Goal: Book appointment/travel/reservation

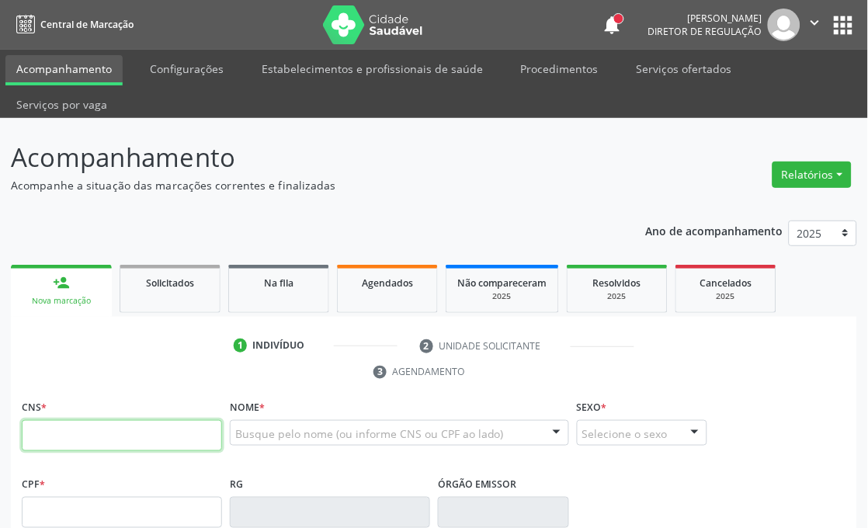
click at [182, 429] on input "text" at bounding box center [122, 435] width 200 height 31
type input "704 3055 4104 5090"
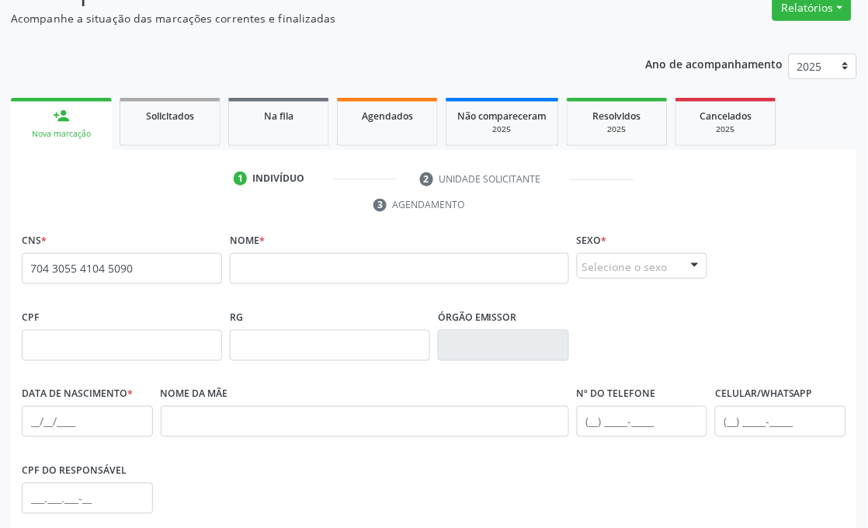
scroll to position [172, 0]
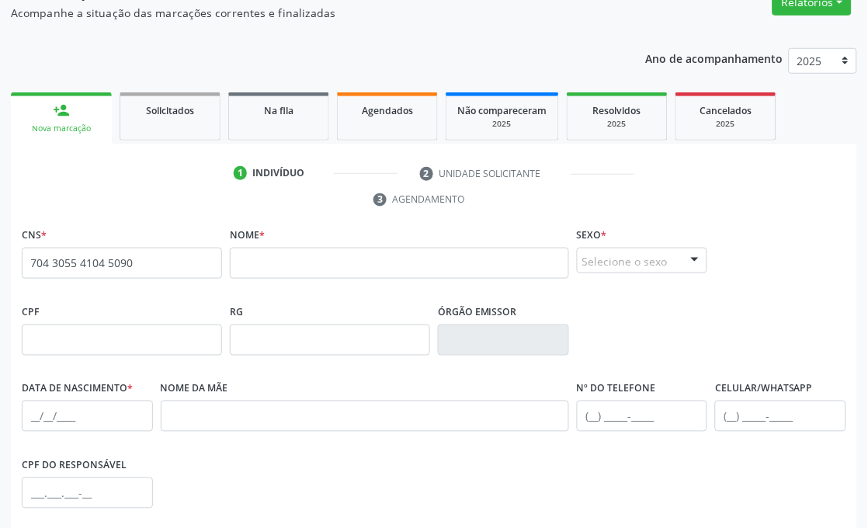
click at [149, 252] on span "none" at bounding box center [182, 260] width 68 height 17
drag, startPoint x: 151, startPoint y: 262, endPoint x: 0, endPoint y: 228, distance: 155.2
click at [0, 228] on div "Acompanhamento Acompanhe a situação das marcações correntes e finalizadas Relat…" at bounding box center [434, 337] width 868 height 783
click at [55, 256] on input "704 3055 4104 5090" at bounding box center [122, 263] width 200 height 31
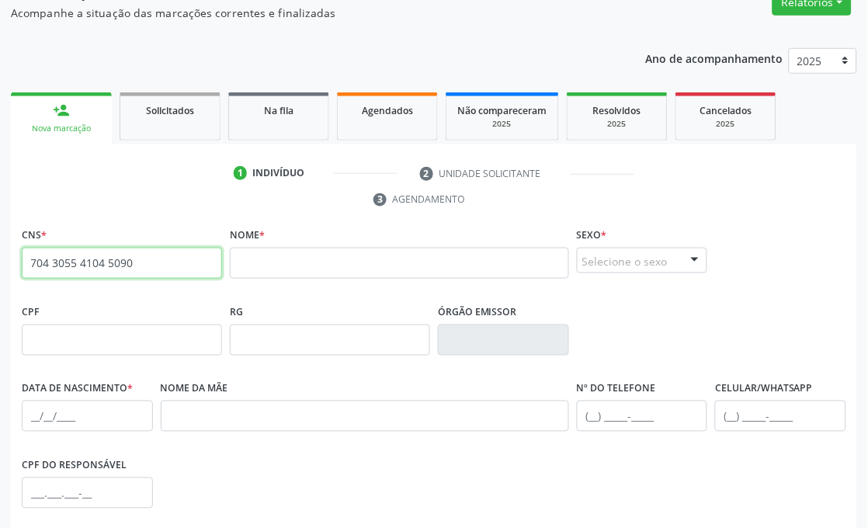
click at [55, 256] on input "704 3055 4104 5090" at bounding box center [122, 263] width 200 height 31
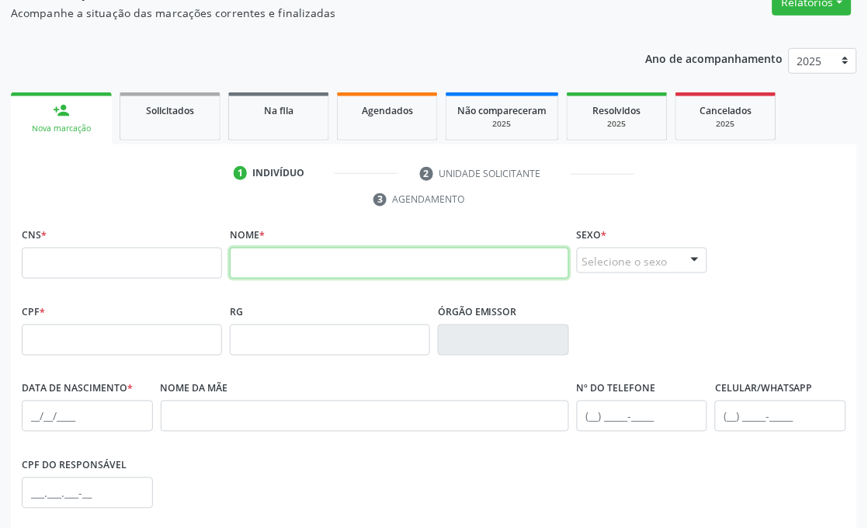
click at [303, 261] on input "text" at bounding box center [399, 263] width 339 height 31
click at [346, 258] on input "carla may" at bounding box center [399, 263] width 339 height 31
type input "carla mayane"
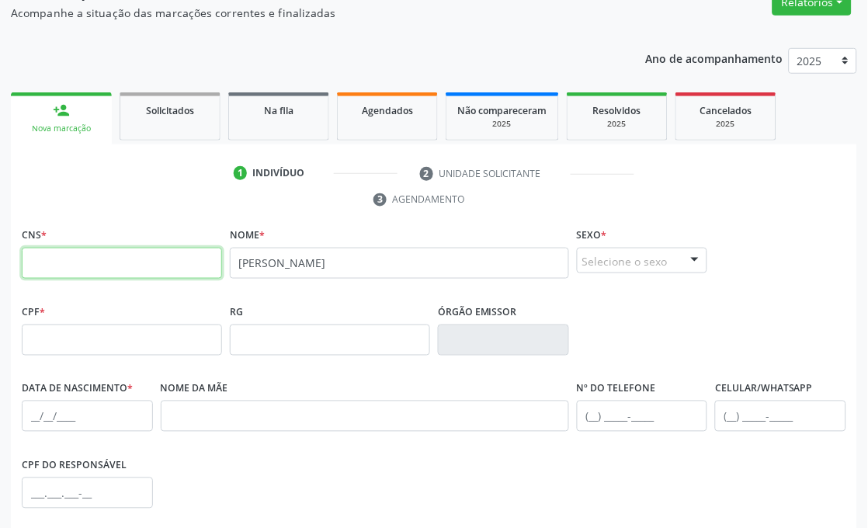
click at [68, 268] on input "text" at bounding box center [122, 263] width 200 height 31
paste input "704 3055 4104 5090"
type input "704 3055 4104 5090"
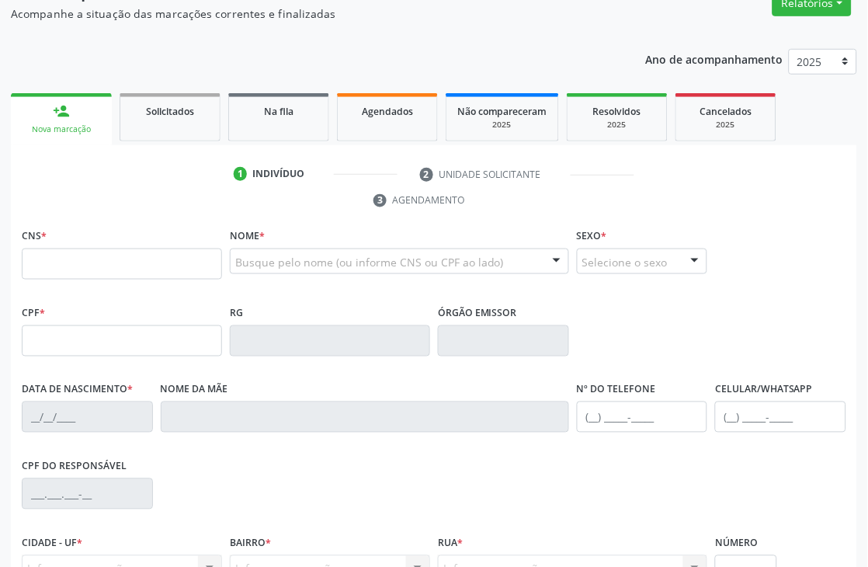
scroll to position [172, 0]
type input "704 3055 4104 5090"
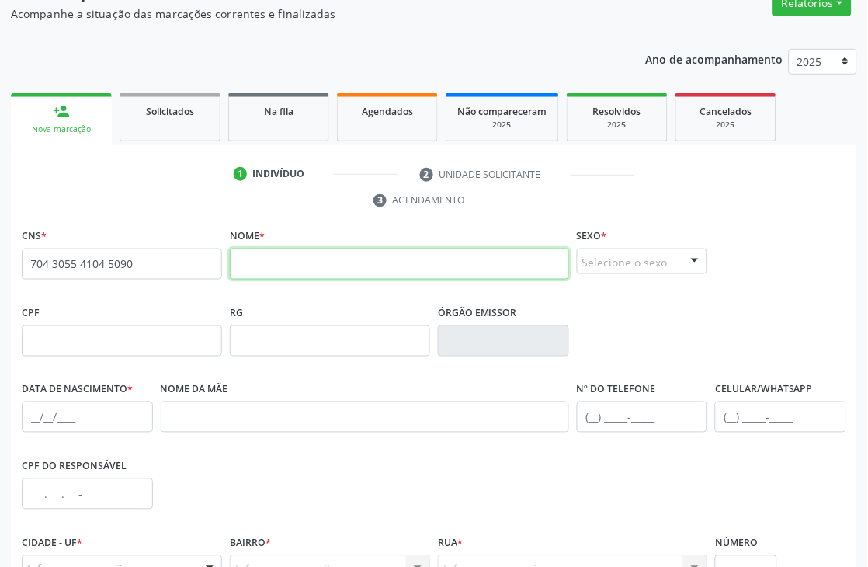
click at [273, 262] on input "text" at bounding box center [399, 263] width 339 height 31
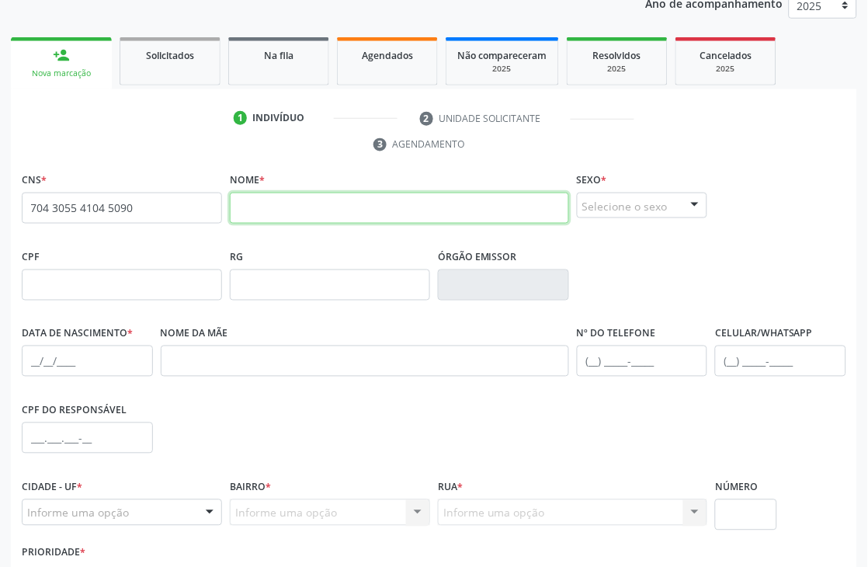
scroll to position [258, 0]
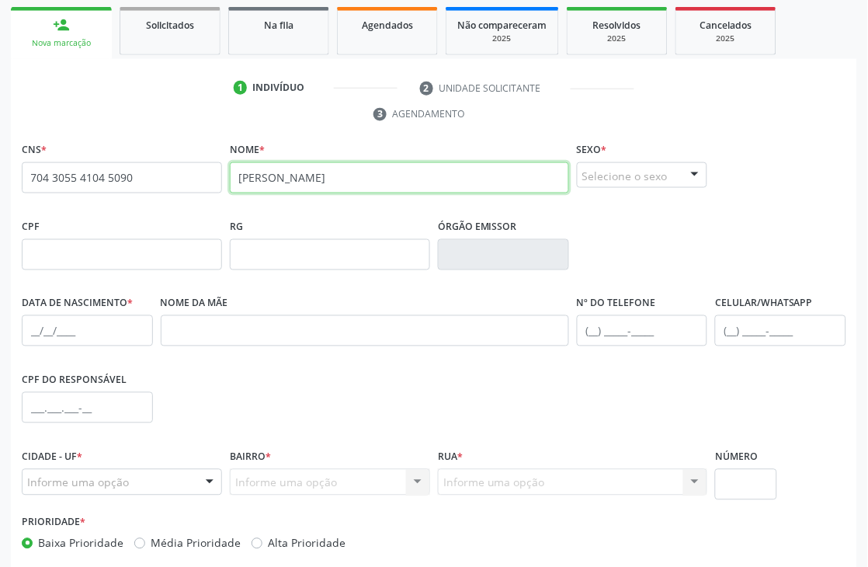
drag, startPoint x: 379, startPoint y: 185, endPoint x: 0, endPoint y: 169, distance: 379.2
click at [0, 169] on div "Acompanhamento Acompanhe a situação das marcações correntes e finalizadas Relat…" at bounding box center [434, 251] width 868 height 783
type input "CARLA MAYANE DA SILVA"
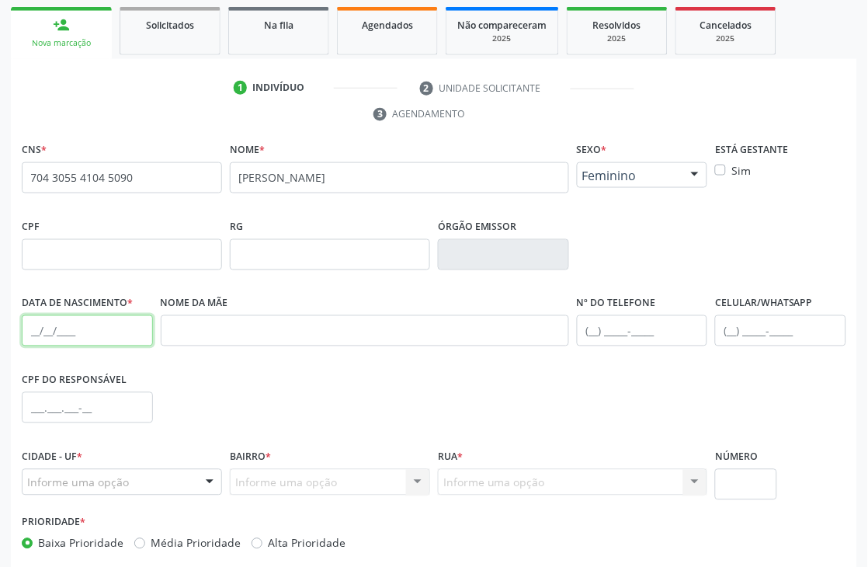
click at [33, 328] on input "text" at bounding box center [87, 330] width 131 height 31
type input "22/12/2025"
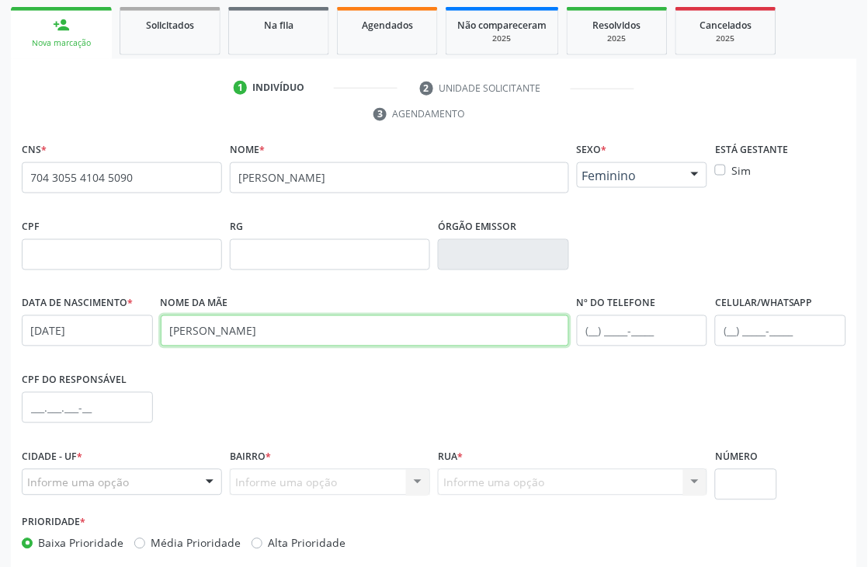
type input "MARIA ROZENIR NUNES DE LIMA"
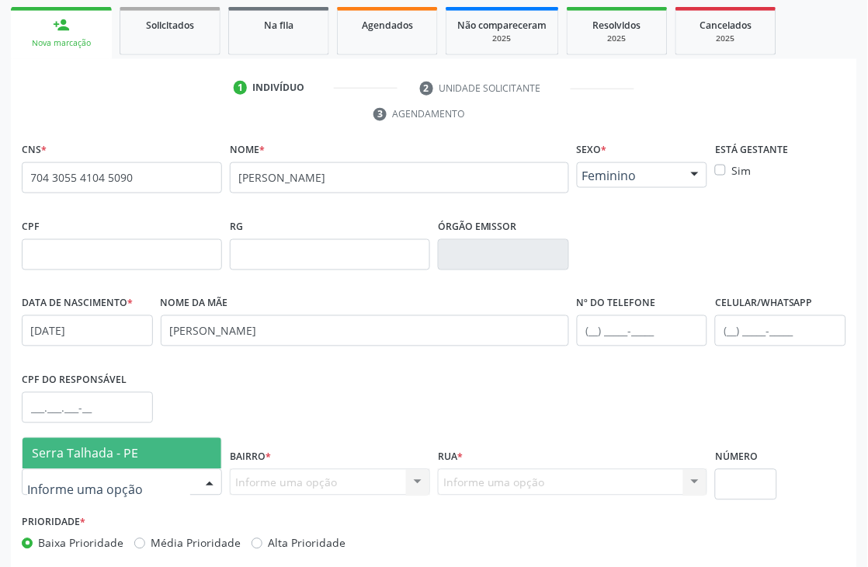
click at [93, 455] on span "Serra Talhada - PE" at bounding box center [85, 453] width 106 height 17
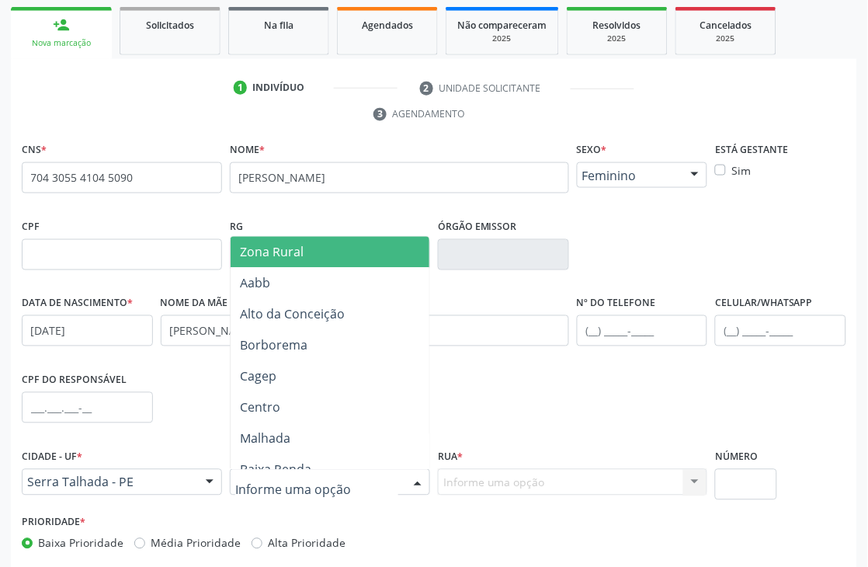
click at [358, 251] on span "Zona Rural" at bounding box center [355, 252] width 249 height 31
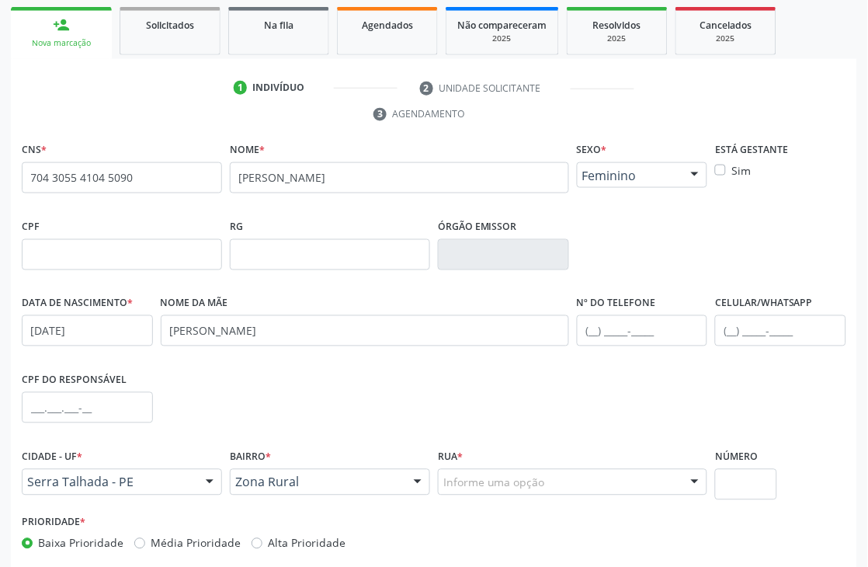
click at [460, 470] on div "Informe uma opção" at bounding box center [572, 482] width 269 height 26
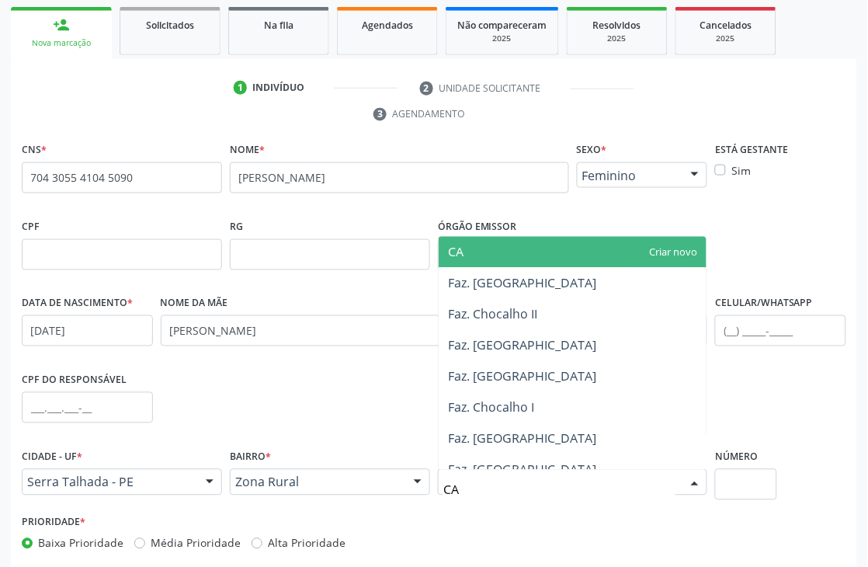
type input "CAI"
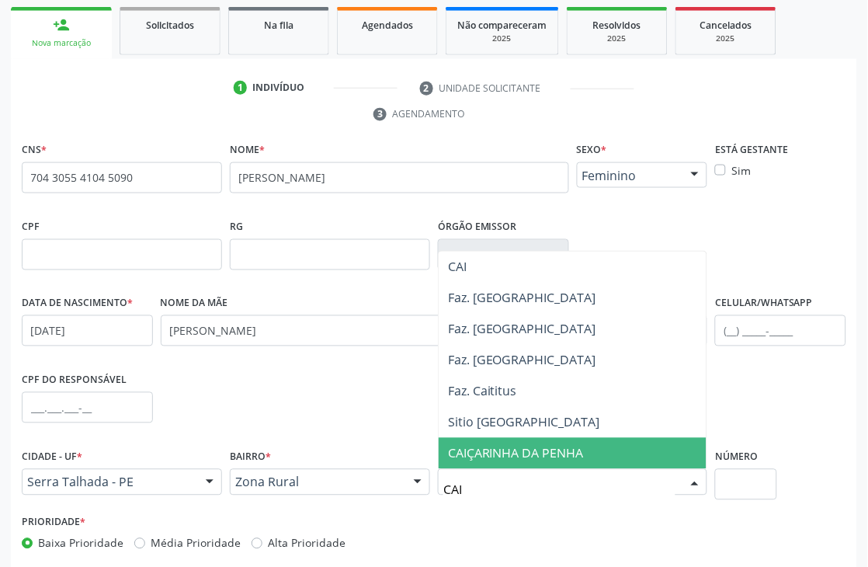
click at [518, 453] on span "CAIÇARINHA DA PENHA" at bounding box center [516, 453] width 136 height 17
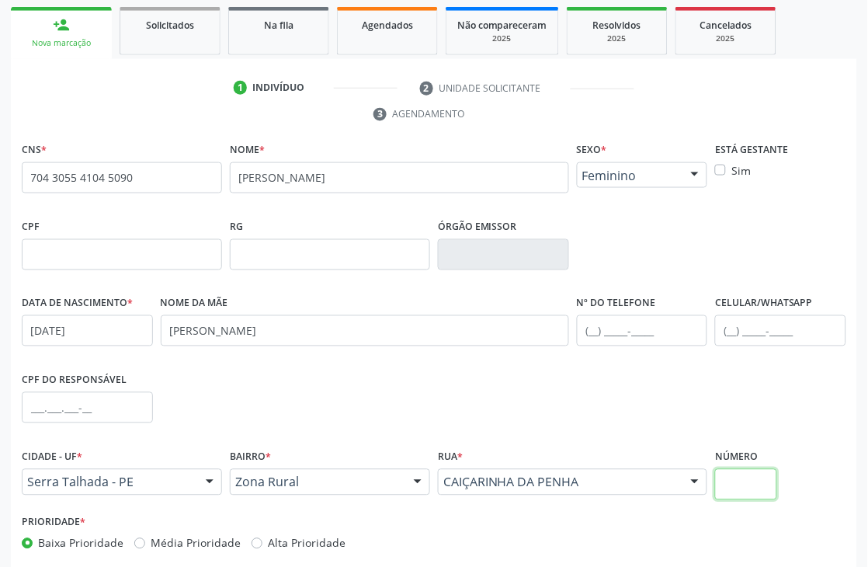
click at [728, 486] on input "text" at bounding box center [745, 484] width 61 height 31
type input "SN"
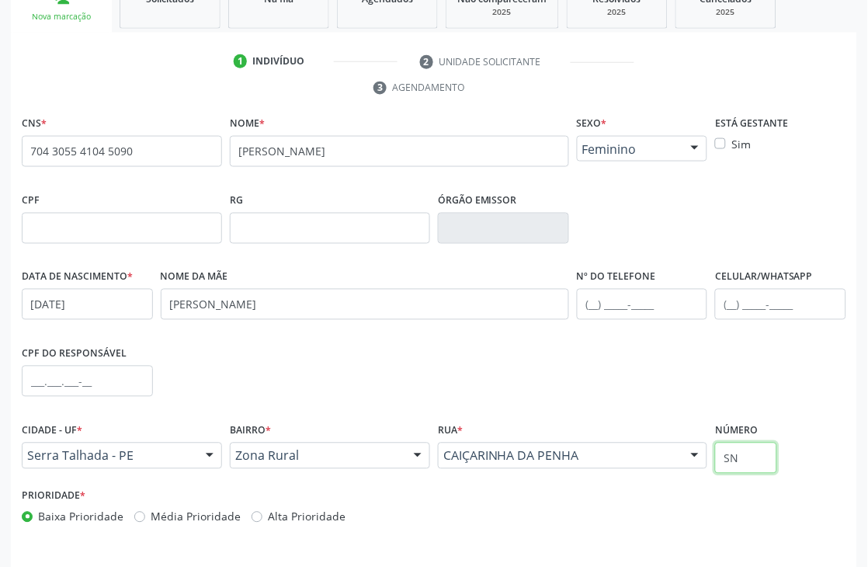
scroll to position [332, 0]
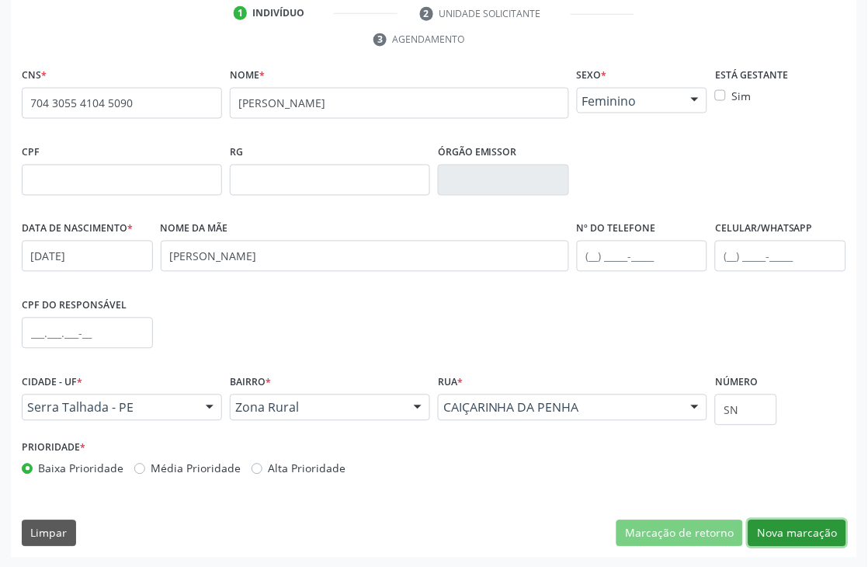
click at [789, 530] on button "Nova marcação" at bounding box center [797, 533] width 98 height 26
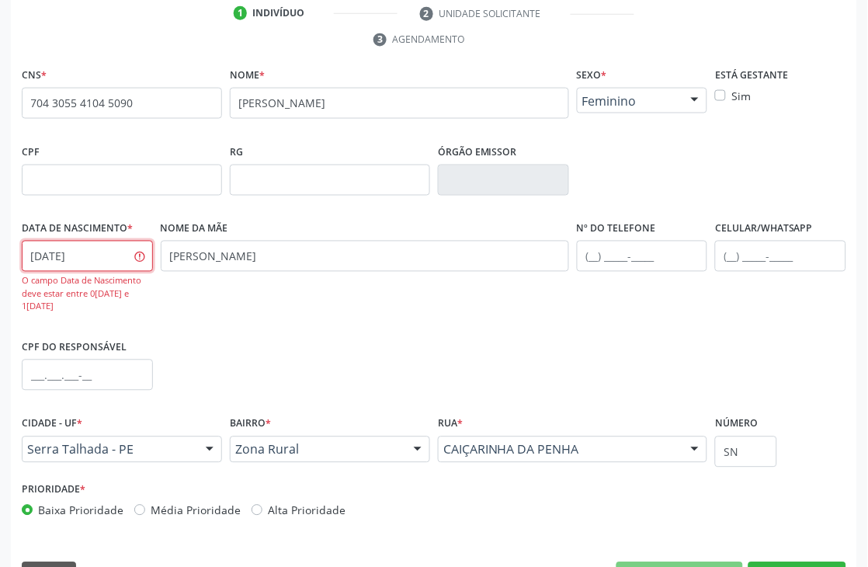
click at [96, 259] on input "22/12/2025" at bounding box center [87, 256] width 131 height 31
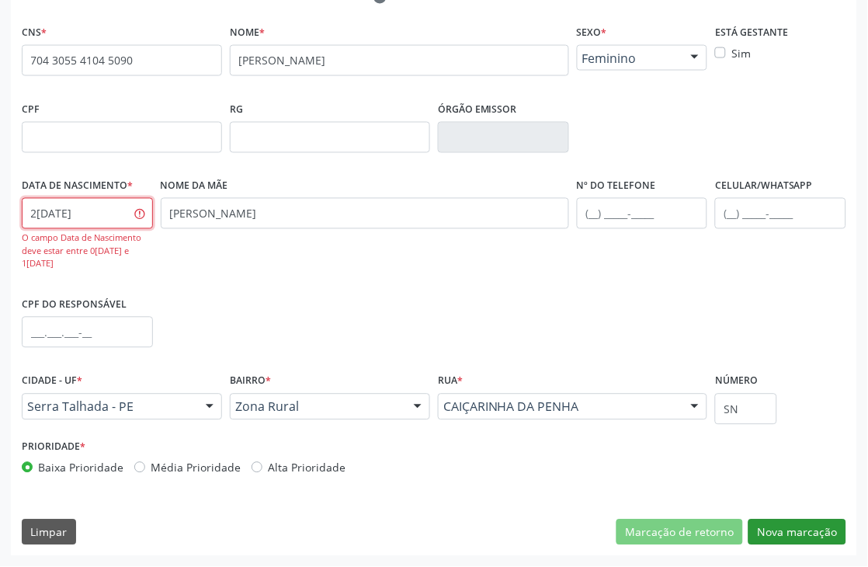
type input "22/12/2024"
click at [818, 524] on button "Nova marcação" at bounding box center [797, 532] width 98 height 26
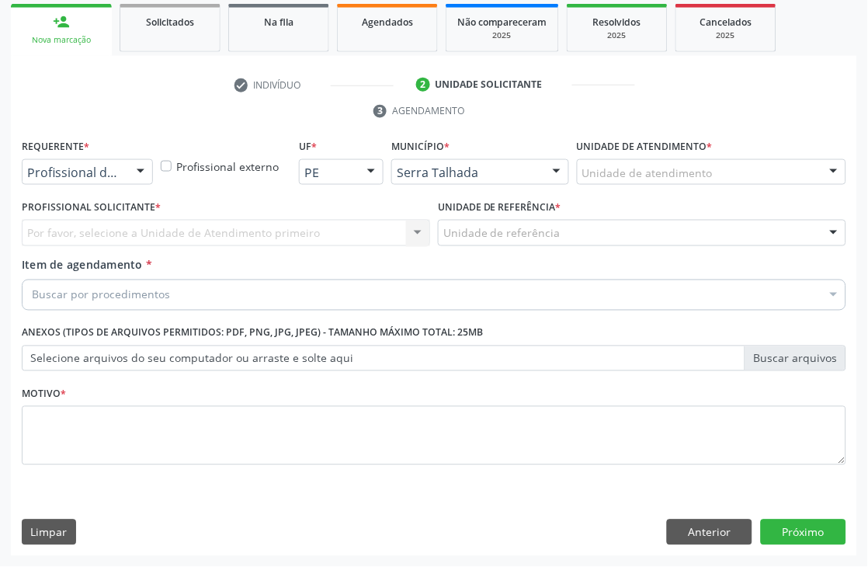
scroll to position [261, 0]
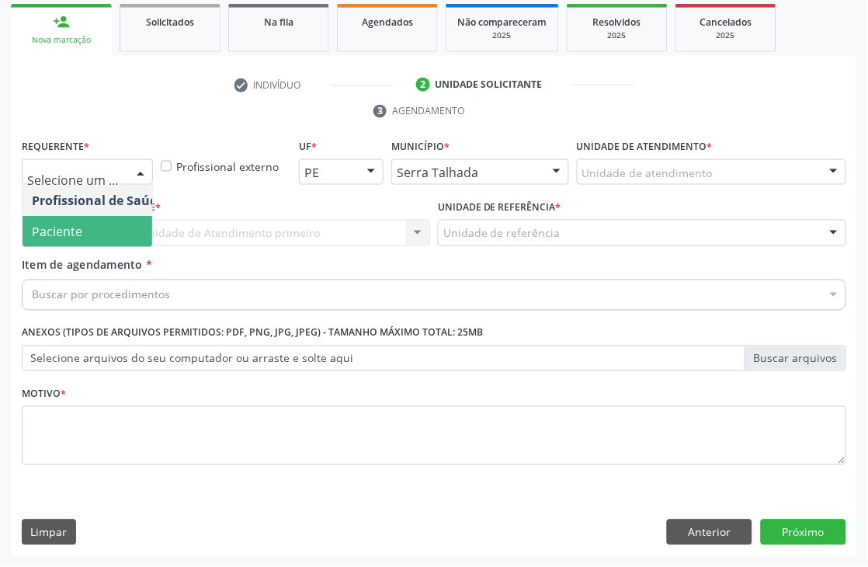
click at [32, 229] on span "Paciente" at bounding box center [57, 231] width 50 height 17
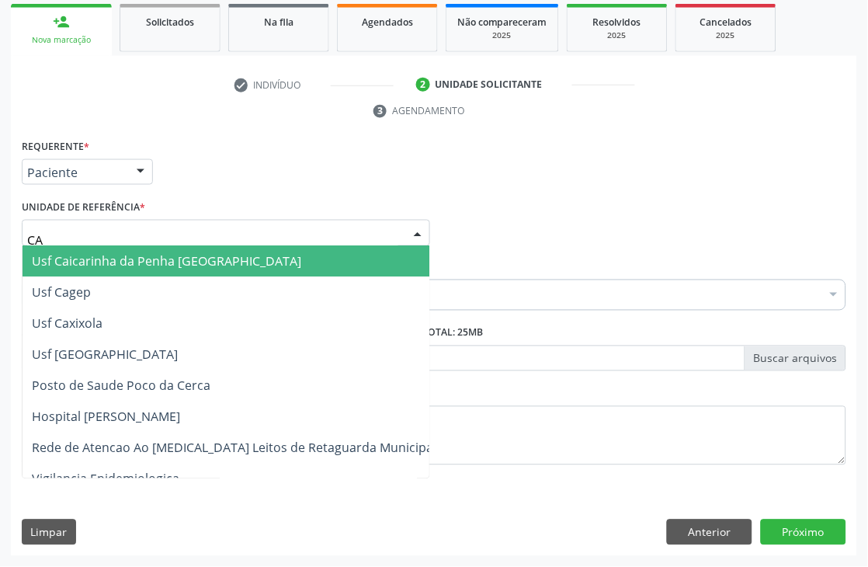
type input "CAI"
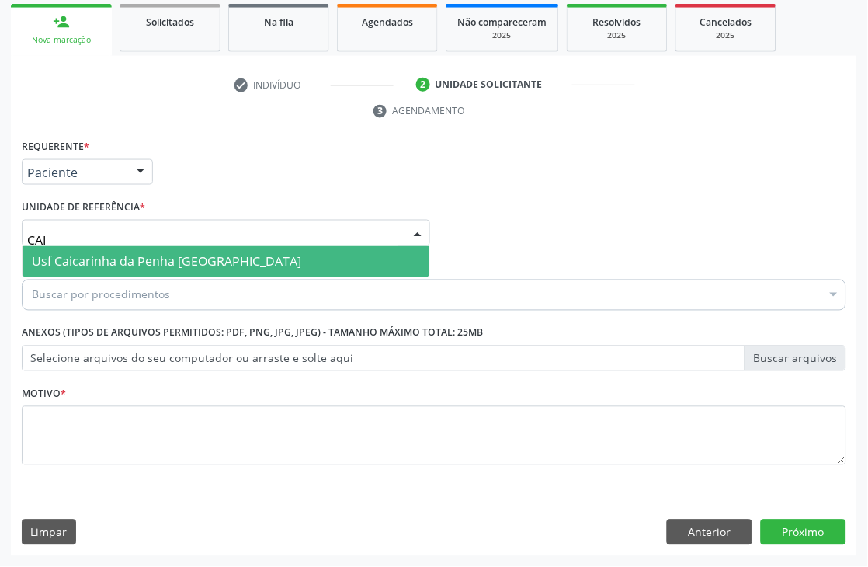
click at [68, 253] on span "Usf Caicarinha da Penha [GEOGRAPHIC_DATA]" at bounding box center [166, 261] width 269 height 17
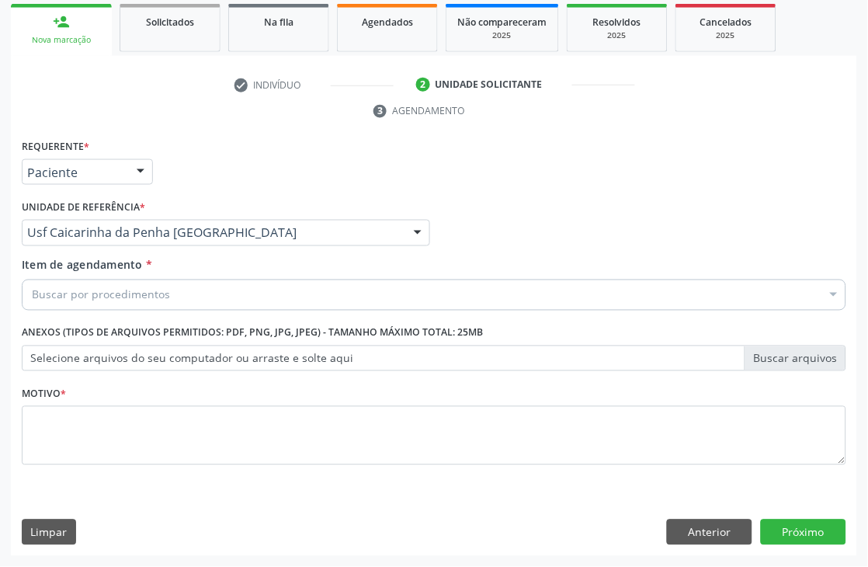
click at [75, 283] on div "Buscar por procedimentos" at bounding box center [434, 295] width 825 height 31
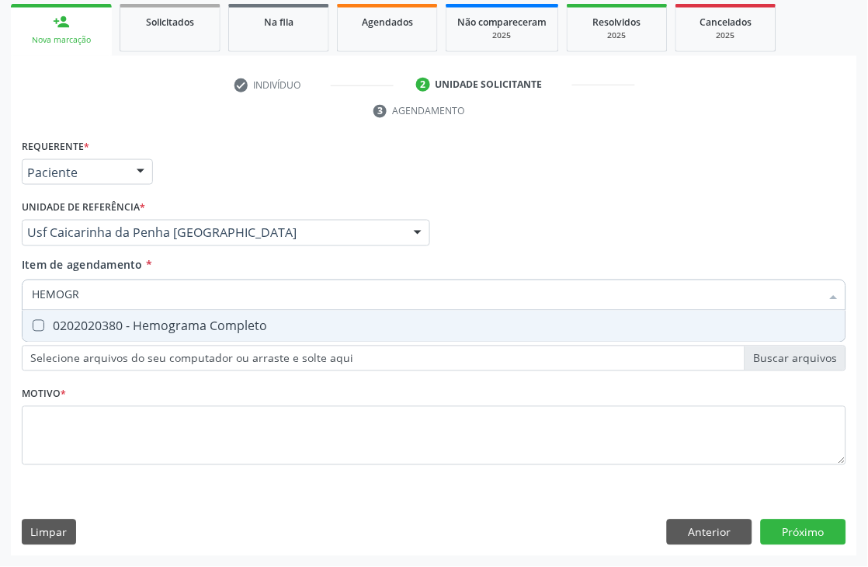
type input "HEMOGRA"
click at [57, 321] on div "0202020380 - Hemograma Completo" at bounding box center [434, 326] width 804 height 12
checkbox Completo "true"
drag, startPoint x: 95, startPoint y: 298, endPoint x: 0, endPoint y: 298, distance: 94.7
click at [0, 298] on div "Acompanhamento Acompanhe a situação das marcações correntes e finalizadas Relat…" at bounding box center [434, 212] width 868 height 710
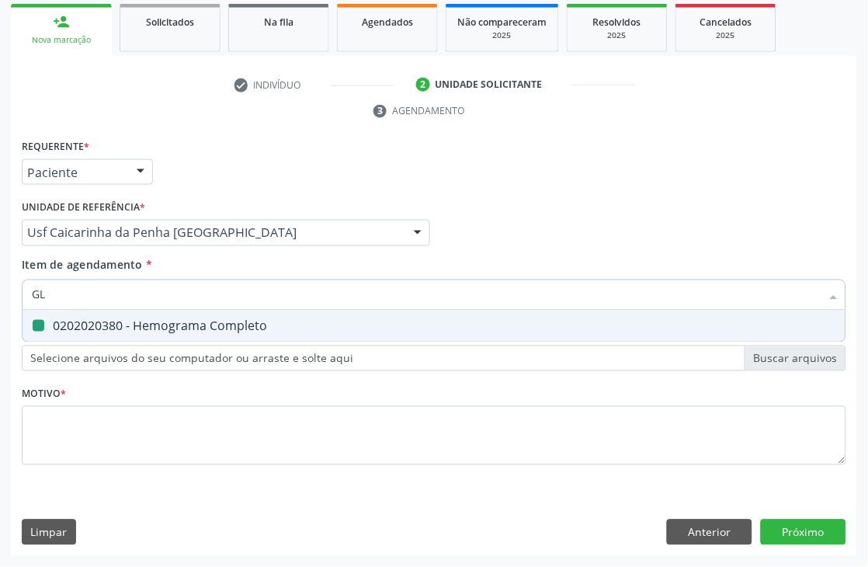
type input "GLI"
checkbox Completo "false"
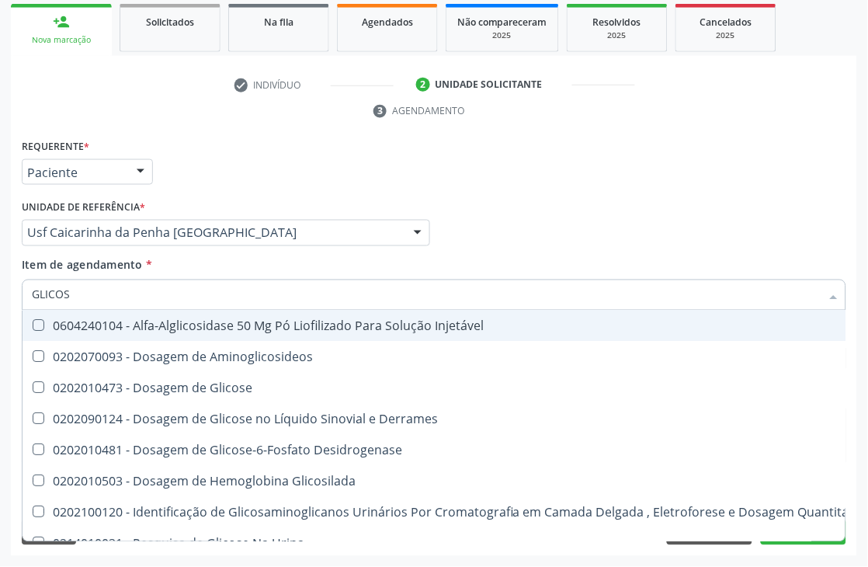
type input "GLICOSE"
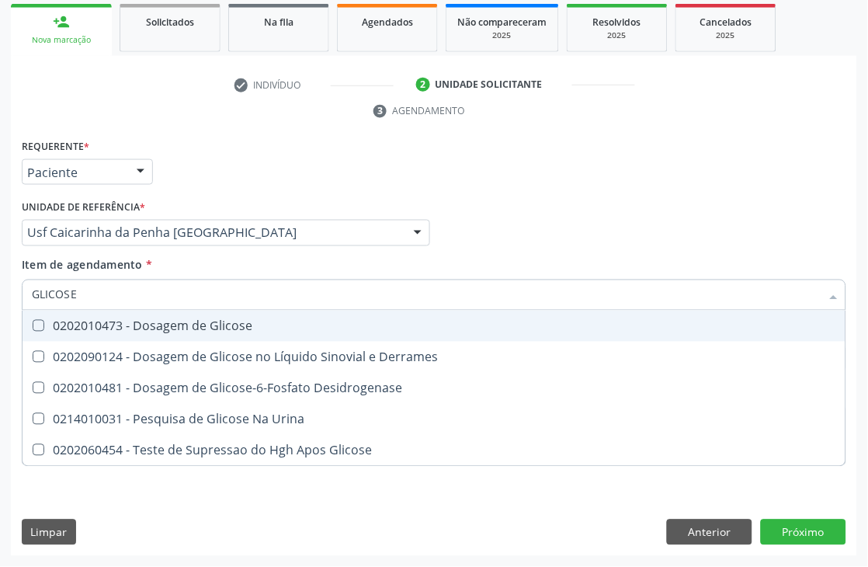
click at [40, 323] on Glicose at bounding box center [39, 326] width 12 height 12
click at [33, 323] on Glicose "checkbox" at bounding box center [28, 326] width 10 height 10
checkbox Glicose "true"
drag, startPoint x: 90, startPoint y: 295, endPoint x: 0, endPoint y: 293, distance: 90.1
click at [0, 295] on div "Acompanhamento Acompanhe a situação das marcações correntes e finalizadas Relat…" at bounding box center [434, 212] width 868 height 710
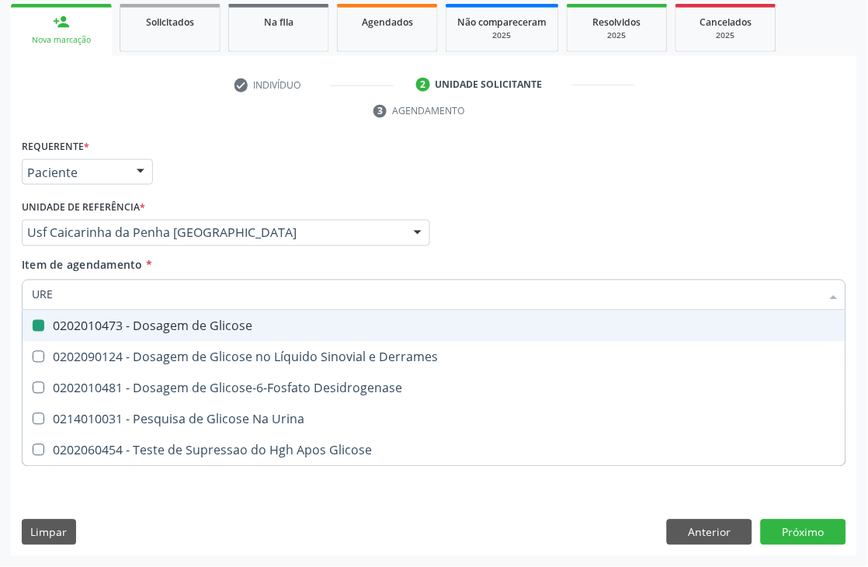
type input "UREI"
checkbox Glicose "false"
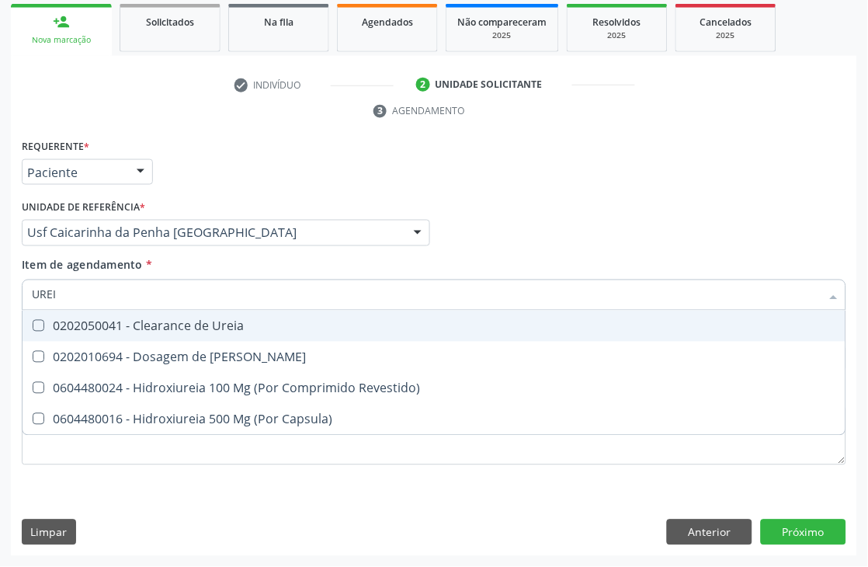
type input "UREIA"
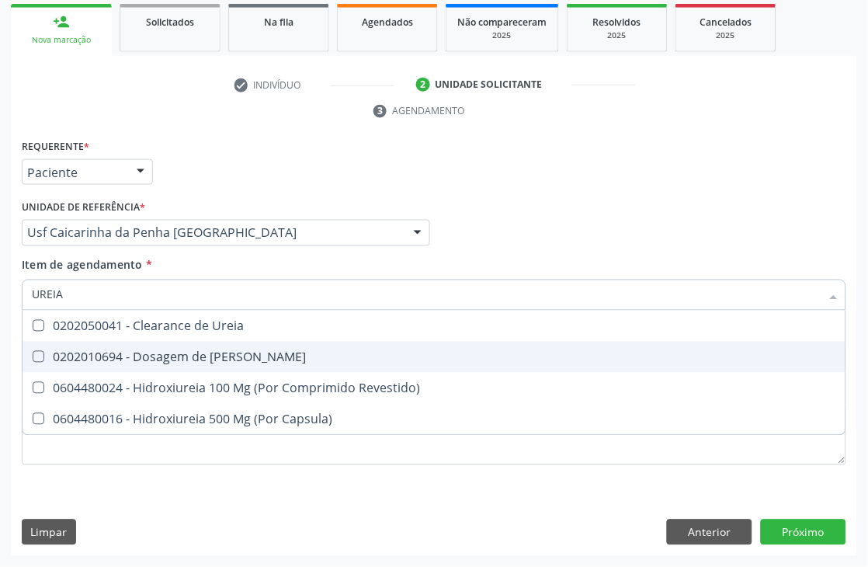
click at [45, 356] on div "0202010694 - Dosagem de [PERSON_NAME]" at bounding box center [434, 357] width 804 height 12
checkbox Ureia "true"
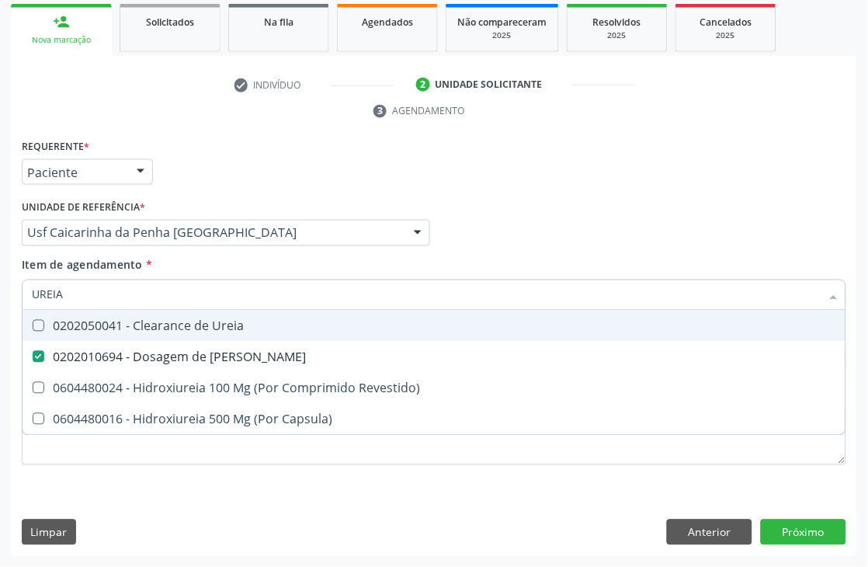
drag, startPoint x: 74, startPoint y: 303, endPoint x: 0, endPoint y: 301, distance: 73.8
click at [0, 301] on div "Acompanhamento Acompanhe a situação das marcações correntes e finalizadas Relat…" at bounding box center [434, 212] width 868 height 710
type input "PARAS"
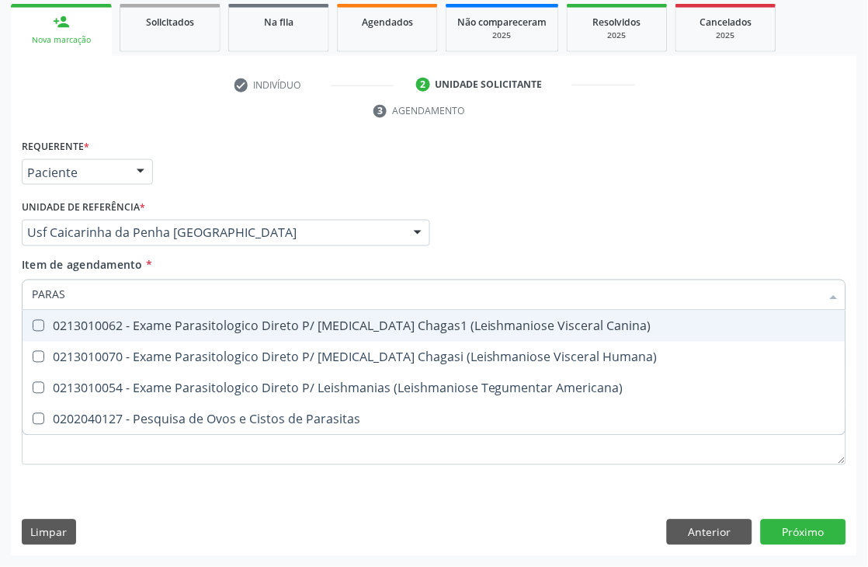
checkbox Humana\) "false"
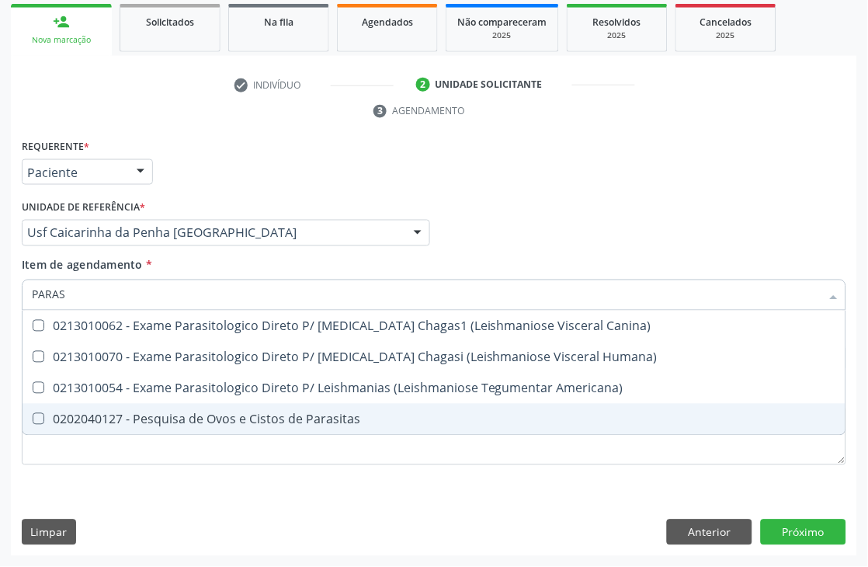
click at [26, 414] on div at bounding box center [29, 419] width 12 height 12
checkbox Parasitas "true"
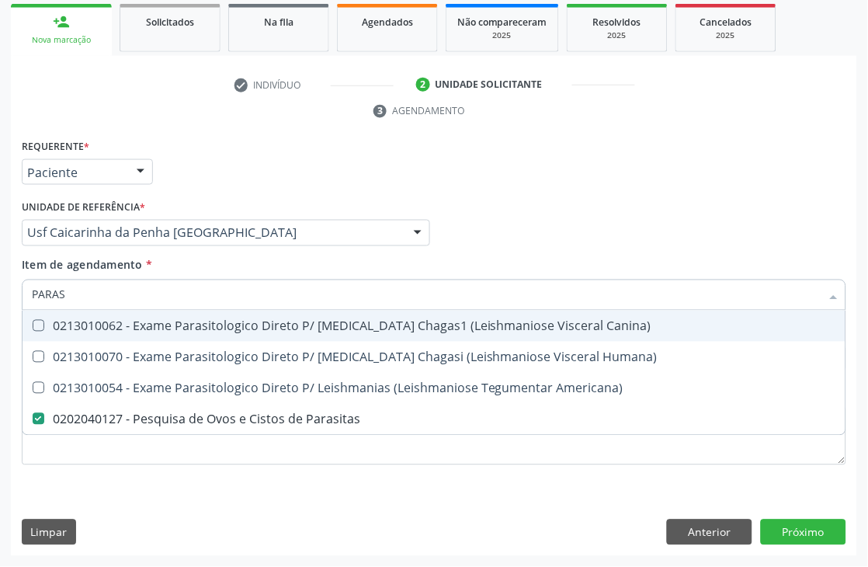
drag, startPoint x: 89, startPoint y: 288, endPoint x: 0, endPoint y: 300, distance: 90.2
click at [0, 300] on div "Acompanhamento Acompanhe a situação das marcações correntes e finalizadas Relat…" at bounding box center [434, 212] width 868 height 710
type input "COLES"
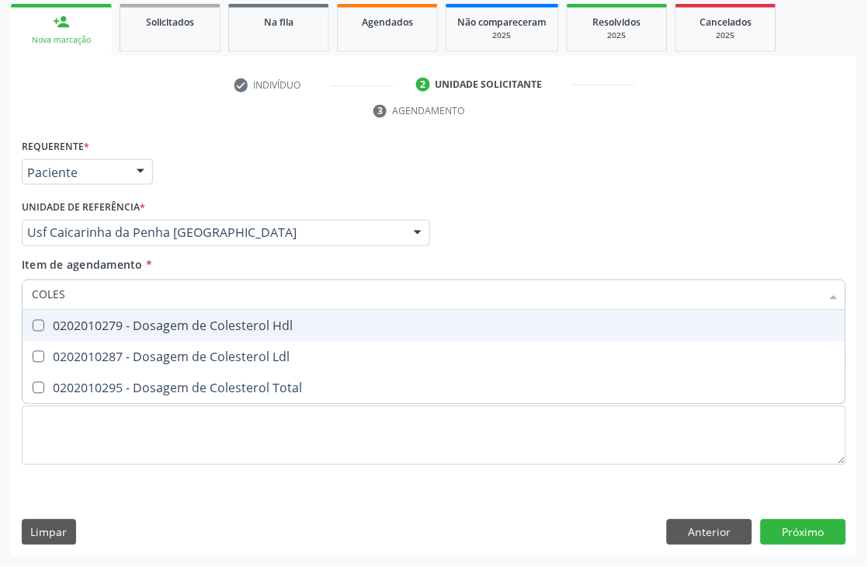
click at [29, 325] on div at bounding box center [29, 326] width 12 height 12
checkbox Hdl "true"
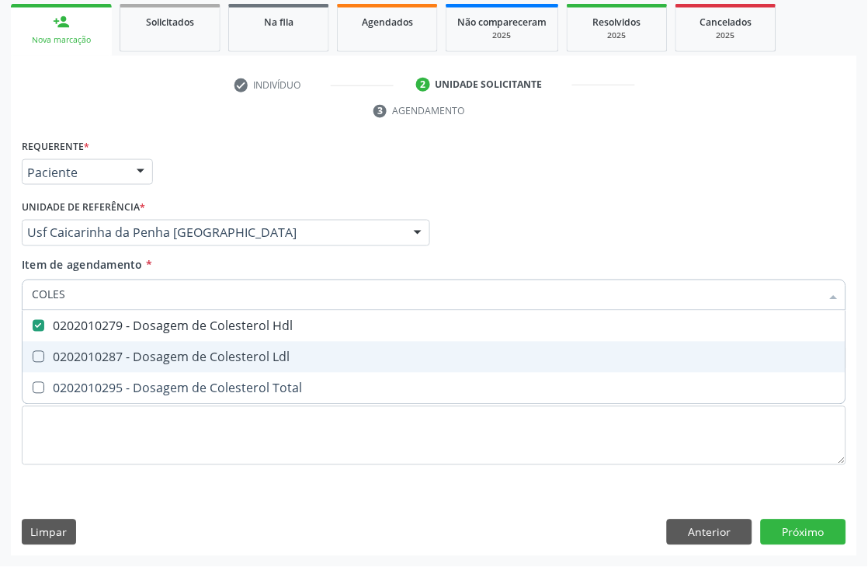
click at [31, 363] on span "0202010287 - Dosagem de Colesterol Ldl" at bounding box center [434, 357] width 823 height 31
checkbox Ldl "true"
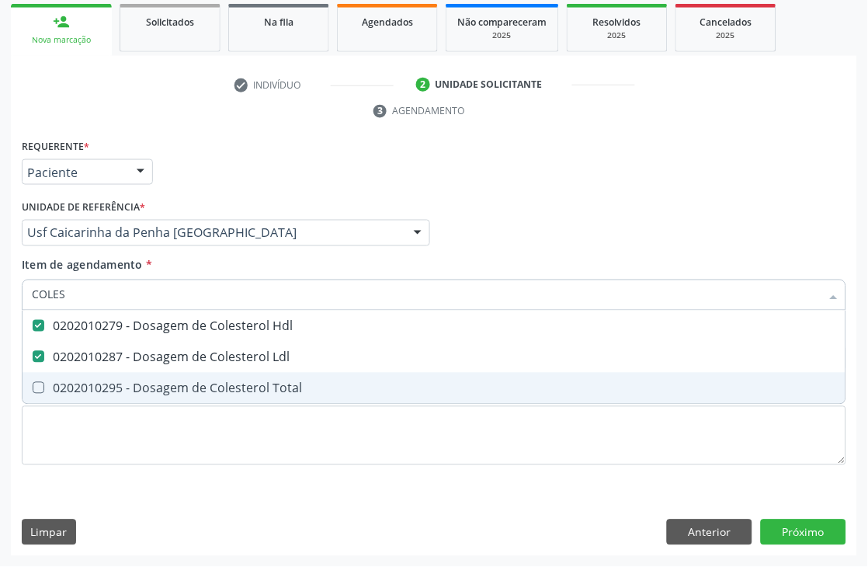
click at [34, 382] on Total at bounding box center [39, 388] width 12 height 12
click at [33, 383] on Total "checkbox" at bounding box center [28, 388] width 10 height 10
checkbox Total "true"
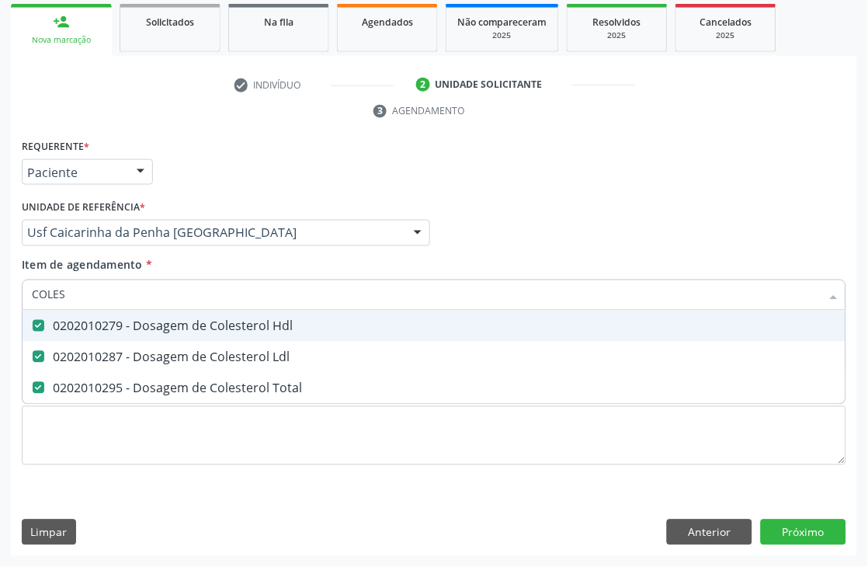
drag, startPoint x: 80, startPoint y: 297, endPoint x: 0, endPoint y: 283, distance: 81.3
click at [0, 295] on div "Acompanhamento Acompanhe a situação das marcações correntes e finalizadas Relat…" at bounding box center [434, 212] width 868 height 710
type input "CREA"
checkbox Hdl "false"
checkbox Ldl "false"
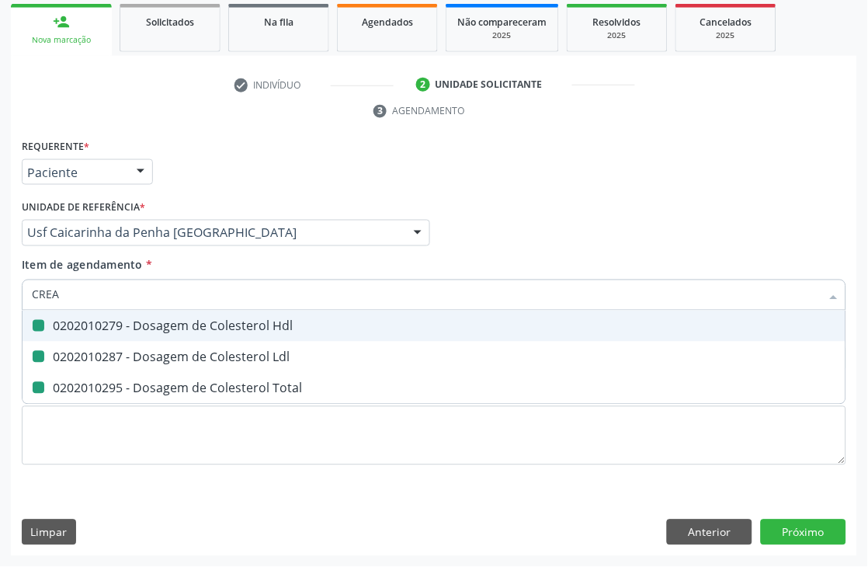
checkbox Total "false"
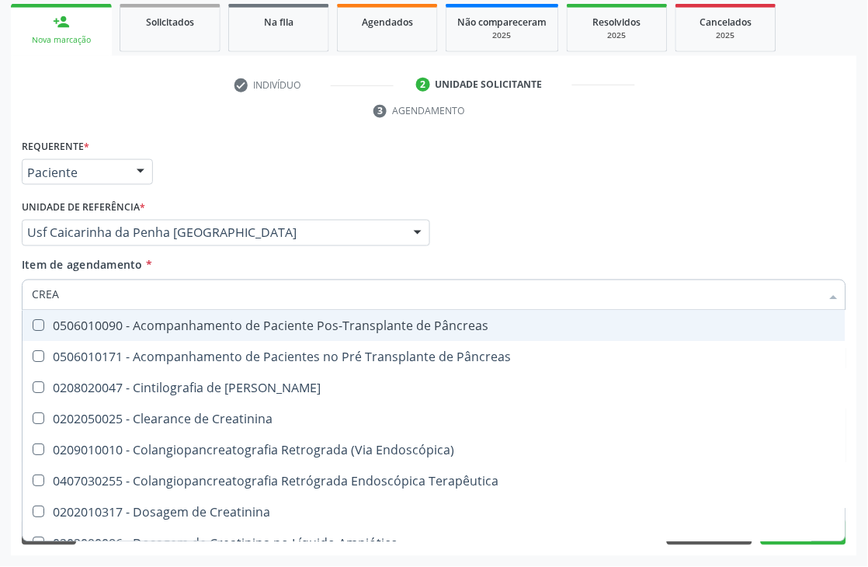
type input "CREAT"
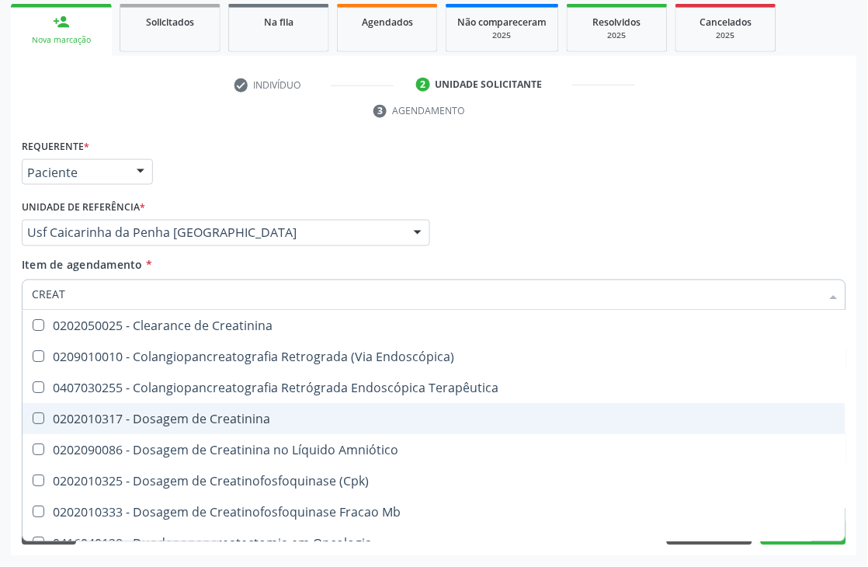
click at [113, 413] on div "0202010317 - Dosagem de Creatinina" at bounding box center [434, 419] width 804 height 12
checkbox Creatinina "true"
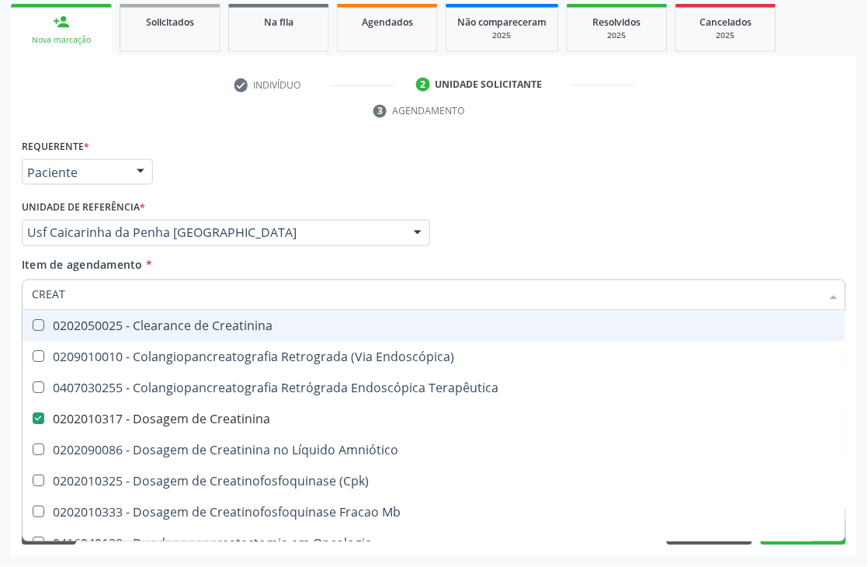
drag, startPoint x: 92, startPoint y: 290, endPoint x: 0, endPoint y: 283, distance: 91.8
click at [0, 290] on div "Acompanhamento Acompanhe a situação das marcações correntes e finalizadas Relat…" at bounding box center [434, 212] width 868 height 710
type input "URINA"
checkbox Creatinina "false"
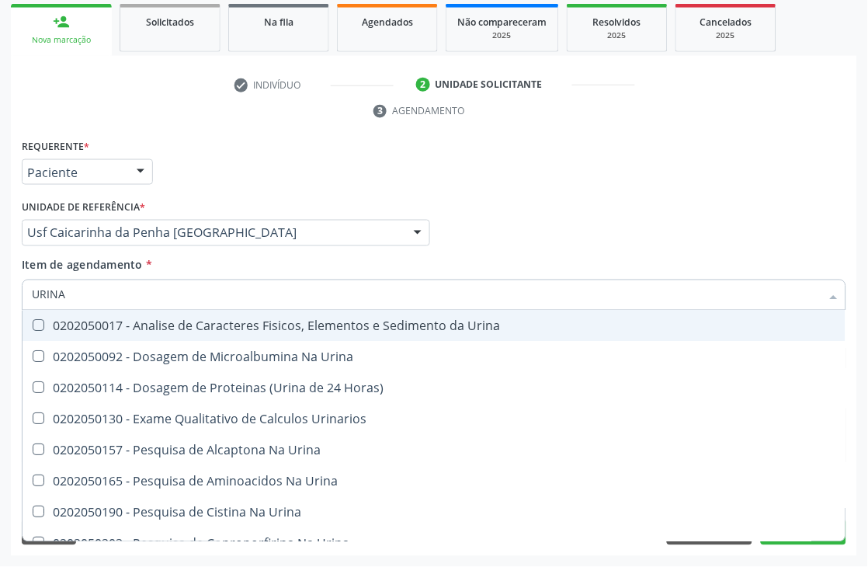
type input "URINA"
click at [107, 323] on div "0202050017 - Analise de Caracteres Fisicos, Elementos e Sedimento da Urina" at bounding box center [434, 326] width 804 height 12
checkbox Urina "true"
drag, startPoint x: 107, startPoint y: 292, endPoint x: 0, endPoint y: 292, distance: 107.1
click at [0, 292] on div "Acompanhamento Acompanhe a situação das marcações correntes e finalizadas Relat…" at bounding box center [434, 212] width 868 height 710
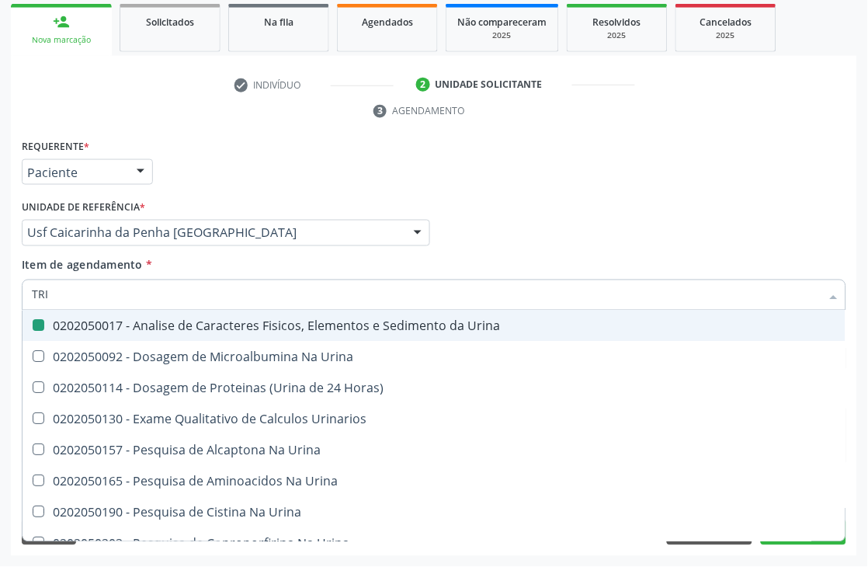
type input "TRIG"
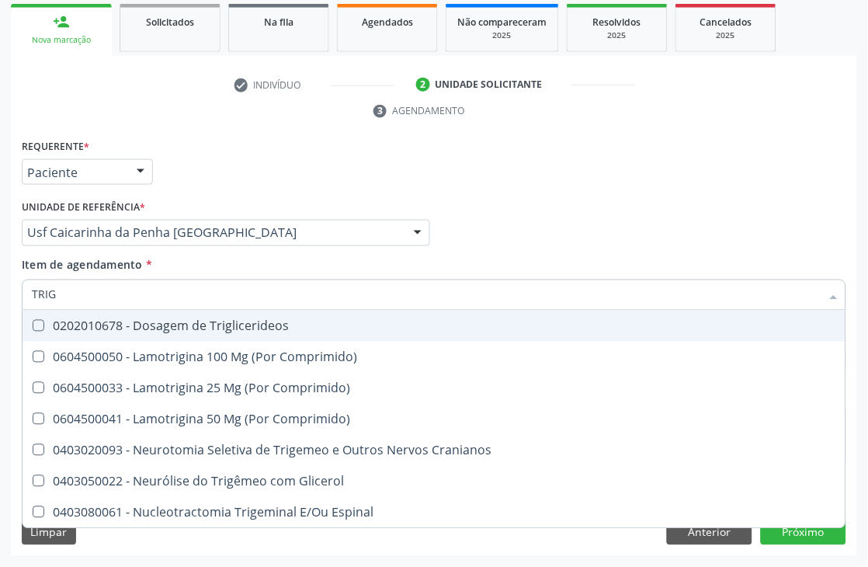
click at [90, 326] on div "0202010678 - Dosagem de Triglicerideos" at bounding box center [434, 326] width 804 height 12
checkbox Triglicerideos "true"
drag, startPoint x: 82, startPoint y: 285, endPoint x: 0, endPoint y: 285, distance: 82.3
click at [0, 285] on div "Acompanhamento Acompanhe a situação das marcações correntes e finalizadas Relat…" at bounding box center [434, 212] width 868 height 710
type input "HEM"
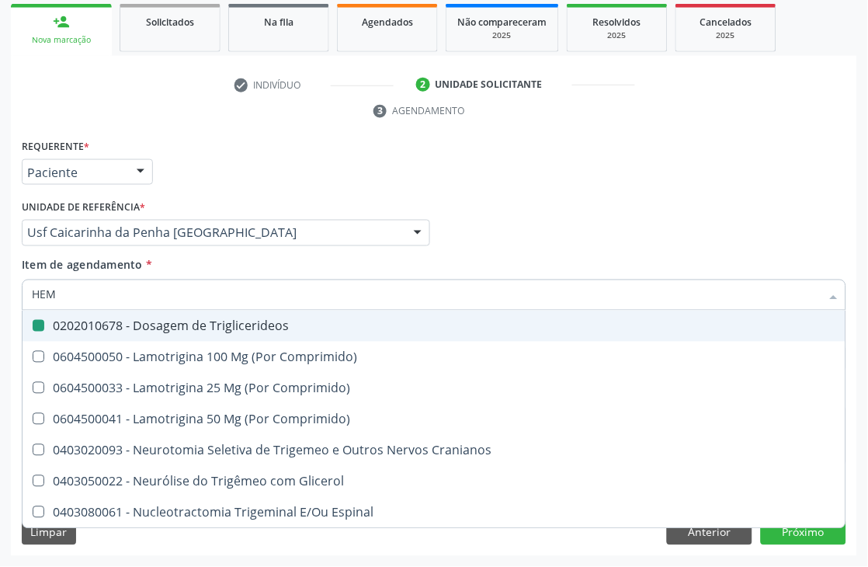
checkbox Triglicerideos "false"
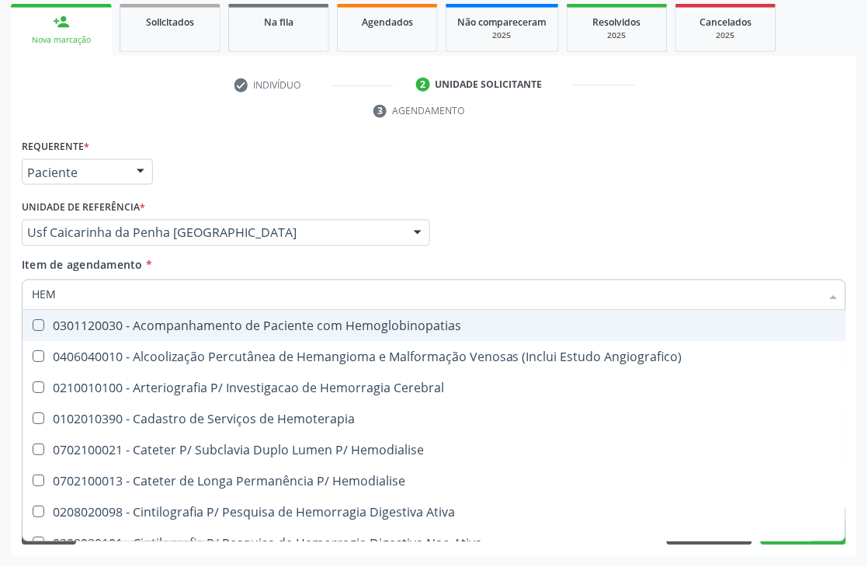
type input "HEMO"
checkbox Retro-Retal "true"
checkbox Completo "false"
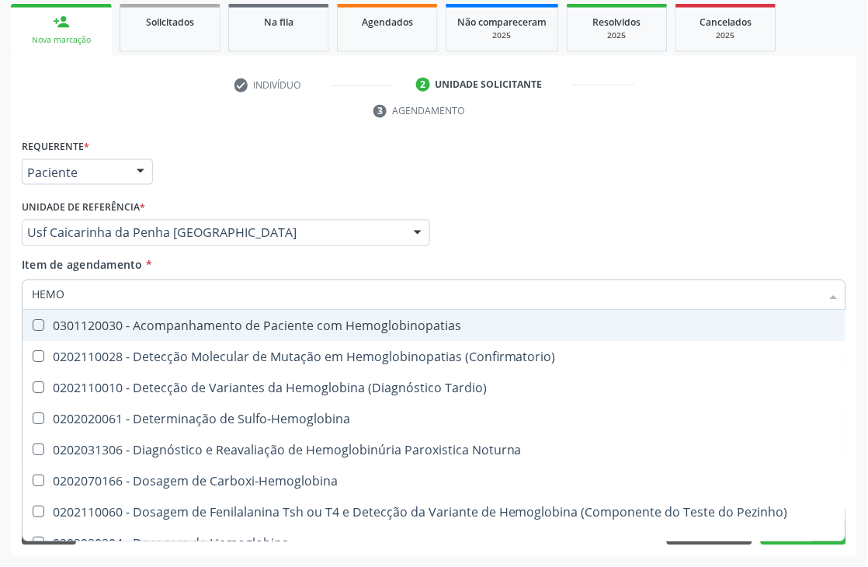
type input "HEMOG"
checkbox Completo "true"
type input "HEMOGL"
checkbox Completo "false"
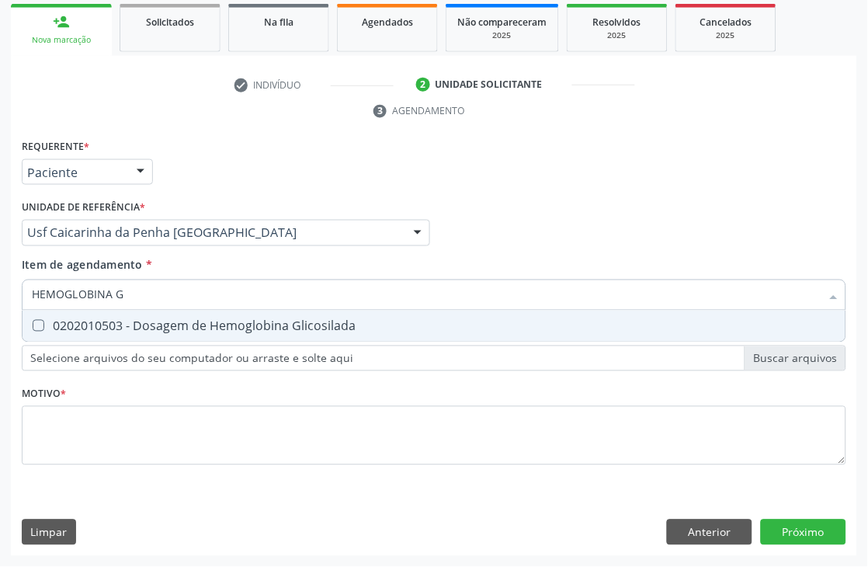
type input "HEMOGLOBINA G"
click at [76, 332] on span "0202010503 - Dosagem de Hemoglobina Glicosilada" at bounding box center [434, 326] width 823 height 31
checkbox Glicosilada "true"
drag, startPoint x: 146, startPoint y: 298, endPoint x: 0, endPoint y: 298, distance: 146.0
click at [0, 298] on div "Acompanhamento Acompanhe a situação das marcações correntes e finalizadas Relat…" at bounding box center [434, 212] width 868 height 710
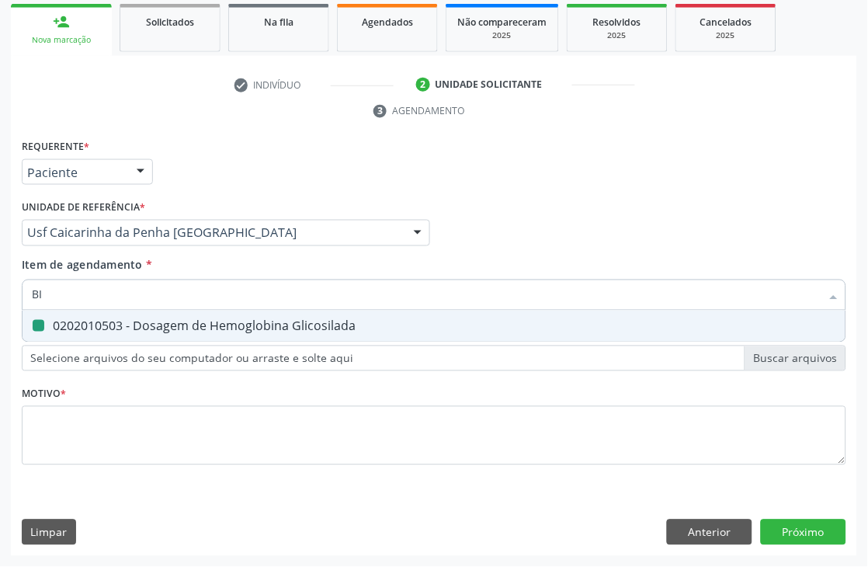
type input "BIL"
checkbox Glicosilada "false"
type input "BILIRRU"
click at [144, 328] on div "0202010201 - Dosagem de Bilirrubina Total e Fracoes" at bounding box center [434, 326] width 804 height 12
checkbox Fracoes "true"
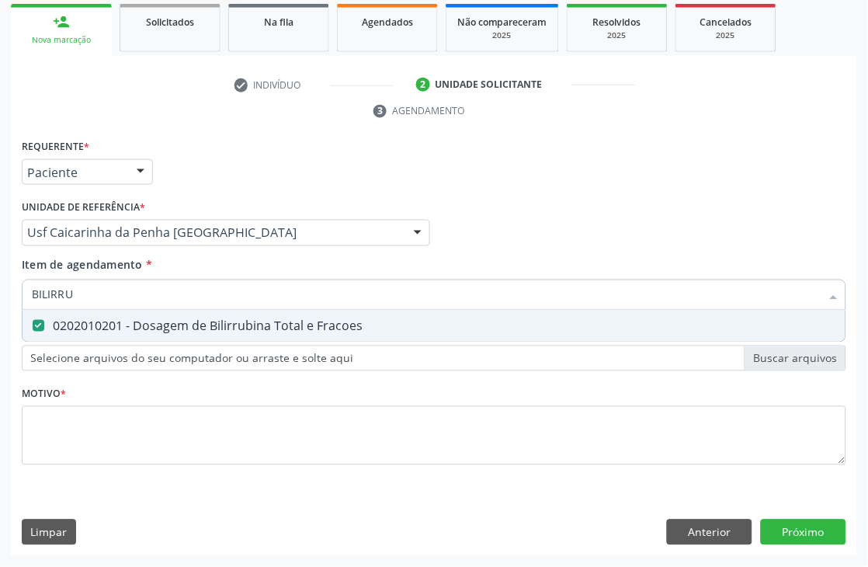
drag, startPoint x: 145, startPoint y: 296, endPoint x: 0, endPoint y: 319, distance: 147.1
click at [0, 319] on div "Acompanhamento Acompanhe a situação das marcações correntes e finalizadas Relat…" at bounding box center [434, 212] width 868 height 710
type input "A"
checkbox Fracoes "false"
type input "ACIDO U"
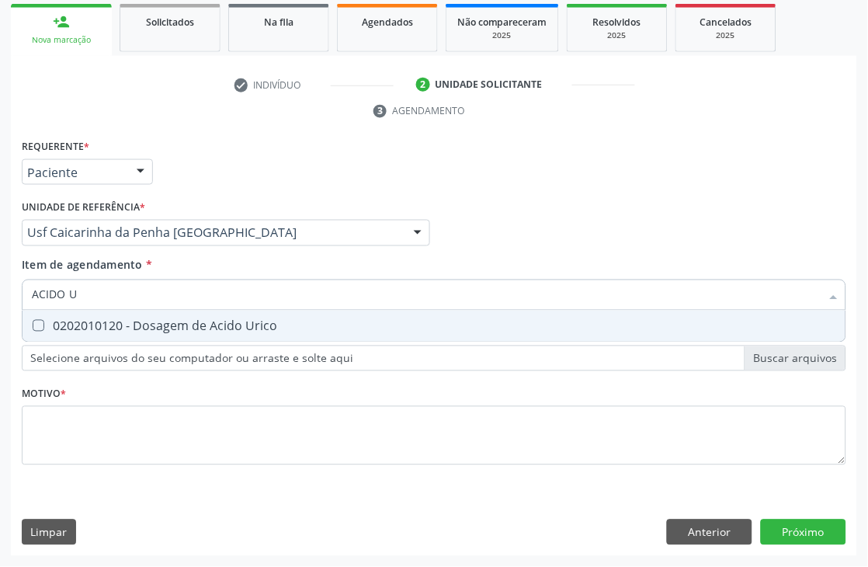
click at [43, 321] on div "0202010120 - Dosagem de Acido Urico" at bounding box center [434, 326] width 804 height 12
checkbox Urico "true"
drag, startPoint x: 78, startPoint y: 301, endPoint x: 0, endPoint y: 284, distance: 79.5
click at [5, 288] on div "Acompanhamento Acompanhe a situação das marcações correntes e finalizadas Relat…" at bounding box center [434, 212] width 868 height 710
type input "[MEDICAL_DATA]"
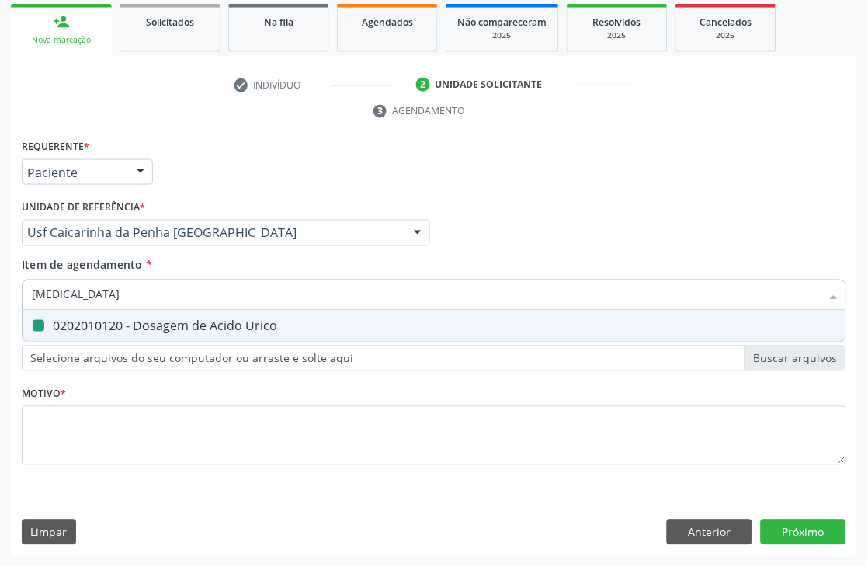
checkbox Urico "false"
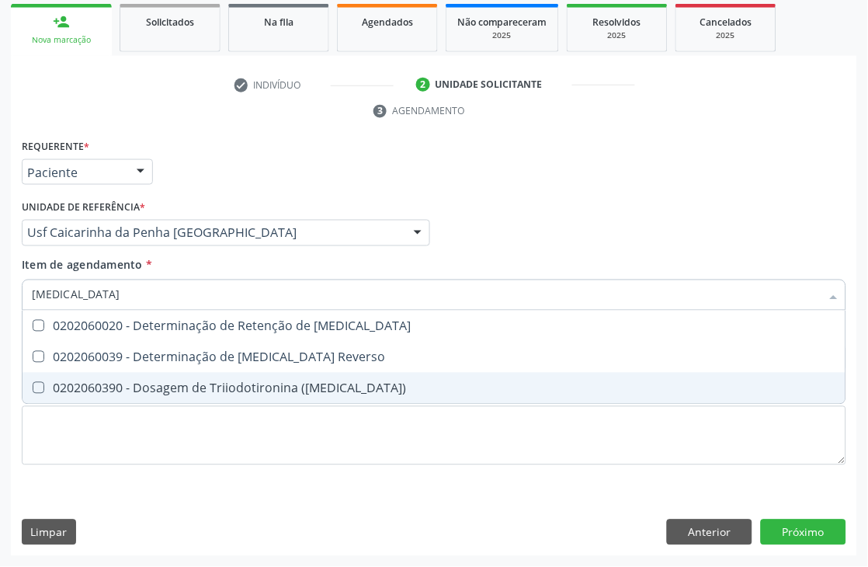
click at [97, 375] on span "0202060390 - Dosagem de Triiodotironina ([MEDICAL_DATA])" at bounding box center [434, 388] width 823 height 31
checkbox \(T3\) "true"
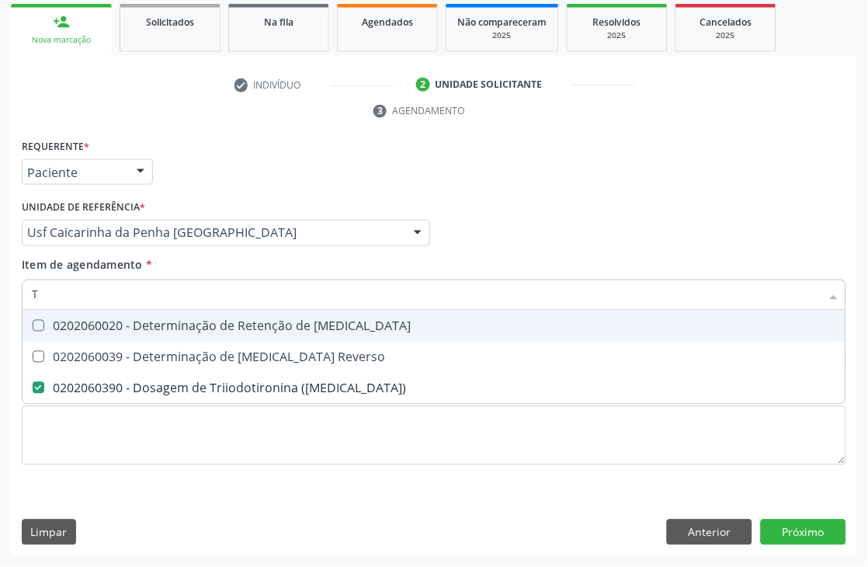
type input "T4"
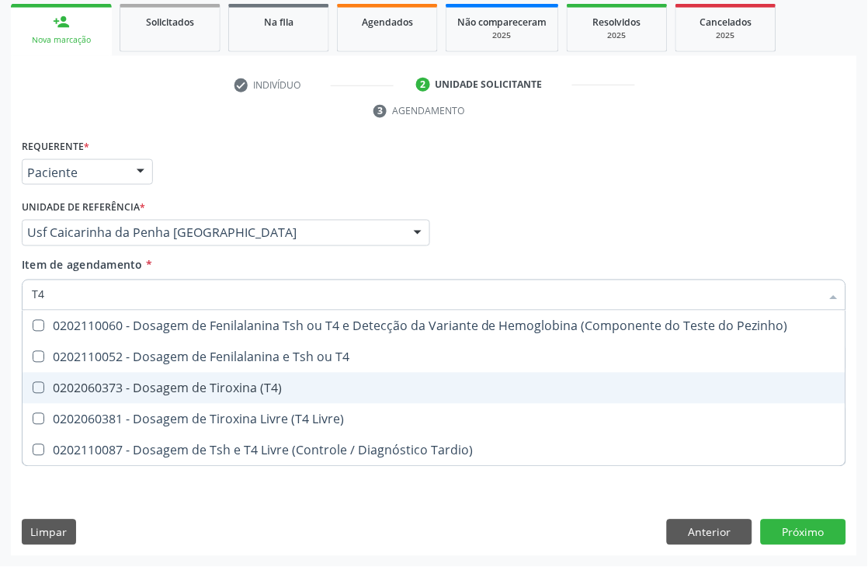
click at [103, 375] on span "0202060373 - Dosagem de Tiroxina (T4)" at bounding box center [434, 388] width 823 height 31
checkbox \(T4\) "true"
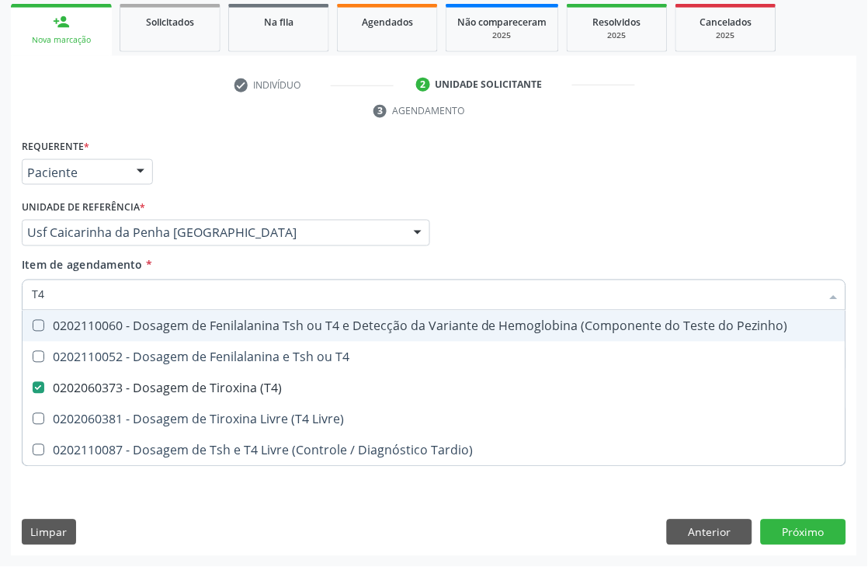
drag, startPoint x: 84, startPoint y: 290, endPoint x: 0, endPoint y: 290, distance: 83.9
click at [0, 290] on div "Acompanhamento Acompanhe a situação das marcações correntes e finalizadas Relat…" at bounding box center [434, 212] width 868 height 710
type input "TG"
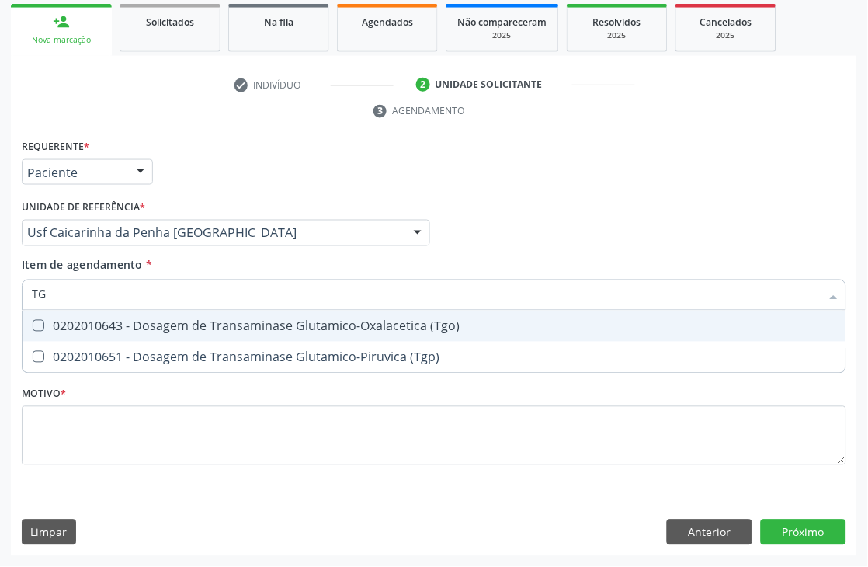
click at [68, 320] on div "0202010643 - Dosagem de Transaminase Glutamico-Oxalacetica (Tgo)" at bounding box center [434, 326] width 804 height 12
checkbox \(Tgo\) "true"
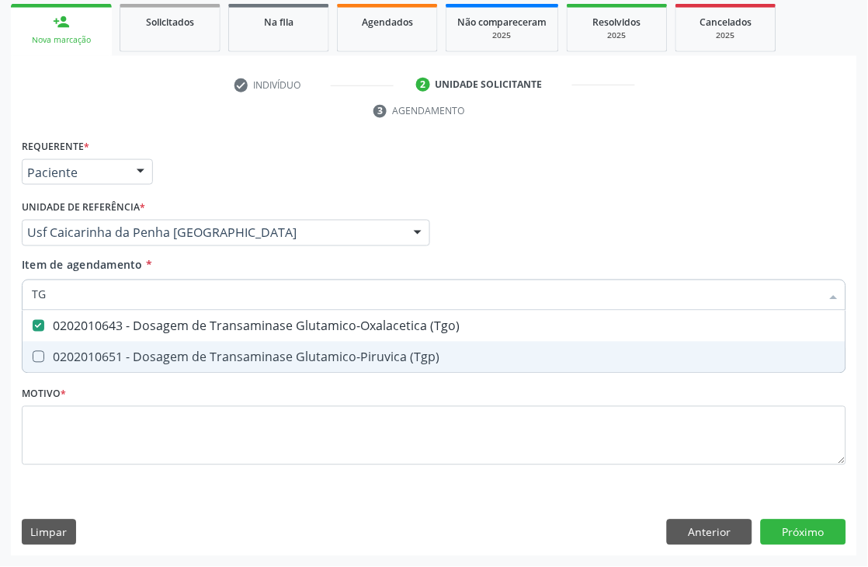
click at [63, 342] on span "0202010651 - Dosagem de Transaminase Glutamico-Piruvica (Tgp)" at bounding box center [434, 357] width 823 height 31
checkbox \(Tgp\) "true"
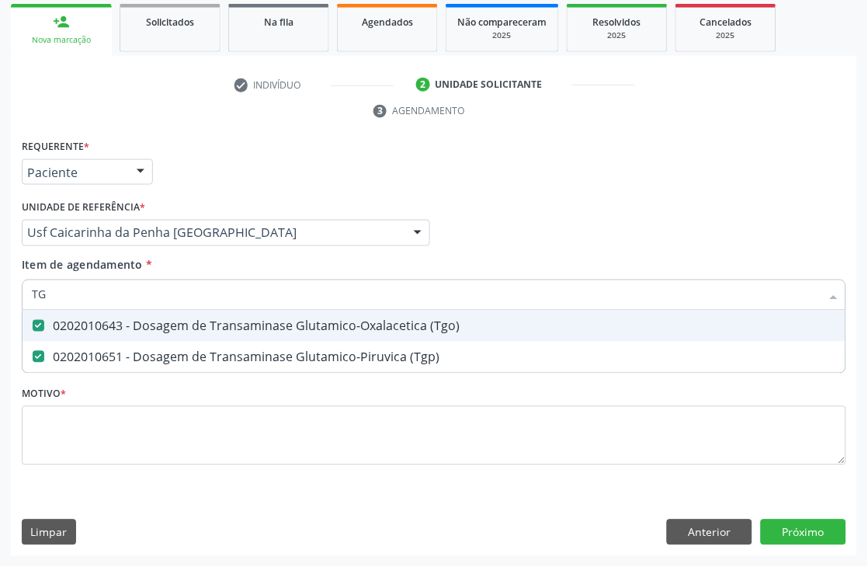
drag, startPoint x: 71, startPoint y: 287, endPoint x: 0, endPoint y: 287, distance: 71.4
click at [0, 287] on div "Acompanhamento Acompanhe a situação das marcações correntes e finalizadas Relat…" at bounding box center [434, 212] width 868 height 710
type input "T"
checkbox \(Tgo\) "false"
checkbox \(Tgp\) "false"
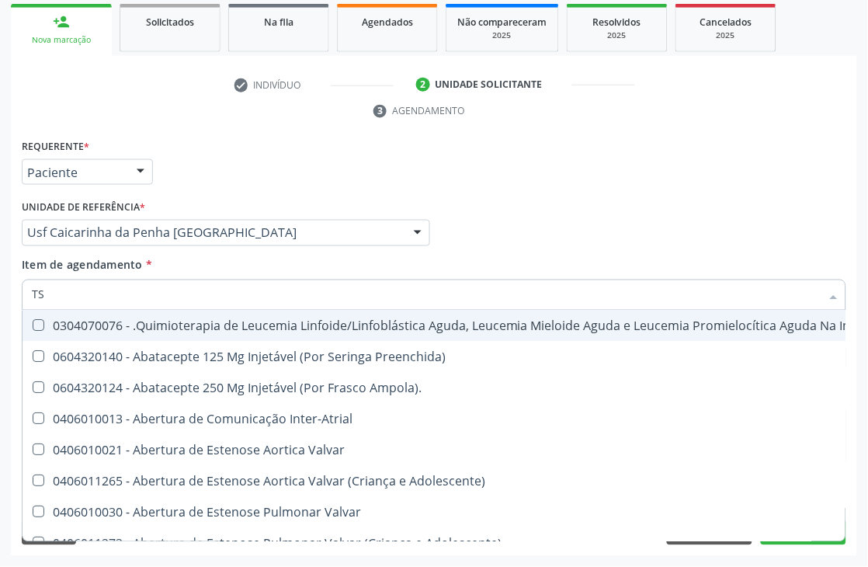
type input "TSH"
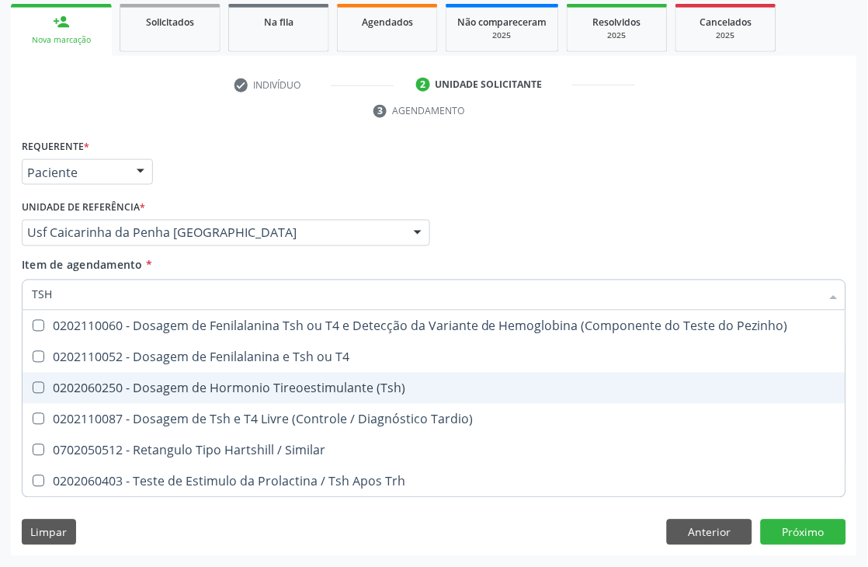
click at [137, 390] on div "0202060250 - Dosagem de Hormonio Tireoestimulante (Tsh)" at bounding box center [434, 388] width 804 height 12
checkbox \(Tsh\) "true"
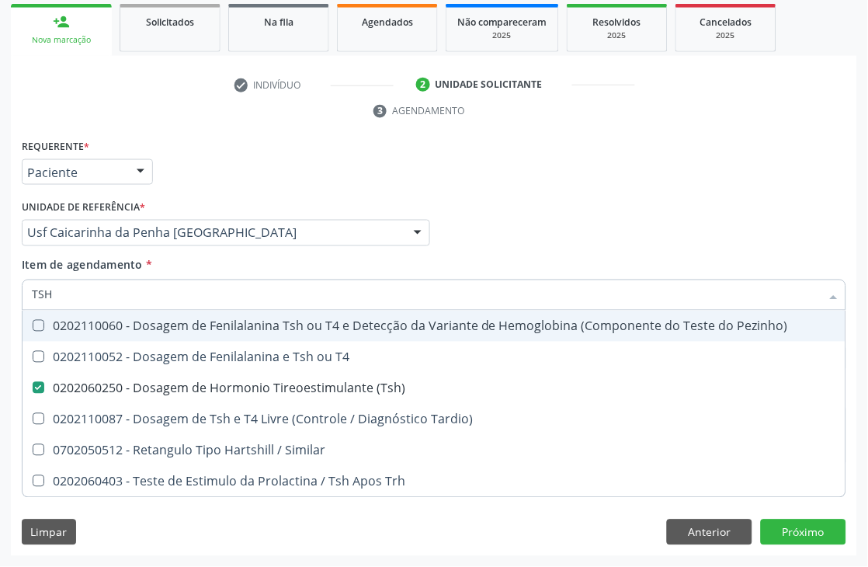
drag, startPoint x: 51, startPoint y: 303, endPoint x: 0, endPoint y: 303, distance: 51.2
click at [0, 303] on div "Acompanhamento Acompanhe a situação das marcações correntes e finalizadas Relat…" at bounding box center [434, 212] width 868 height 710
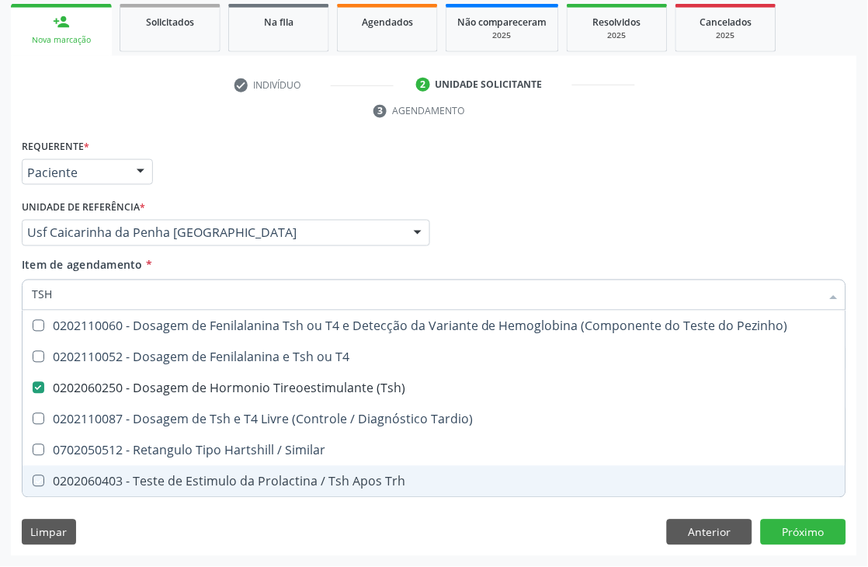
click at [578, 554] on div "Requerente * Paciente Profissional de Saúde Paciente Nenhum resultado encontrad…" at bounding box center [434, 346] width 846 height 422
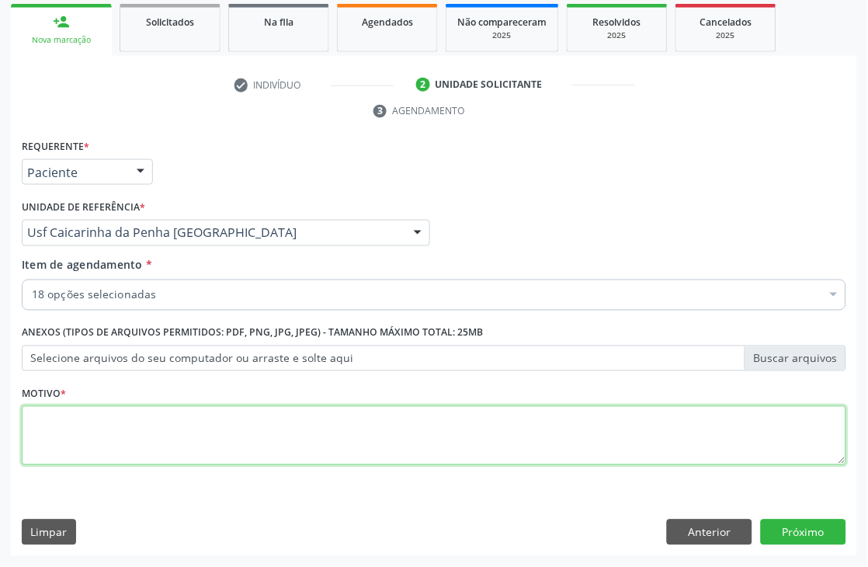
click at [419, 422] on textarea at bounding box center [434, 435] width 825 height 59
type textarea "."
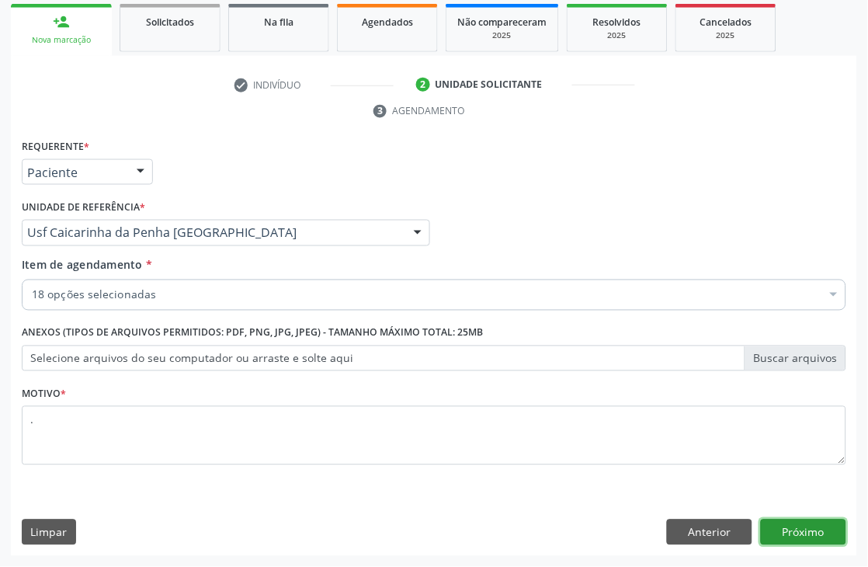
click at [785, 524] on button "Próximo" at bounding box center [803, 532] width 85 height 26
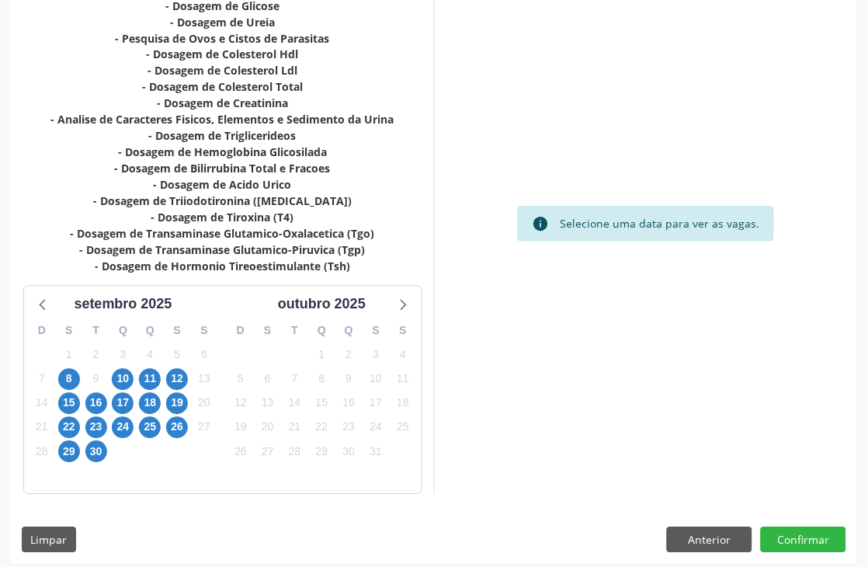
scroll to position [443, 0]
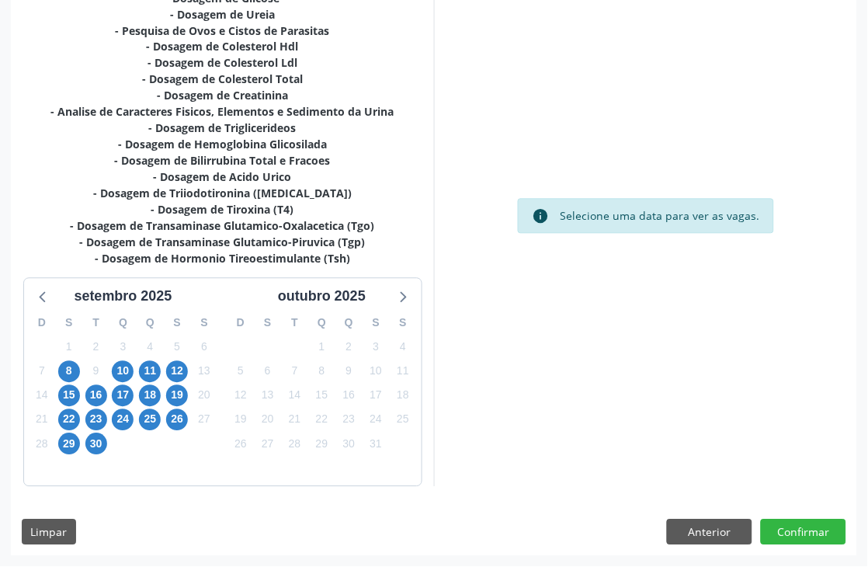
click at [85, 394] on div "16" at bounding box center [96, 396] width 22 height 24
click at [89, 394] on span "16" at bounding box center [96, 396] width 22 height 22
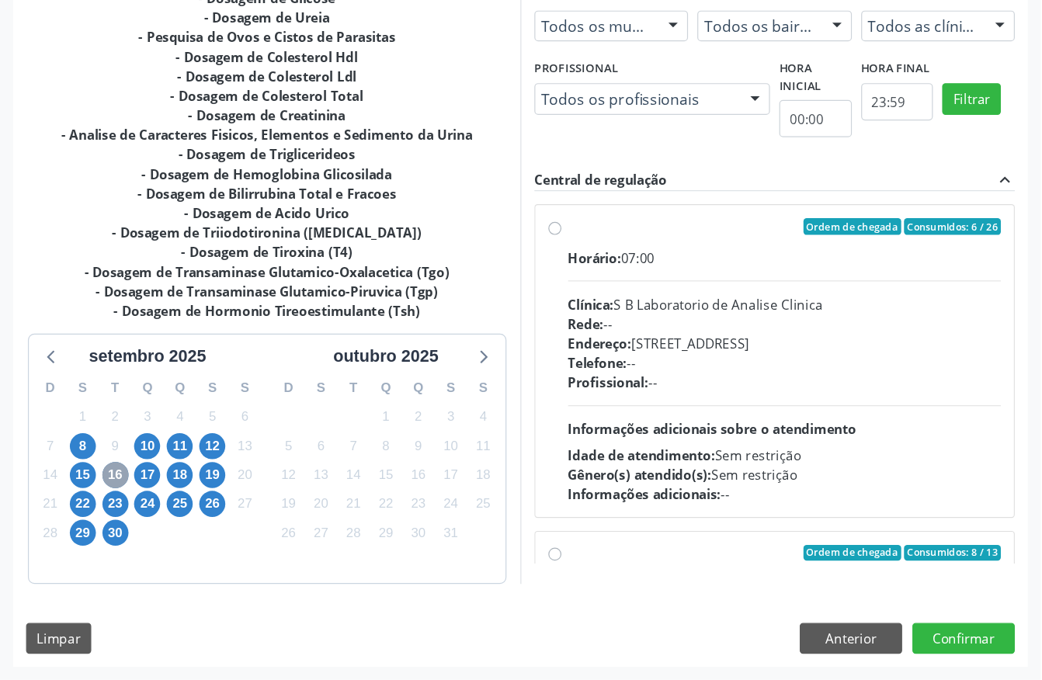
scroll to position [274, 0]
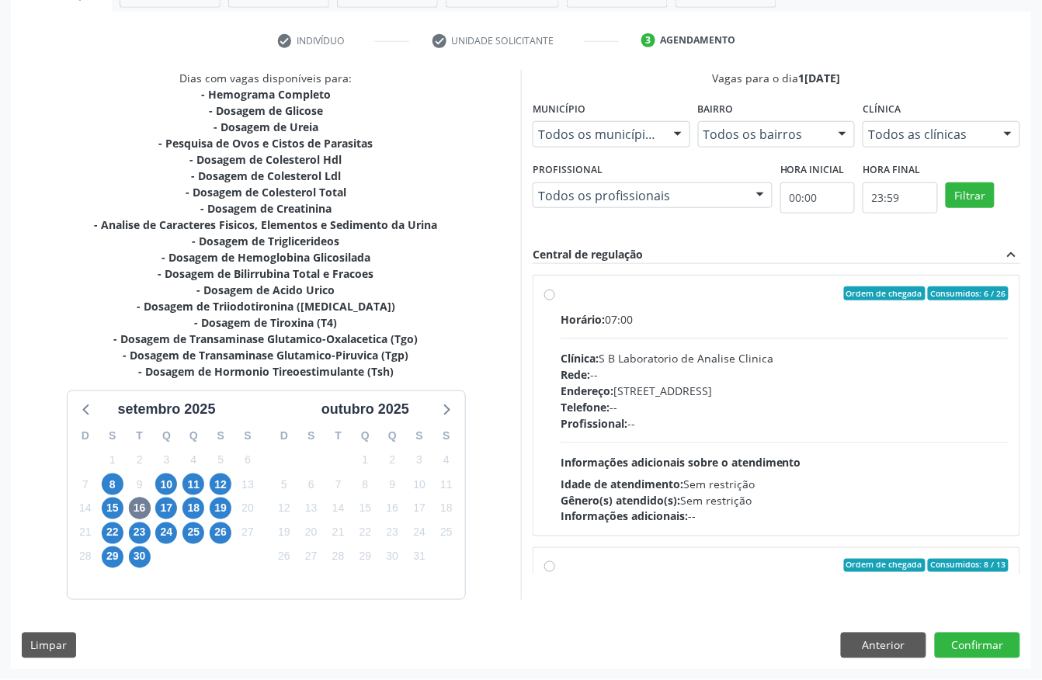
click at [762, 346] on div "Horário: 07:00 Clínica: S B Laboratorio de Analise Clinica Rede: -- Endereço: […" at bounding box center [785, 418] width 448 height 214
click at [555, 300] on input "Ordem de chegada Consumidos: 6 / 26 Horário: 07:00 Clínica: S B Laboratorio de …" at bounding box center [549, 294] width 11 height 14
radio input "true"
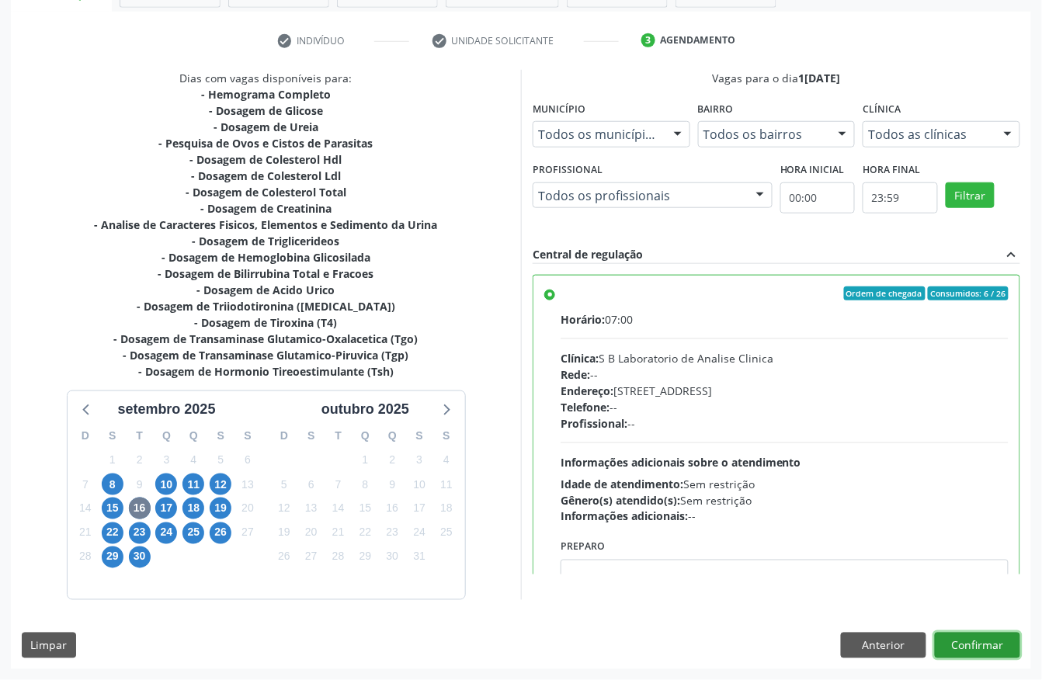
click at [867, 566] on button "Confirmar" at bounding box center [977, 646] width 85 height 26
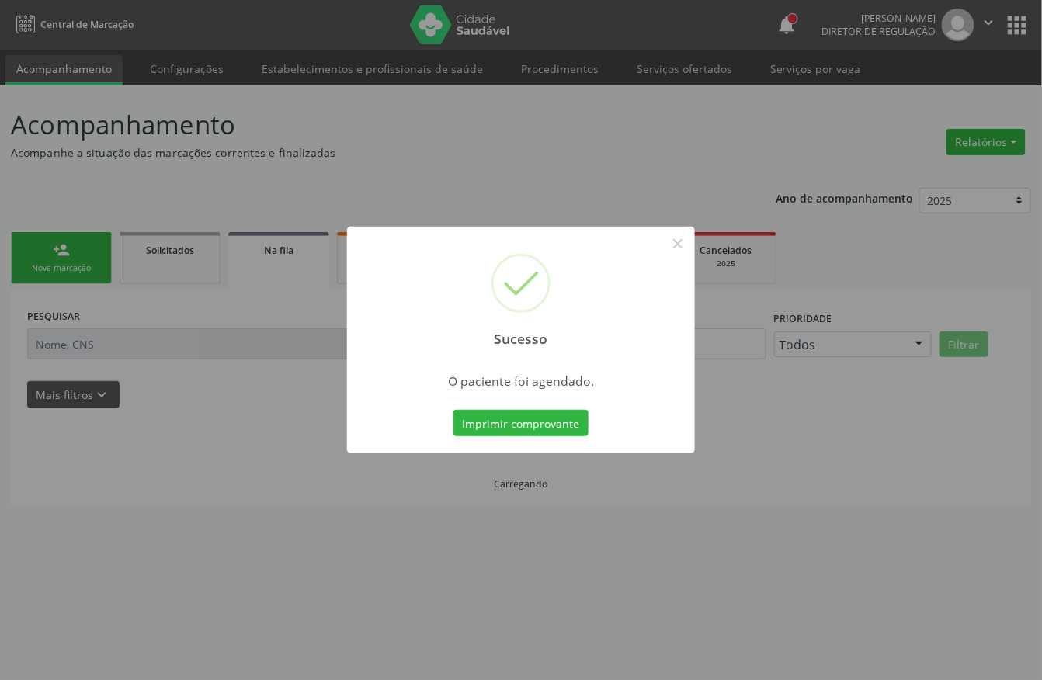
scroll to position [0, 0]
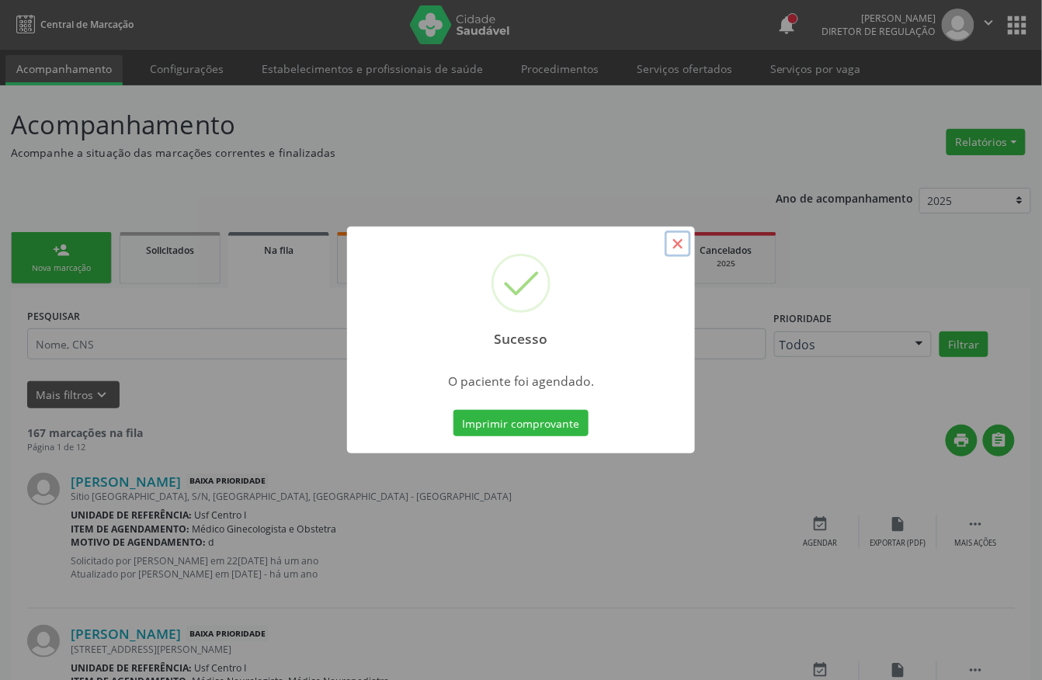
click at [676, 247] on button "×" at bounding box center [678, 244] width 26 height 26
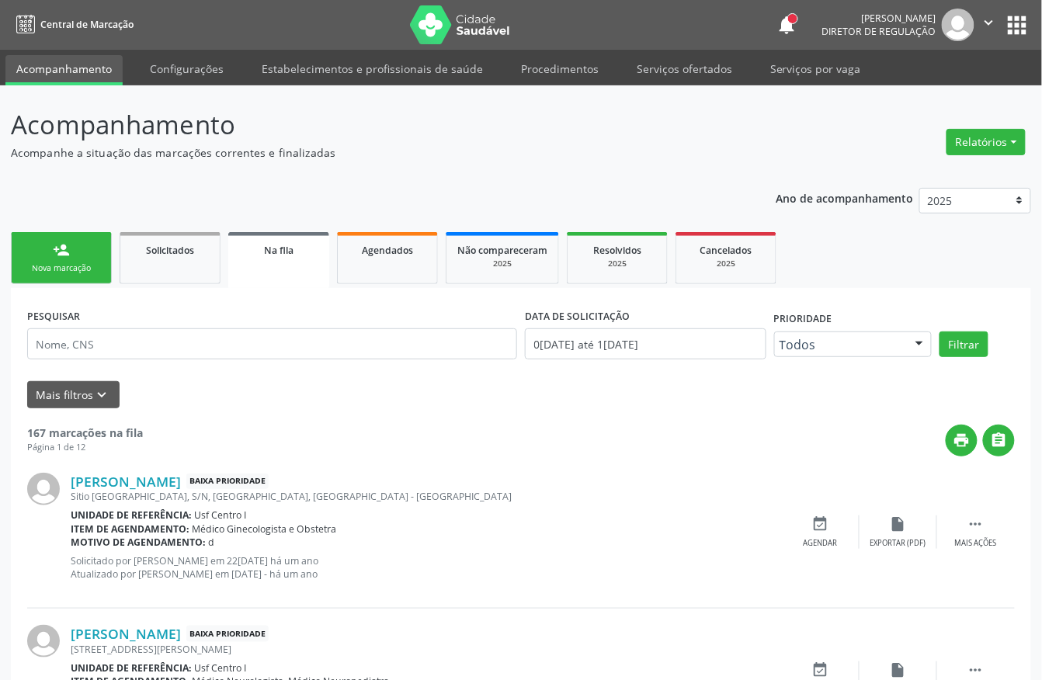
click at [31, 247] on link "person_add Nova marcação" at bounding box center [61, 258] width 101 height 52
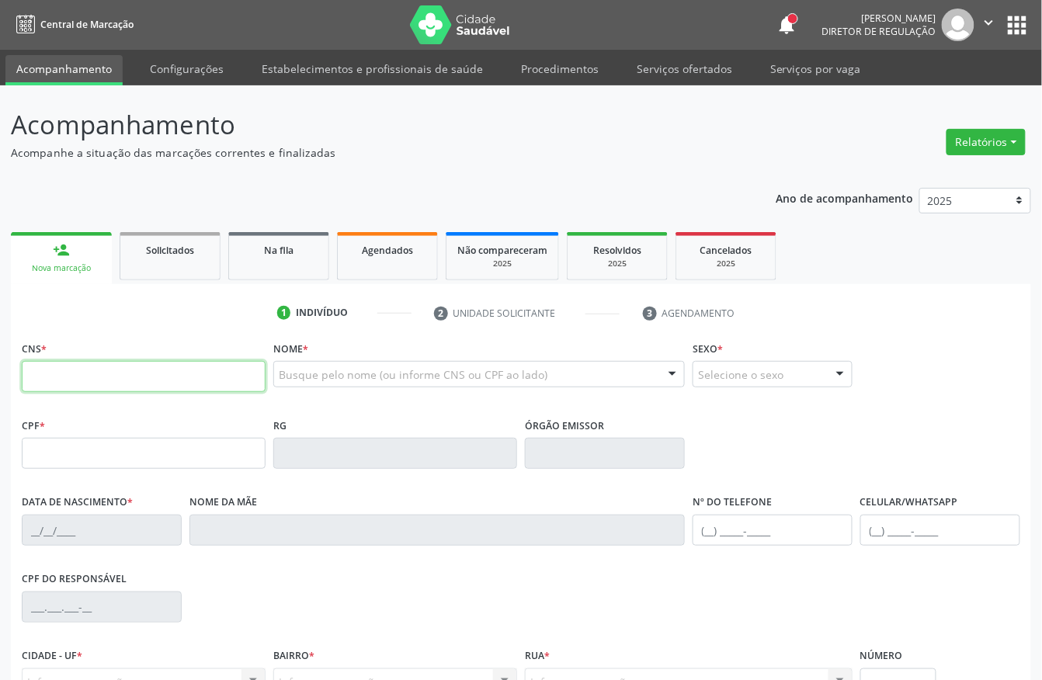
click at [47, 377] on input "text" at bounding box center [144, 376] width 244 height 31
click at [172, 386] on input "text" at bounding box center [144, 376] width 244 height 31
click at [123, 379] on input "text" at bounding box center [144, 376] width 244 height 31
click at [118, 379] on input "text" at bounding box center [144, 376] width 244 height 31
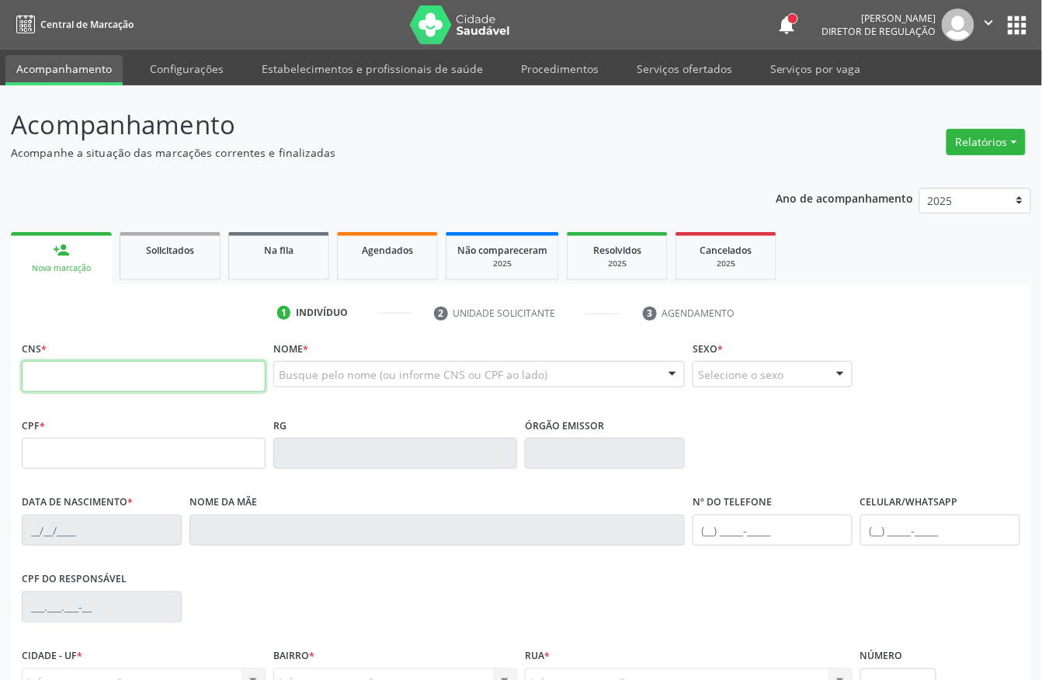
click at [118, 379] on input "text" at bounding box center [144, 376] width 244 height 31
type input "706 3000 6372 5418"
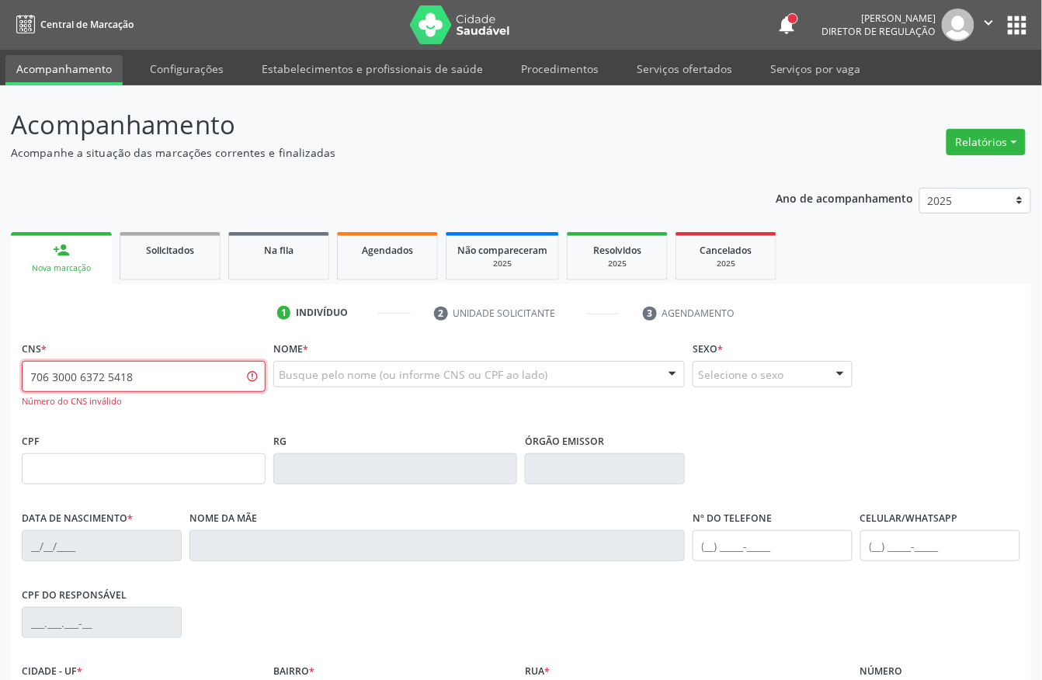
drag, startPoint x: 159, startPoint y: 382, endPoint x: 0, endPoint y: 383, distance: 159.2
click at [0, 383] on div "Acompanhamento Acompanhe a situação das marcações correntes e finalizadas Relat…" at bounding box center [521, 471] width 1042 height 772
type input "706 3000 6372 5418"
drag, startPoint x: 172, startPoint y: 377, endPoint x: 0, endPoint y: 394, distance: 172.4
click at [0, 394] on div "Acompanhamento Acompanhe a situação das marcações correntes e finalizadas Relat…" at bounding box center [521, 471] width 1042 height 772
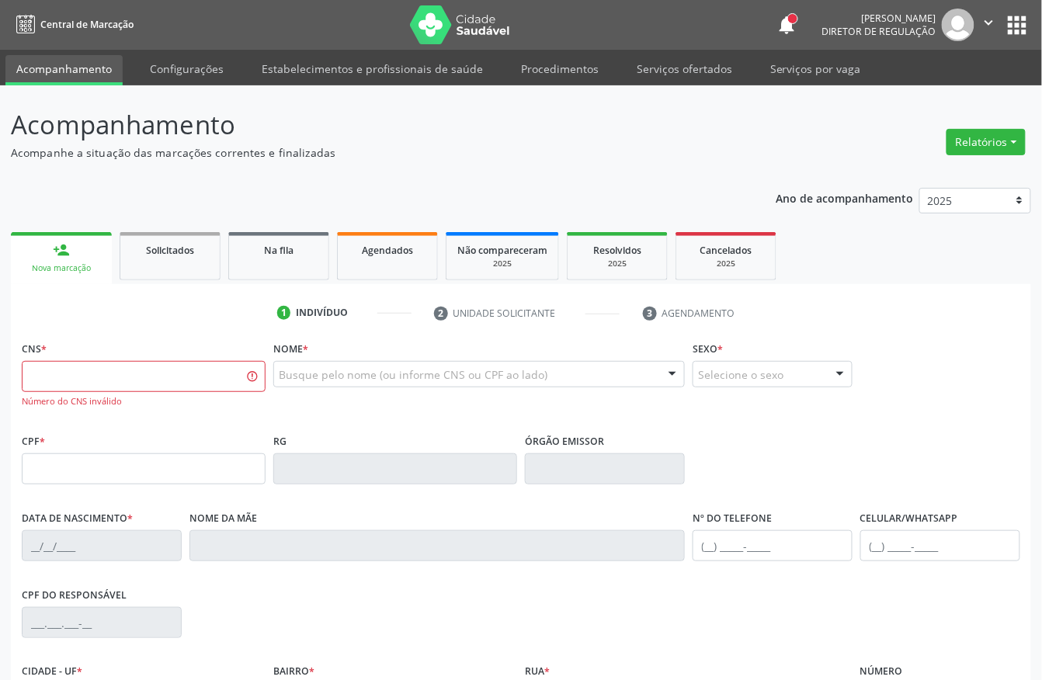
click at [544, 382] on div "Busque pelo nome (ou informe CNS ou CPF ao lado)" at bounding box center [479, 374] width 412 height 26
type input "C"
type input "MARIA JOSE DO NA"
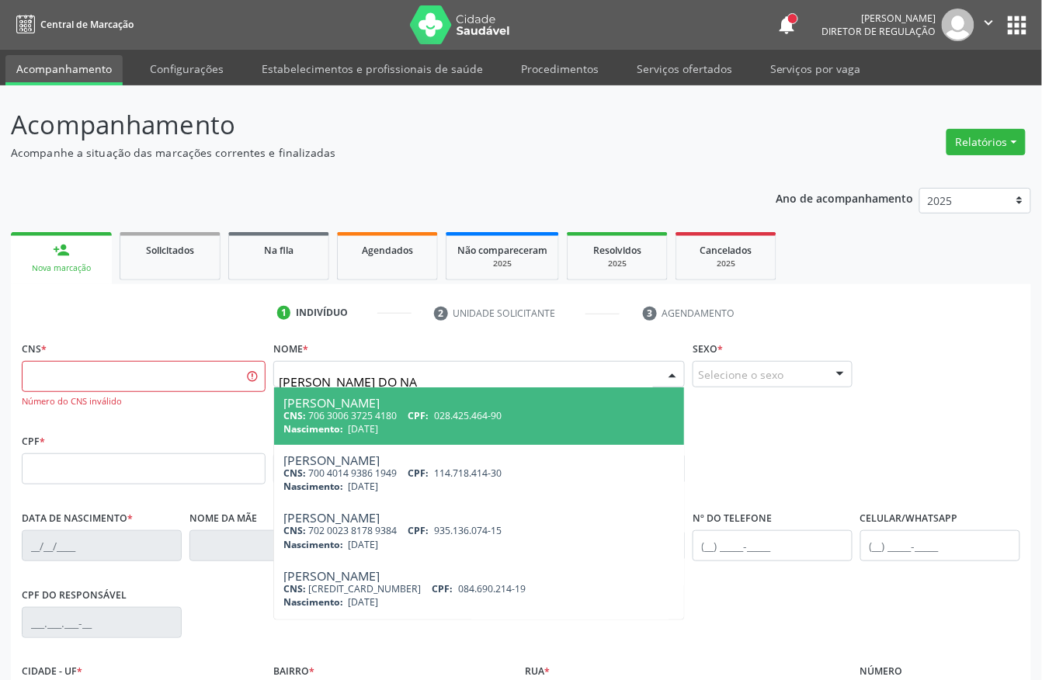
click at [536, 409] on div "CNS: 706 3006 3725 4180 CPF: 028.425.464-90" at bounding box center [478, 415] width 391 height 13
type input "706 3006 3725 4180"
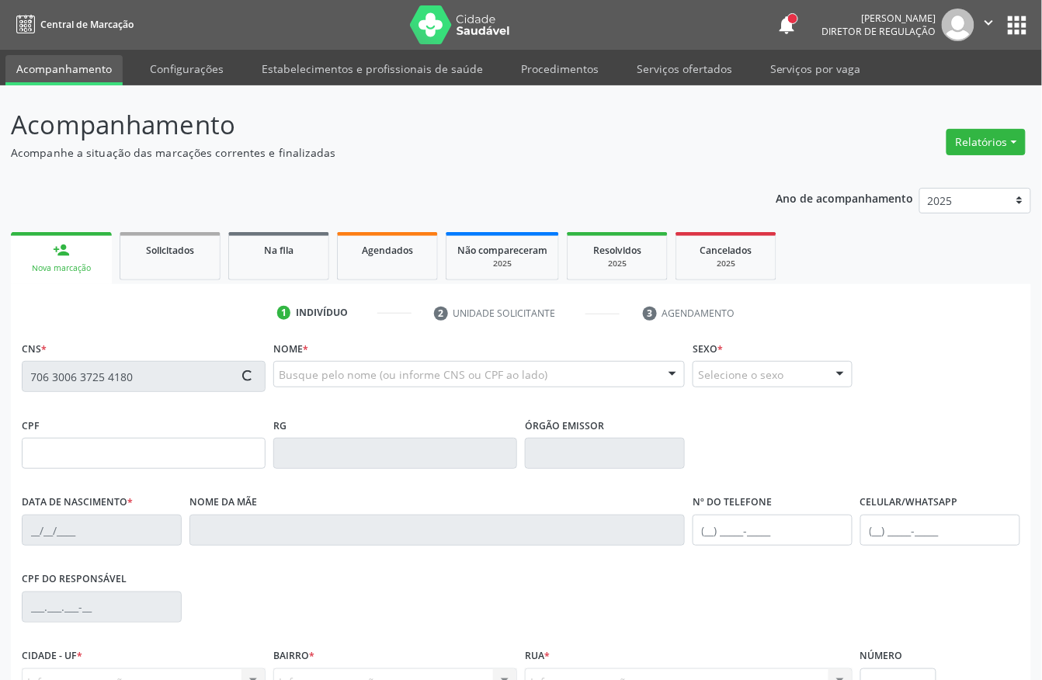
type input "028.425.464-90"
type input "19/11/1974"
type input "Maria Olinda do Nascimento"
type input "(87) 98176-8844"
type input "26"
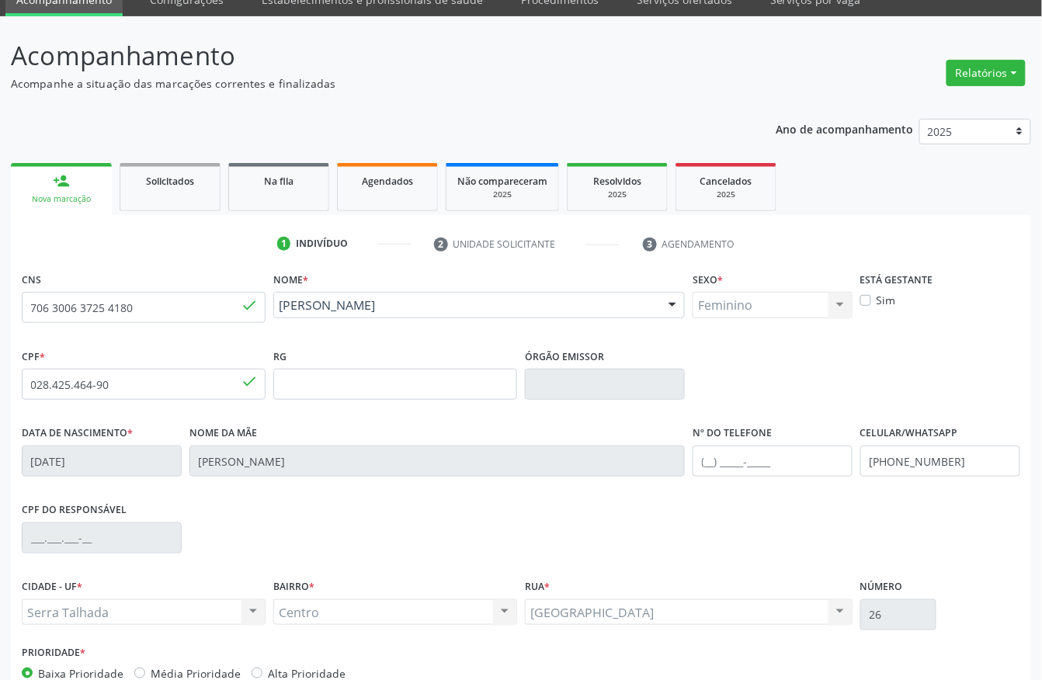
scroll to position [162, 0]
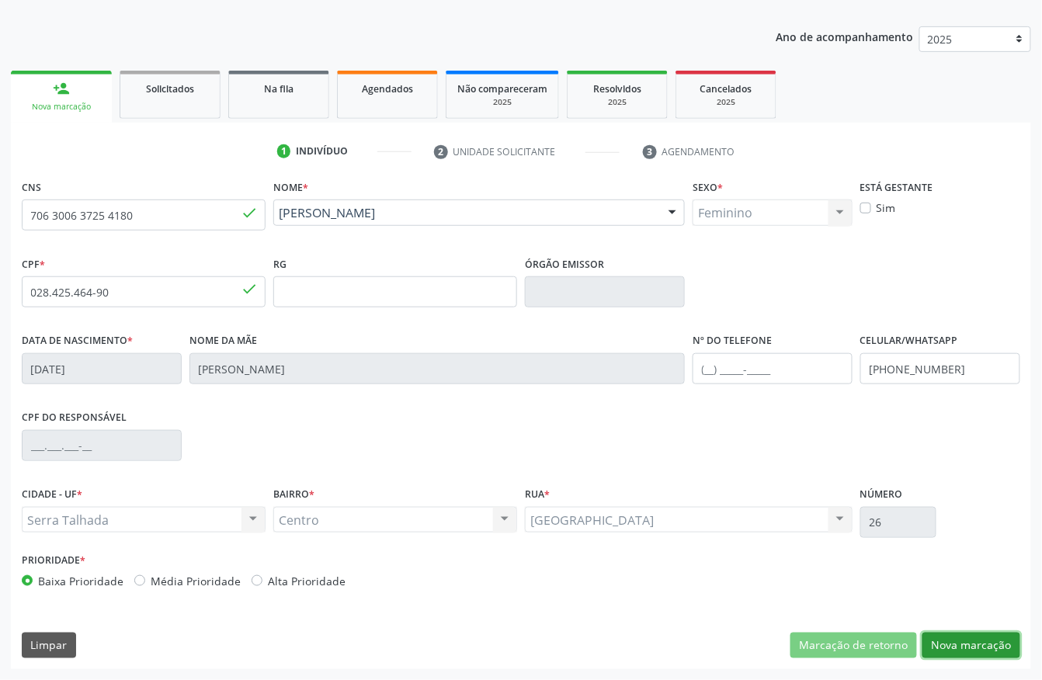
click at [867, 566] on button "Nova marcação" at bounding box center [971, 646] width 98 height 26
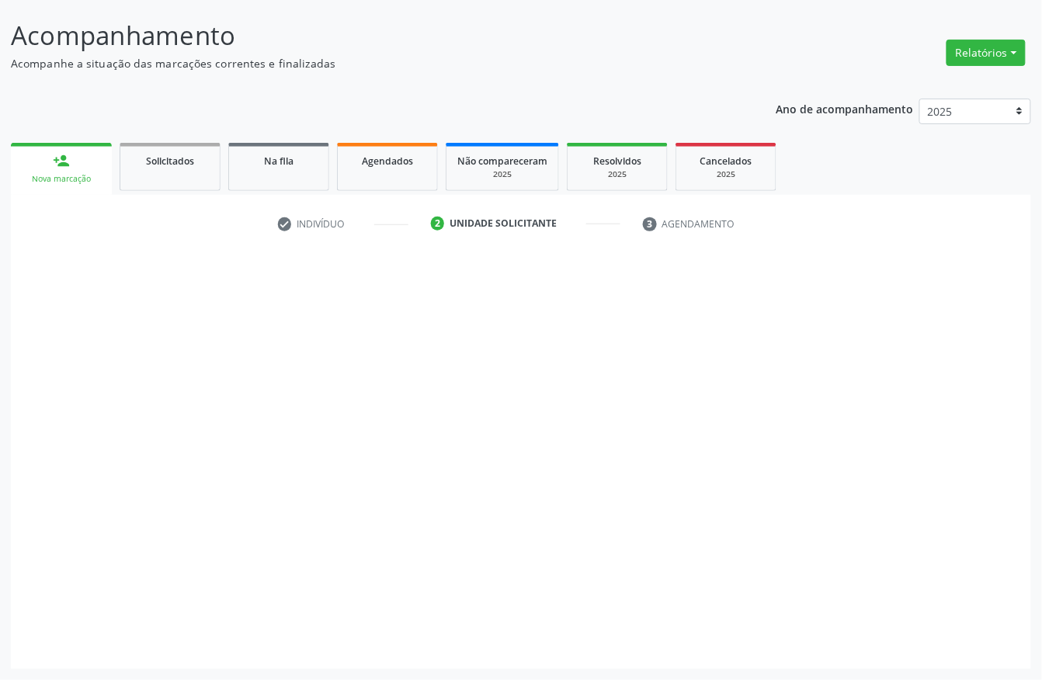
scroll to position [91, 0]
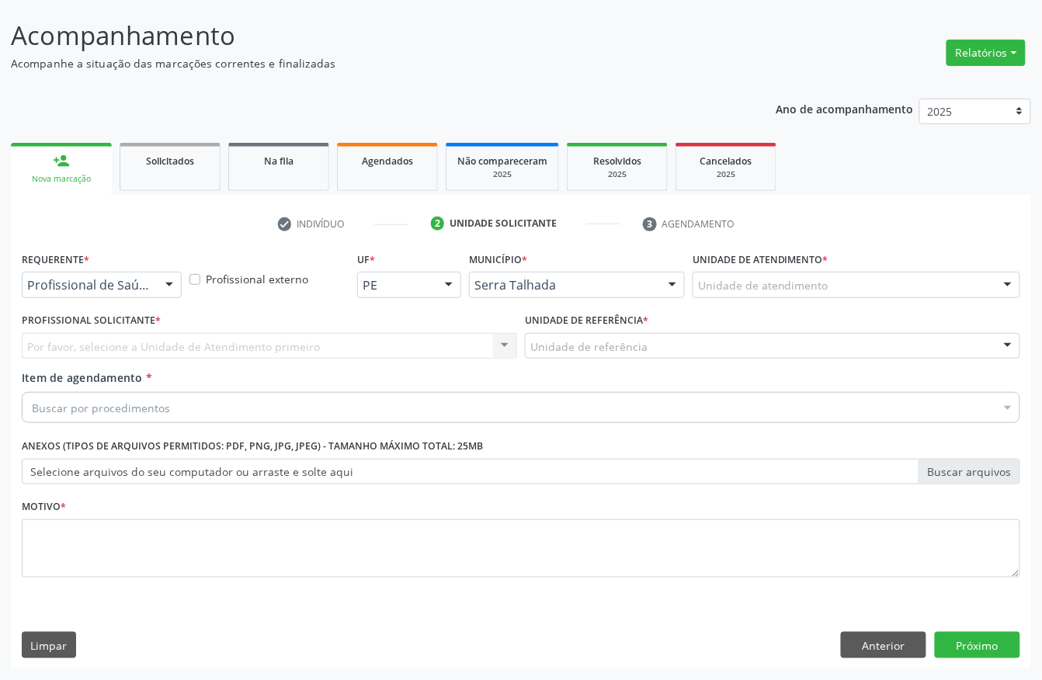
click at [165, 287] on div at bounding box center [169, 286] width 23 height 26
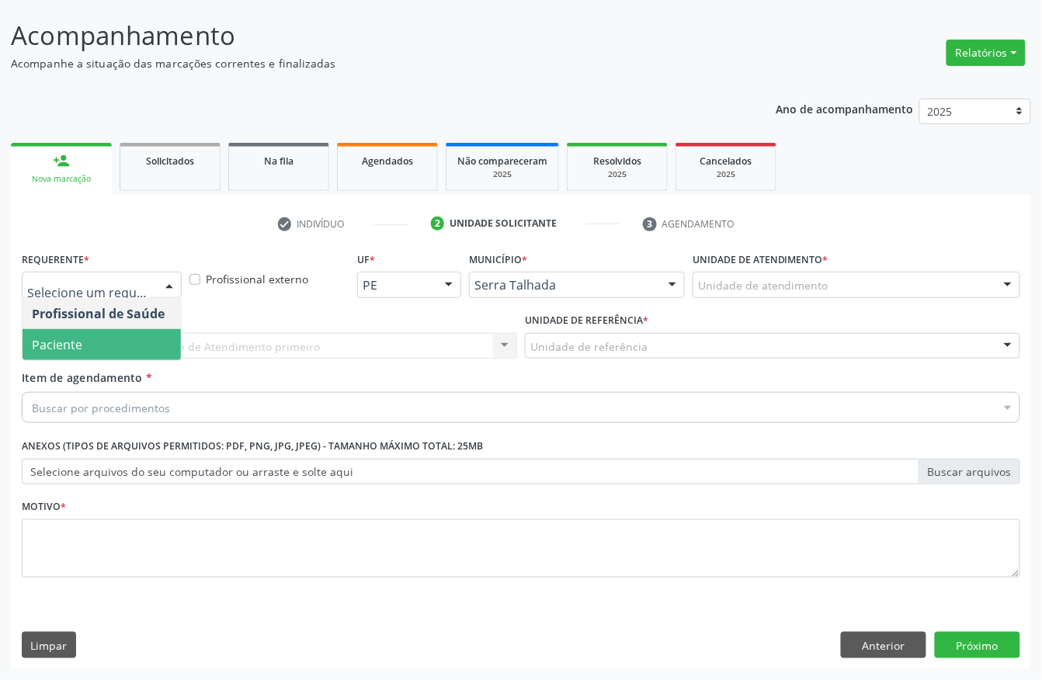
click at [131, 339] on span "Paciente" at bounding box center [102, 344] width 158 height 31
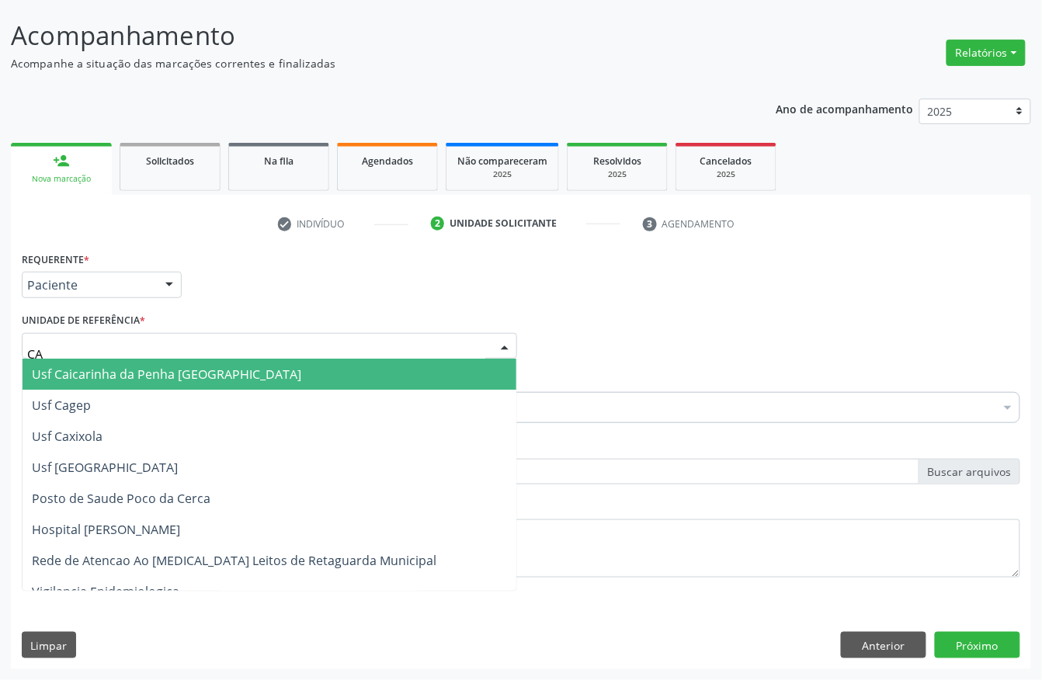
type input "CAI"
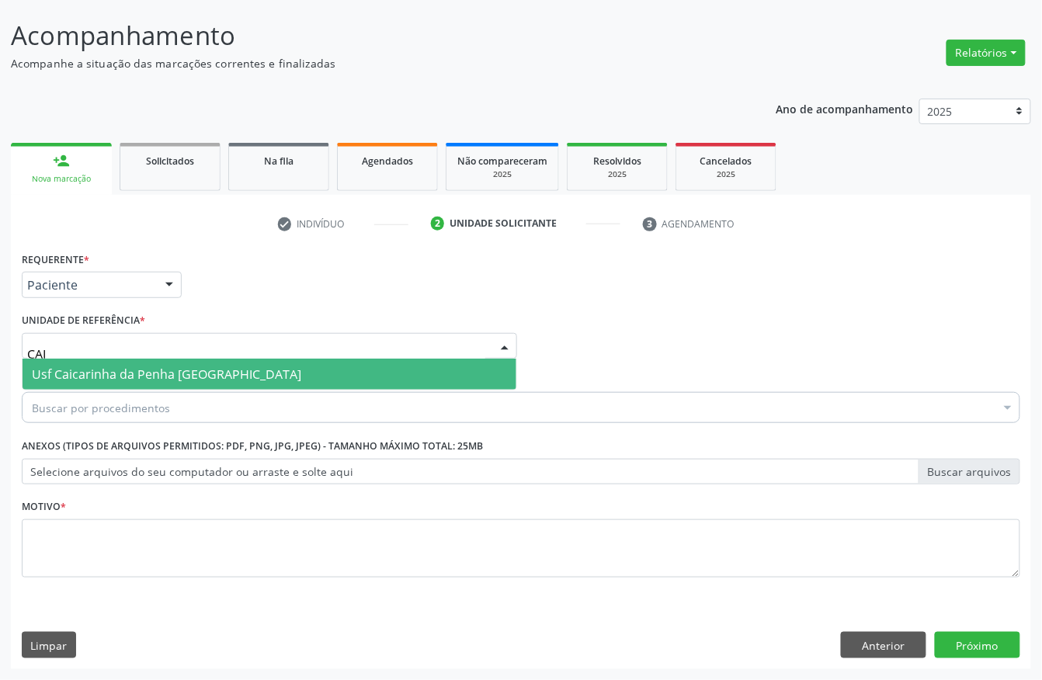
click at [121, 377] on span "Usf Caicarinha da Penha [GEOGRAPHIC_DATA]" at bounding box center [166, 374] width 269 height 17
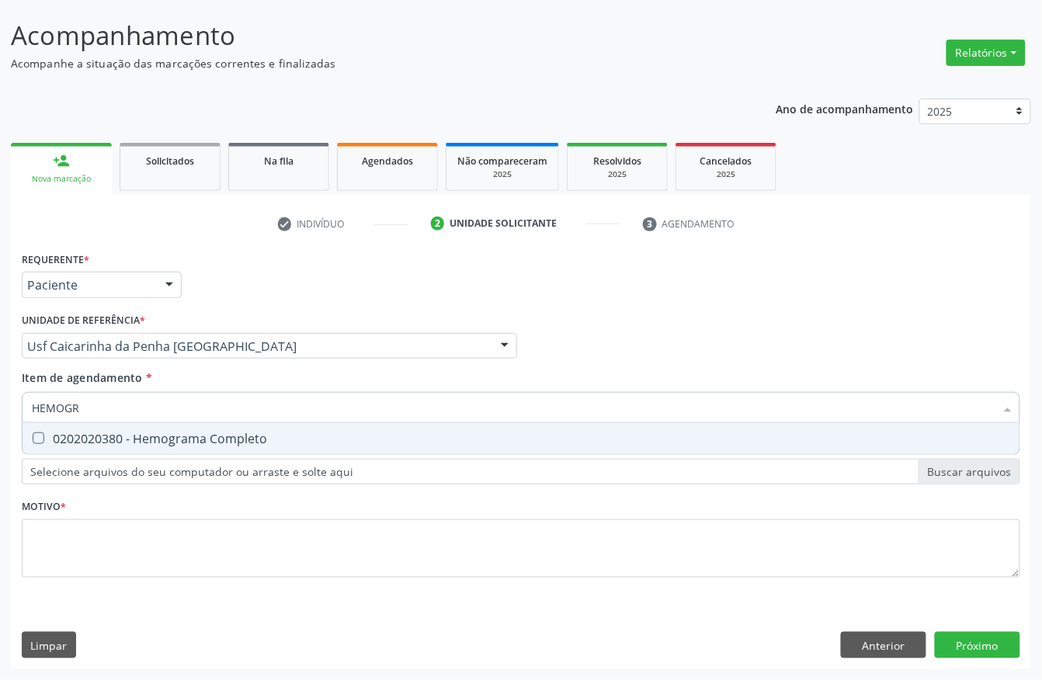
type input "HEMOGRA"
click at [71, 435] on div "0202020380 - Hemograma Completo" at bounding box center [521, 438] width 978 height 12
checkbox Completo "true"
drag, startPoint x: 112, startPoint y: 398, endPoint x: 0, endPoint y: 398, distance: 111.8
click at [0, 398] on div "Acompanhamento Acompanhe a situação das marcações correntes e finalizadas Relat…" at bounding box center [521, 338] width 1042 height 684
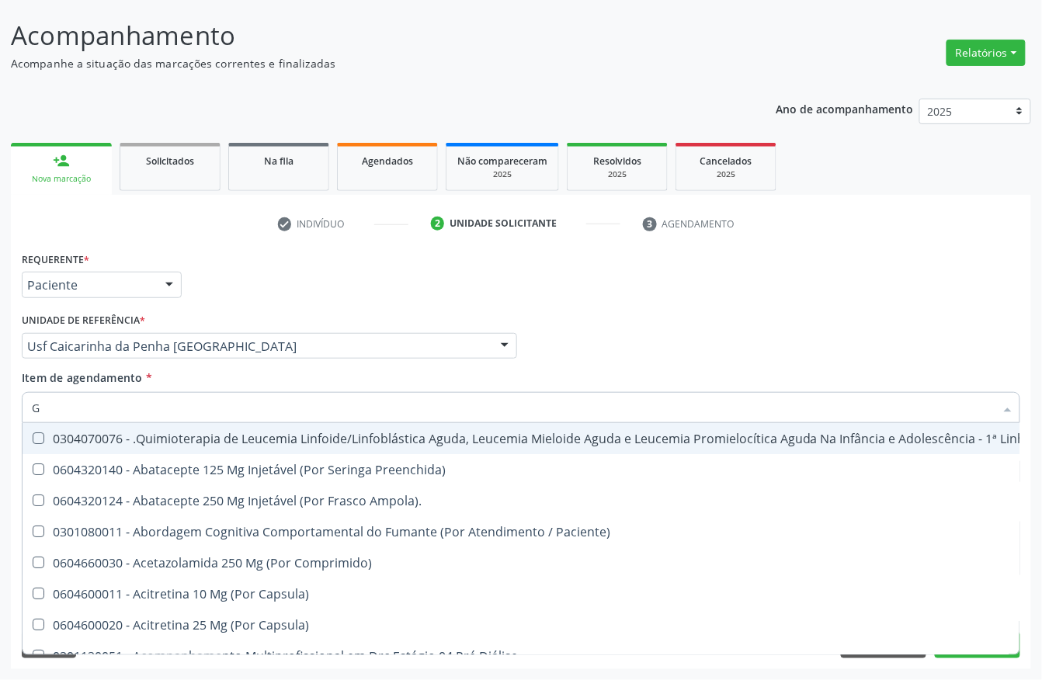
type input "GL"
checkbox Manutenção "false"
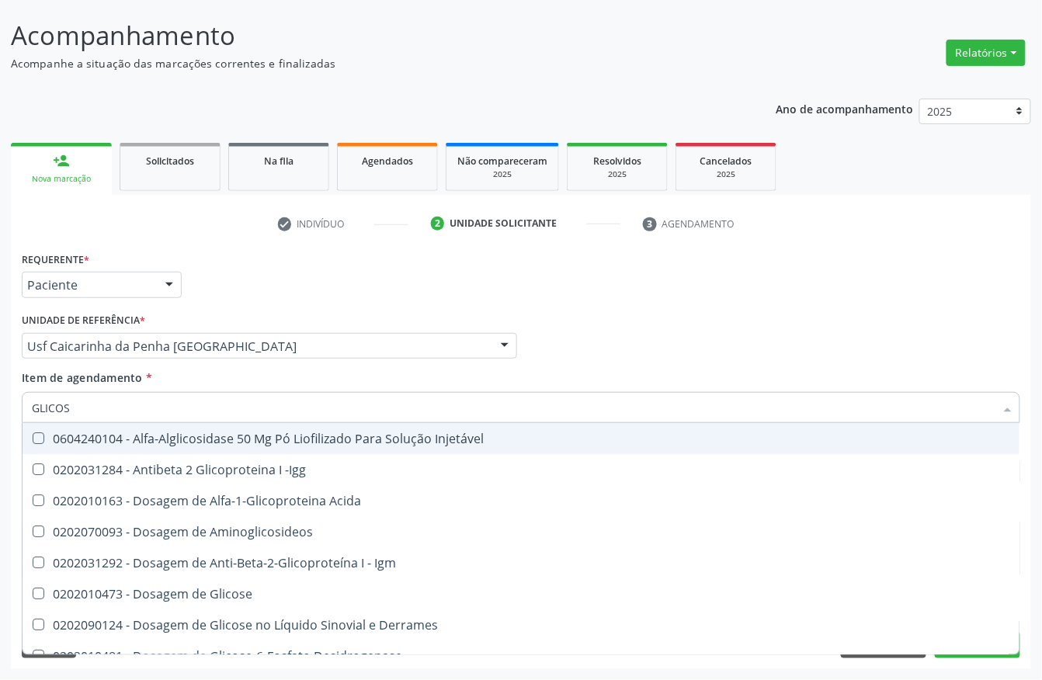
type input "GLICOSE"
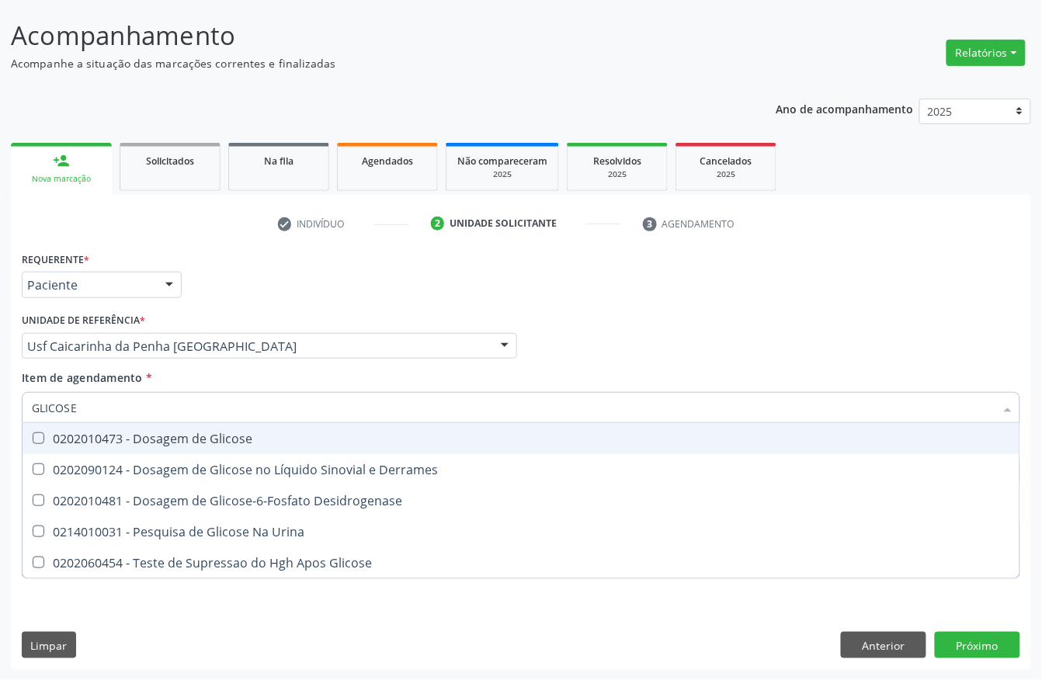
click at [39, 432] on Glicose at bounding box center [39, 438] width 12 height 12
click at [33, 433] on Glicose "checkbox" at bounding box center [28, 438] width 10 height 10
checkbox Glicose "true"
drag, startPoint x: 110, startPoint y: 410, endPoint x: 0, endPoint y: 424, distance: 111.1
click at [25, 416] on div "GLICOSE" at bounding box center [521, 407] width 999 height 31
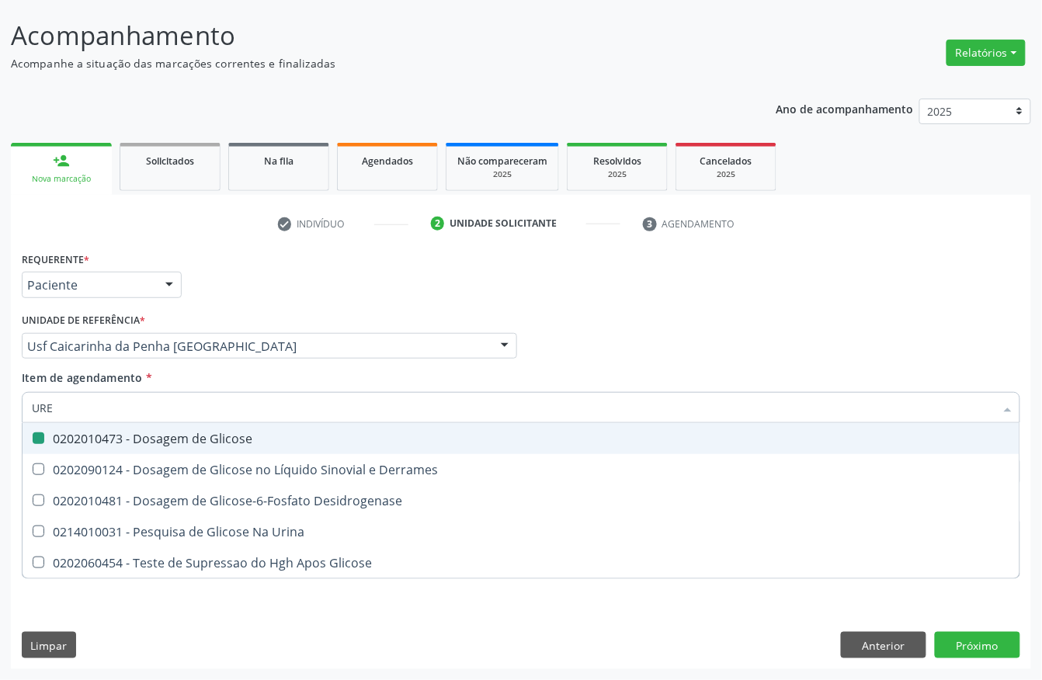
type input "UREI"
checkbox Glicose "false"
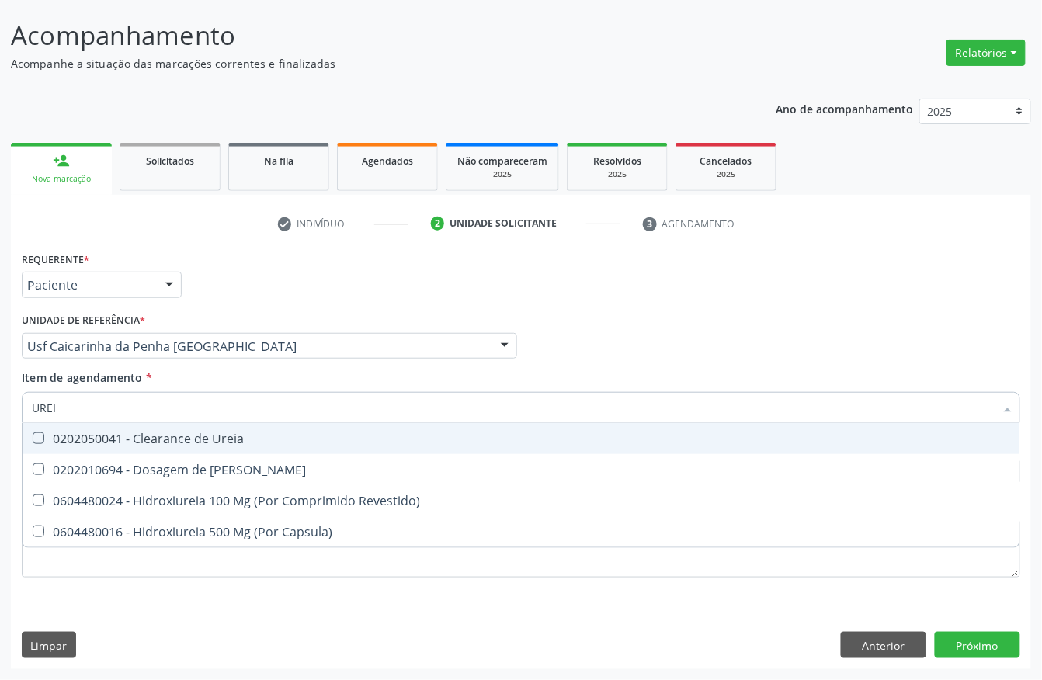
type input "UREIA"
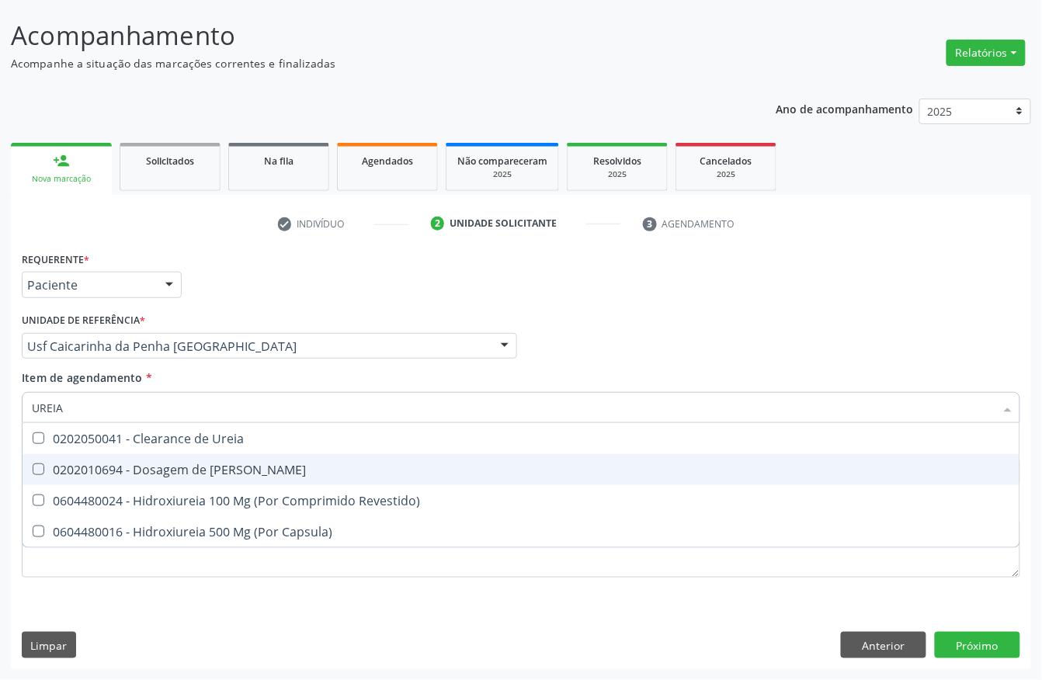
click at [47, 464] on div "0202010694 - Dosagem de Ureia" at bounding box center [521, 470] width 978 height 12
checkbox Ureia "true"
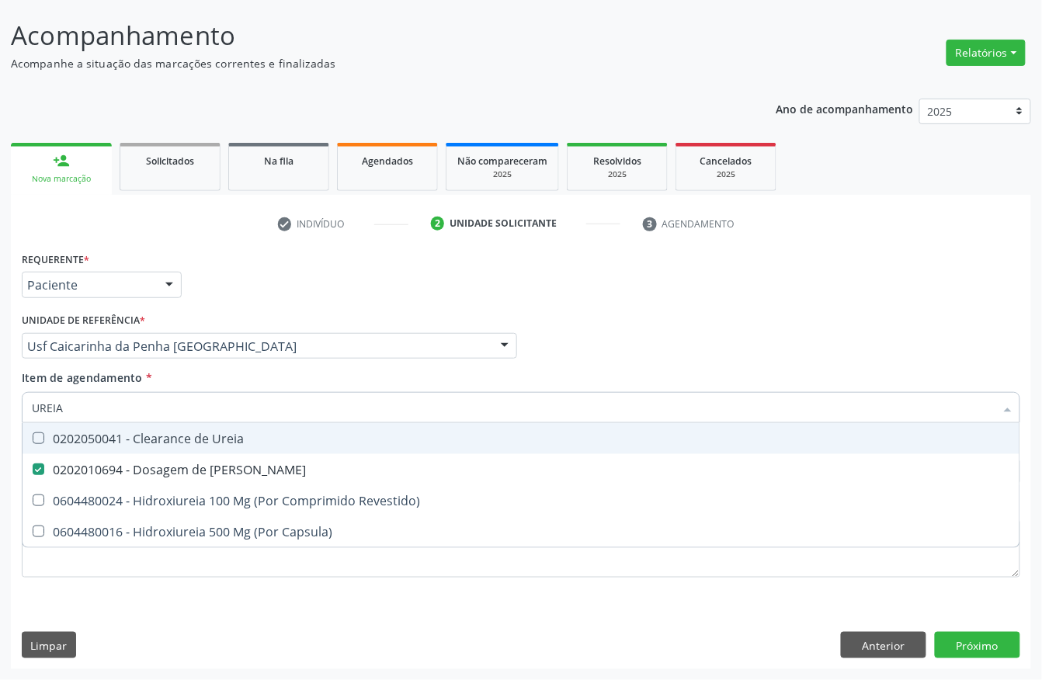
drag, startPoint x: 88, startPoint y: 416, endPoint x: 0, endPoint y: 416, distance: 87.7
click at [0, 416] on div "Acompanhamento Acompanhe a situação das marcações correntes e finalizadas Relat…" at bounding box center [521, 338] width 1042 height 684
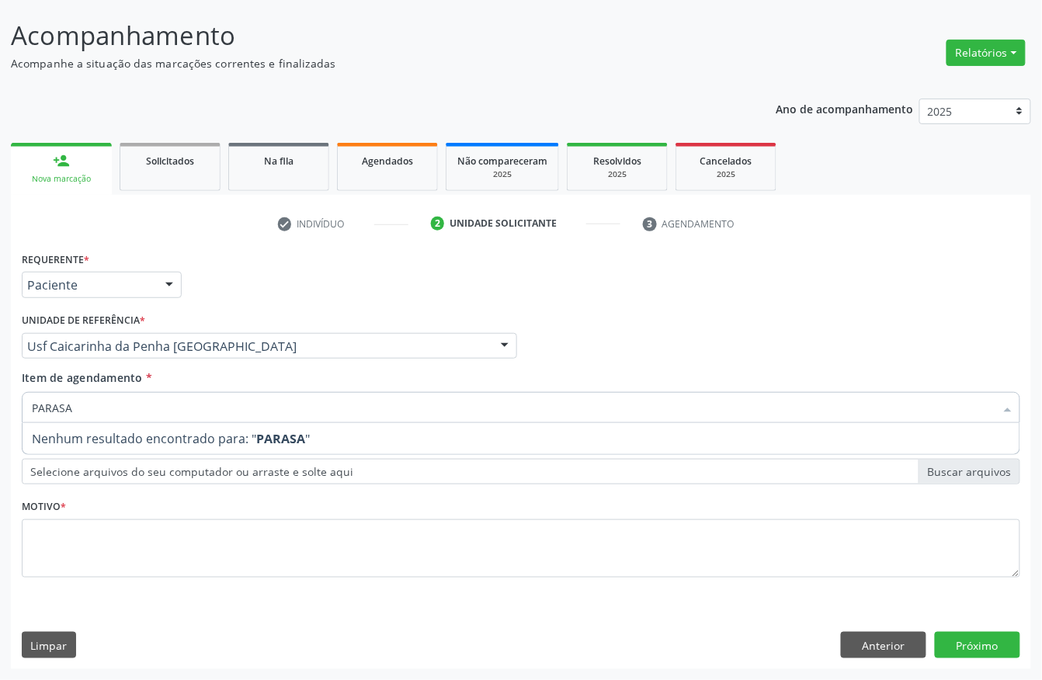
type input "PARAS"
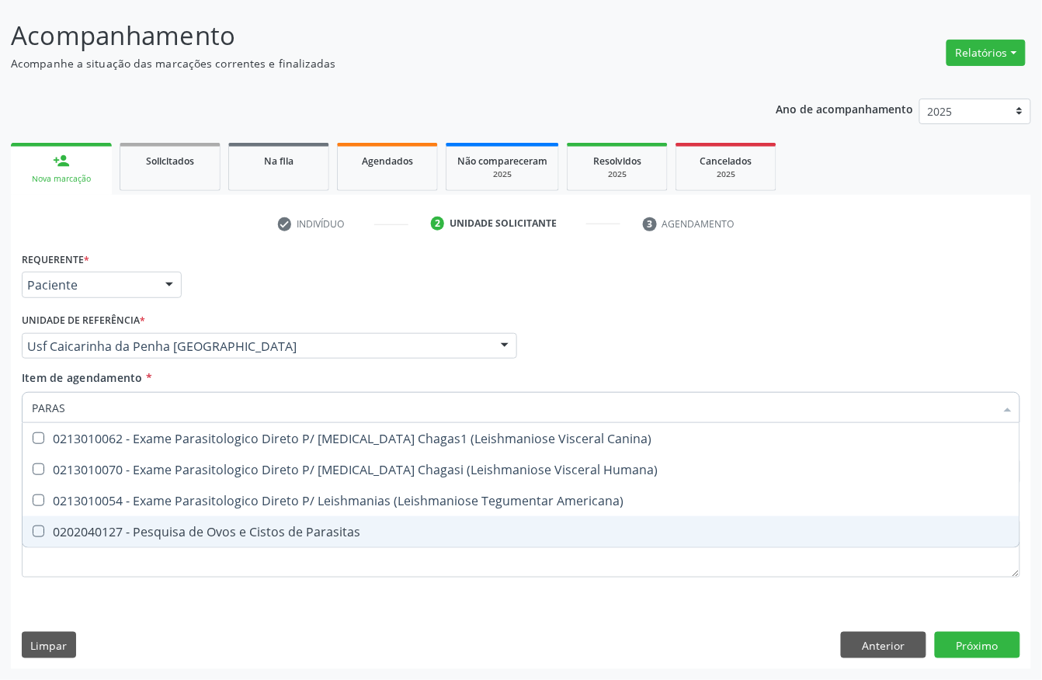
click at [50, 520] on span "0202040127 - Pesquisa de Ovos e Cistos de Parasitas" at bounding box center [521, 531] width 997 height 31
checkbox Parasitas "true"
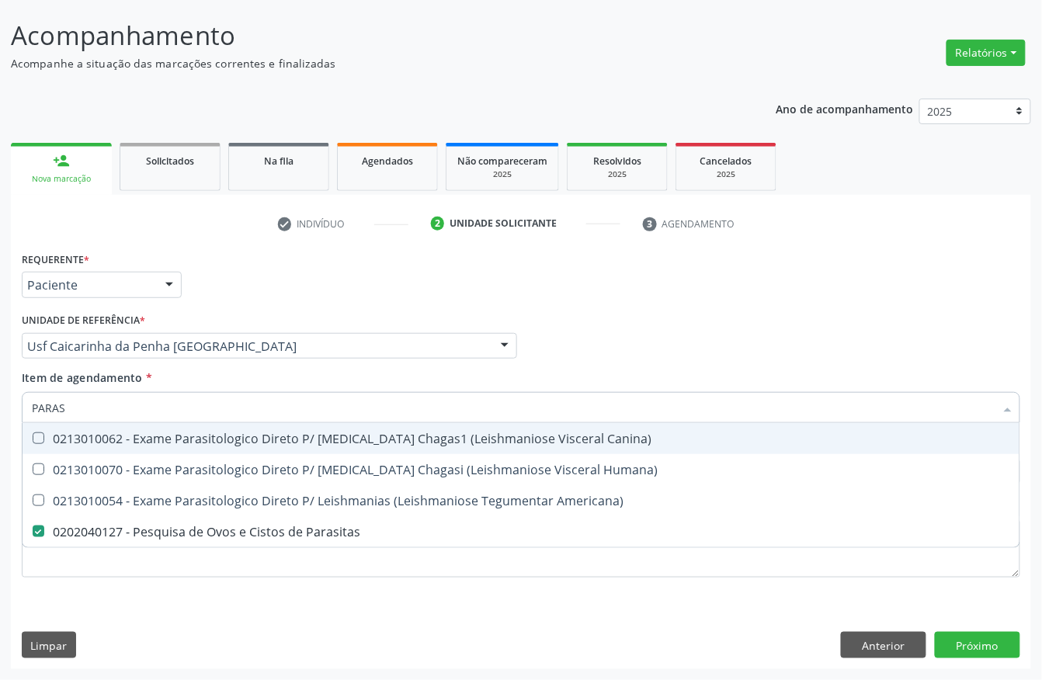
drag, startPoint x: 87, startPoint y: 401, endPoint x: 0, endPoint y: 408, distance: 87.2
click at [0, 405] on div "Acompanhamento Acompanhe a situação das marcações correntes e finalizadas Relat…" at bounding box center [521, 338] width 1042 height 684
type input "COL"
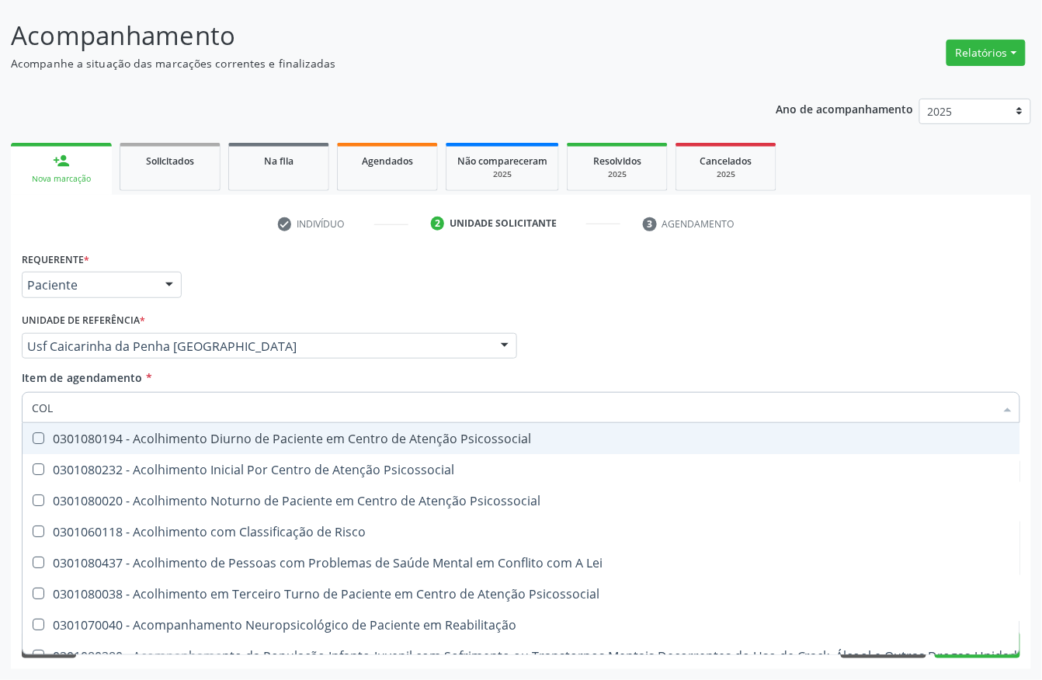
checkbox Risco "false"
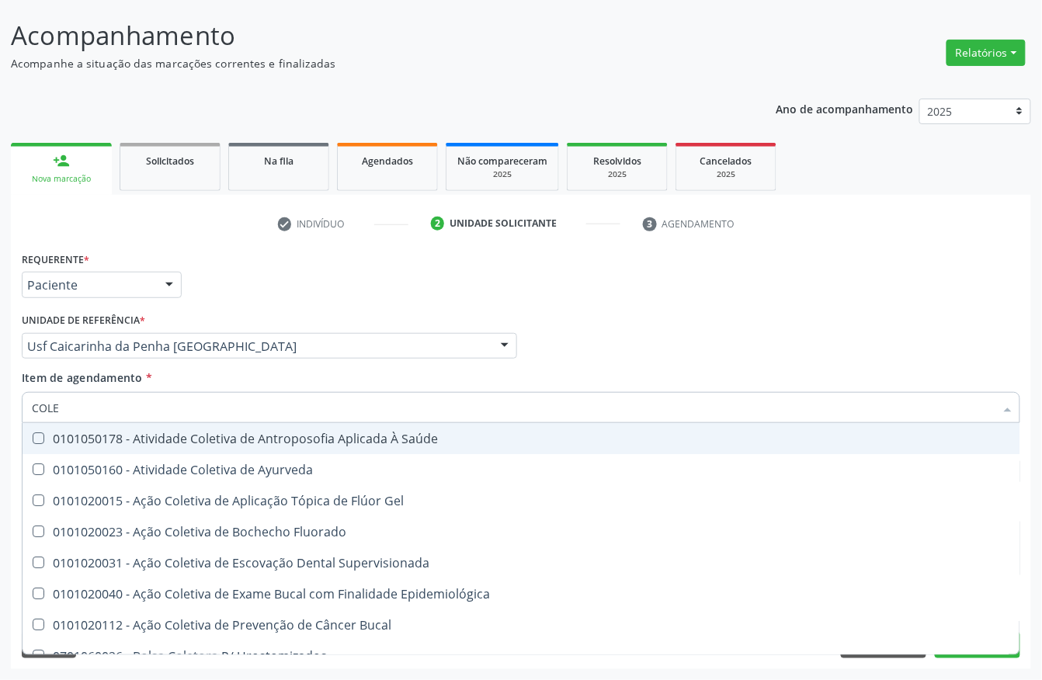
type input "COLES"
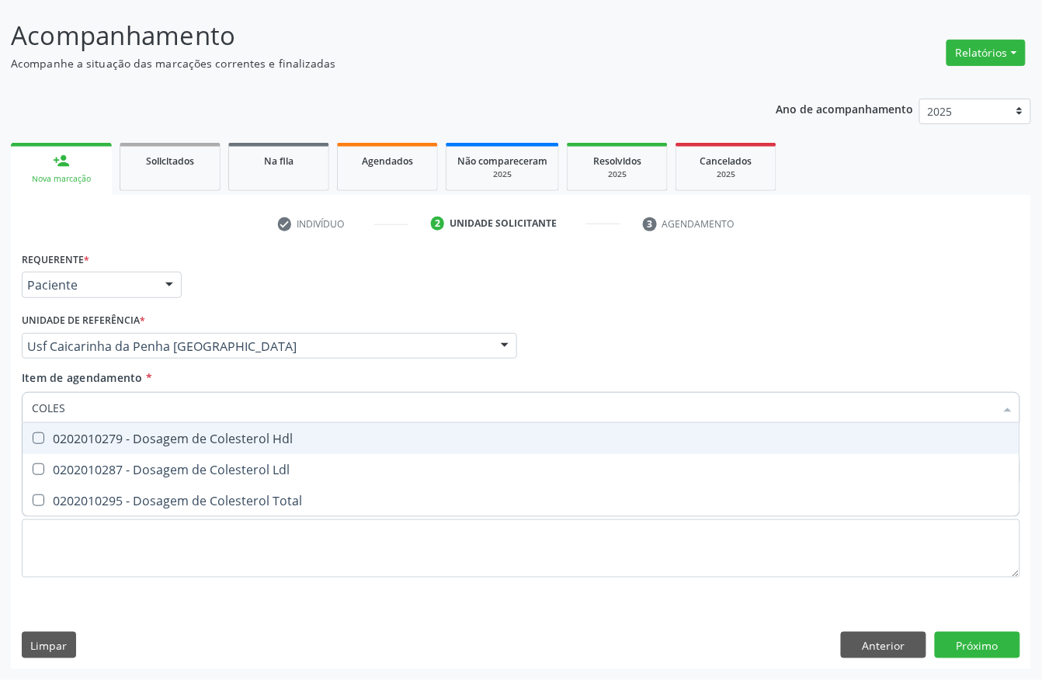
click at [39, 436] on Hdl at bounding box center [39, 438] width 12 height 12
click at [33, 436] on Hdl "checkbox" at bounding box center [28, 438] width 10 height 10
checkbox Hdl "true"
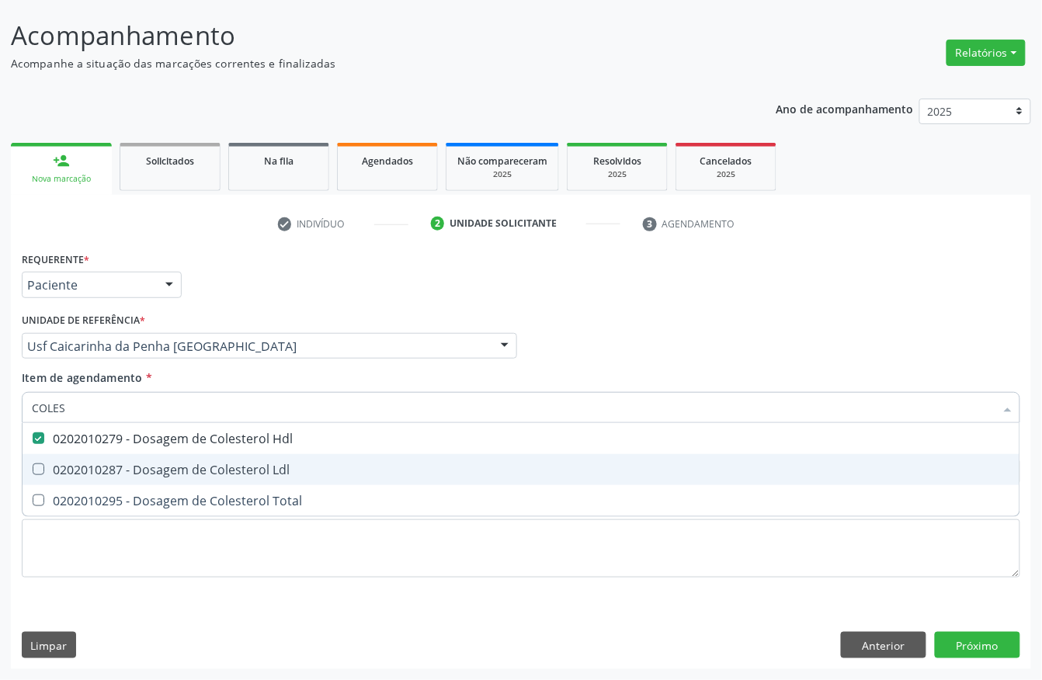
click at [39, 455] on span "0202010287 - Dosagem de Colesterol Ldl" at bounding box center [521, 469] width 997 height 31
checkbox Ldl "true"
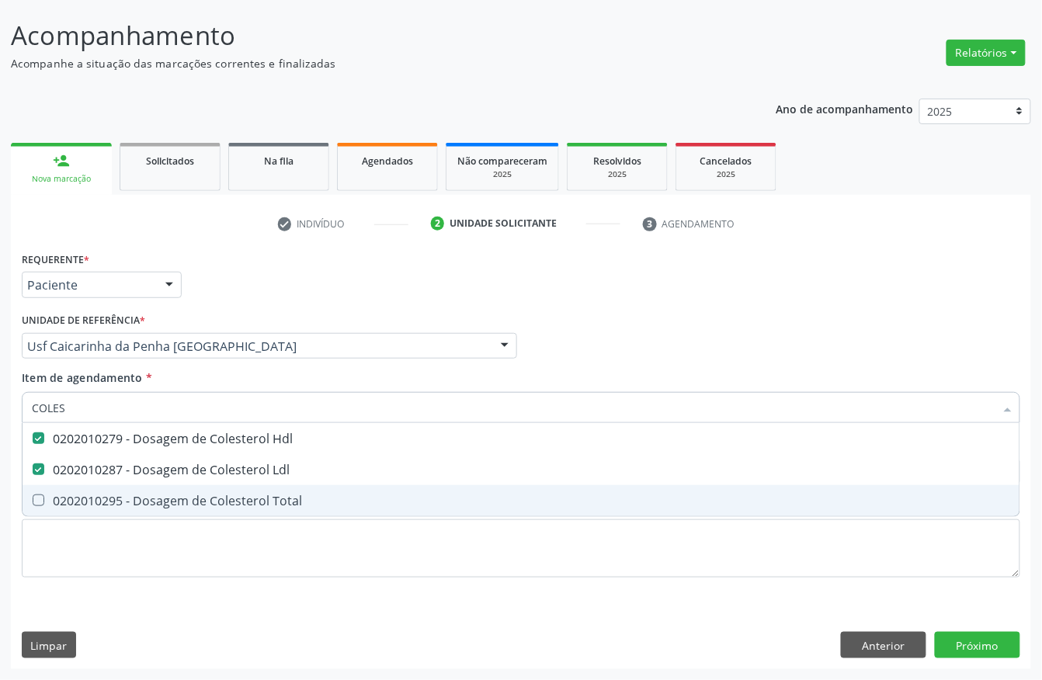
click at [36, 491] on span "0202010295 - Dosagem de Colesterol Total" at bounding box center [521, 500] width 997 height 31
checkbox Total "true"
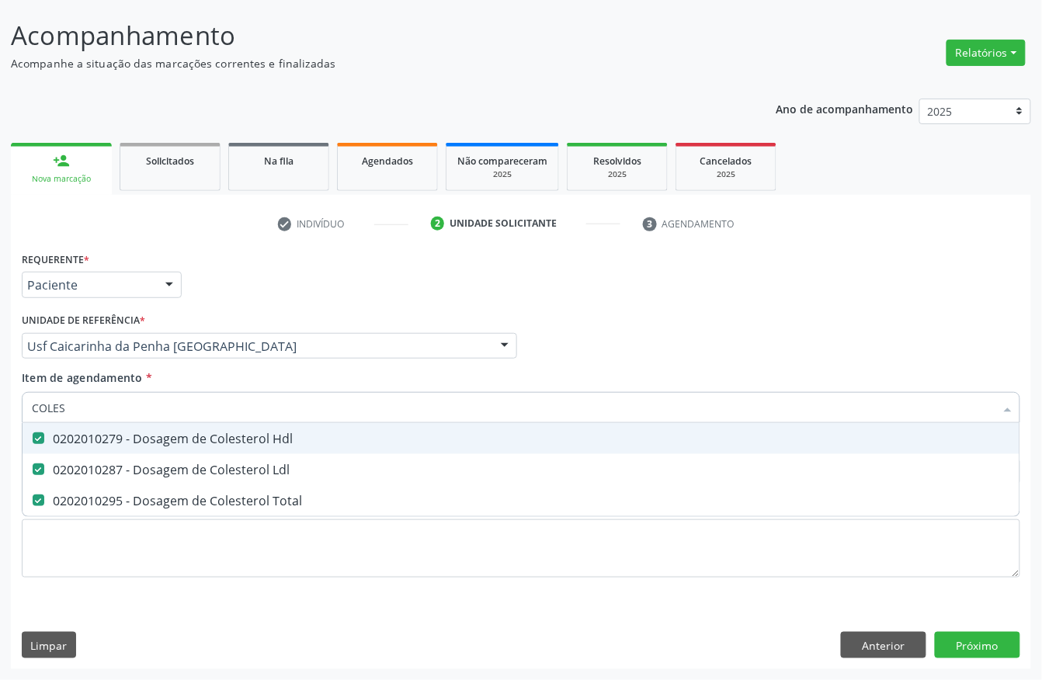
drag, startPoint x: 109, startPoint y: 401, endPoint x: 0, endPoint y: 401, distance: 109.5
click at [0, 401] on div "Acompanhamento Acompanhe a situação das marcações correntes e finalizadas Relat…" at bounding box center [521, 338] width 1042 height 684
type input "CR"
checkbox Hdl "false"
checkbox Ldl "false"
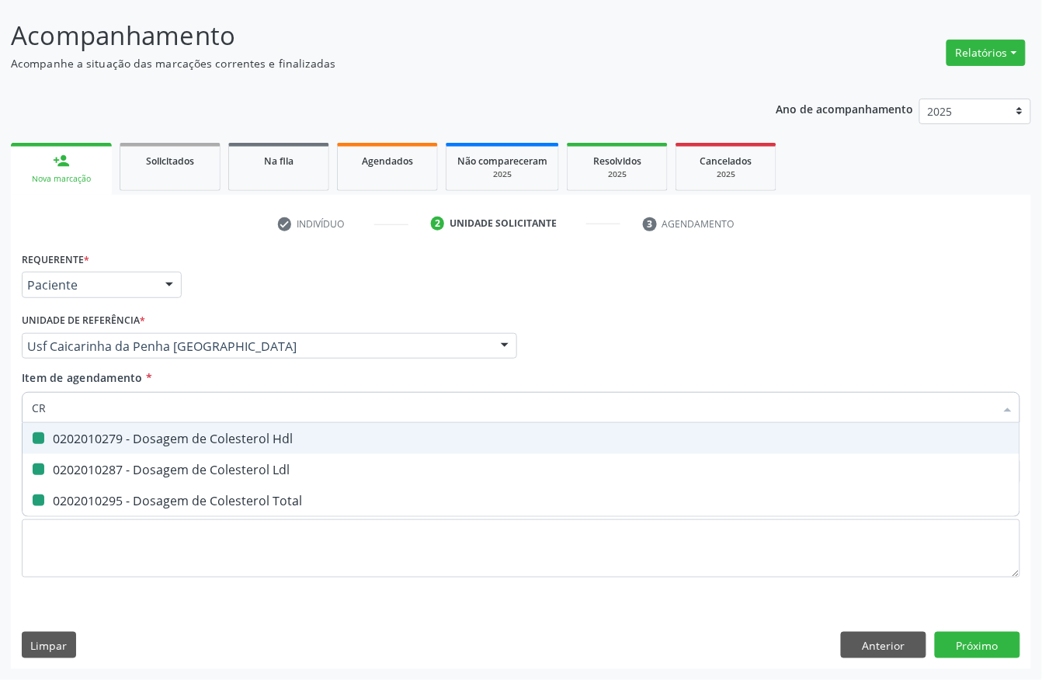
checkbox Total "false"
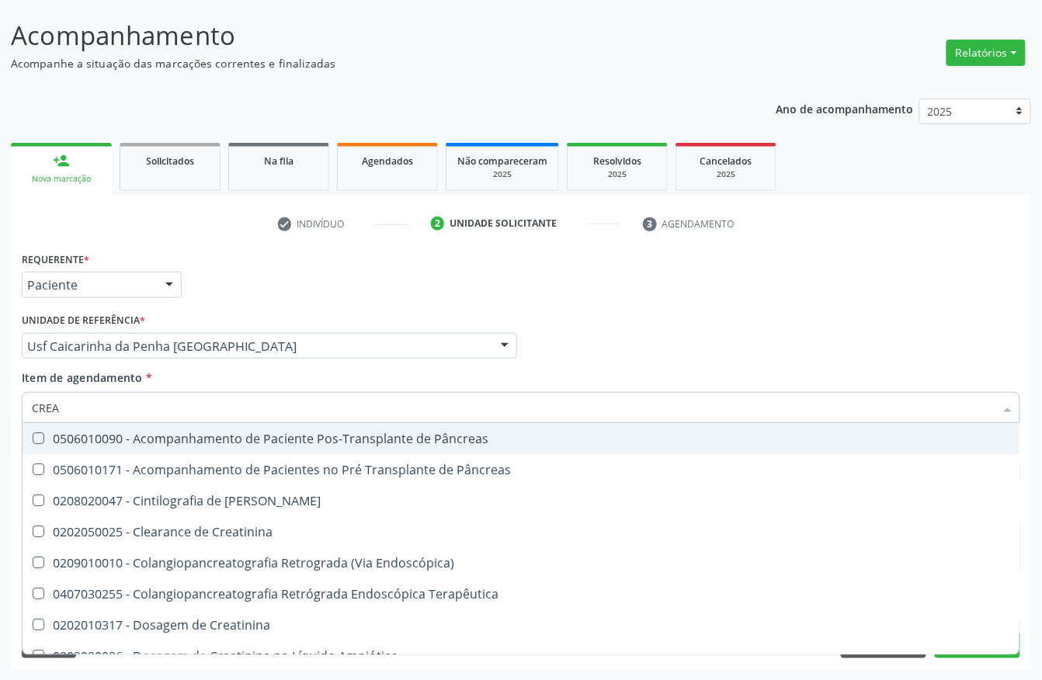
type input "CREAT"
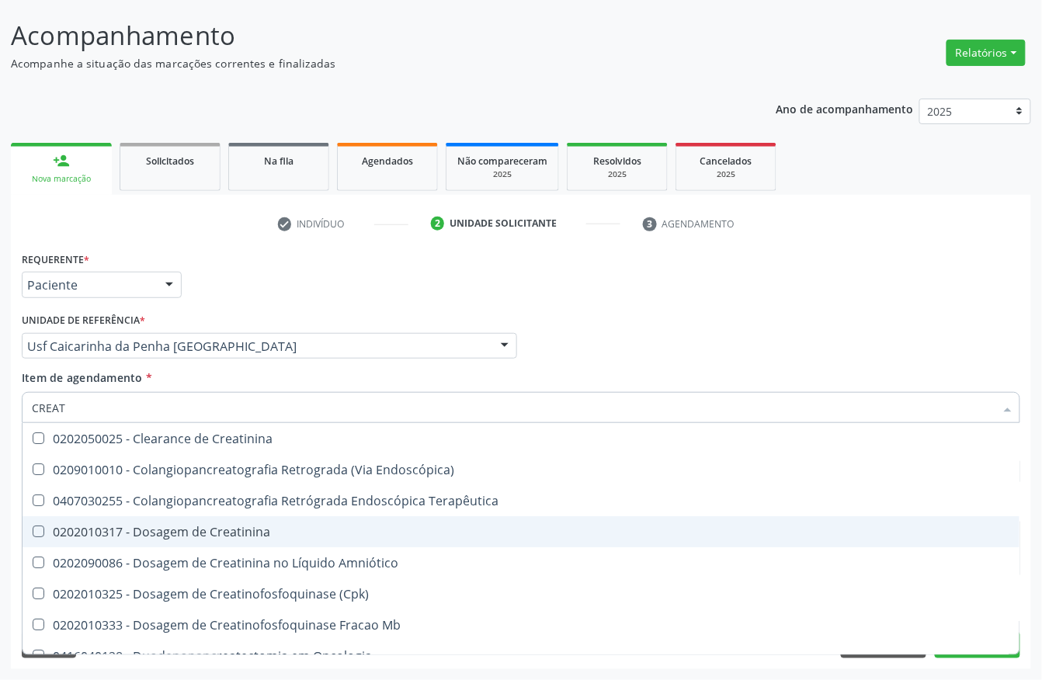
click at [120, 533] on div "0202010317 - Dosagem de Creatinina" at bounding box center [521, 532] width 978 height 12
checkbox Creatinina "true"
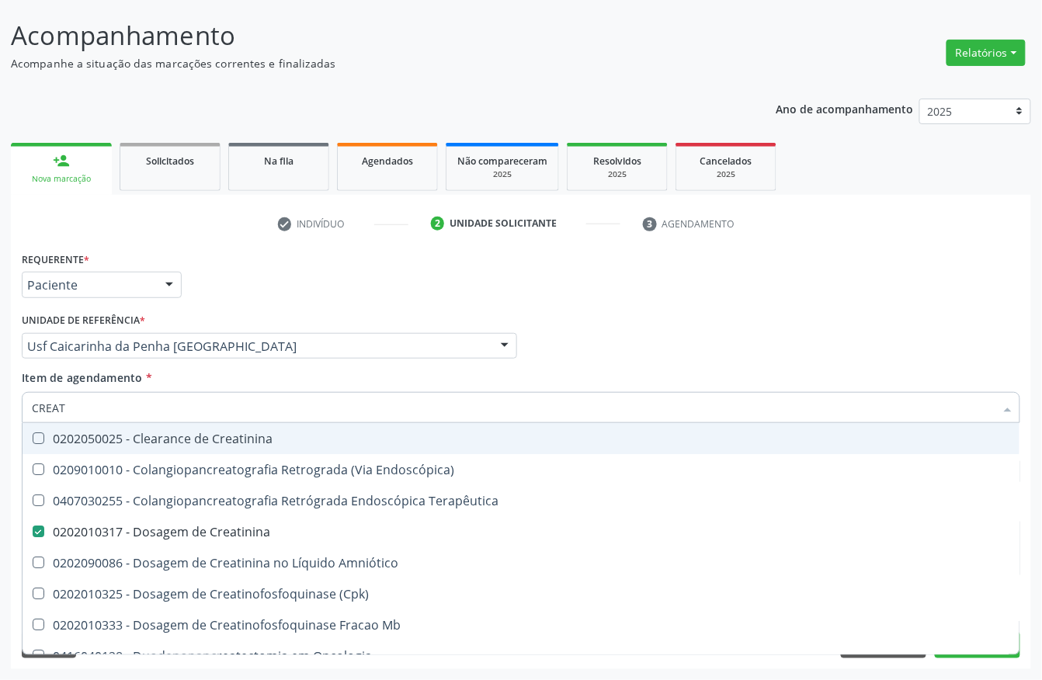
drag, startPoint x: 81, startPoint y: 408, endPoint x: 0, endPoint y: 407, distance: 80.8
click at [0, 407] on div "Acompanhamento Acompanhe a situação das marcações correntes e finalizadas Relat…" at bounding box center [521, 338] width 1042 height 684
type input "U"
checkbox Creatinina "false"
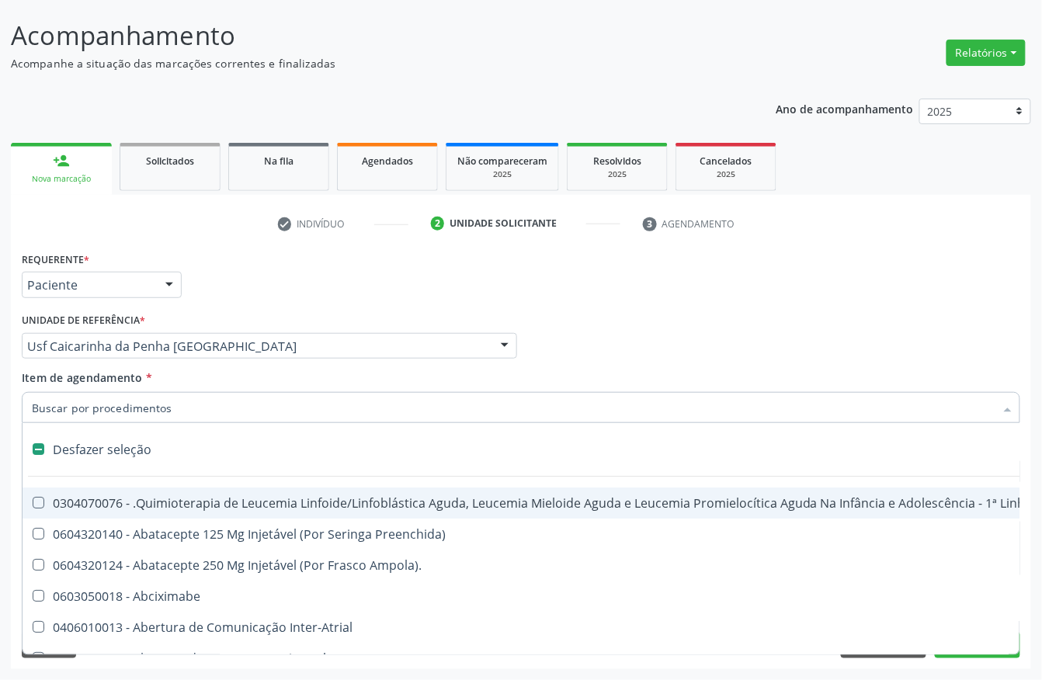
checkbox Hpv "false"
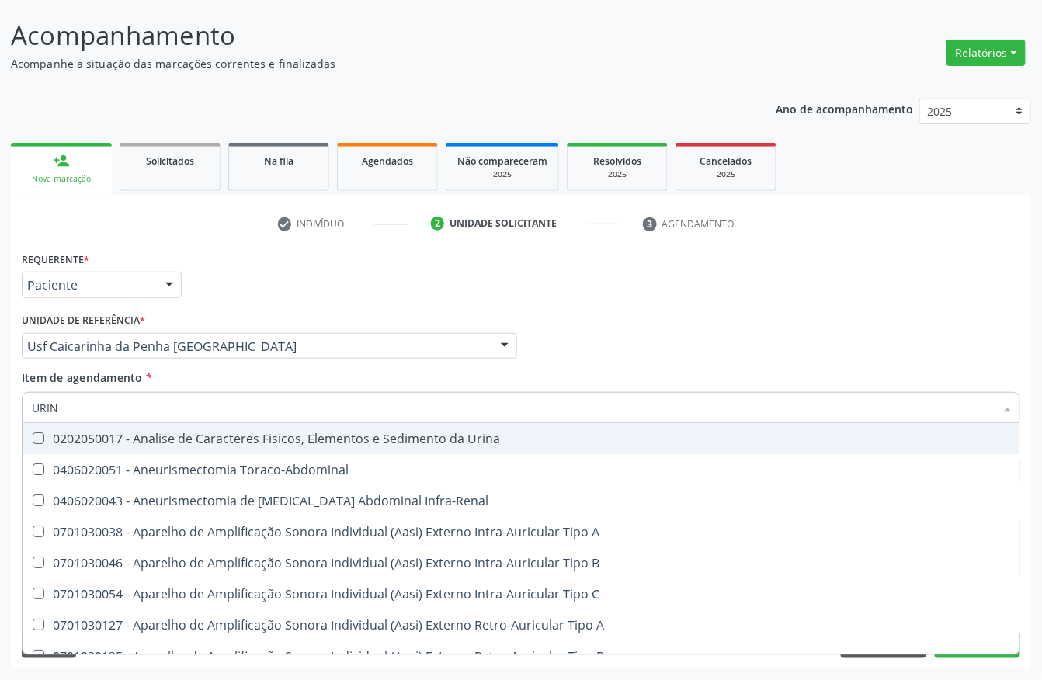
type input "URINA"
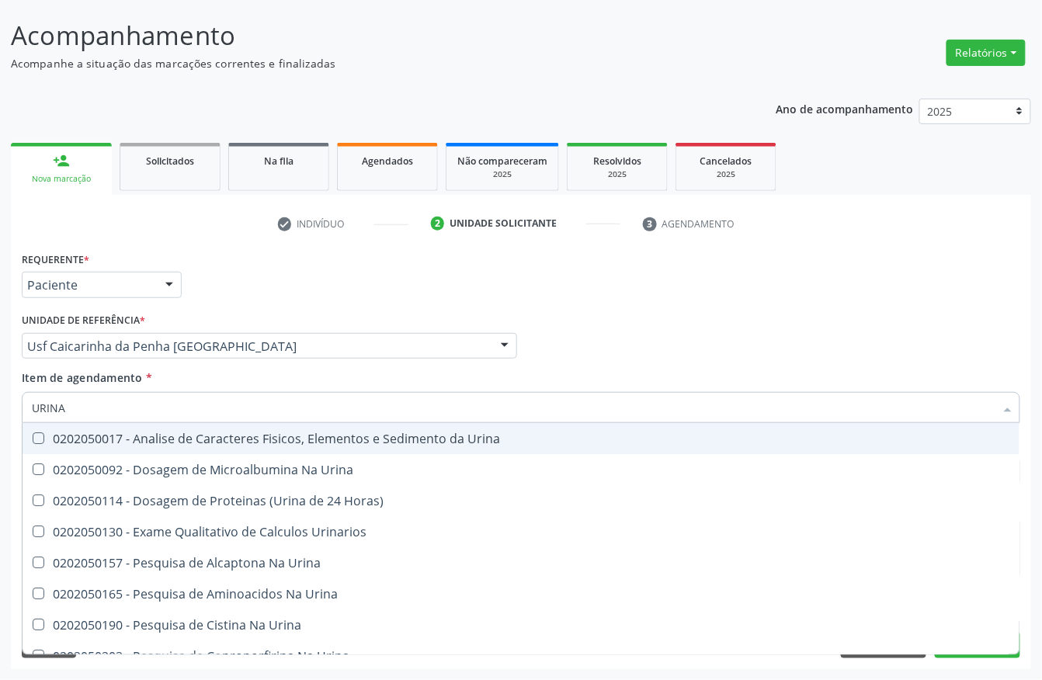
click at [35, 439] on Urina at bounding box center [39, 438] width 12 height 12
click at [33, 439] on Urina "checkbox" at bounding box center [28, 438] width 10 height 10
checkbox Urina "true"
drag, startPoint x: 82, startPoint y: 410, endPoint x: 0, endPoint y: 410, distance: 82.3
click at [0, 410] on div "Acompanhamento Acompanhe a situação das marcações correntes e finalizadas Relat…" at bounding box center [521, 338] width 1042 height 684
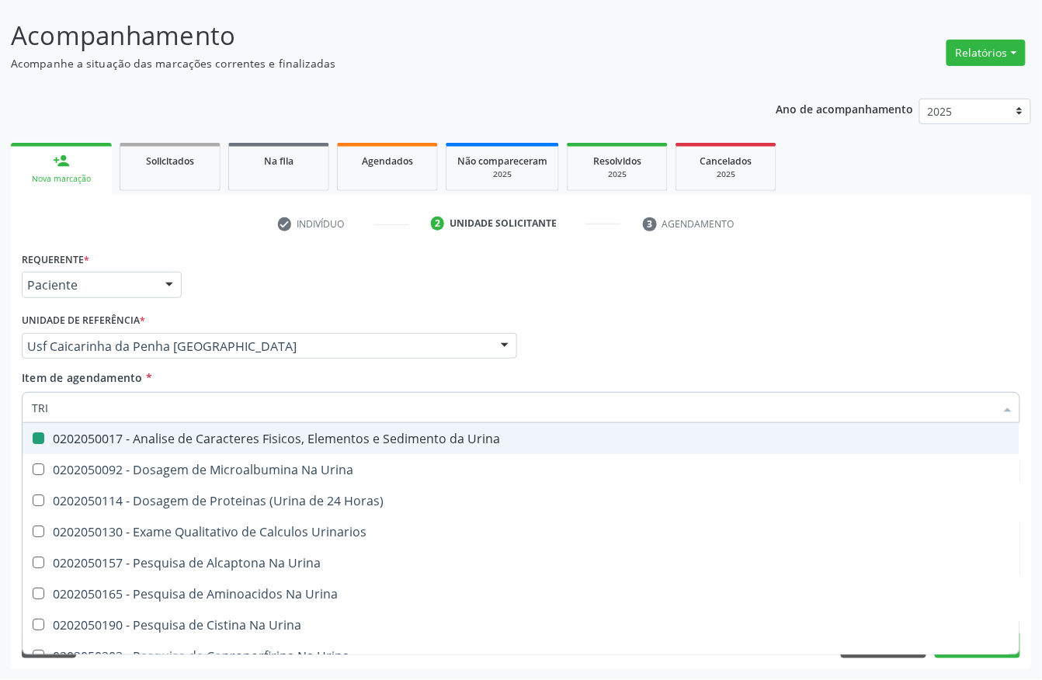
type input "TRIG"
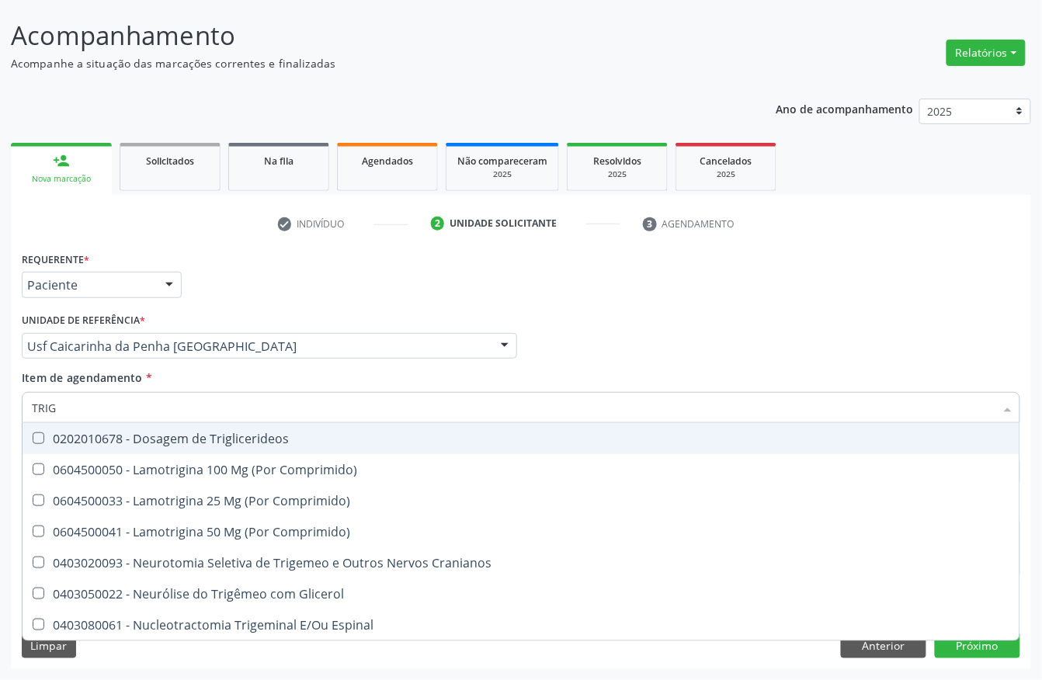
click at [67, 439] on div "0202010678 - Dosagem de Triglicerideos" at bounding box center [521, 438] width 978 height 12
checkbox Triglicerideos "true"
drag, startPoint x: 89, startPoint y: 411, endPoint x: 0, endPoint y: 402, distance: 88.9
click at [0, 404] on div "Acompanhamento Acompanhe a situação das marcações correntes e finalizadas Relat…" at bounding box center [521, 338] width 1042 height 684
type input "EMO"
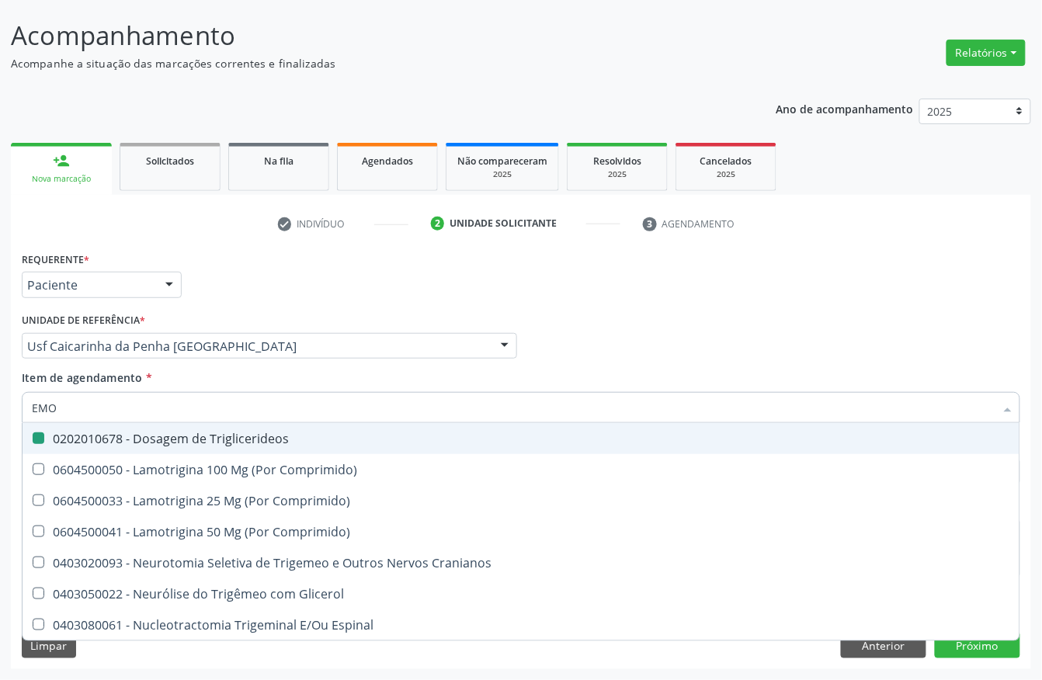
checkbox Triglicerideos "false"
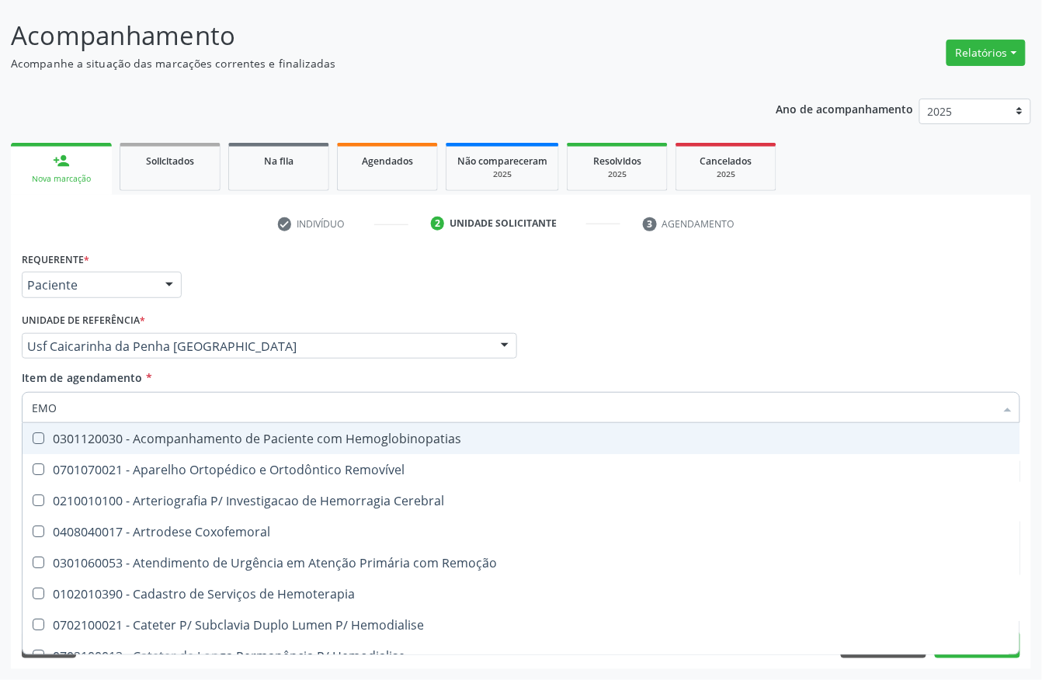
type input "EMOG"
checkbox Charnley "true"
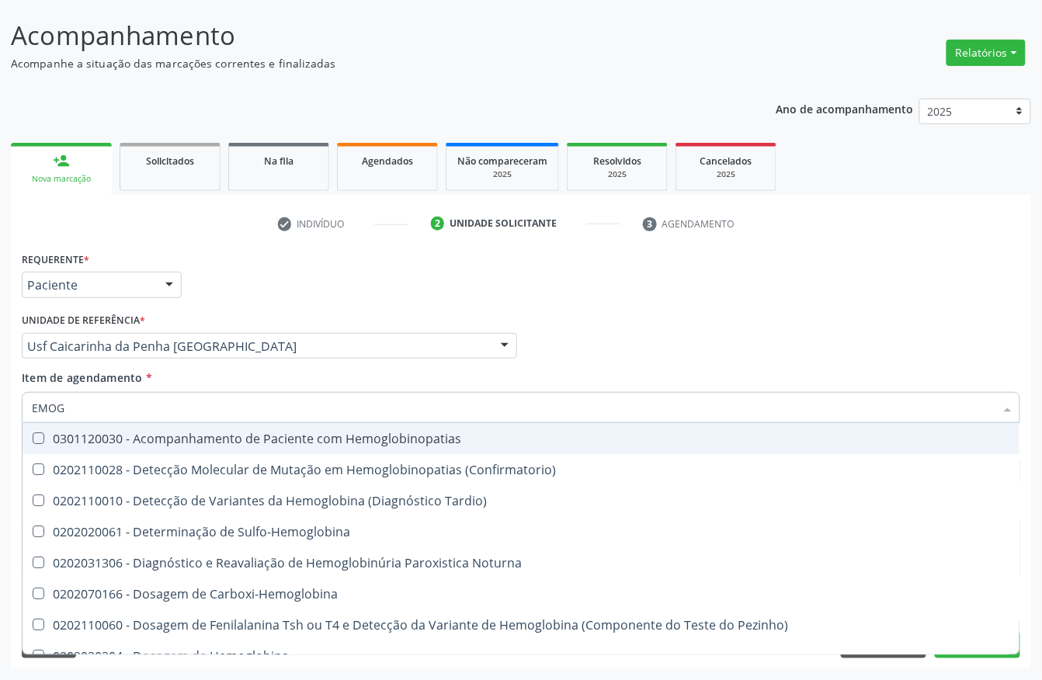
type input "EMOGL"
checkbox Completo "false"
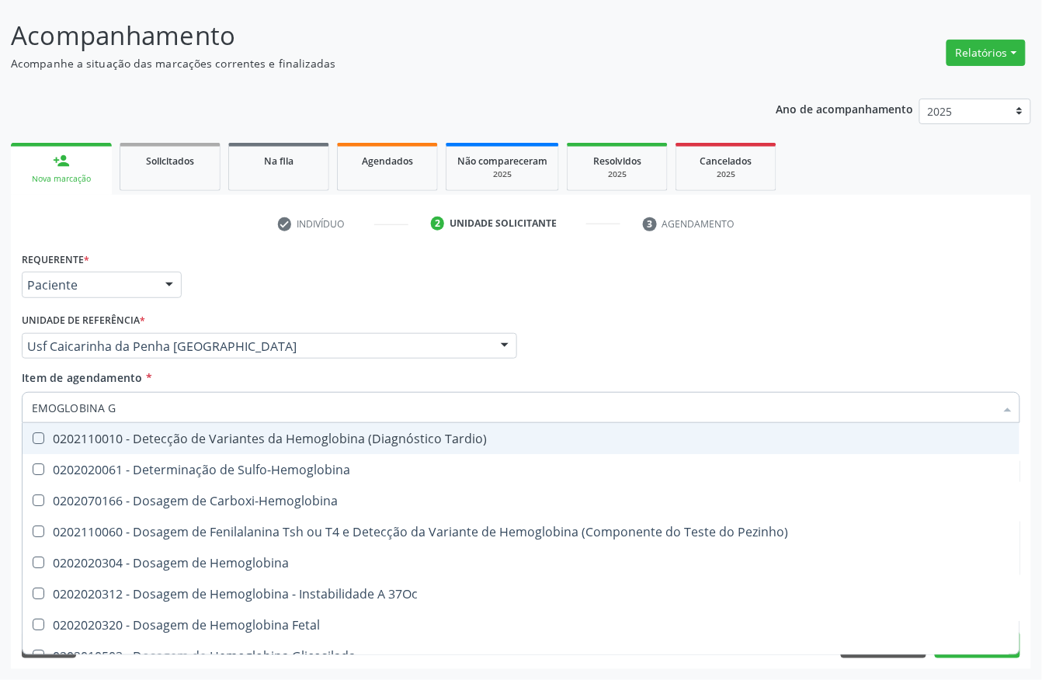
type input "EMOGLOBINA G"
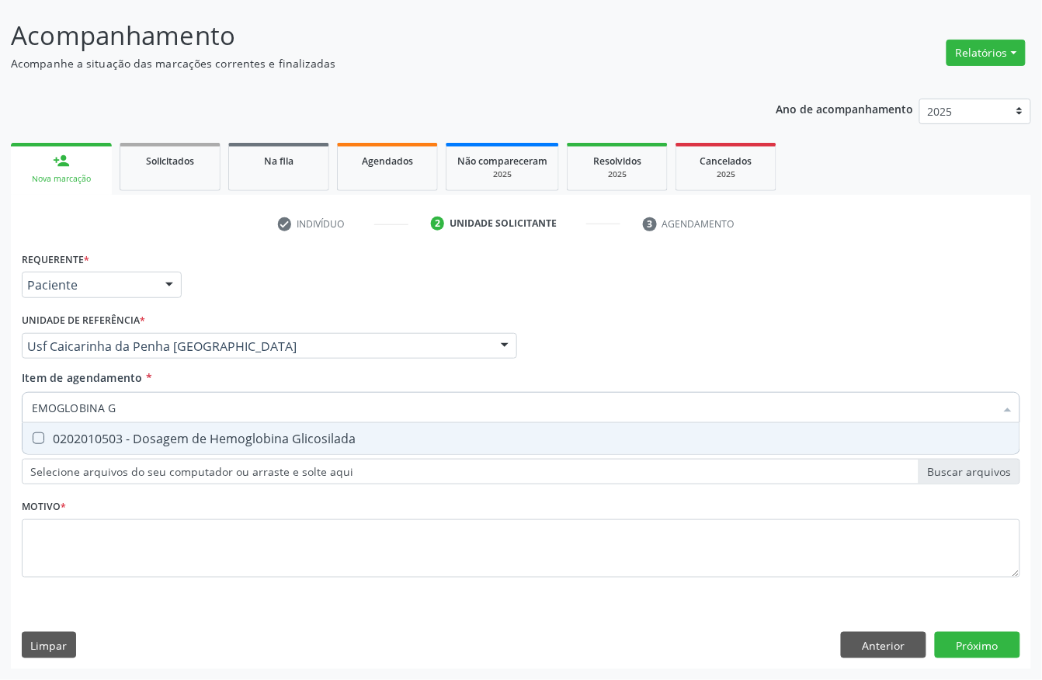
click at [38, 438] on Glicosilada at bounding box center [39, 438] width 12 height 12
click at [33, 438] on Glicosilada "checkbox" at bounding box center [28, 438] width 10 height 10
checkbox Glicosilada "true"
drag, startPoint x: 141, startPoint y: 408, endPoint x: 0, endPoint y: 407, distance: 141.3
click at [0, 407] on div "Acompanhamento Acompanhe a situação das marcações correntes e finalizadas Relat…" at bounding box center [521, 338] width 1042 height 684
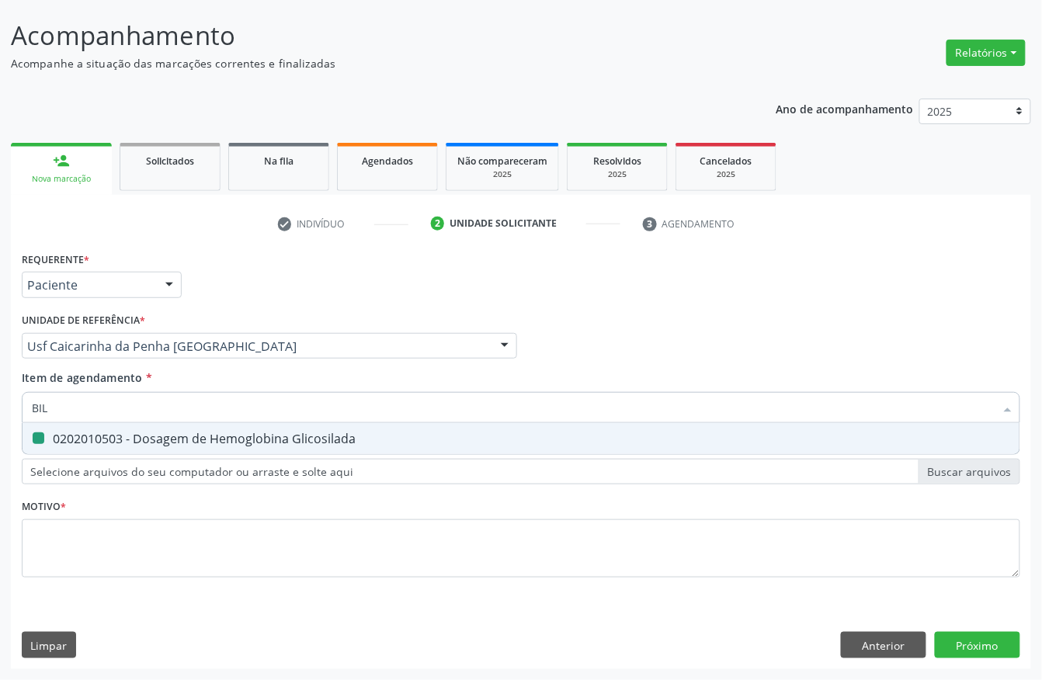
type input "BILI"
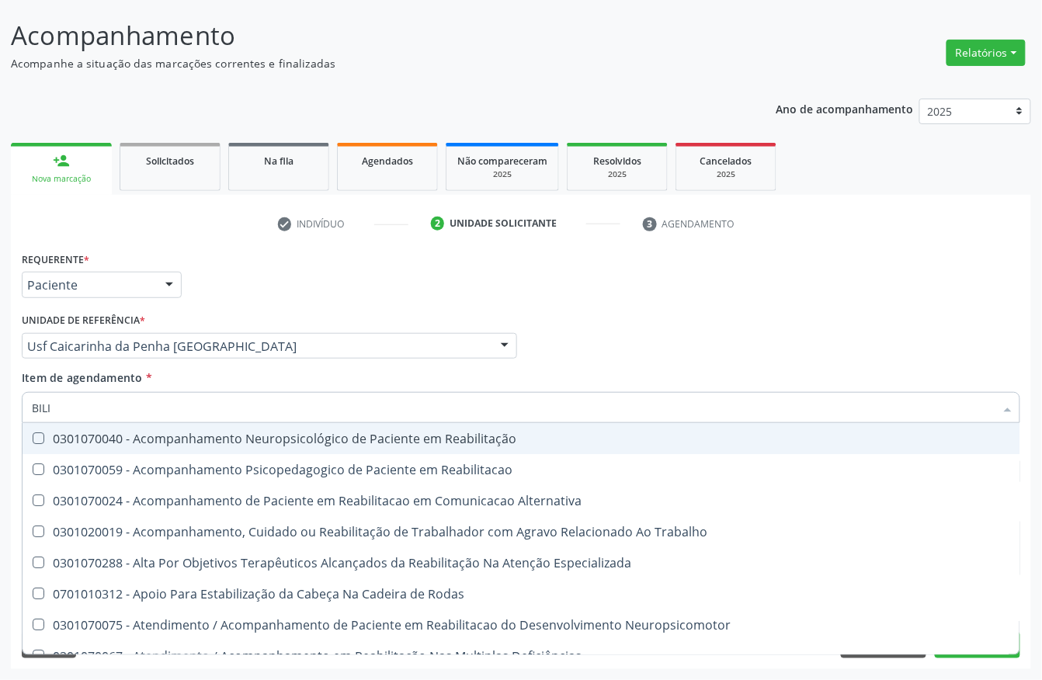
checkbox Reabilitação "false"
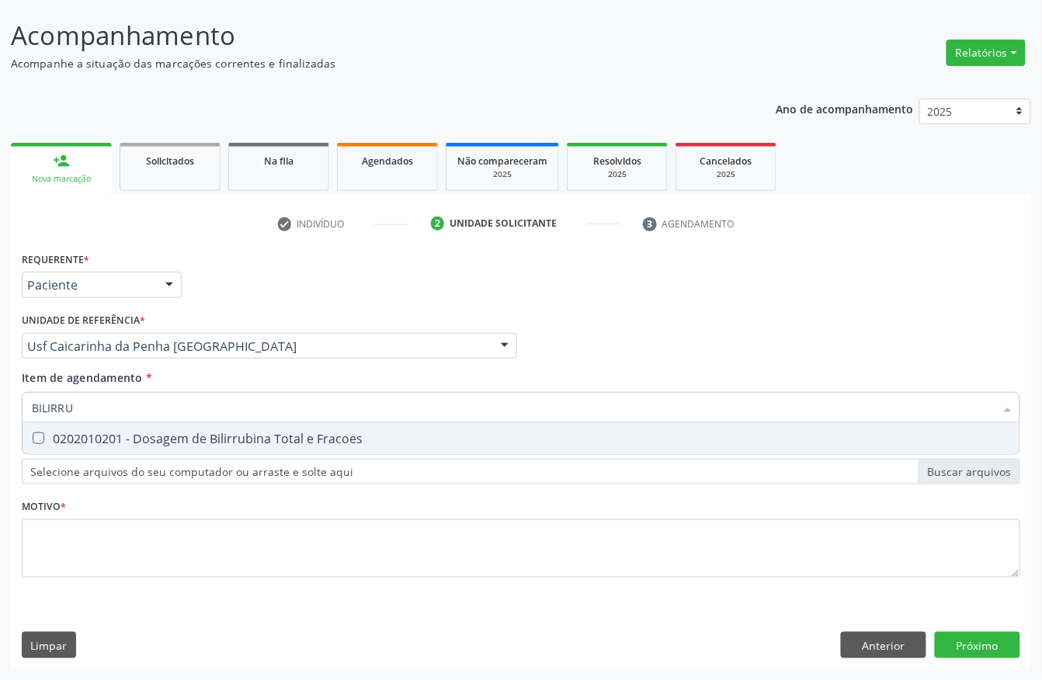
type input "BILIRRUB"
click at [54, 436] on div "0202010201 - Dosagem de Bilirrubina Total e Fracoes" at bounding box center [521, 438] width 978 height 12
checkbox Fracoes "true"
drag, startPoint x: 109, startPoint y: 408, endPoint x: 0, endPoint y: 396, distance: 110.1
click at [0, 398] on div "Acompanhamento Acompanhe a situação das marcações correntes e finalizadas Relat…" at bounding box center [521, 338] width 1042 height 684
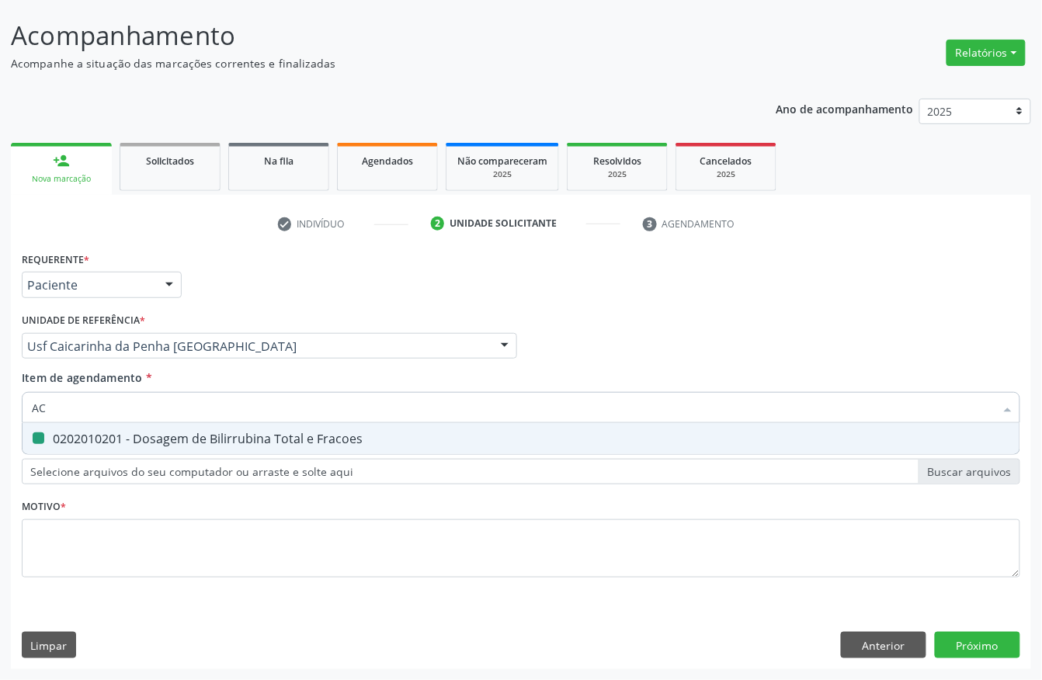
type input "ACI"
checkbox Fracoes "false"
type input "ACIDO U"
click at [60, 436] on div "0202010120 - Dosagem de Acido Urico" at bounding box center [521, 438] width 978 height 12
checkbox Urico "true"
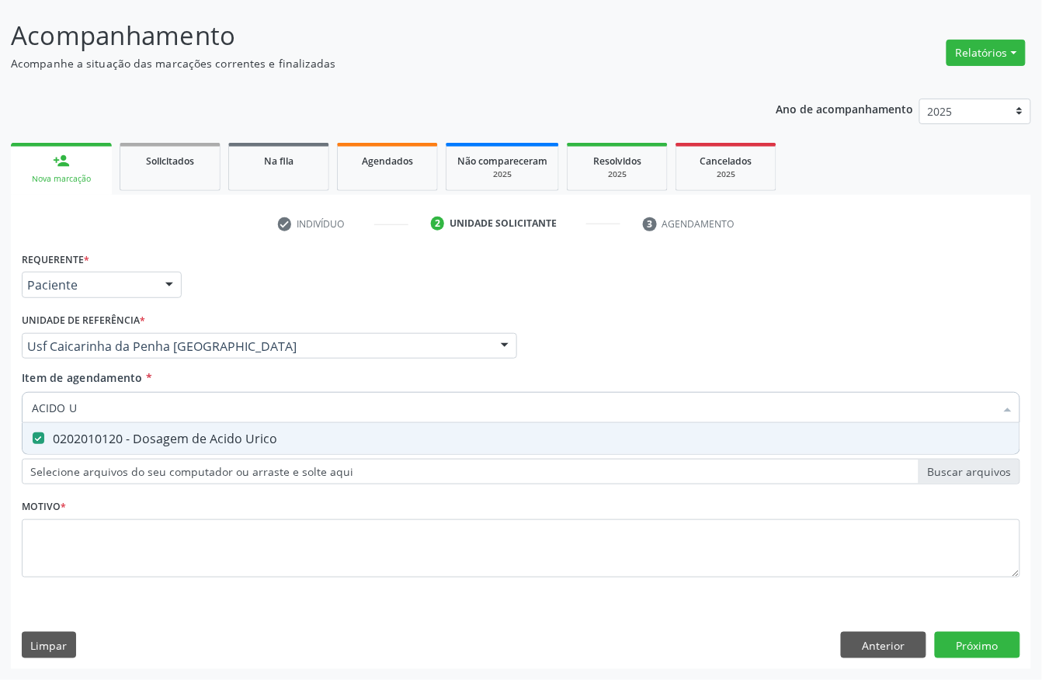
drag, startPoint x: 99, startPoint y: 401, endPoint x: 0, endPoint y: 395, distance: 99.6
click at [14, 398] on div "Requerente * Paciente Profissional de Saúde Paciente Nenhum resultado encontrad…" at bounding box center [521, 459] width 1020 height 422
type input "T3"
checkbox Urico "false"
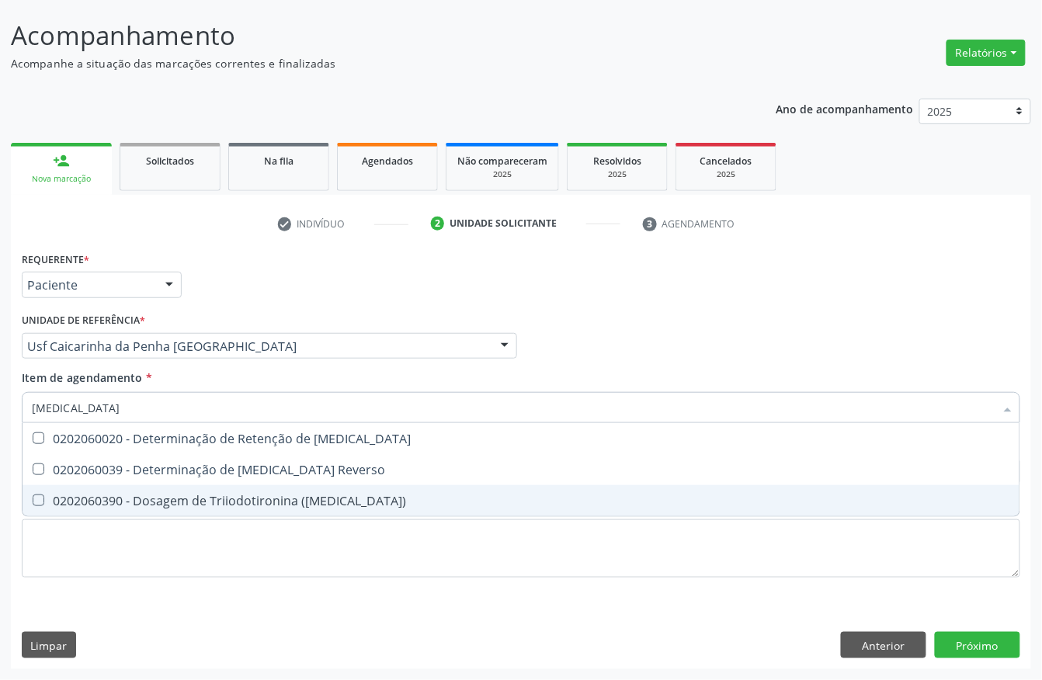
click at [71, 495] on div "0202060390 - Dosagem de Triiodotironina (T3)" at bounding box center [521, 501] width 978 height 12
checkbox \(T3\) "true"
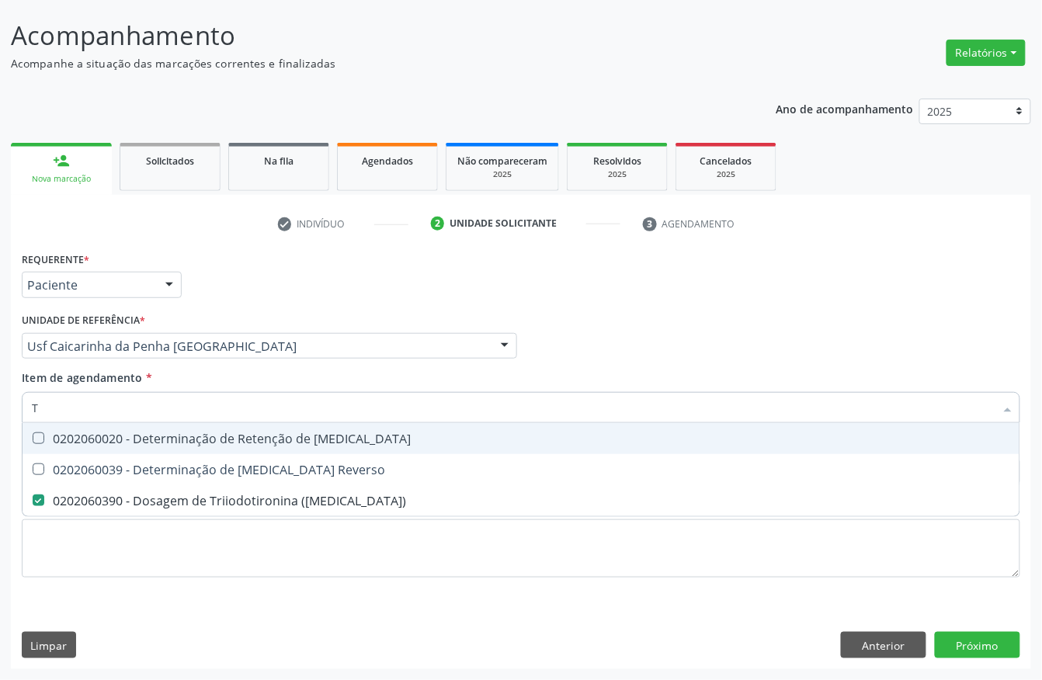
type input "T4"
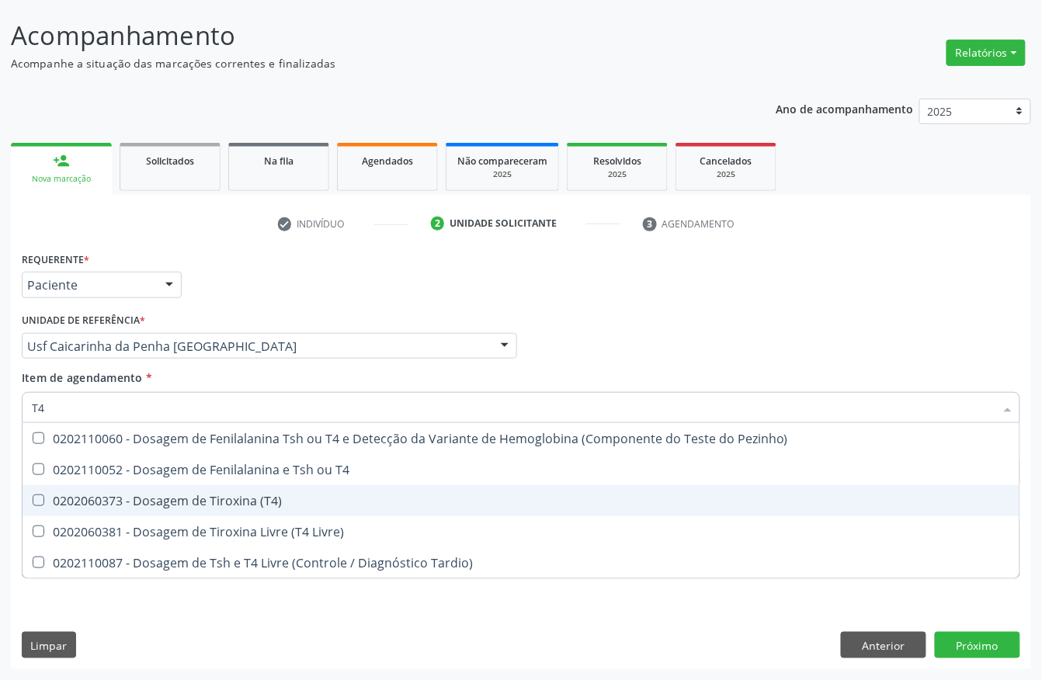
click at [109, 506] on div "0202060373 - Dosagem de Tiroxina (T4)" at bounding box center [521, 501] width 978 height 12
checkbox \(T4\) "true"
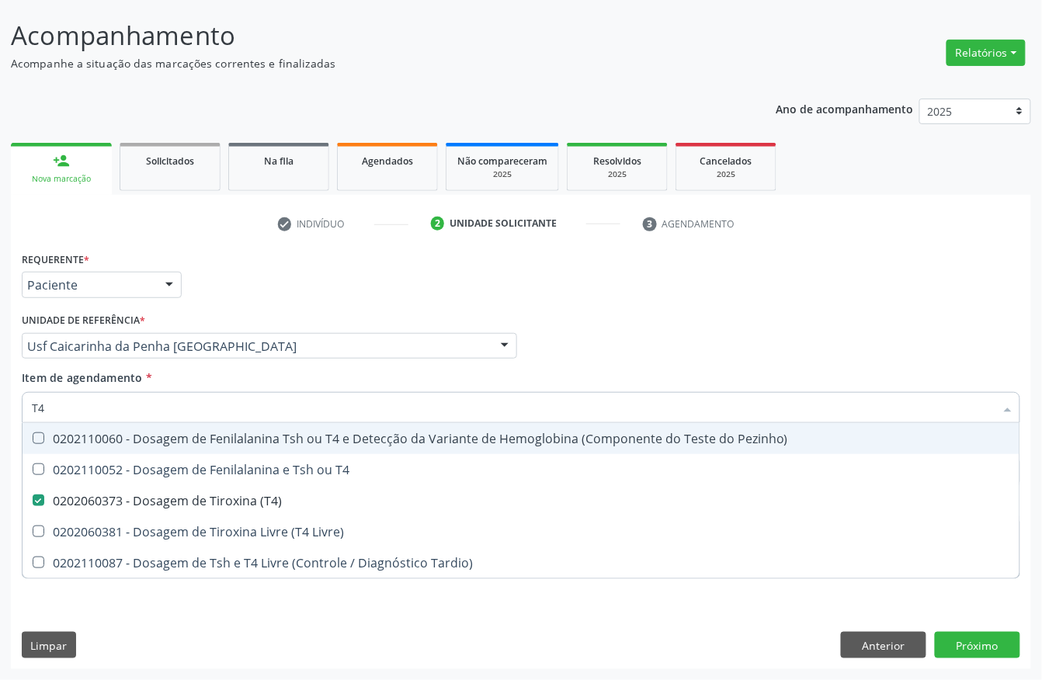
drag, startPoint x: 94, startPoint y: 415, endPoint x: 0, endPoint y: 412, distance: 94.0
click at [0, 412] on div "Acompanhamento Acompanhe a situação das marcações correntes e finalizadas Relat…" at bounding box center [521, 338] width 1042 height 684
type input "TG"
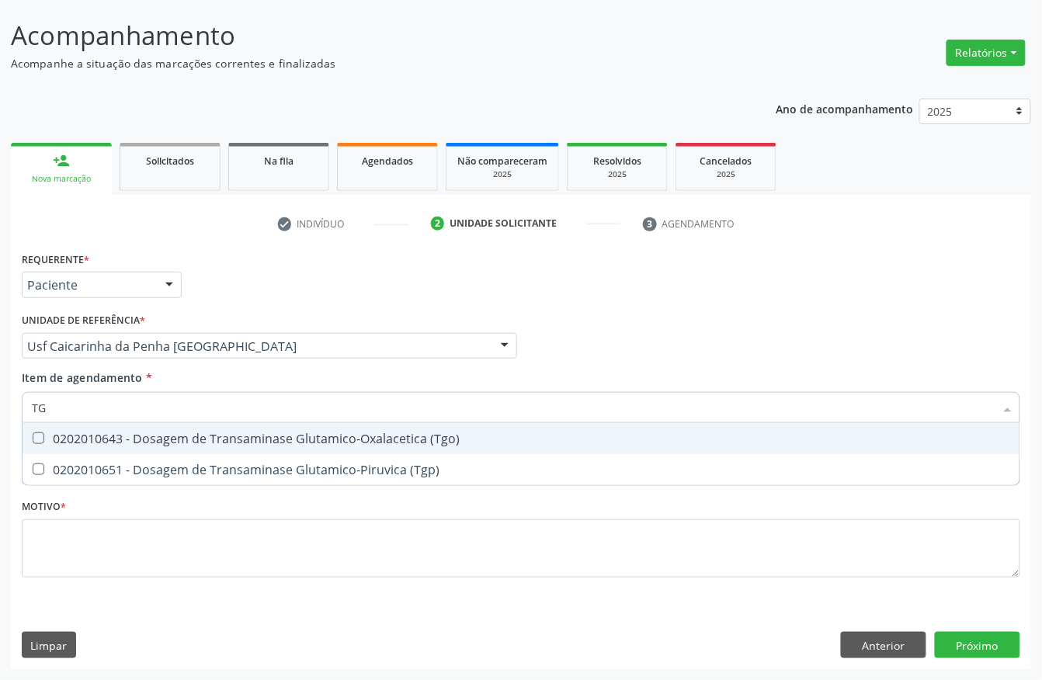
click at [57, 439] on div "0202010643 - Dosagem de Transaminase Glutamico-Oxalacetica (Tgo)" at bounding box center [521, 438] width 978 height 12
checkbox \(Tgo\) "true"
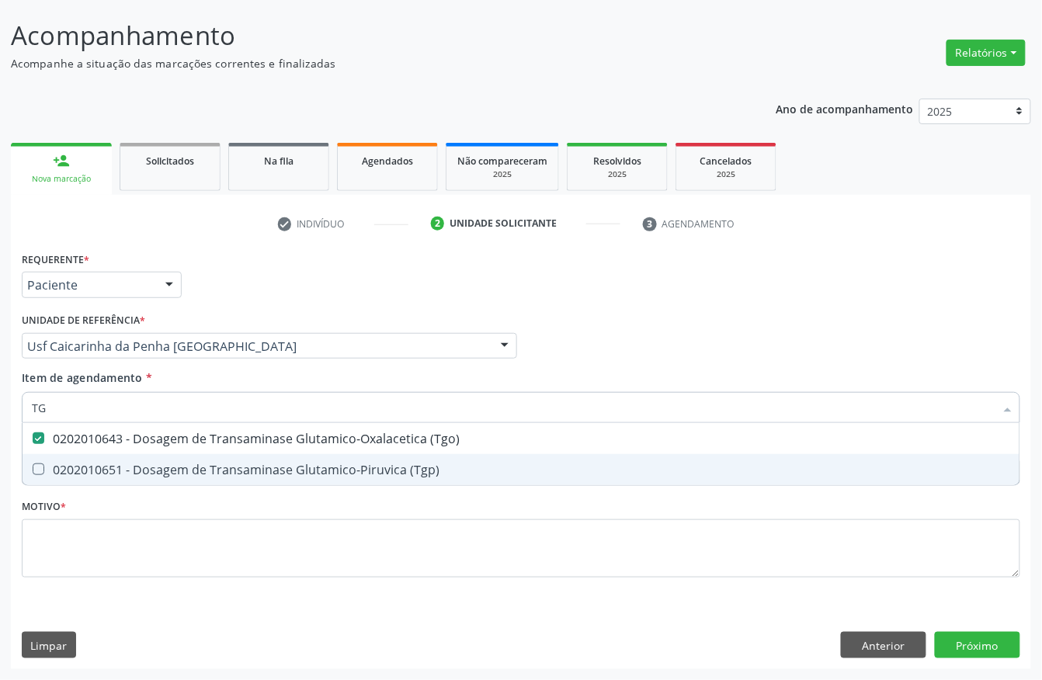
click at [50, 460] on span "0202010651 - Dosagem de Transaminase Glutamico-Piruvica (Tgp)" at bounding box center [521, 469] width 997 height 31
checkbox \(Tgp\) "true"
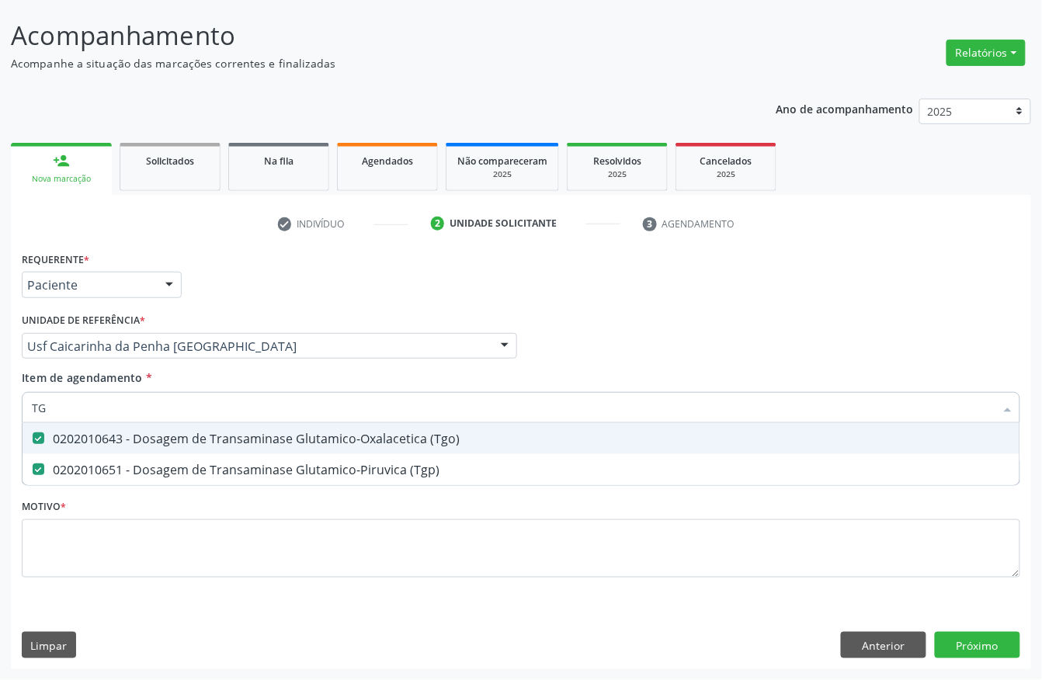
drag, startPoint x: 57, startPoint y: 416, endPoint x: 0, endPoint y: 416, distance: 56.7
click at [0, 416] on div "Acompanhamento Acompanhe a situação das marcações correntes e finalizadas Relat…" at bounding box center [521, 338] width 1042 height 684
type input "TSH"
checkbox \(Tgo\) "false"
checkbox \(Tgp\) "false"
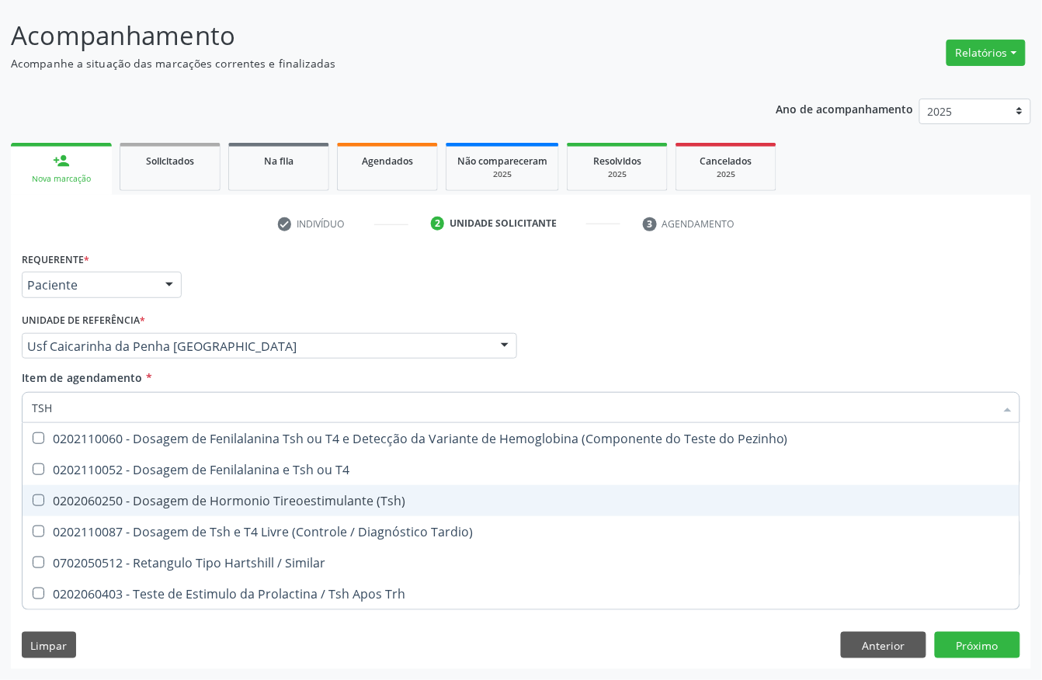
click at [122, 495] on div "0202060250 - Dosagem de Hormonio Tireoestimulante (Tsh)" at bounding box center [521, 501] width 978 height 12
checkbox \(Tsh\) "true"
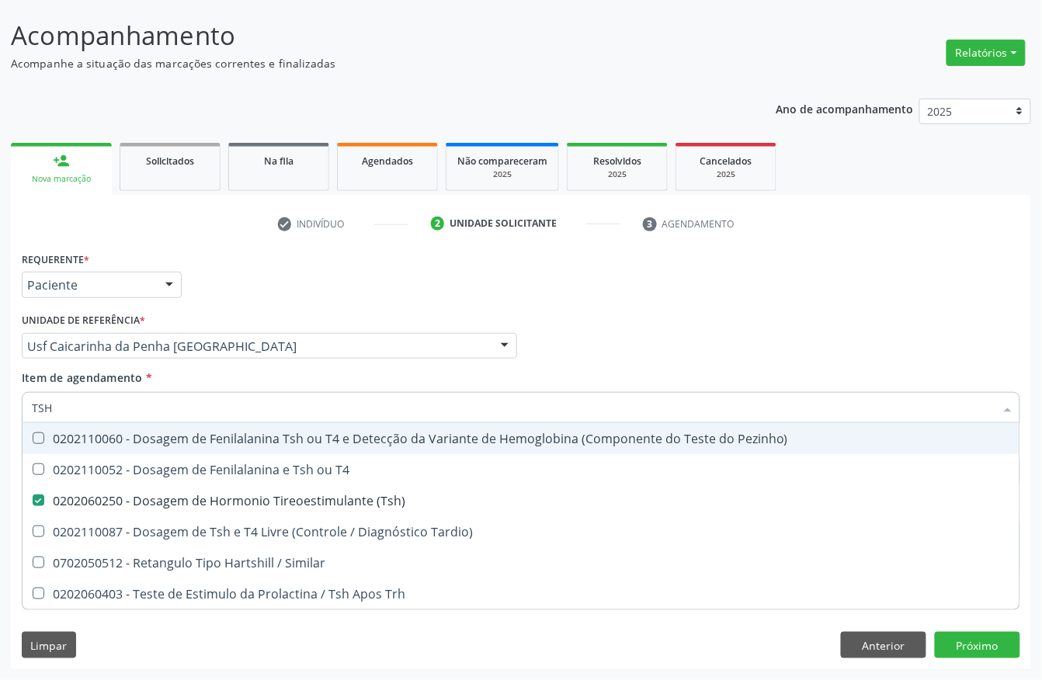
drag, startPoint x: 101, startPoint y: 407, endPoint x: 0, endPoint y: 394, distance: 101.7
click at [0, 394] on div "Acompanhamento Acompanhe a situação das marcações correntes e finalizadas Relat…" at bounding box center [521, 338] width 1042 height 684
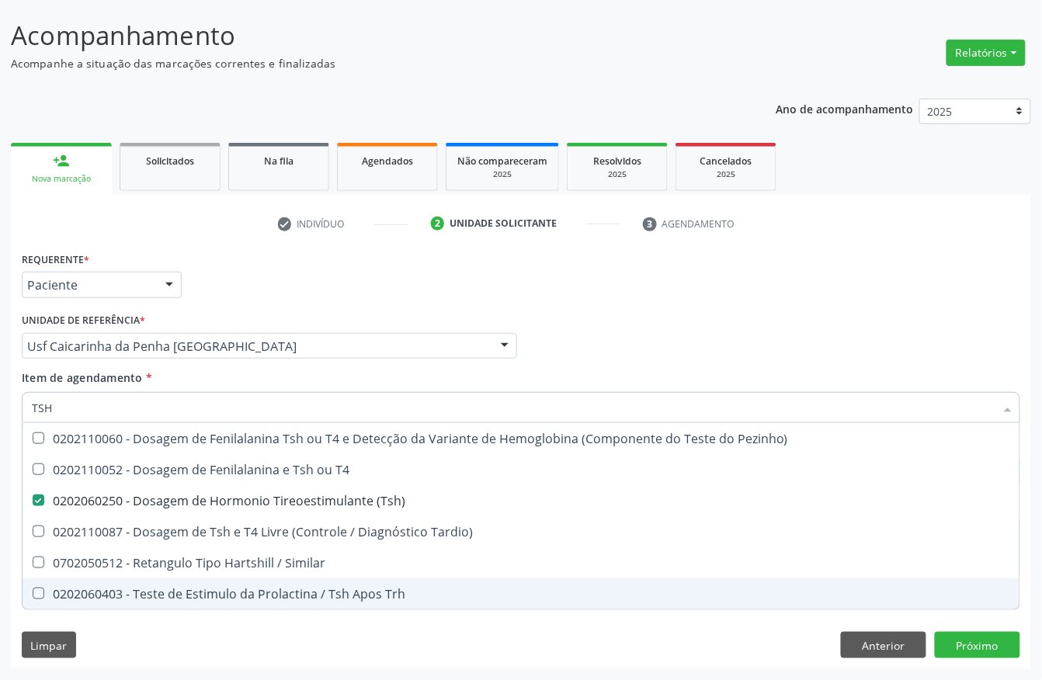
click at [287, 566] on div "Requerente * Paciente Profissional de Saúde Paciente Nenhum resultado encontrad…" at bounding box center [521, 459] width 1020 height 422
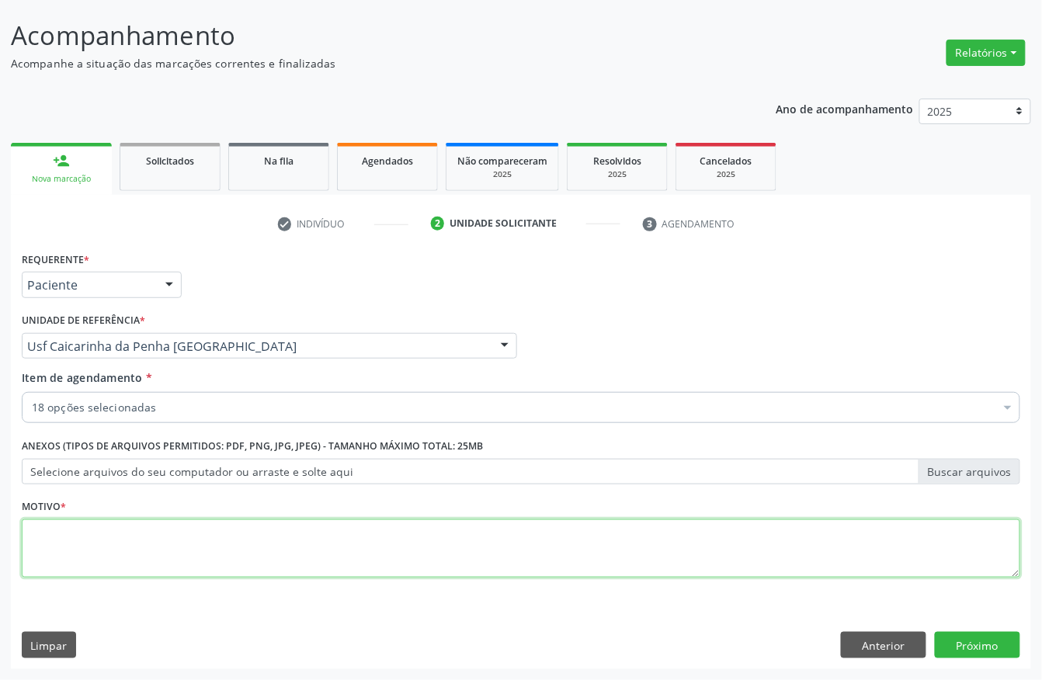
click at [53, 548] on textarea at bounding box center [521, 548] width 999 height 59
type textarea "."
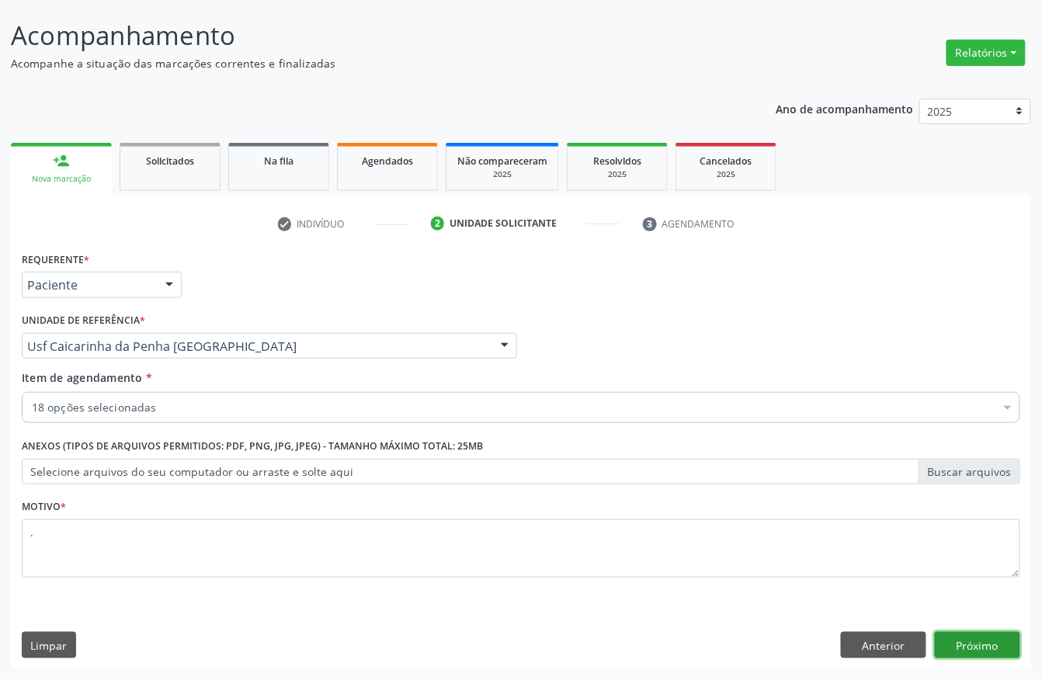
click at [867, 566] on button "Próximo" at bounding box center [977, 645] width 85 height 26
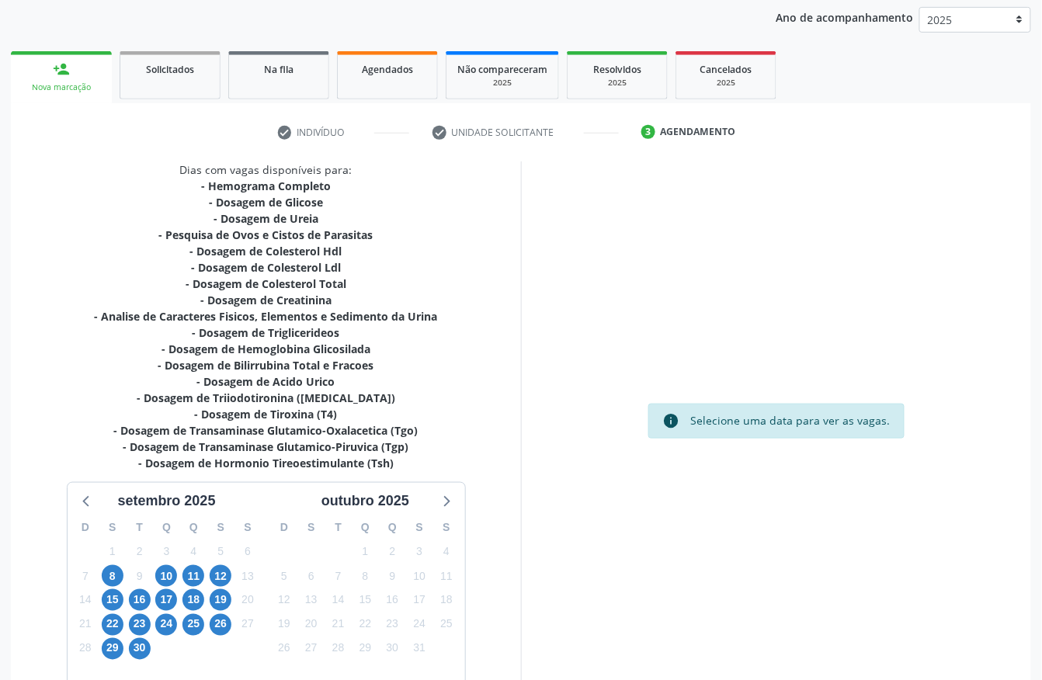
scroll to position [274, 0]
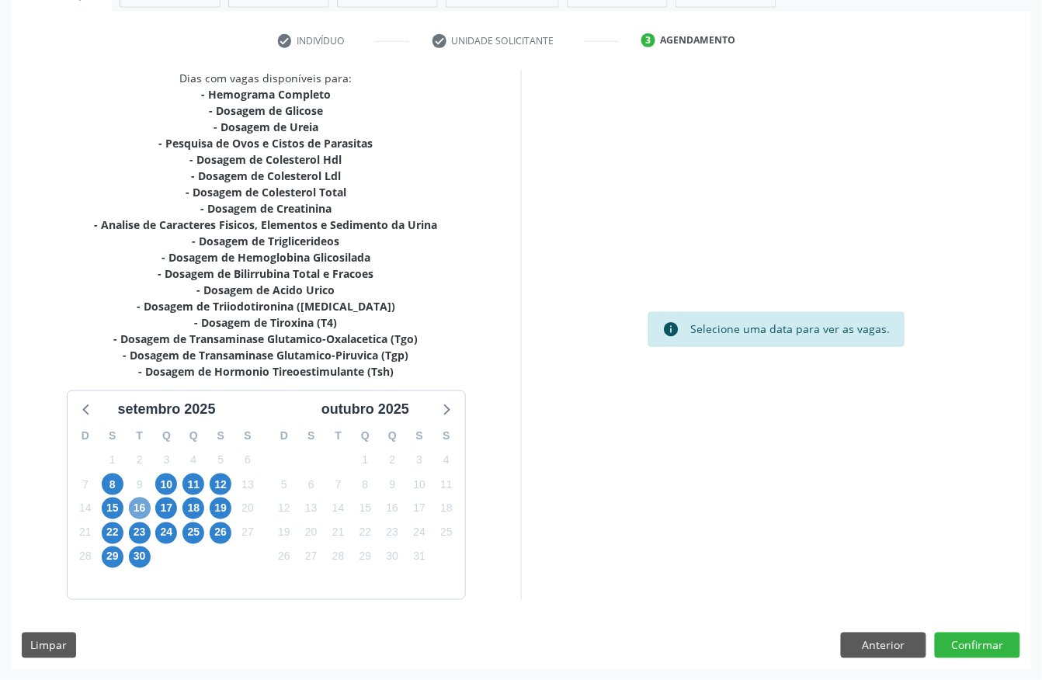
click at [140, 511] on span "16" at bounding box center [140, 509] width 22 height 22
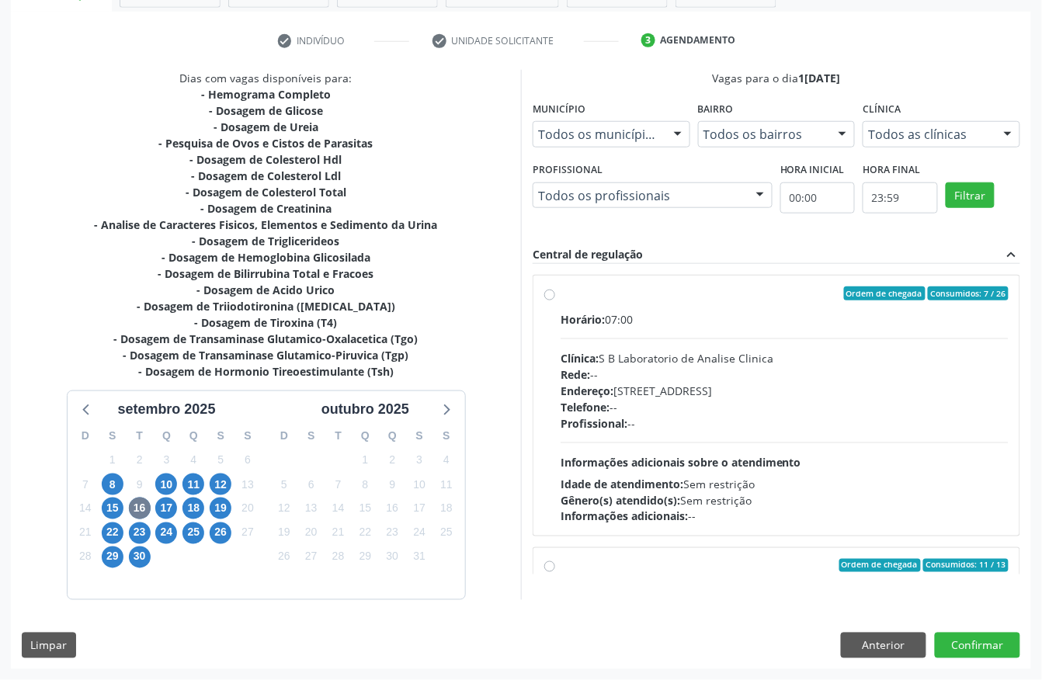
click at [655, 318] on div "Horário: 07:00" at bounding box center [785, 319] width 448 height 16
click at [555, 300] on input "Ordem de chegada Consumidos: 7 / 26 Horário: 07:00 Clínica: S B Laboratorio de …" at bounding box center [549, 294] width 11 height 14
radio input "true"
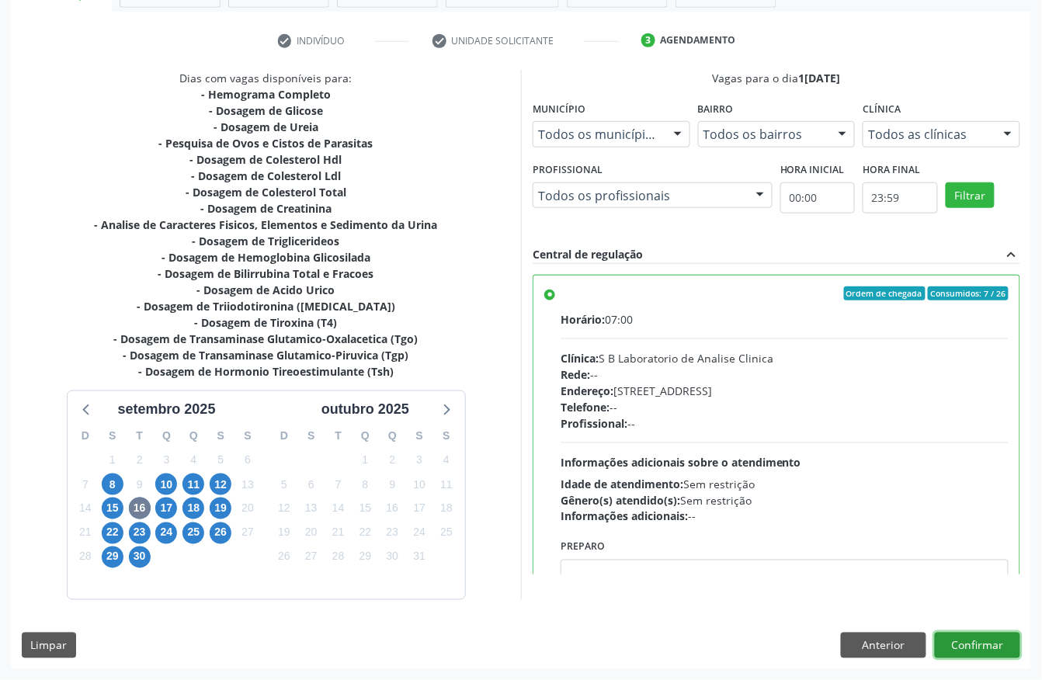
click at [867, 566] on button "Confirmar" at bounding box center [977, 646] width 85 height 26
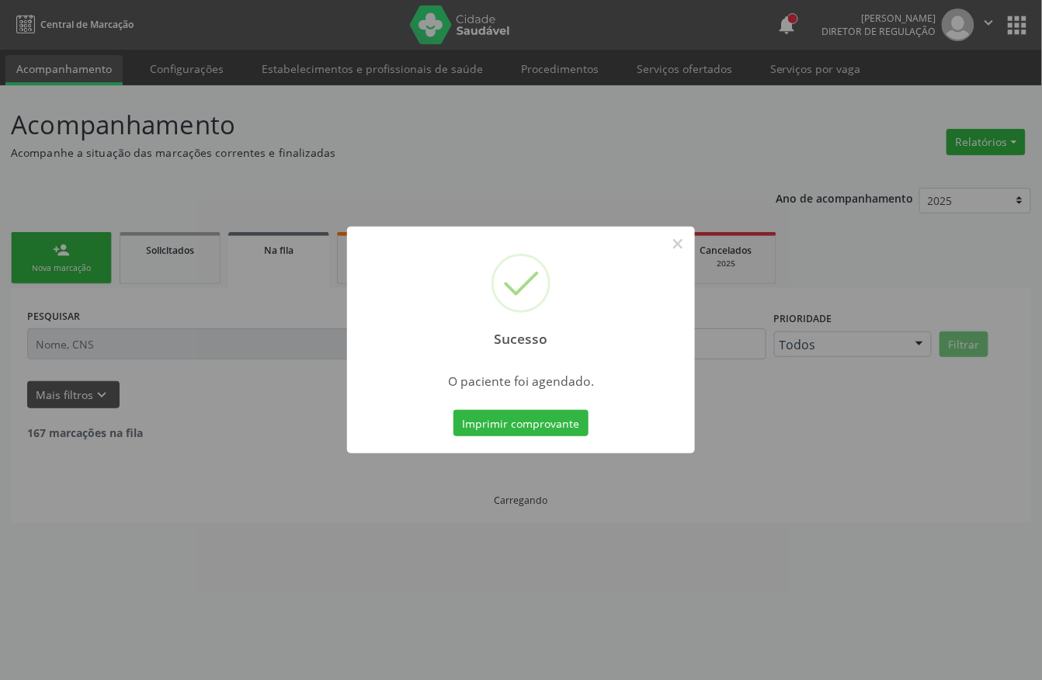
scroll to position [0, 0]
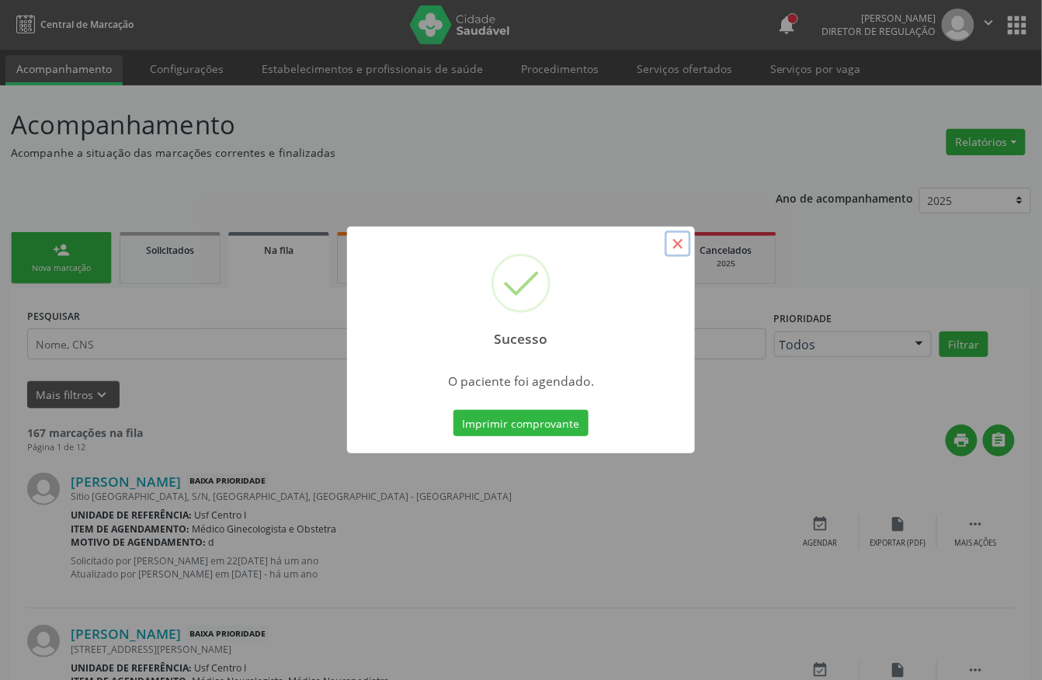
click at [671, 240] on button "×" at bounding box center [678, 244] width 26 height 26
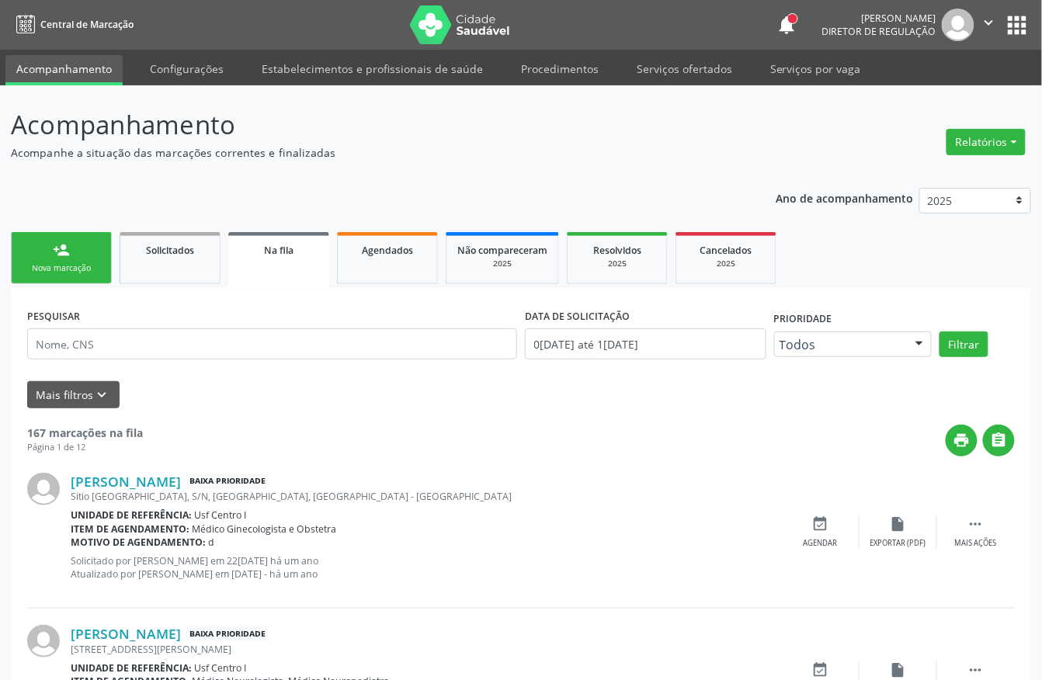
click at [67, 256] on div "person_add" at bounding box center [61, 249] width 17 height 17
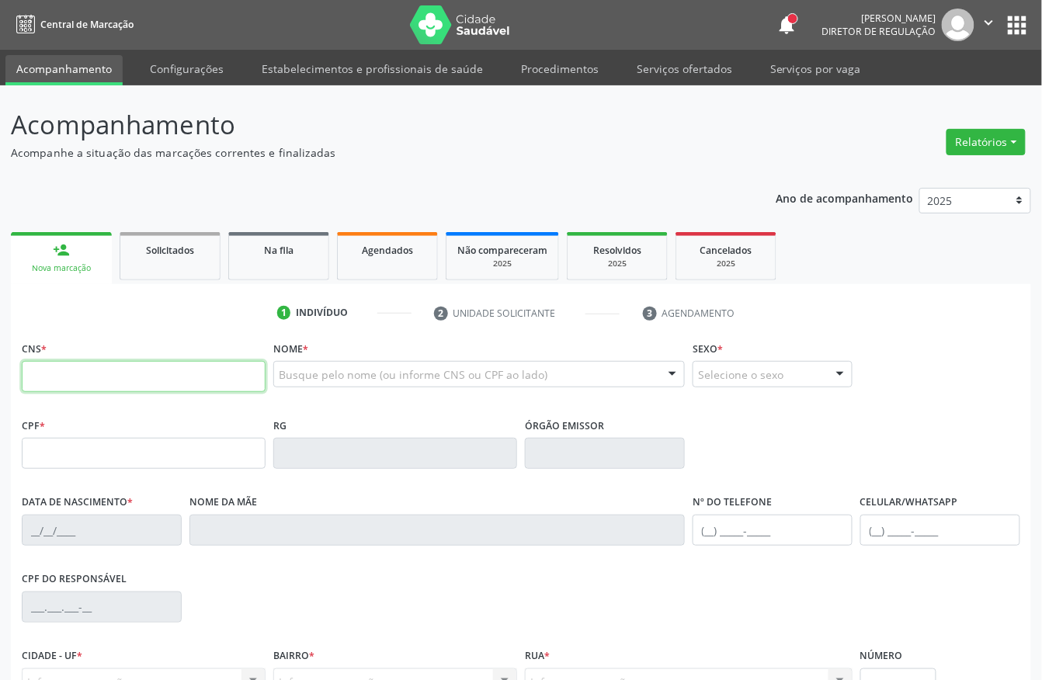
click at [209, 371] on input "text" at bounding box center [144, 376] width 244 height 31
type input "700 6009 4603 1370"
type input "062.244.114-09"
type input "25/03/1988"
type input "Lindomar Maria da Silva Nunes"
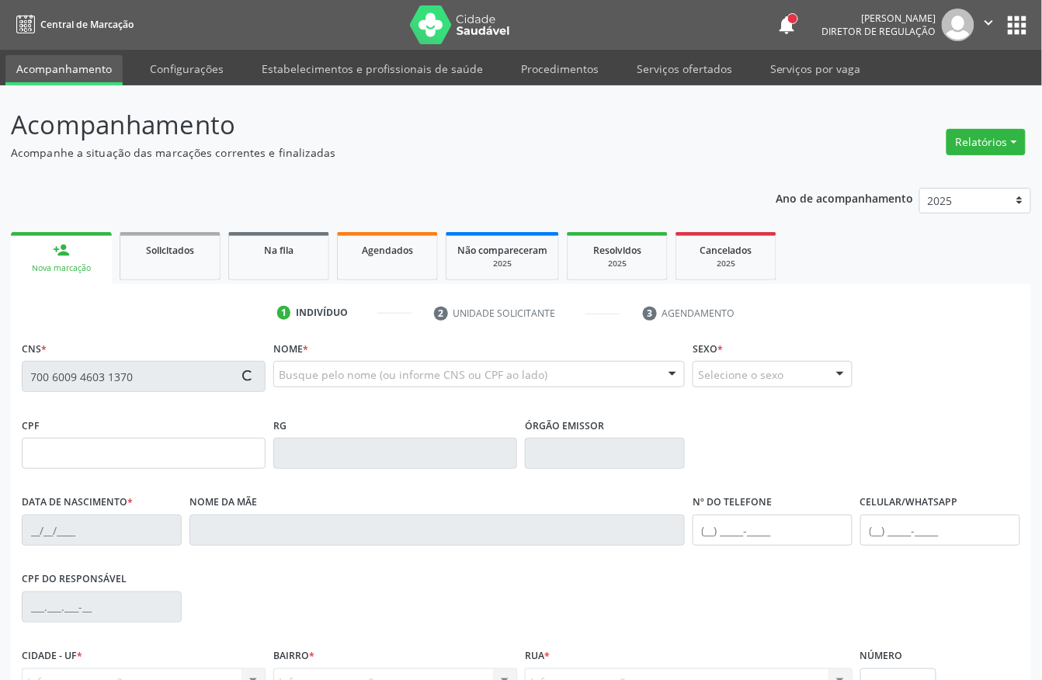
type input "(87) 98135-1556"
type input "082.647.974-07"
type input "39"
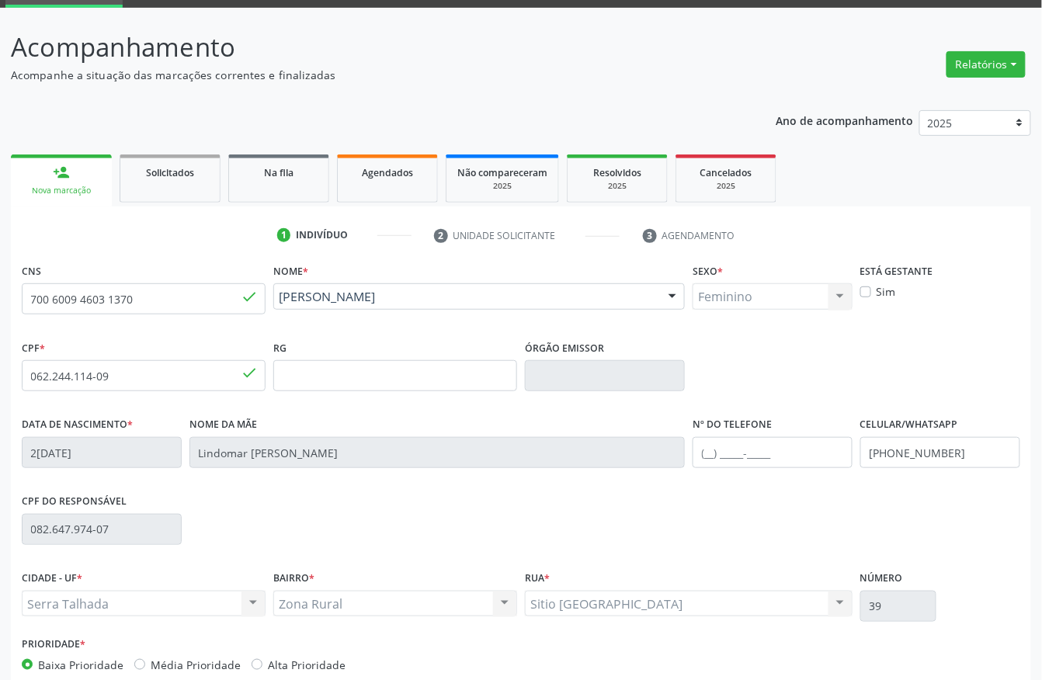
scroll to position [162, 0]
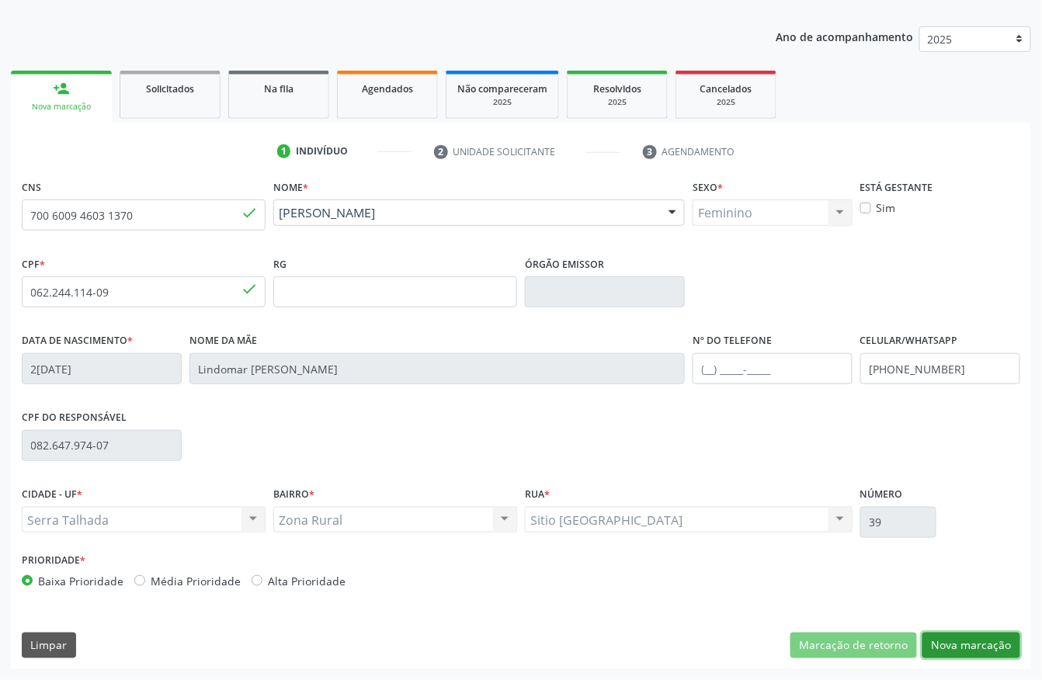
click at [867, 566] on button "Nova marcação" at bounding box center [971, 646] width 98 height 26
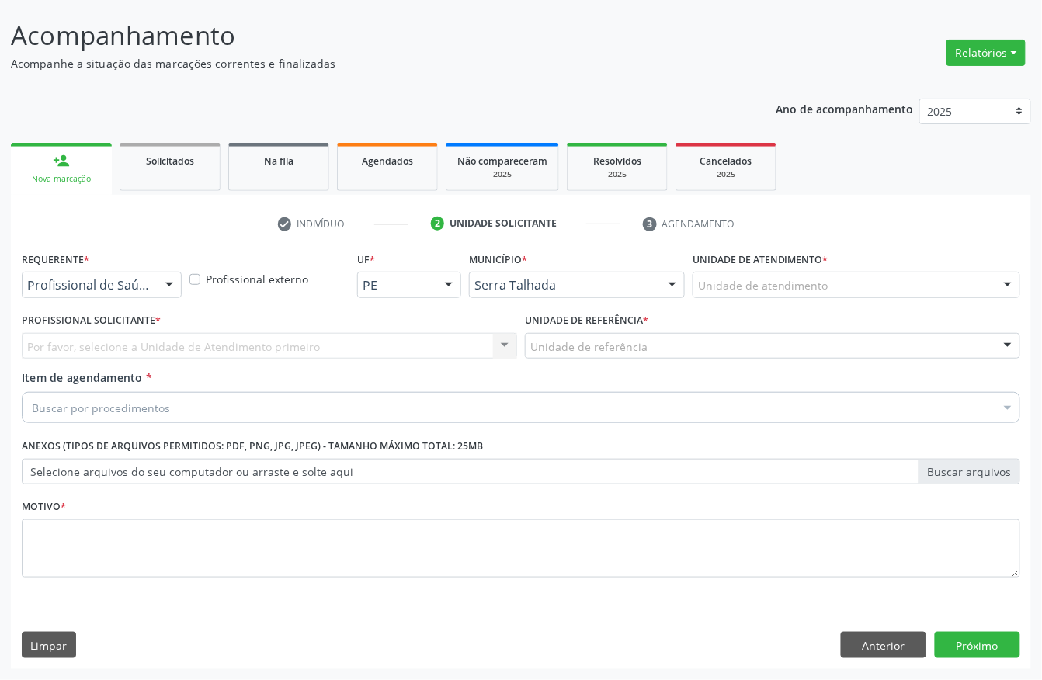
scroll to position [91, 0]
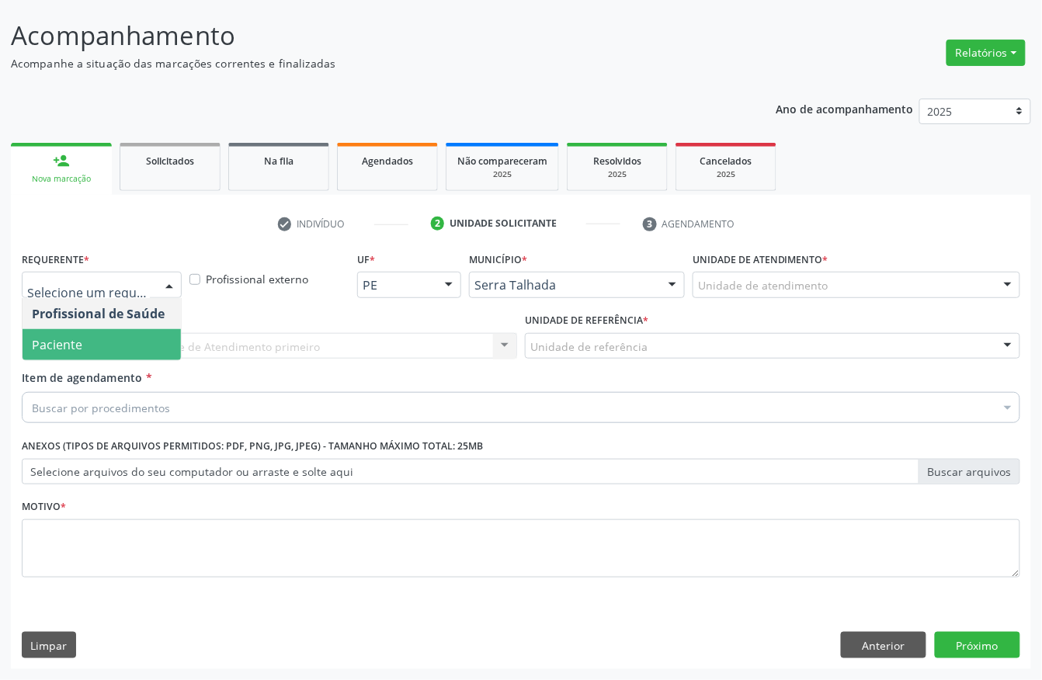
click at [37, 348] on span "Paciente" at bounding box center [57, 344] width 50 height 17
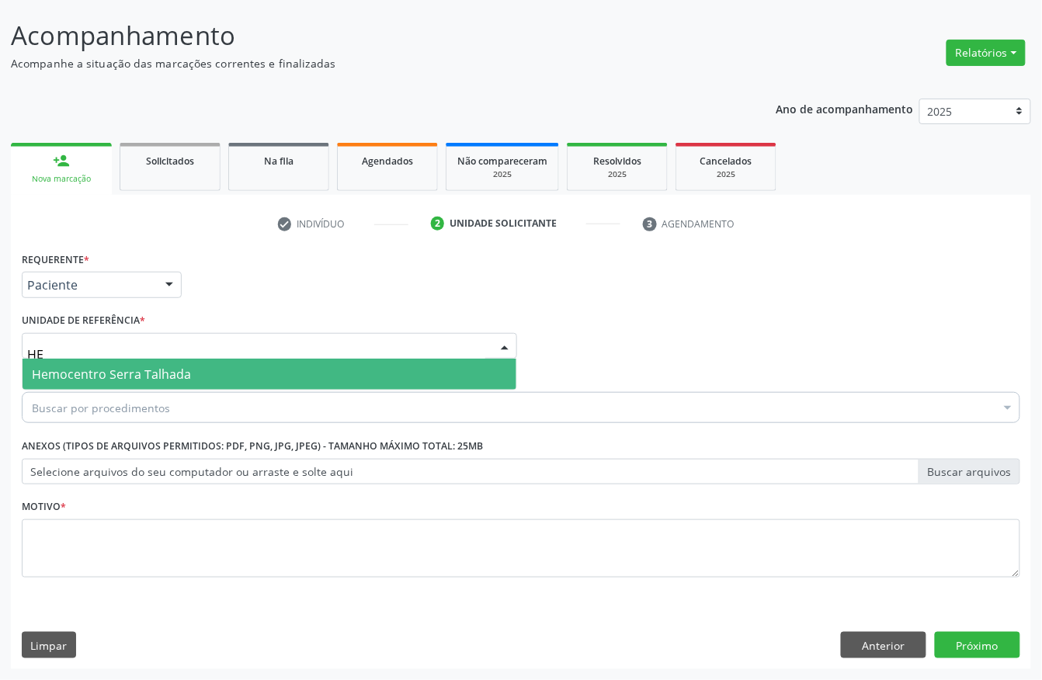
type input "H"
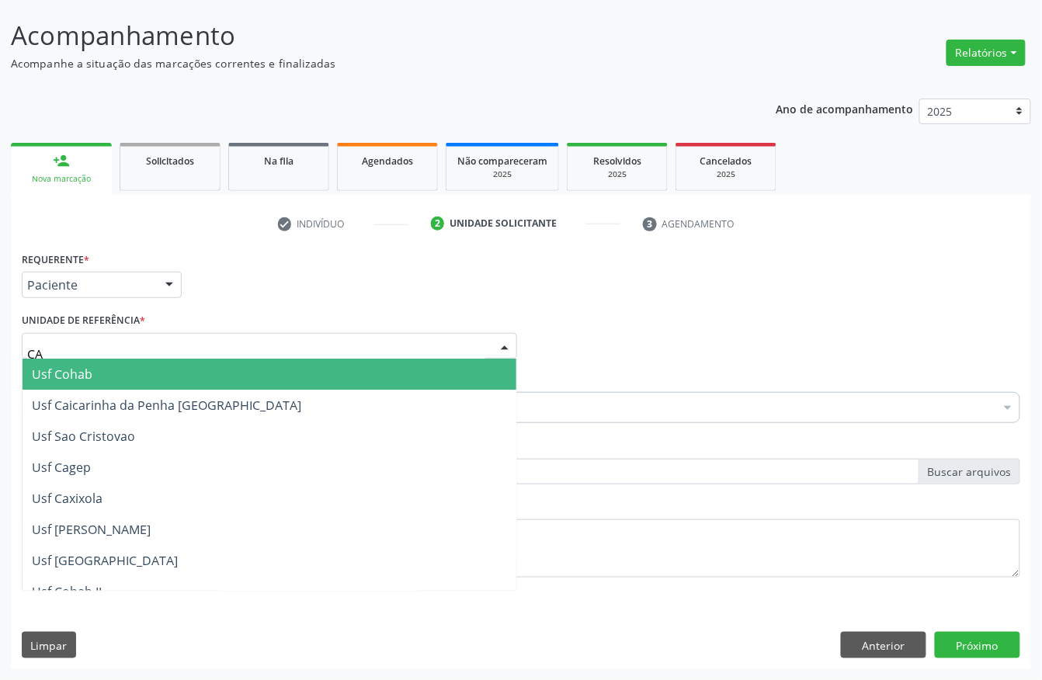
type input "CAI"
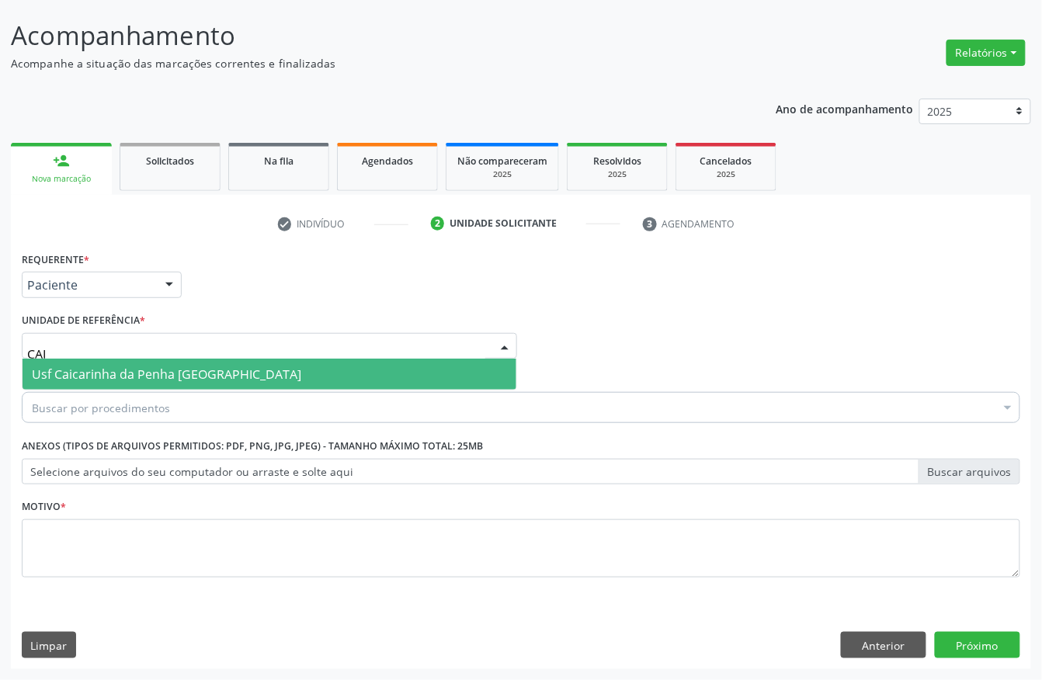
click at [60, 370] on span "Usf Caicarinha da Penha [GEOGRAPHIC_DATA]" at bounding box center [166, 374] width 269 height 17
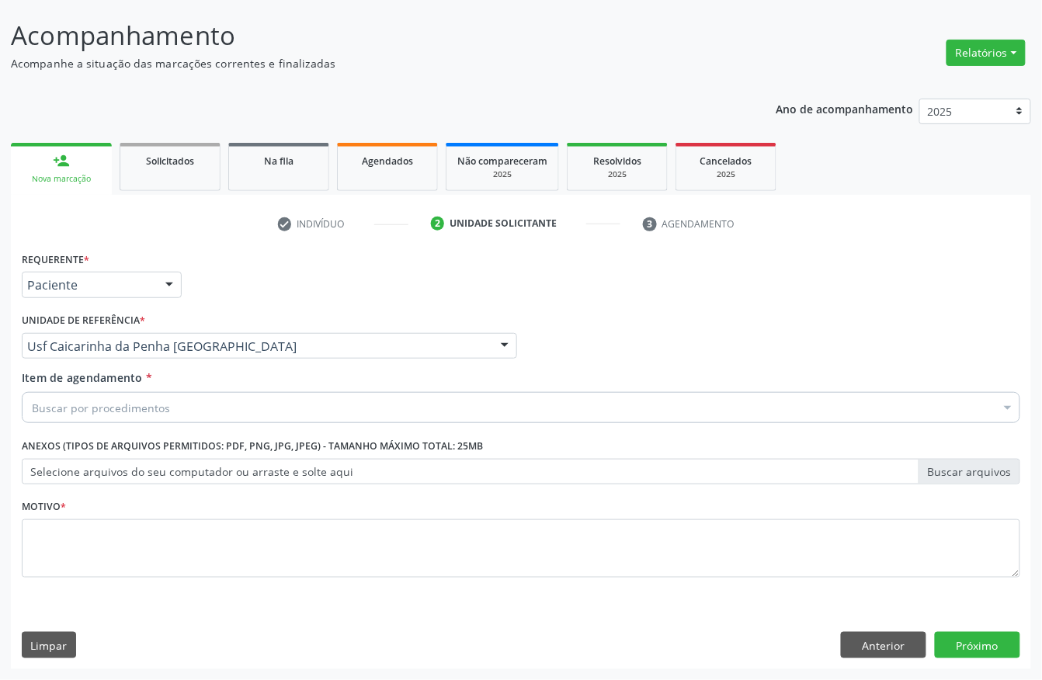
click at [56, 392] on div "Buscar por procedimentos" at bounding box center [521, 407] width 999 height 31
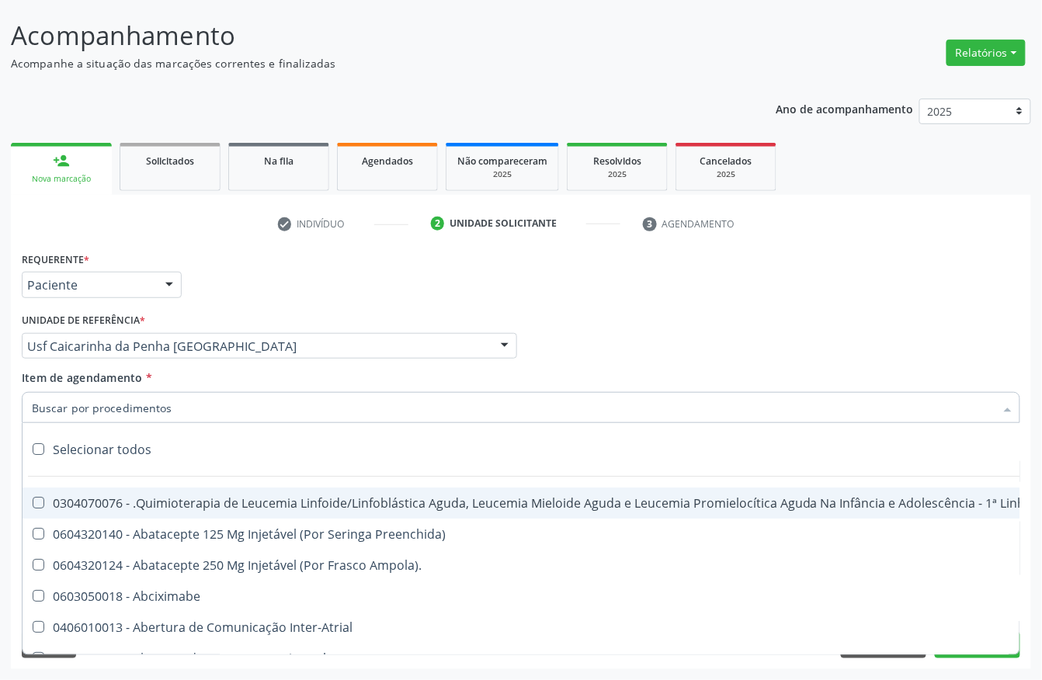
click at [56, 393] on input "Item de agendamento *" at bounding box center [513, 407] width 963 height 31
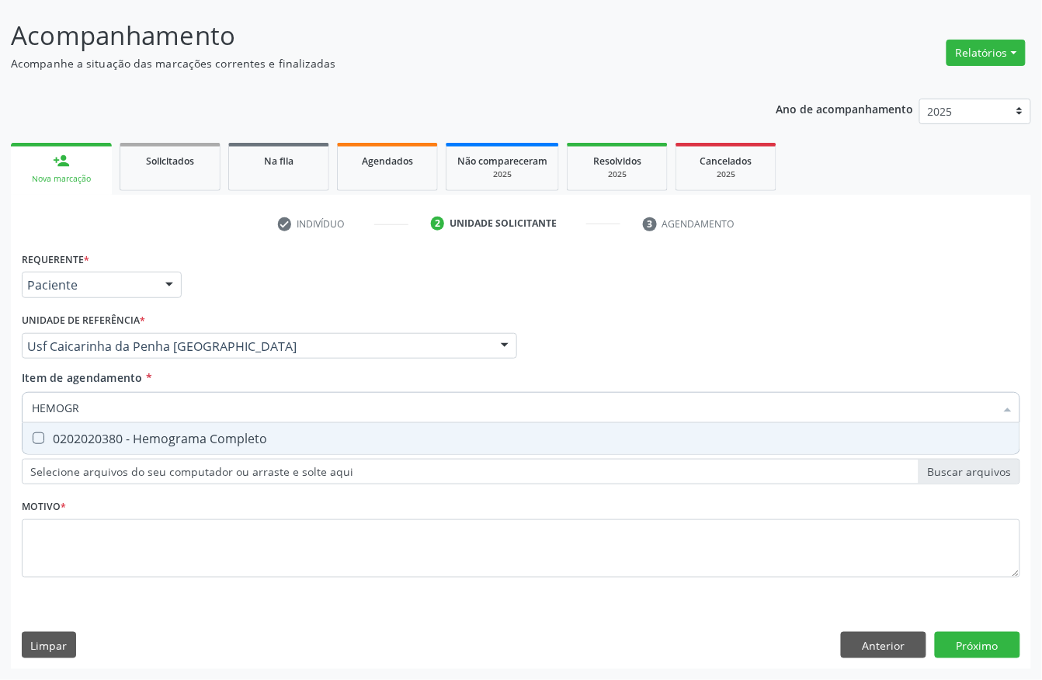
type input "HEMOGRA"
click at [51, 426] on span "0202020380 - Hemograma Completo" at bounding box center [521, 438] width 997 height 31
checkbox Completo "true"
drag, startPoint x: 123, startPoint y: 401, endPoint x: 0, endPoint y: 401, distance: 122.7
click at [0, 401] on div "Acompanhamento Acompanhe a situação das marcações correntes e finalizadas Relat…" at bounding box center [521, 338] width 1042 height 684
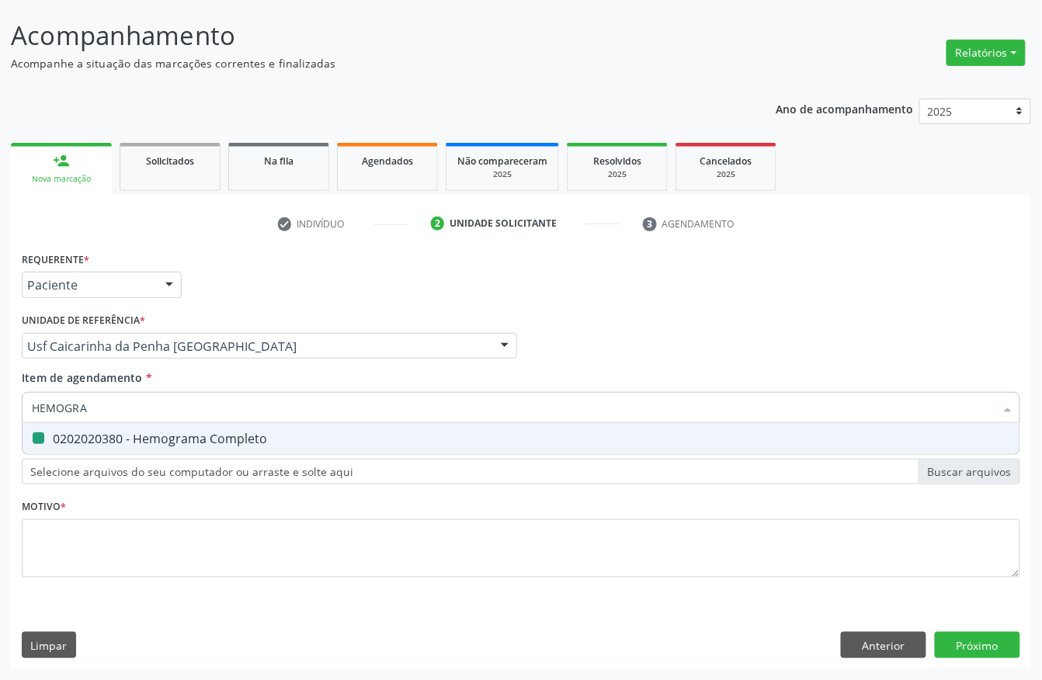
type input "G"
checkbox Completo "false"
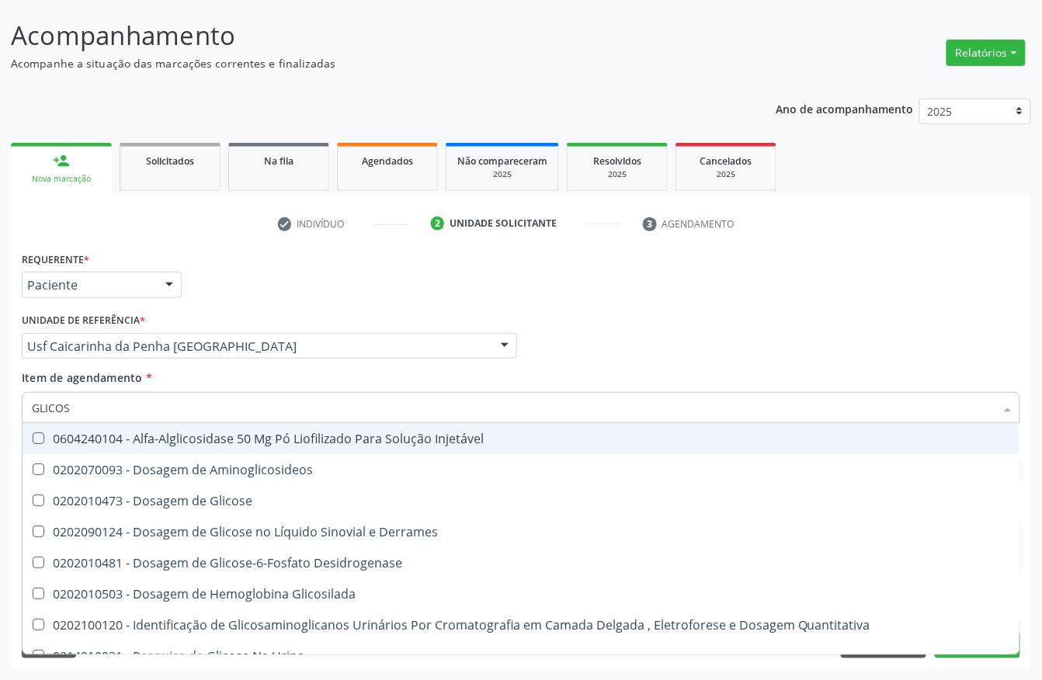
type input "GLICOSE"
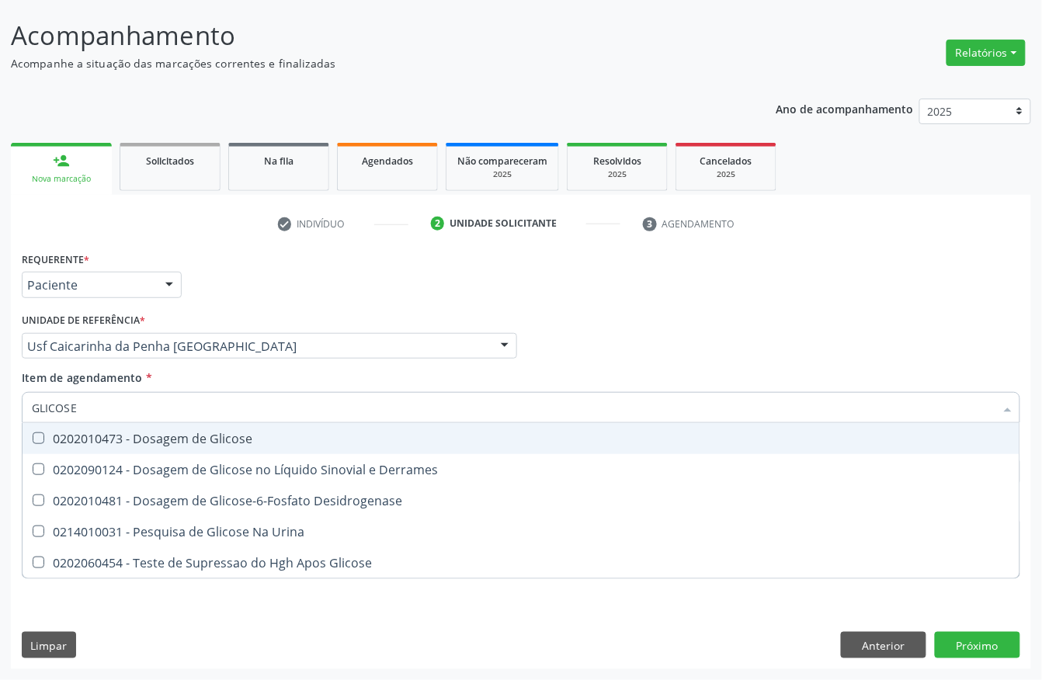
click at [68, 432] on div "0202010473 - Dosagem de Glicose" at bounding box center [521, 438] width 978 height 12
checkbox Glicose "true"
drag, startPoint x: 97, startPoint y: 408, endPoint x: 0, endPoint y: 396, distance: 97.8
click at [36, 405] on input "GLICOSE" at bounding box center [513, 407] width 963 height 31
type input "G"
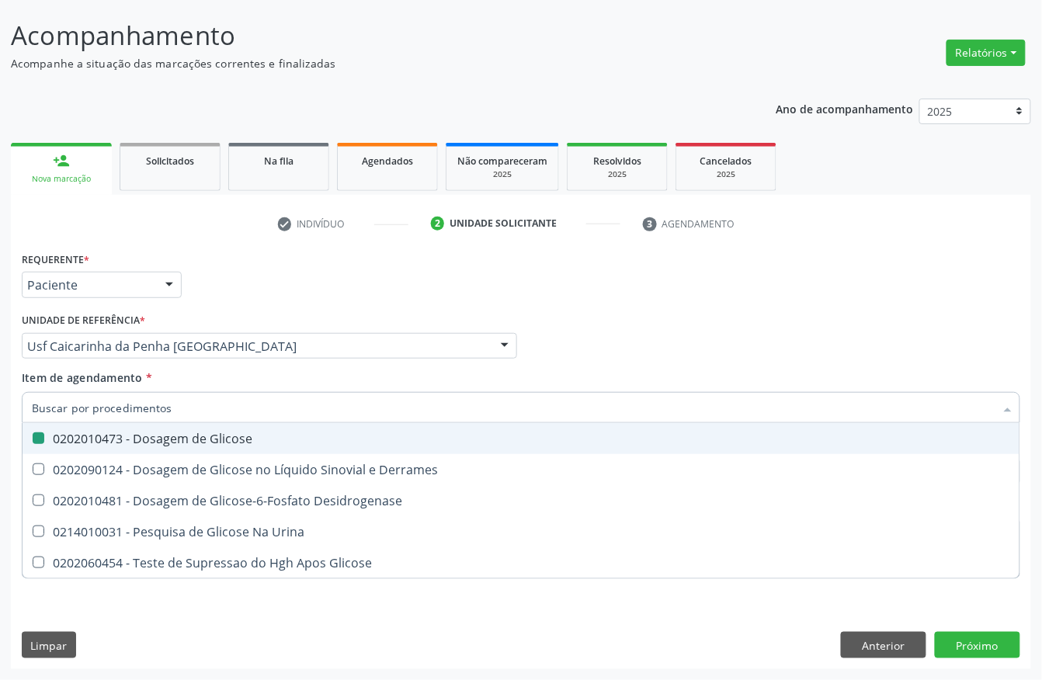
checkbox Glicose "false"
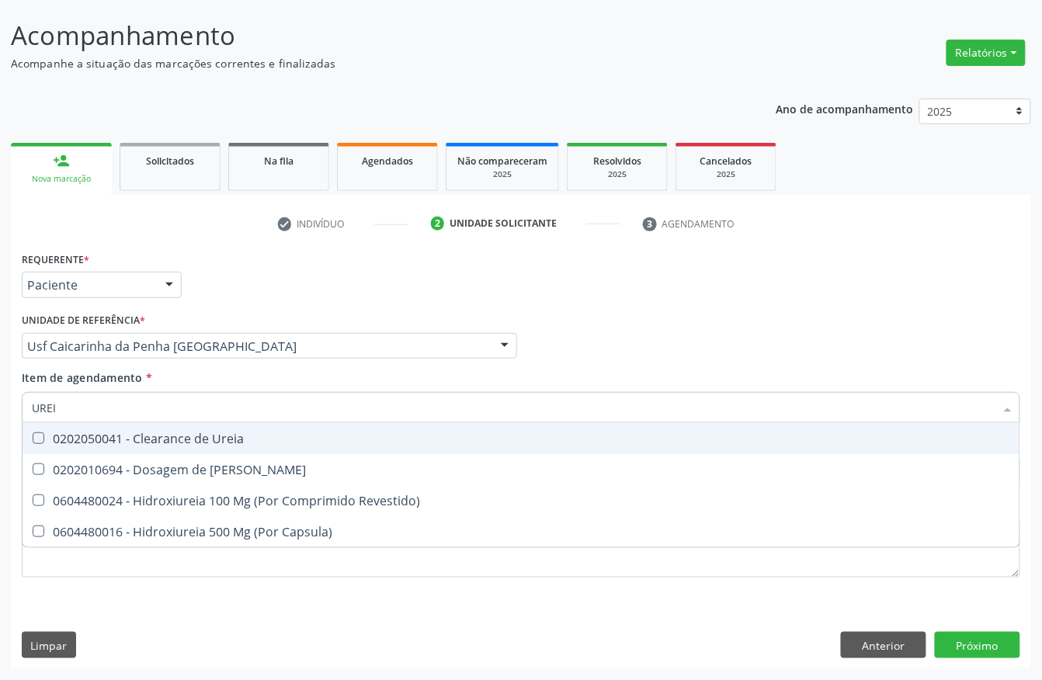
type input "UREIA"
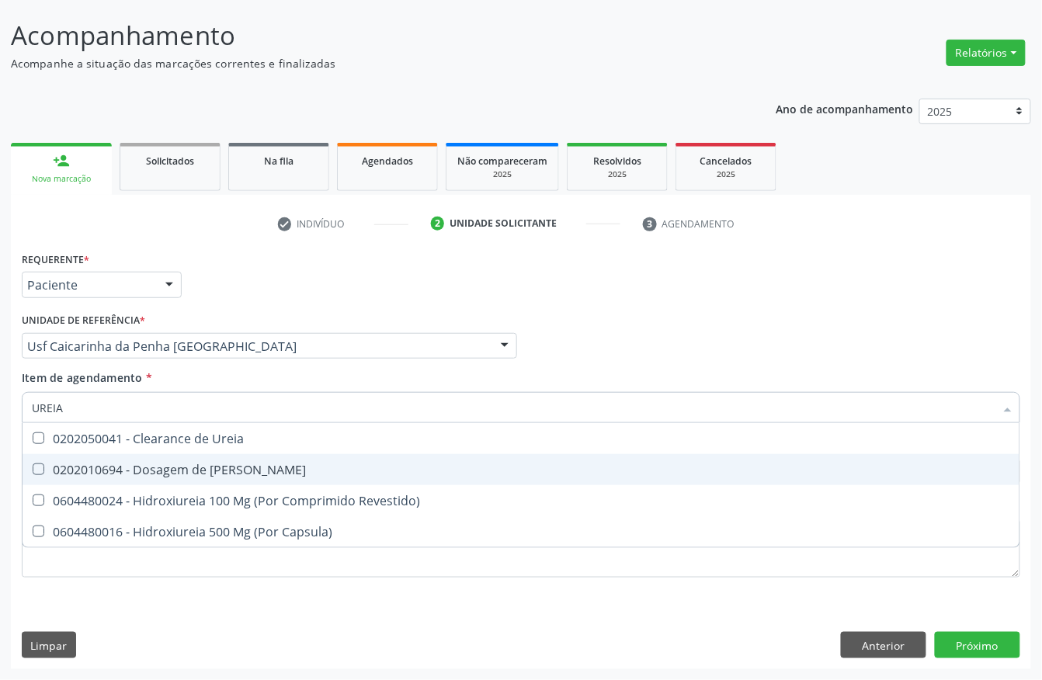
click at [34, 464] on div at bounding box center [29, 470] width 12 height 12
checkbox Ureia "true"
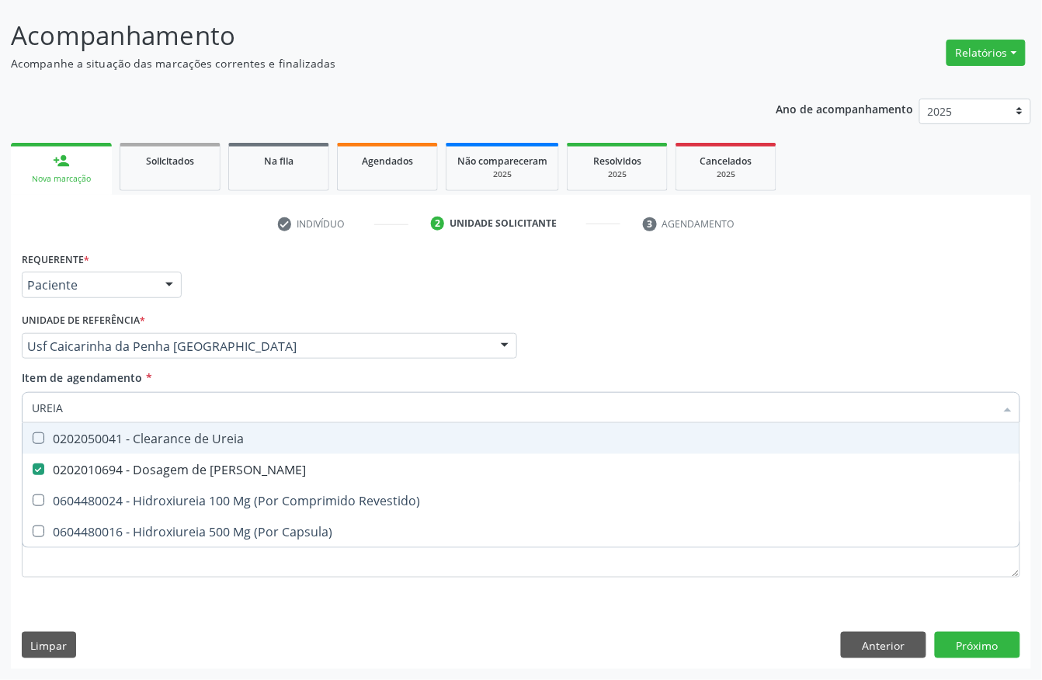
drag, startPoint x: 0, startPoint y: 410, endPoint x: 0, endPoint y: 356, distance: 54.4
click at [0, 393] on div "Acompanhamento Acompanhe a situação das marcações correntes e finalizadas Relat…" at bounding box center [521, 338] width 1042 height 684
type input "PARAS"
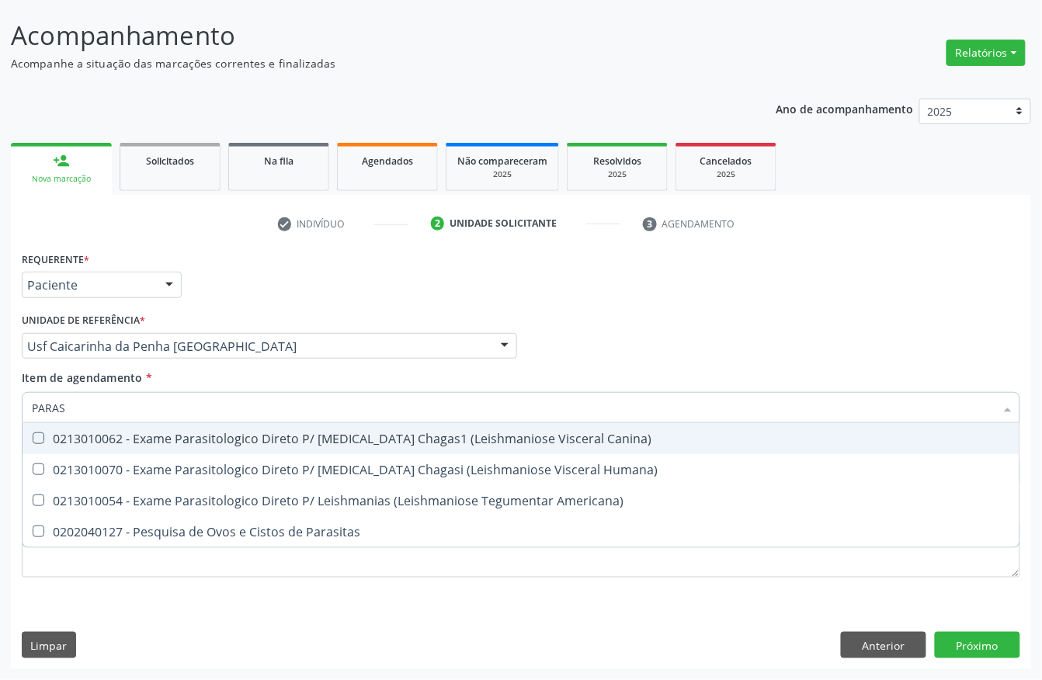
checkbox Humana\) "false"
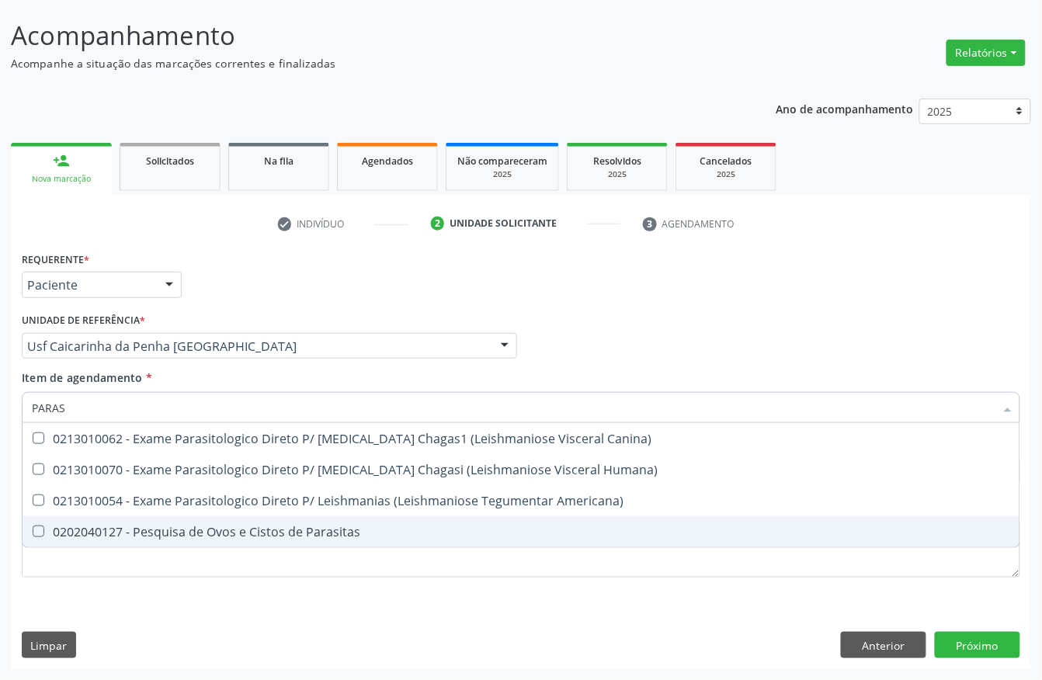
click at [78, 526] on div "0202040127 - Pesquisa de Ovos e Cistos de Parasitas" at bounding box center [521, 532] width 978 height 12
checkbox Parasitas "true"
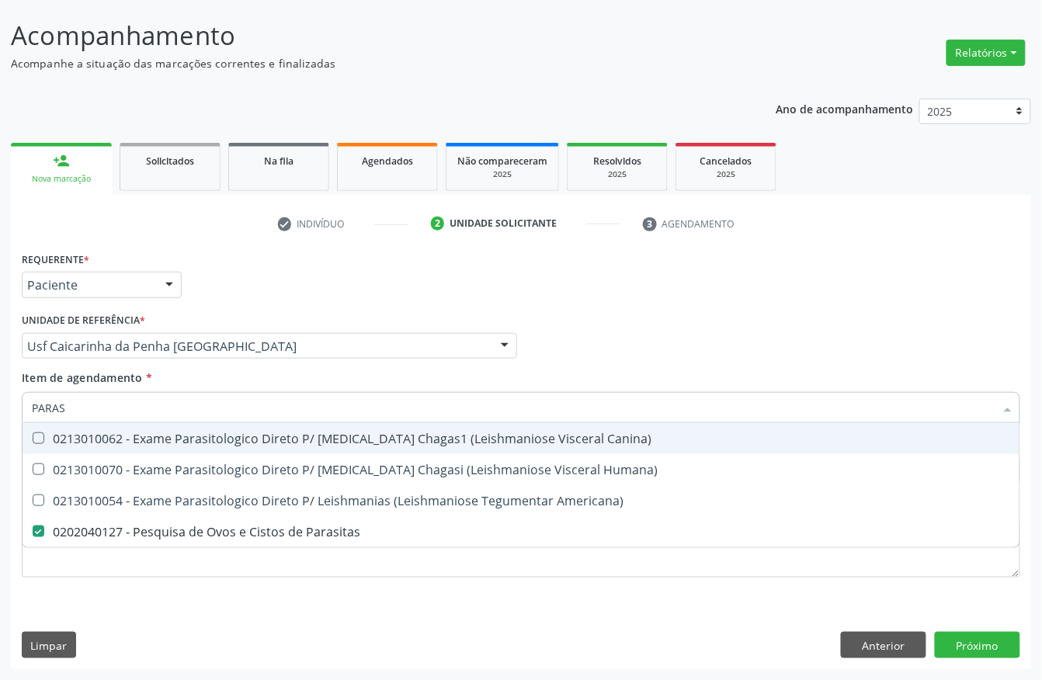
drag, startPoint x: 76, startPoint y: 405, endPoint x: 0, endPoint y: 345, distance: 97.3
click at [0, 373] on div "Acompanhamento Acompanhe a situação das marcações correntes e finalizadas Relat…" at bounding box center [521, 338] width 1042 height 684
type input "COLES"
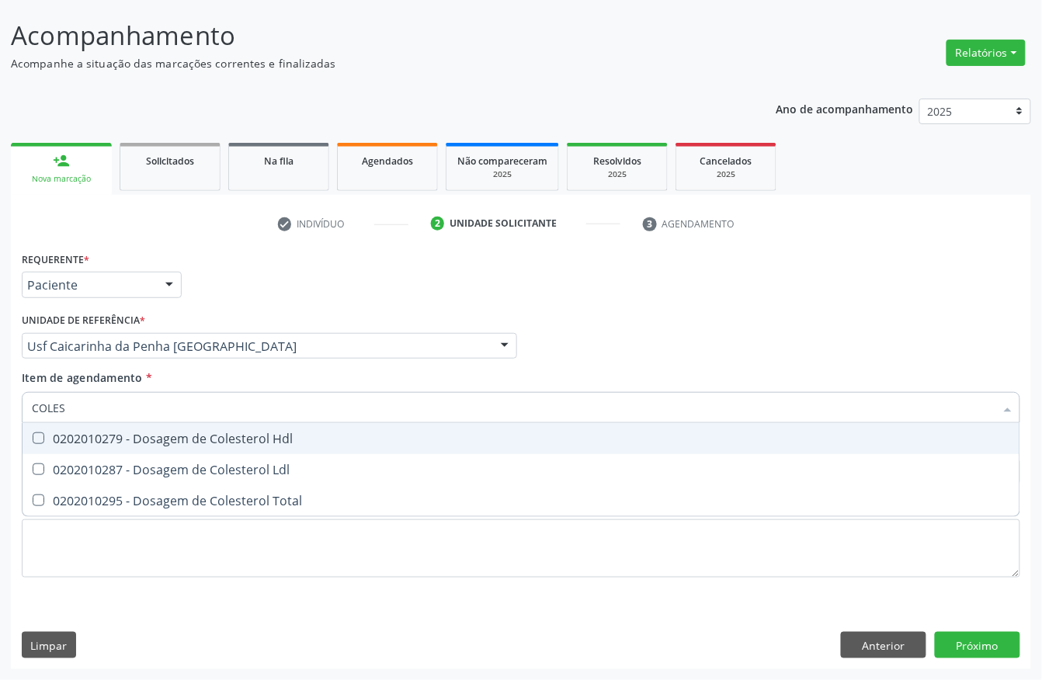
click at [50, 442] on div "0202010279 - Dosagem de Colesterol Hdl" at bounding box center [521, 438] width 978 height 12
checkbox Hdl "true"
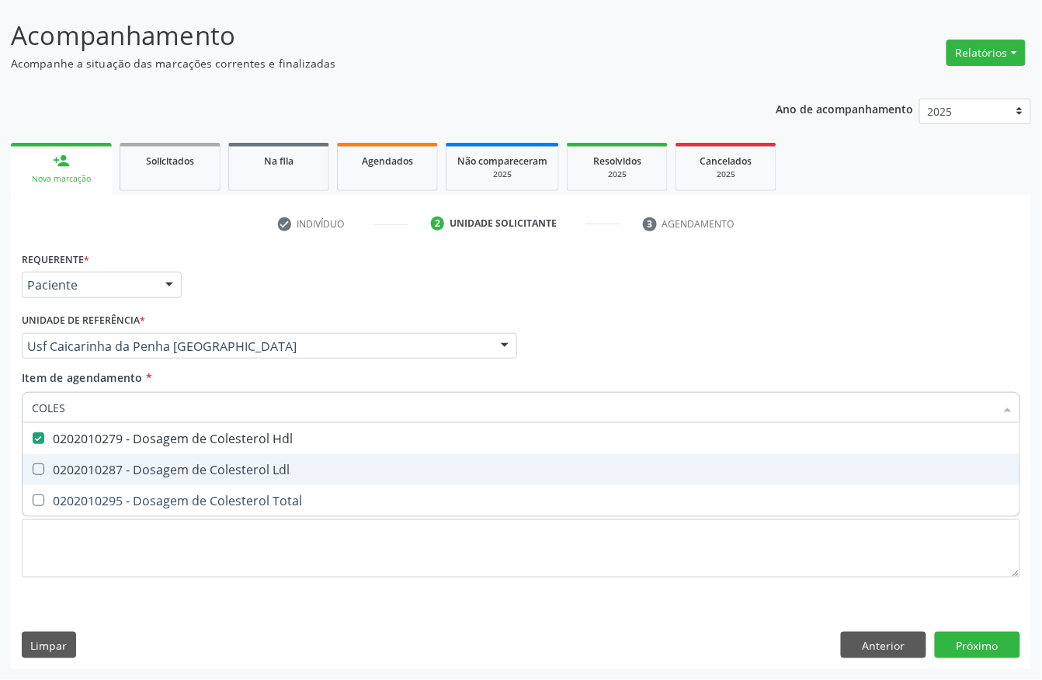
click at [50, 464] on div "0202010287 - Dosagem de Colesterol Ldl" at bounding box center [521, 470] width 978 height 12
checkbox Ldl "true"
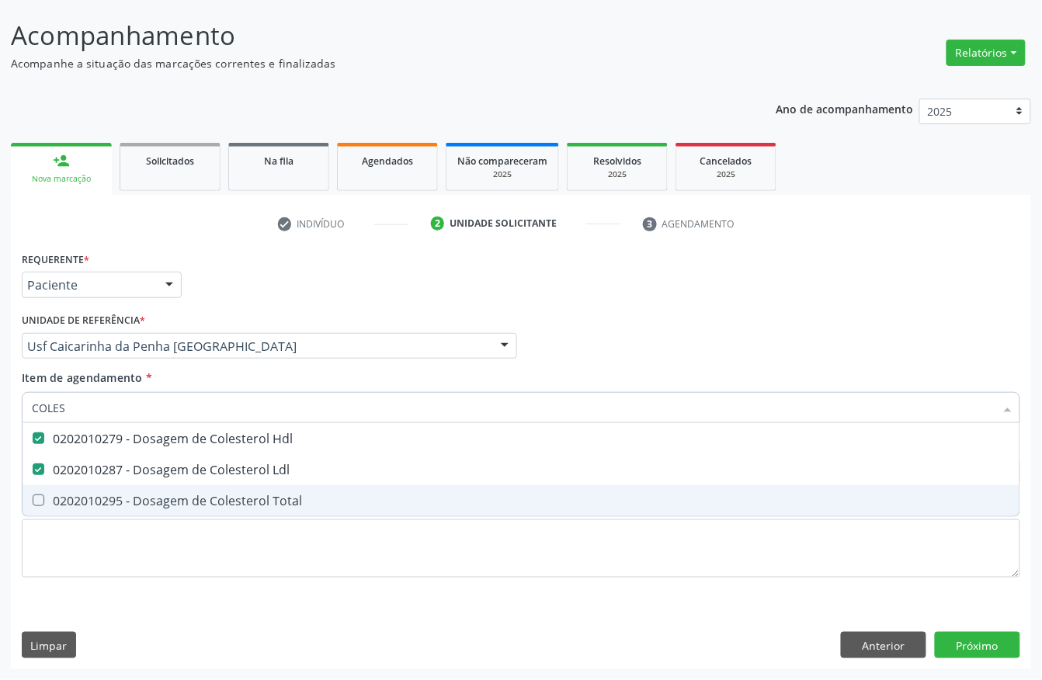
click at [47, 495] on div "0202010295 - Dosagem de Colesterol Total" at bounding box center [521, 501] width 978 height 12
checkbox Total "true"
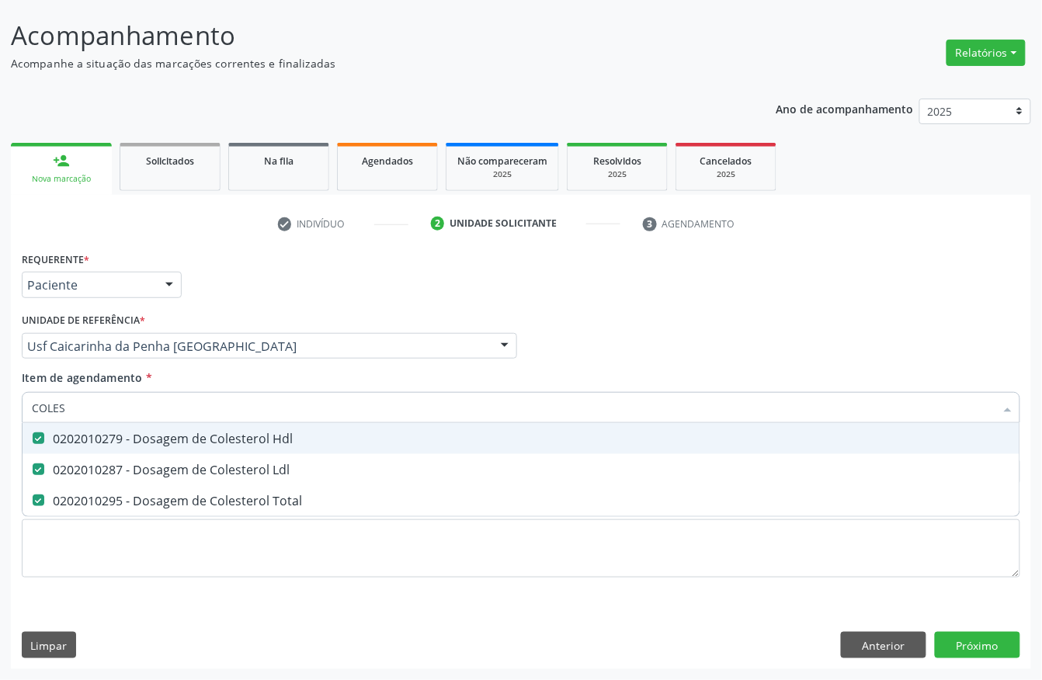
drag, startPoint x: 82, startPoint y: 401, endPoint x: 0, endPoint y: 401, distance: 81.5
click at [0, 401] on div "Acompanhamento Acompanhe a situação das marcações correntes e finalizadas Relat…" at bounding box center [521, 338] width 1042 height 684
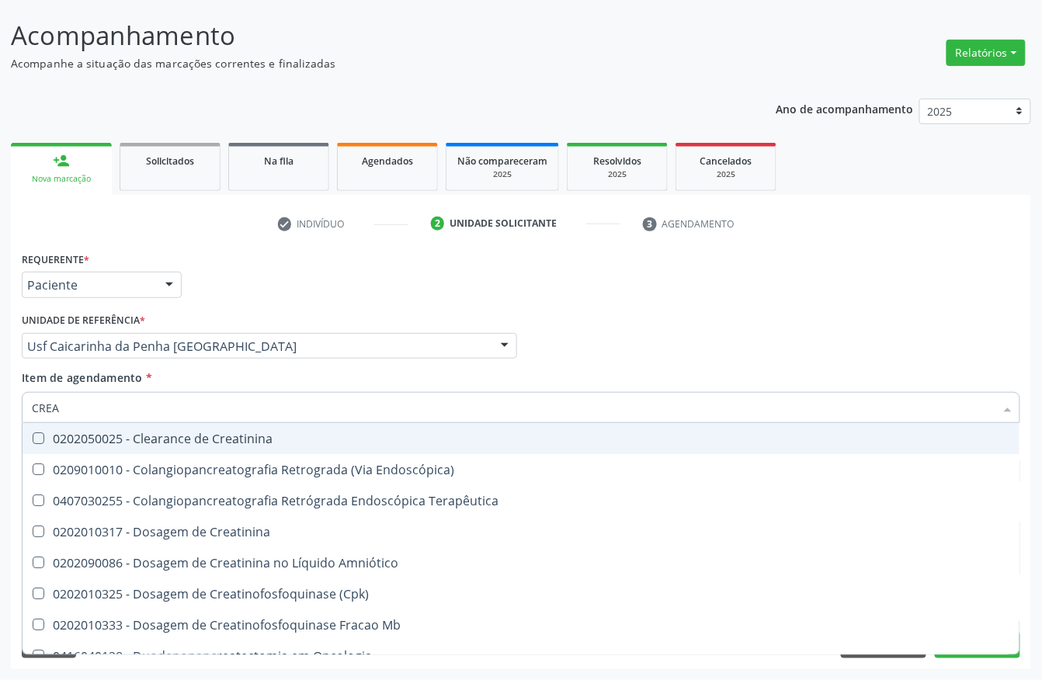
type input "CREAT"
checkbox Creatinina "false"
checkbox Endoscópica\) "false"
checkbox Terapêutica "false"
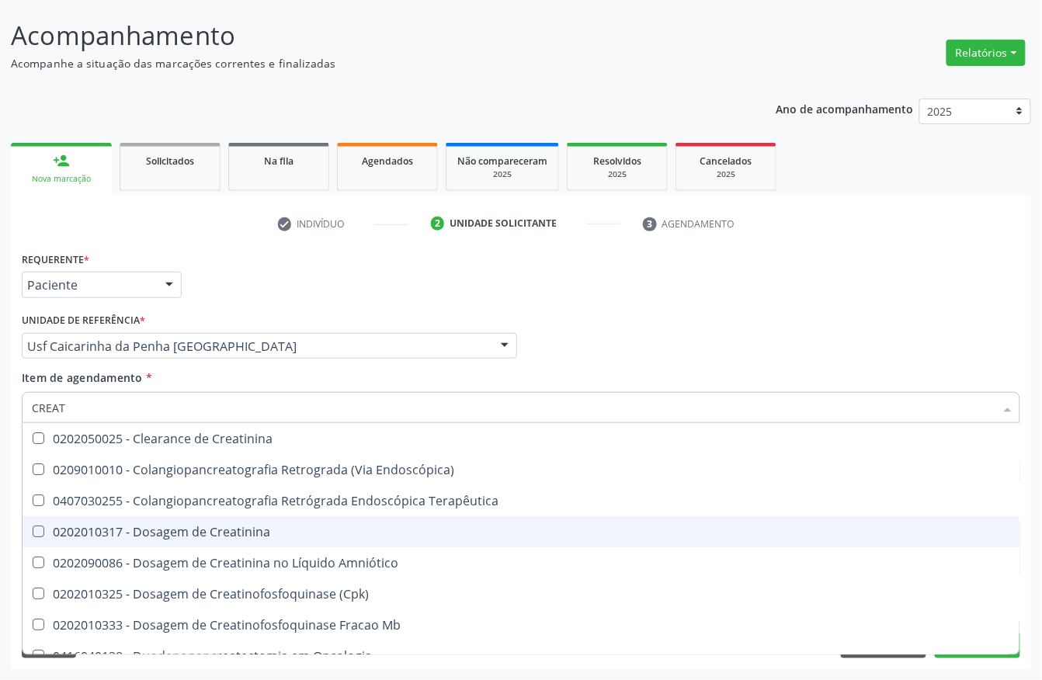
click at [45, 526] on div "0202010317 - Dosagem de Creatinina" at bounding box center [521, 532] width 978 height 12
checkbox Creatinina "true"
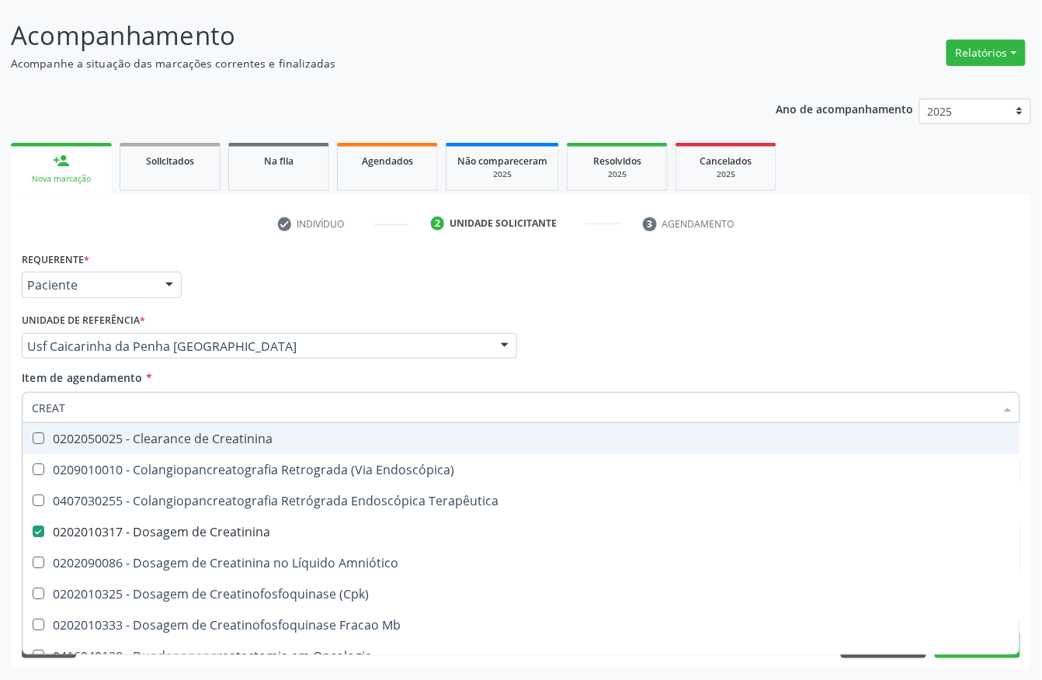
drag, startPoint x: 93, startPoint y: 408, endPoint x: 0, endPoint y: 408, distance: 93.2
click at [0, 408] on div "Acompanhamento Acompanhe a situação das marcações correntes e finalizadas Relat…" at bounding box center [521, 338] width 1042 height 684
type input "URI"
checkbox Creatinina "false"
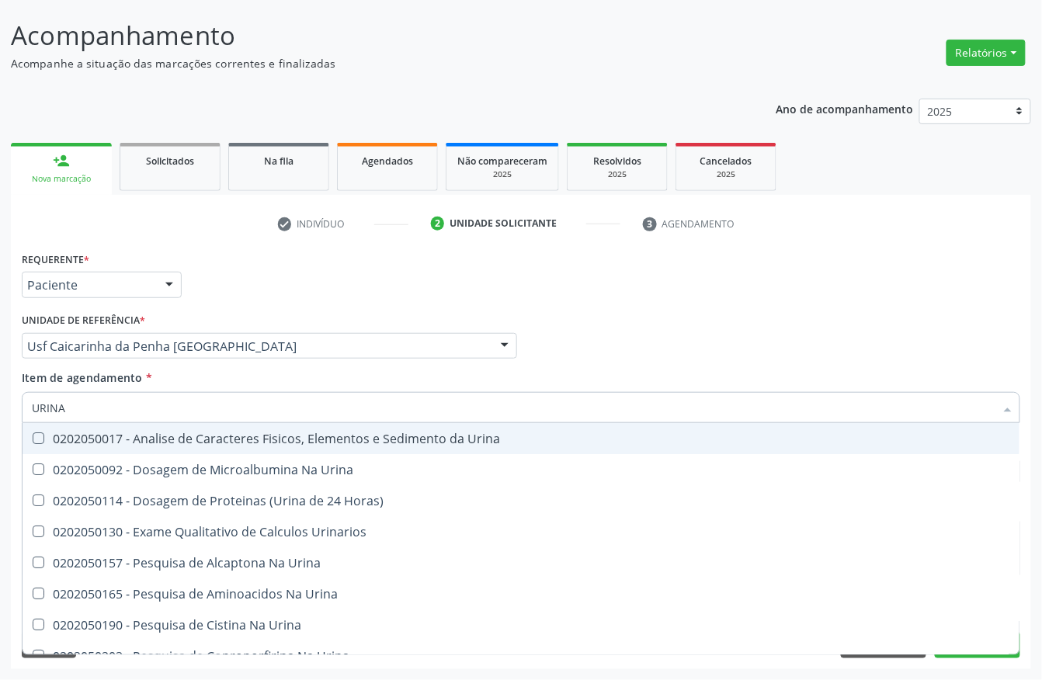
type input "URINA"
click at [29, 432] on div at bounding box center [29, 438] width 12 height 12
checkbox Urina "true"
drag, startPoint x: 102, startPoint y: 413, endPoint x: 0, endPoint y: 414, distance: 102.5
click at [0, 414] on div "Acompanhamento Acompanhe a situação das marcações correntes e finalizadas Relat…" at bounding box center [521, 338] width 1042 height 684
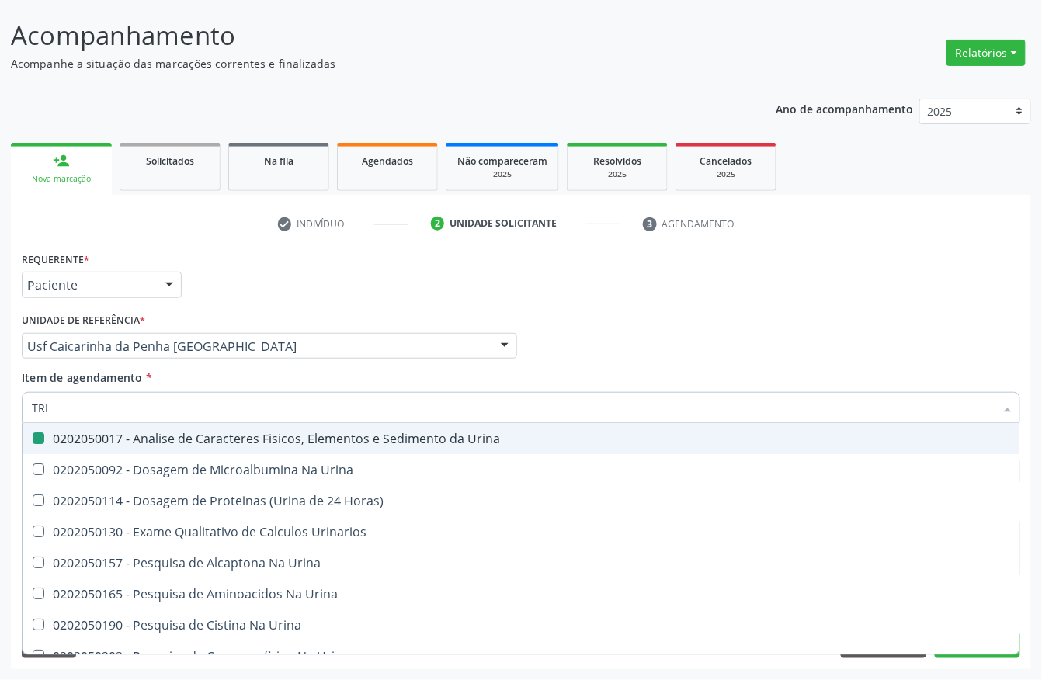
type input "TRIG"
checkbox Urina "false"
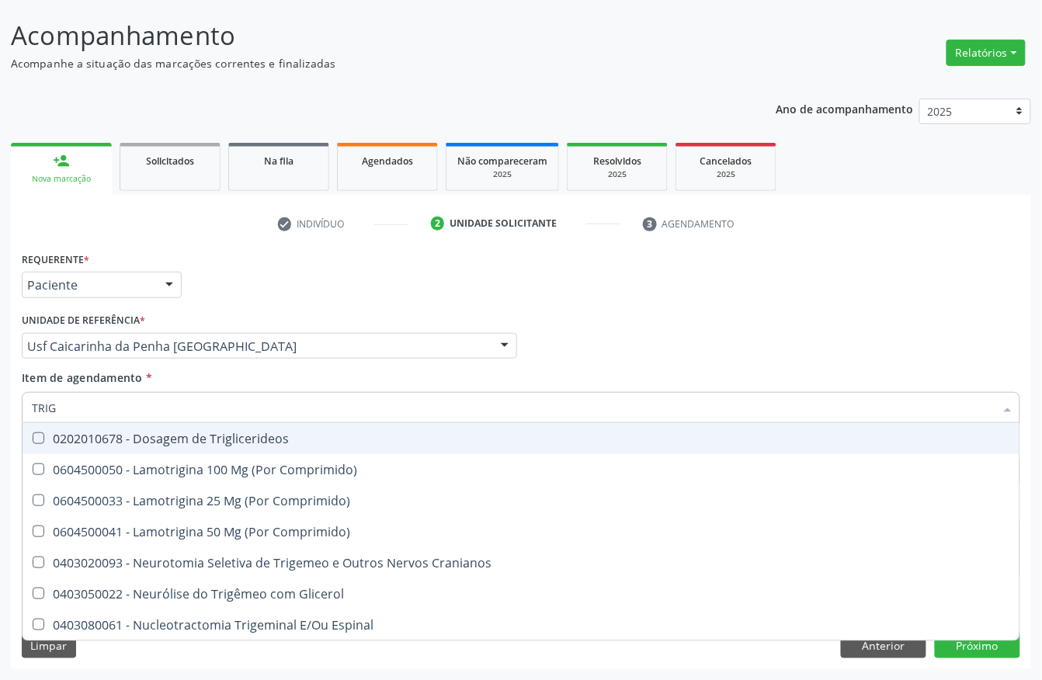
type input "TRIGL"
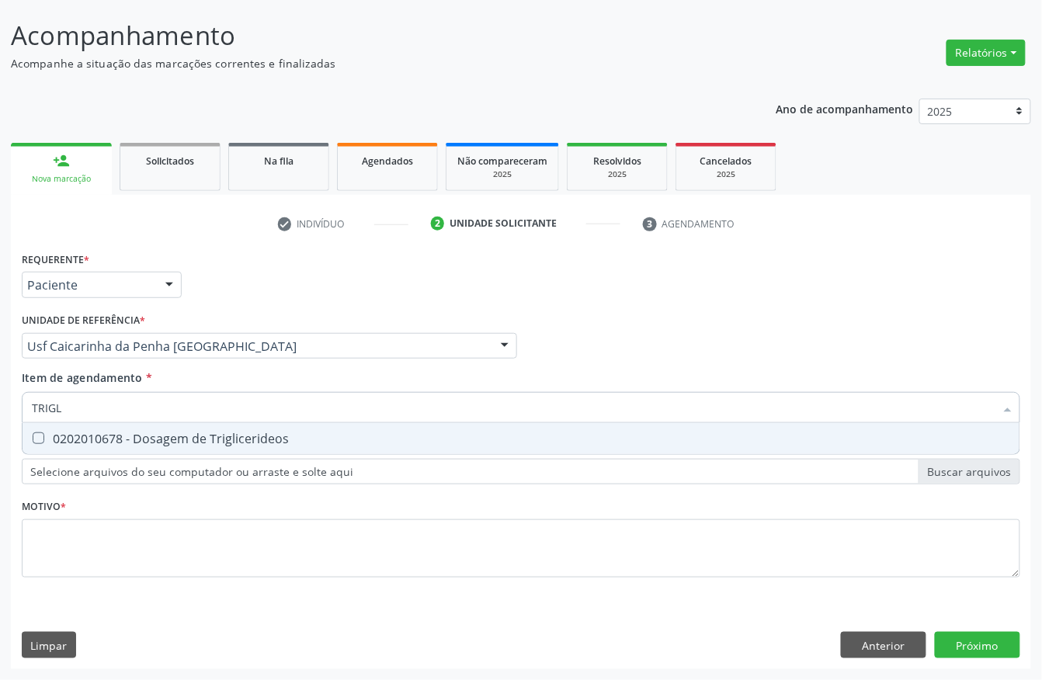
click at [248, 447] on span "0202010678 - Dosagem de Triglicerideos" at bounding box center [521, 438] width 997 height 31
checkbox Triglicerideos "true"
drag, startPoint x: 227, startPoint y: 417, endPoint x: 0, endPoint y: 336, distance: 240.7
click at [0, 395] on div "Acompanhamento Acompanhe a situação das marcações correntes e finalizadas Relat…" at bounding box center [521, 338] width 1042 height 684
type input "HE"
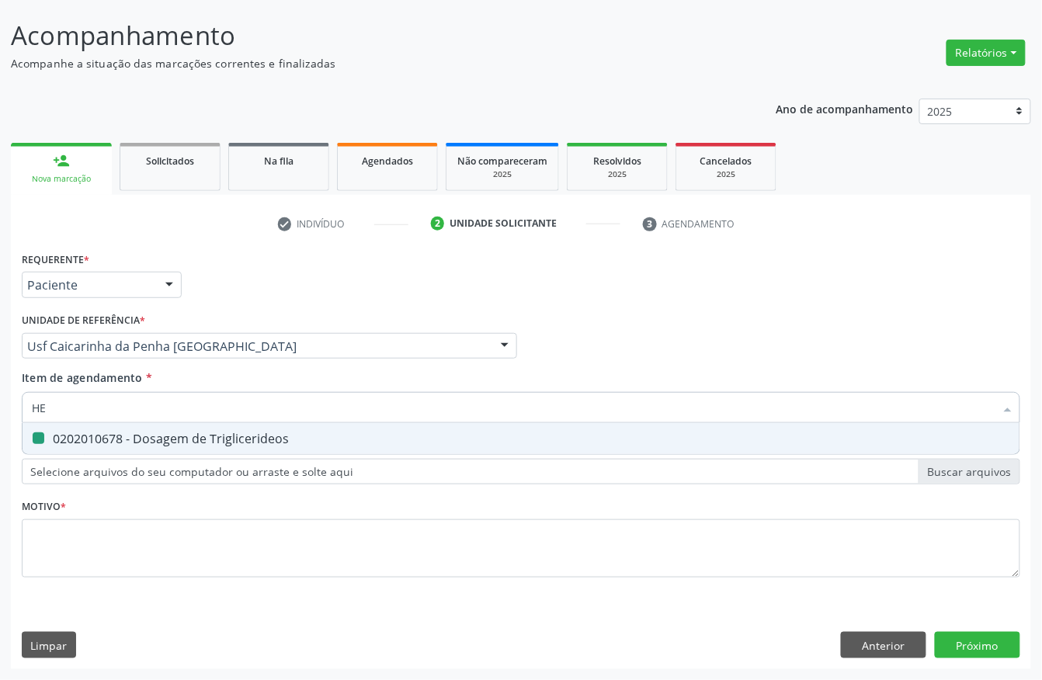
checkbox Triglicerideos "false"
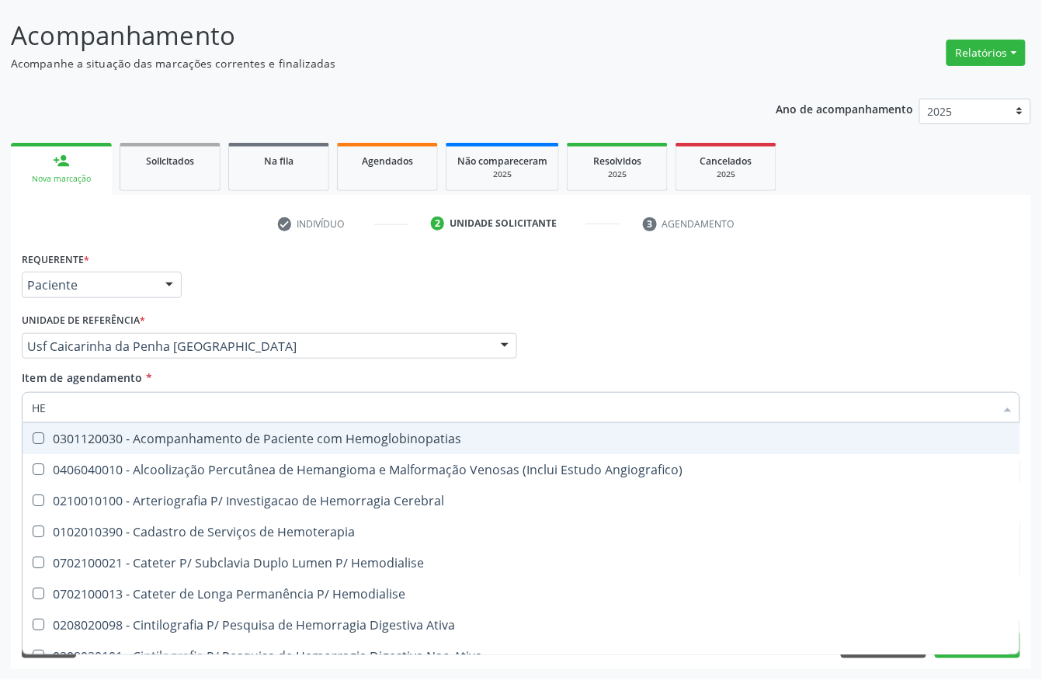
type input "HEM"
checkbox Completo "true"
checkbox Orgaos "false"
type input "HEMO"
checkbox Retro-Retal "true"
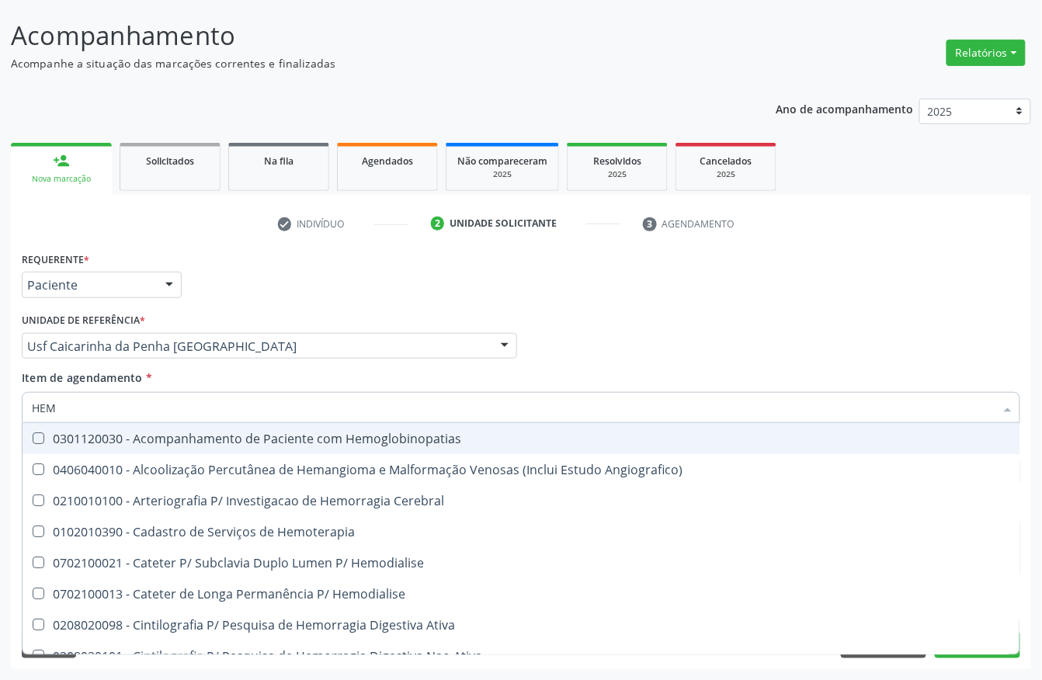
checkbox Completo "false"
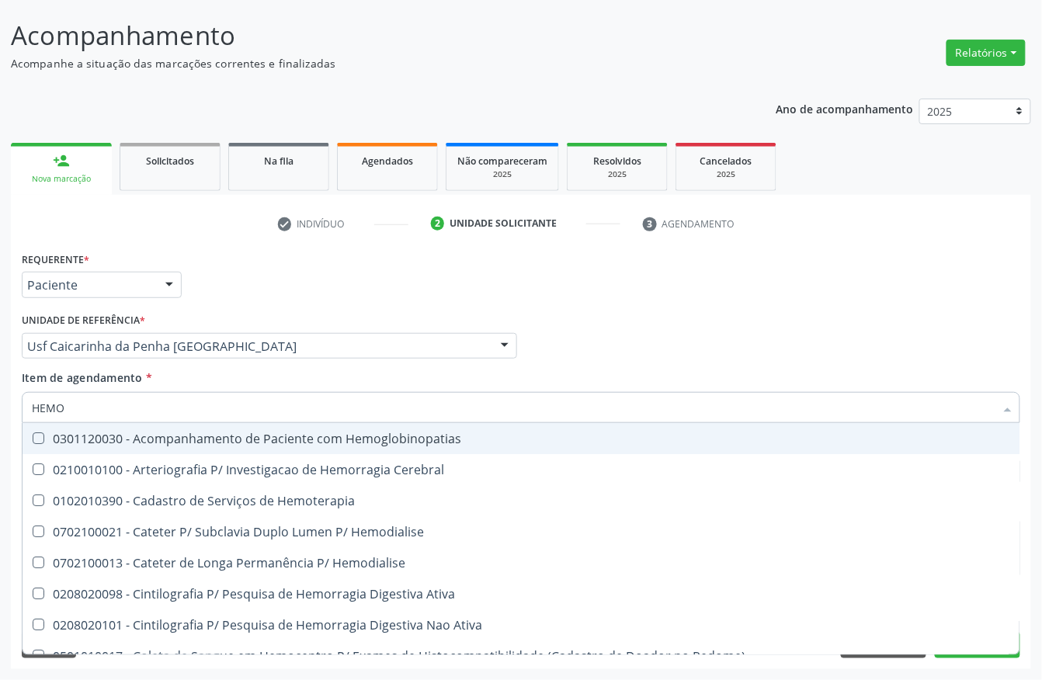
type input "HEMOG"
checkbox Carboxi-Hemoglobina "true"
type input "HEMOGL"
checkbox Carboxi-Hemoglobina "false"
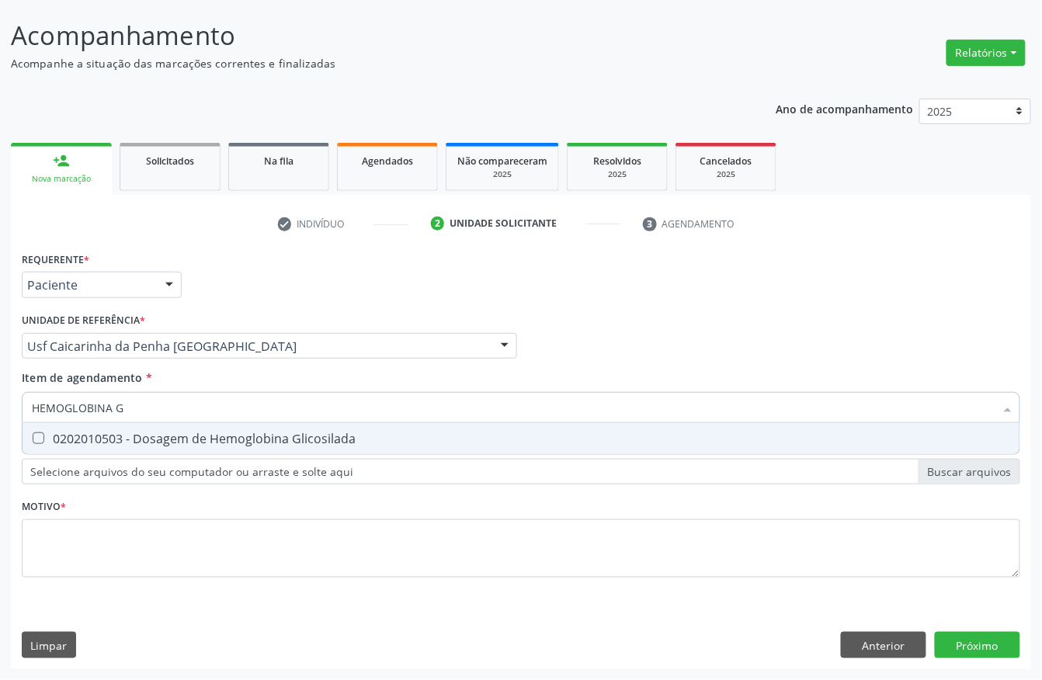
type input "HEMOGLOBINA G"
click at [35, 439] on Glicosilada at bounding box center [39, 438] width 12 height 12
click at [33, 439] on Glicosilada "checkbox" at bounding box center [28, 438] width 10 height 10
checkbox Glicosilada "true"
drag, startPoint x: 137, startPoint y: 405, endPoint x: 0, endPoint y: 373, distance: 141.1
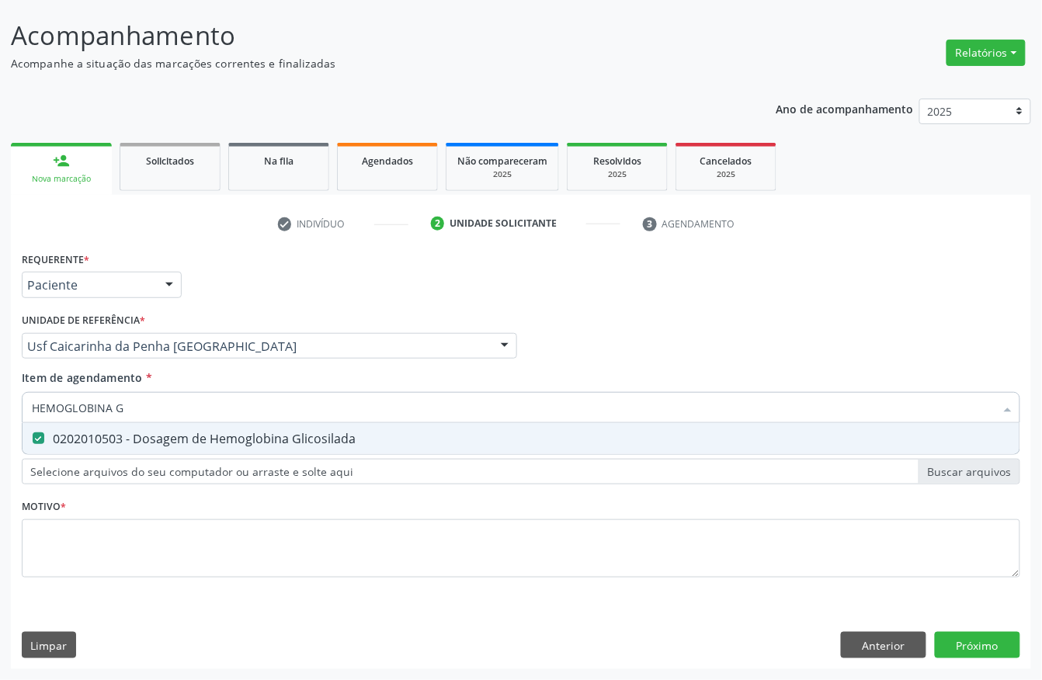
click at [0, 395] on div "Acompanhamento Acompanhe a situação das marcações correntes e finalizadas Relat…" at bounding box center [521, 338] width 1042 height 684
type input "BI"
click at [69, 432] on div "0202010201 - Dosagem de Bilirrubina Total e Fracoes" at bounding box center [521, 438] width 978 height 12
drag, startPoint x: 99, startPoint y: 407, endPoint x: 0, endPoint y: 402, distance: 99.5
click at [26, 407] on div "BILIRRUB" at bounding box center [521, 407] width 999 height 31
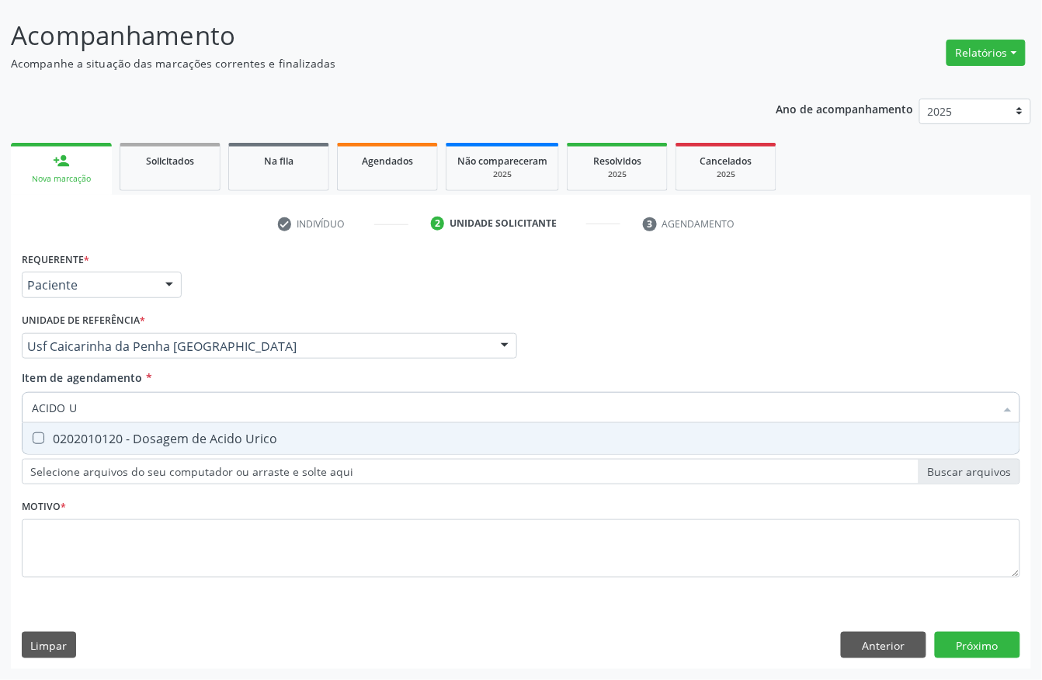
click at [75, 432] on div "0202010120 - Dosagem de Acido Urico" at bounding box center [521, 438] width 978 height 12
drag, startPoint x: 115, startPoint y: 411, endPoint x: 0, endPoint y: 396, distance: 115.9
click at [0, 401] on div "Acompanhamento Acompanhe a situação das marcações correntes e finalizadas Relat…" at bounding box center [521, 338] width 1042 height 684
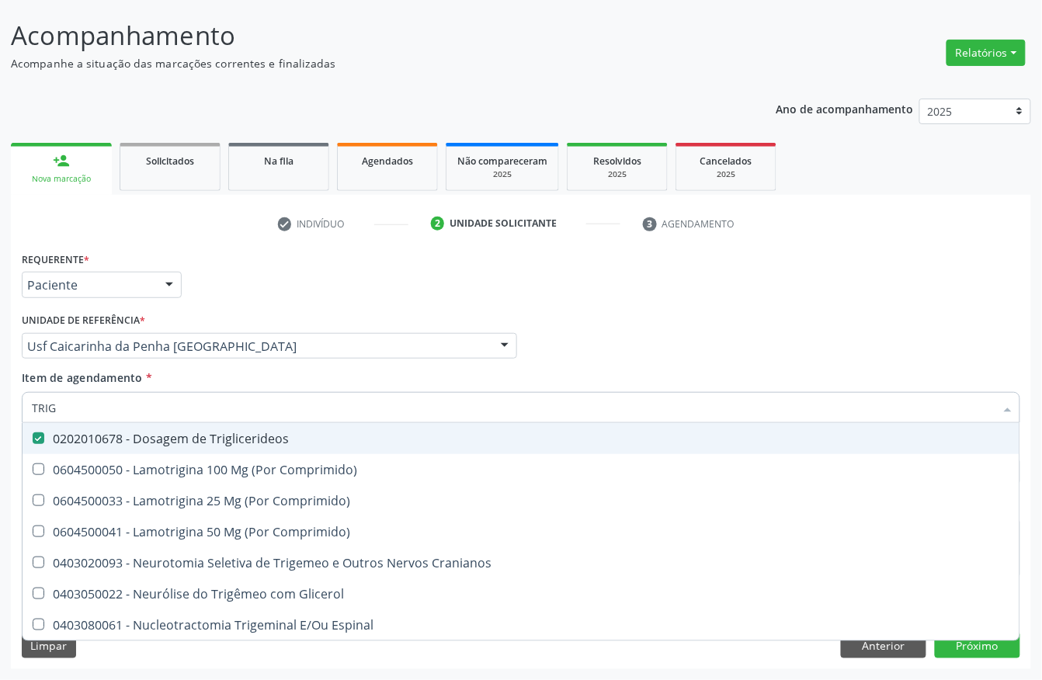
drag, startPoint x: 134, startPoint y: 408, endPoint x: 0, endPoint y: 408, distance: 133.5
click at [0, 408] on div "Acompanhamento Acompanhe a situação das marcações correntes e finalizadas Relat…" at bounding box center [521, 338] width 1042 height 684
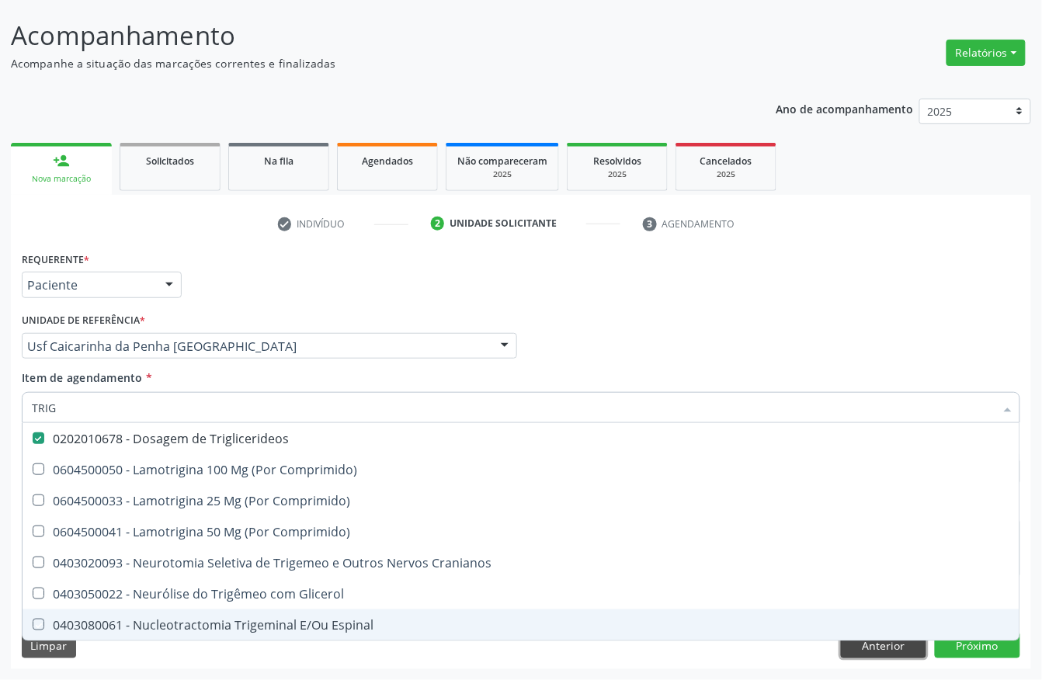
click at [867, 566] on button "Anterior" at bounding box center [883, 645] width 85 height 26
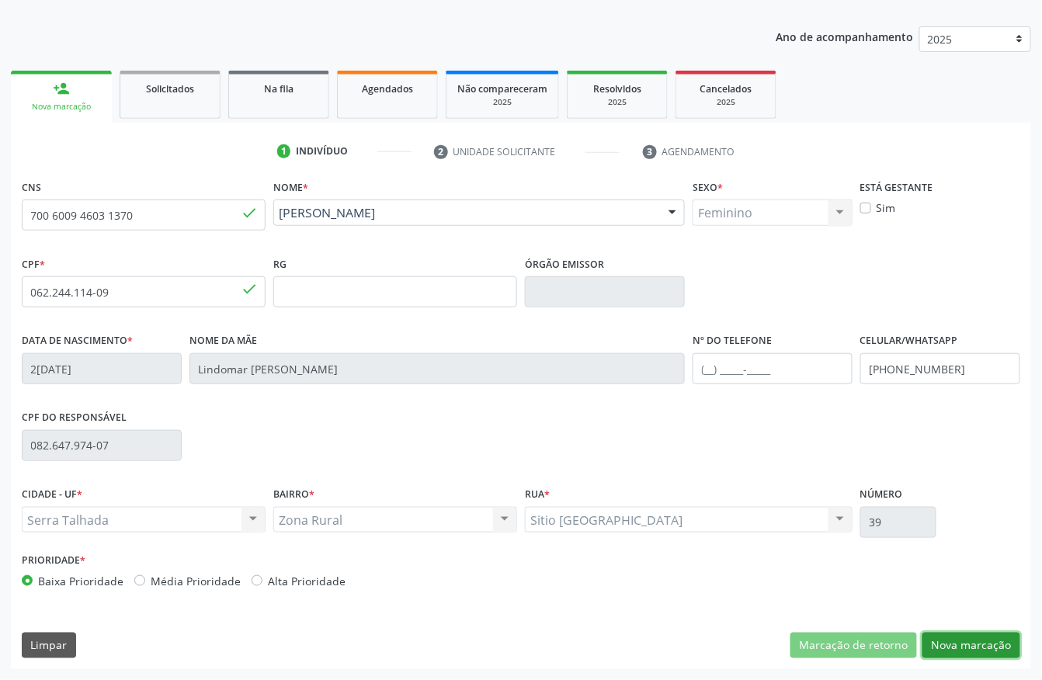
click at [867, 566] on button "Nova marcação" at bounding box center [971, 646] width 98 height 26
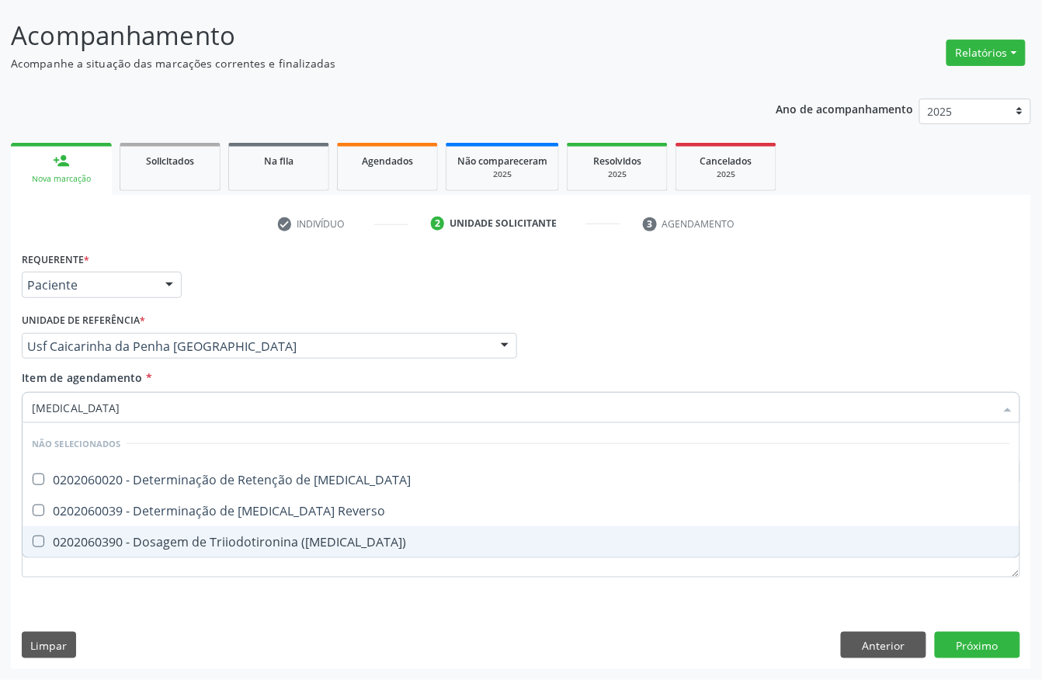
scroll to position [0, 0]
click at [162, 541] on div "0202060390 - Dosagem de Triiodotironina (T3)" at bounding box center [521, 542] width 978 height 12
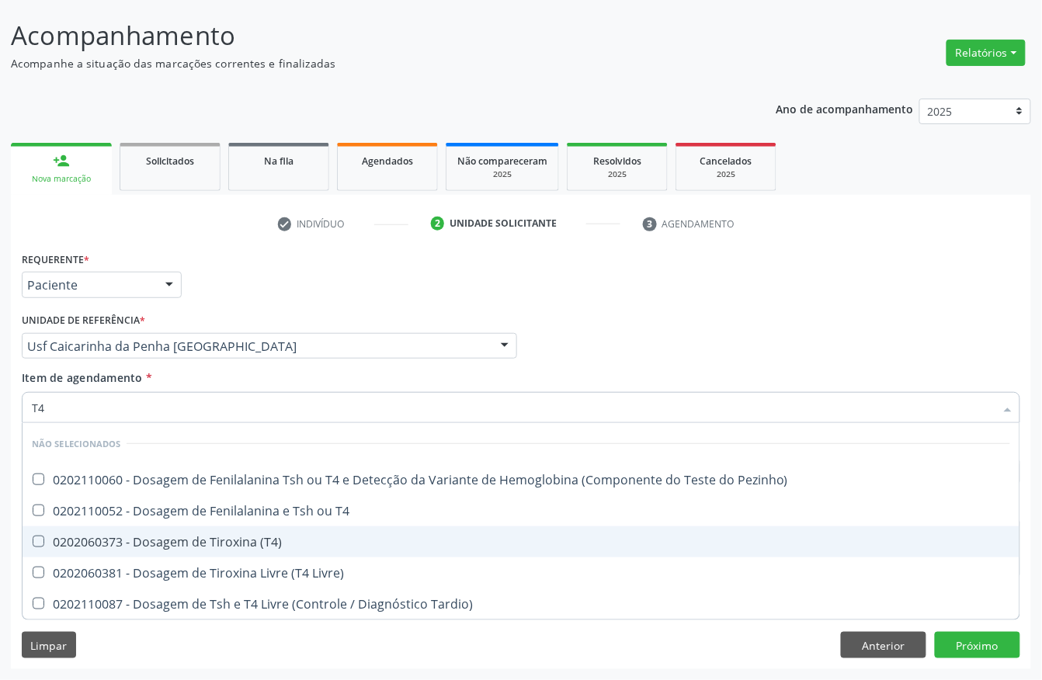
click at [219, 536] on div "0202060373 - Dosagem de Tiroxina (T4)" at bounding box center [521, 542] width 978 height 12
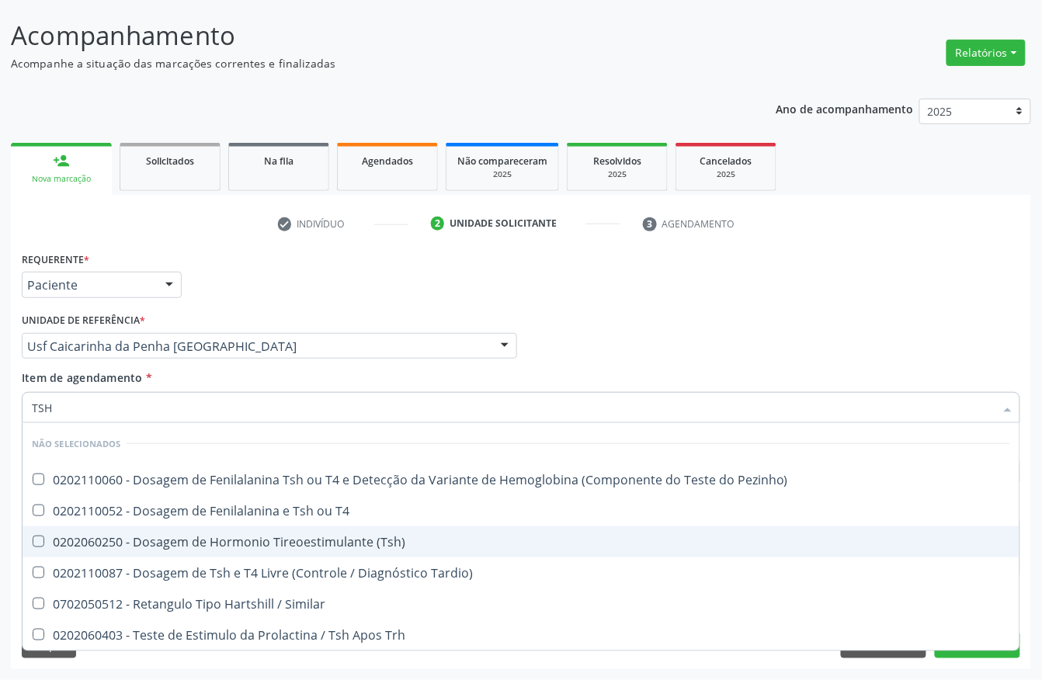
click at [219, 536] on div "0202060250 - Dosagem de Hormonio Tireoestimulante (Tsh)" at bounding box center [521, 542] width 978 height 12
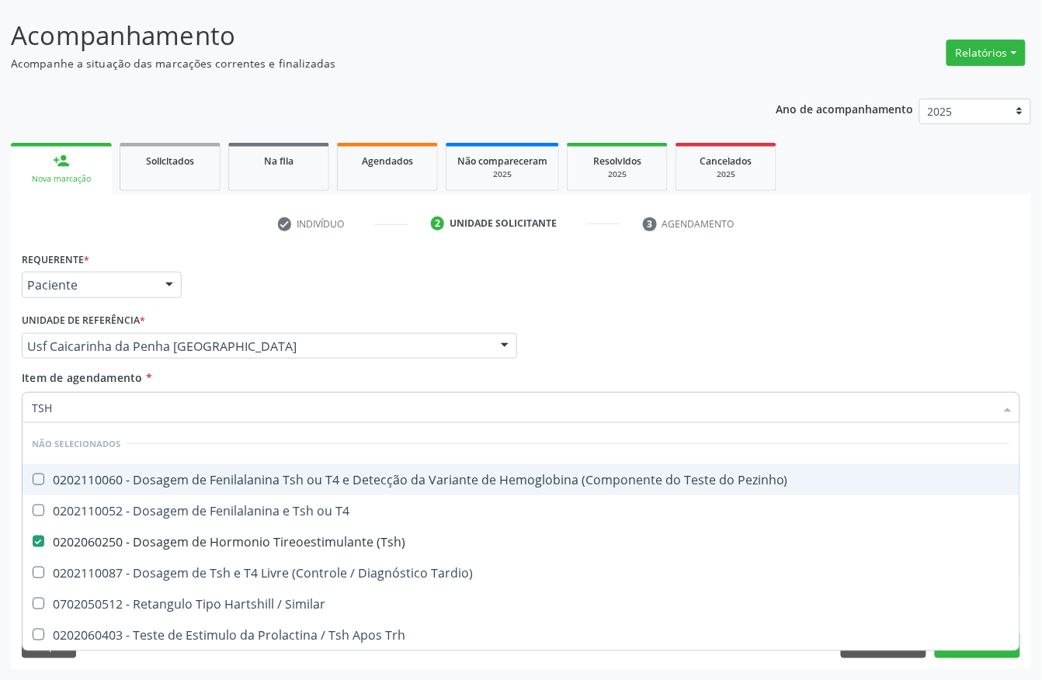
click at [216, 402] on input "TSH" at bounding box center [513, 407] width 963 height 31
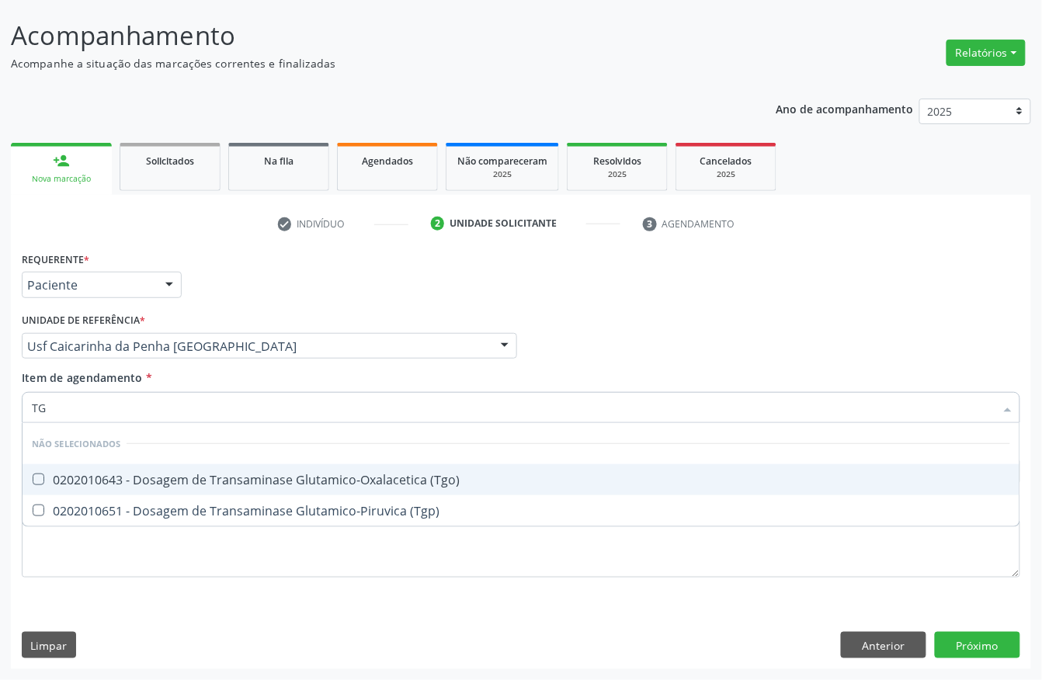
click at [73, 474] on div "0202010643 - Dosagem de Transaminase Glutamico-Oxalacetica (Tgo)" at bounding box center [521, 480] width 978 height 12
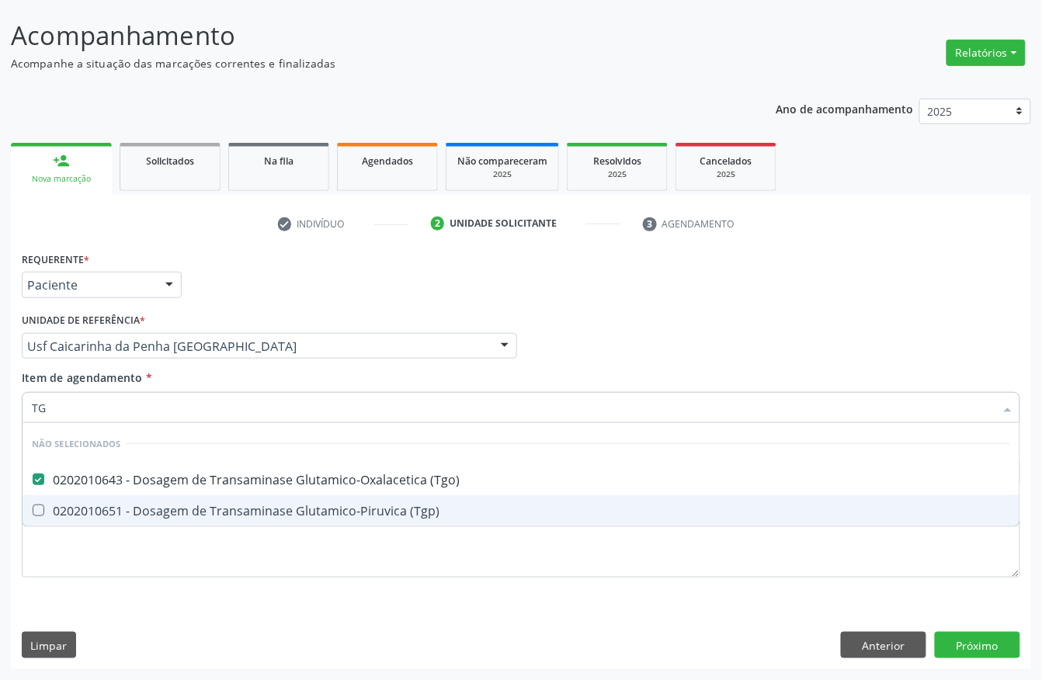
click at [62, 506] on div "0202010651 - Dosagem de Transaminase Glutamico-Piruvica (Tgp)" at bounding box center [521, 511] width 978 height 12
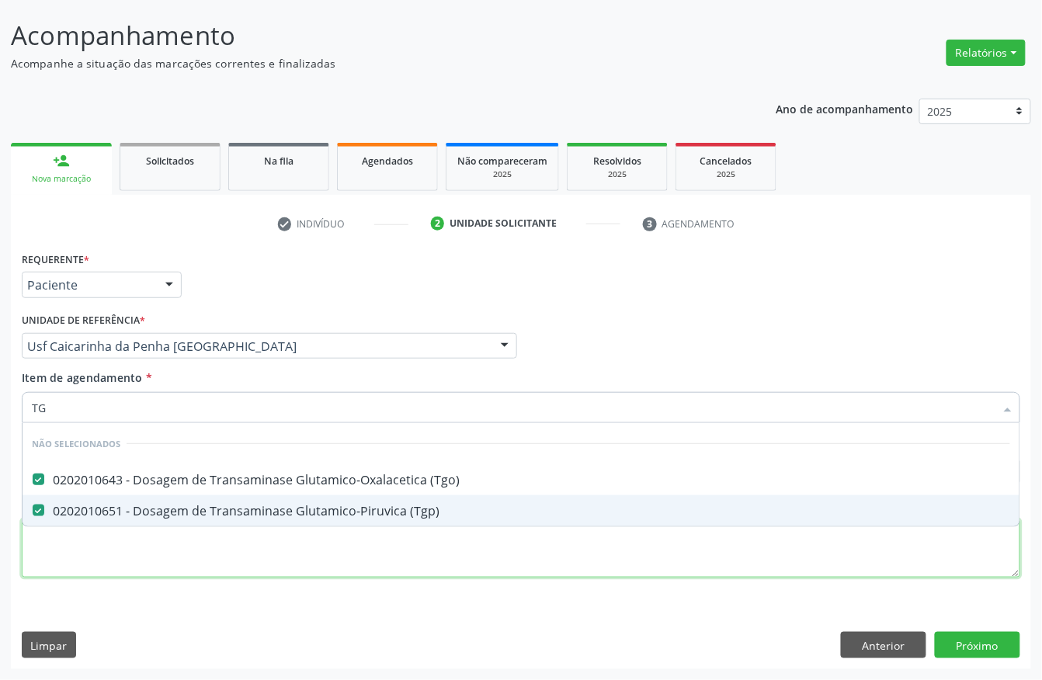
click at [57, 547] on div "Requerente * Paciente Profissional de Saúde Paciente Nenhum resultado encontrad…" at bounding box center [521, 424] width 999 height 352
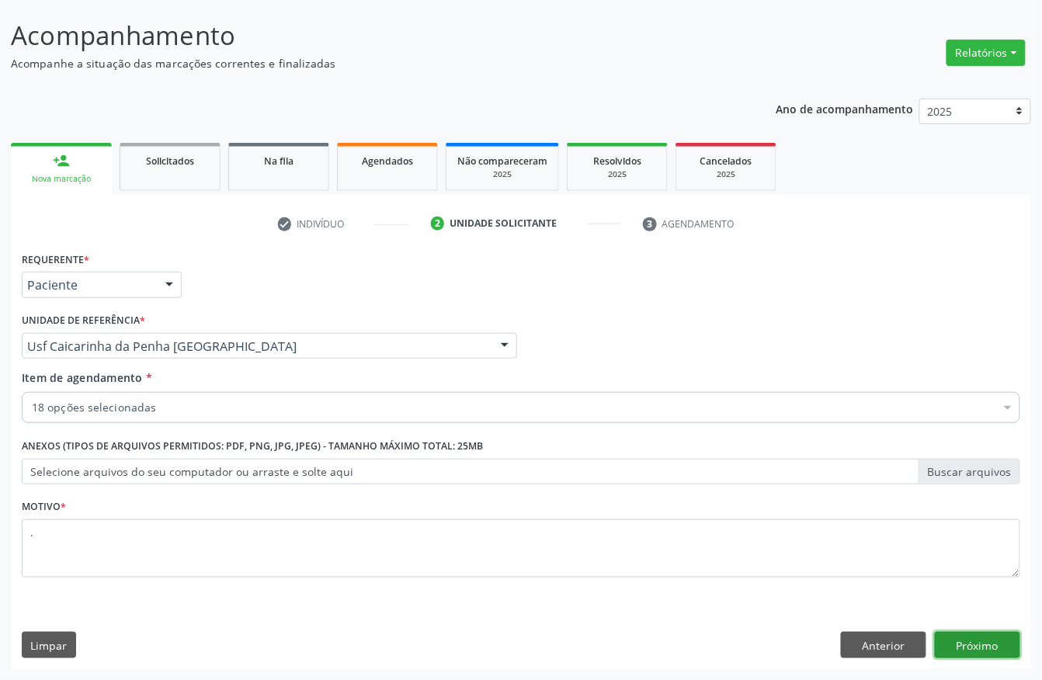
click at [867, 566] on button "Próximo" at bounding box center [977, 645] width 85 height 26
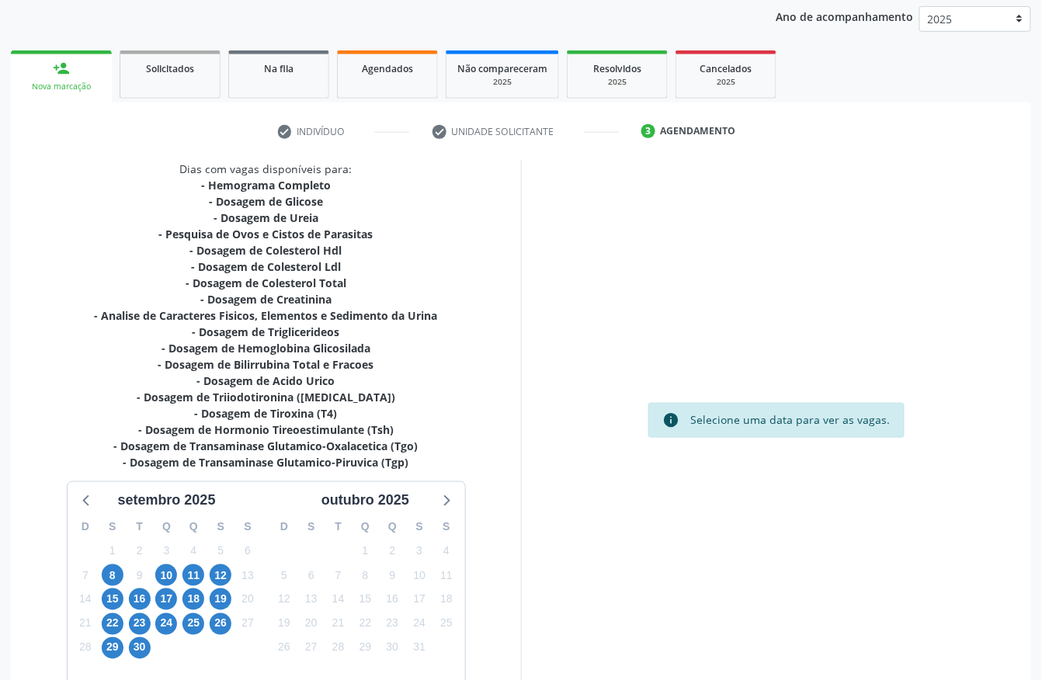
scroll to position [271, 0]
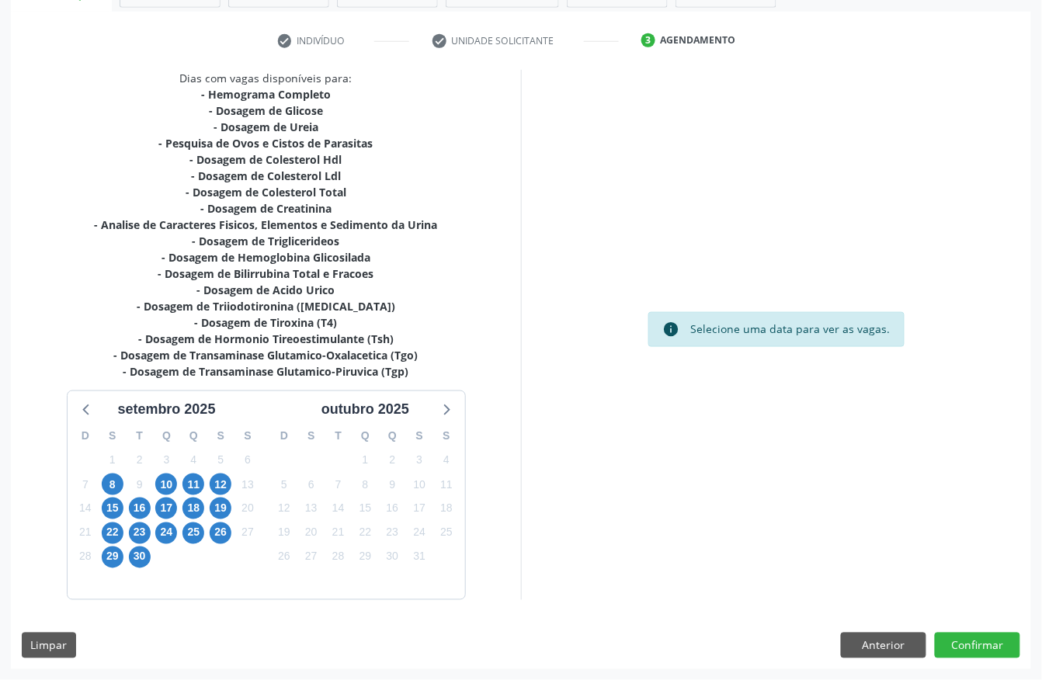
scroll to position [274, 0]
click at [144, 504] on span "16" at bounding box center [140, 509] width 22 height 22
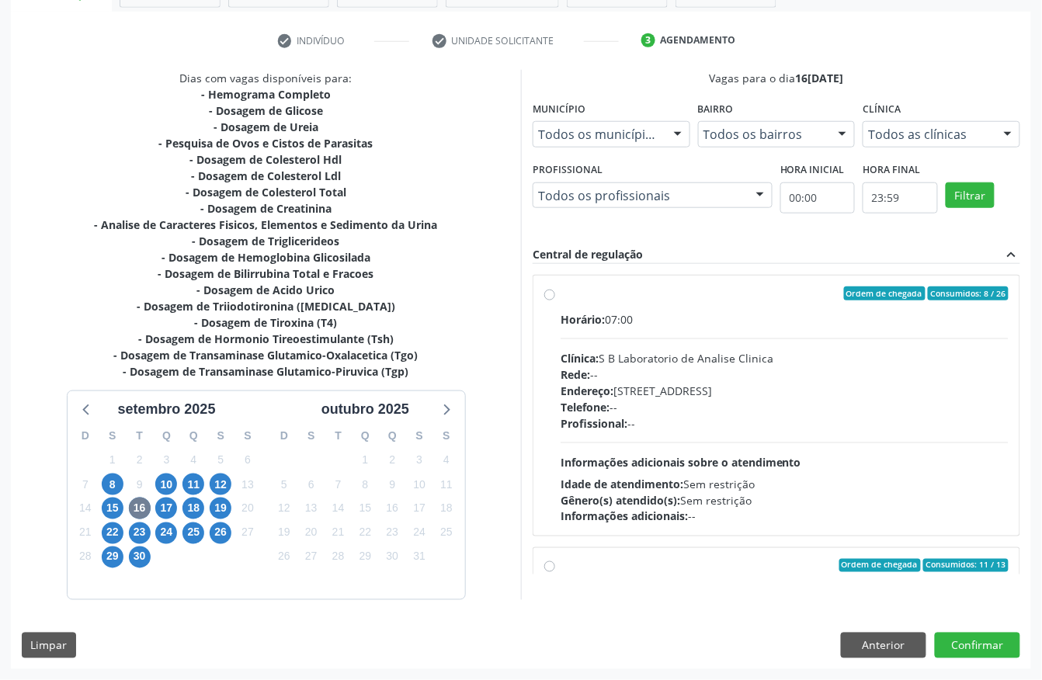
click at [615, 327] on div "Horário: 07:00 Clínica: S B Laboratorio de Analise Clinica Rede: -- Endereço: […" at bounding box center [785, 418] width 448 height 214
click at [555, 300] on input "Ordem de chegada Consumidos: 8 / 26 Horário: 07:00 Clínica: S B Laboratorio de …" at bounding box center [549, 294] width 11 height 14
radio input "true"
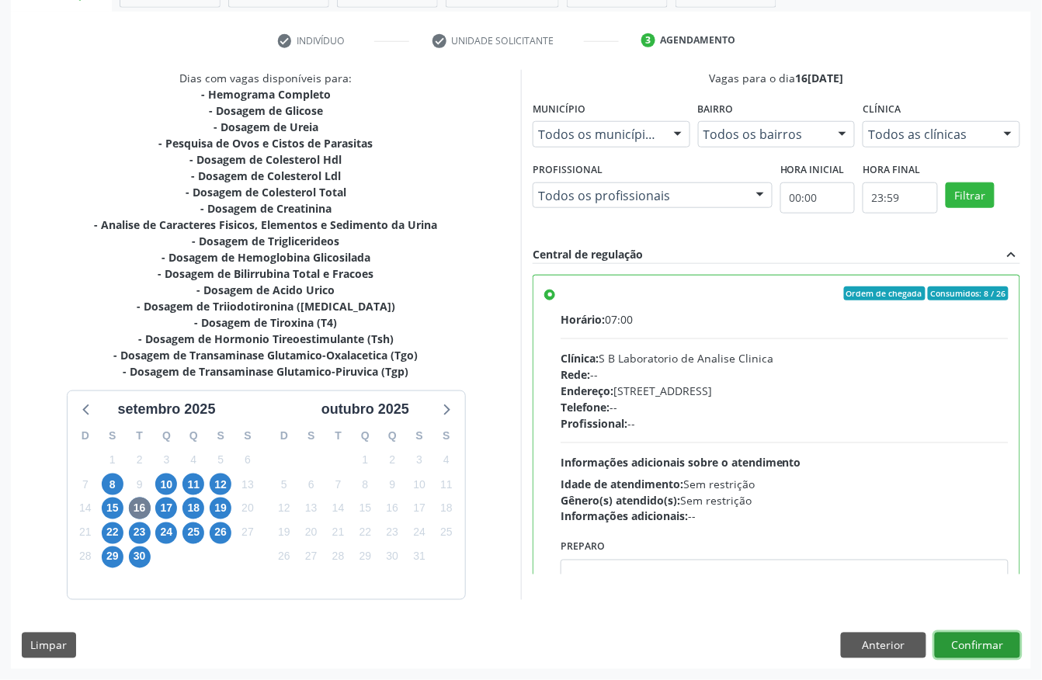
click at [976, 650] on button "Confirmar" at bounding box center [977, 646] width 85 height 26
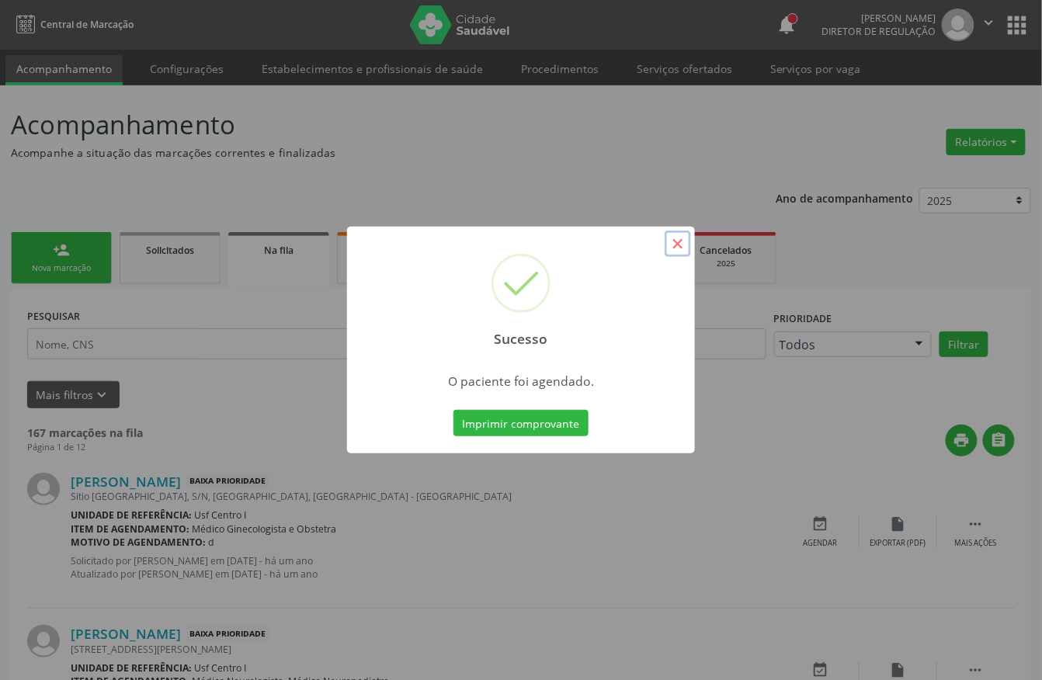
click at [677, 234] on button "×" at bounding box center [678, 244] width 26 height 26
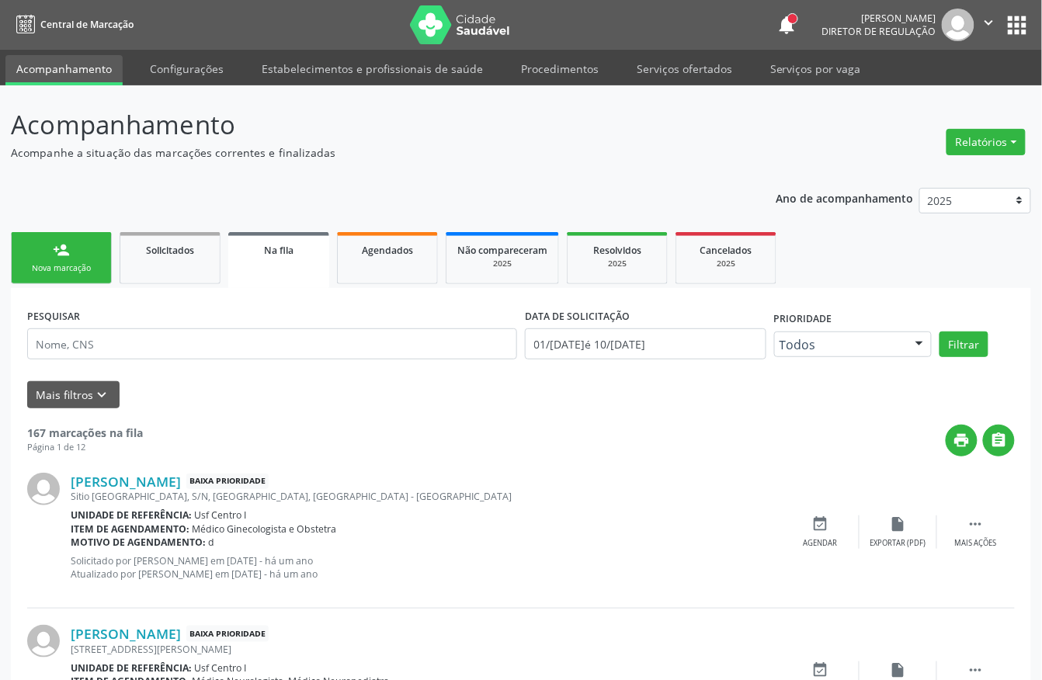
click at [67, 253] on div "person_add" at bounding box center [61, 249] width 17 height 17
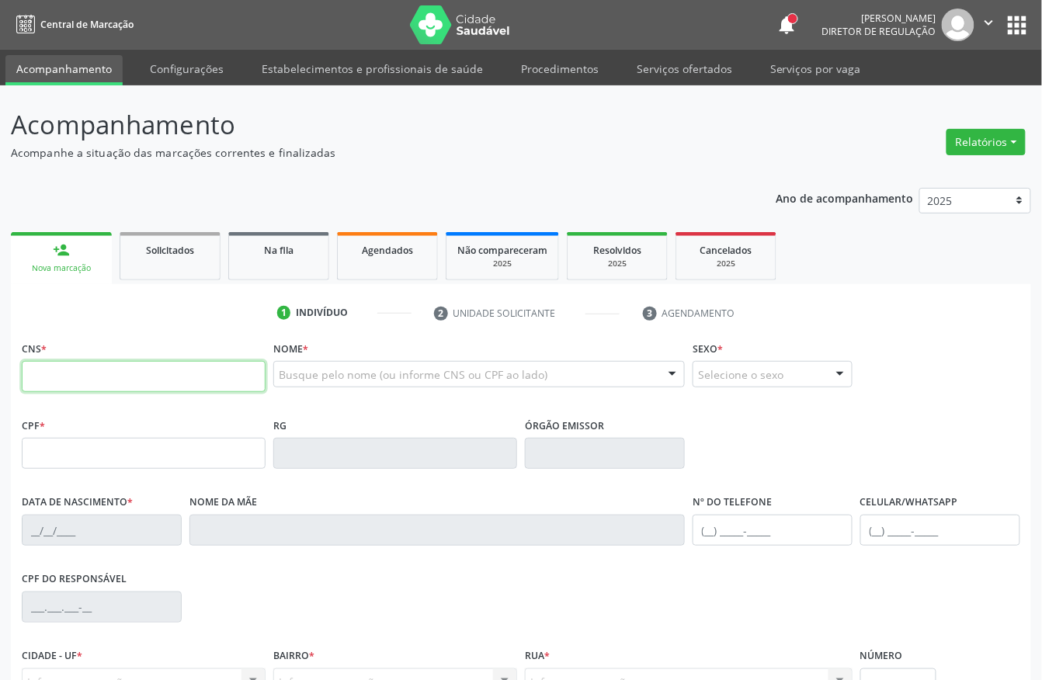
click at [69, 380] on input "text" at bounding box center [144, 376] width 244 height 31
type input "898 0034 2263 7348"
type input "149.439.844-36"
type input "02/05/2001"
type input "Maria Izabel Ferreira da Silva"
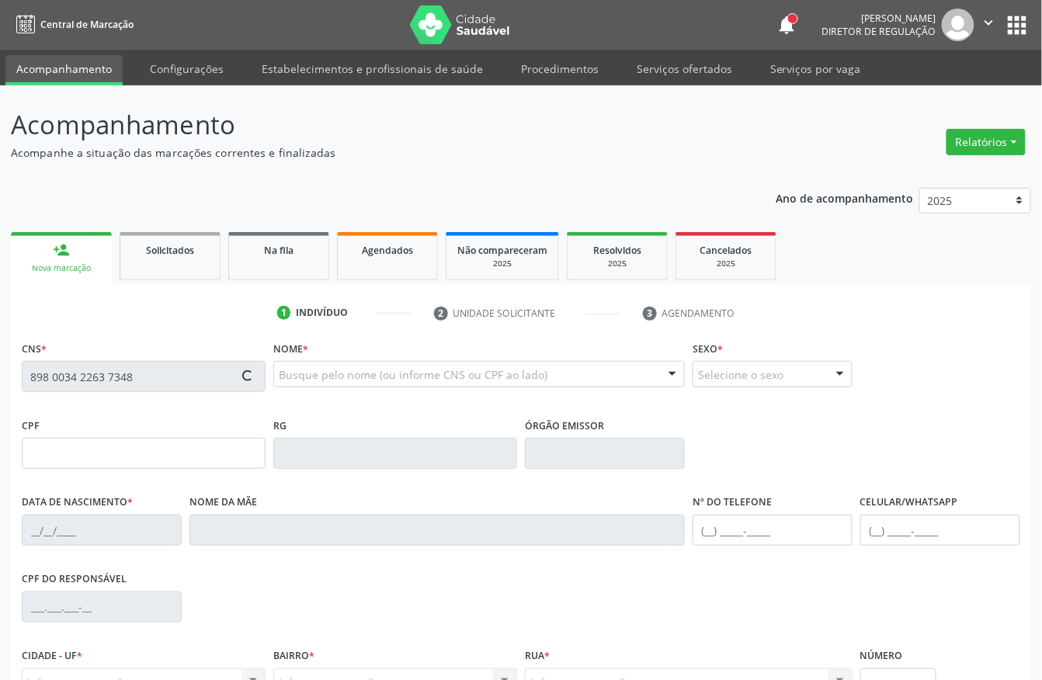
type input "(87) 8812-6775"
type input "048.821.144-10"
type input "S/N"
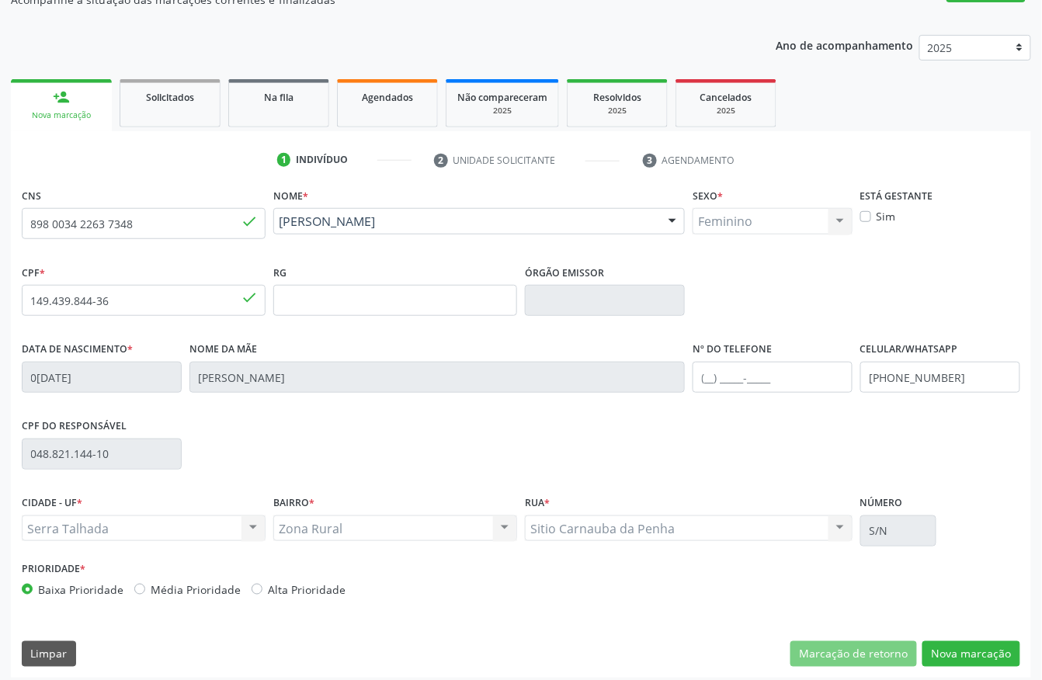
scroll to position [162, 0]
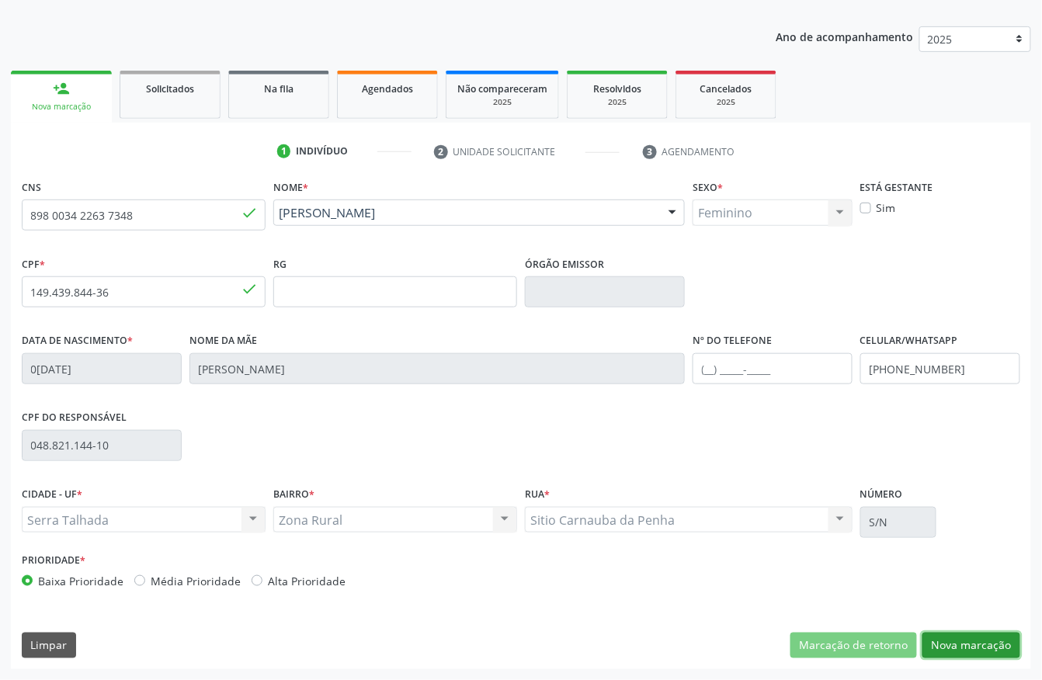
click at [951, 650] on button "Nova marcação" at bounding box center [971, 646] width 98 height 26
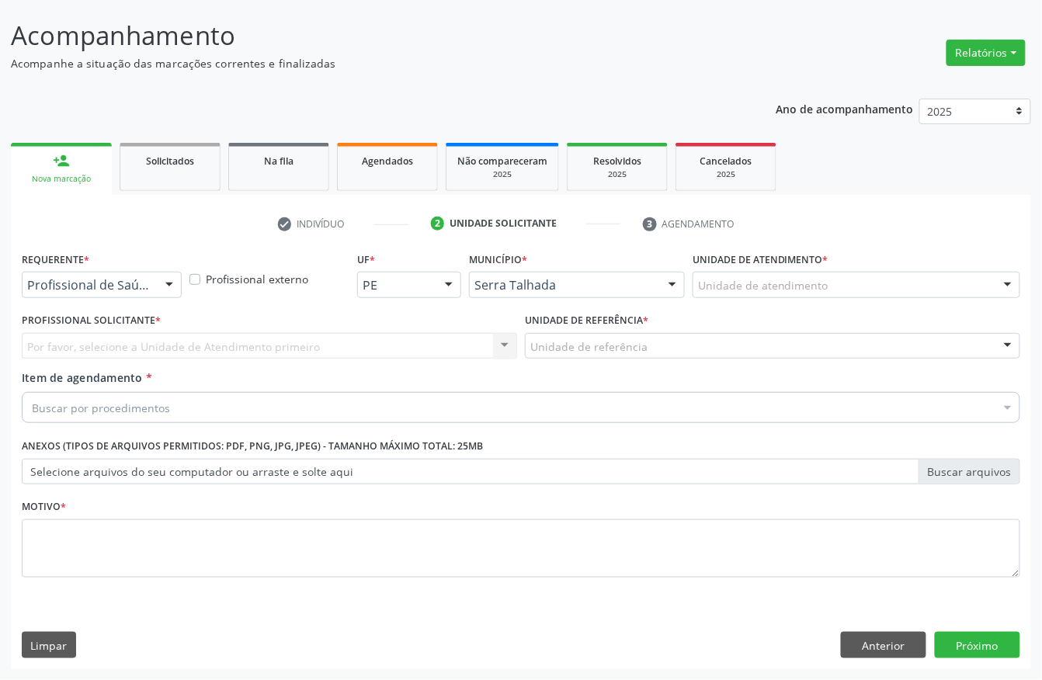
scroll to position [91, 0]
click at [127, 273] on div at bounding box center [102, 285] width 160 height 26
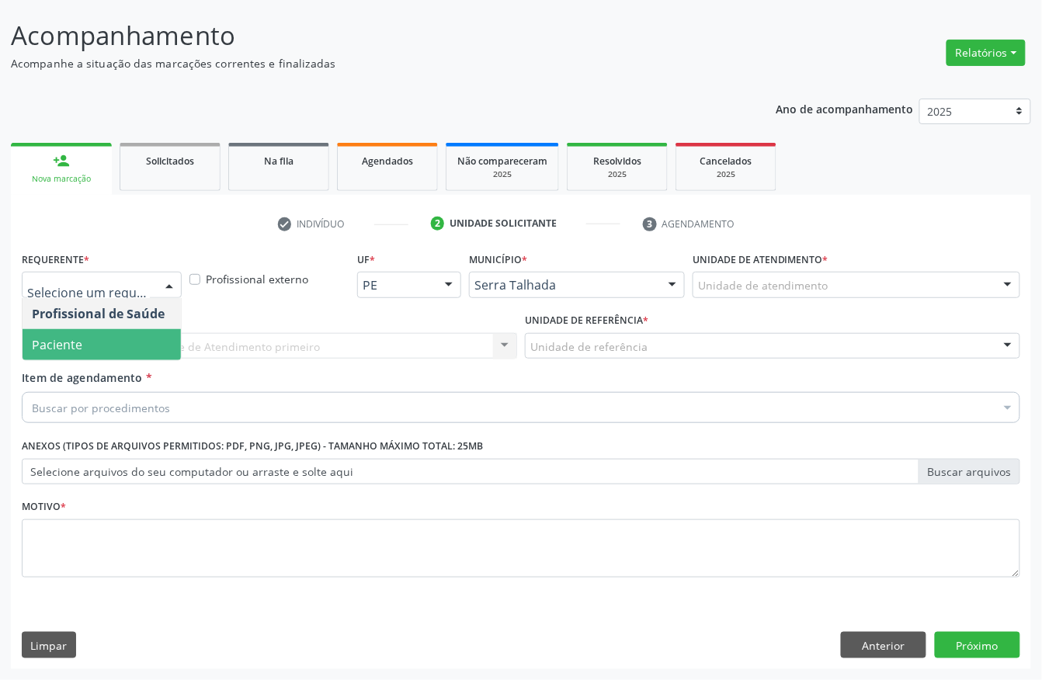
click at [122, 337] on span "Paciente" at bounding box center [102, 344] width 158 height 31
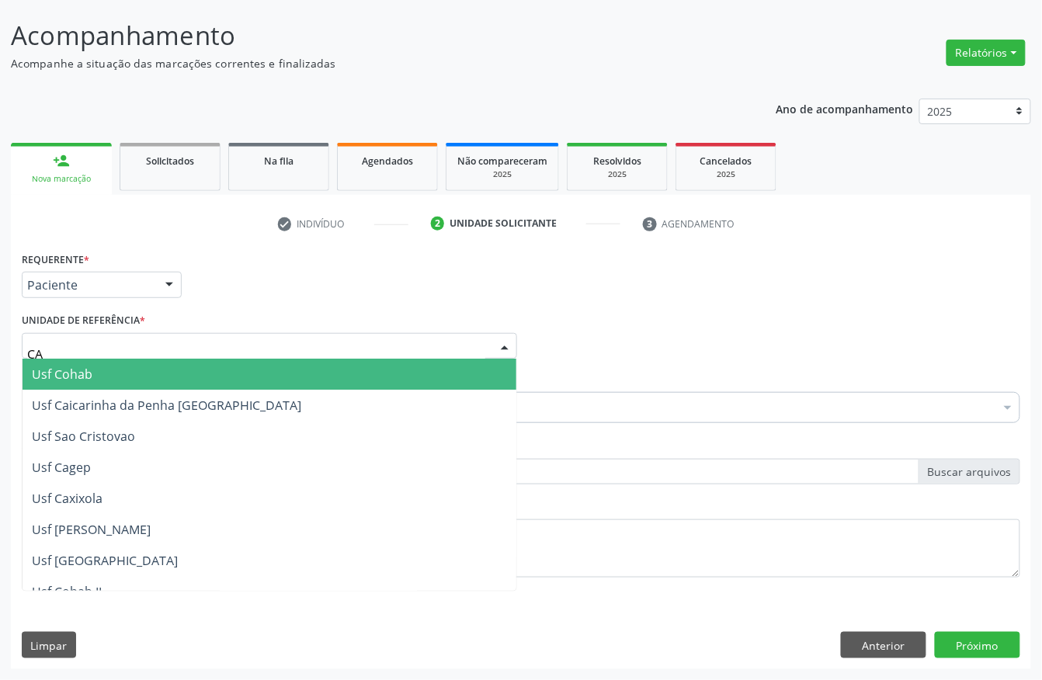
type input "CAI"
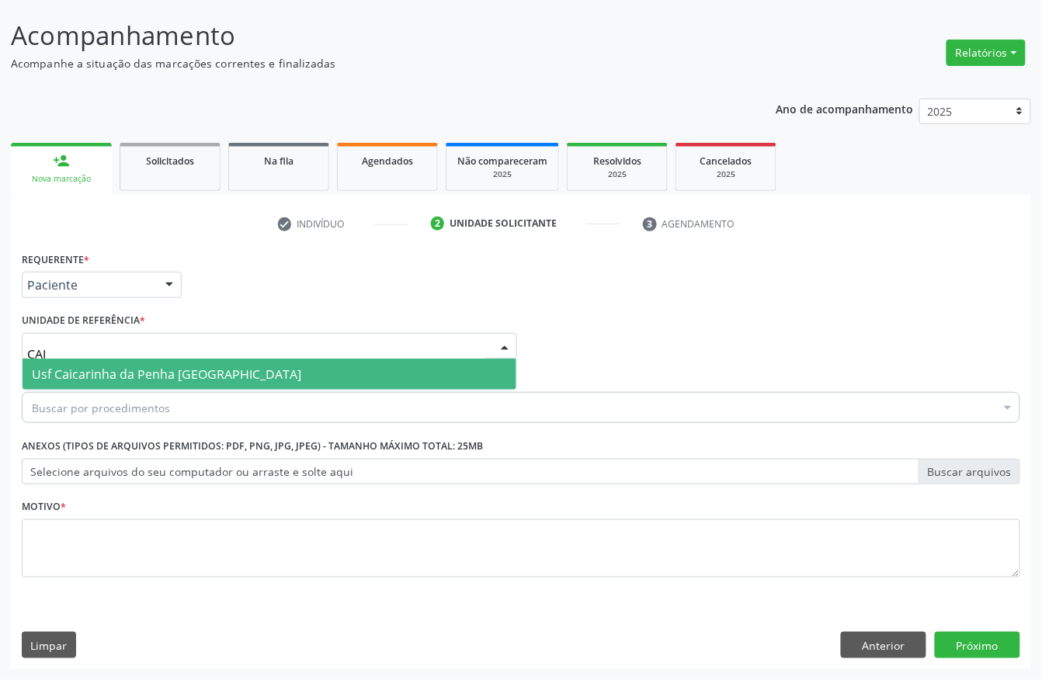
click at [290, 371] on span "Usf Caicarinha da Penha [GEOGRAPHIC_DATA]" at bounding box center [270, 374] width 494 height 31
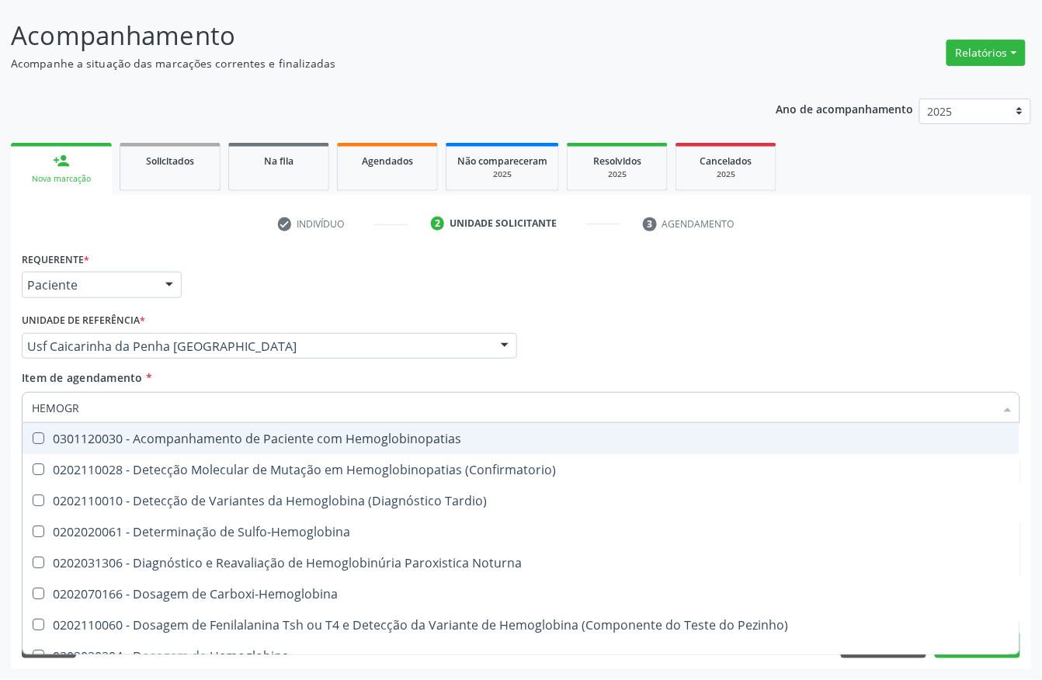
type input "HEMOGRA"
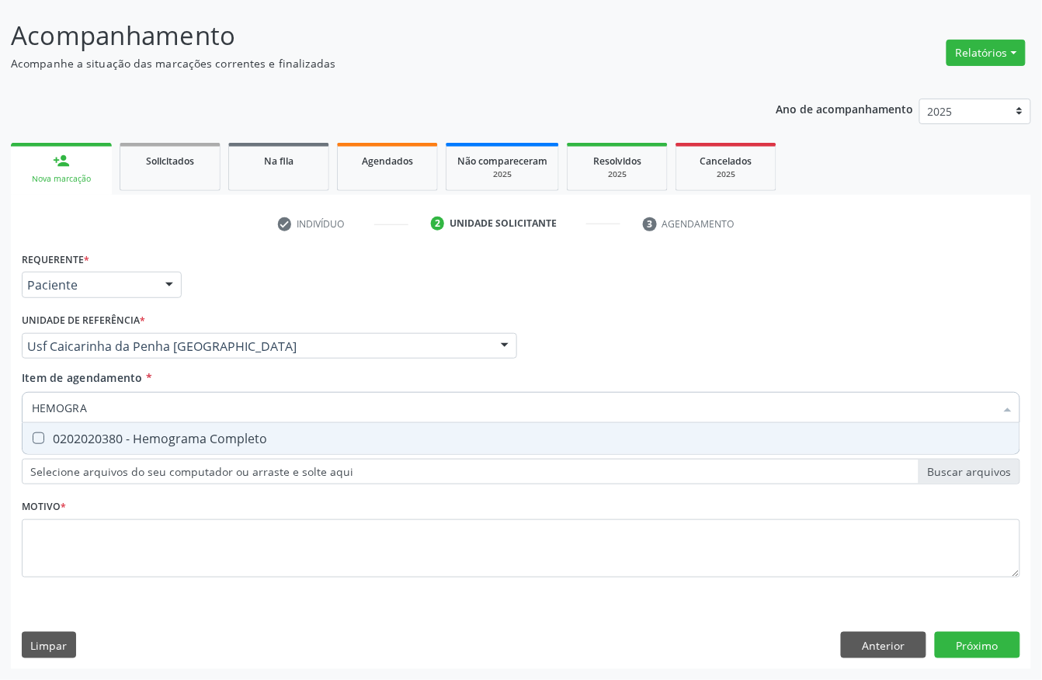
click at [152, 432] on div "0202020380 - Hemograma Completo" at bounding box center [521, 438] width 978 height 12
checkbox Completo "true"
drag, startPoint x: 155, startPoint y: 405, endPoint x: 0, endPoint y: 374, distance: 158.2
click at [0, 393] on div "Acompanhamento Acompanhe a situação das marcações correntes e finalizadas Relat…" at bounding box center [521, 338] width 1042 height 684
type input "GLIC"
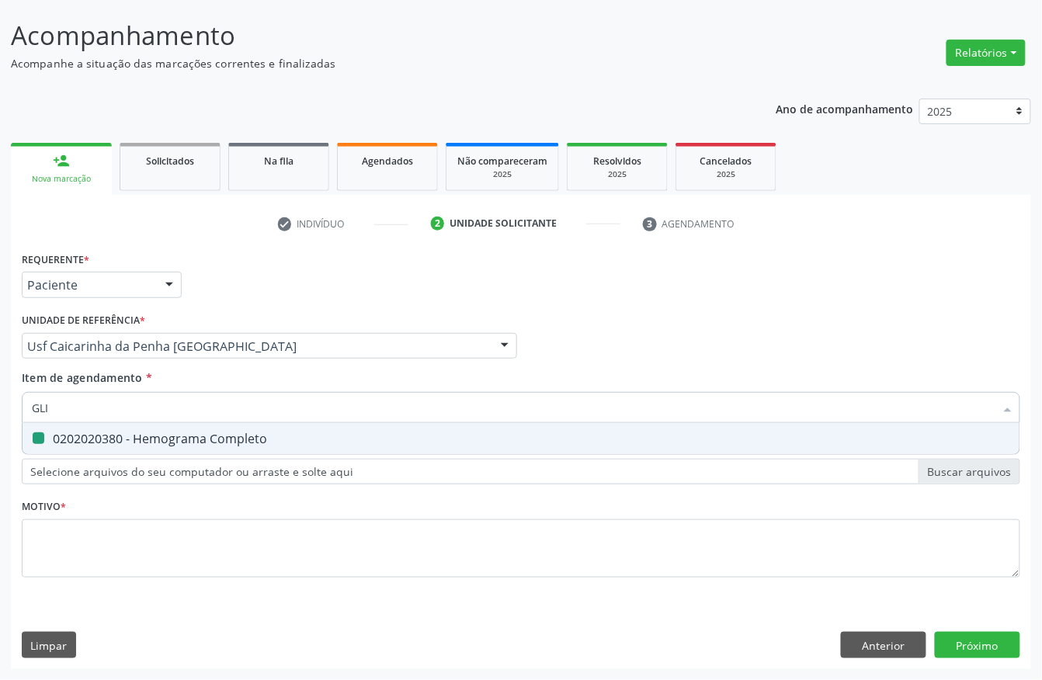
checkbox Completo "false"
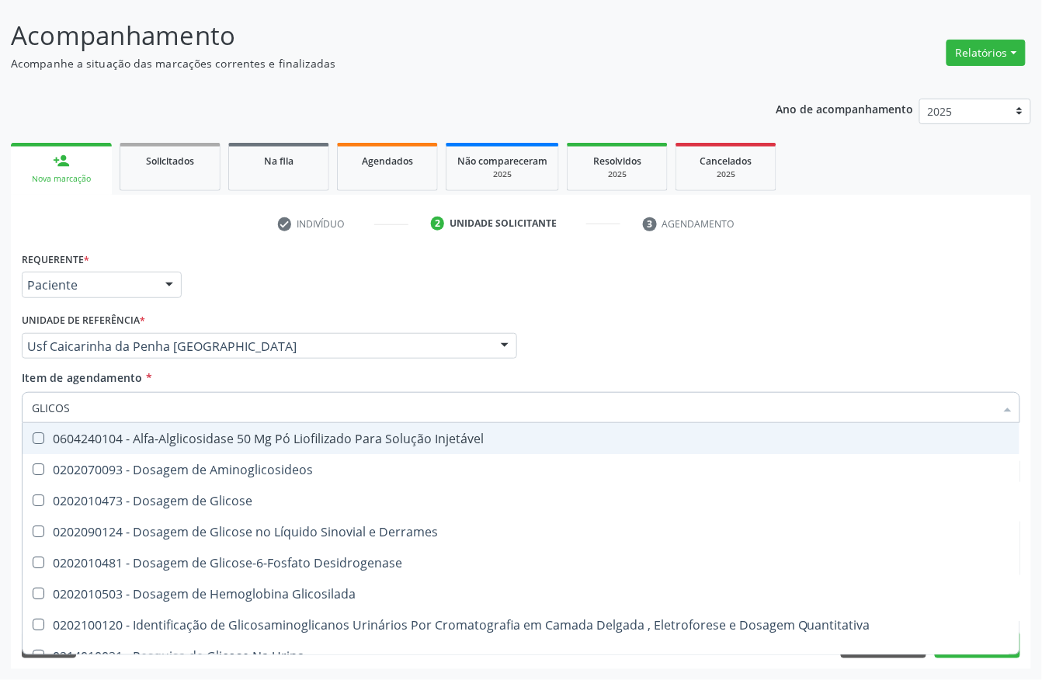
type input "GLICOSE"
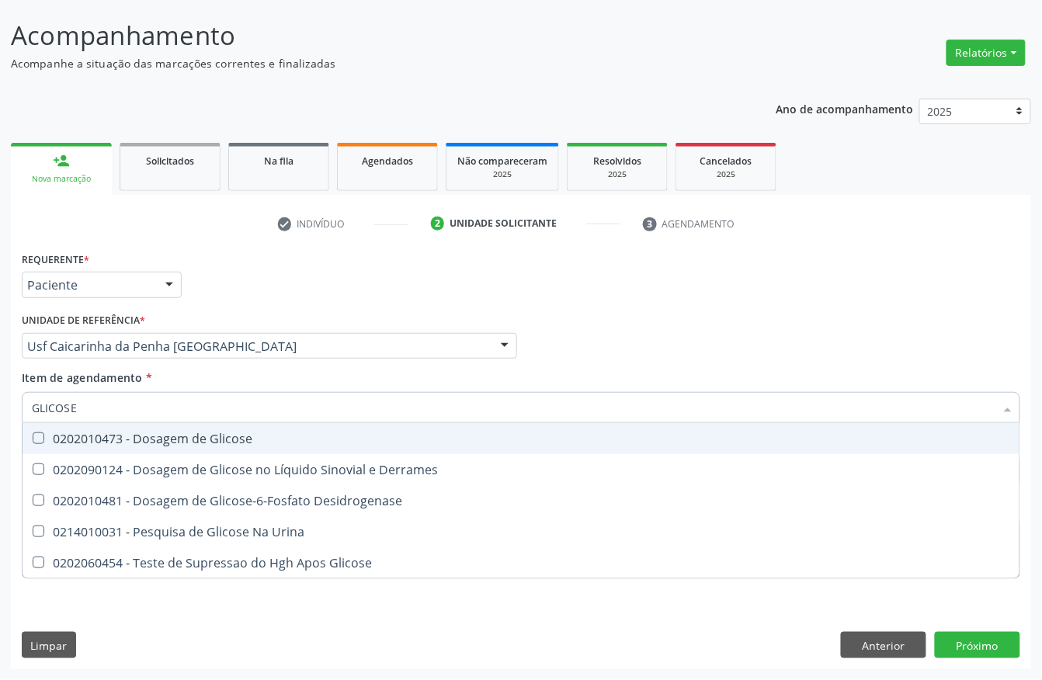
click at [36, 425] on span "0202010473 - Dosagem de Glicose" at bounding box center [521, 438] width 997 height 31
checkbox Glicose "true"
drag, startPoint x: 85, startPoint y: 405, endPoint x: 0, endPoint y: 404, distance: 84.6
click at [0, 405] on div "Acompanhamento Acompanhe a situação das marcações correntes e finalizadas Relat…" at bounding box center [521, 338] width 1042 height 684
type input "UR"
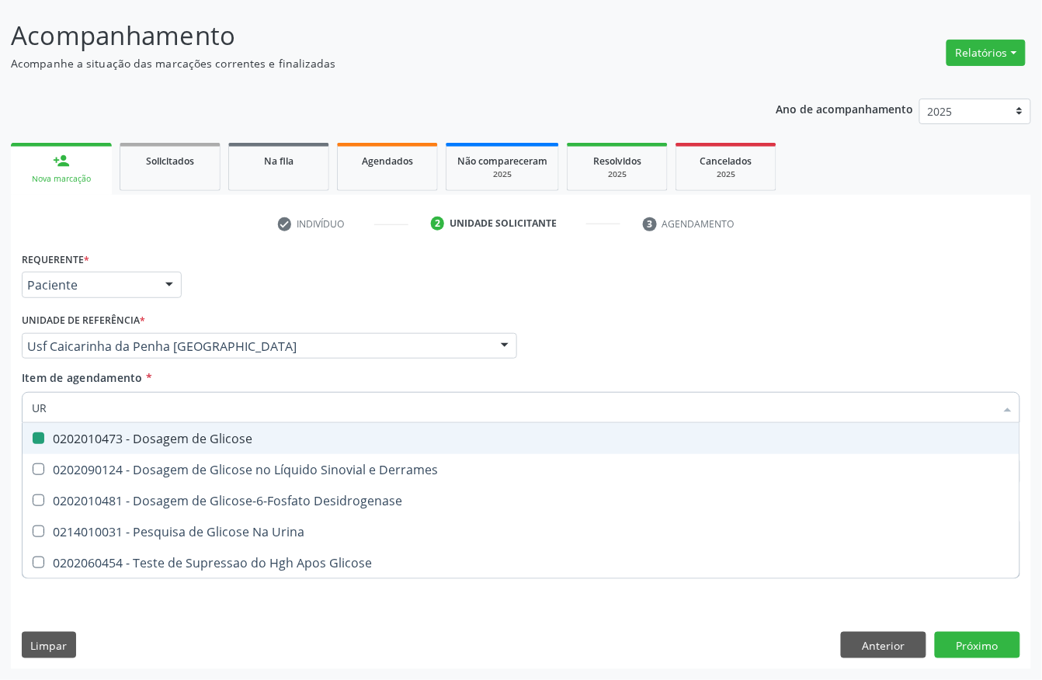
checkbox Glicose "false"
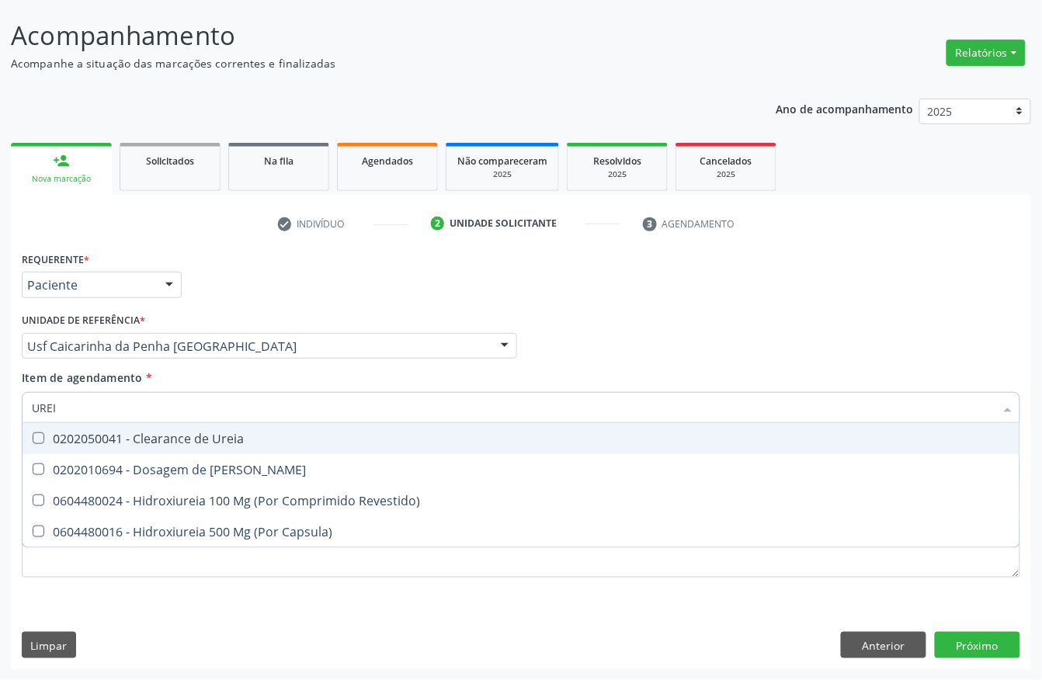
type input "UREIA"
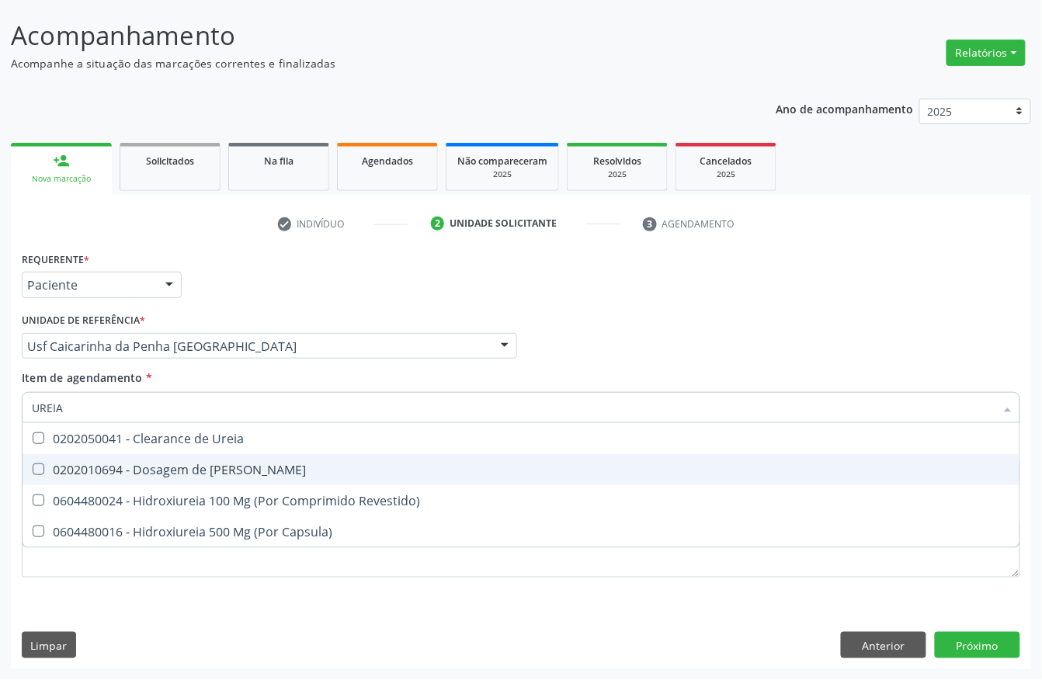
click at [34, 471] on Ureia at bounding box center [39, 470] width 12 height 12
click at [33, 471] on Ureia "checkbox" at bounding box center [28, 469] width 10 height 10
checkbox Ureia "true"
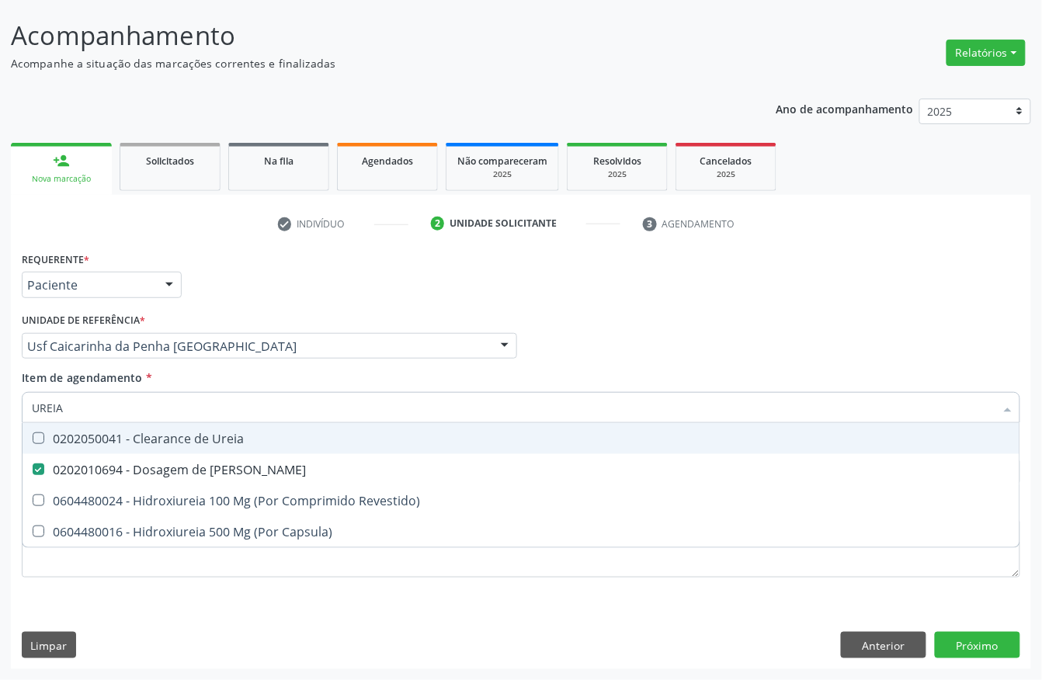
drag, startPoint x: 75, startPoint y: 408, endPoint x: 5, endPoint y: 408, distance: 69.9
click at [9, 408] on div "Acompanhamento Acompanhe a situação das marcações correntes e finalizadas Relat…" at bounding box center [521, 338] width 1042 height 684
type input "PARA"
checkbox Ureia "false"
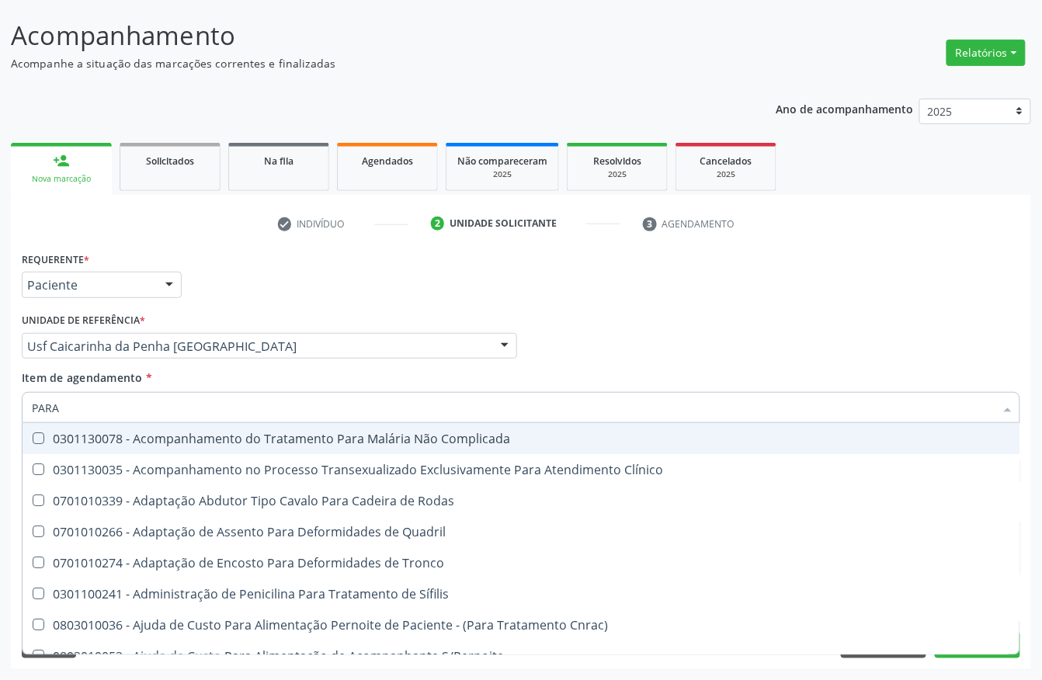
type input "PARAS"
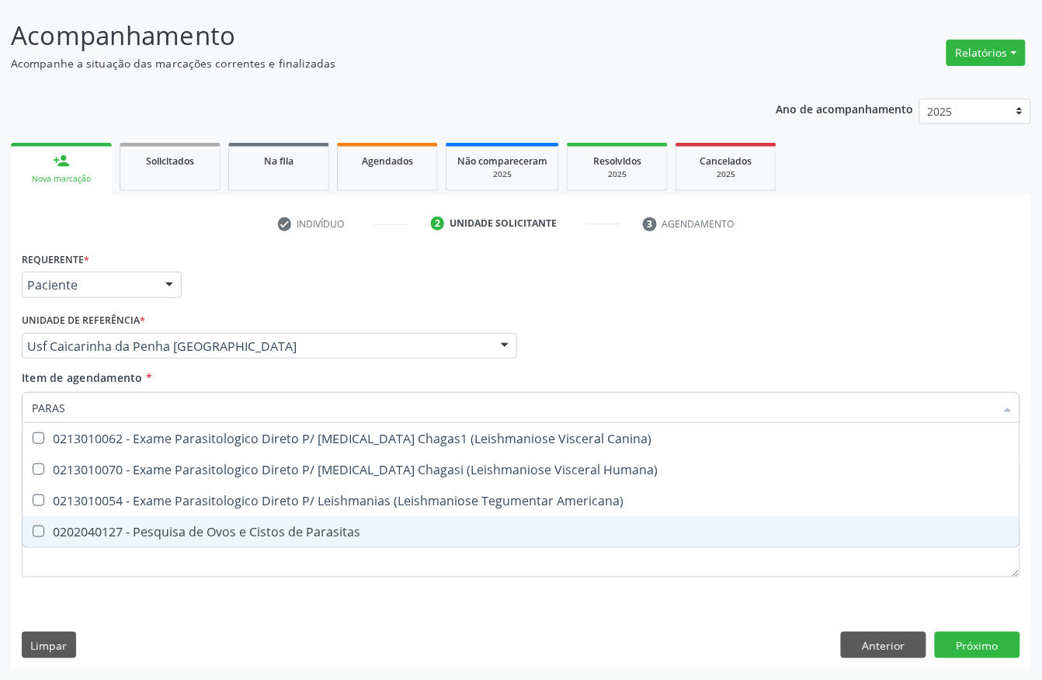
click at [116, 526] on div "0202040127 - Pesquisa de Ovos e Cistos de Parasitas" at bounding box center [521, 532] width 978 height 12
checkbox Parasitas "true"
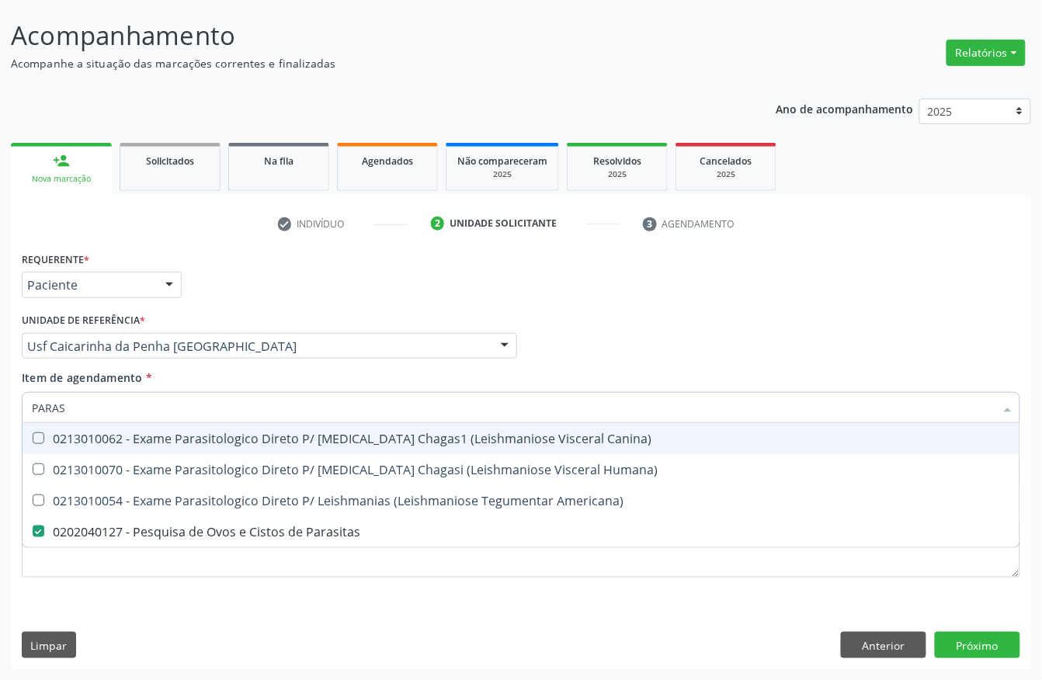
drag, startPoint x: 109, startPoint y: 393, endPoint x: 0, endPoint y: 389, distance: 108.8
click at [0, 389] on div "Acompanhamento Acompanhe a situação das marcações correntes e finalizadas Relat…" at bounding box center [521, 338] width 1042 height 684
type input "COLE"
checkbox Parasitas "false"
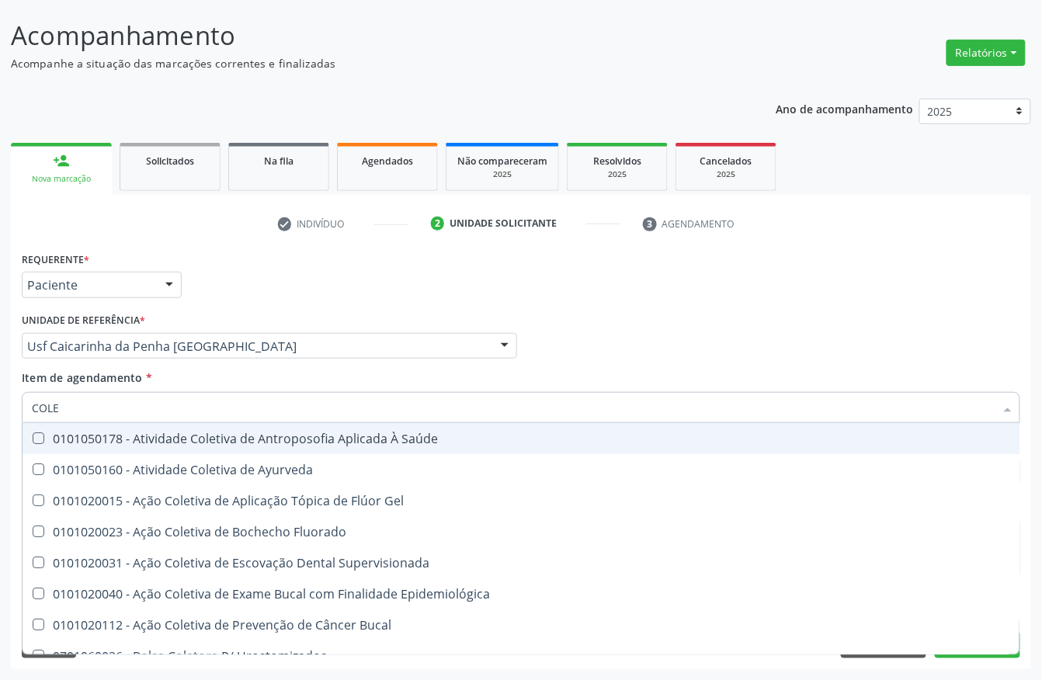
type input "COLES"
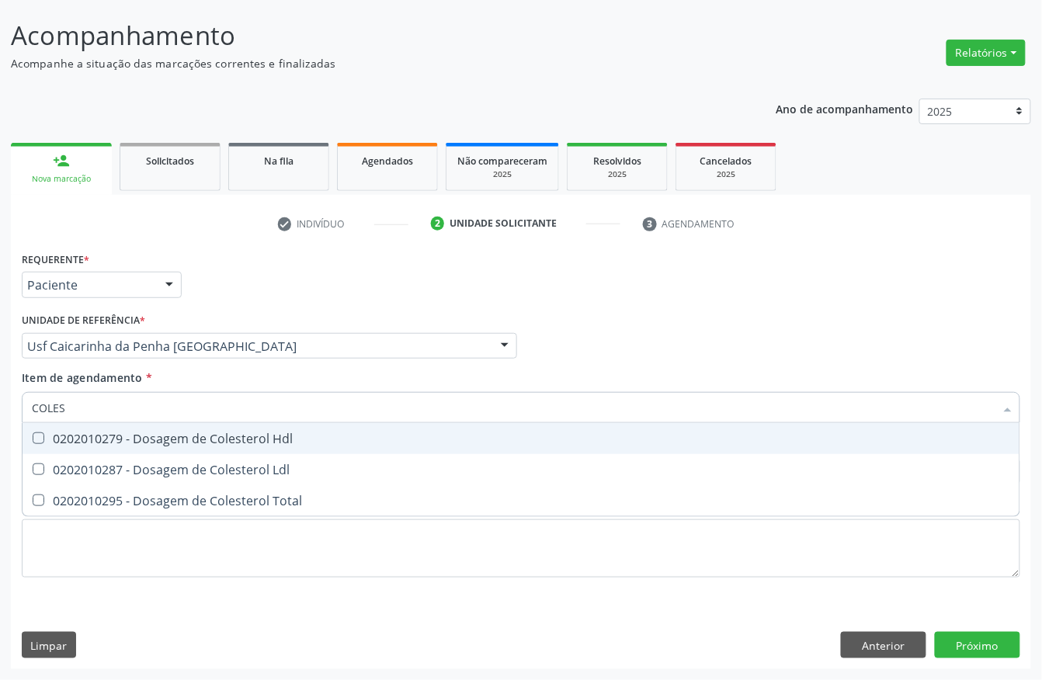
click at [37, 439] on Hdl at bounding box center [39, 438] width 12 height 12
click at [33, 439] on Hdl "checkbox" at bounding box center [28, 438] width 10 height 10
checkbox Hdl "true"
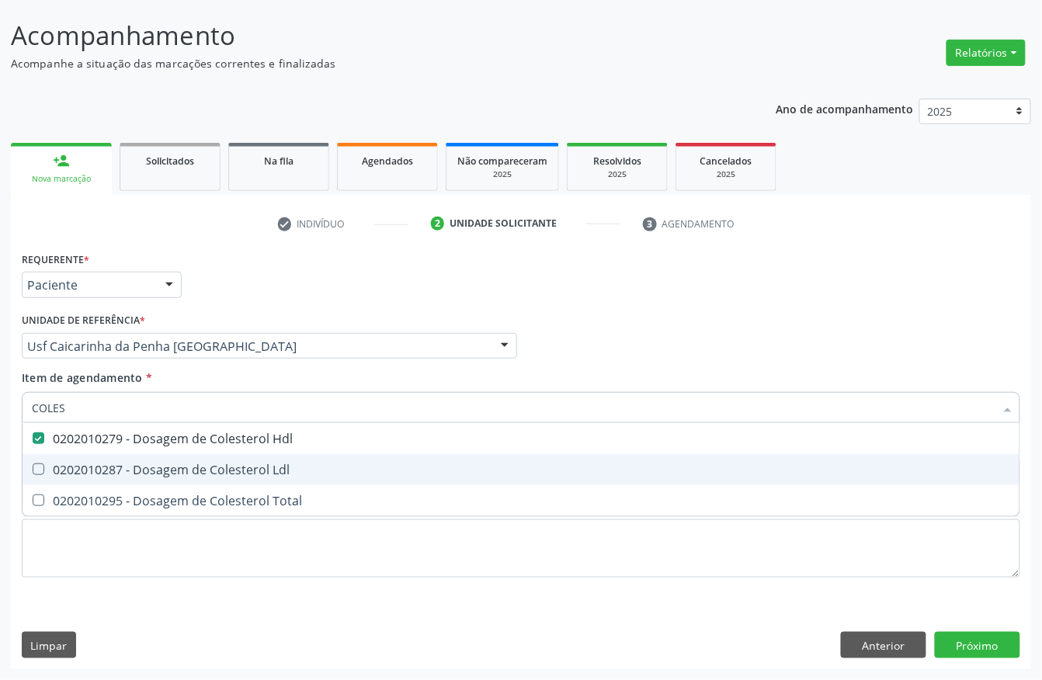
click at [37, 467] on Ldl at bounding box center [39, 470] width 12 height 12
click at [33, 467] on Ldl "checkbox" at bounding box center [28, 469] width 10 height 10
checkbox Ldl "true"
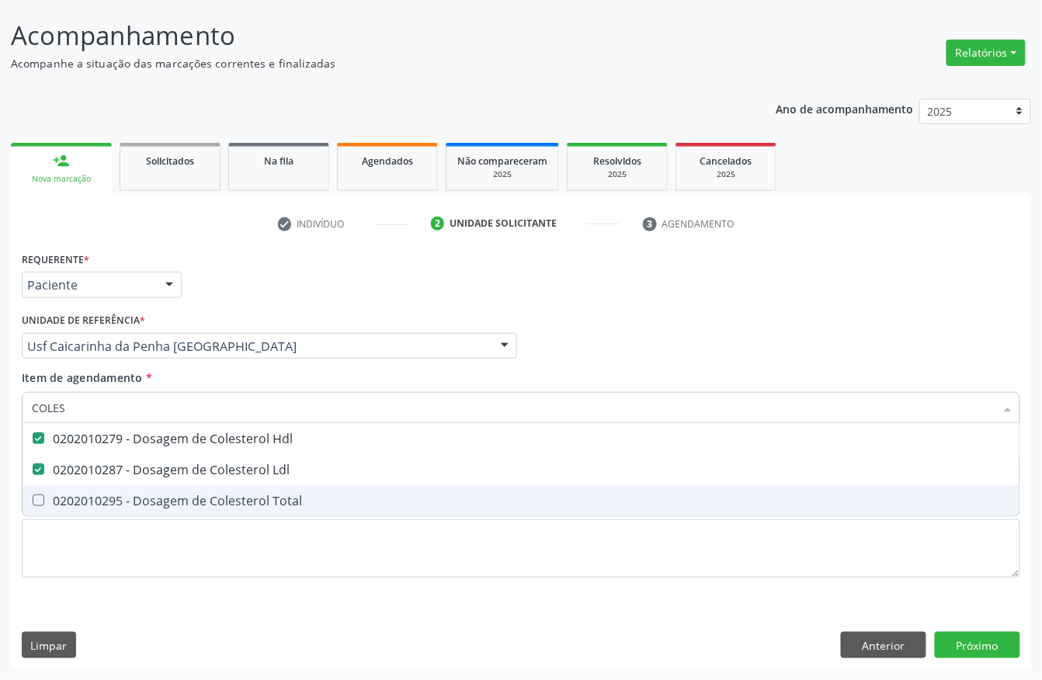
click at [38, 498] on Total at bounding box center [39, 501] width 12 height 12
click at [33, 498] on Total "checkbox" at bounding box center [28, 500] width 10 height 10
checkbox Total "true"
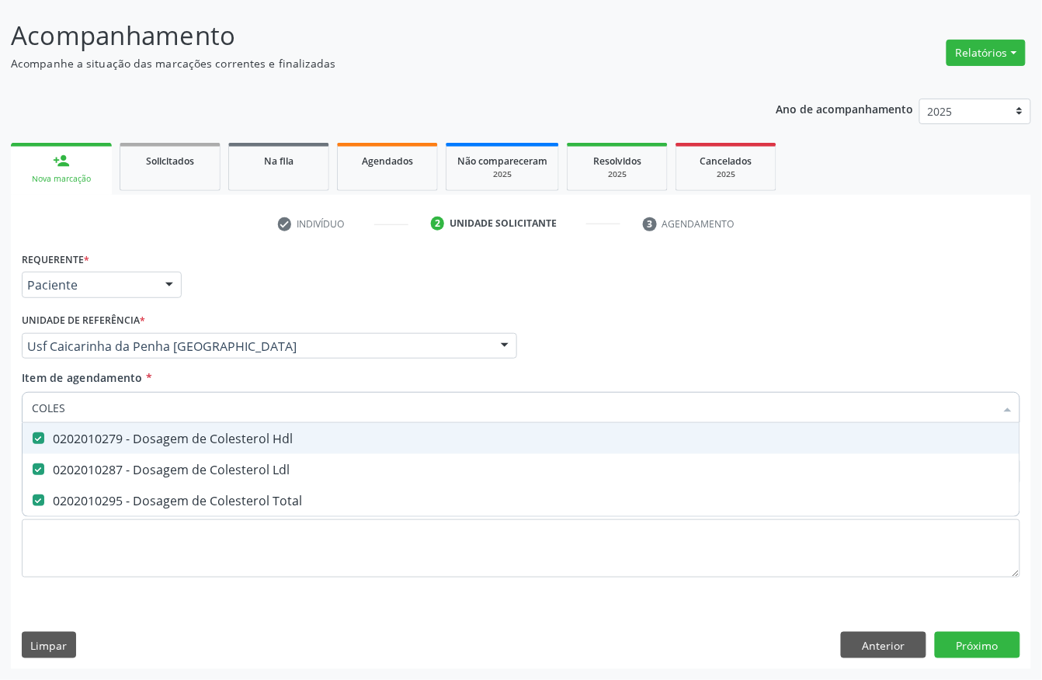
drag, startPoint x: 84, startPoint y: 405, endPoint x: 0, endPoint y: 374, distance: 89.2
click at [0, 374] on div "Acompanhamento Acompanhe a situação das marcações correntes e finalizadas Relat…" at bounding box center [521, 338] width 1042 height 684
type input "CRE"
checkbox Hdl "false"
checkbox Ldl "false"
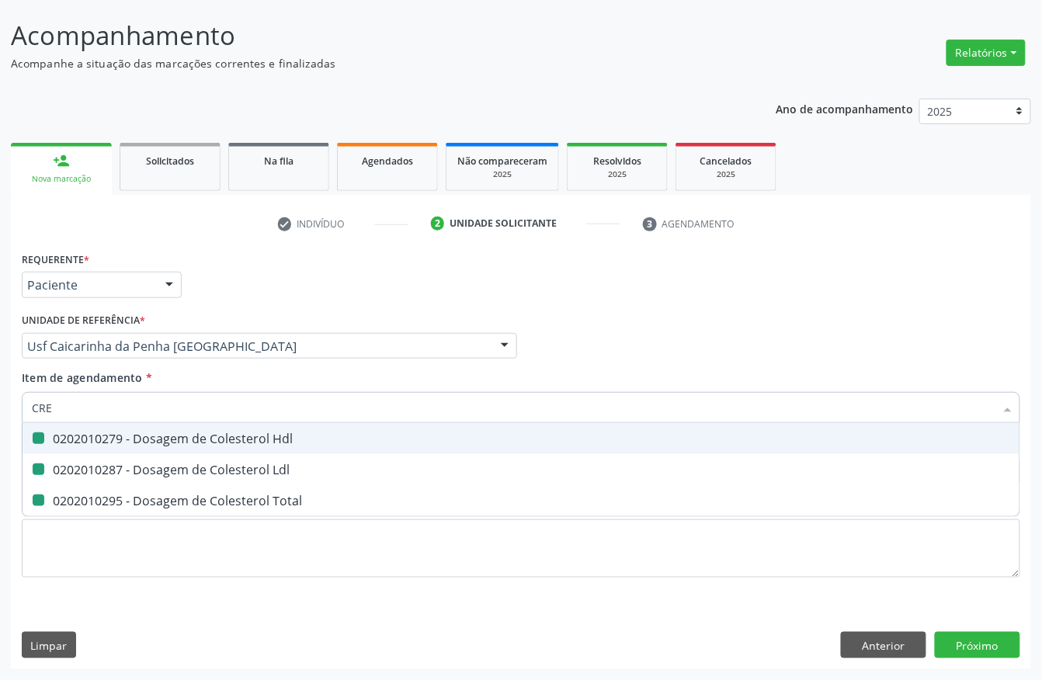
checkbox Total "false"
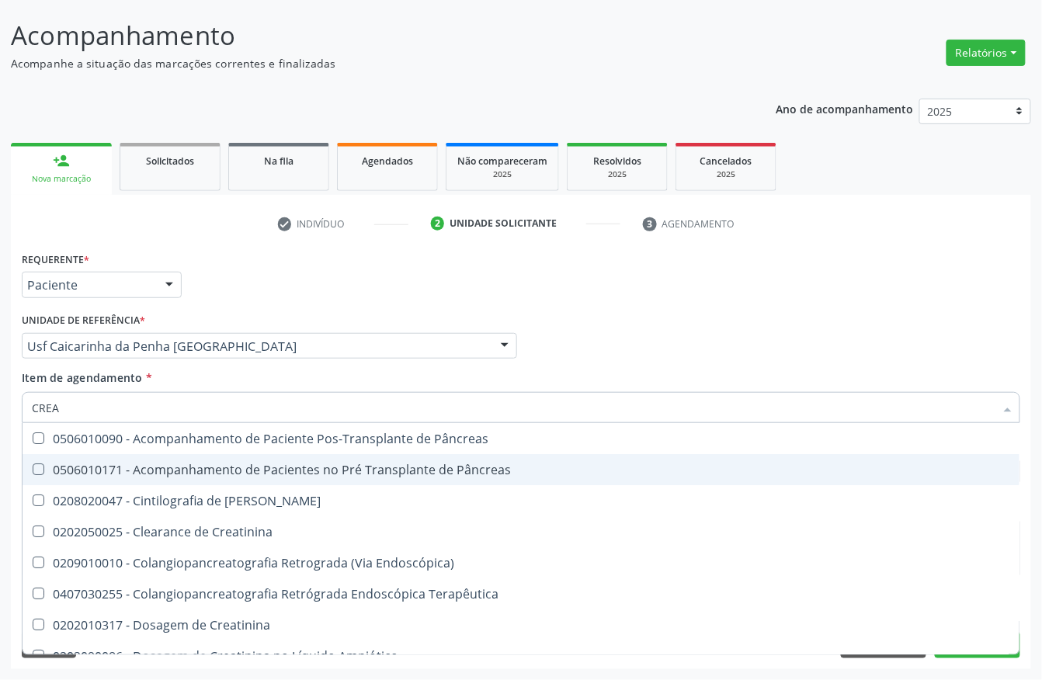
type input "CREAT"
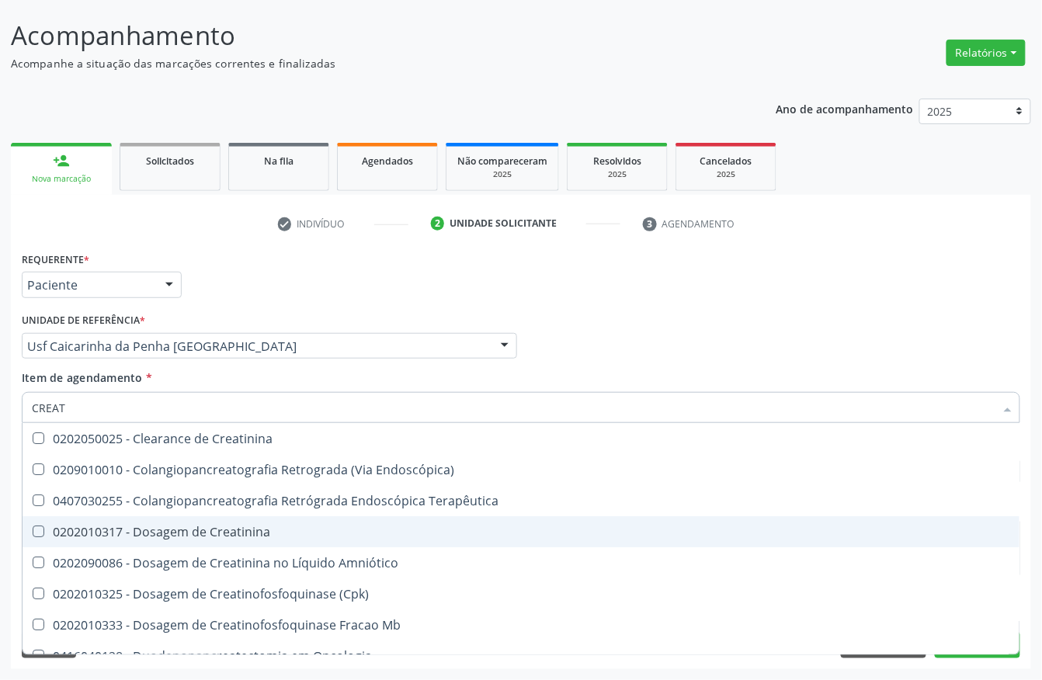
click at [193, 539] on span "0202010317 - Dosagem de Creatinina" at bounding box center [521, 531] width 997 height 31
checkbox Creatinina "true"
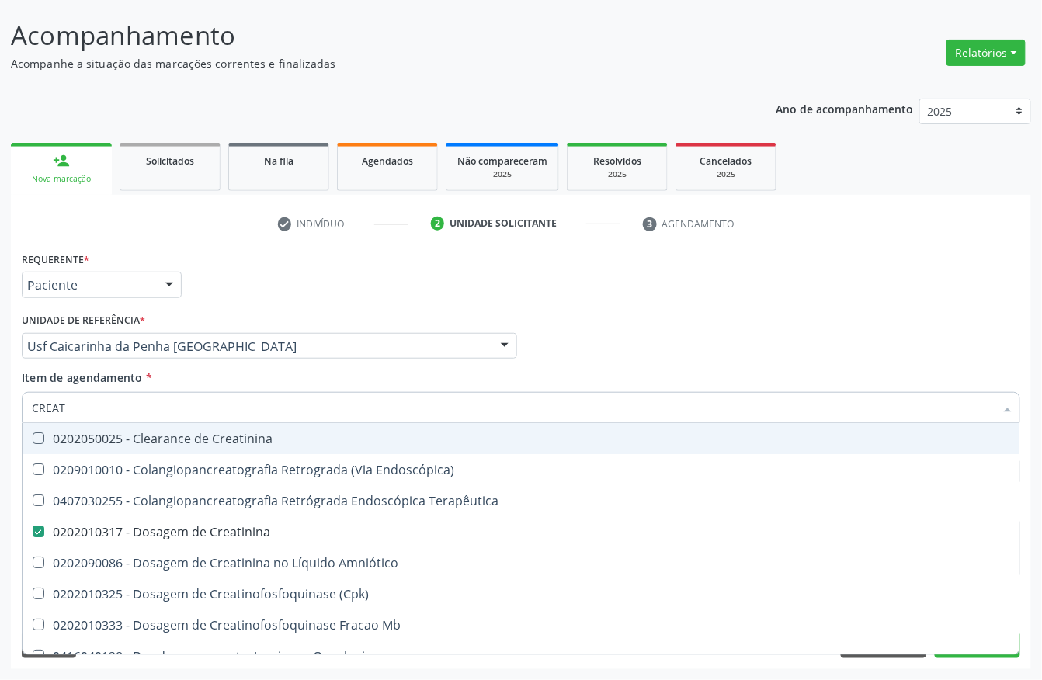
click at [115, 401] on input "CREAT" at bounding box center [513, 407] width 963 height 31
type input "URINA"
checkbox Creatinina "false"
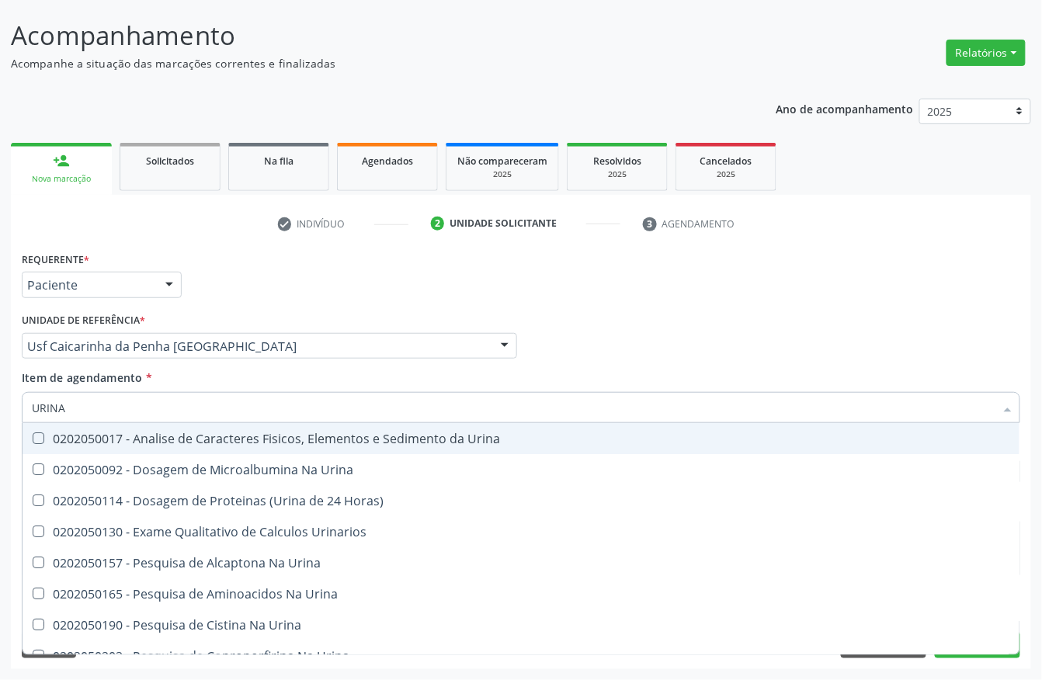
click at [110, 446] on span "0202050017 - Analise de Caracteres Fisicos, Elementos e Sedimento da Urina" at bounding box center [521, 438] width 997 height 31
checkbox Urina "true"
click at [103, 408] on input "URINA" at bounding box center [513, 407] width 963 height 31
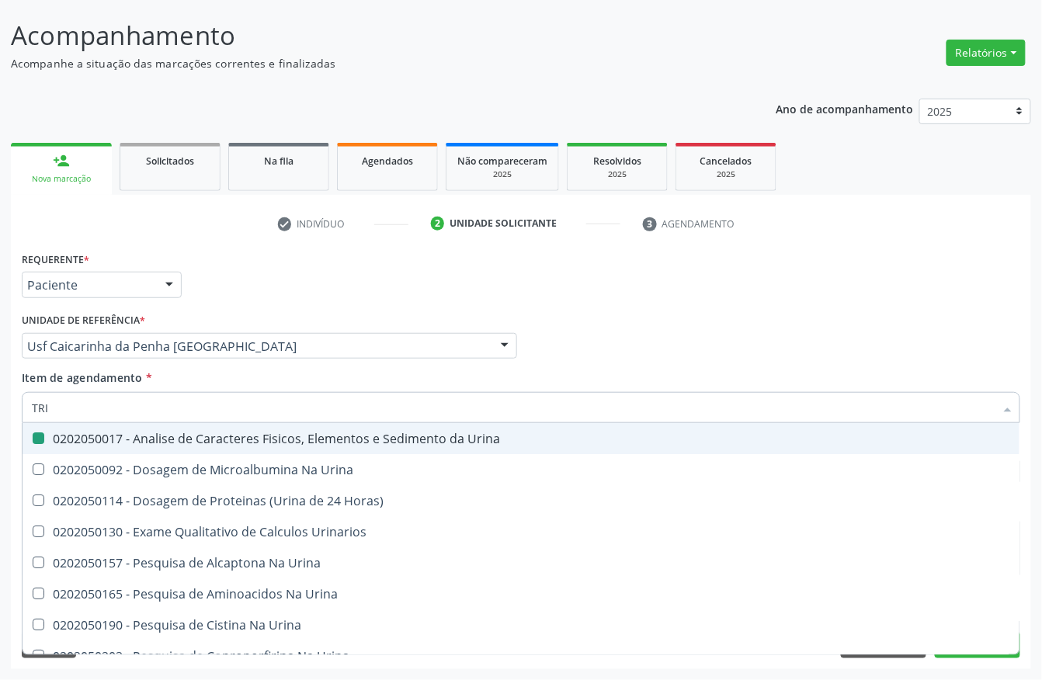
type input "TRIG"
checkbox Urina "false"
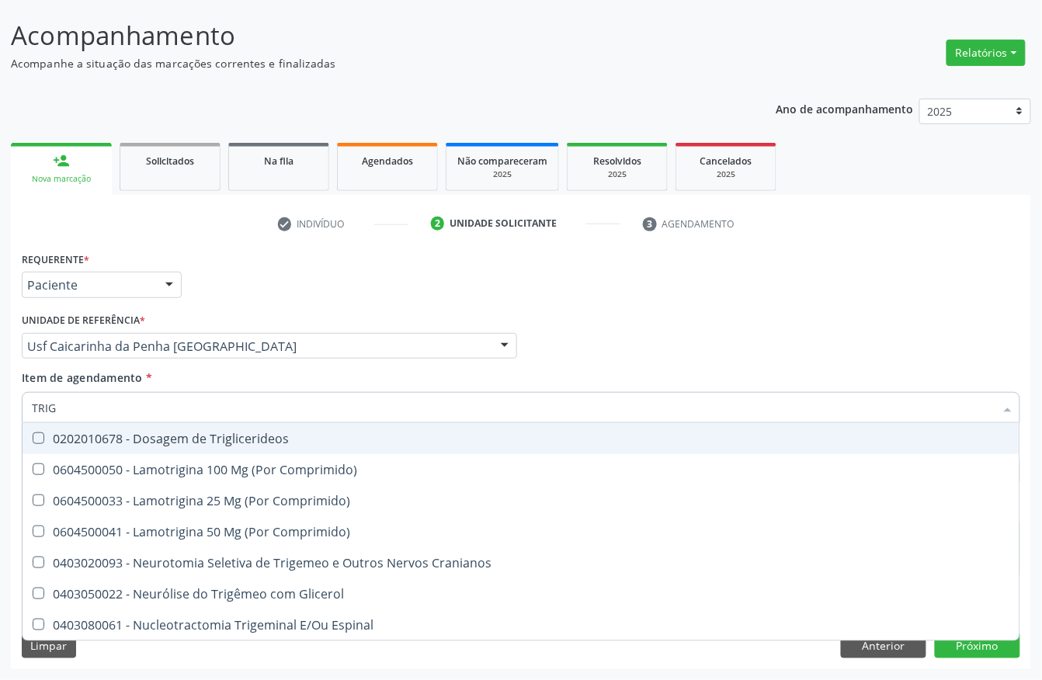
type input "TRIGL"
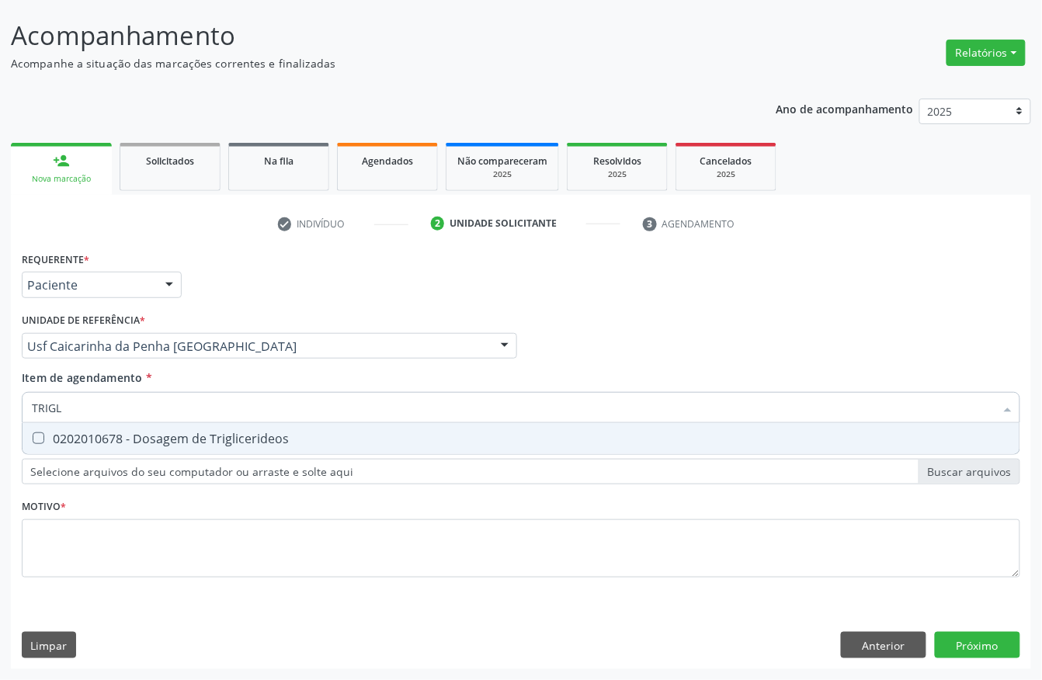
click at [76, 436] on div "0202010678 - Dosagem de Triglicerideos" at bounding box center [521, 438] width 978 height 12
checkbox Triglicerideos "true"
drag, startPoint x: 75, startPoint y: 410, endPoint x: 5, endPoint y: 377, distance: 78.1
click at [48, 410] on input "TRIGL" at bounding box center [513, 407] width 963 height 31
type input "TRI"
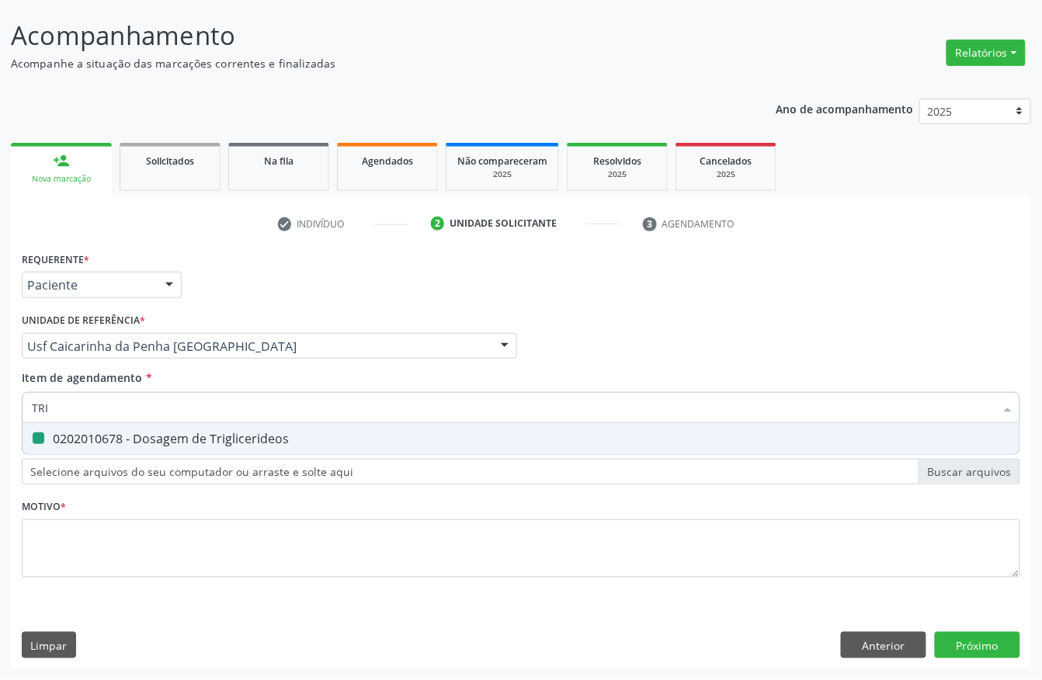
checkbox Triglicerideos "false"
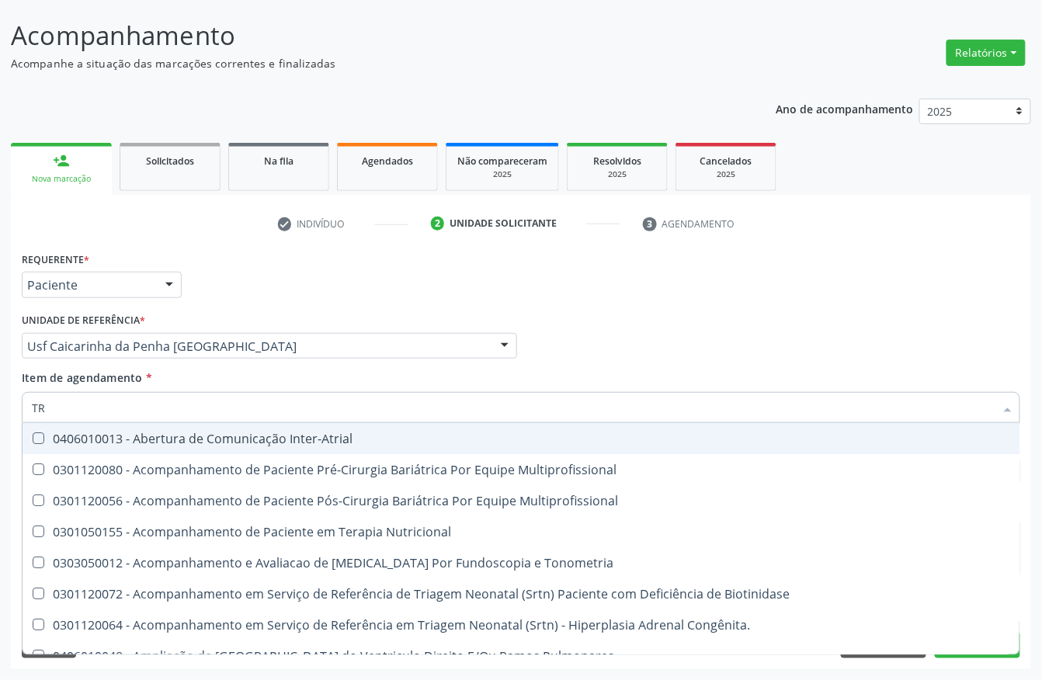
type input "T"
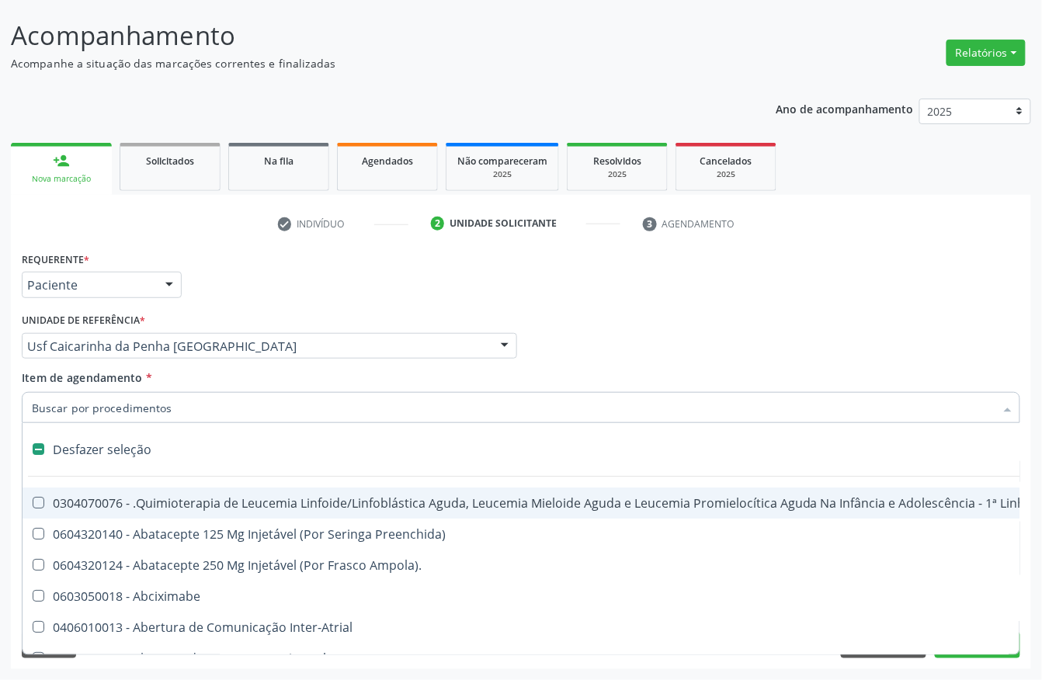
checkbox Dentária "false"
checkbox Reto "false"
checkbox Urina "true"
type input "HE"
checkbox Quadril "true"
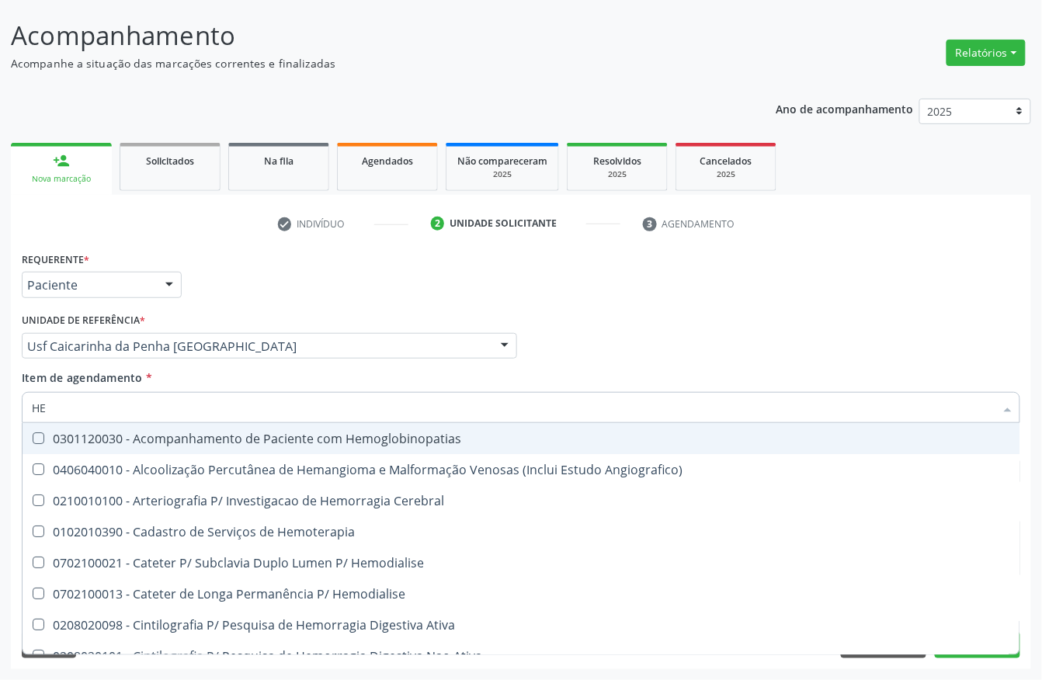
type input "HEM"
checkbox Completo "true"
checkbox Orgaos "false"
type input "HEMO"
checkbox Retro-Retal "true"
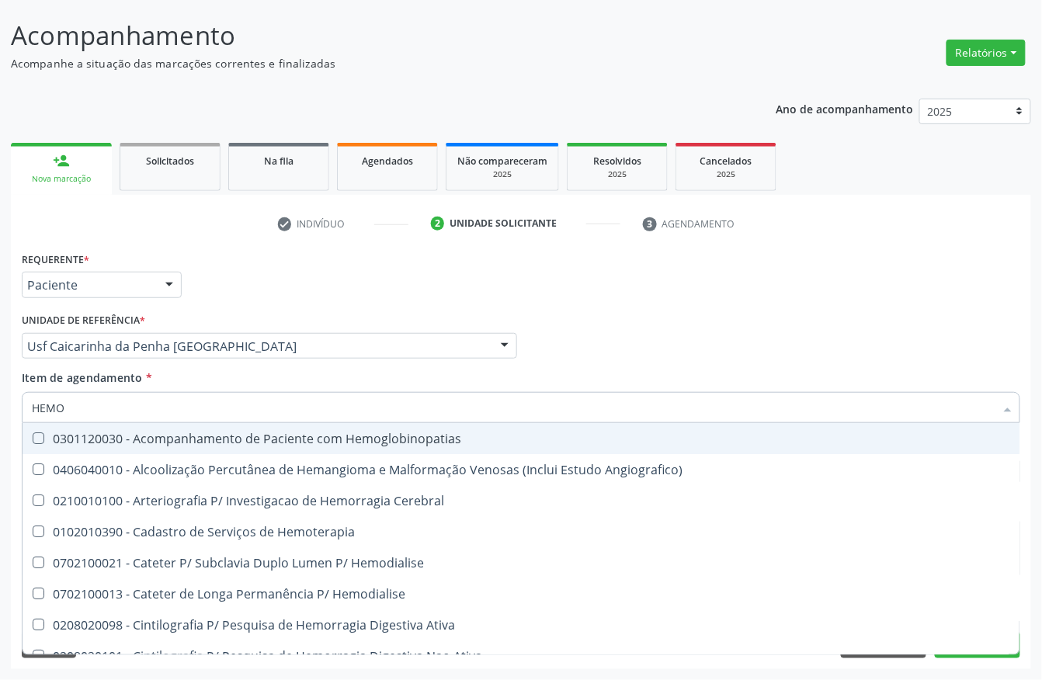
checkbox Completo "false"
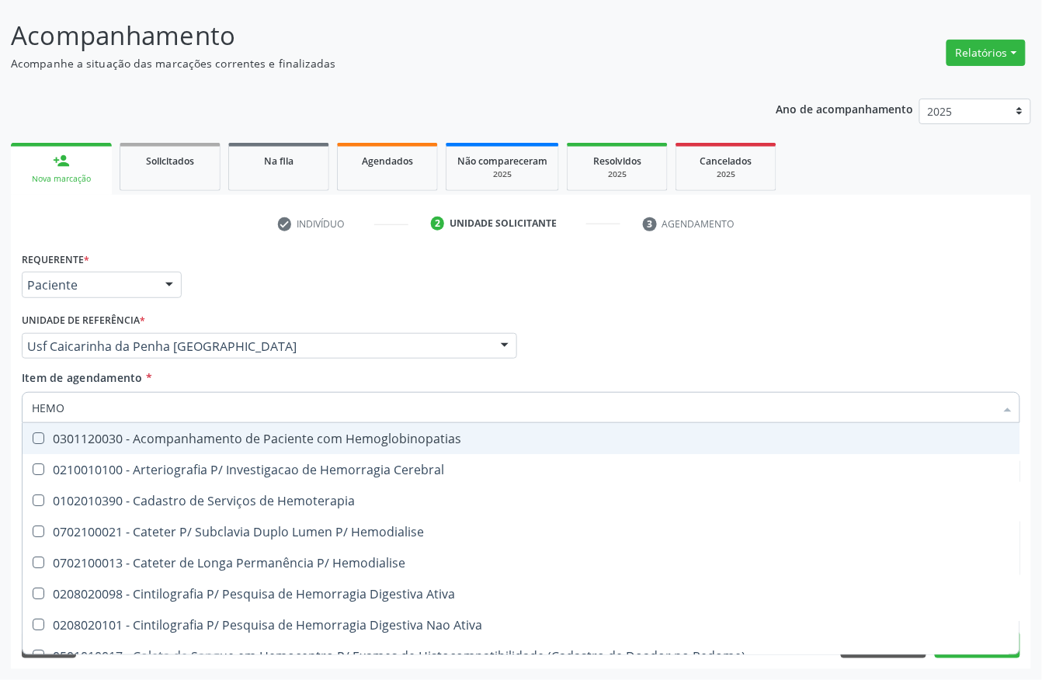
type input "HEMOG"
checkbox Carboxi-Hemoglobina "true"
type input "HEMOGL"
checkbox Carboxi-Hemoglobina "false"
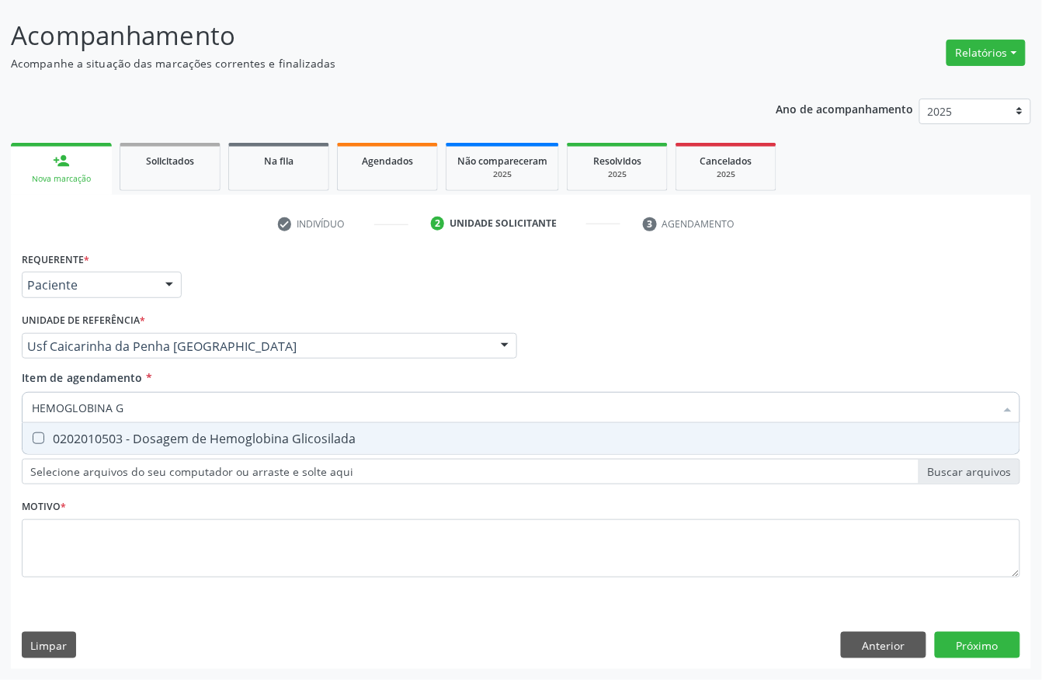
type input "HEMOGLOBINA G"
click at [175, 433] on div "0202010503 - Dosagem de Hemoglobina Glicosilada" at bounding box center [521, 438] width 978 height 12
checkbox Glicosilada "true"
drag, startPoint x: 166, startPoint y: 407, endPoint x: 0, endPoint y: 387, distance: 167.4
click at [0, 387] on div "Acompanhamento Acompanhe a situação das marcações correntes e finalizadas Relat…" at bounding box center [521, 338] width 1042 height 684
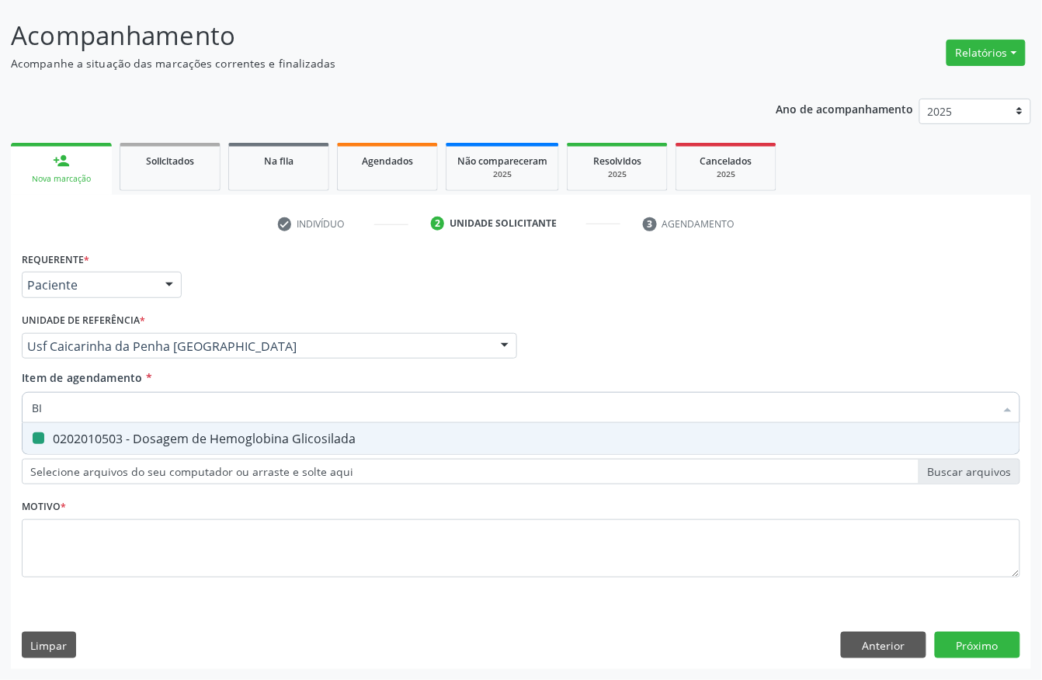
type input "BIL"
checkbox Glicosilada "false"
type input "BILIRRUBI"
click at [34, 424] on span "0202010201 - Dosagem de Bilirrubina Total e Fracoes" at bounding box center [521, 438] width 997 height 31
checkbox Fracoes "true"
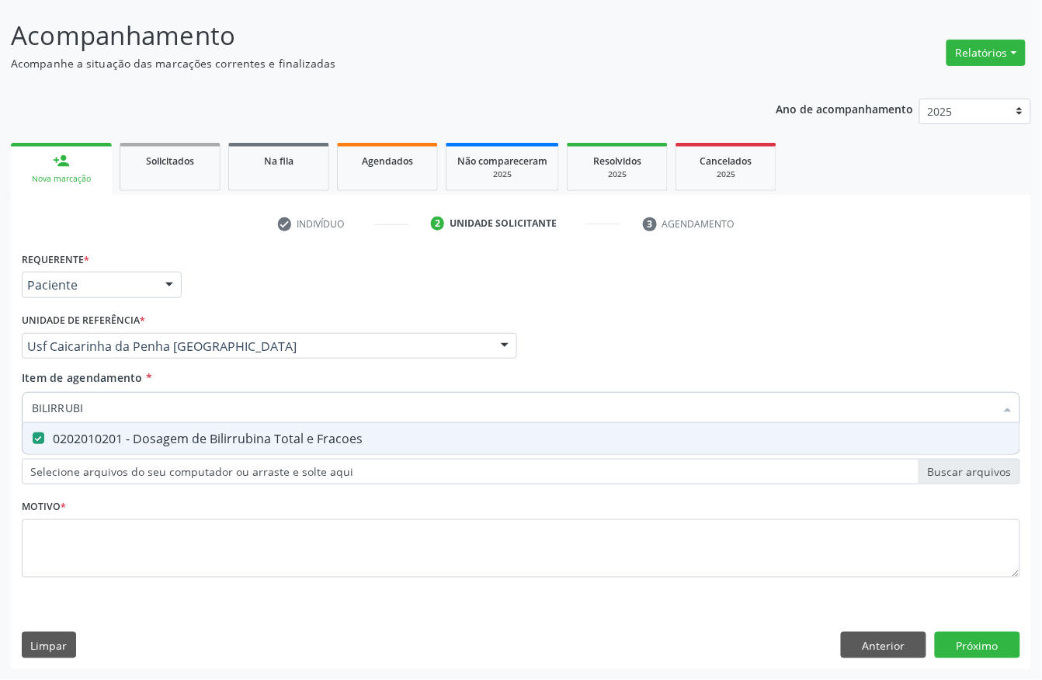
drag, startPoint x: 129, startPoint y: 405, endPoint x: 0, endPoint y: 401, distance: 129.0
click at [0, 401] on div "Acompanhamento Acompanhe a situação das marcações correntes e finalizadas Relat…" at bounding box center [521, 338] width 1042 height 684
type input "ACI"
checkbox Fracoes "false"
type input "ACIDO U"
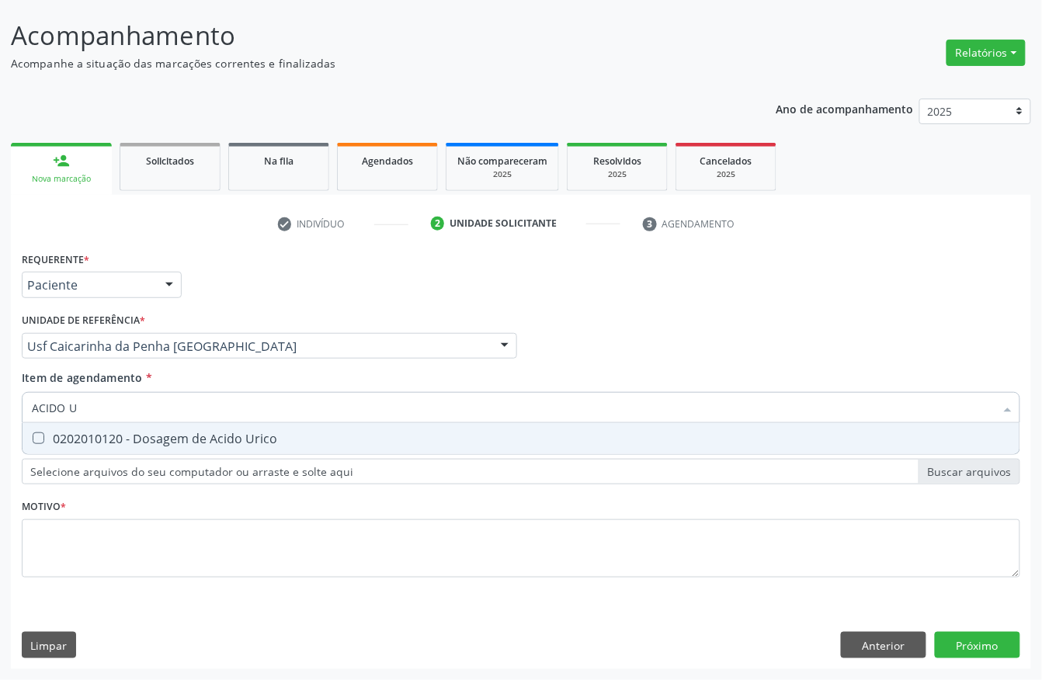
click at [37, 444] on span "0202010120 - Dosagem de Acido Urico" at bounding box center [521, 438] width 997 height 31
checkbox Urico "true"
drag, startPoint x: 144, startPoint y: 414, endPoint x: 0, endPoint y: 377, distance: 149.1
click at [0, 377] on div "Acompanhamento Acompanhe a situação das marcações correntes e finalizadas Relat…" at bounding box center [521, 338] width 1042 height 684
type input "T"
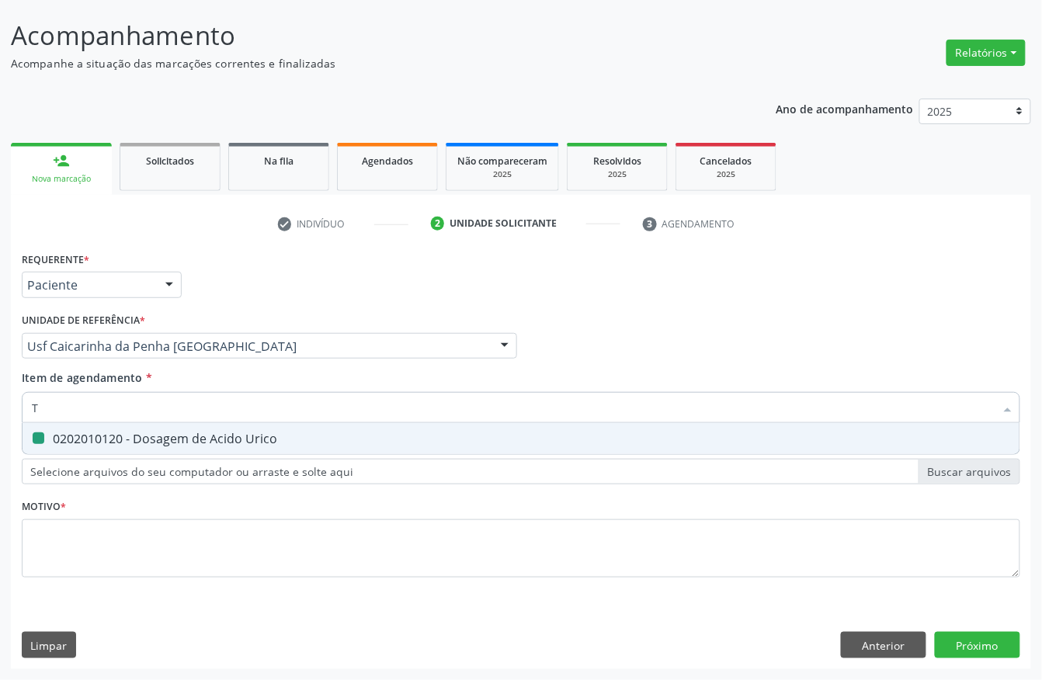
checkbox Urico "false"
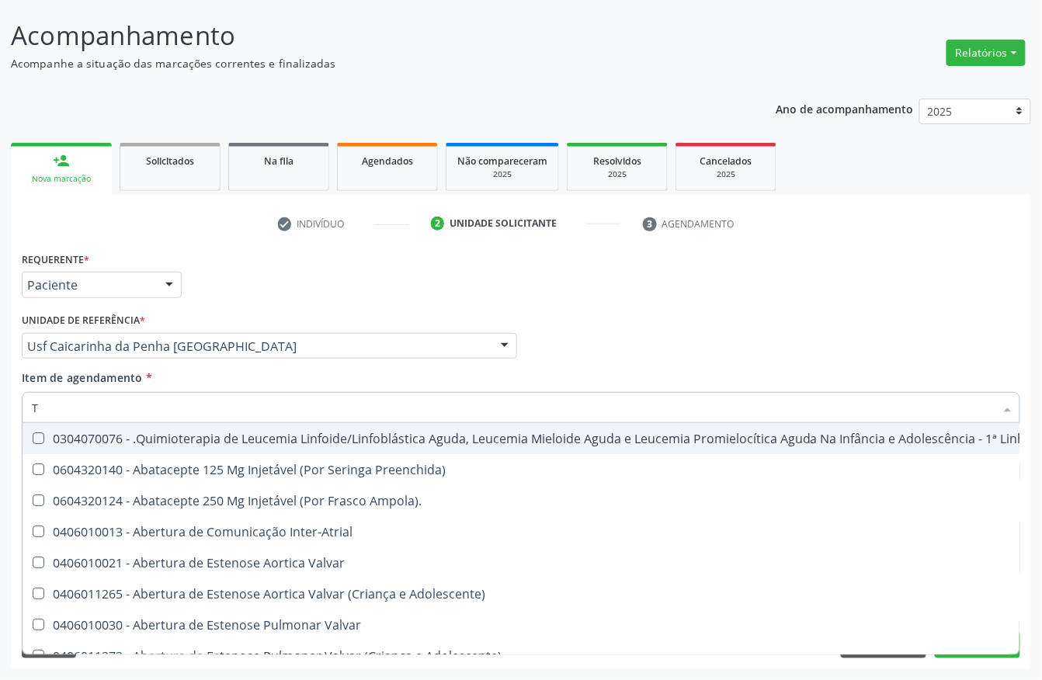
type input "[MEDICAL_DATA]"
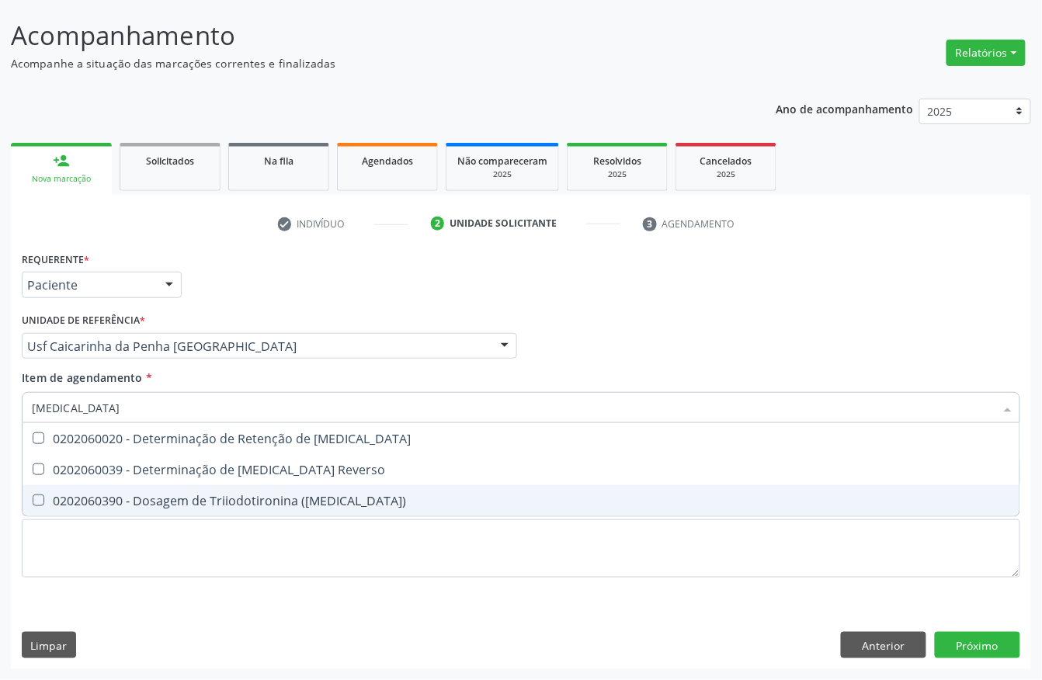
click at [113, 495] on div "0202060390 - Dosagem de Triiodotironina ([MEDICAL_DATA])" at bounding box center [521, 501] width 978 height 12
checkbox \(T3\) "true"
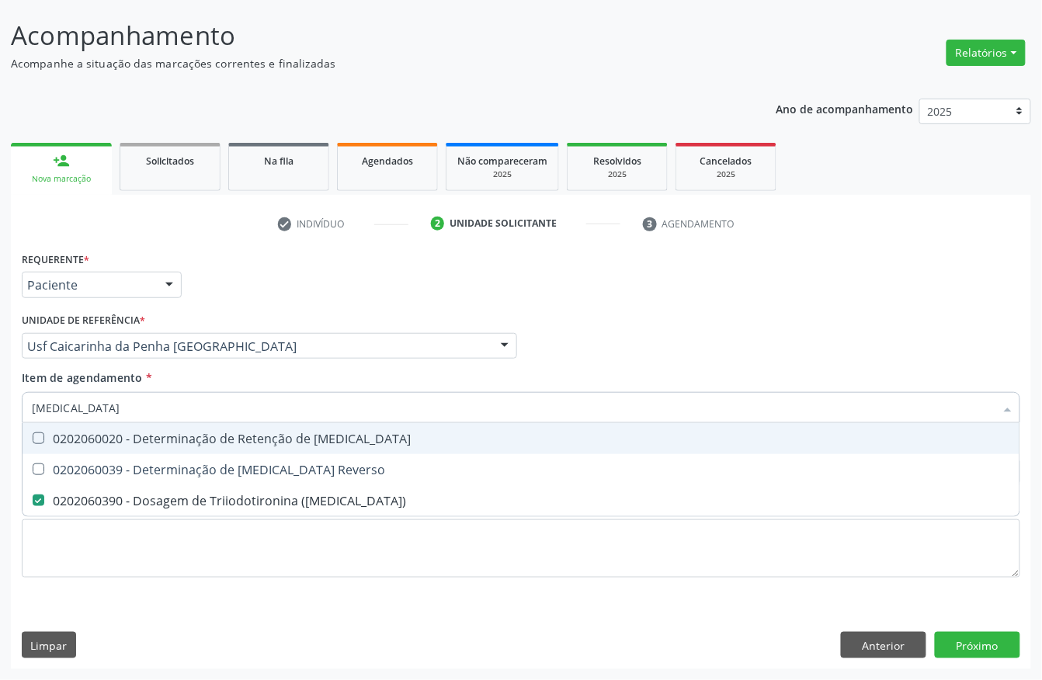
click at [71, 399] on input "[MEDICAL_DATA]" at bounding box center [513, 407] width 963 height 31
type input "T4"
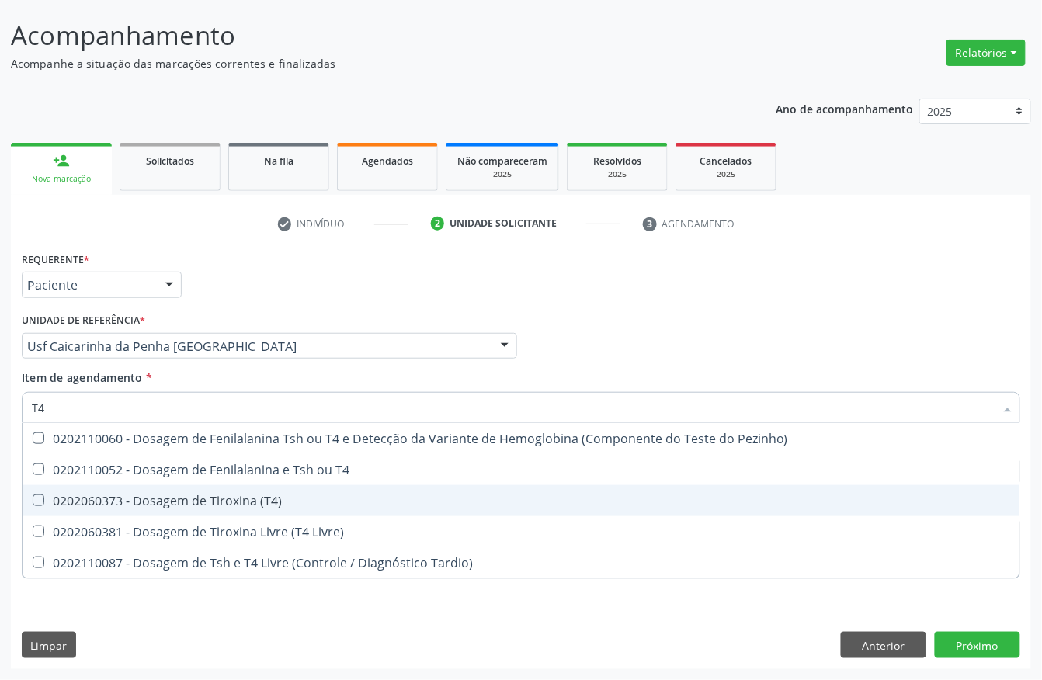
click at [140, 495] on div "0202060373 - Dosagem de Tiroxina (T4)" at bounding box center [521, 501] width 978 height 12
checkbox \(T4\) "true"
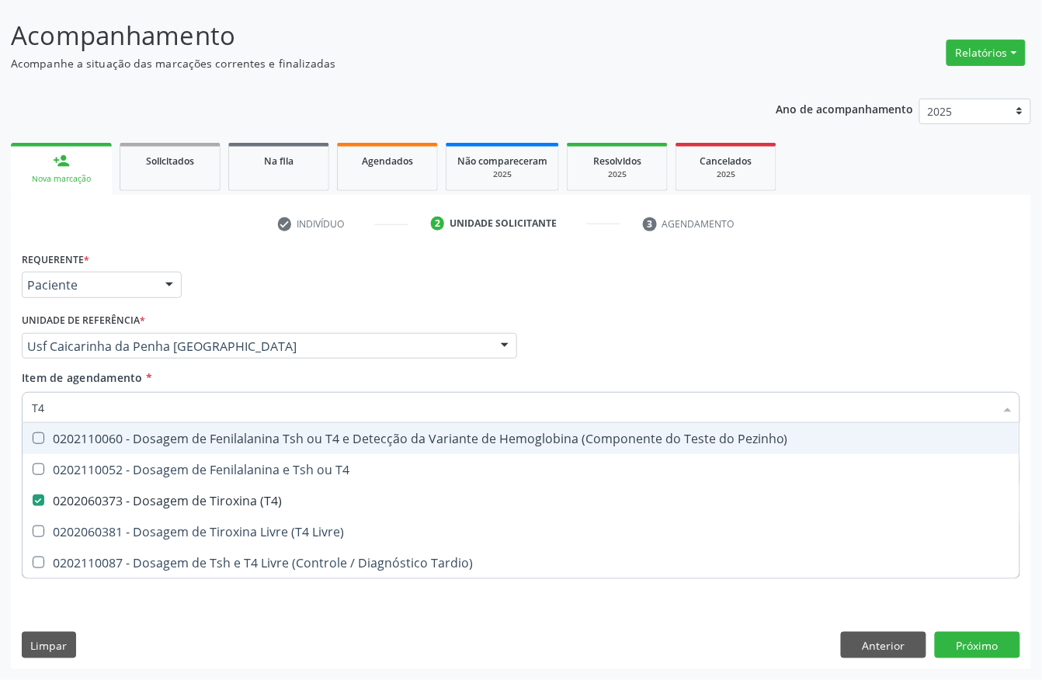
drag, startPoint x: 78, startPoint y: 401, endPoint x: 0, endPoint y: 404, distance: 77.7
click at [0, 404] on div "Acompanhamento Acompanhe a situação das marcações correntes e finalizadas Relat…" at bounding box center [521, 338] width 1042 height 684
type input "TG"
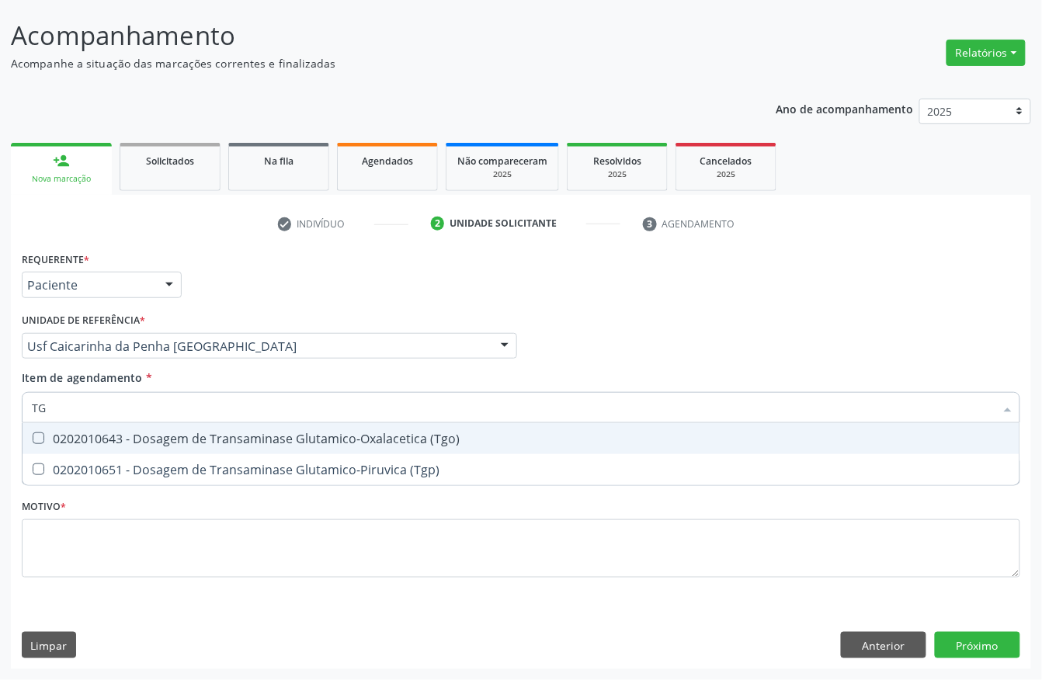
click at [36, 447] on span "0202010643 - Dosagem de Transaminase Glutamico-Oxalacetica (Tgo)" at bounding box center [521, 438] width 997 height 31
checkbox \(Tgo\) "true"
drag, startPoint x: 81, startPoint y: 401, endPoint x: 0, endPoint y: 401, distance: 80.7
click at [0, 401] on div "Acompanhamento Acompanhe a situação das marcações correntes e finalizadas Relat…" at bounding box center [521, 338] width 1042 height 684
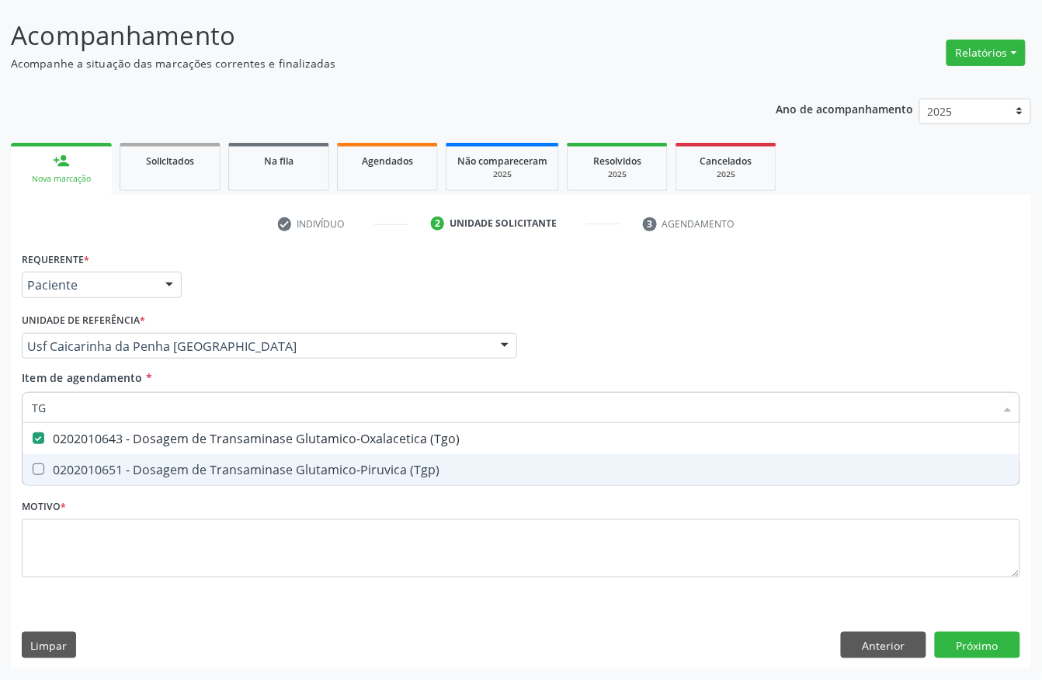
click at [36, 467] on \(Tgp\) at bounding box center [39, 470] width 12 height 12
click at [38, 464] on \(Tgp\) at bounding box center [39, 470] width 12 height 12
click at [34, 470] on \(Tgp\) at bounding box center [39, 470] width 12 height 12
click at [68, 466] on div "0202010651 - Dosagem de Transaminase Glutamico-Piruvica (Tgp)" at bounding box center [521, 470] width 978 height 12
checkbox \(Tgp\) "true"
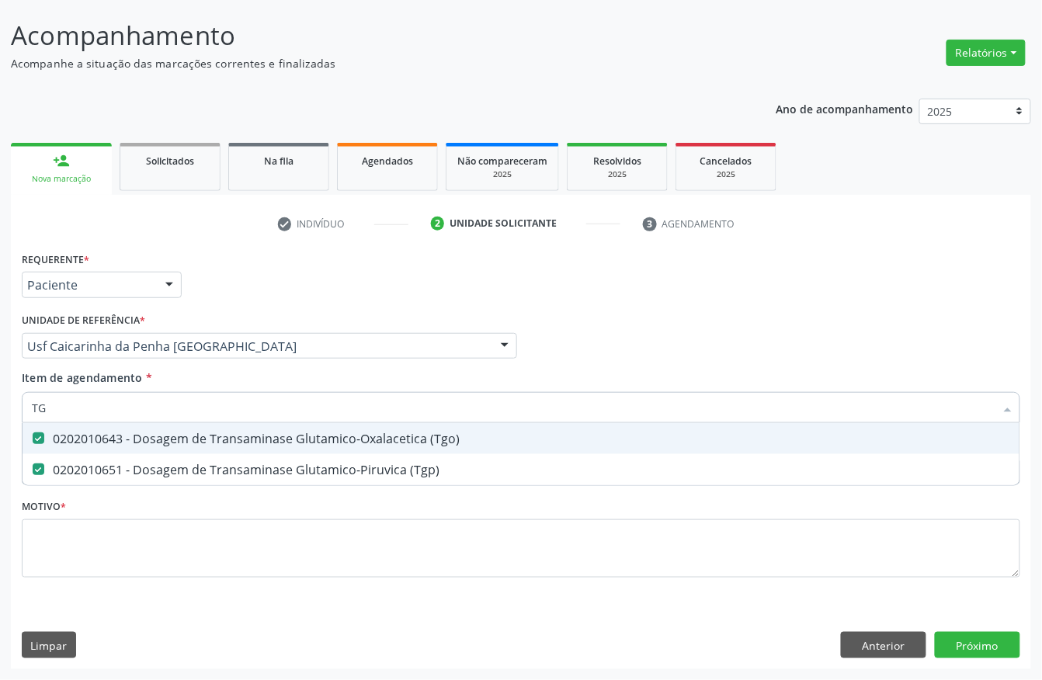
click at [45, 402] on input "TG" at bounding box center [513, 407] width 963 height 31
type input "TSH"
checkbox \(Tgo\) "false"
checkbox \(Tgp\) "false"
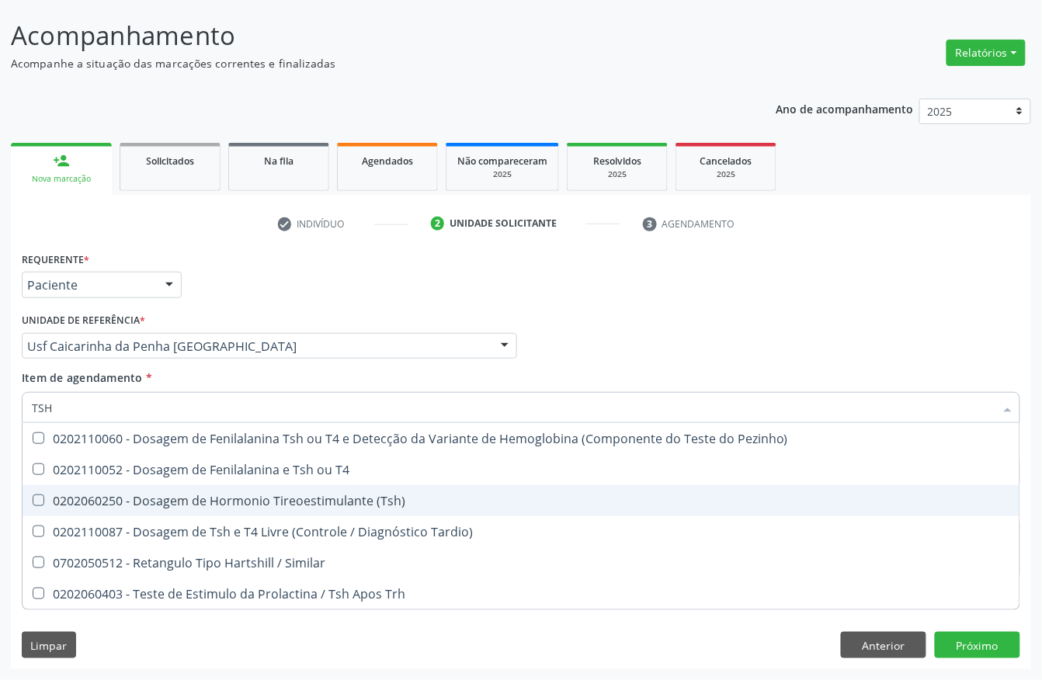
click at [96, 498] on div "0202060250 - Dosagem de Hormonio Tireoestimulante (Tsh)" at bounding box center [521, 501] width 978 height 12
checkbox \(Tsh\) "true"
click at [0, 504] on div "Acompanhamento Acompanhe a situação das marcações correntes e finalizadas Relat…" at bounding box center [521, 338] width 1042 height 684
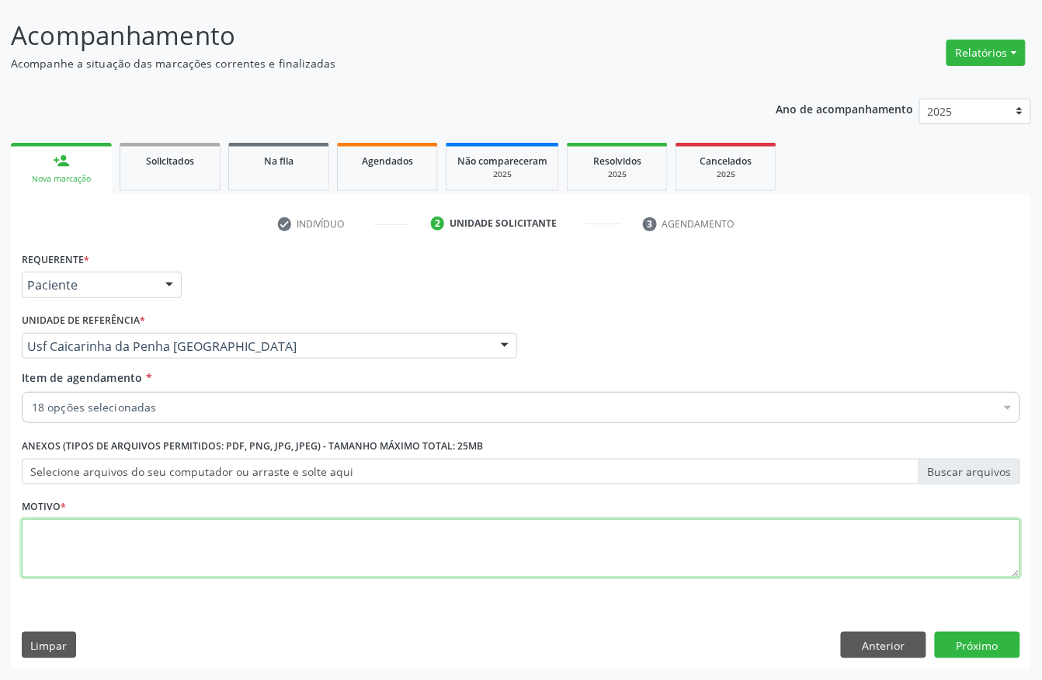
click at [42, 529] on textarea at bounding box center [521, 548] width 999 height 59
type textarea "."
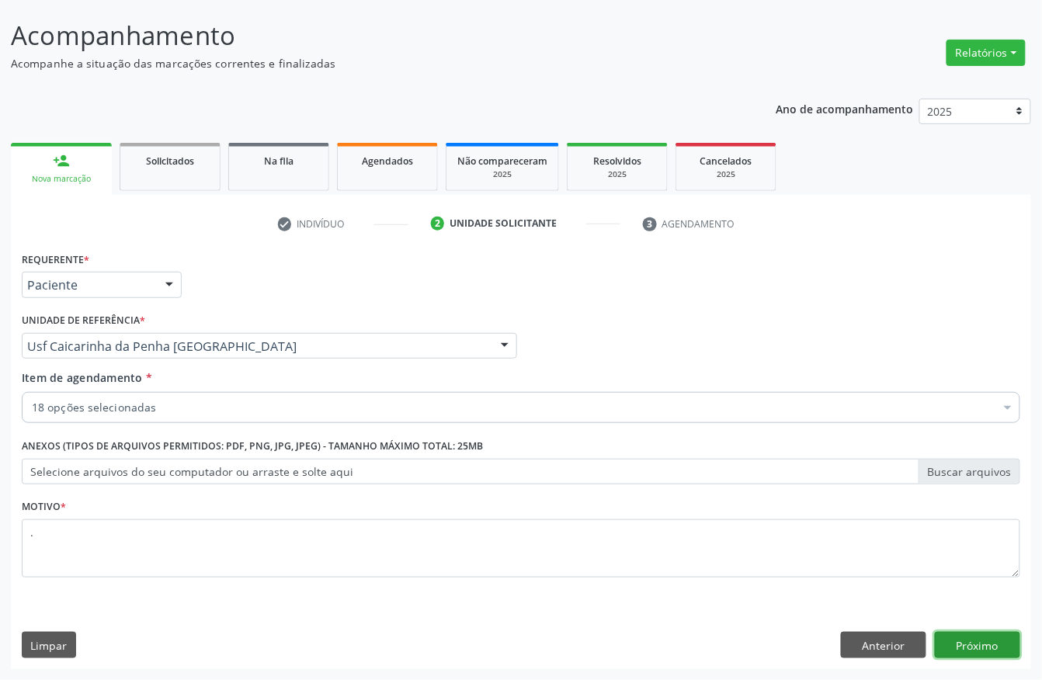
click at [949, 647] on button "Próximo" at bounding box center [977, 645] width 85 height 26
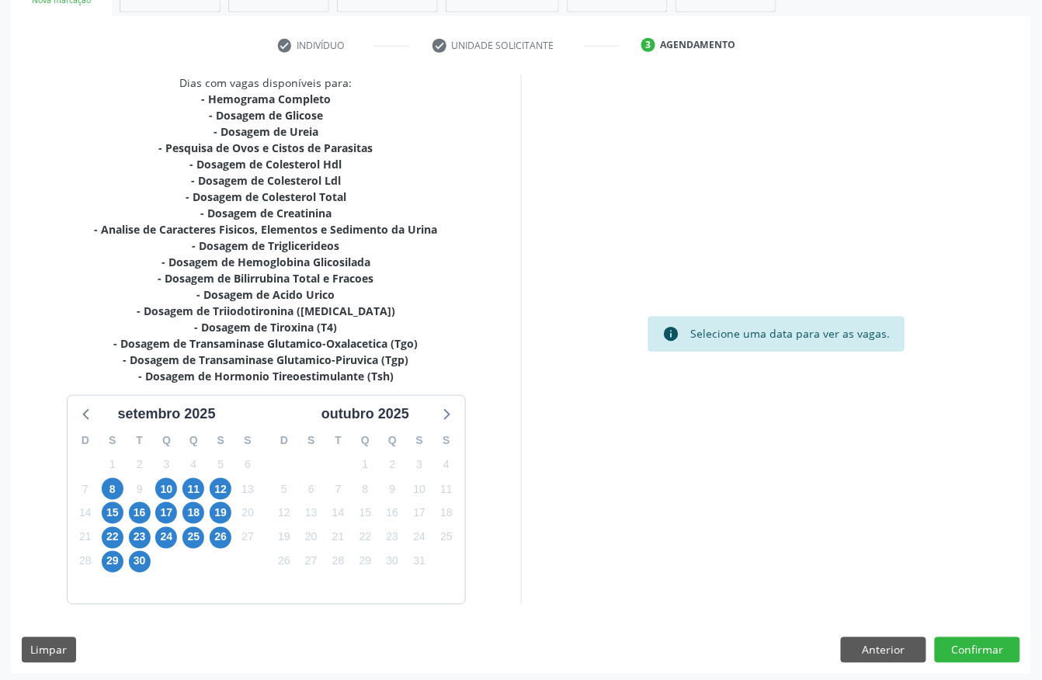
scroll to position [274, 0]
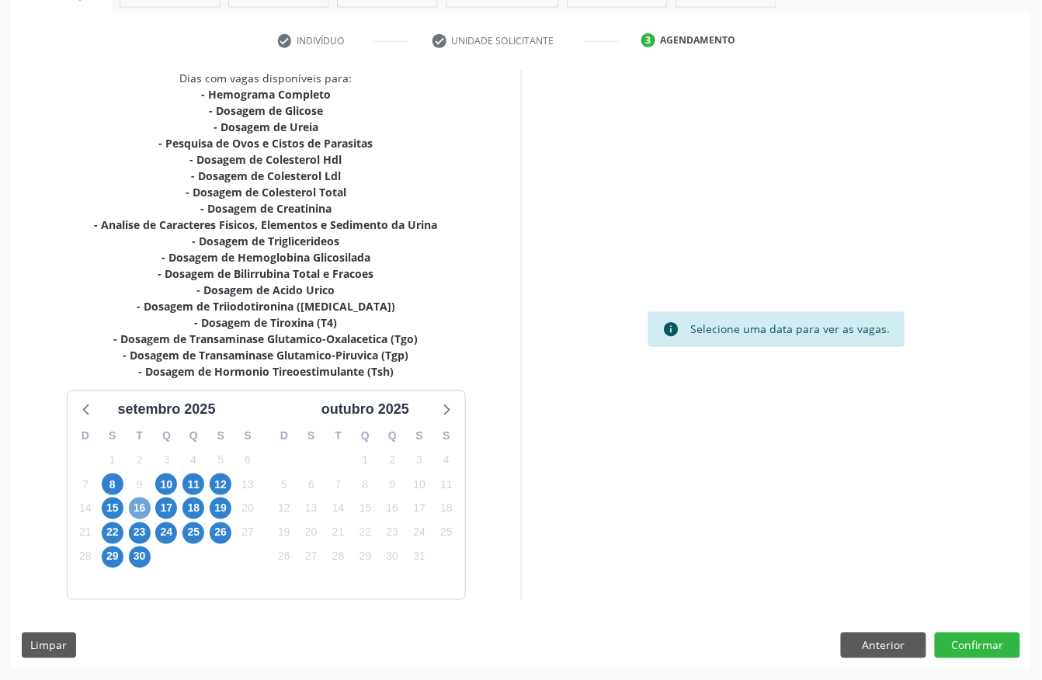
click at [140, 509] on span "16" at bounding box center [140, 509] width 22 height 22
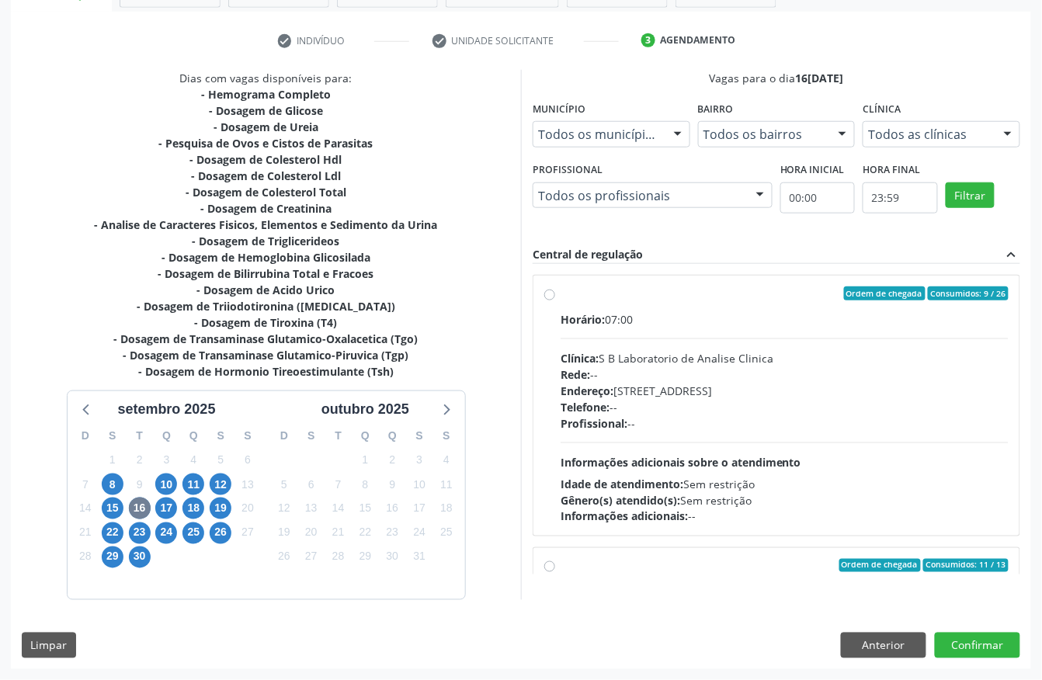
click at [686, 330] on div "Horário: 07:00 Clínica: S B Laboratorio de Analise Clinica Rede: -- Endereço: […" at bounding box center [785, 418] width 448 height 214
click at [555, 300] on input "Ordem de chegada Consumidos: 9 / 26 Horário: 07:00 Clínica: S B Laboratorio de …" at bounding box center [549, 294] width 11 height 14
radio input "true"
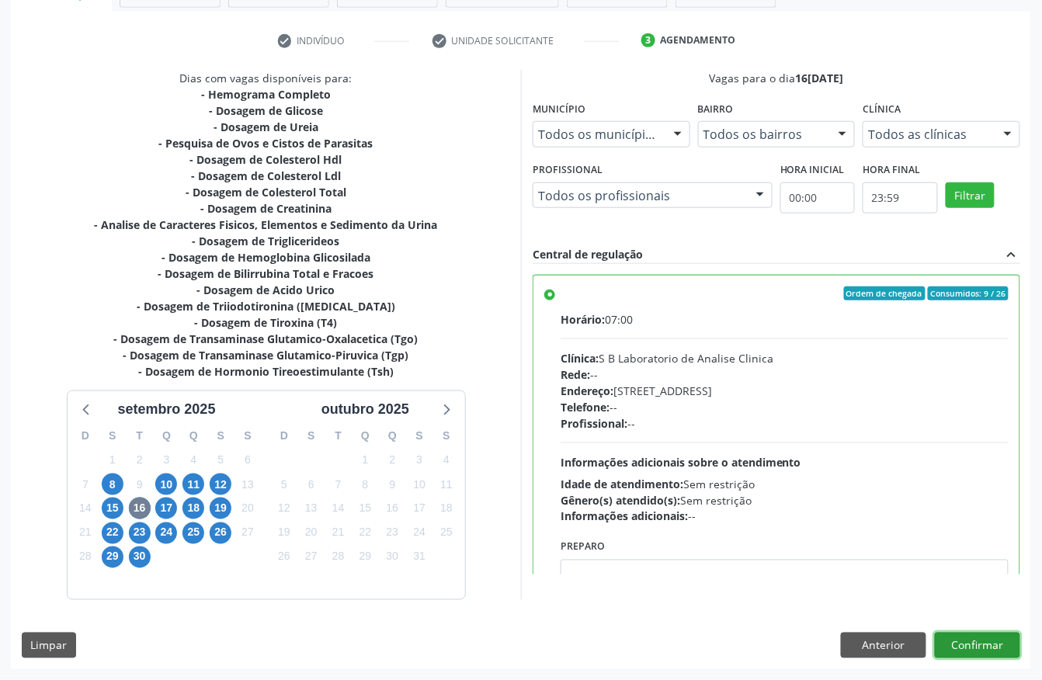
click at [964, 646] on button "Confirmar" at bounding box center [977, 646] width 85 height 26
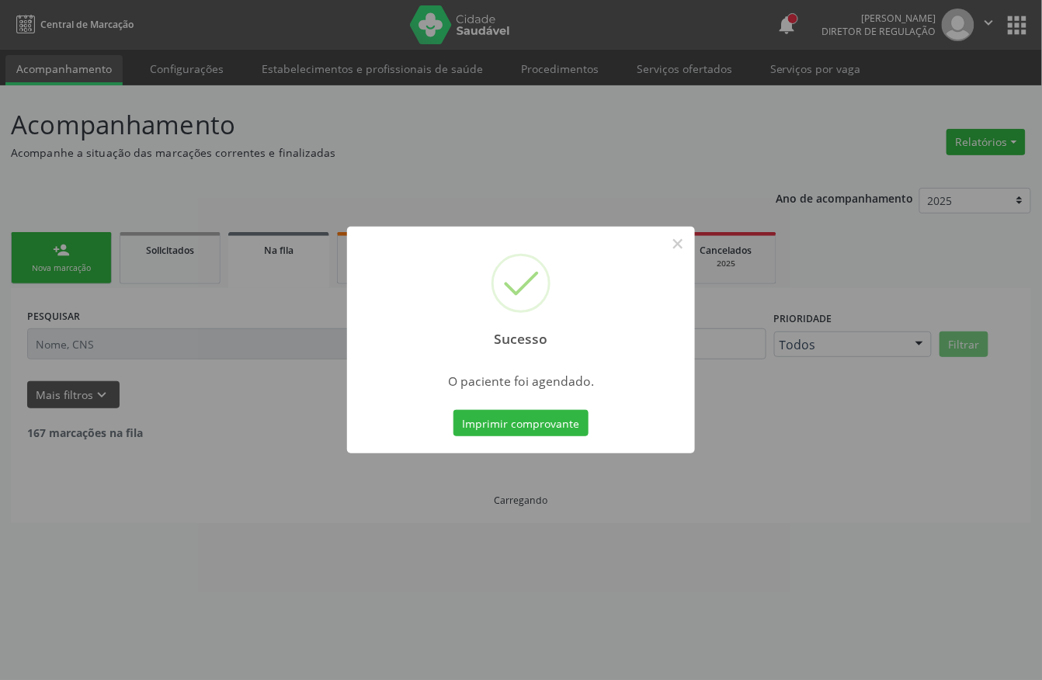
scroll to position [0, 0]
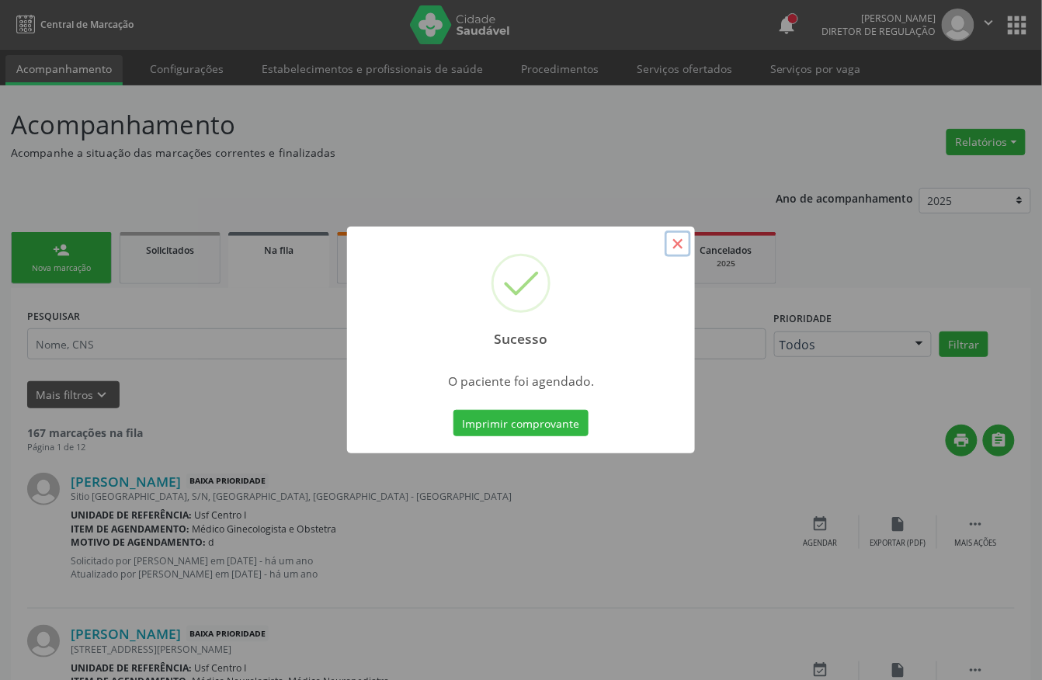
click at [677, 242] on button "×" at bounding box center [678, 244] width 26 height 26
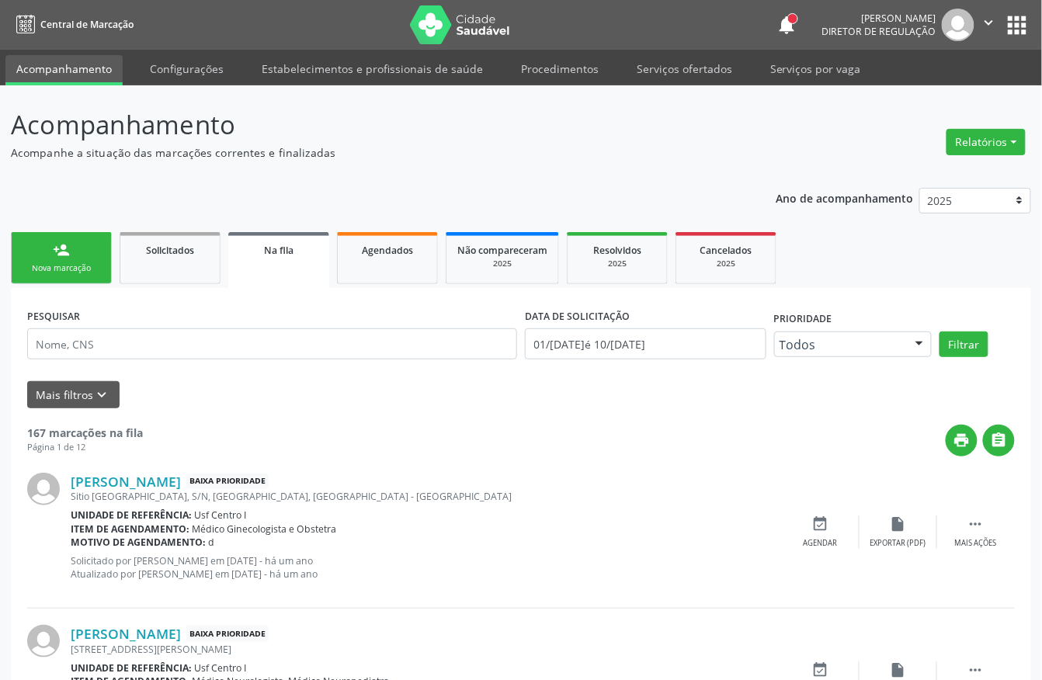
click at [35, 253] on link "person_add Nova marcação" at bounding box center [61, 258] width 101 height 52
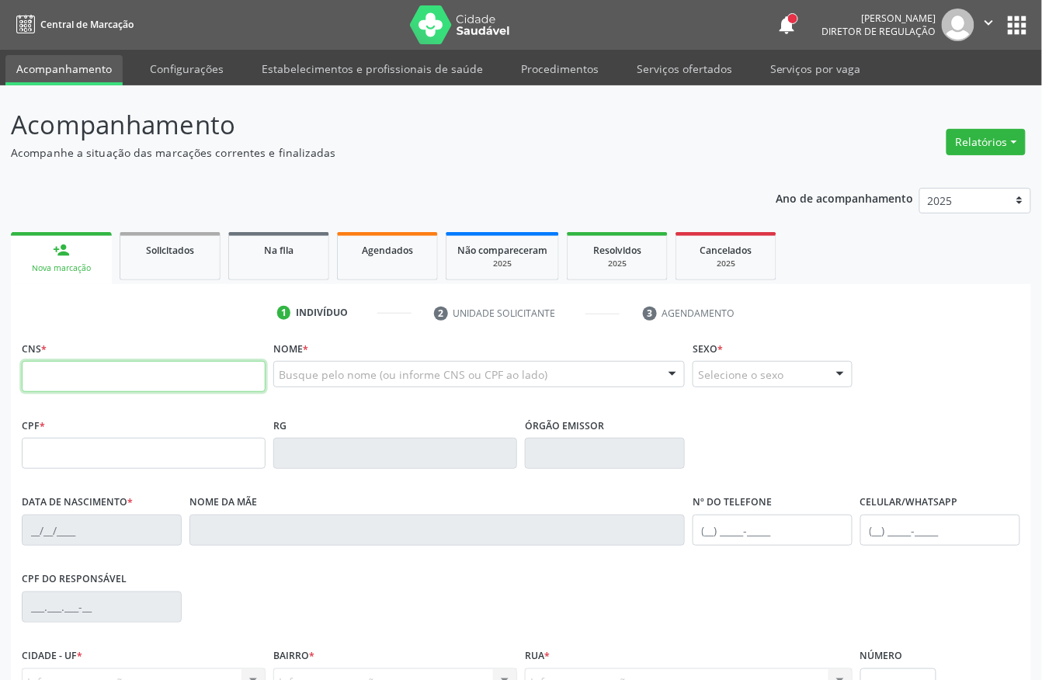
click at [61, 373] on input "text" at bounding box center [144, 376] width 244 height 31
type input "702 1017 2554 4695"
type input "174.848.614-48"
type input "19/12/2020"
type input "Eliandra da Siva Nunes"
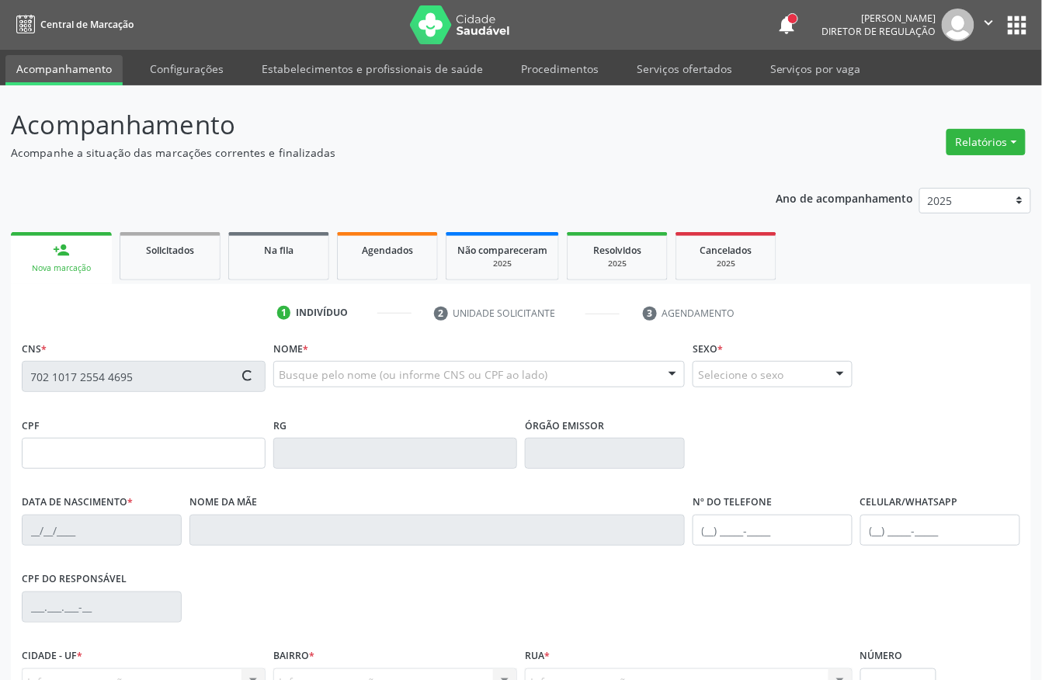
type input "(87) 98135-1556"
type input "082.647.974-07"
type input "39"
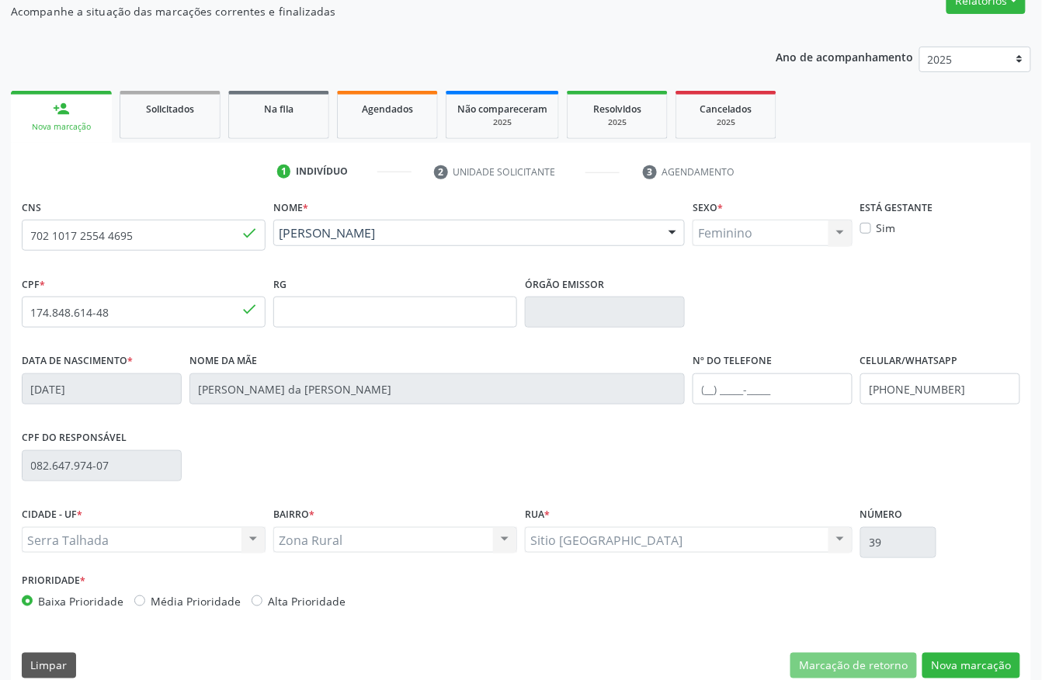
scroll to position [162, 0]
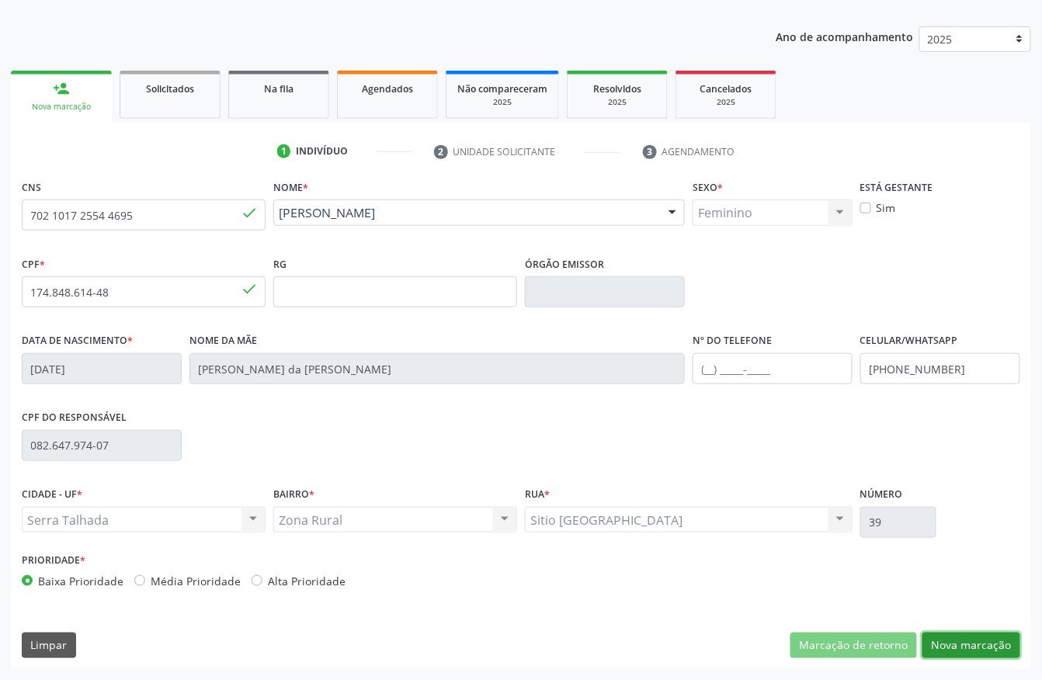
click at [958, 643] on button "Nova marcação" at bounding box center [971, 646] width 98 height 26
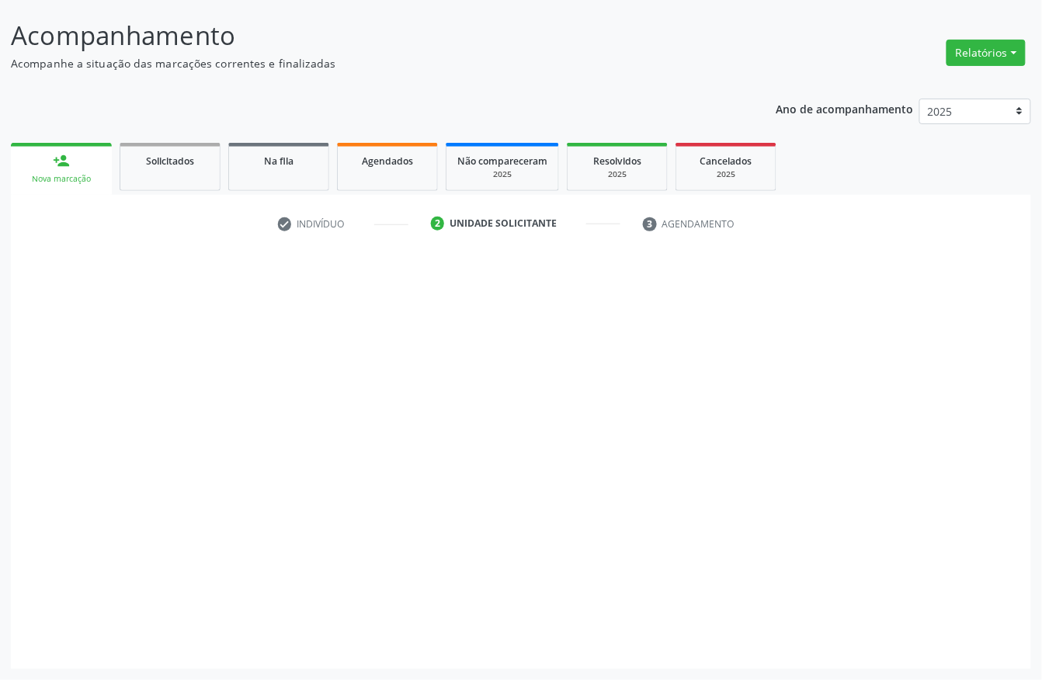
scroll to position [91, 0]
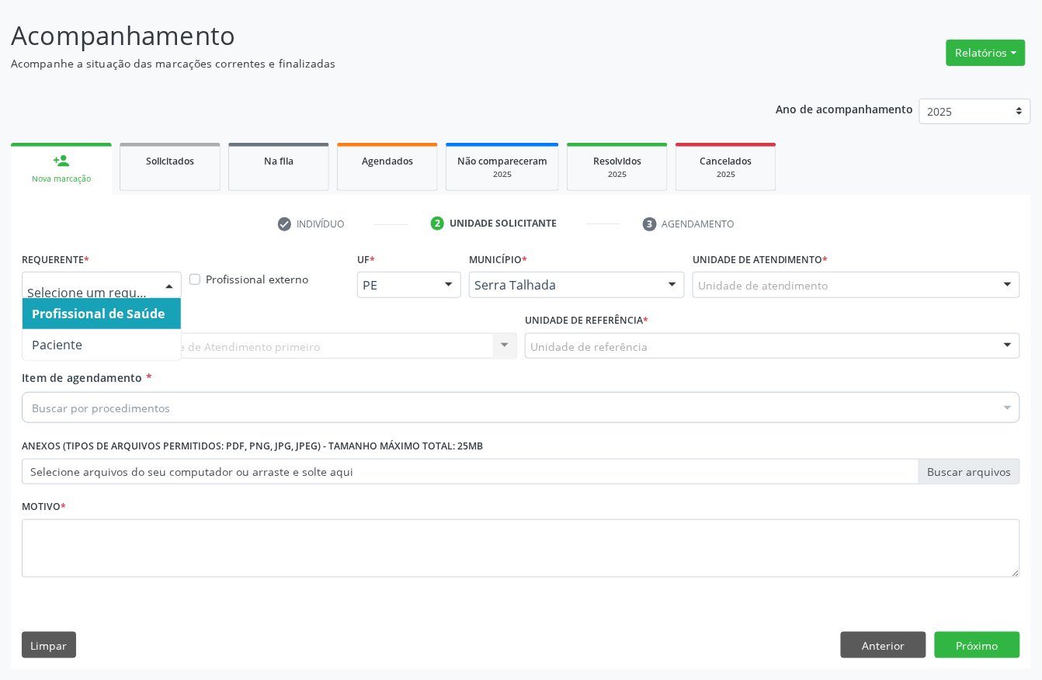
click at [166, 289] on div at bounding box center [169, 286] width 23 height 26
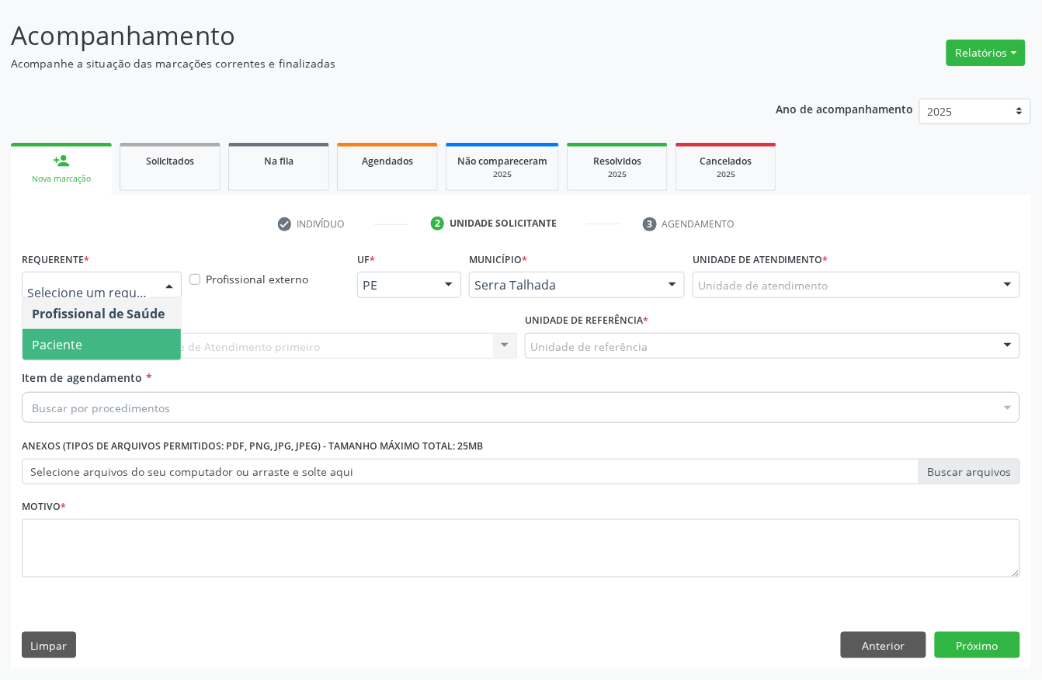
click at [70, 352] on span "Paciente" at bounding box center [102, 344] width 158 height 31
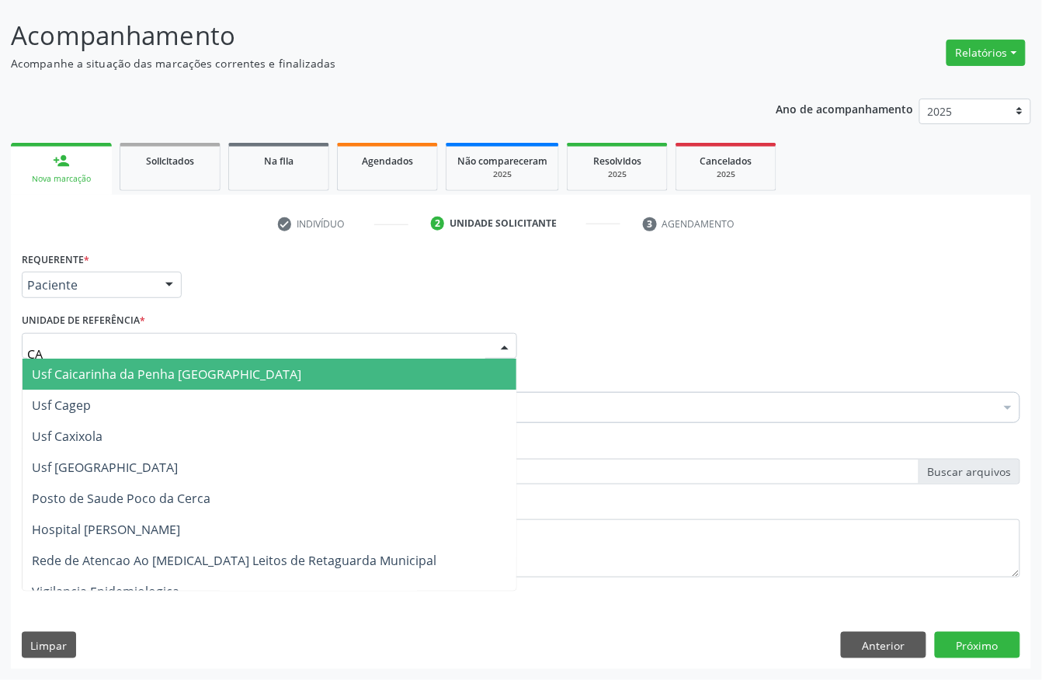
type input "CAI"
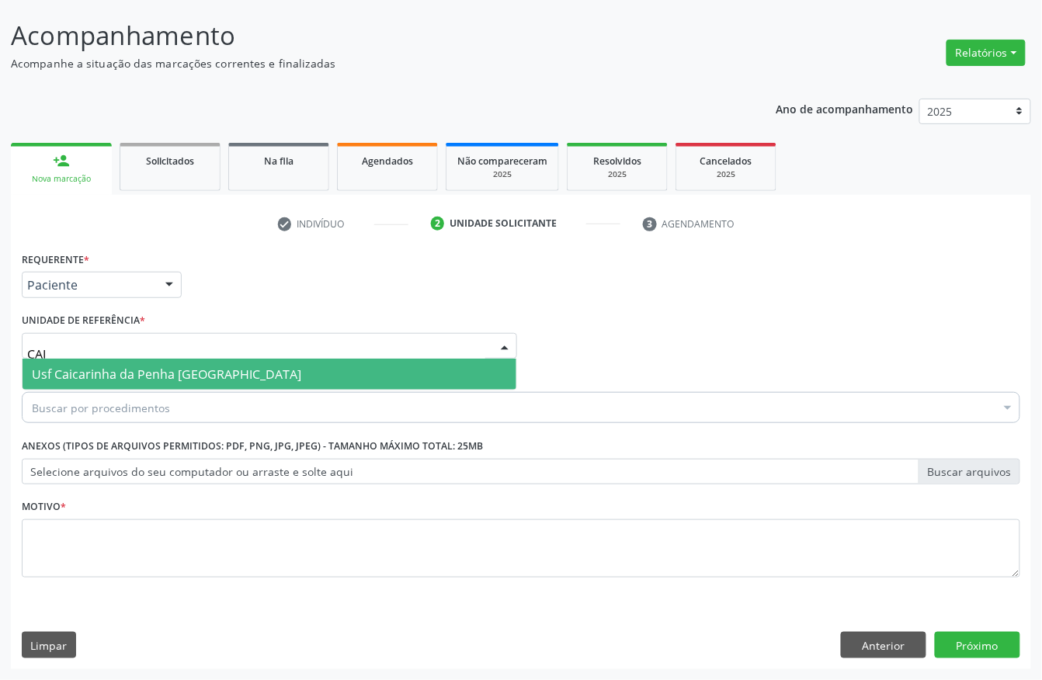
click at [73, 370] on span "Usf Caicarinha da Penha [GEOGRAPHIC_DATA]" at bounding box center [166, 374] width 269 height 17
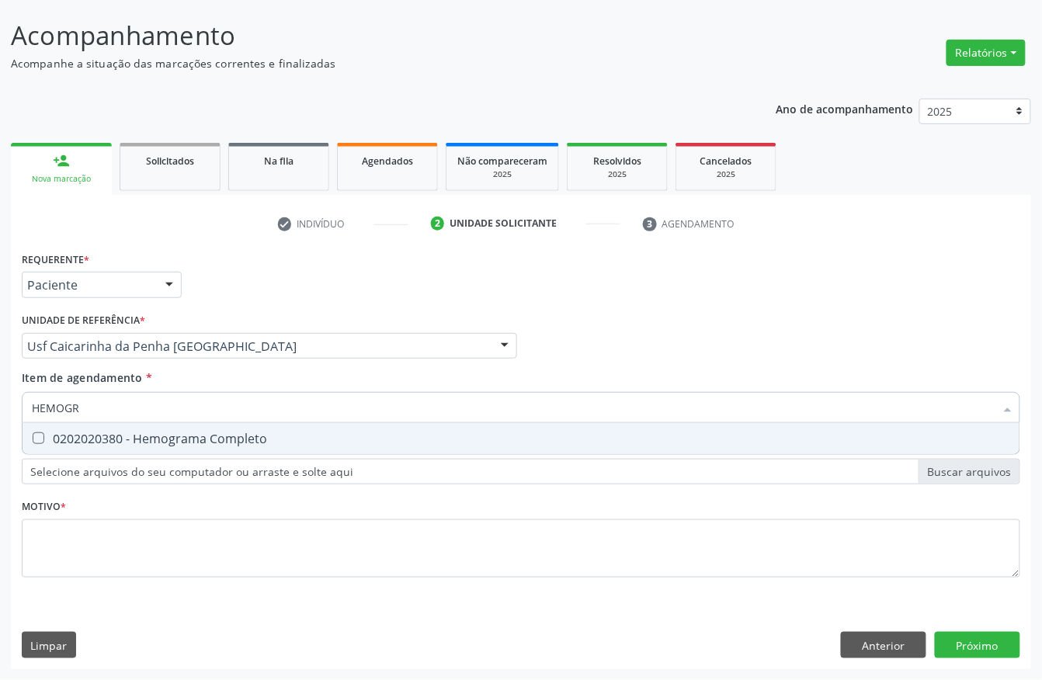
type input "HEMOGRA"
click at [113, 432] on div "0202020380 - Hemograma Completo" at bounding box center [521, 438] width 978 height 12
checkbox Completo "true"
drag, startPoint x: 25, startPoint y: 404, endPoint x: 11, endPoint y: 407, distance: 14.3
click at [11, 407] on div "Requerente * Paciente Profissional de Saúde Paciente Nenhum resultado encontrad…" at bounding box center [521, 459] width 1020 height 422
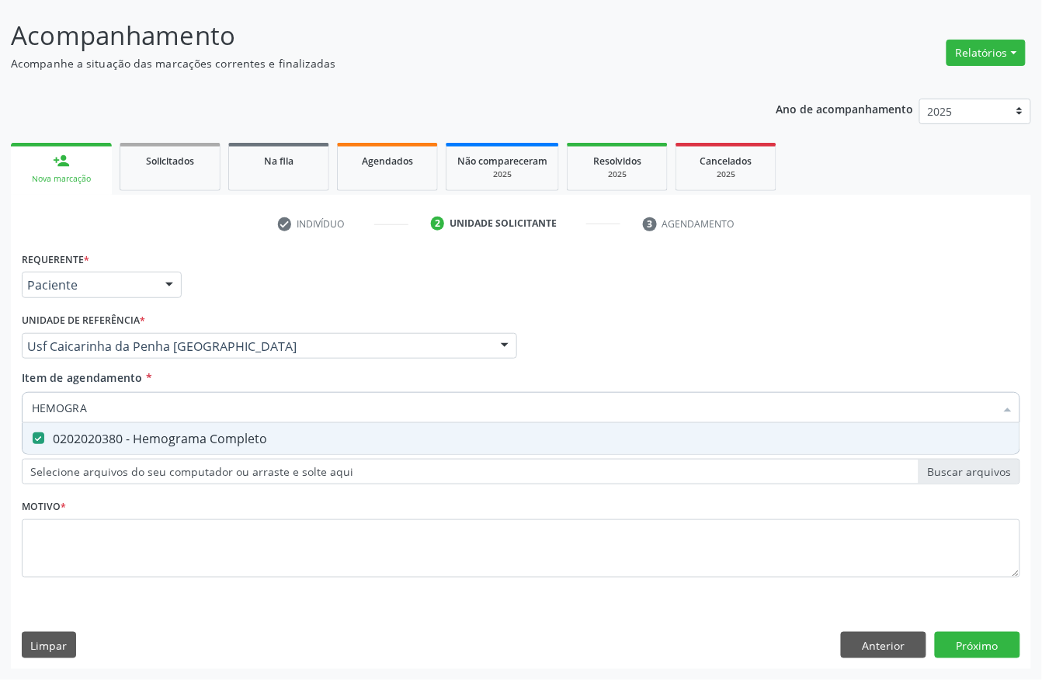
click at [178, 412] on input "HEMOGRA" at bounding box center [513, 407] width 963 height 31
type input "G"
checkbox Completo "false"
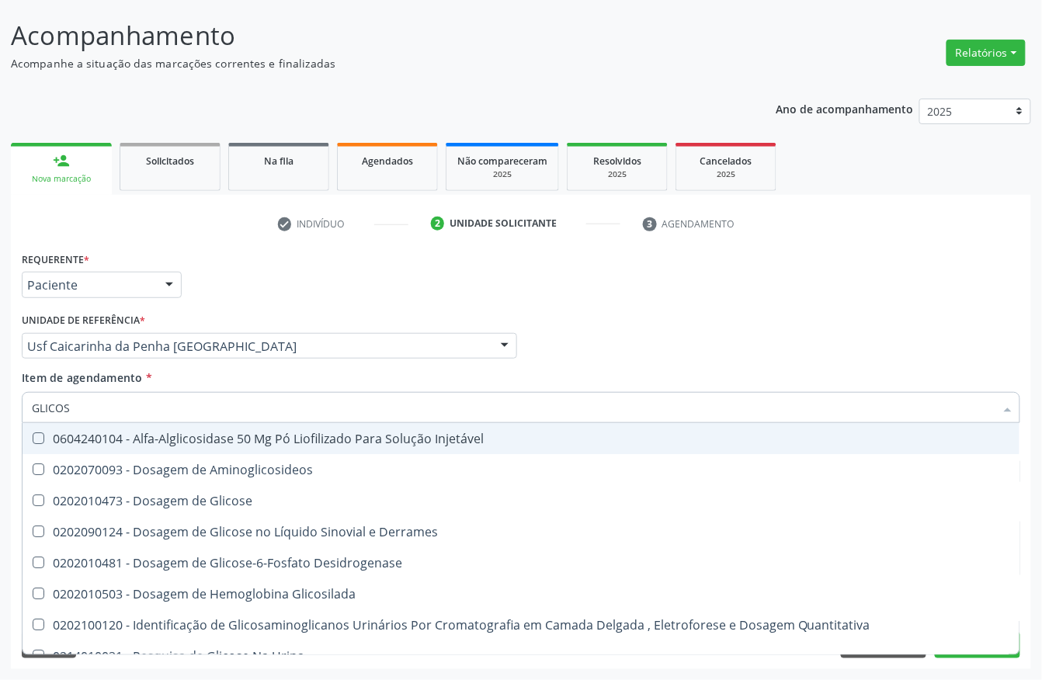
type input "GLICOSE"
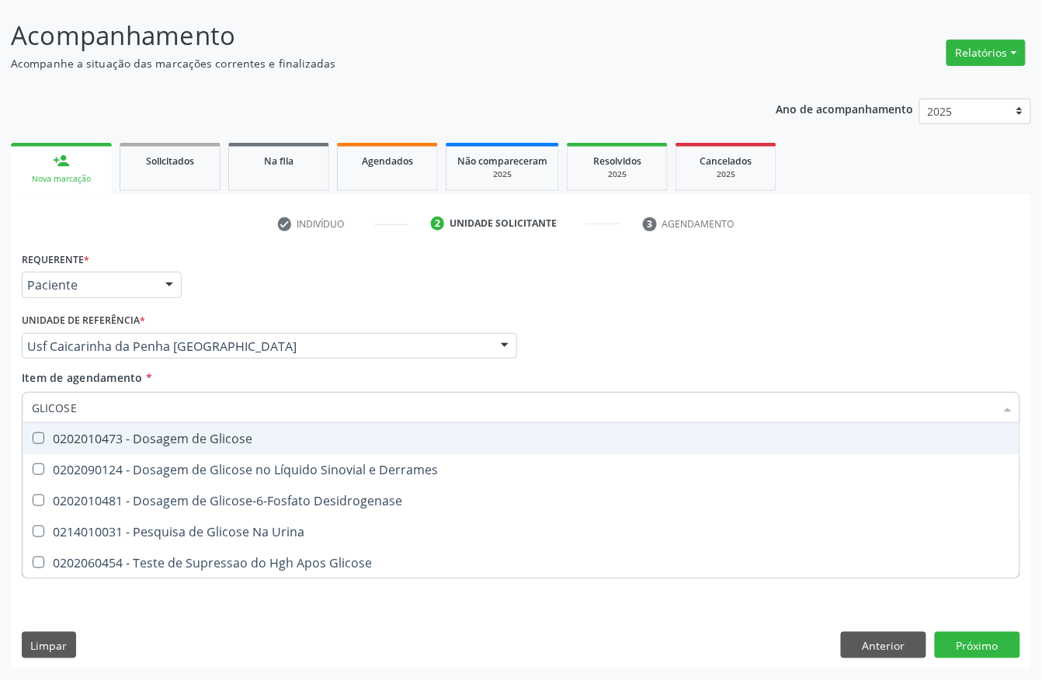
click at [137, 447] on span "0202010473 - Dosagem de Glicose" at bounding box center [521, 438] width 997 height 31
checkbox Glicose "true"
drag, startPoint x: 134, startPoint y: 412, endPoint x: 0, endPoint y: 410, distance: 134.3
click at [0, 410] on div "Acompanhamento Acompanhe a situação das marcações correntes e finalizadas Relat…" at bounding box center [521, 338] width 1042 height 684
type input "URE"
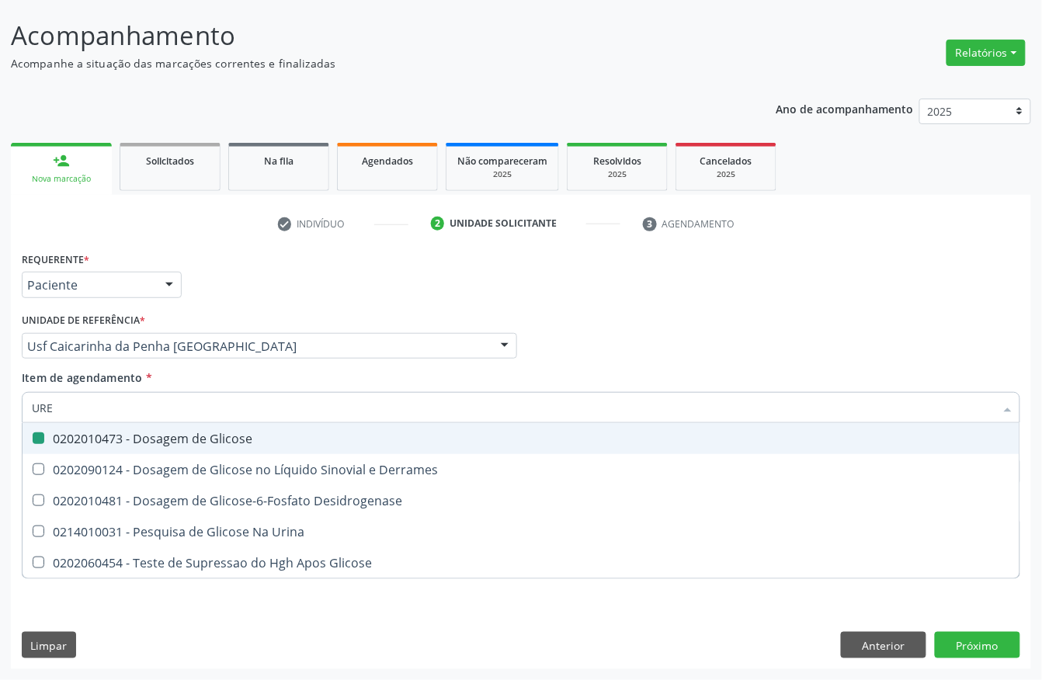
checkbox Glicose "false"
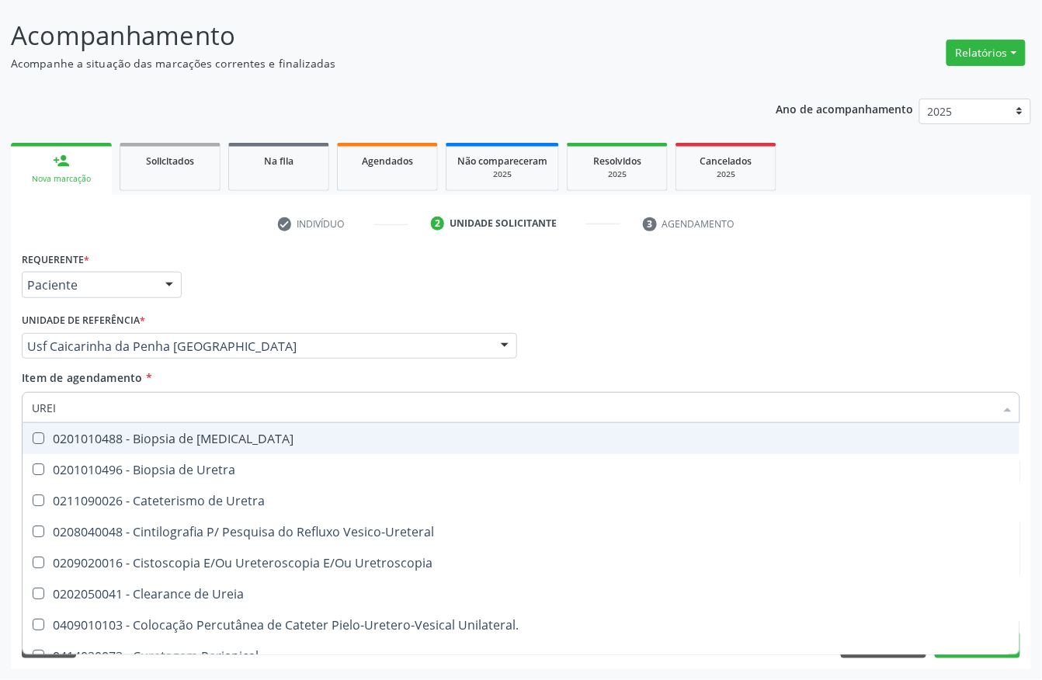
type input "UREIA"
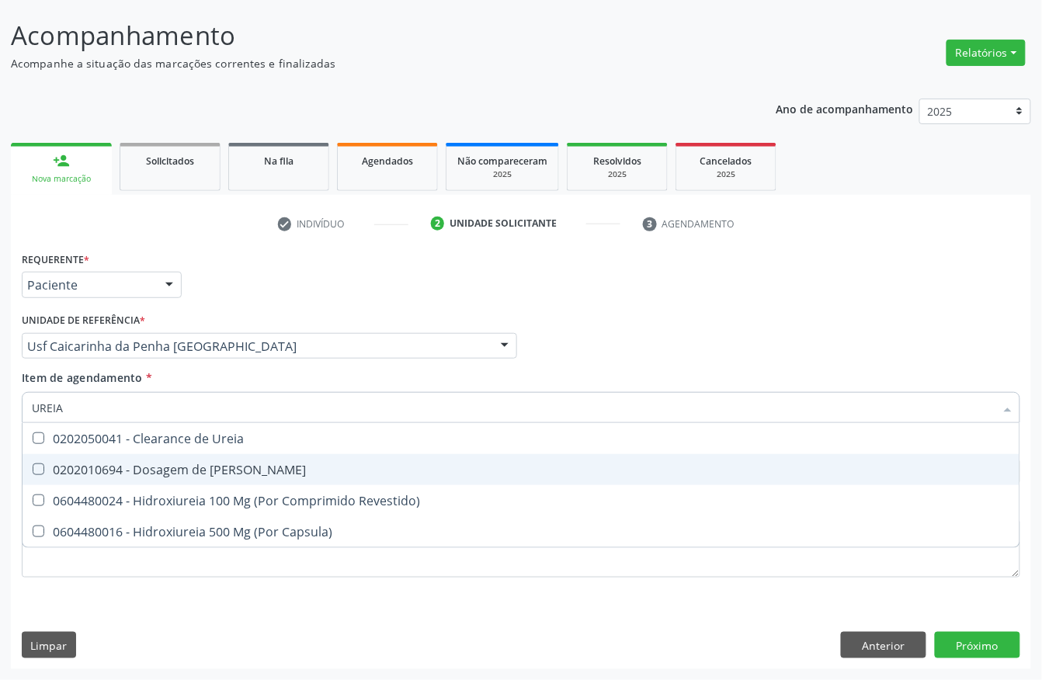
click at [39, 467] on Ureia at bounding box center [39, 470] width 12 height 12
click at [33, 467] on Ureia "checkbox" at bounding box center [28, 469] width 10 height 10
checkbox Ureia "true"
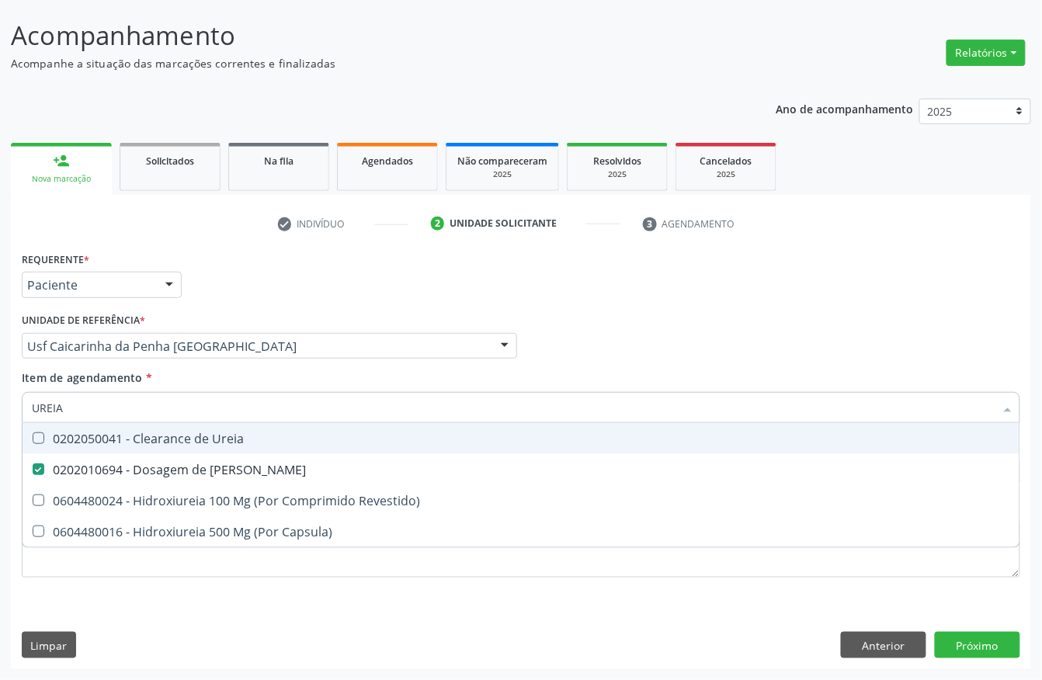
drag, startPoint x: 113, startPoint y: 410, endPoint x: 0, endPoint y: 408, distance: 112.6
click at [4, 408] on div "Acompanhamento Acompanhe a situação das marcações correntes e finalizadas Relat…" at bounding box center [521, 338] width 1042 height 684
type input "PARA"
checkbox Ureia "false"
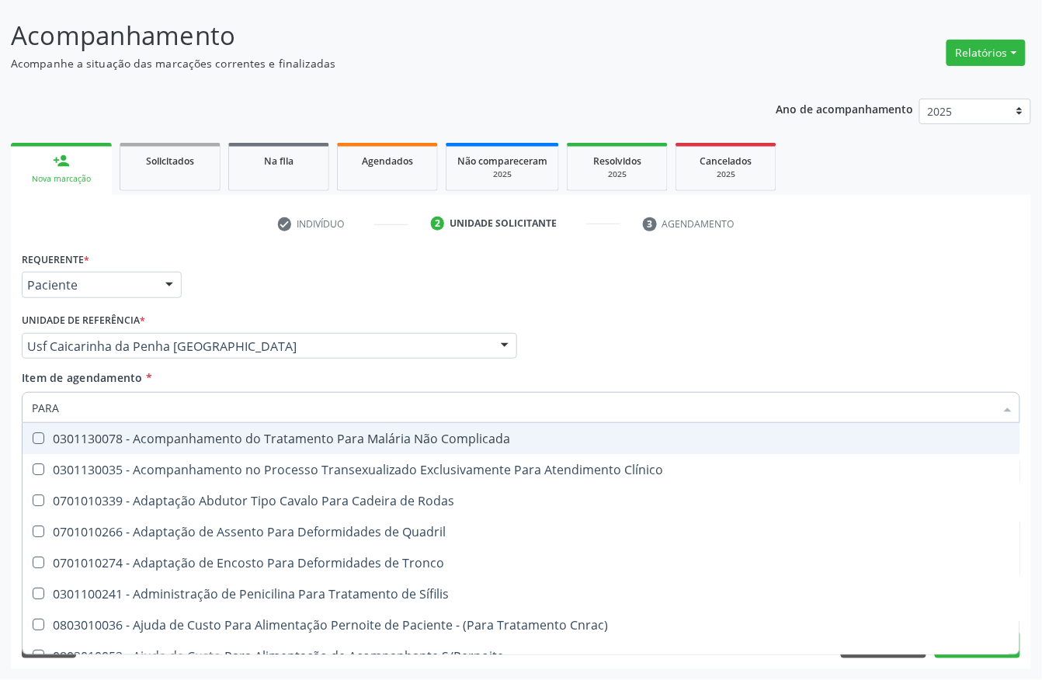
type input "PARAS"
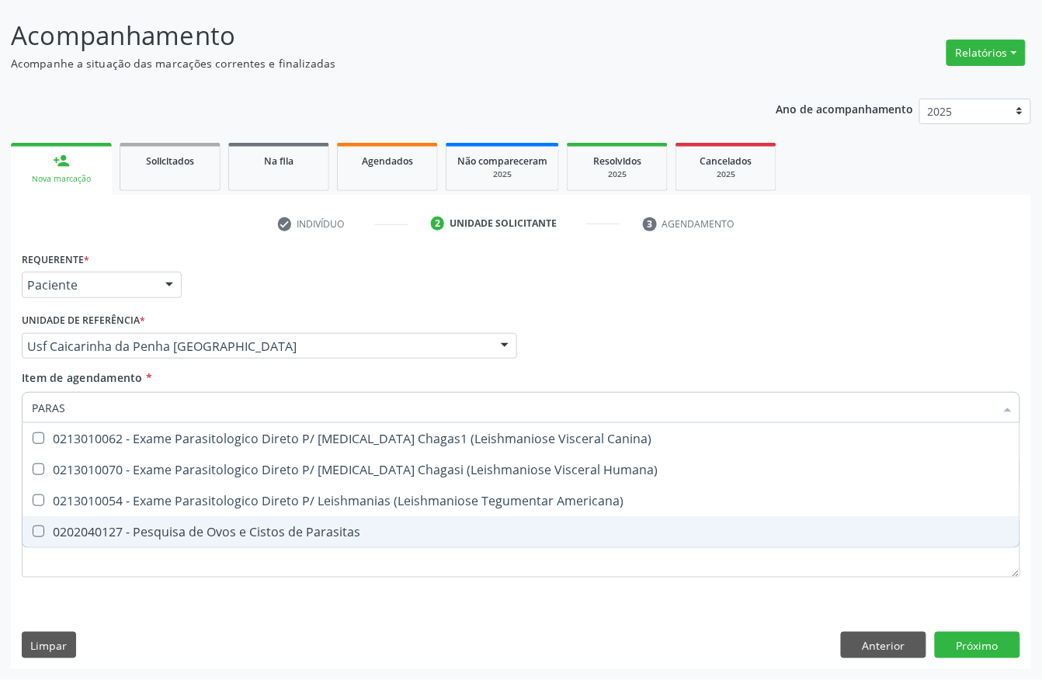
click at [32, 519] on span "0202040127 - Pesquisa de Ovos e Cistos de Parasitas" at bounding box center [521, 531] width 997 height 31
checkbox Parasitas "true"
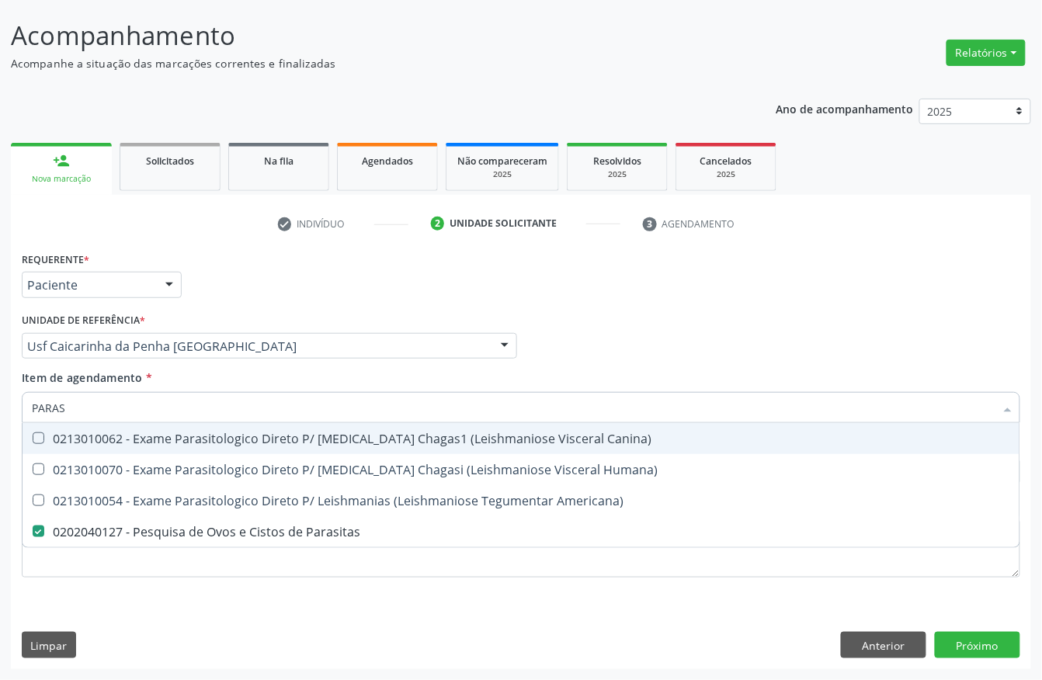
drag, startPoint x: 75, startPoint y: 413, endPoint x: 30, endPoint y: 401, distance: 47.5
click at [30, 401] on div "PARAS" at bounding box center [521, 407] width 999 height 31
type input "COLES"
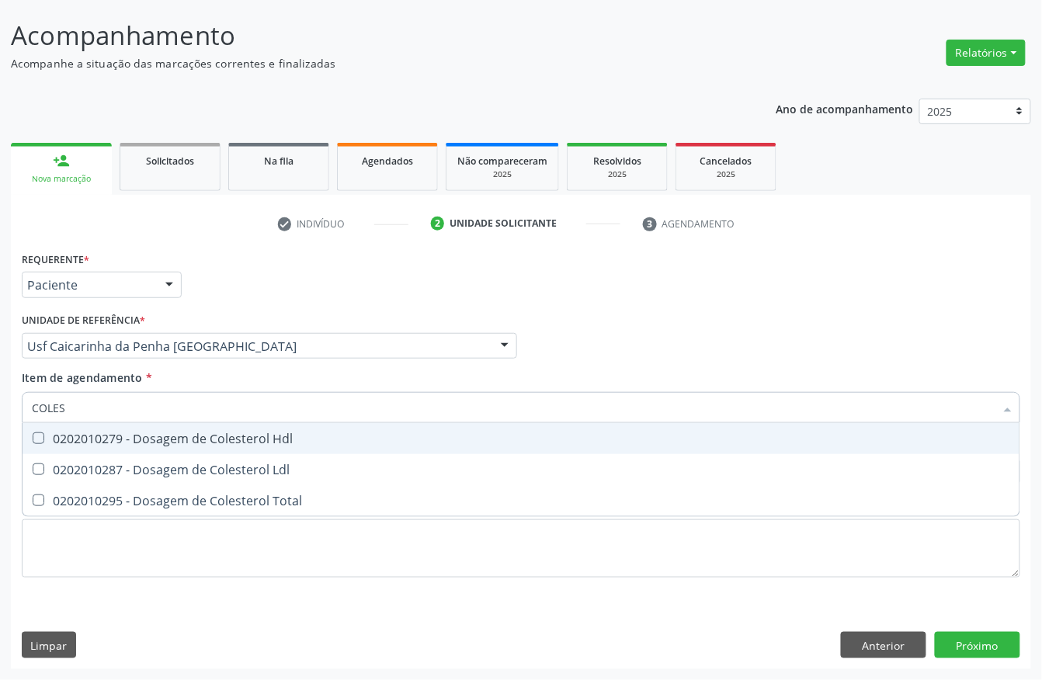
click at [44, 436] on div "0202010279 - Dosagem de Colesterol Hdl" at bounding box center [521, 438] width 978 height 12
checkbox Hdl "true"
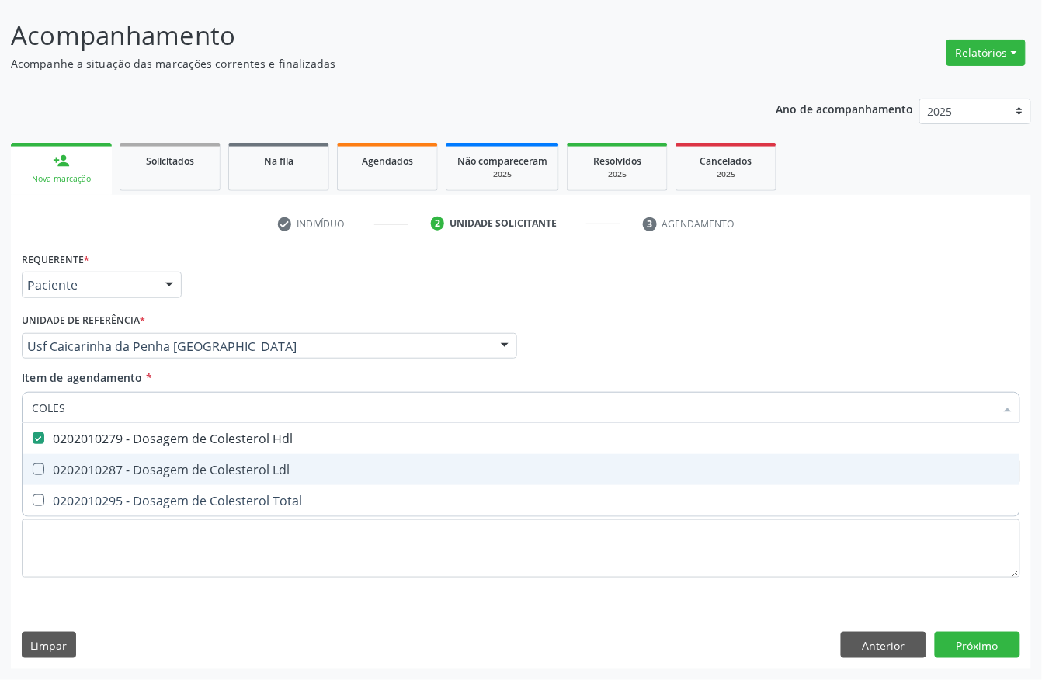
click at [44, 477] on span "0202010287 - Dosagem de Colesterol Ldl" at bounding box center [521, 469] width 997 height 31
checkbox Ldl "true"
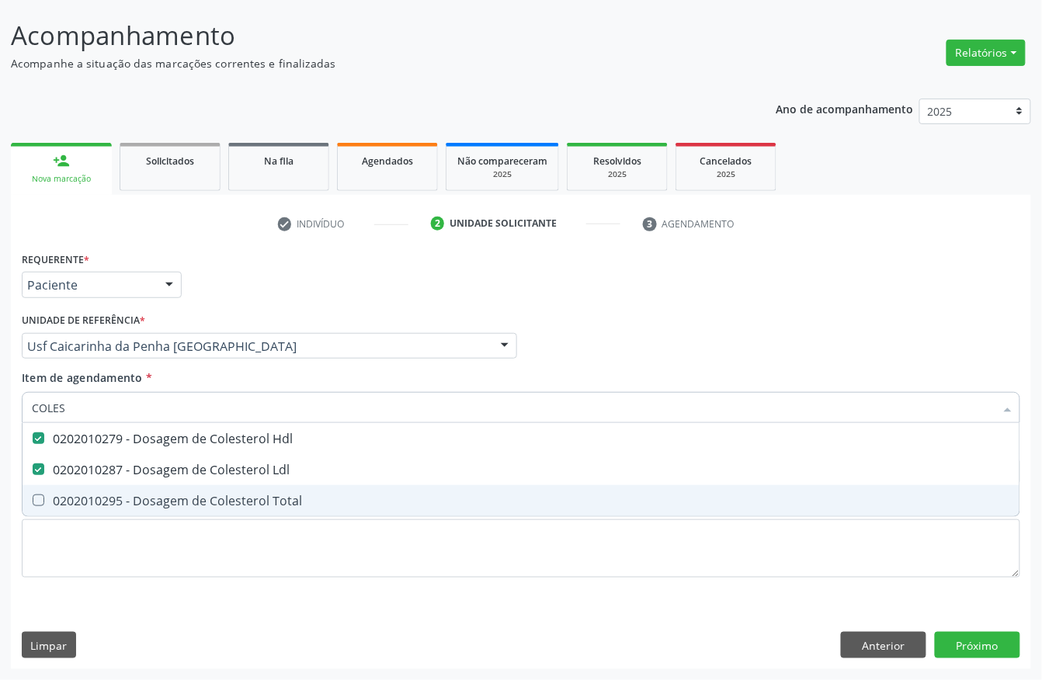
click at [42, 498] on Total at bounding box center [39, 501] width 12 height 12
click at [33, 498] on Total "checkbox" at bounding box center [28, 500] width 10 height 10
checkbox Total "true"
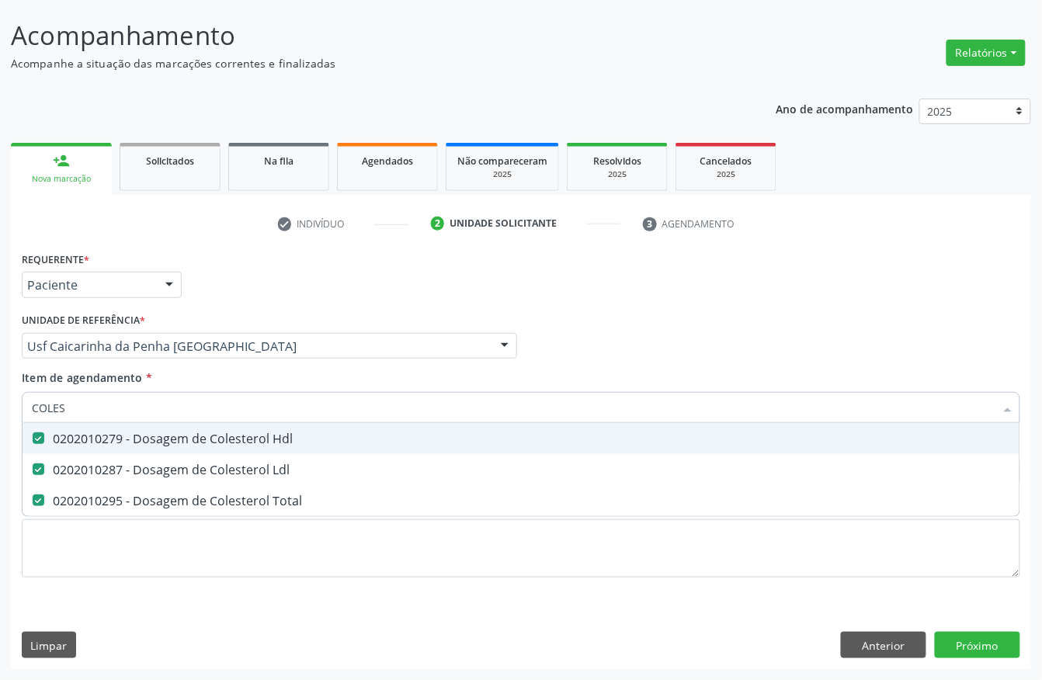
drag, startPoint x: 113, startPoint y: 414, endPoint x: 0, endPoint y: 396, distance: 114.0
click at [0, 396] on div "Acompanhamento Acompanhe a situação das marcações correntes e finalizadas Relat…" at bounding box center [521, 338] width 1042 height 684
type input "CRE"
checkbox Hdl "false"
checkbox Ldl "false"
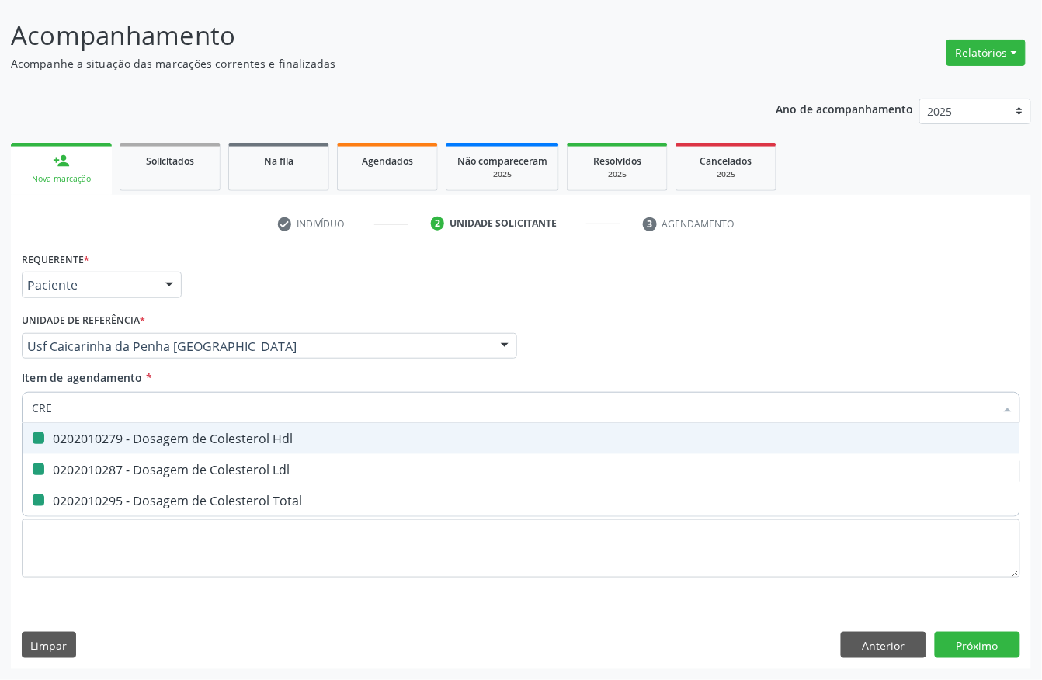
checkbox Total "false"
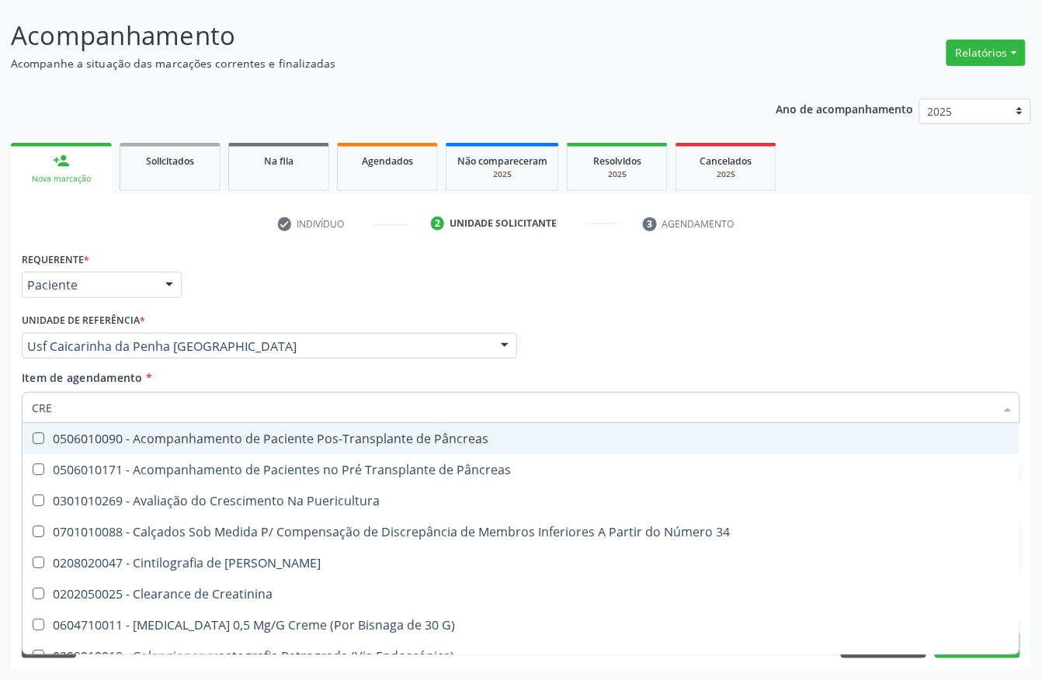
type input "CREA"
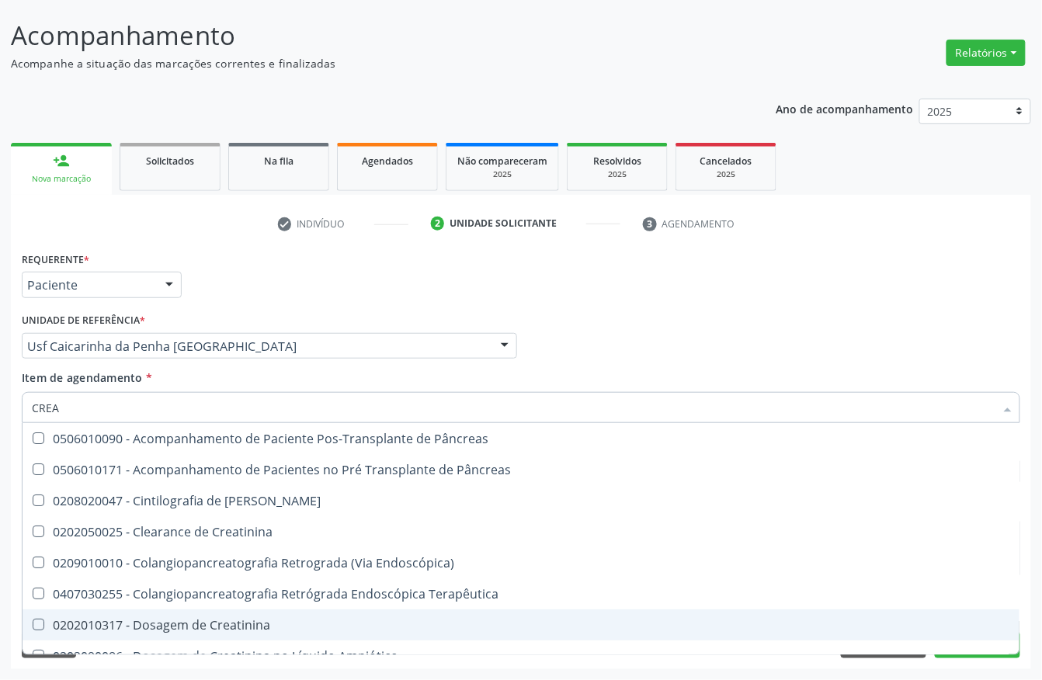
click at [87, 613] on span "0202010317 - Dosagem de Creatinina" at bounding box center [521, 625] width 997 height 31
checkbox Creatinina "true"
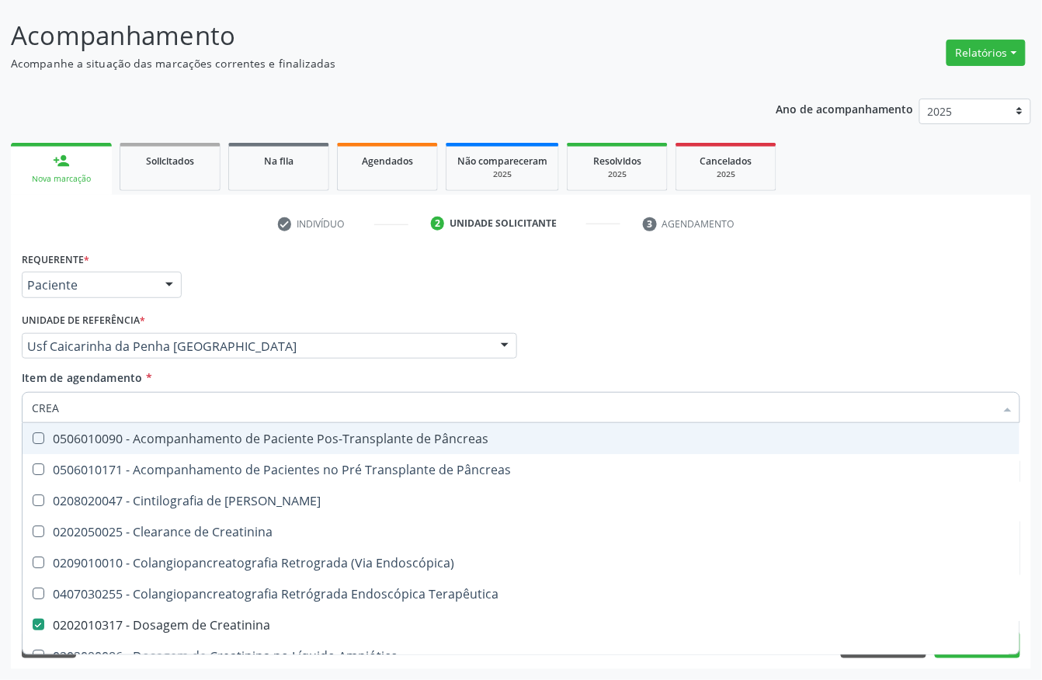
drag, startPoint x: 88, startPoint y: 412, endPoint x: 0, endPoint y: 405, distance: 88.0
click at [0, 405] on div "Acompanhamento Acompanhe a situação das marcações correntes e finalizadas Relat…" at bounding box center [521, 338] width 1042 height 684
type input "URIN"
checkbox Creatinina "false"
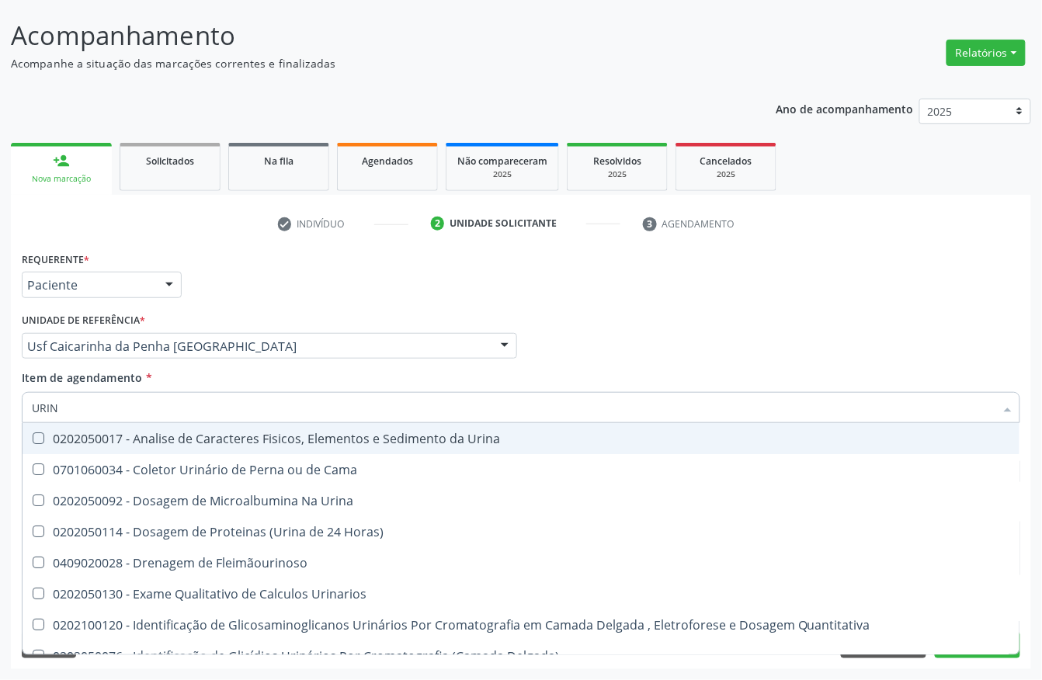
type input "URINA"
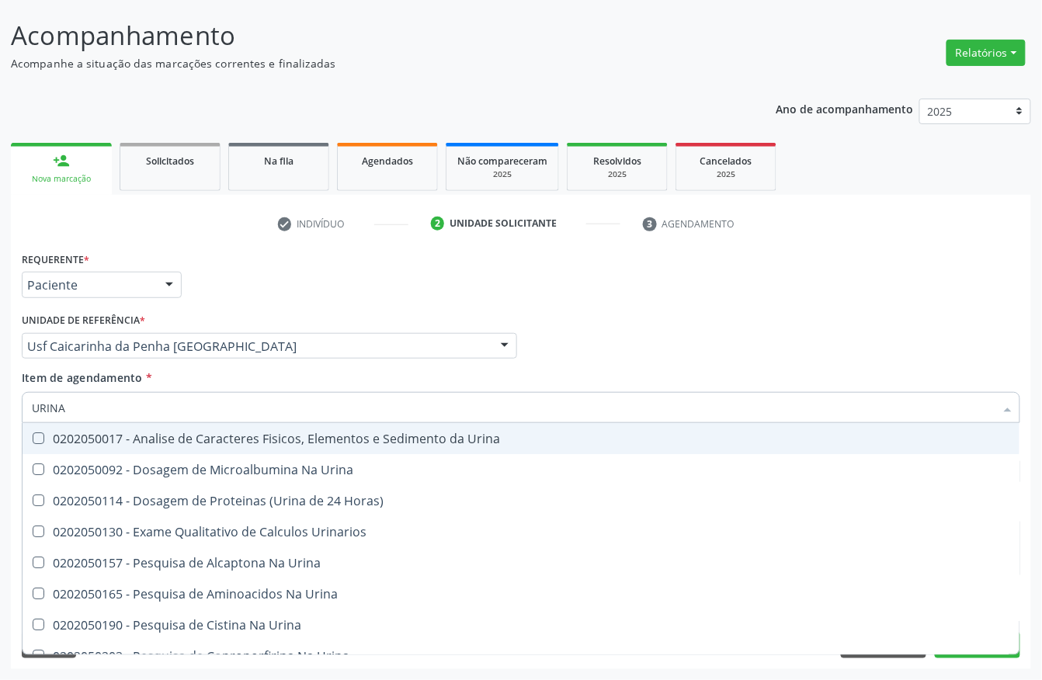
click at [154, 446] on span "0202050017 - Analise de Caracteres Fisicos, Elementos e Sedimento da Urina" at bounding box center [521, 438] width 997 height 31
checkbox Urina "true"
drag, startPoint x: 148, startPoint y: 410, endPoint x: 69, endPoint y: 408, distance: 78.4
click at [69, 408] on input "URINA" at bounding box center [513, 407] width 963 height 31
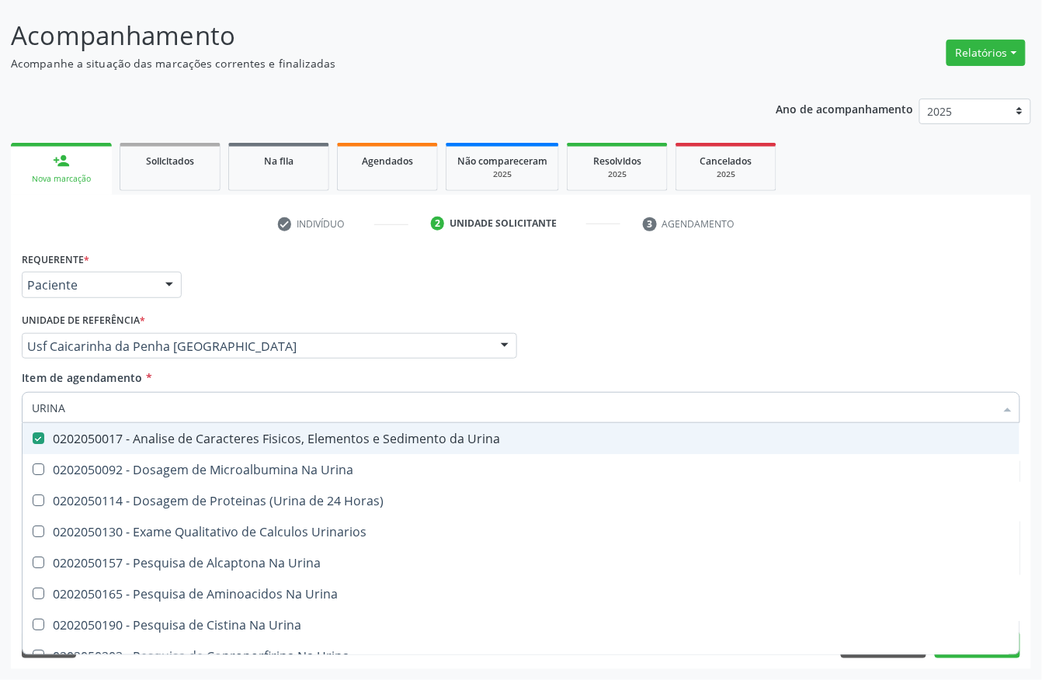
click at [69, 408] on input "URINA" at bounding box center [513, 407] width 963 height 31
type input "TRIG"
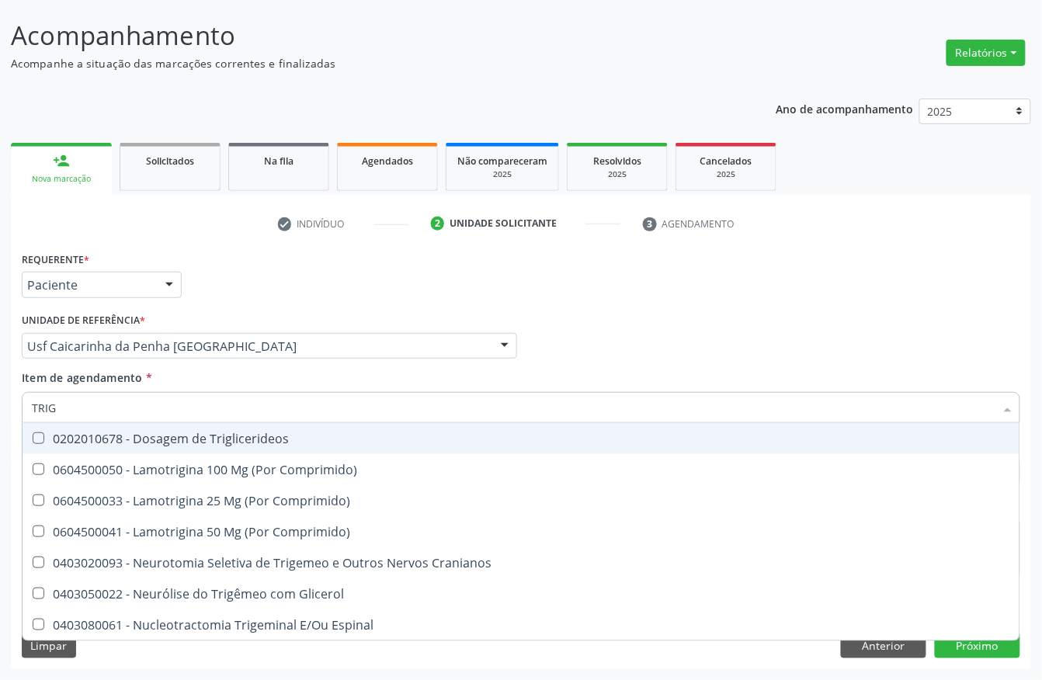
click at [69, 436] on div "0202010678 - Dosagem de Triglicerideos" at bounding box center [521, 438] width 978 height 12
checkbox Triglicerideos "true"
click at [84, 401] on input "TRIG" at bounding box center [513, 407] width 963 height 31
type input "BIL"
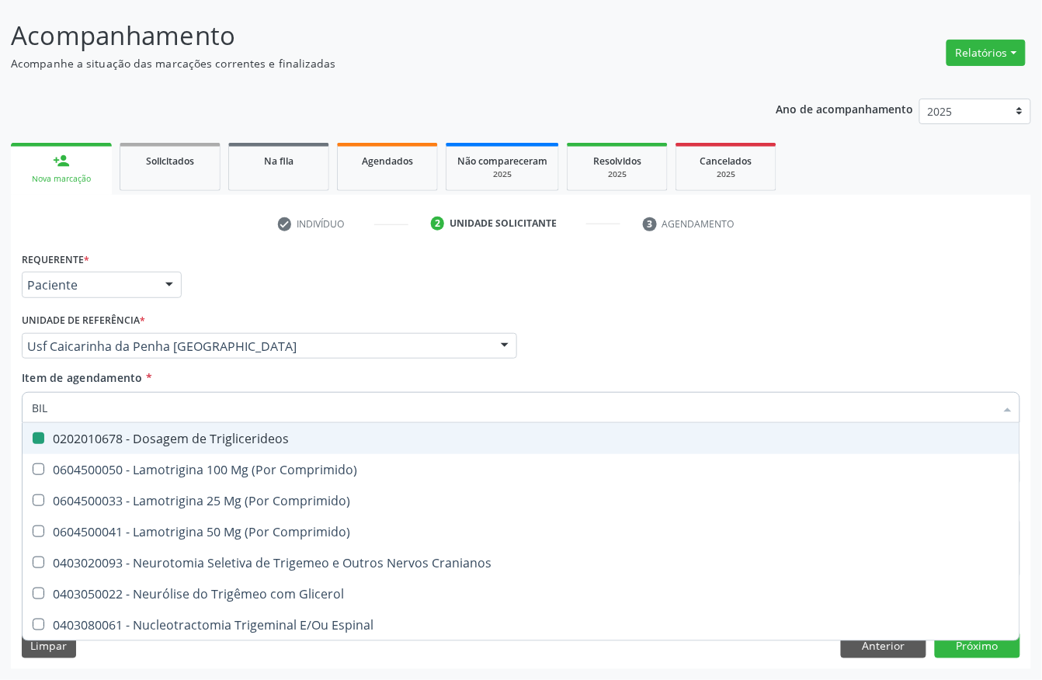
checkbox Triglicerideos "false"
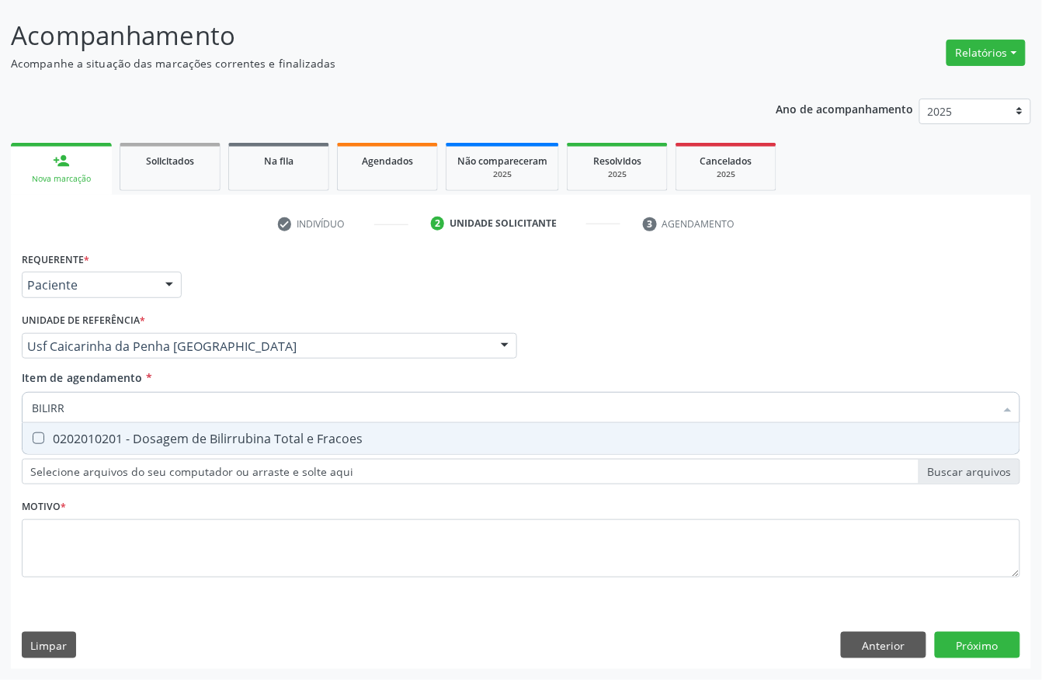
type input "BILIRRU"
click at [67, 448] on span "0202010201 - Dosagem de Bilirrubina Total e Fracoes" at bounding box center [521, 438] width 997 height 31
checkbox Fracoes "true"
click at [104, 405] on input "BILIRRU" at bounding box center [513, 407] width 963 height 31
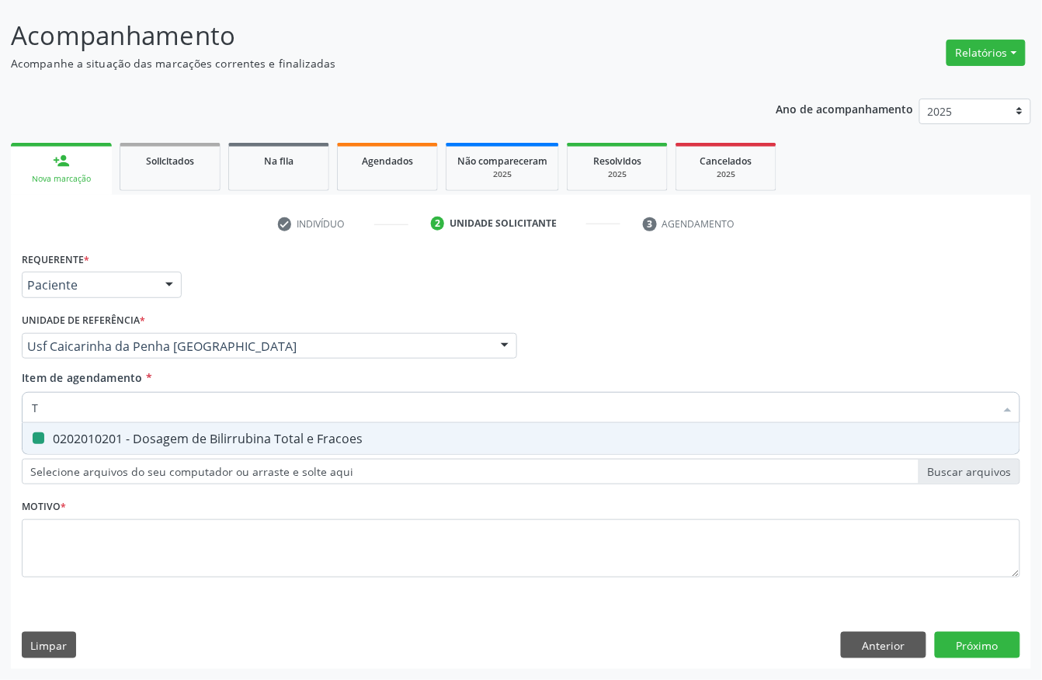
type input "[MEDICAL_DATA]"
checkbox Fracoes "false"
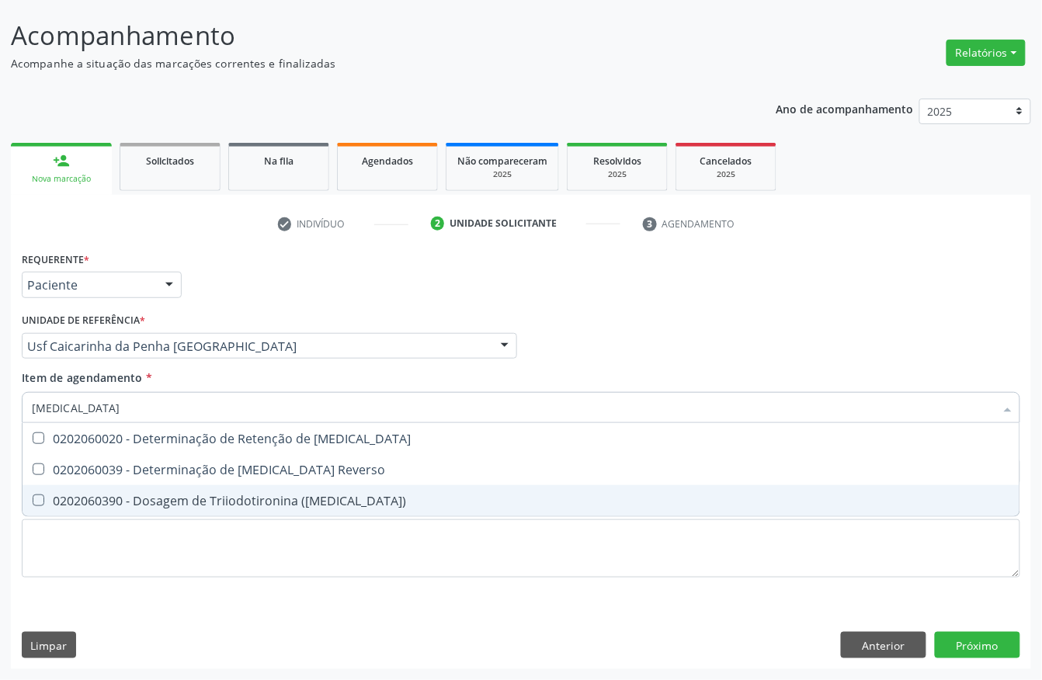
click at [98, 485] on span "0202060390 - Dosagem de Triiodotironina ([MEDICAL_DATA])" at bounding box center [521, 500] width 997 height 31
checkbox \(T3\) "true"
type input "T4"
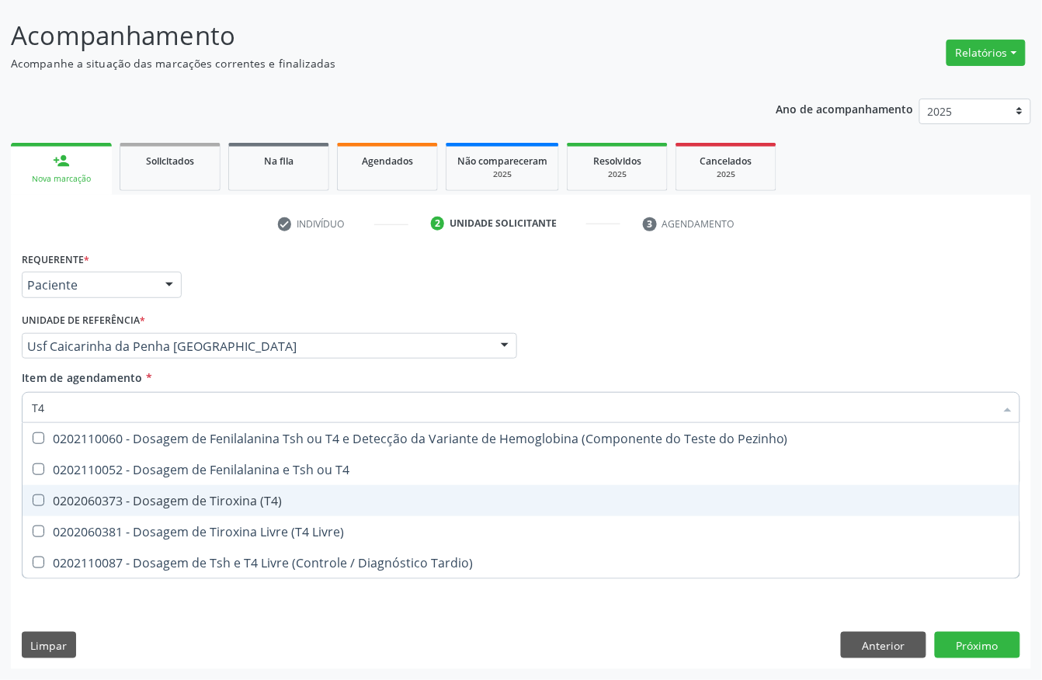
click at [98, 485] on span "0202060373 - Dosagem de Tiroxina (T4)" at bounding box center [521, 500] width 997 height 31
checkbox \(T4\) "true"
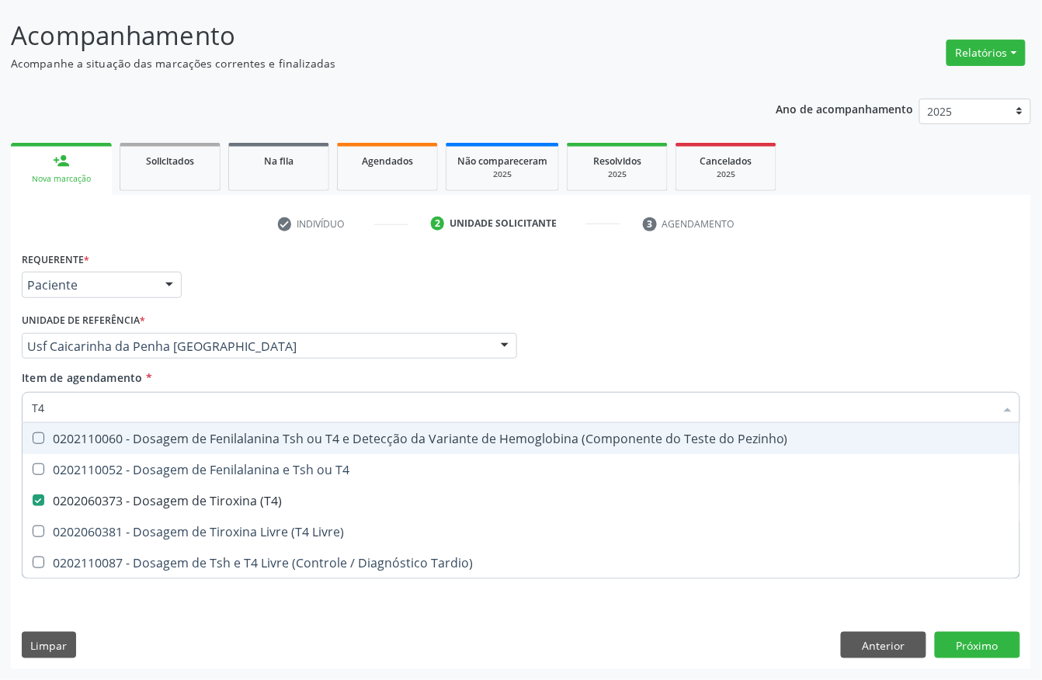
type input "T4"
click at [123, 383] on label "Item de agendamento *" at bounding box center [87, 378] width 130 height 16
click at [123, 392] on input "T4" at bounding box center [513, 407] width 963 height 31
click at [123, 383] on label "Item de agendamento *" at bounding box center [87, 378] width 130 height 16
click at [123, 392] on input "T4" at bounding box center [513, 407] width 963 height 31
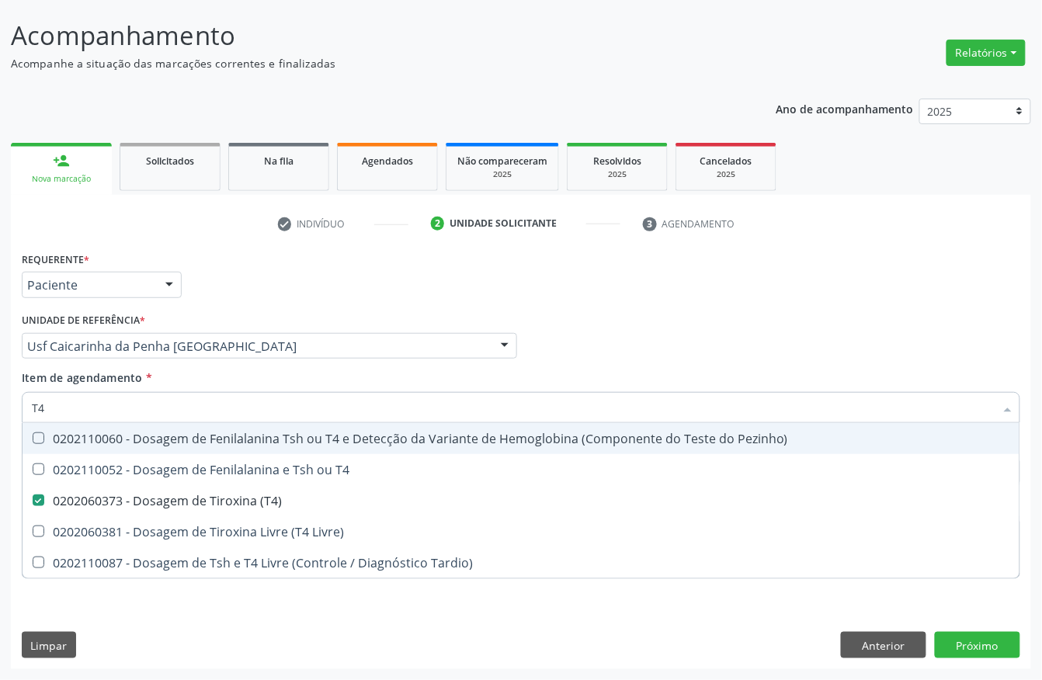
click at [123, 405] on input "T4" at bounding box center [513, 407] width 963 height 31
checkbox T4 "true"
checkbox Livre\) "true"
checkbox Tardio\) "true"
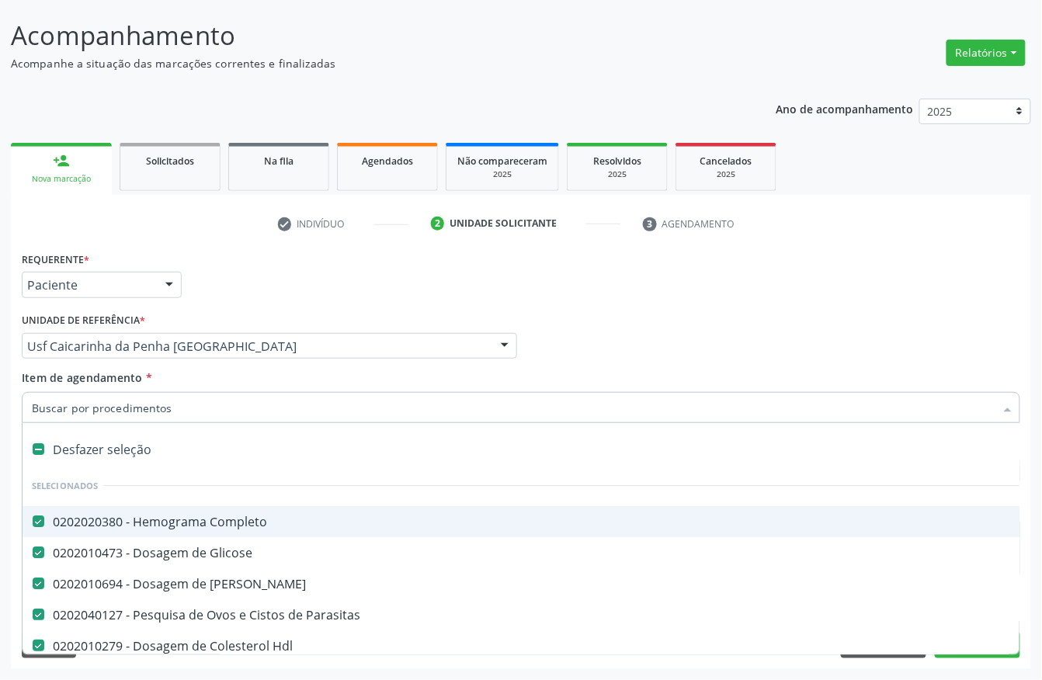
click at [123, 405] on input "Item de agendamento *" at bounding box center [513, 407] width 963 height 31
type input "T"
checkbox \(T4\) "false"
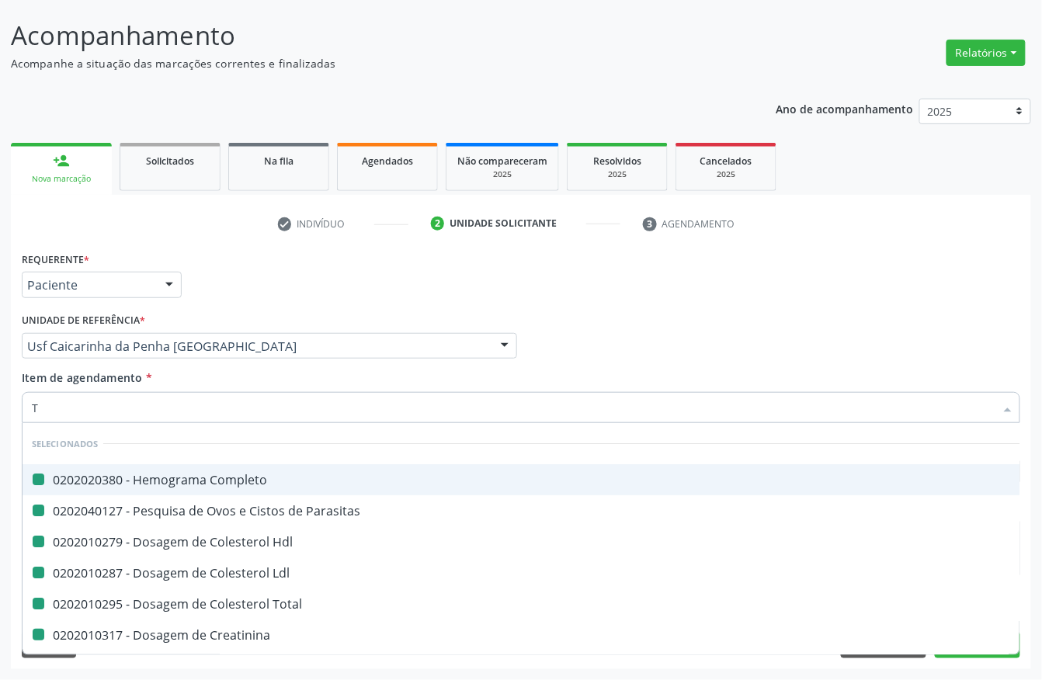
type input "TS"
checkbox Completo "false"
checkbox Parasitas "false"
checkbox Hdl "false"
checkbox Ldl "false"
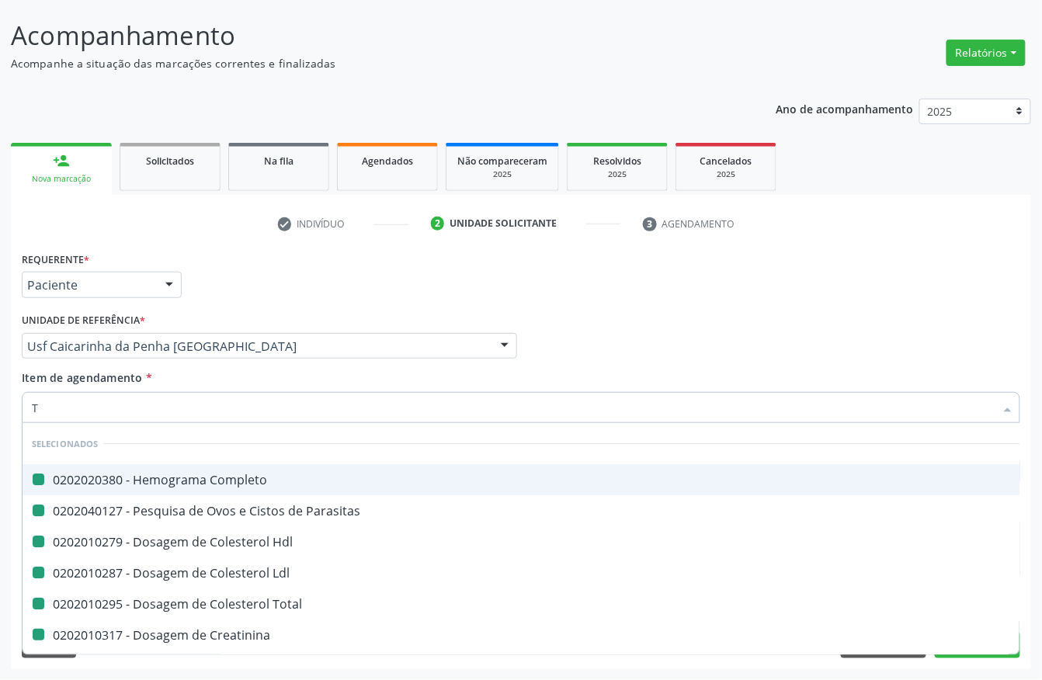
checkbox Total "false"
checkbox Creatinina "false"
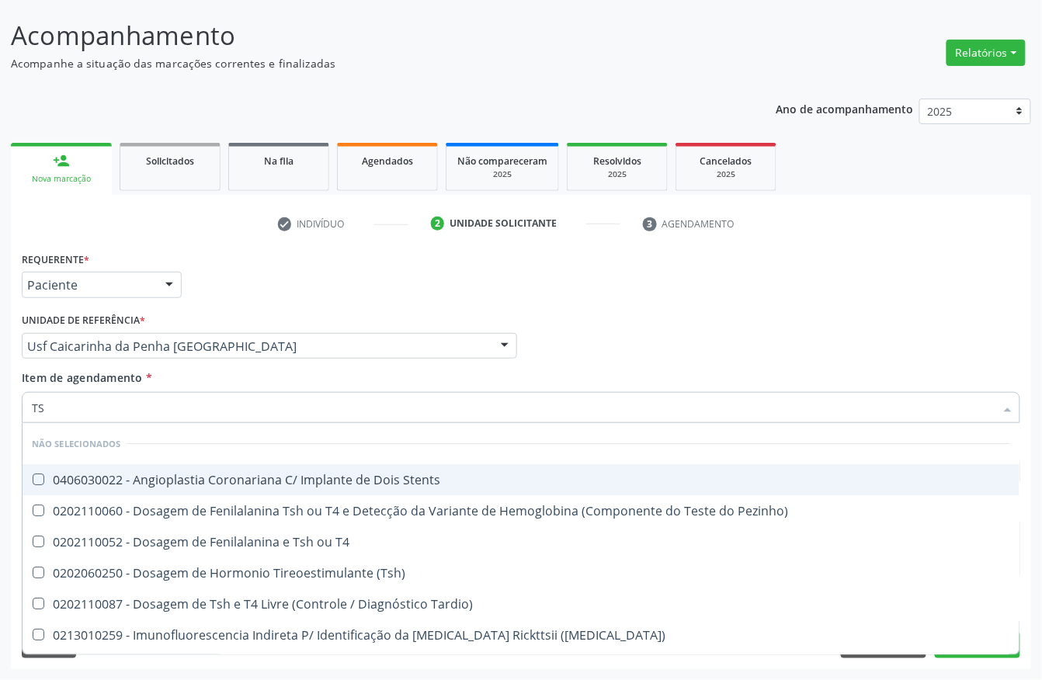
type input "TSH"
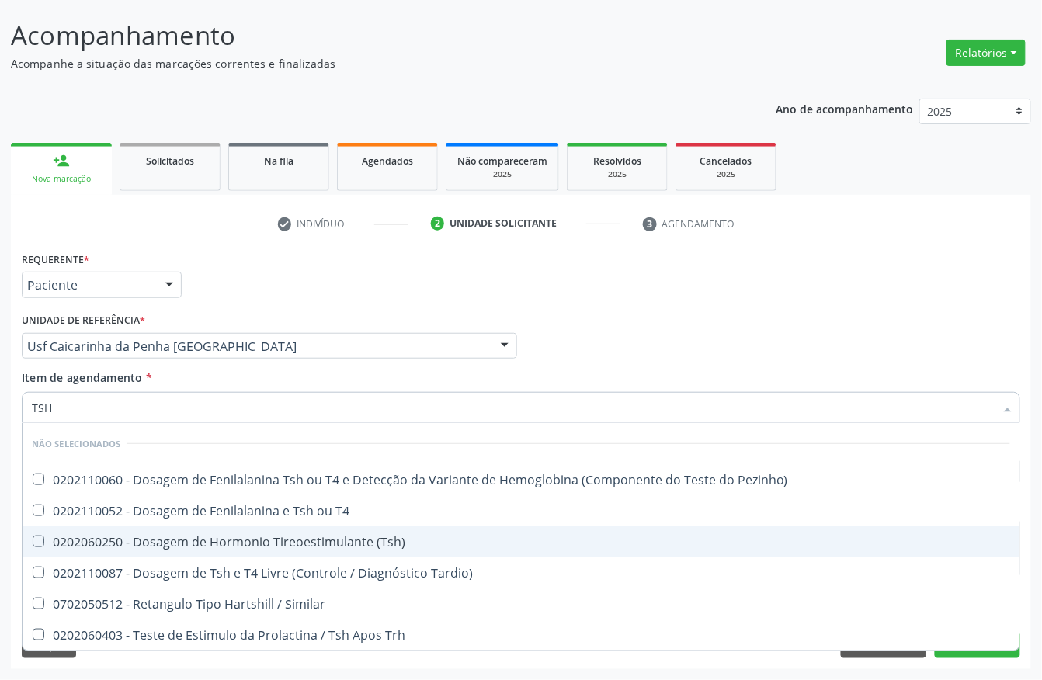
click at [290, 551] on span "0202060250 - Dosagem de Hormonio Tireoestimulante (Tsh)" at bounding box center [521, 541] width 997 height 31
checkbox \(Tsh\) "true"
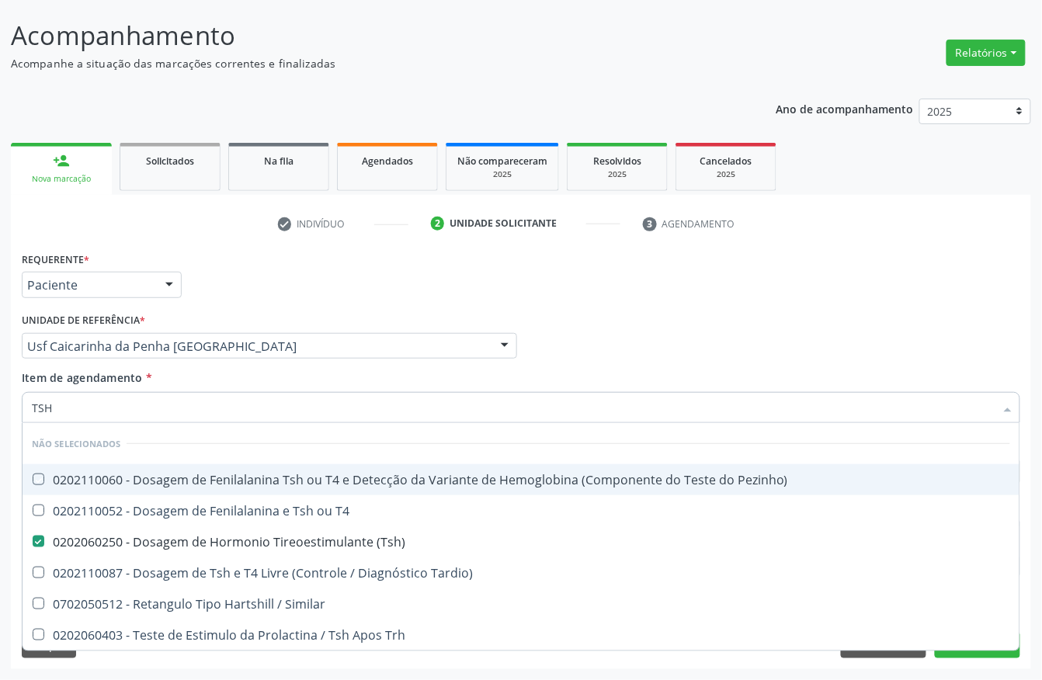
click at [687, 336] on div "Profissional Solicitante Por favor, selecione a Unidade de Atendimento primeiro…" at bounding box center [521, 339] width 1006 height 61
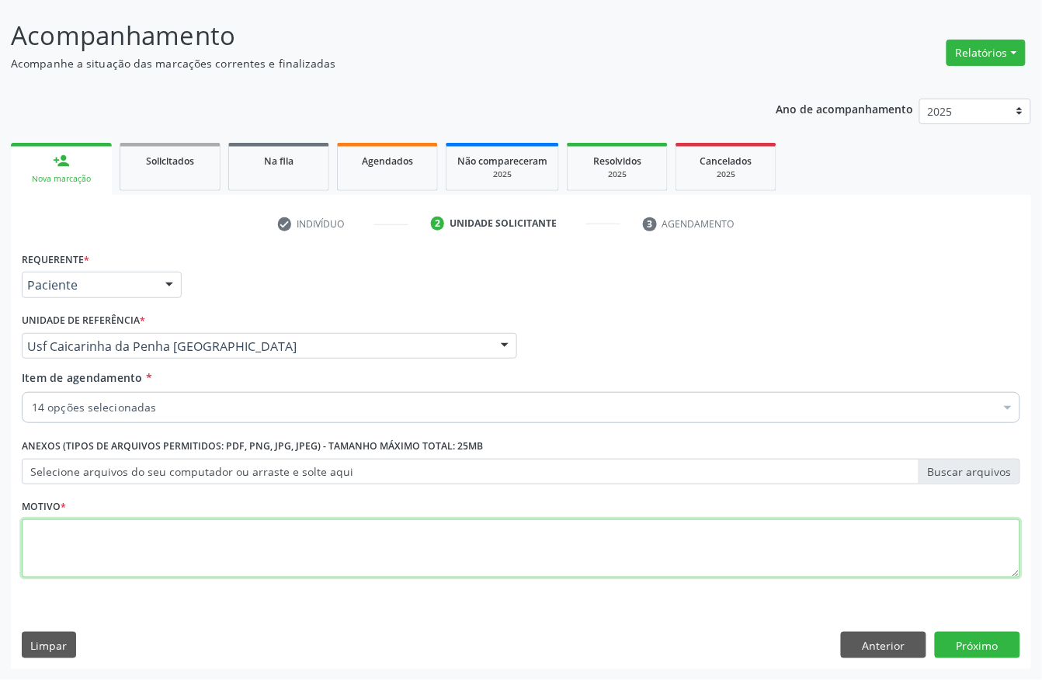
click at [284, 547] on textarea at bounding box center [521, 548] width 999 height 59
type textarea "*"
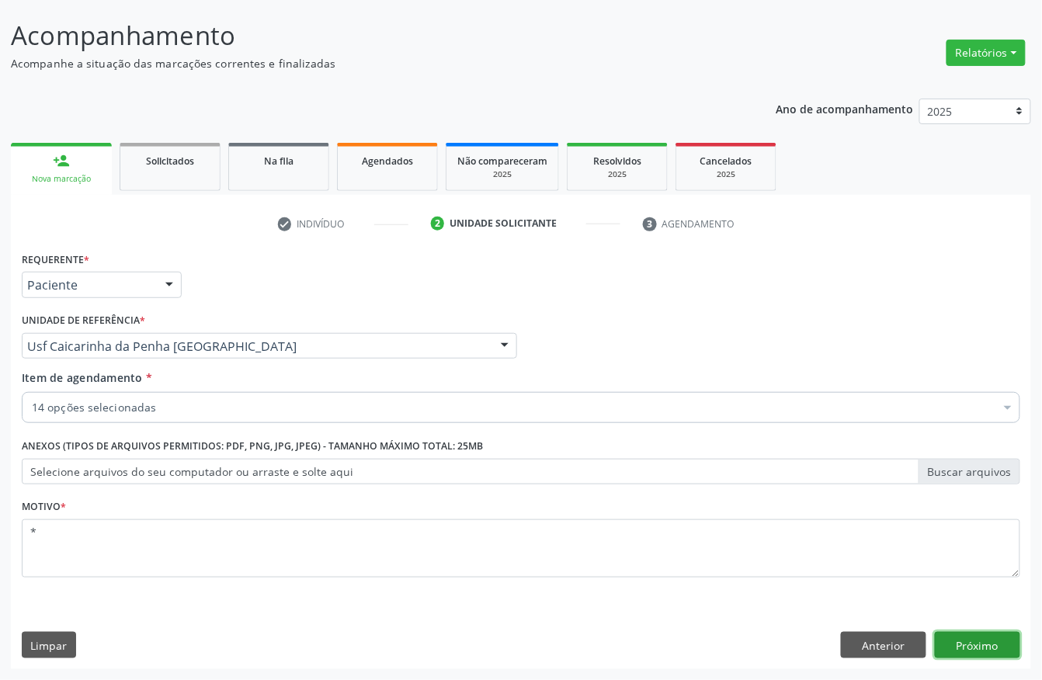
click at [969, 640] on button "Próximo" at bounding box center [977, 645] width 85 height 26
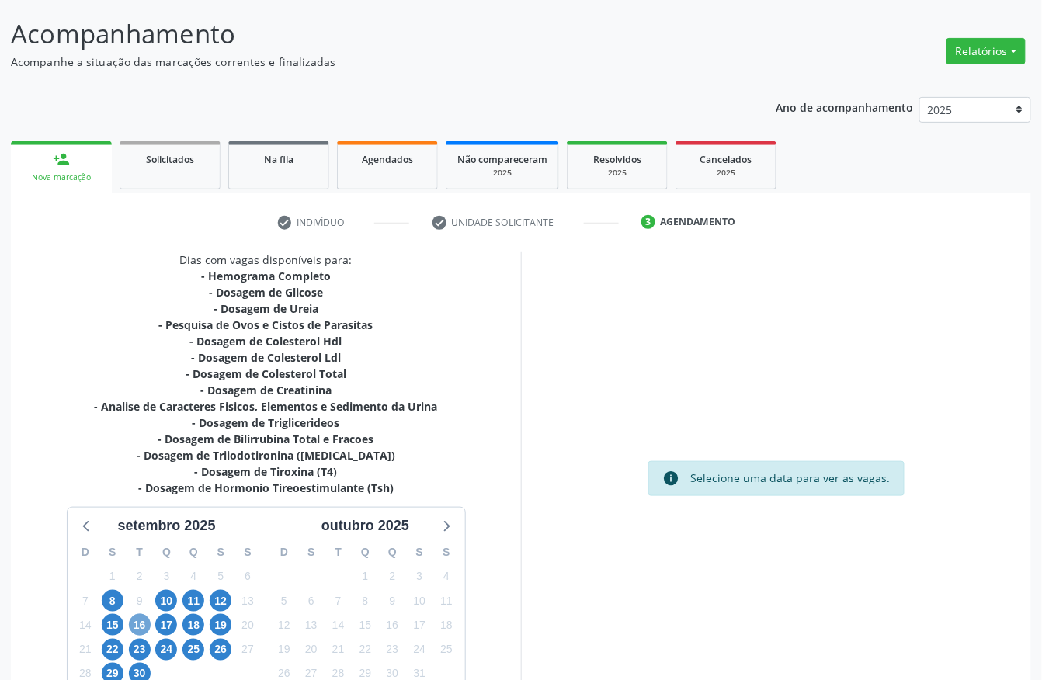
click at [141, 618] on span "16" at bounding box center [140, 625] width 22 height 22
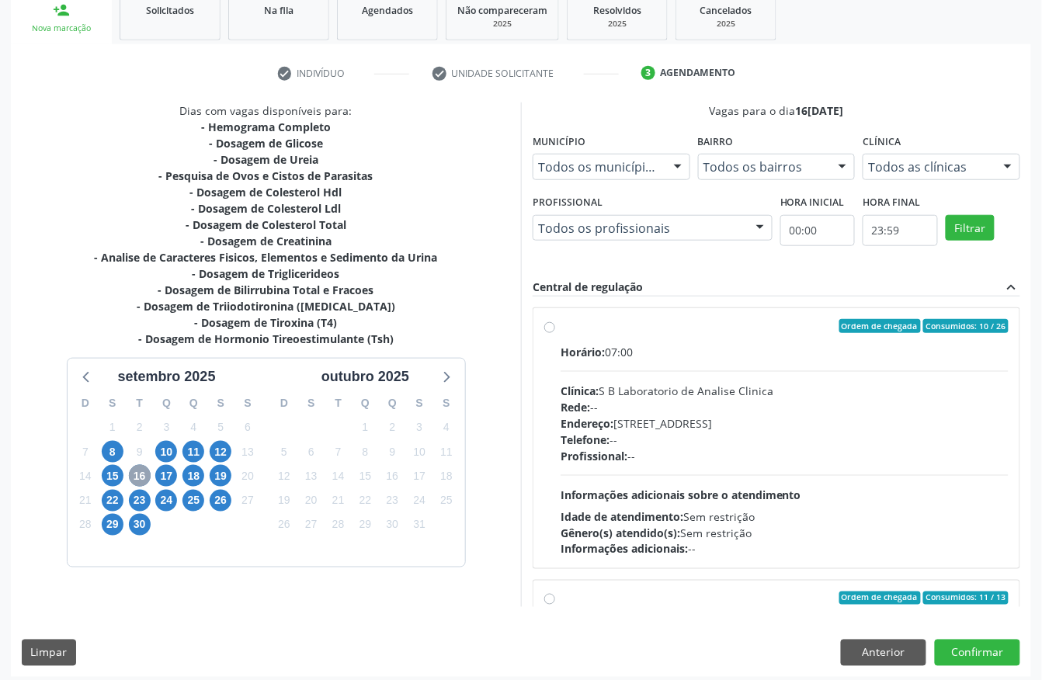
scroll to position [248, 0]
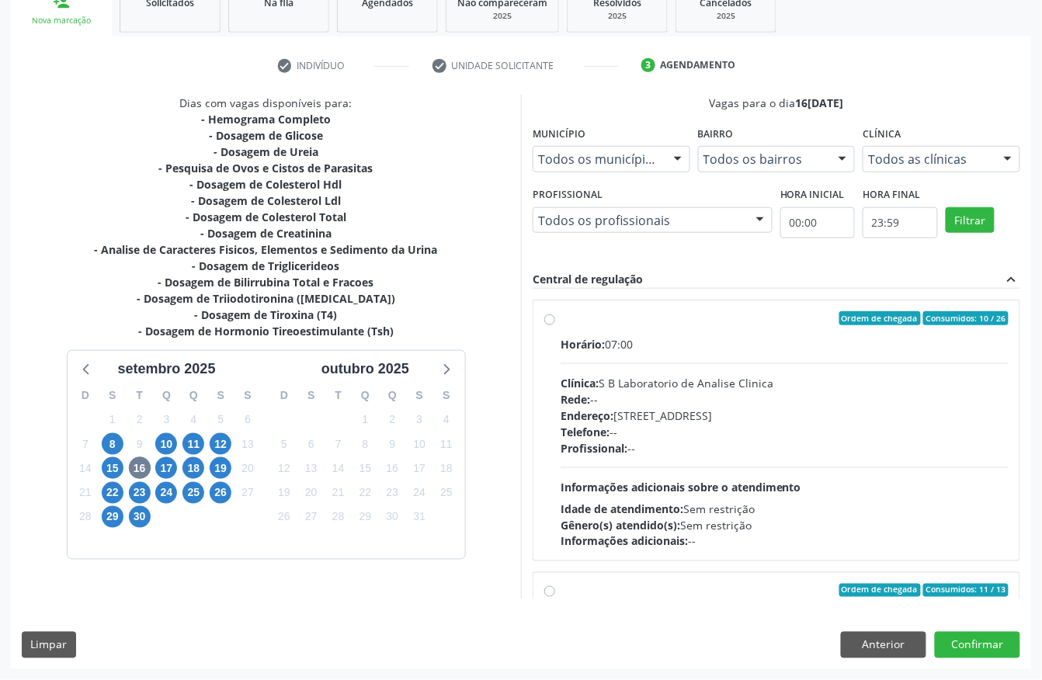
click at [706, 332] on label "Ordem de chegada Consumidos: 10 / 26 Horário: 07:00 Clínica: S B Laboratorio de…" at bounding box center [785, 430] width 448 height 238
click at [555, 325] on input "Ordem de chegada Consumidos: 10 / 26 Horário: 07:00 Clínica: S B Laboratorio de…" at bounding box center [549, 318] width 11 height 14
radio input "true"
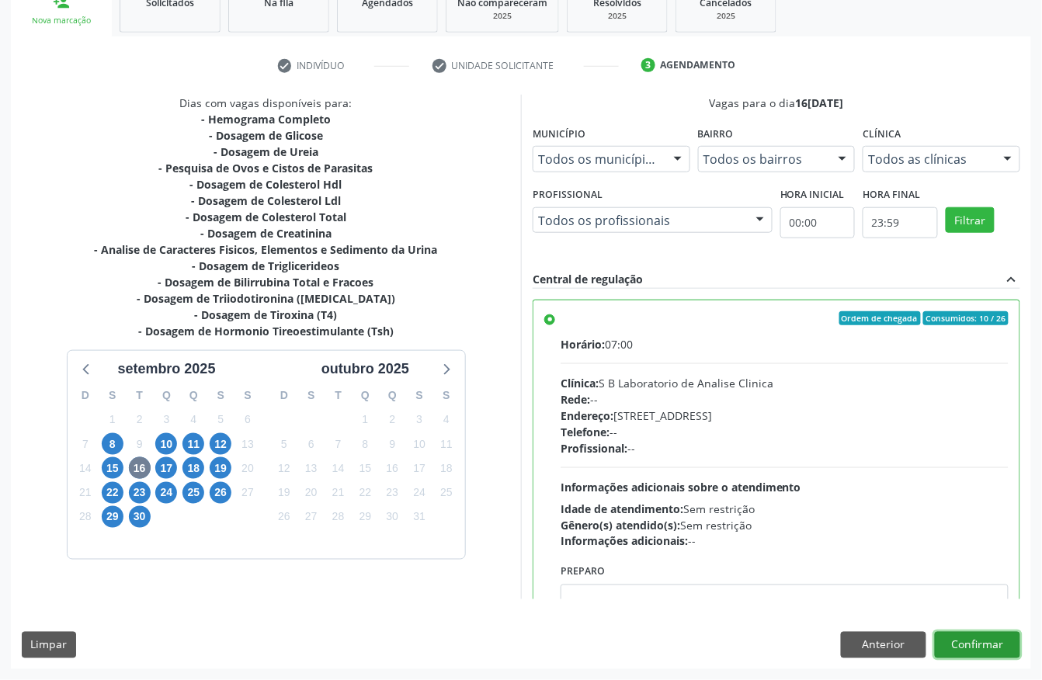
click at [998, 647] on button "Confirmar" at bounding box center [977, 645] width 85 height 26
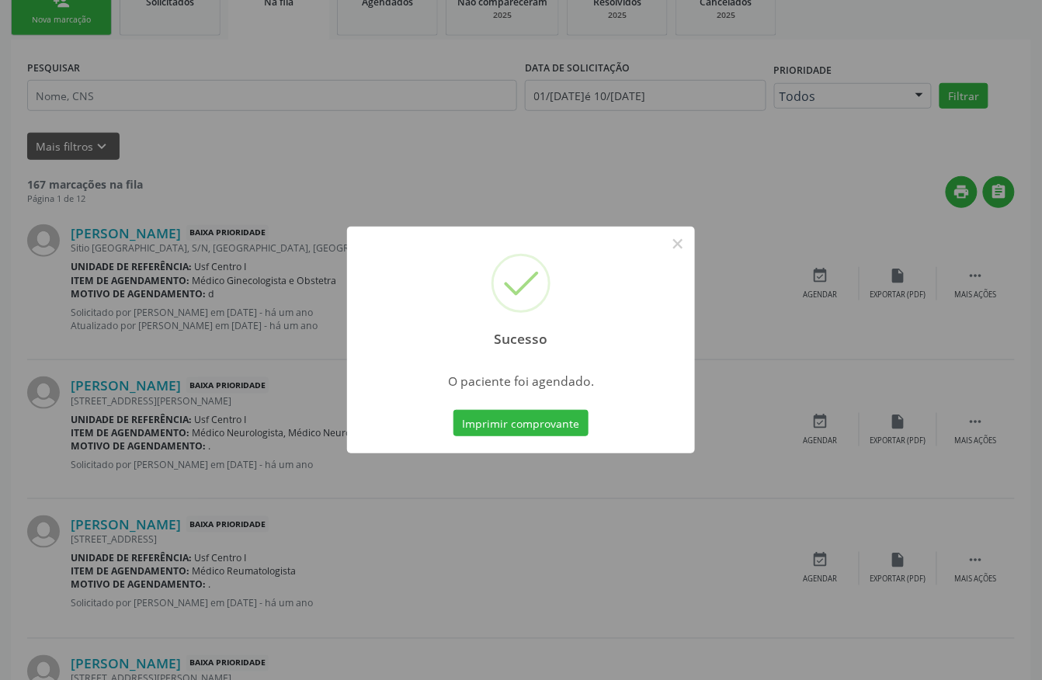
scroll to position [0, 0]
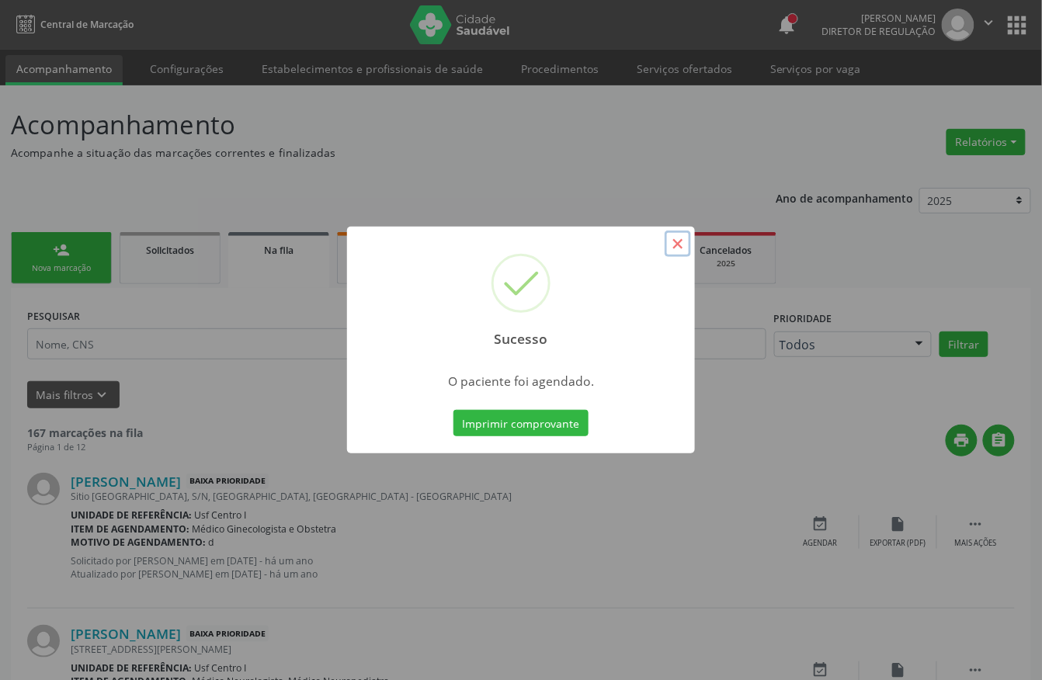
click at [680, 243] on button "×" at bounding box center [678, 244] width 26 height 26
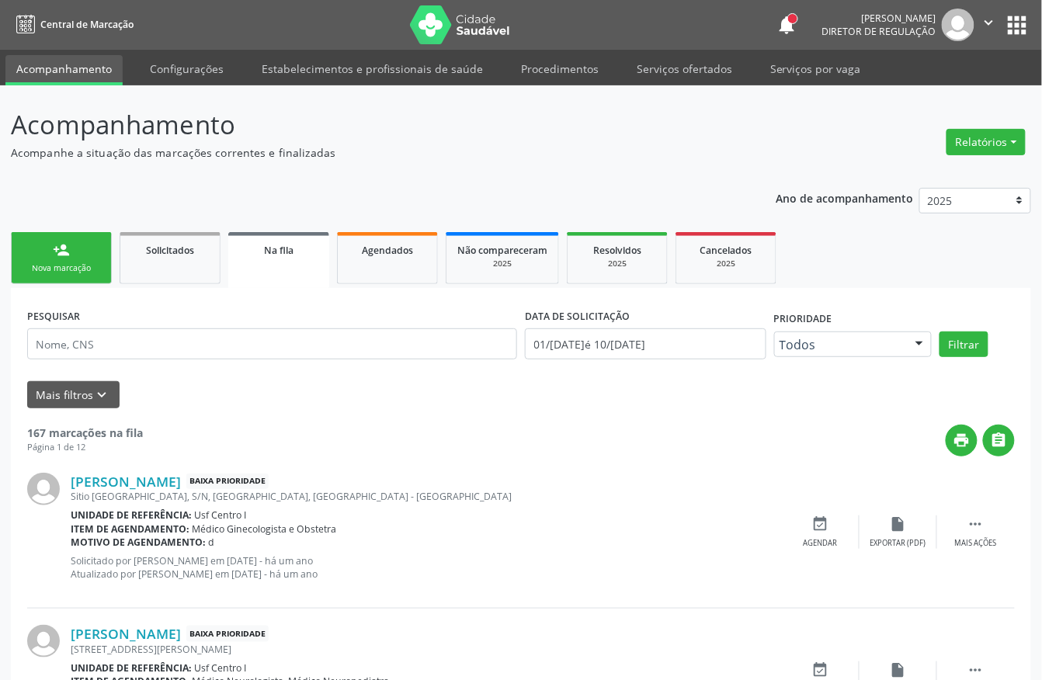
click at [40, 242] on link "person_add Nova marcação" at bounding box center [61, 258] width 101 height 52
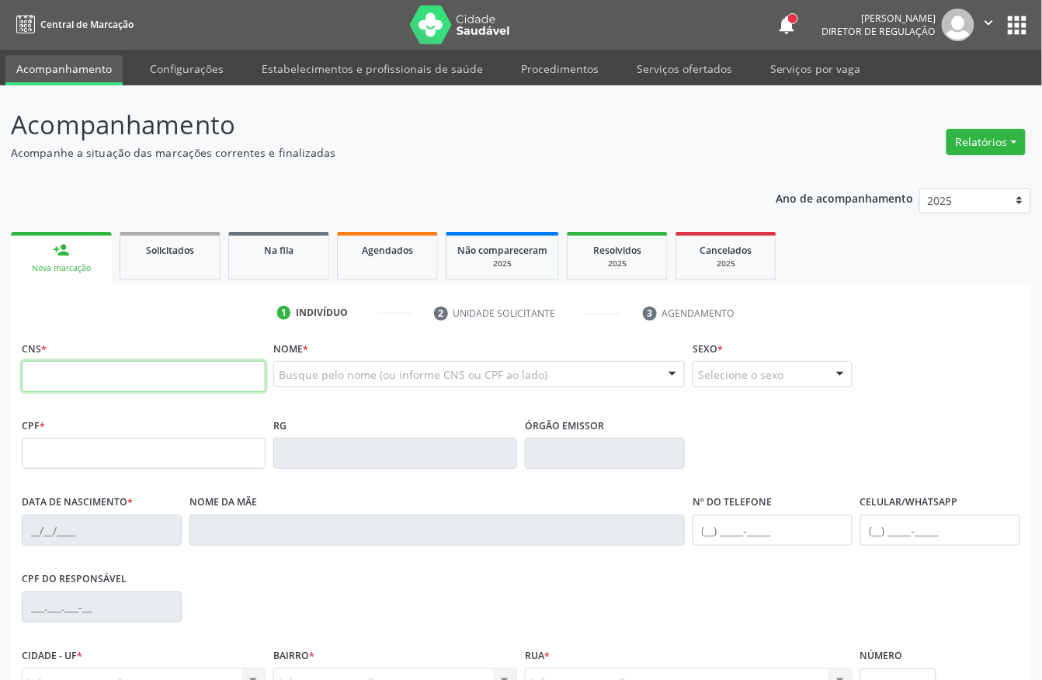
click at [148, 384] on input "text" at bounding box center [144, 376] width 244 height 31
type input "898 0034 1942 3065"
type input "052.008.954-56"
type input "08/04/1949"
type input "Artermicia Rosa de Jesus"
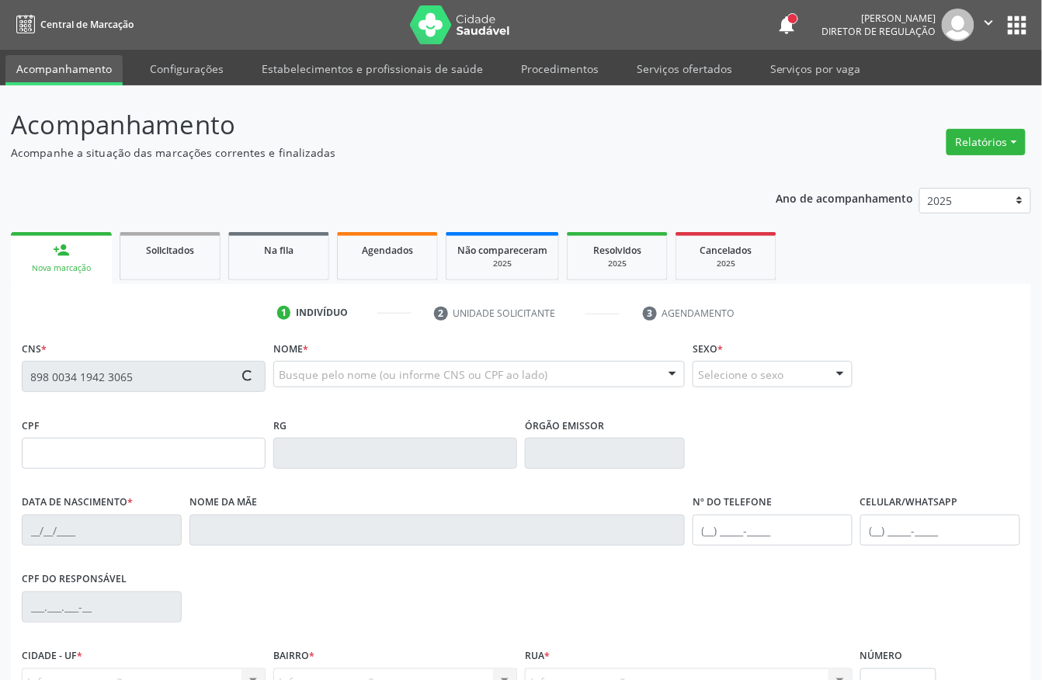
type input "[PHONE_NUMBER]"
type input "560"
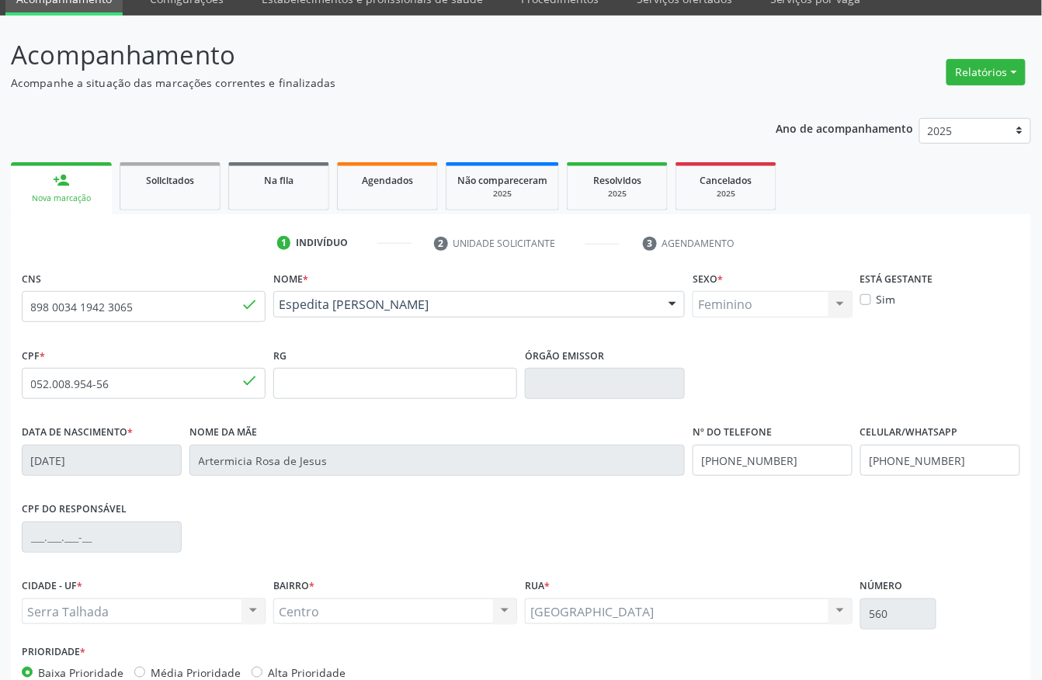
scroll to position [162, 0]
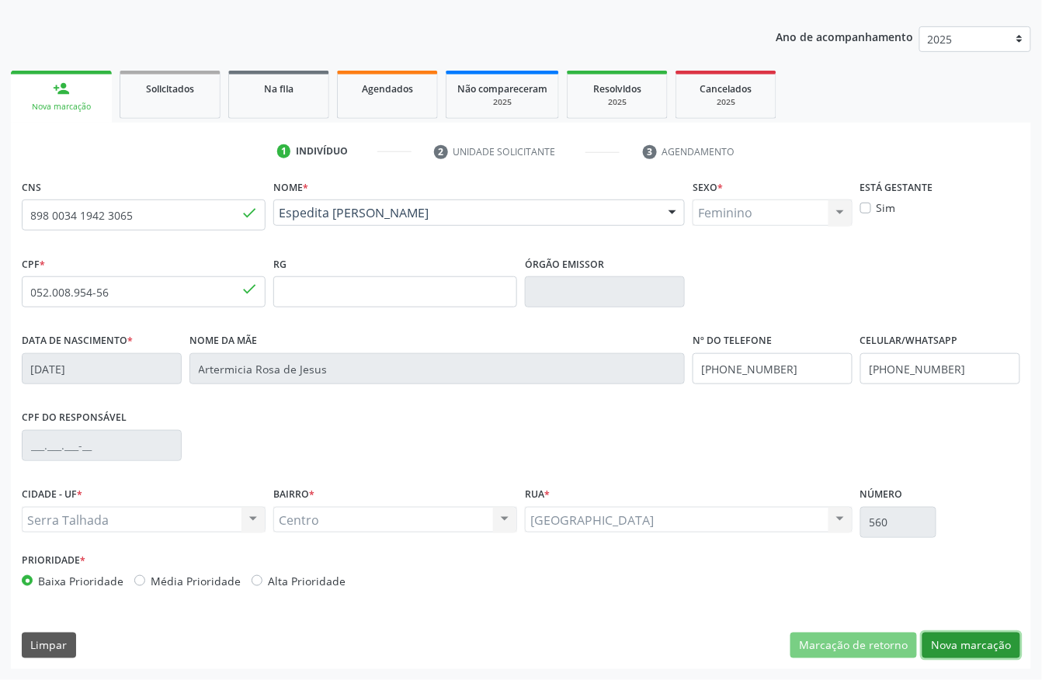
click at [964, 634] on button "Nova marcação" at bounding box center [971, 646] width 98 height 26
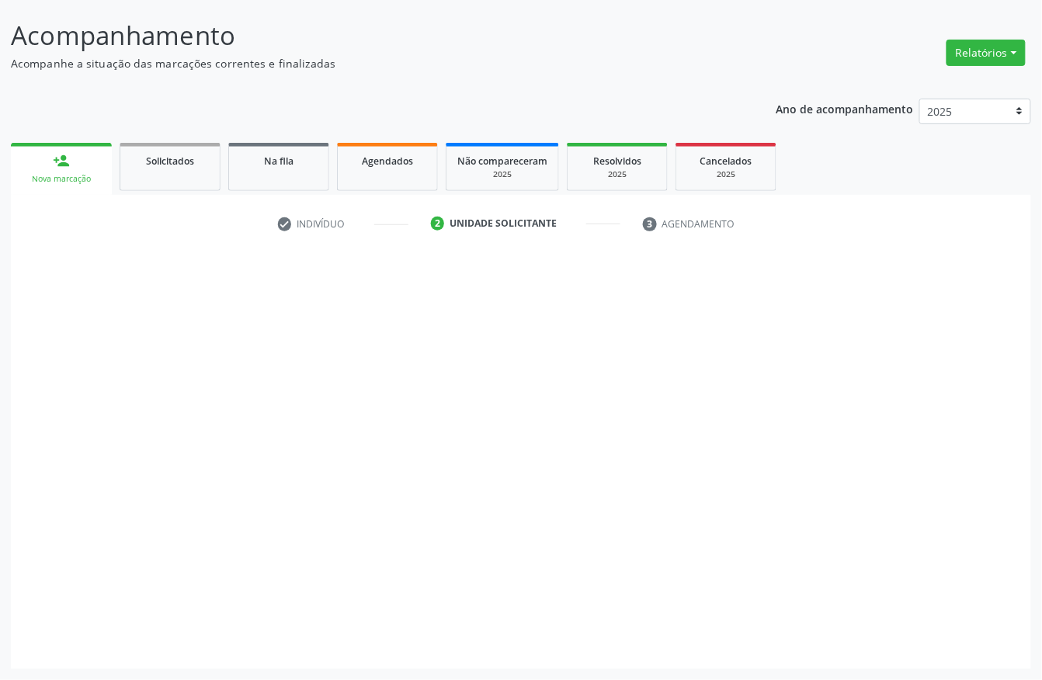
scroll to position [91, 0]
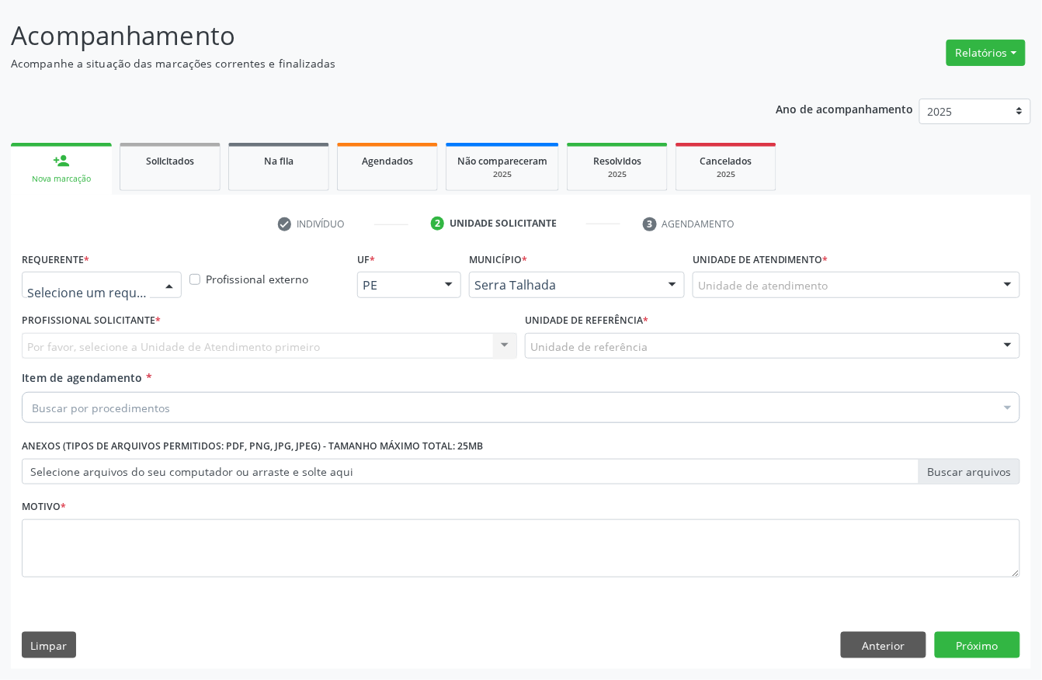
click at [94, 274] on div at bounding box center [102, 285] width 160 height 26
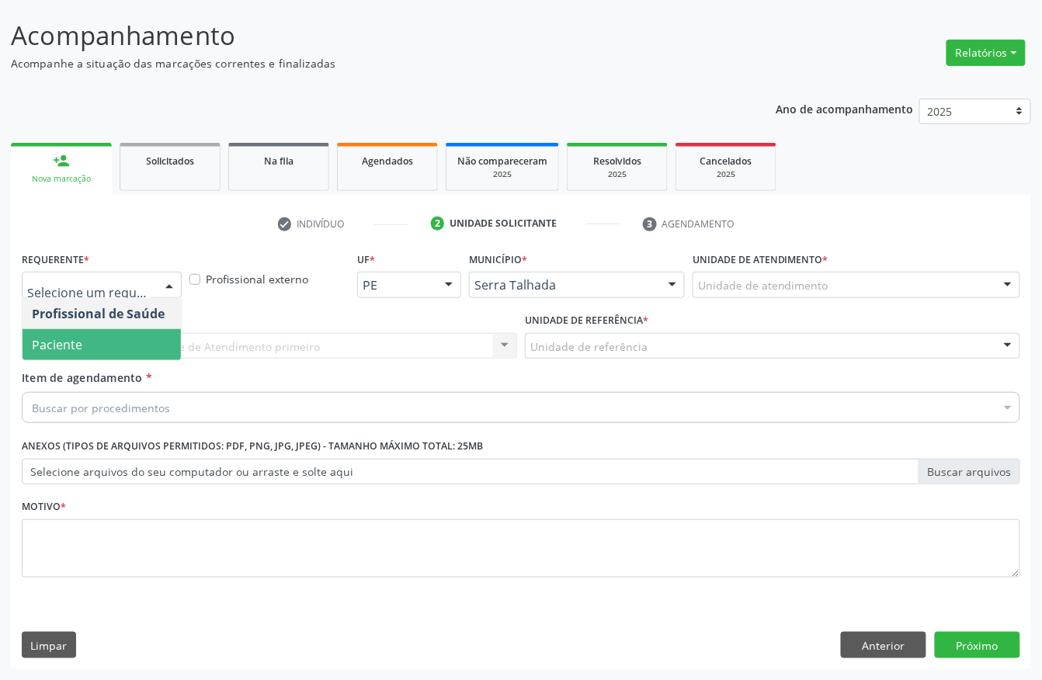
click at [81, 349] on span "Paciente" at bounding box center [57, 344] width 50 height 17
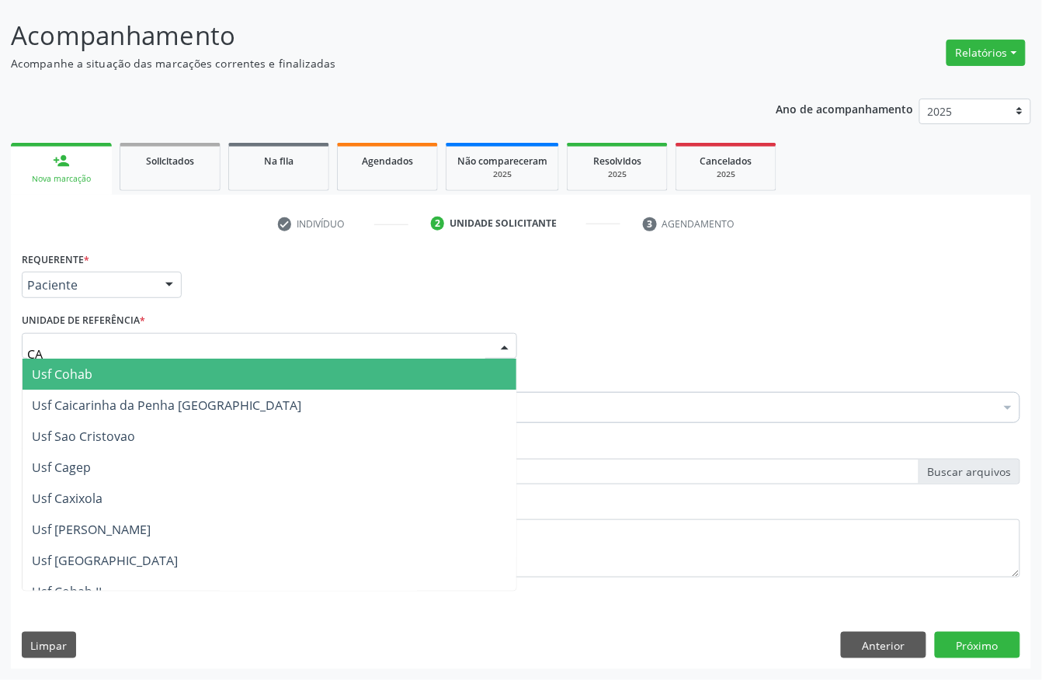
type input "CAI"
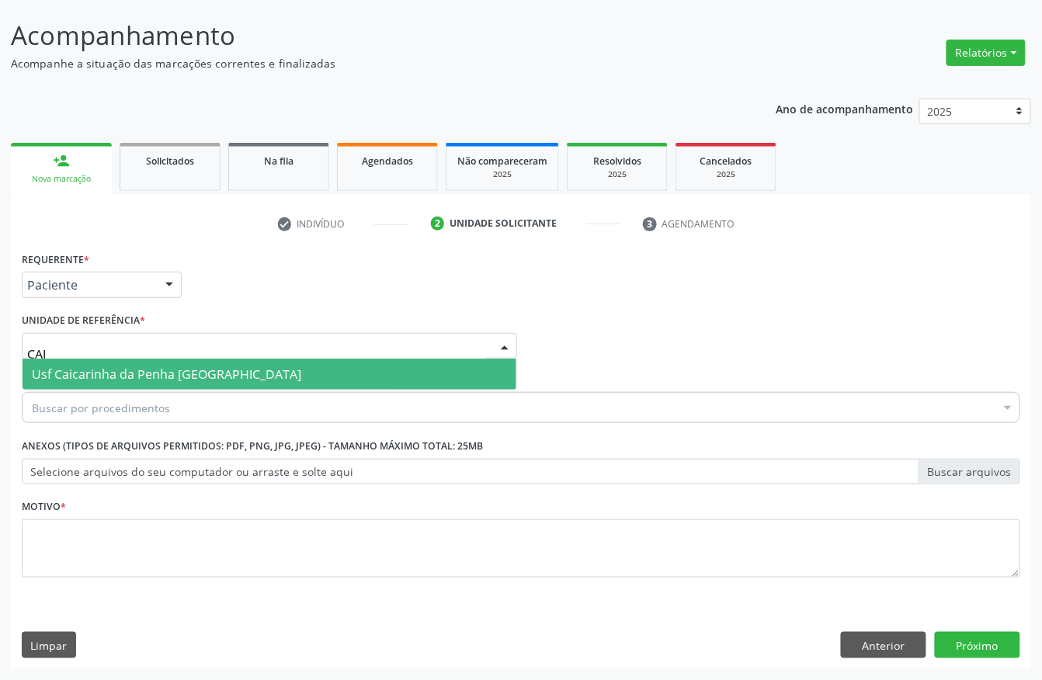
click at [81, 366] on span "Usf Caicarinha da Penha [GEOGRAPHIC_DATA]" at bounding box center [166, 374] width 269 height 17
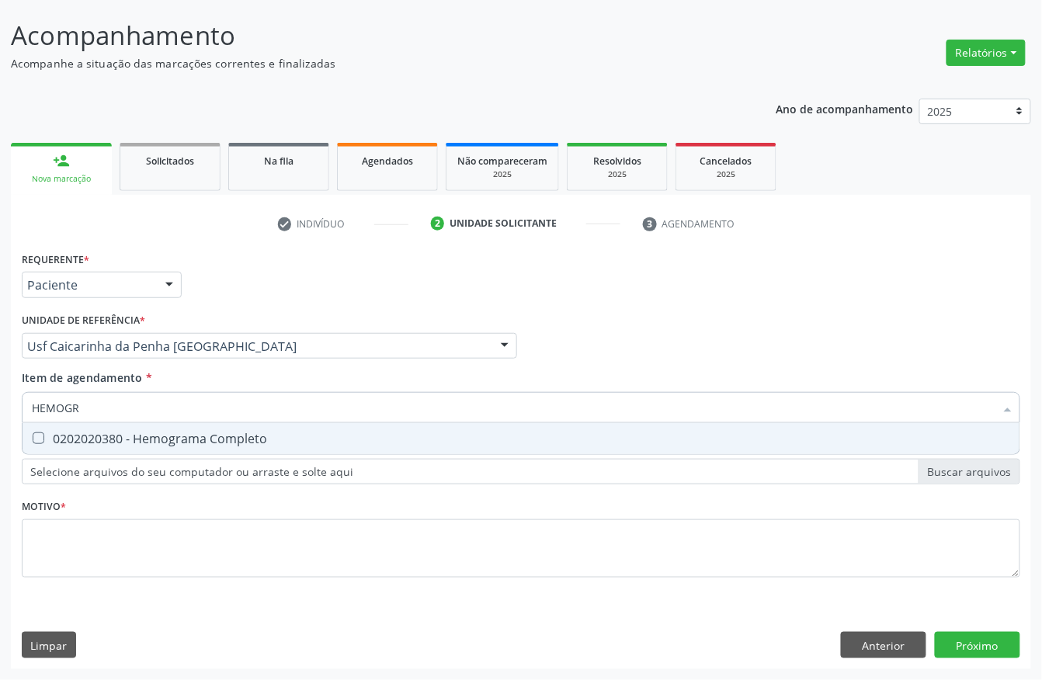
type input "HEMOGRA"
click at [75, 438] on div "0202020380 - Hemograma Completo" at bounding box center [521, 438] width 978 height 12
checkbox Completo "true"
drag, startPoint x: 88, startPoint y: 404, endPoint x: 0, endPoint y: 387, distance: 89.4
click at [0, 392] on div "Acompanhamento Acompanhe a situação das marcações correntes e finalizadas Relat…" at bounding box center [521, 338] width 1042 height 684
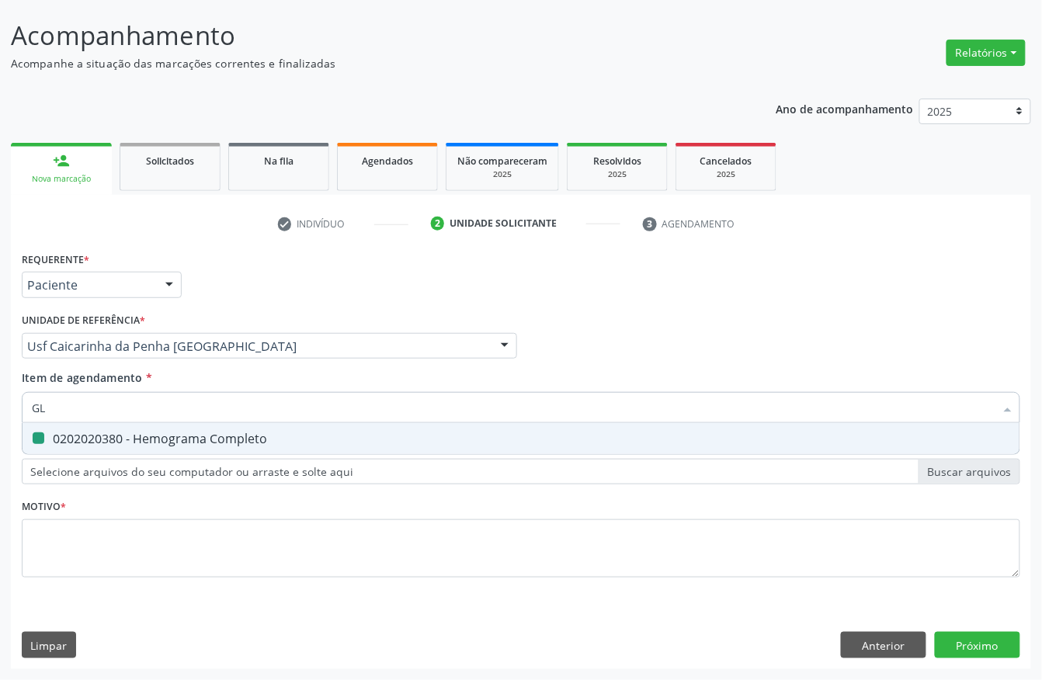
type input "GLI"
checkbox Completo "false"
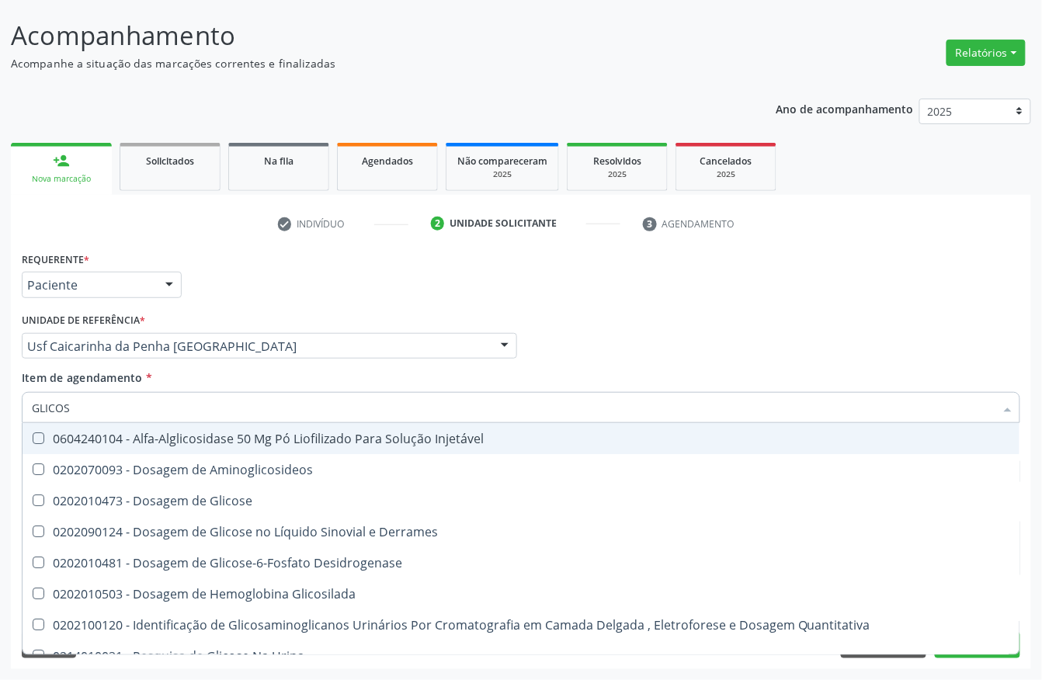
type input "GLICOSE"
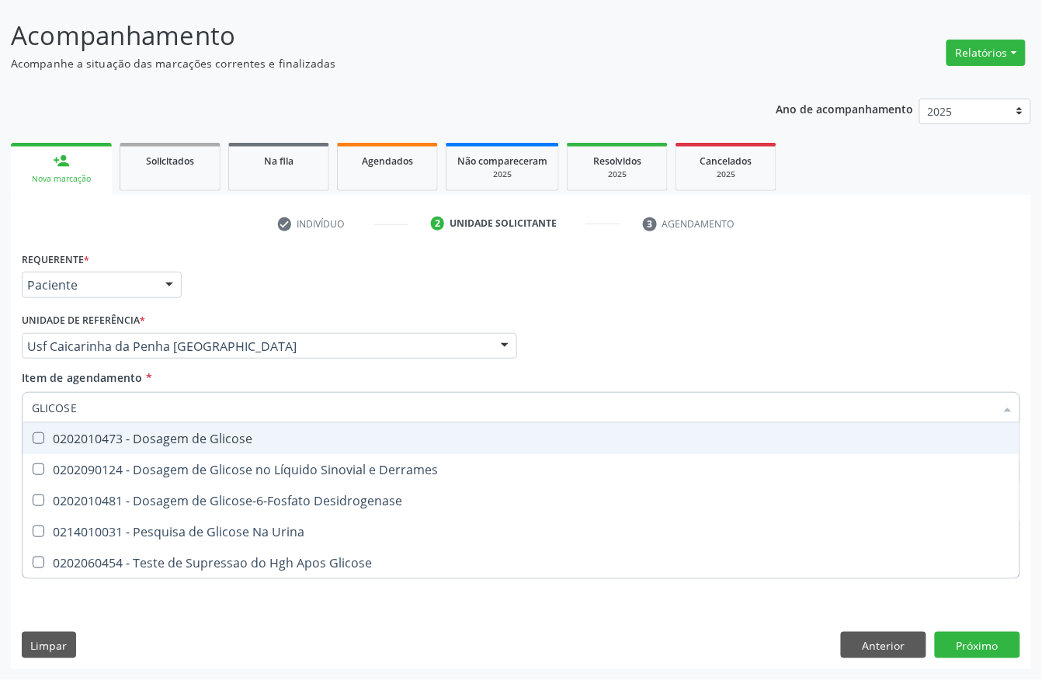
click at [84, 444] on div "0202010473 - Dosagem de Glicose" at bounding box center [521, 438] width 978 height 12
checkbox Glicose "true"
drag, startPoint x: 94, startPoint y: 405, endPoint x: 0, endPoint y: 386, distance: 95.8
click at [0, 389] on div "Acompanhamento Acompanhe a situação das marcações correntes e finalizadas Relat…" at bounding box center [521, 338] width 1042 height 684
type input "U"
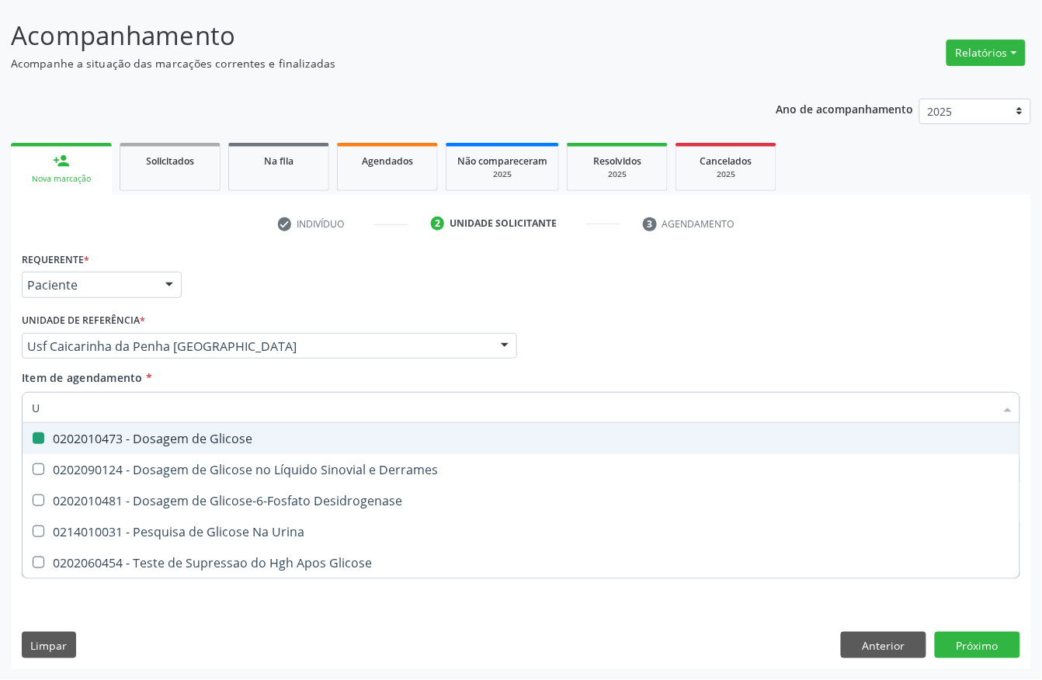
checkbox Glicose "false"
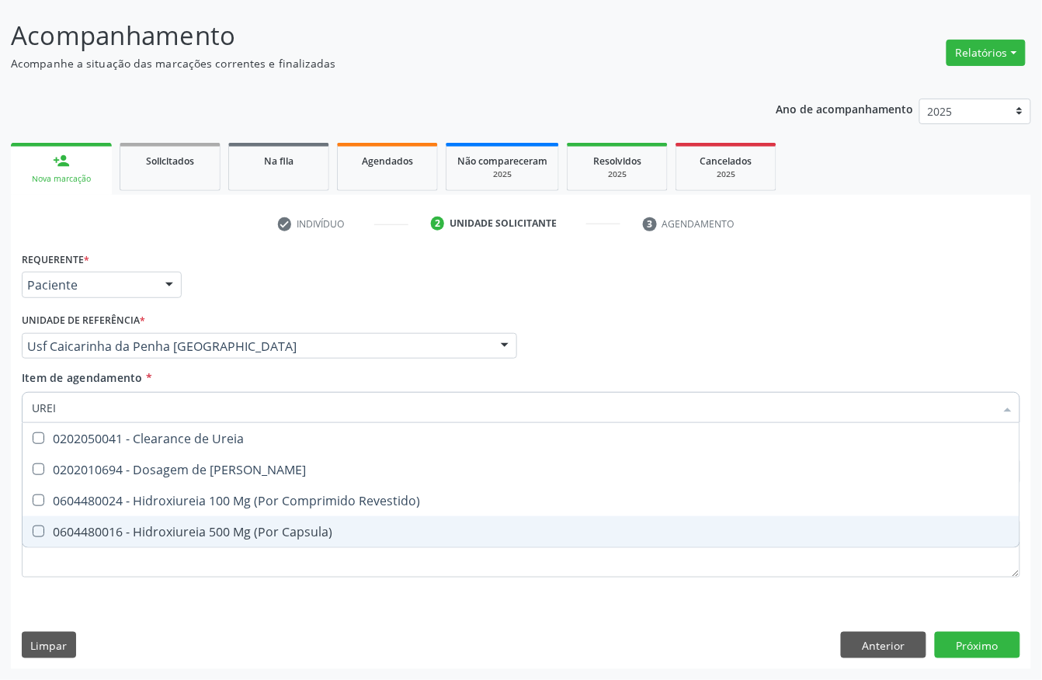
scroll to position [0, 0]
type input "UREIA"
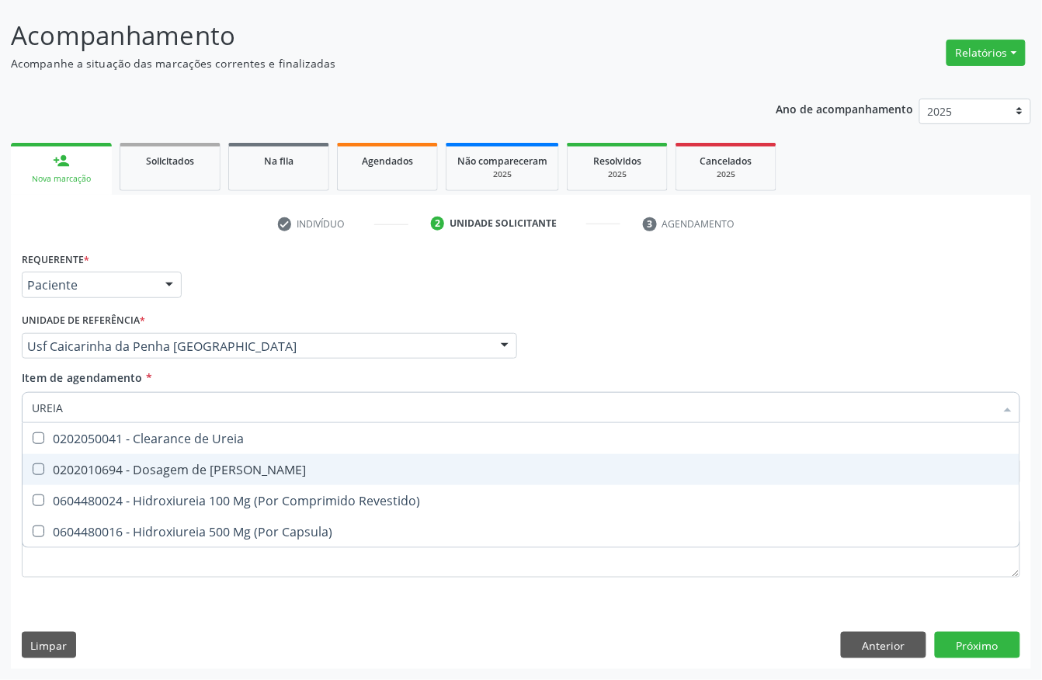
click at [36, 472] on Ureia at bounding box center [39, 470] width 12 height 12
click at [33, 472] on Ureia "checkbox" at bounding box center [28, 469] width 10 height 10
checkbox Ureia "true"
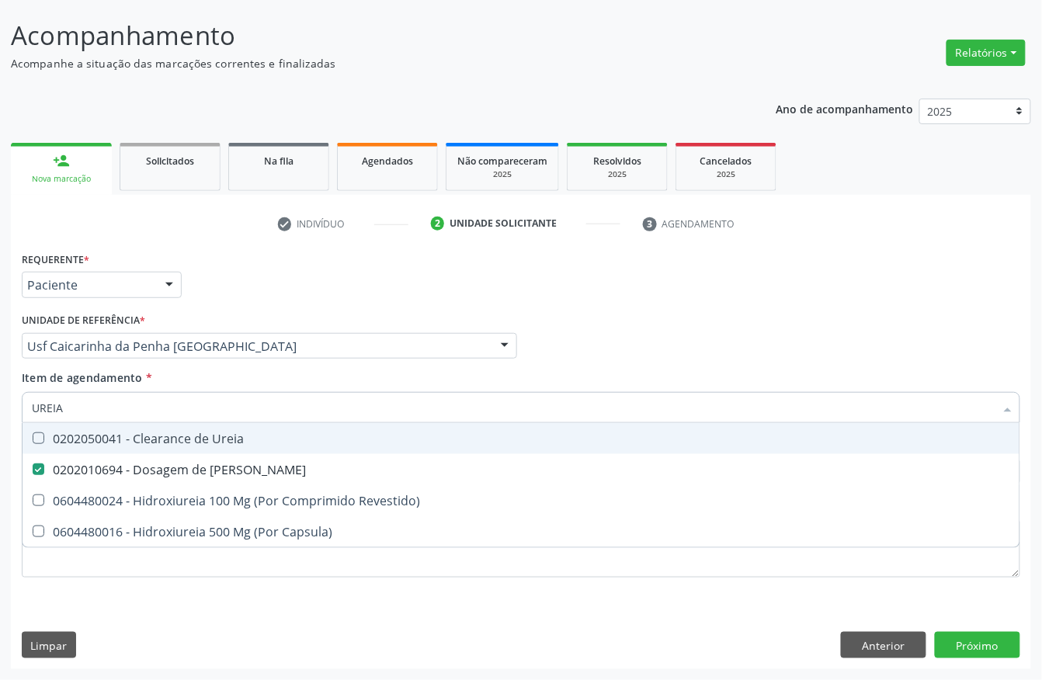
drag, startPoint x: 107, startPoint y: 402, endPoint x: 0, endPoint y: 398, distance: 107.2
click at [0, 398] on div "Acompanhamento Acompanhe a situação das marcações correntes e finalizadas Relat…" at bounding box center [521, 338] width 1042 height 684
type input "PARAS"
checkbox Ureia "false"
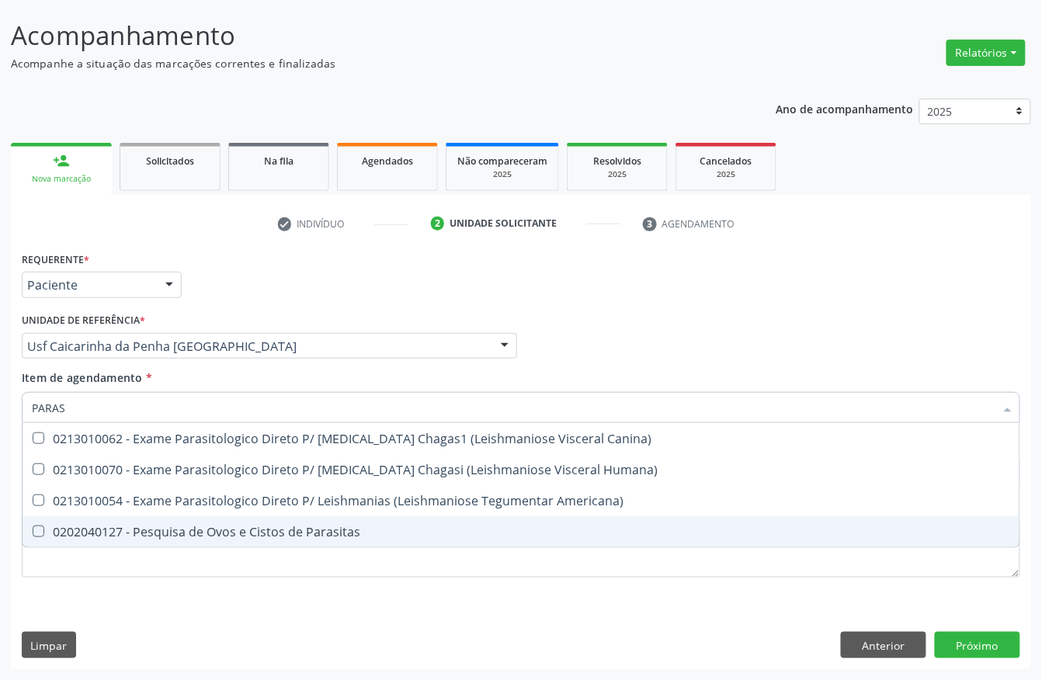
click at [39, 526] on Parasitas at bounding box center [39, 532] width 12 height 12
click at [33, 526] on Parasitas "checkbox" at bounding box center [28, 531] width 10 height 10
checkbox Parasitas "true"
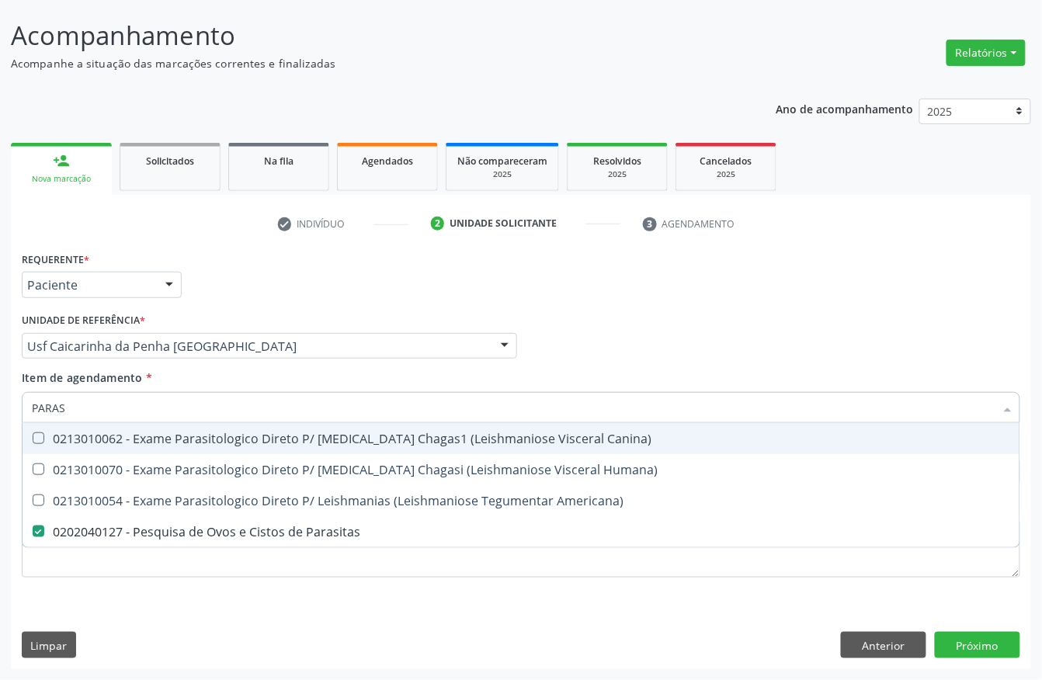
drag, startPoint x: 88, startPoint y: 405, endPoint x: 0, endPoint y: 383, distance: 90.6
click at [0, 405] on div "Acompanhamento Acompanhe a situação das marcações correntes e finalizadas Relat…" at bounding box center [521, 338] width 1042 height 684
type input "COLE"
checkbox Parasitas "false"
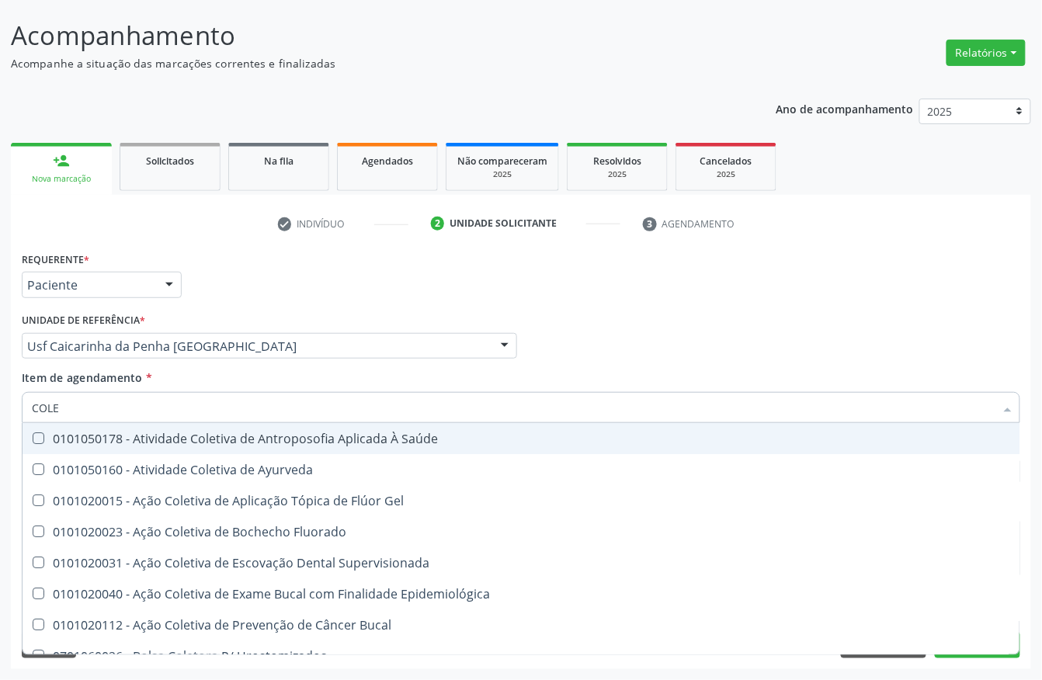
type input "COLES"
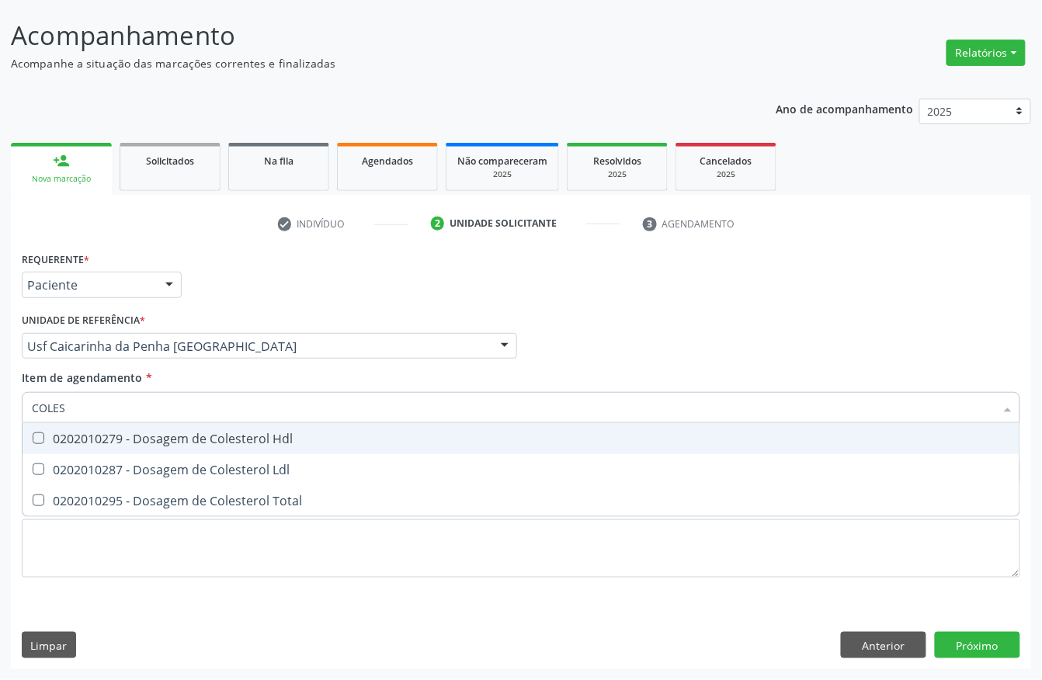
click at [28, 432] on div at bounding box center [29, 438] width 12 height 12
checkbox Hdl "true"
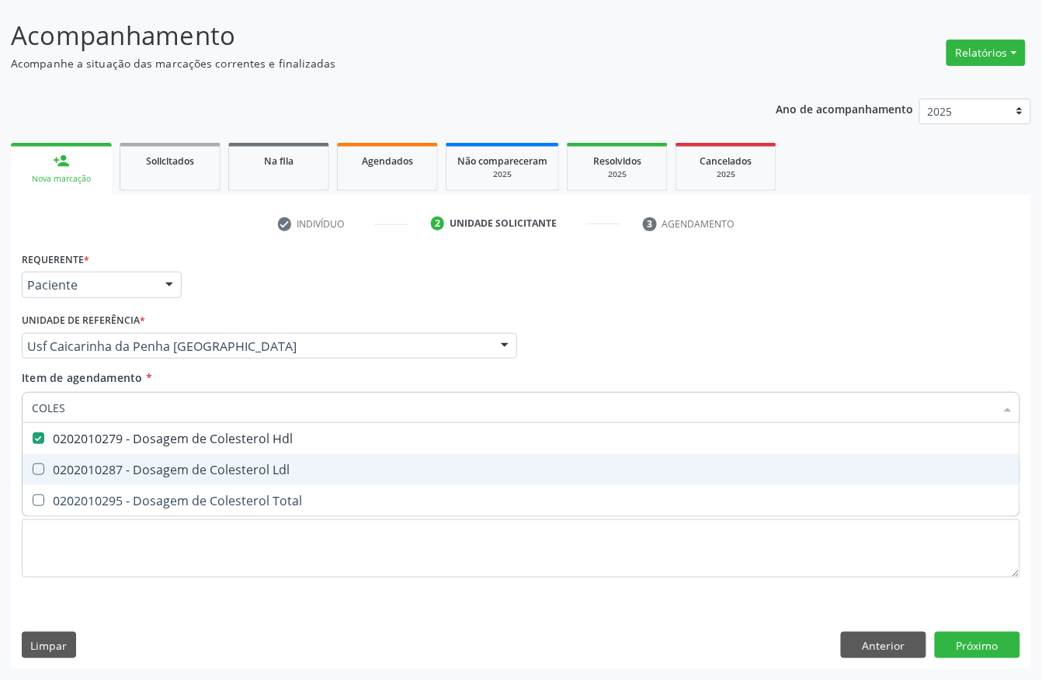
click at [42, 467] on Ldl at bounding box center [39, 470] width 12 height 12
click at [33, 467] on Ldl "checkbox" at bounding box center [28, 469] width 10 height 10
checkbox Ldl "true"
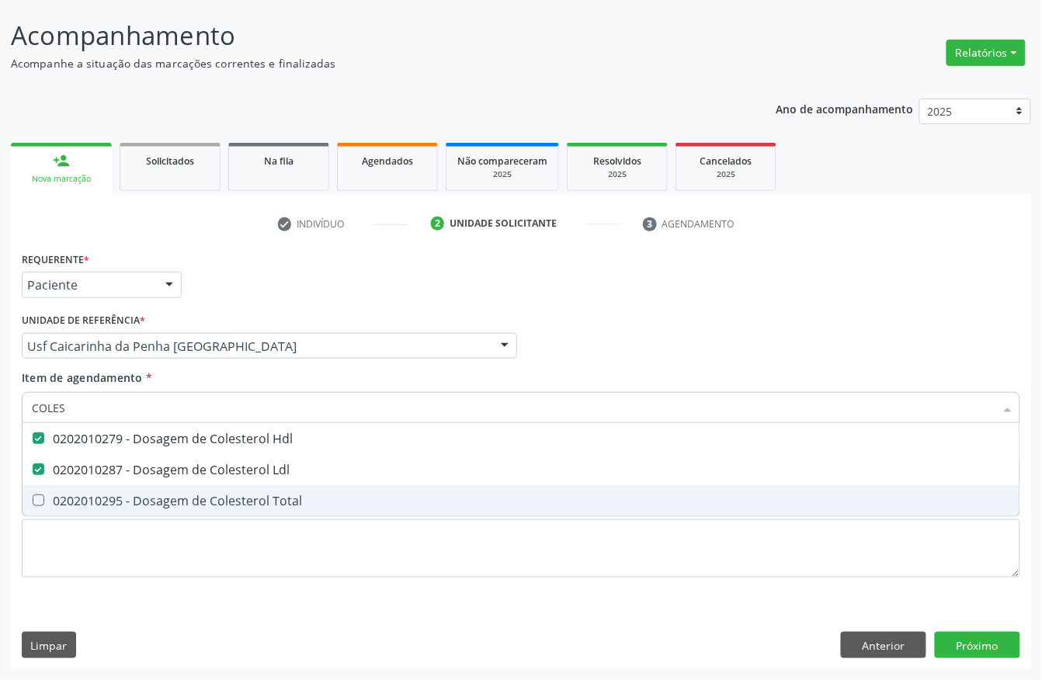
click at [33, 497] on Total at bounding box center [39, 501] width 12 height 12
click at [33, 497] on Total "checkbox" at bounding box center [28, 500] width 10 height 10
checkbox Total "true"
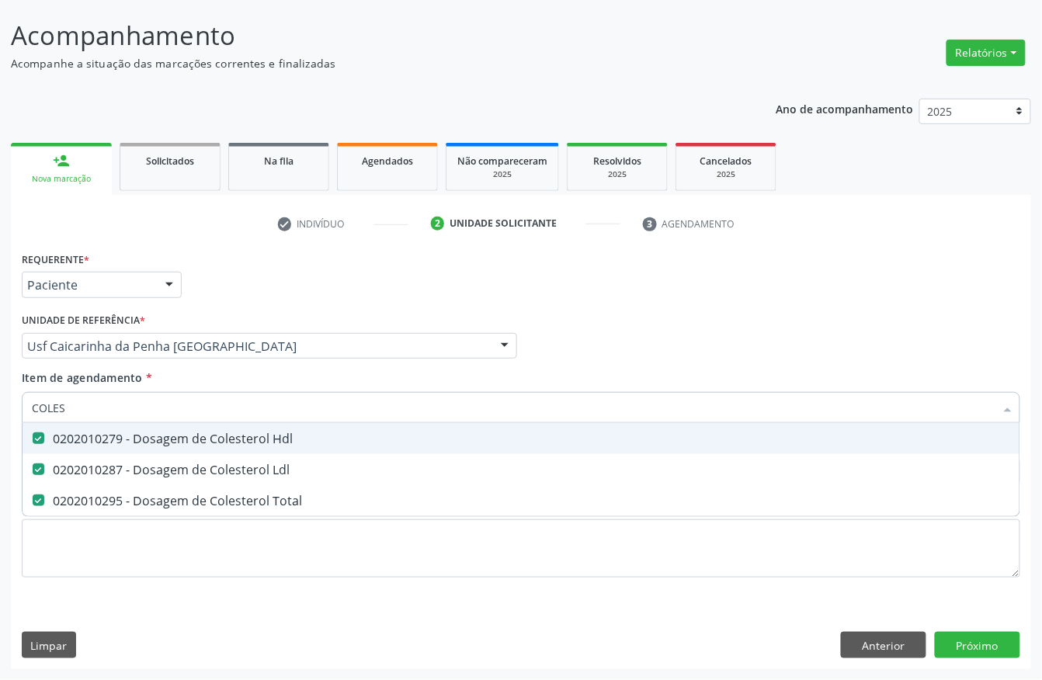
click at [0, 396] on div "Acompanhamento Acompanhe a situação das marcações correntes e finalizadas Relat…" at bounding box center [521, 338] width 1042 height 684
type input "CREA"
checkbox Hdl "false"
checkbox Ldl "false"
checkbox Total "false"
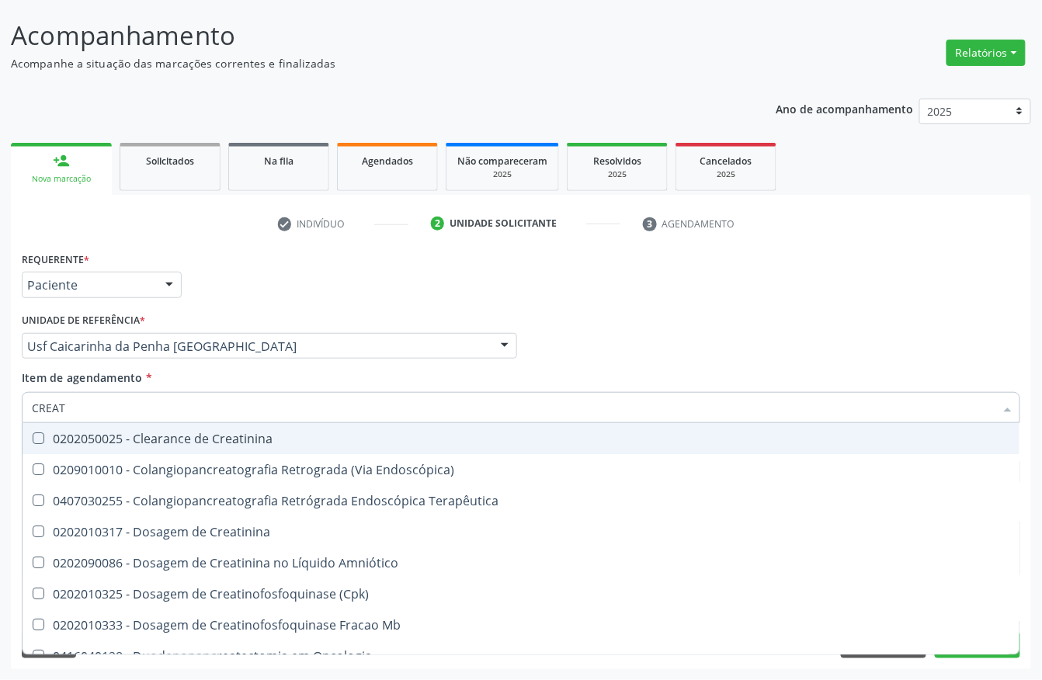
type input "CREATI"
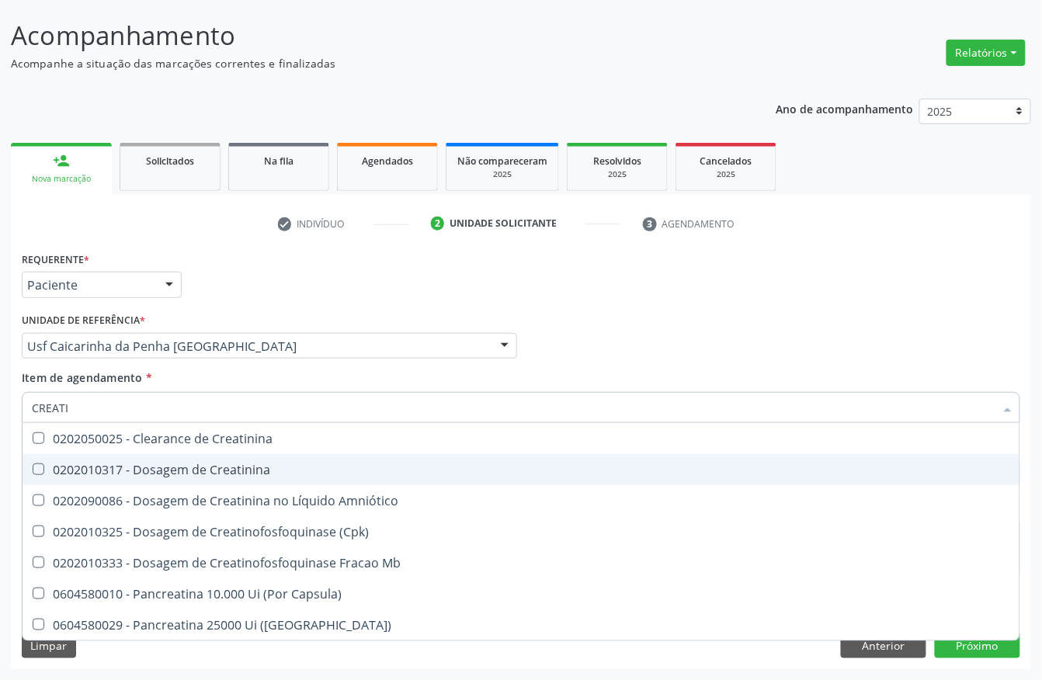
click at [127, 467] on div "0202010317 - Dosagem de Creatinina" at bounding box center [521, 470] width 978 height 12
checkbox Creatinina "true"
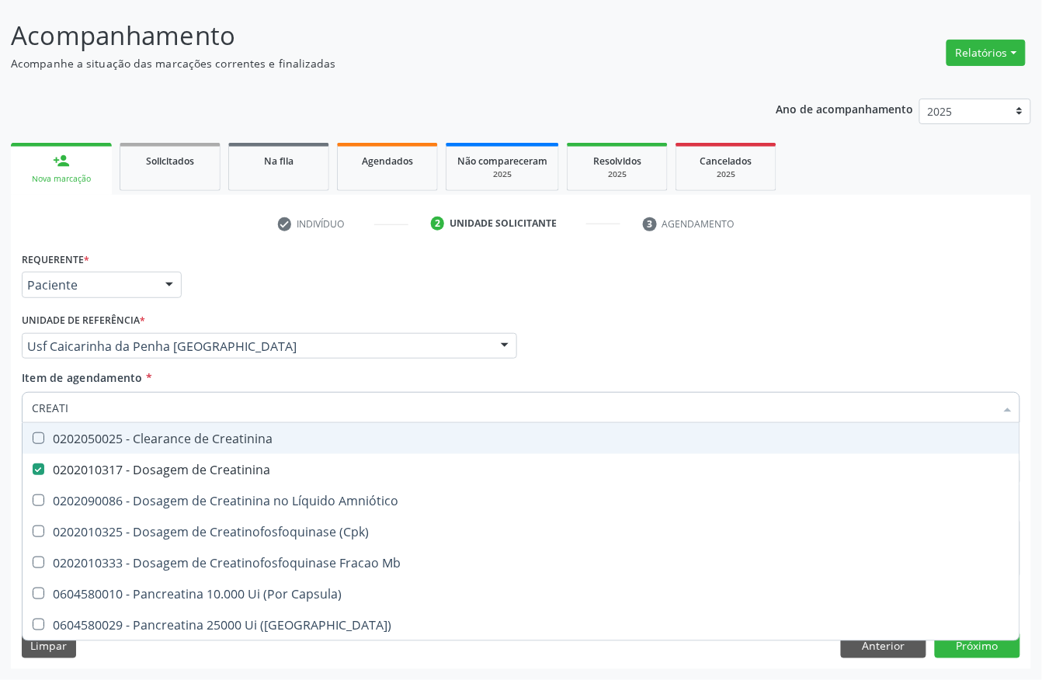
drag, startPoint x: 89, startPoint y: 405, endPoint x: 0, endPoint y: 405, distance: 88.5
click at [0, 405] on div "Acompanhamento Acompanhe a situação das marcações correntes e finalizadas Relat…" at bounding box center [521, 338] width 1042 height 684
type input "URIA"
checkbox Creatinina "false"
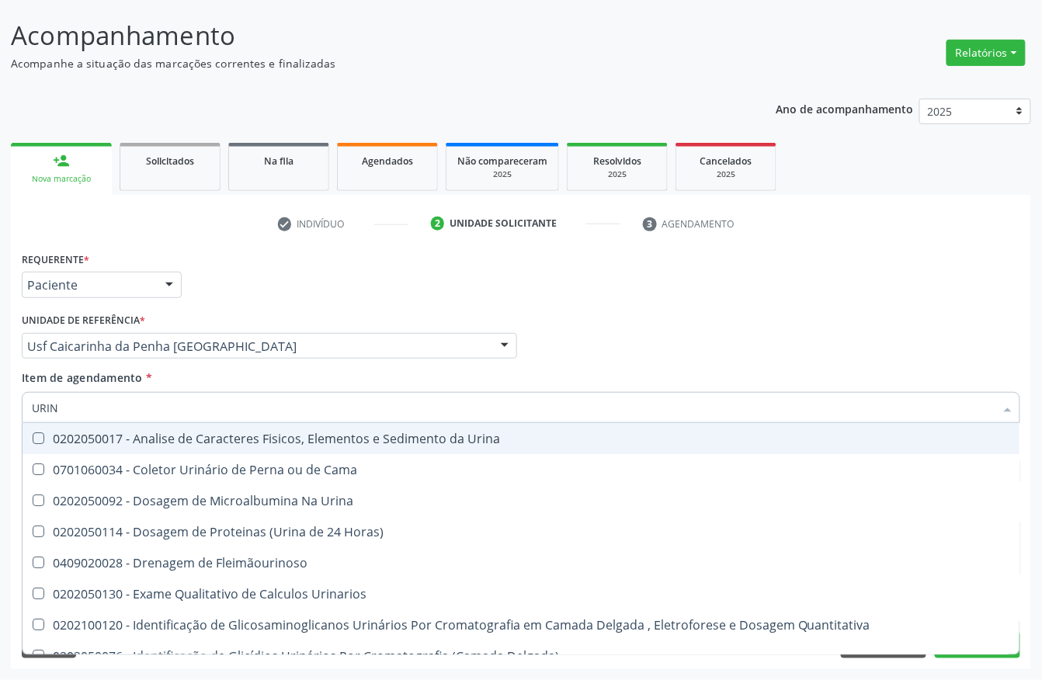
type input "URINA"
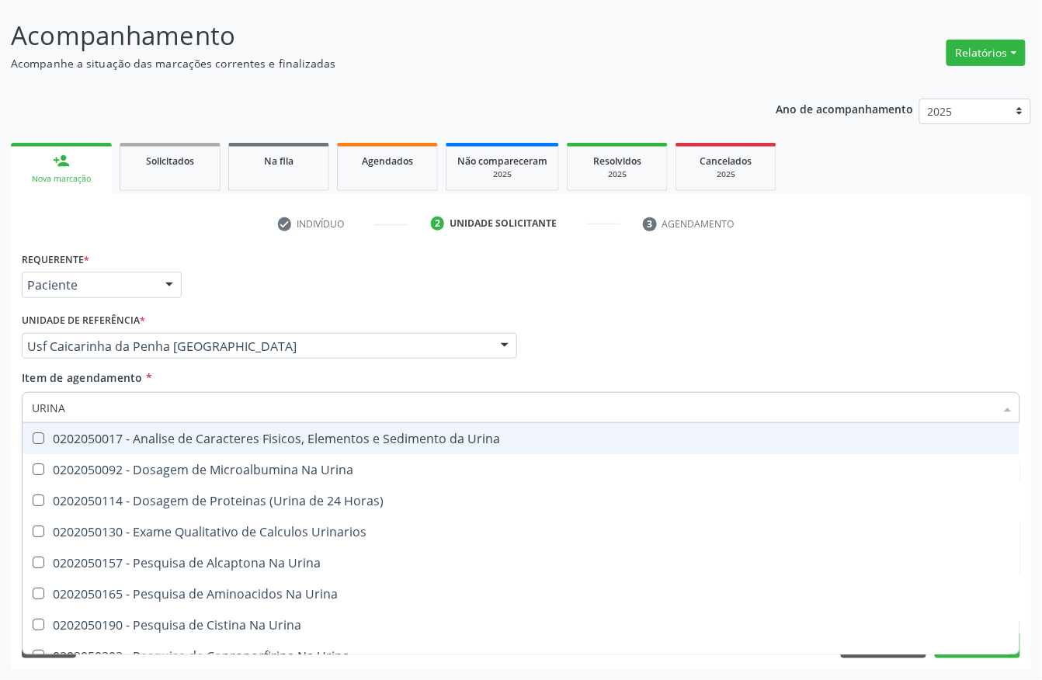
click at [70, 432] on div "0202050017 - Analise de Caracteres Fisicos, Elementos e Sedimento da Urina" at bounding box center [521, 438] width 978 height 12
checkbox Urina "true"
drag, startPoint x: 87, startPoint y: 405, endPoint x: 0, endPoint y: 386, distance: 88.9
click at [0, 386] on div "Acompanhamento Acompanhe a situação das marcações correntes e finalizadas Relat…" at bounding box center [521, 338] width 1042 height 684
type input "TRI"
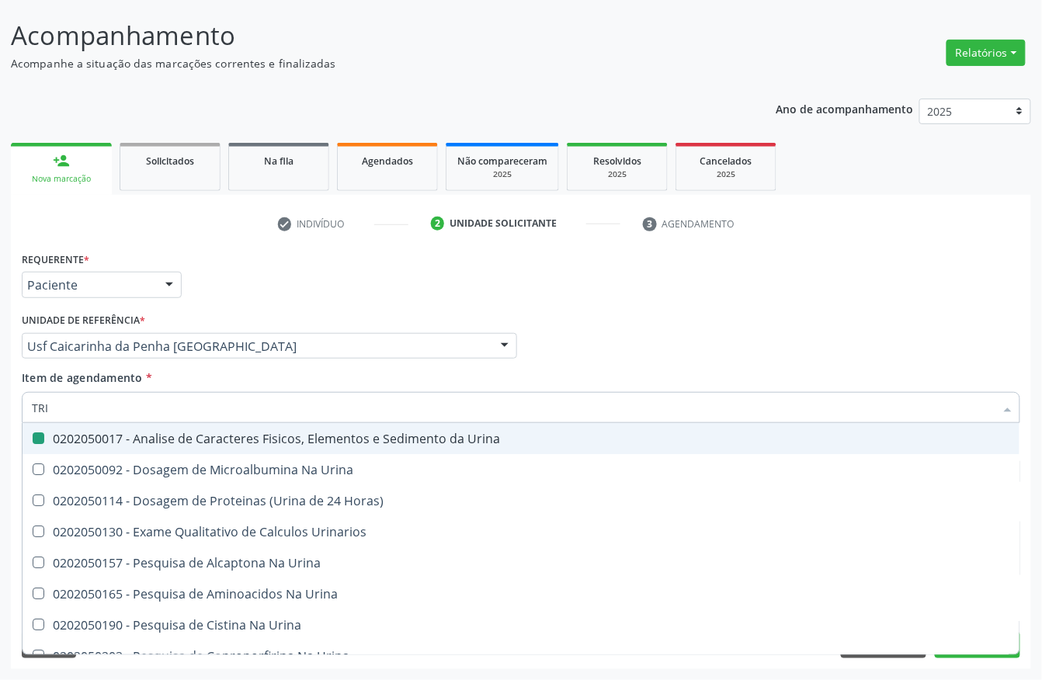
checkbox Urina "false"
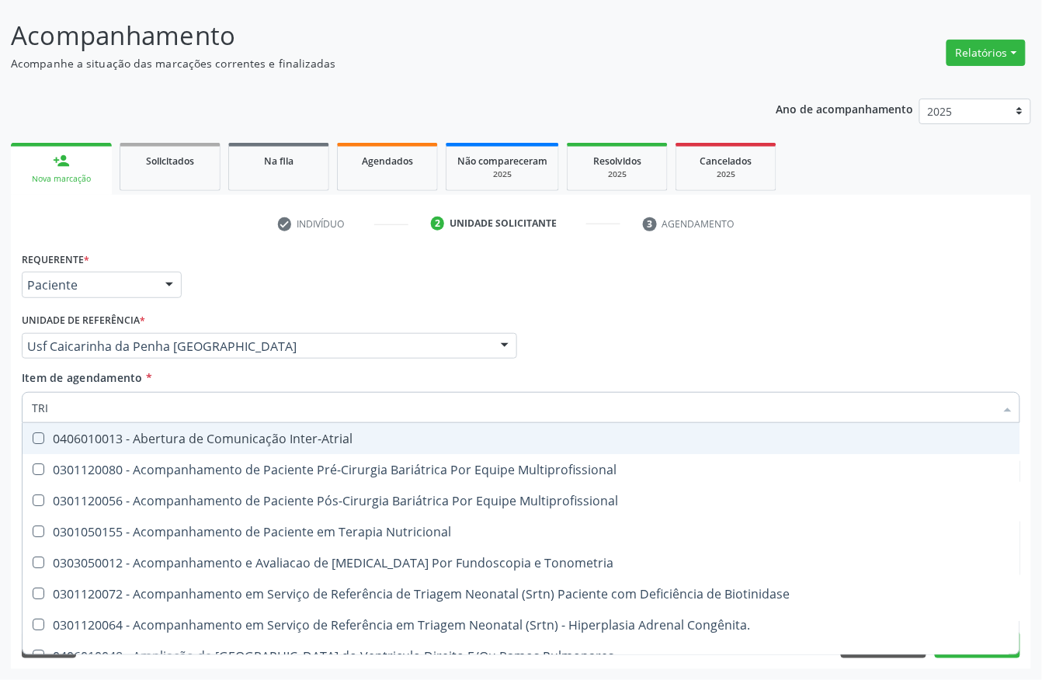
type input "TRIG"
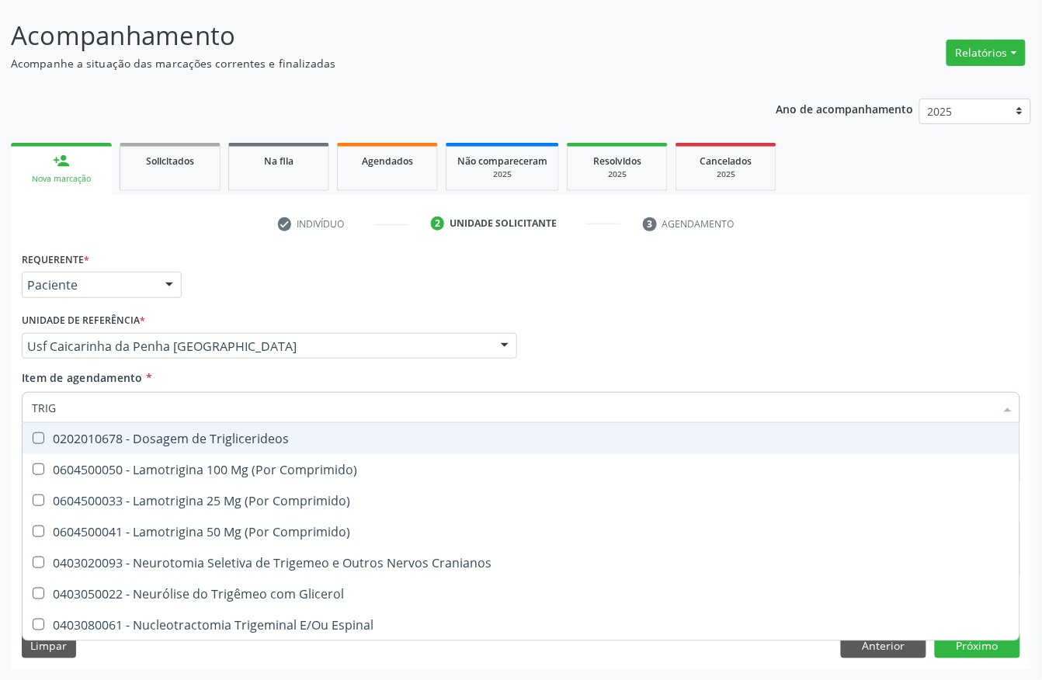
click at [63, 439] on div "0202010678 - Dosagem de Triglicerideos" at bounding box center [521, 438] width 978 height 12
checkbox Triglicerideos "true"
drag, startPoint x: 82, startPoint y: 413, endPoint x: 0, endPoint y: 366, distance: 93.9
click at [0, 367] on div "Acompanhamento Acompanhe a situação das marcações correntes e finalizadas Relat…" at bounding box center [521, 338] width 1042 height 684
type input "HEMO"
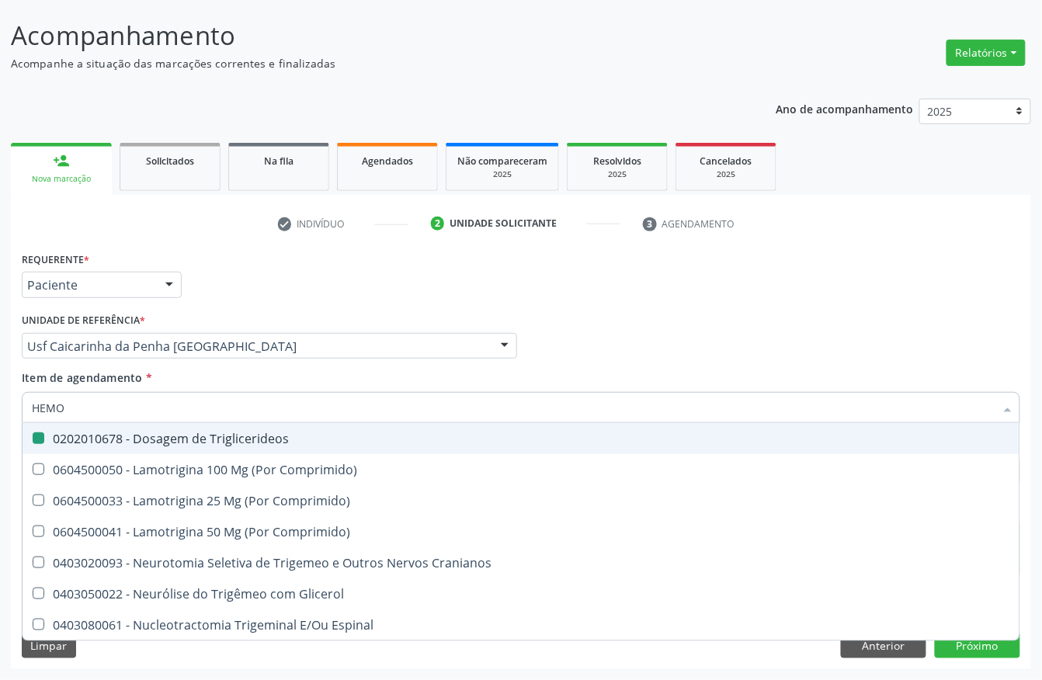
checkbox Triglicerideos "false"
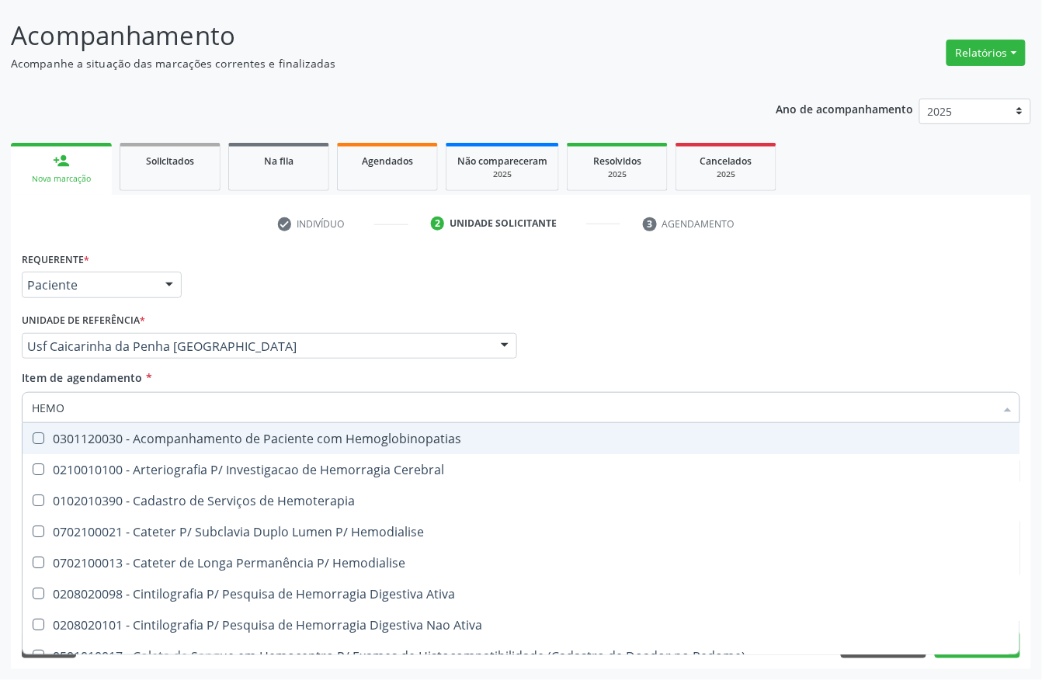
type input "HEMOG"
checkbox Carboxi-Hemoglobina "true"
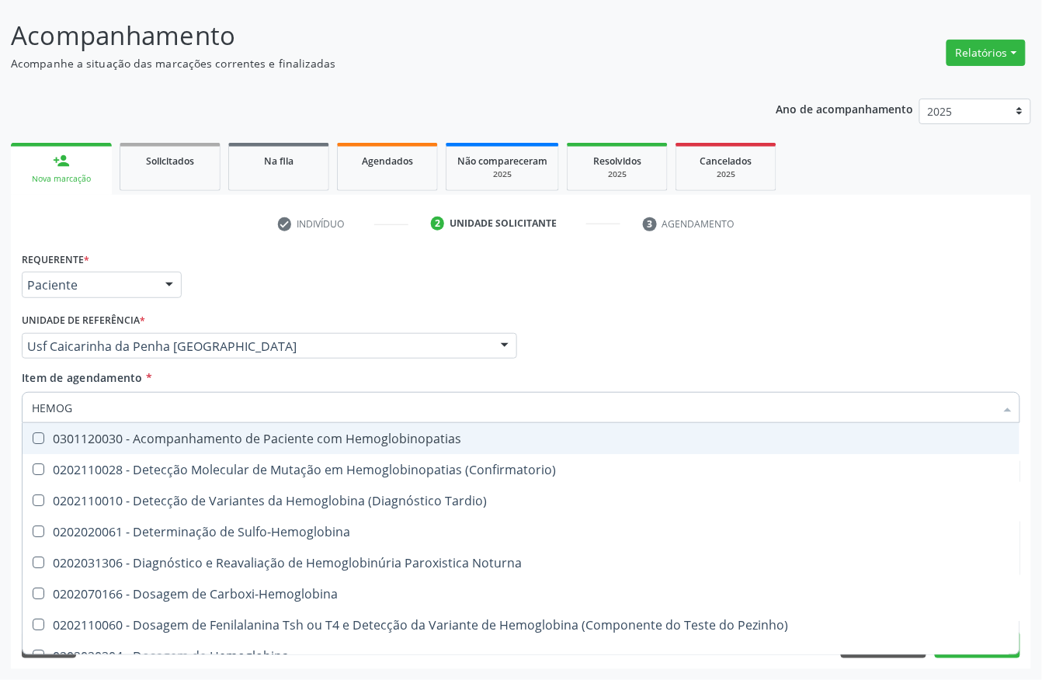
type input "HEMOGL"
checkbox Completo "false"
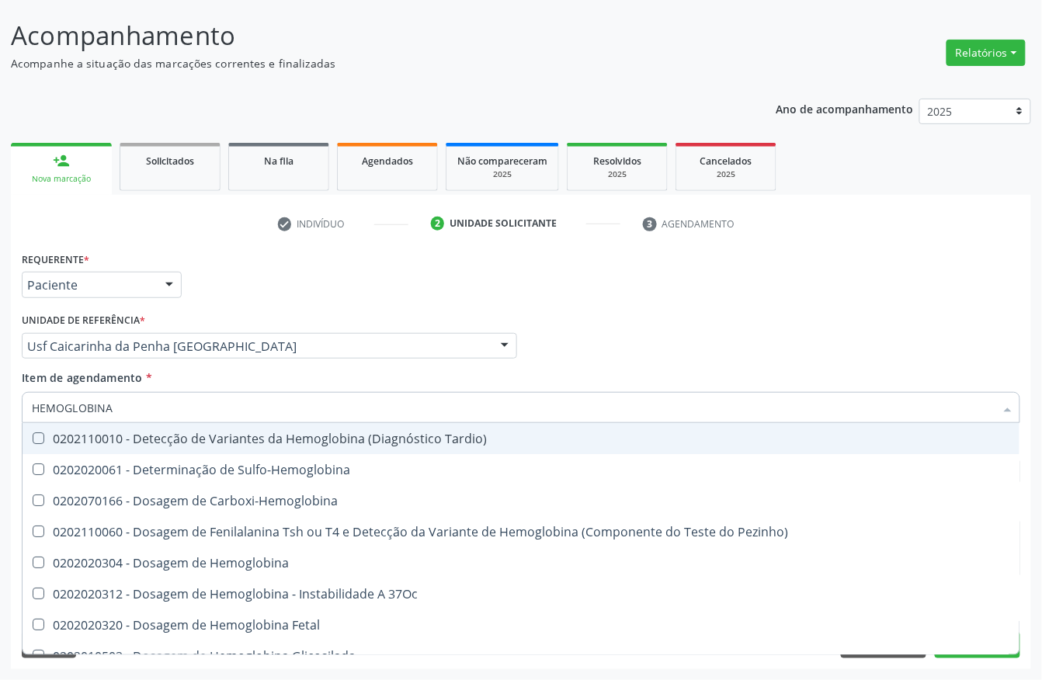
type input "HEMOGLOBINA G"
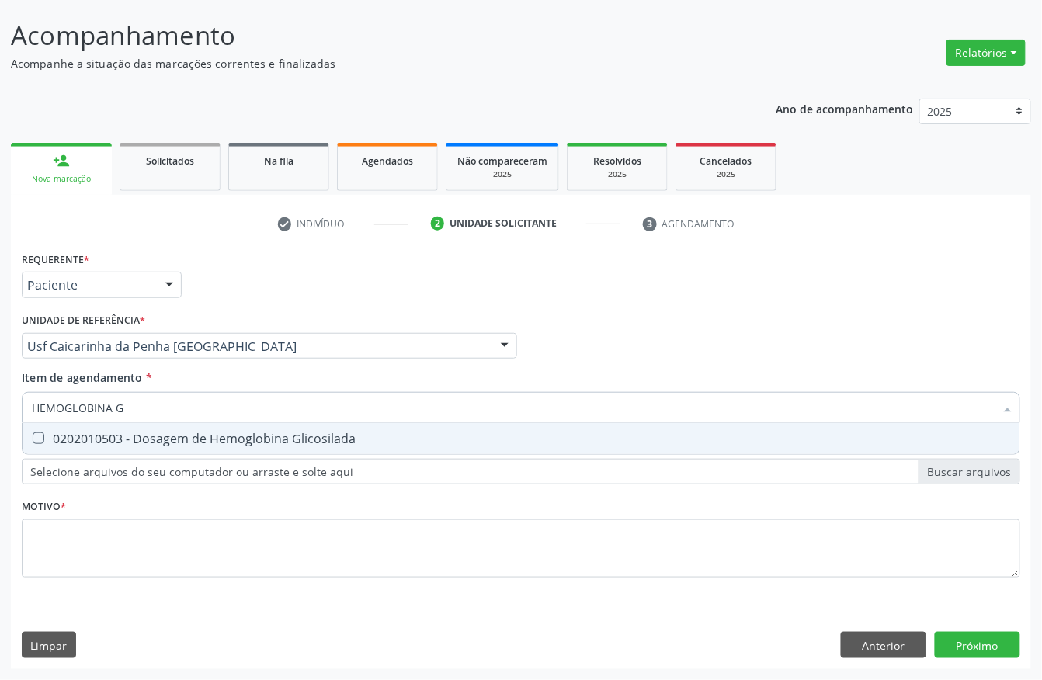
click at [118, 423] on span "0202010503 - Dosagem de Hemoglobina Glicosilada" at bounding box center [521, 438] width 997 height 31
checkbox Glicosilada "true"
drag, startPoint x: 141, startPoint y: 410, endPoint x: 0, endPoint y: 361, distance: 149.5
click at [0, 361] on div "Acompanhamento Acompanhe a situação das marcações correntes e finalizadas Relat…" at bounding box center [521, 338] width 1042 height 684
click at [48, 432] on div "0202010201 - Dosagem de Bilirrubina Total e Fracoes" at bounding box center [521, 438] width 978 height 12
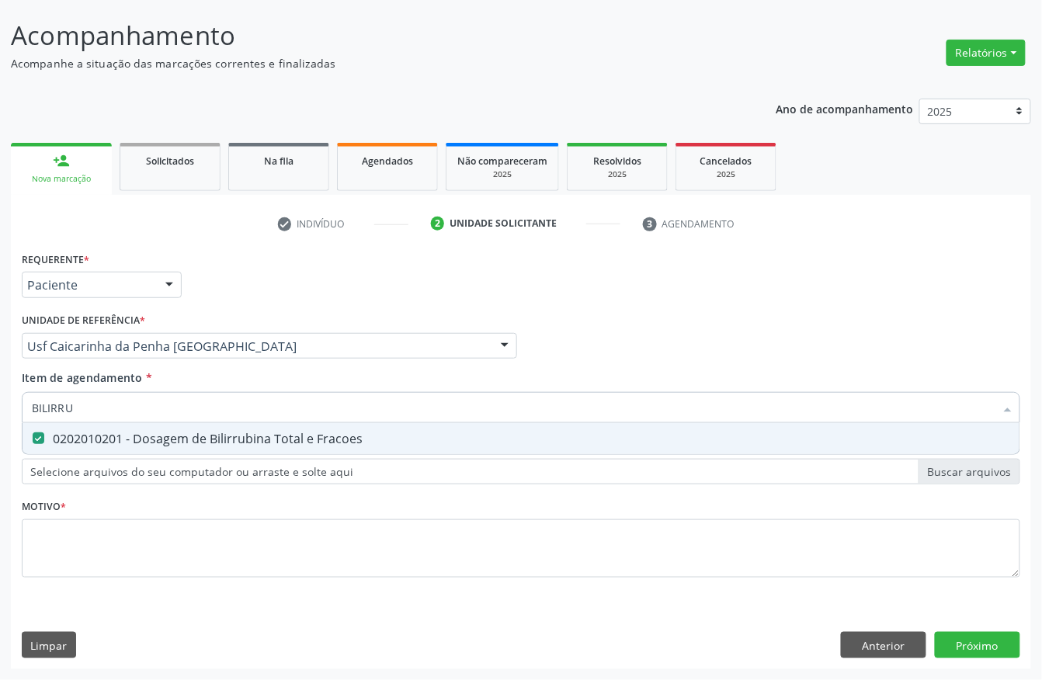
drag, startPoint x: 106, startPoint y: 405, endPoint x: 0, endPoint y: 408, distance: 105.6
click at [0, 408] on div "Acompanhamento Acompanhe a situação das marcações correntes e finalizadas Relat…" at bounding box center [521, 338] width 1042 height 684
click at [38, 436] on Urico at bounding box center [39, 438] width 12 height 12
click at [33, 436] on Urico "checkbox" at bounding box center [28, 438] width 10 height 10
drag, startPoint x: 85, startPoint y: 408, endPoint x: 0, endPoint y: 353, distance: 101.7
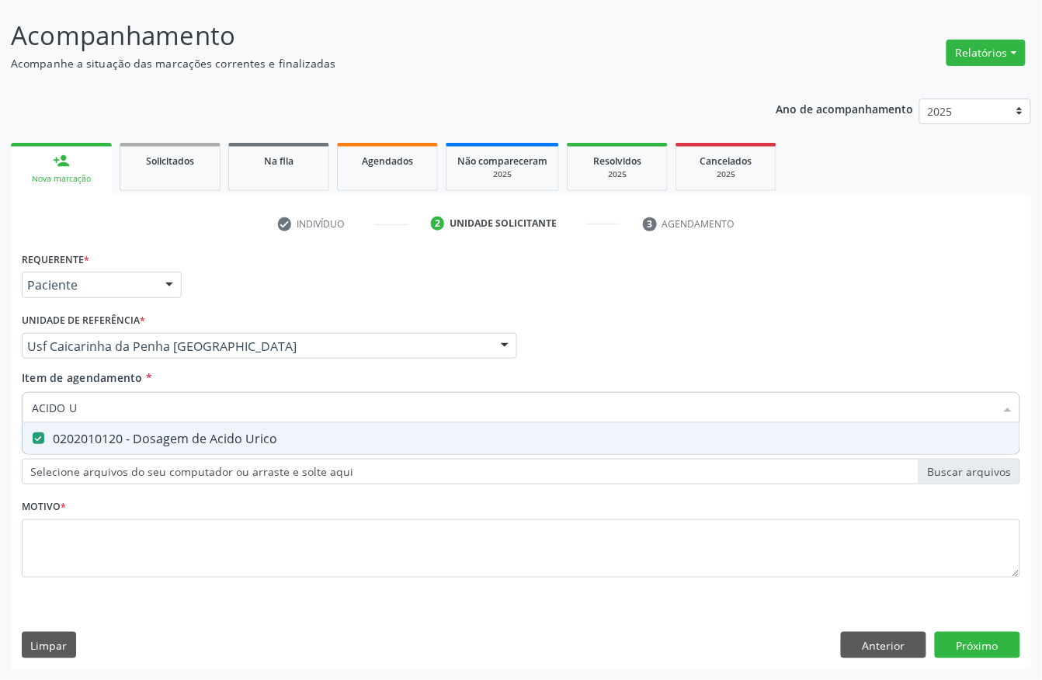
click at [0, 355] on div "Acompanhamento Acompanhe a situação das marcações correntes e finalizadas Relat…" at bounding box center [521, 338] width 1042 height 684
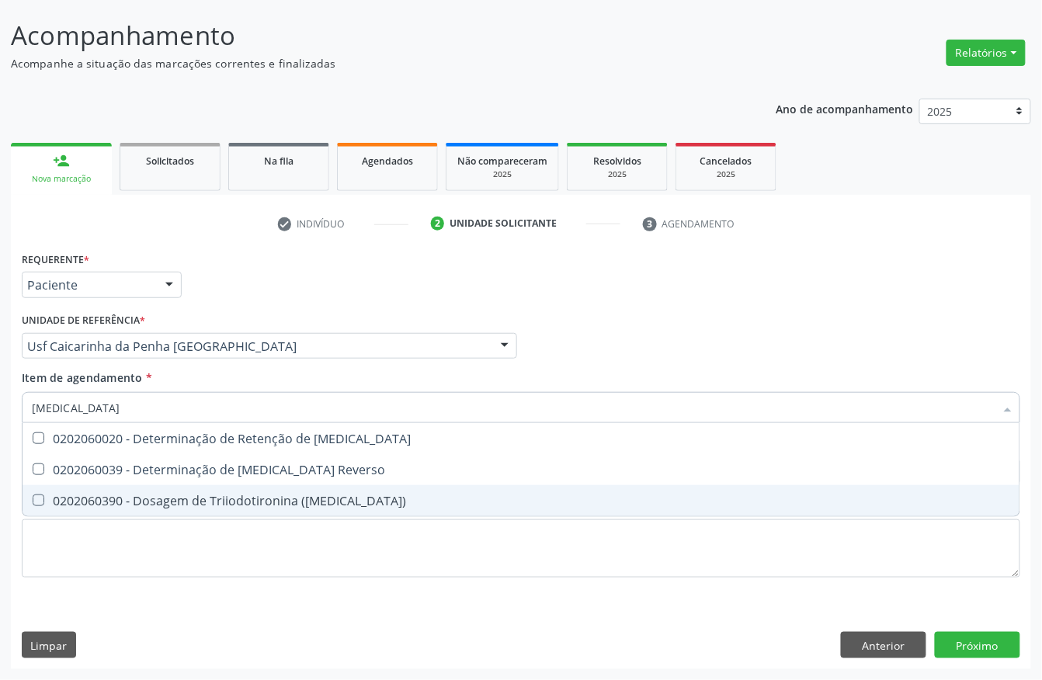
click at [151, 495] on div "0202060390 - Dosagem de Triiodotironina (T3)" at bounding box center [521, 501] width 978 height 12
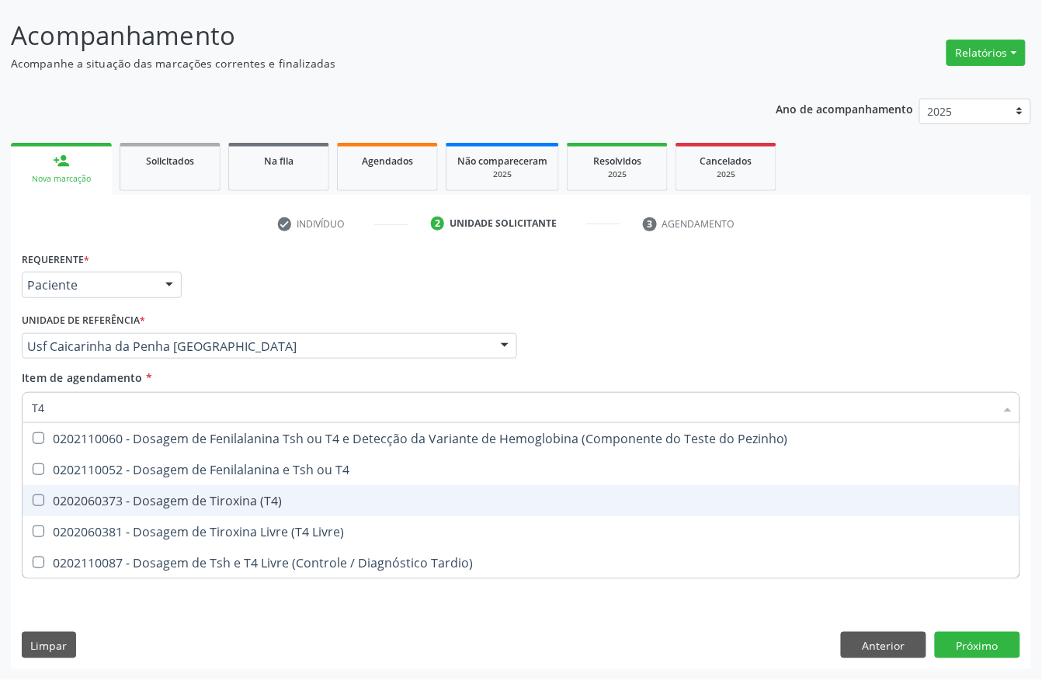
click at [141, 500] on div "0202060373 - Dosagem de Tiroxina (T4)" at bounding box center [521, 501] width 978 height 12
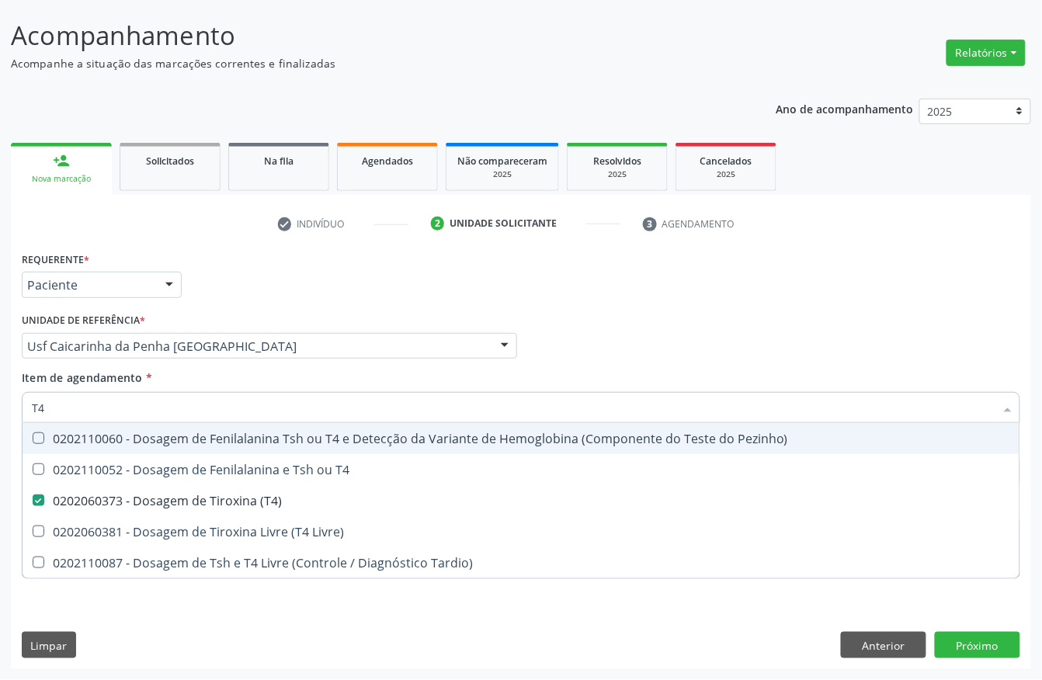
click at [134, 407] on input "T4" at bounding box center [513, 407] width 963 height 31
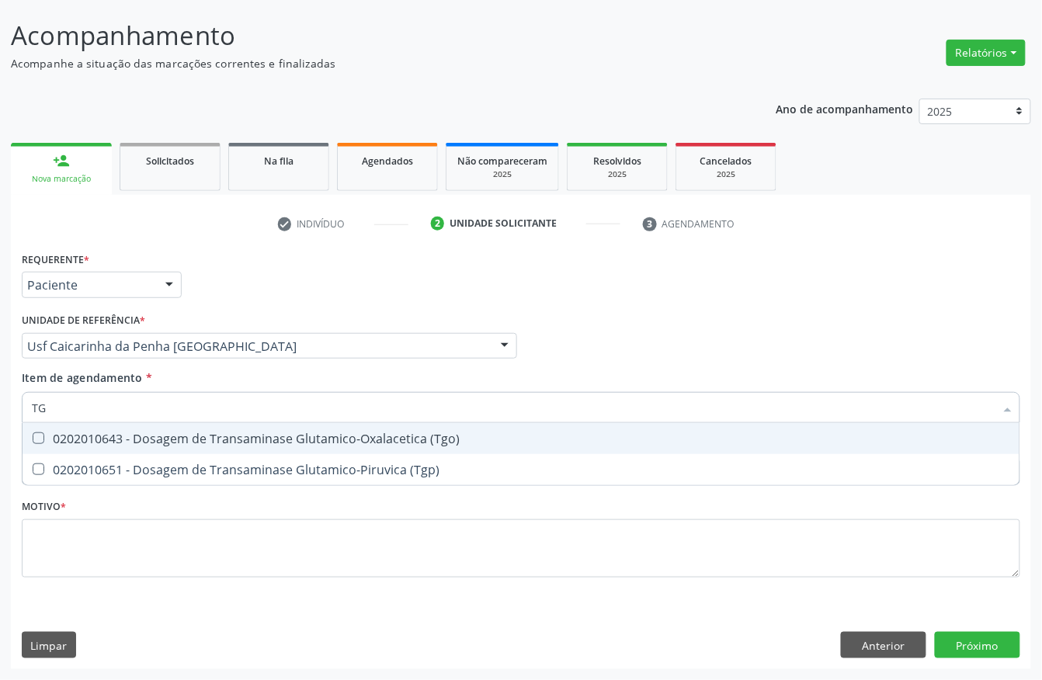
click at [140, 443] on div "0202010643 - Dosagem de Transaminase Glutamico-Oxalacetica (Tgo)" at bounding box center [521, 438] width 978 height 12
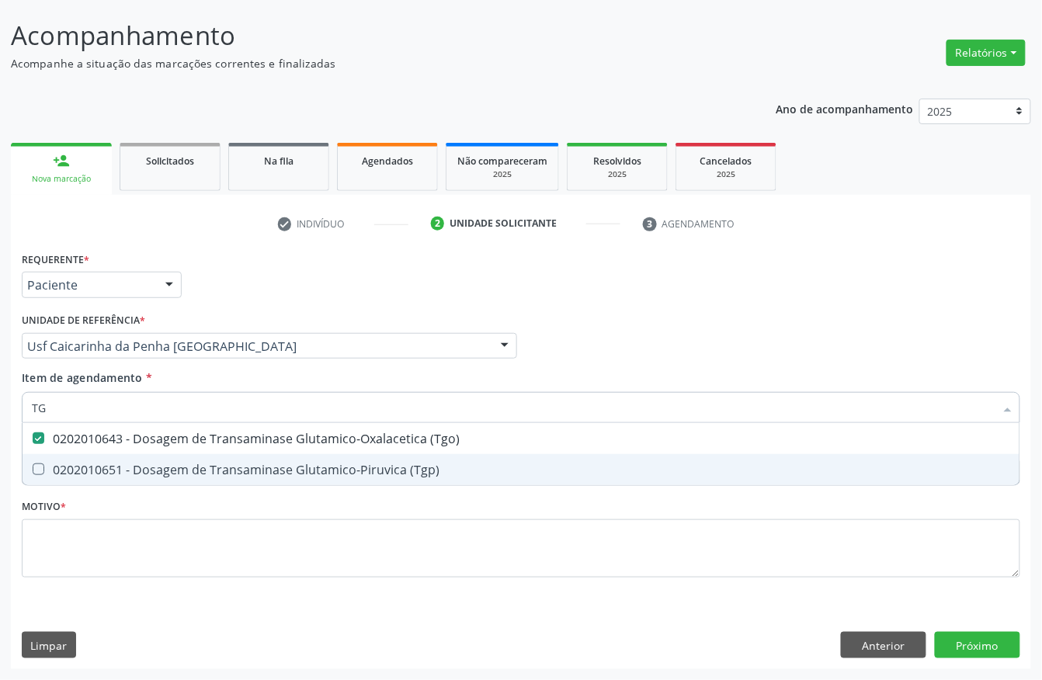
click at [135, 464] on div "0202010651 - Dosagem de Transaminase Glutamico-Piruvica (Tgp)" at bounding box center [521, 470] width 978 height 12
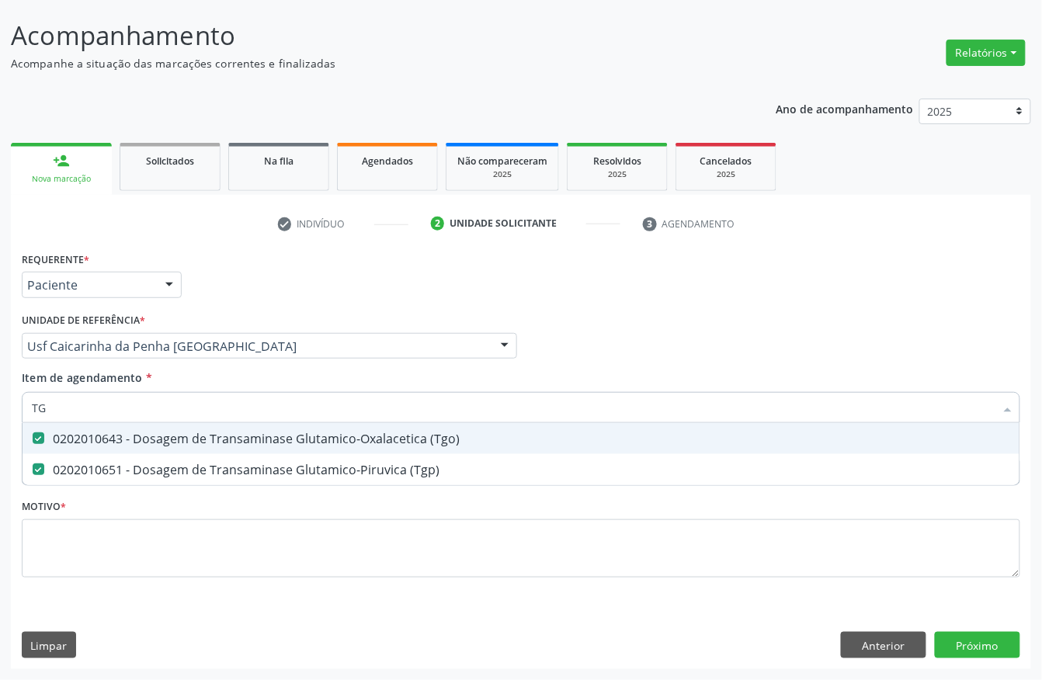
click at [155, 412] on input "TG" at bounding box center [513, 407] width 963 height 31
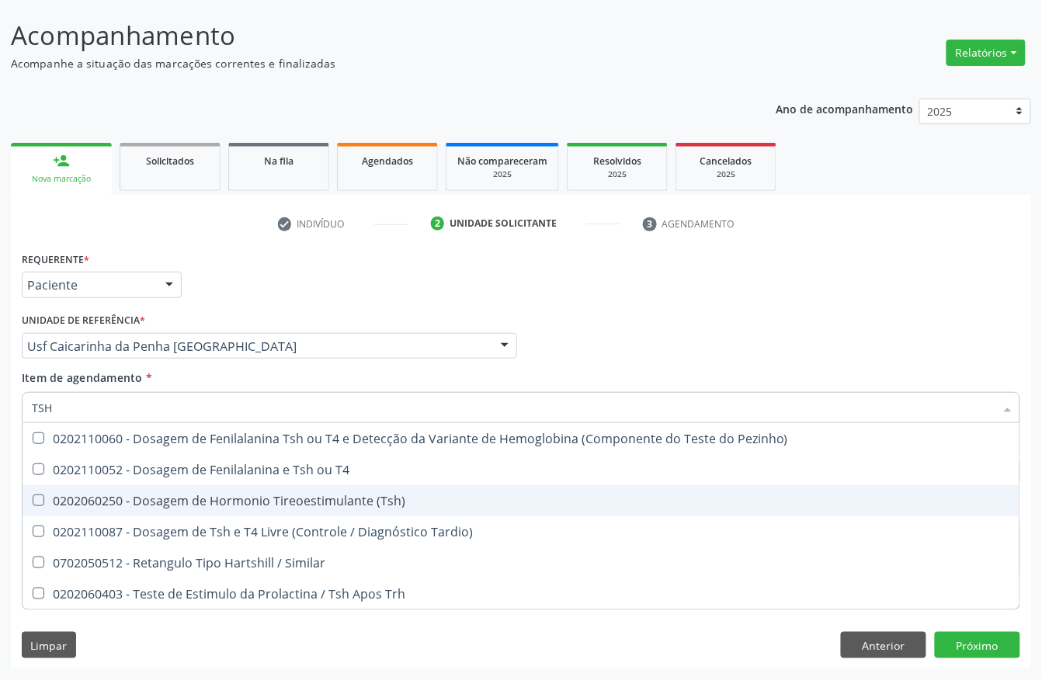
click at [113, 495] on div "0202060250 - Dosagem de Hormonio Tireoestimulante (Tsh)" at bounding box center [521, 501] width 978 height 12
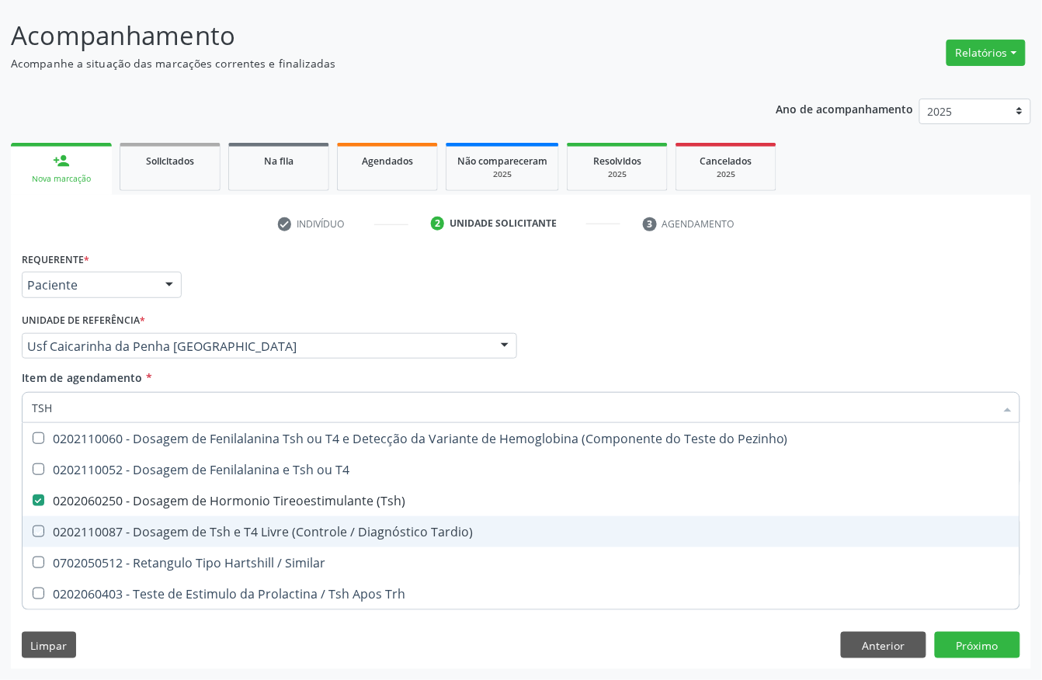
click at [7, 572] on div "Acompanhamento Acompanhe a situação das marcações correntes e finalizadas Relat…" at bounding box center [521, 338] width 1042 height 684
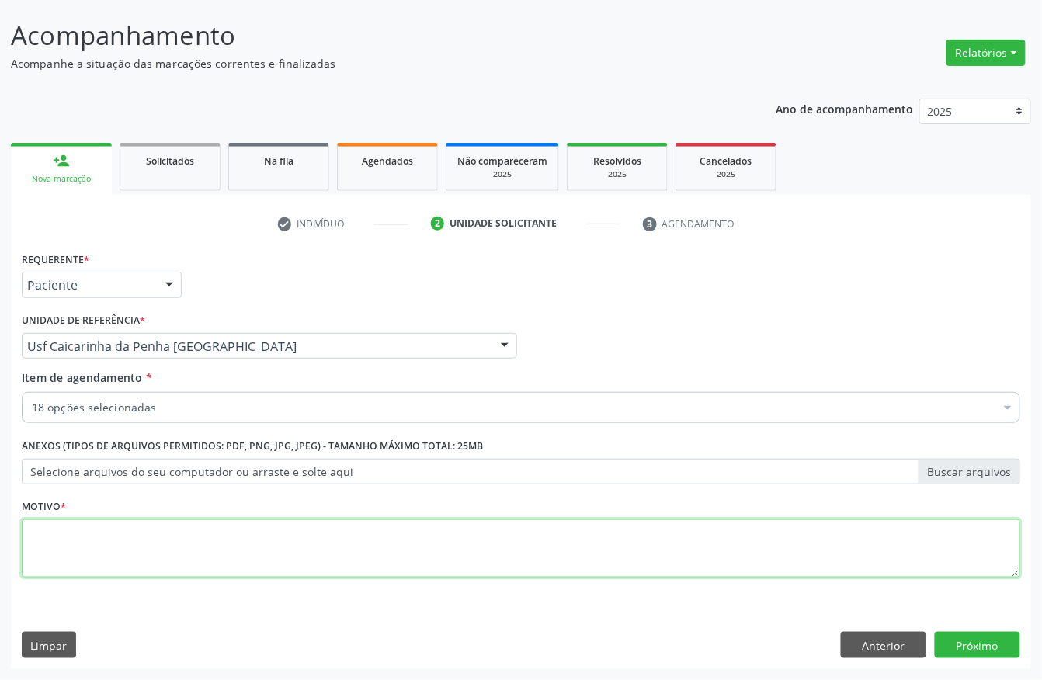
click at [314, 541] on textarea at bounding box center [521, 548] width 999 height 59
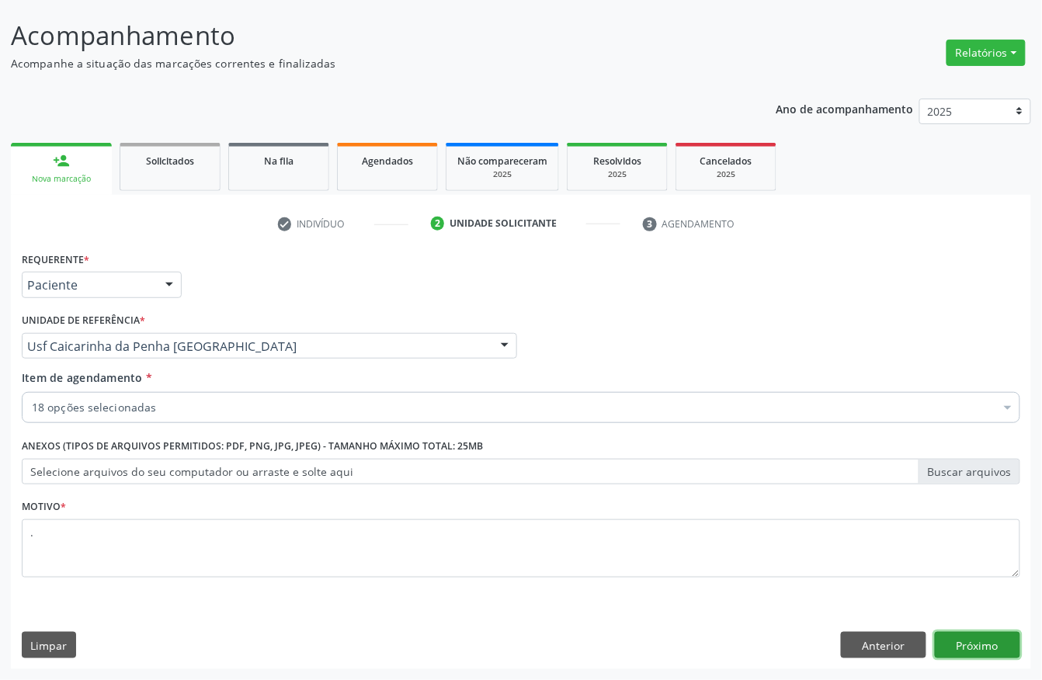
click at [960, 656] on button "Próximo" at bounding box center [977, 645] width 85 height 26
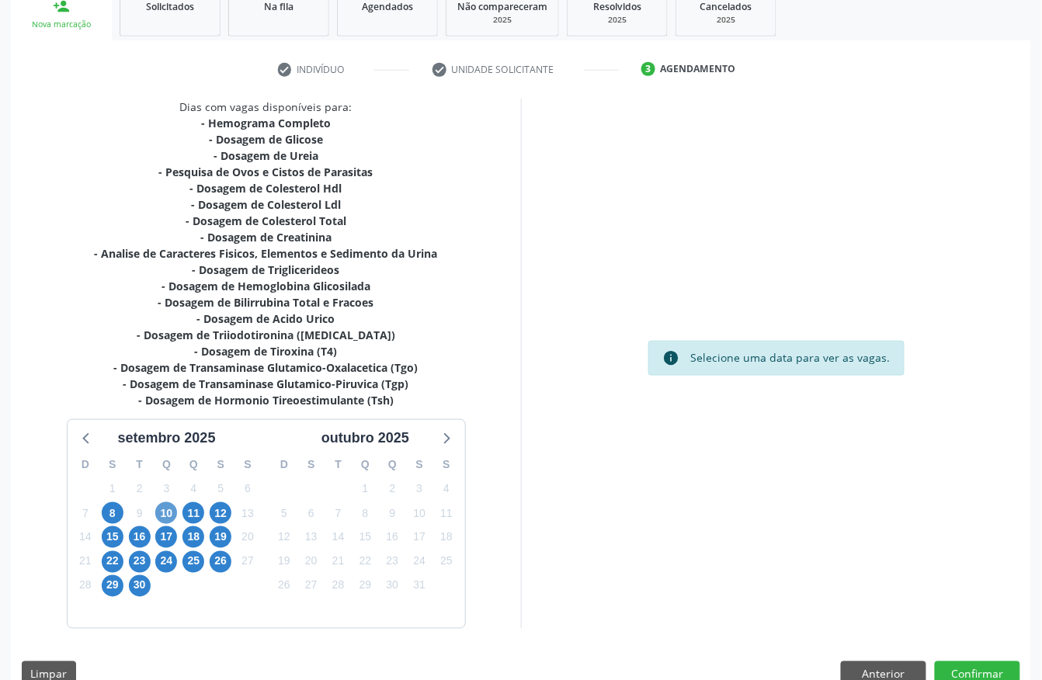
scroll to position [274, 0]
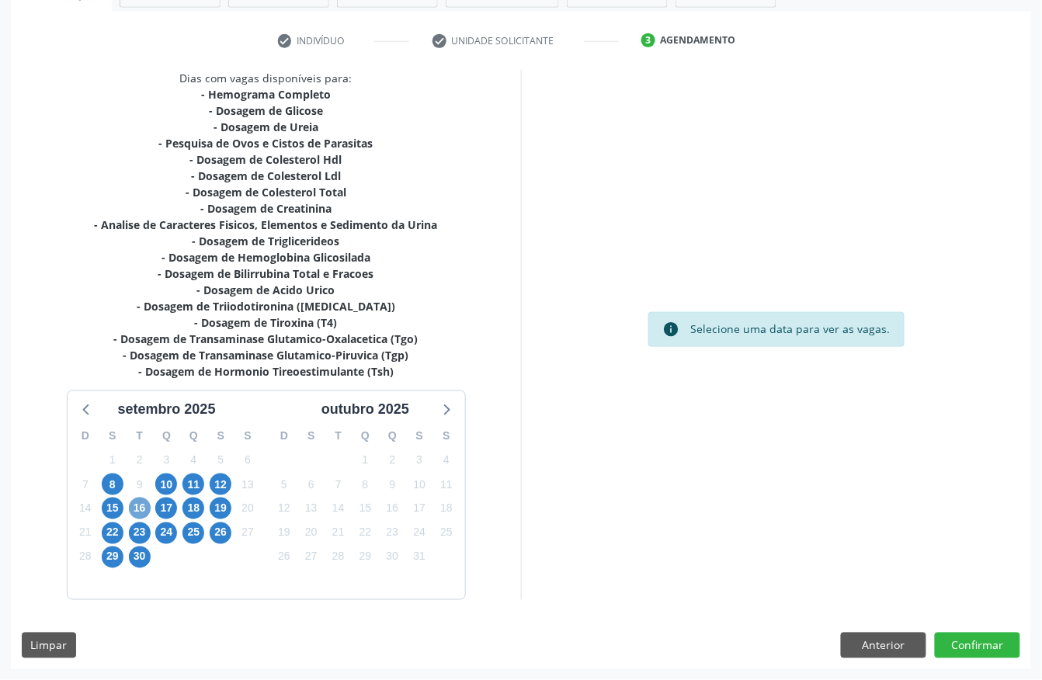
click at [135, 512] on span "16" at bounding box center [140, 509] width 22 height 22
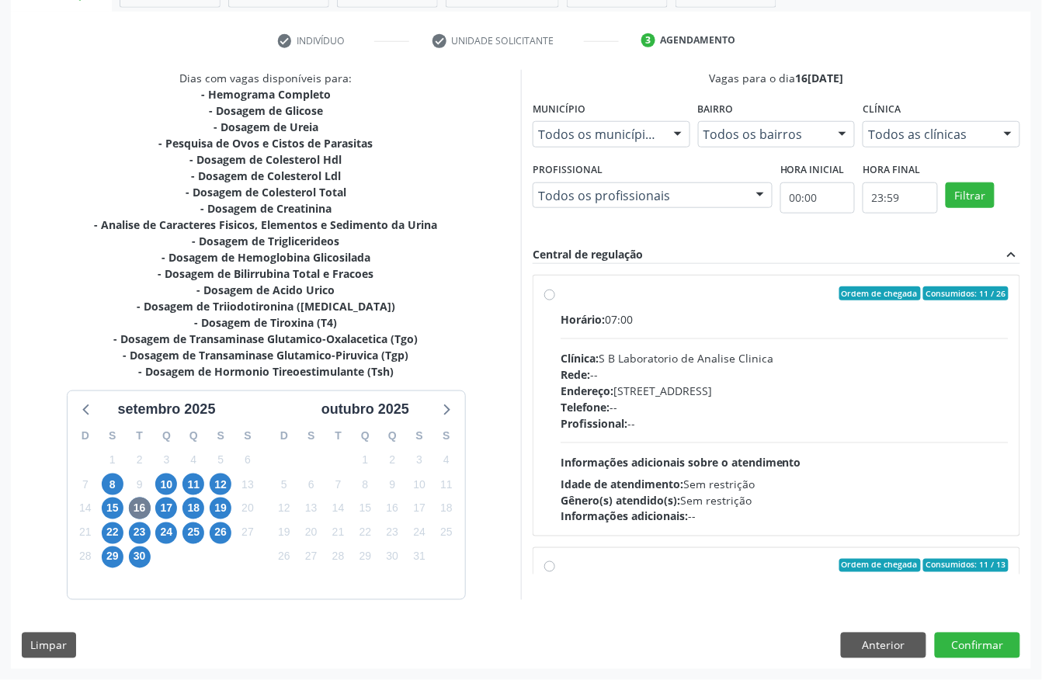
click at [758, 329] on div "Horário: 07:00 Clínica: S B Laboratorio de Analise Clinica Rede: -- Endereço: C…" at bounding box center [785, 418] width 448 height 214
click at [555, 300] on input "Ordem de chegada Consumidos: 11 / 26 Horário: 07:00 Clínica: S B Laboratorio de…" at bounding box center [549, 294] width 11 height 14
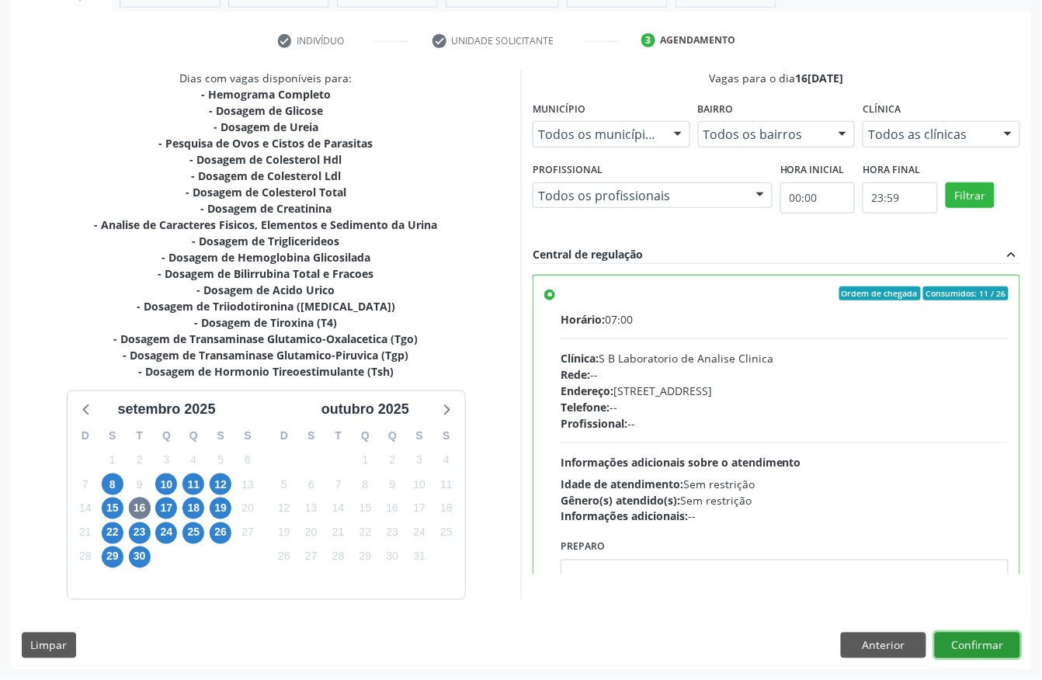
click at [988, 643] on button "Confirmar" at bounding box center [977, 646] width 85 height 26
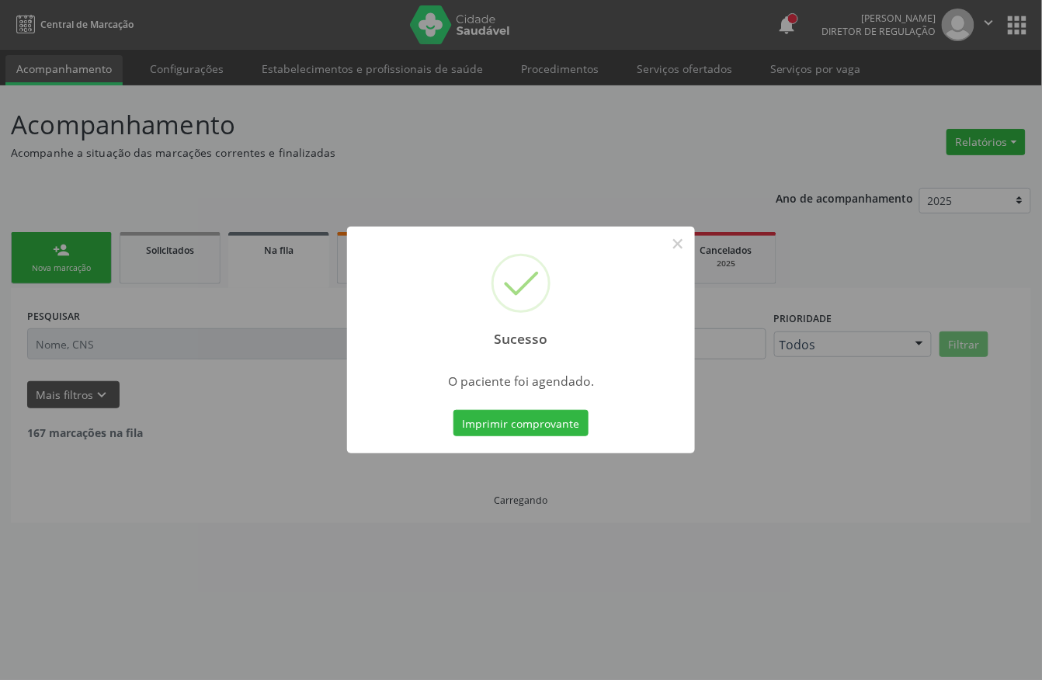
scroll to position [0, 0]
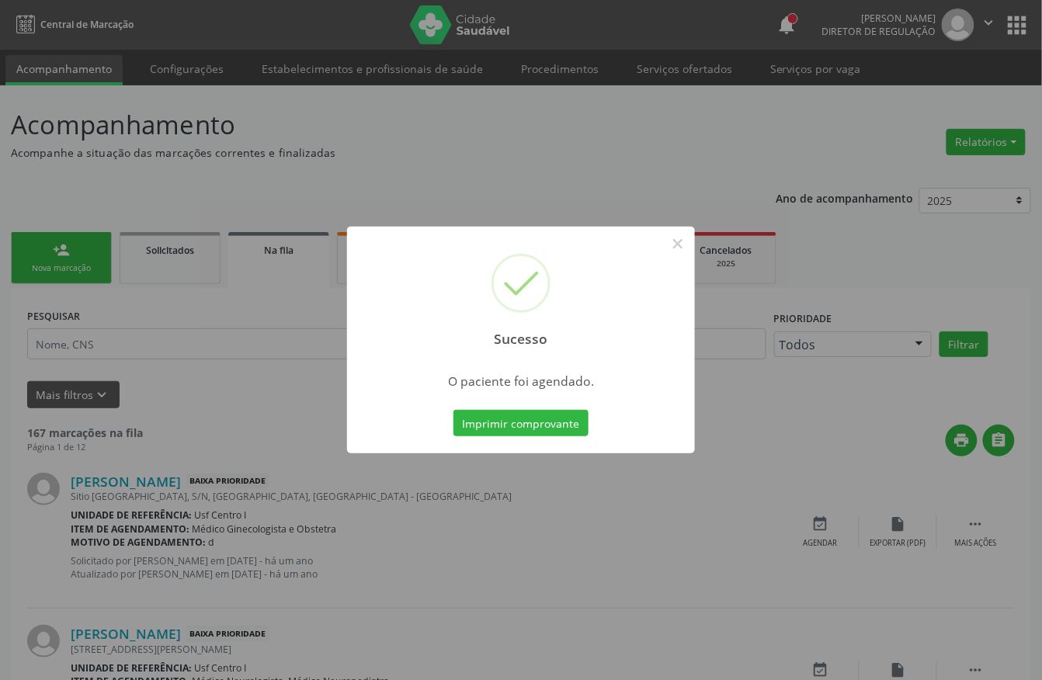
click at [691, 243] on div "Sucesso ×" at bounding box center [521, 294] width 348 height 134
click at [669, 248] on button "×" at bounding box center [678, 244] width 26 height 26
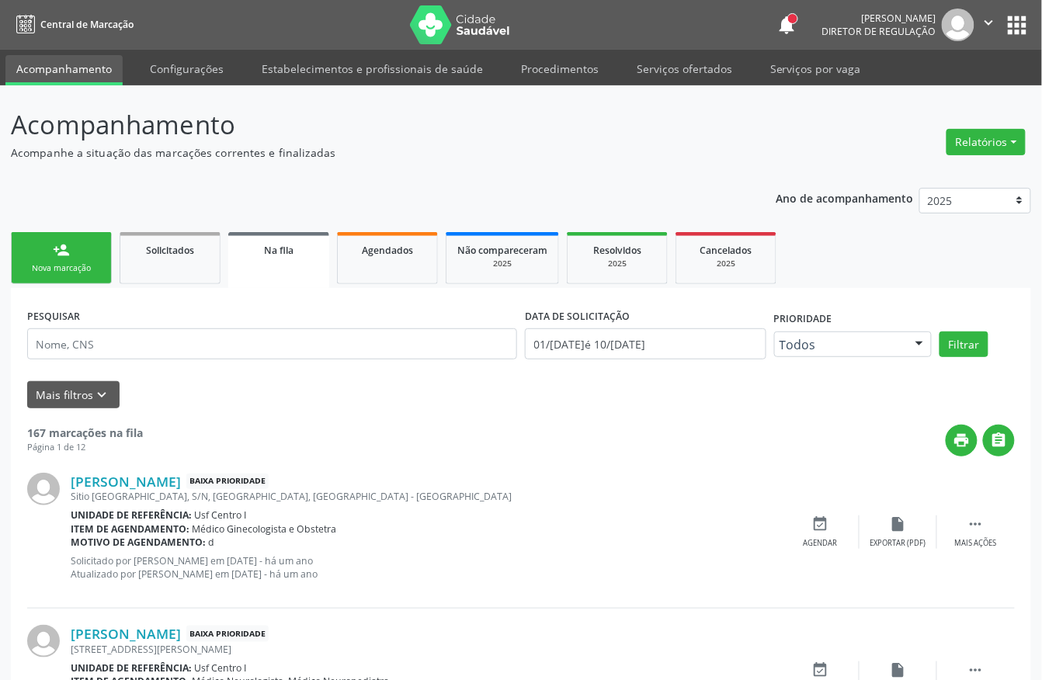
click at [57, 256] on div "person_add" at bounding box center [61, 249] width 17 height 17
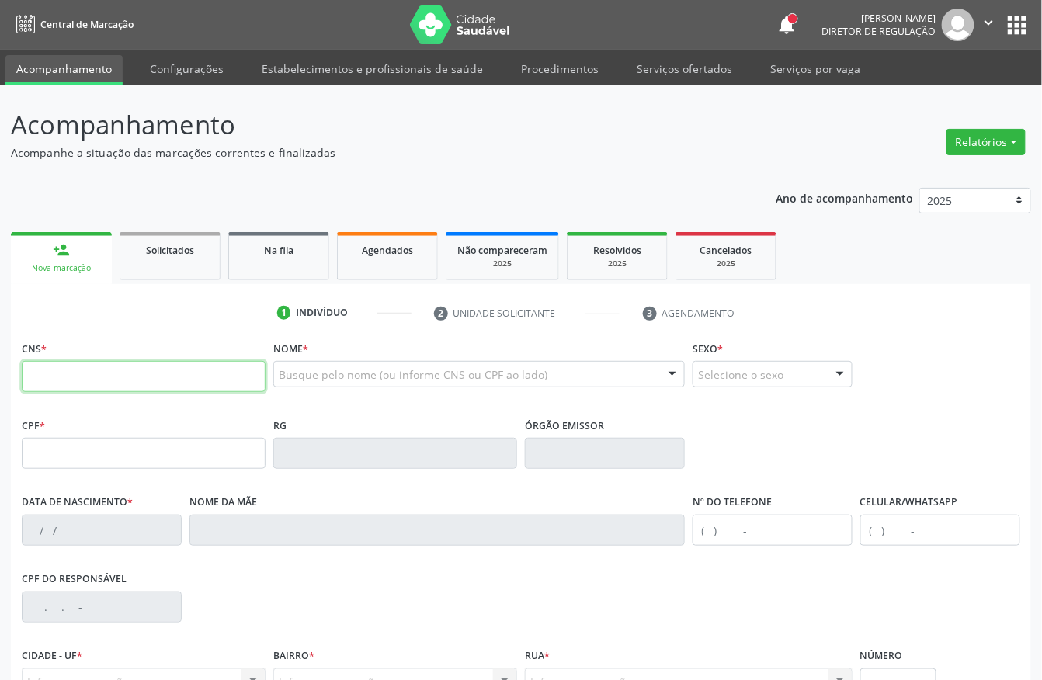
click at [88, 371] on input "text" at bounding box center [144, 376] width 244 height 31
drag, startPoint x: 155, startPoint y: 374, endPoint x: 0, endPoint y: 373, distance: 155.3
click at [0, 373] on div "Acompanhamento Acompanhe a situação das marcações correntes e finalizadas Relat…" at bounding box center [521, 463] width 1042 height 756
paste input "05 4216 6"
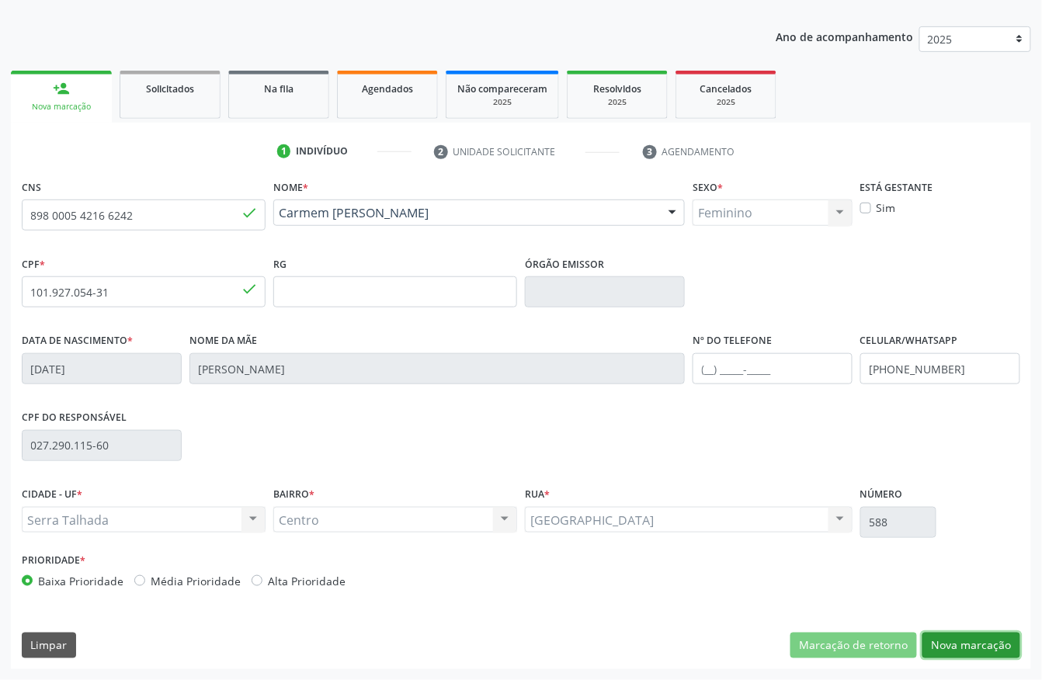
click at [973, 634] on button "Nova marcação" at bounding box center [971, 646] width 98 height 26
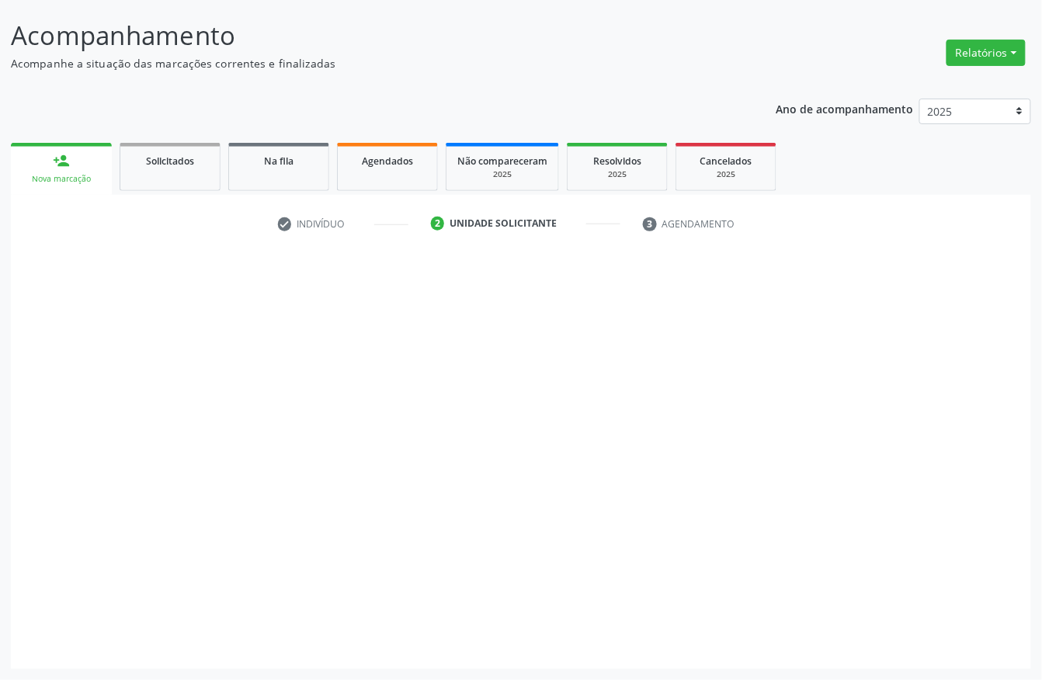
scroll to position [91, 0]
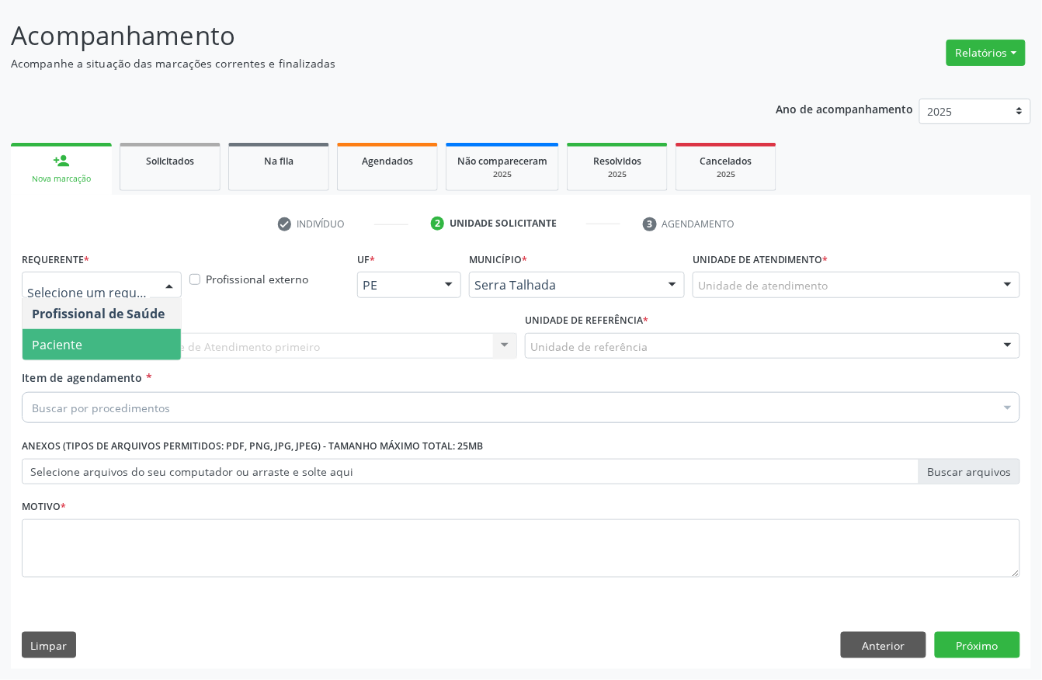
click at [134, 352] on span "Paciente" at bounding box center [102, 344] width 158 height 31
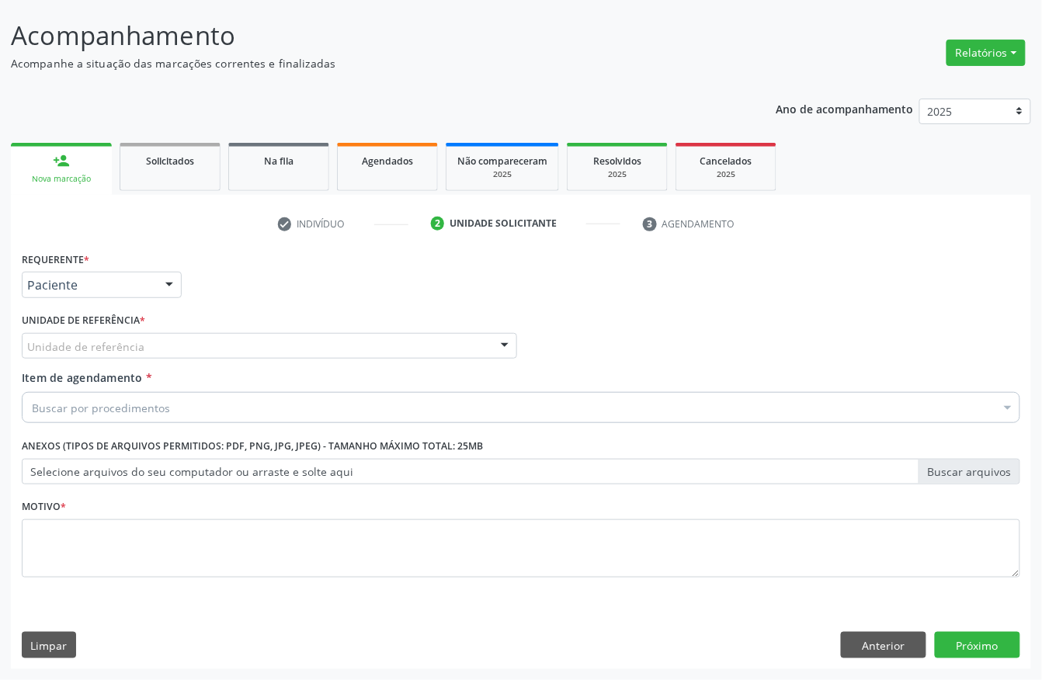
click at [137, 355] on div "Unidade de referência" at bounding box center [269, 346] width 495 height 26
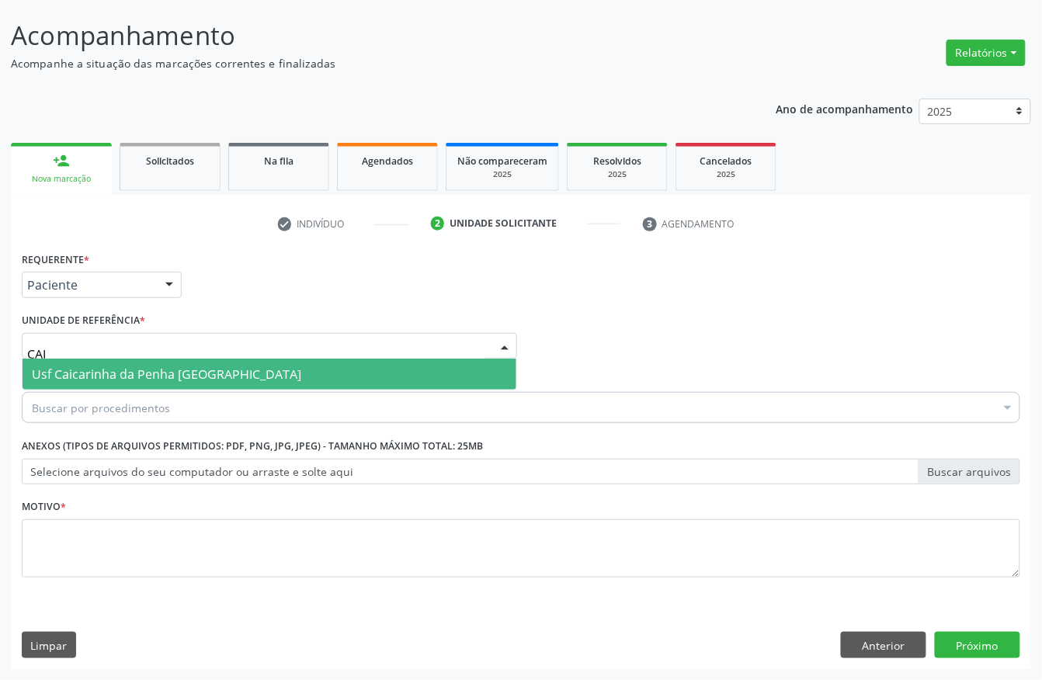
click at [169, 362] on span "Usf Caicarinha da Penha [GEOGRAPHIC_DATA]" at bounding box center [270, 374] width 494 height 31
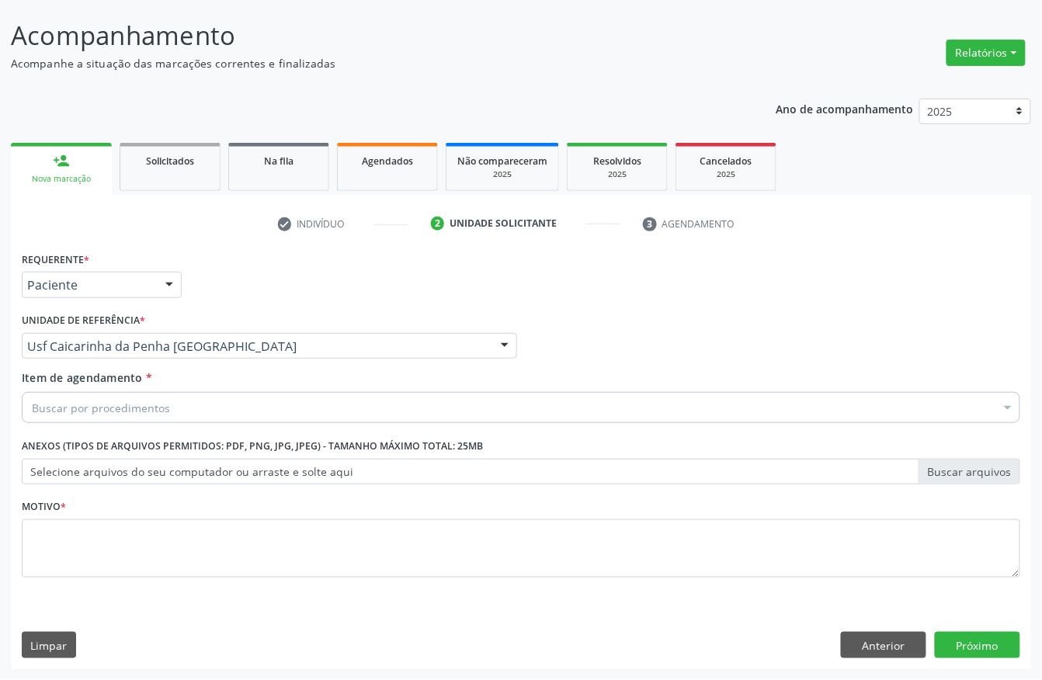
click at [156, 395] on div "Buscar por procedimentos" at bounding box center [521, 407] width 999 height 31
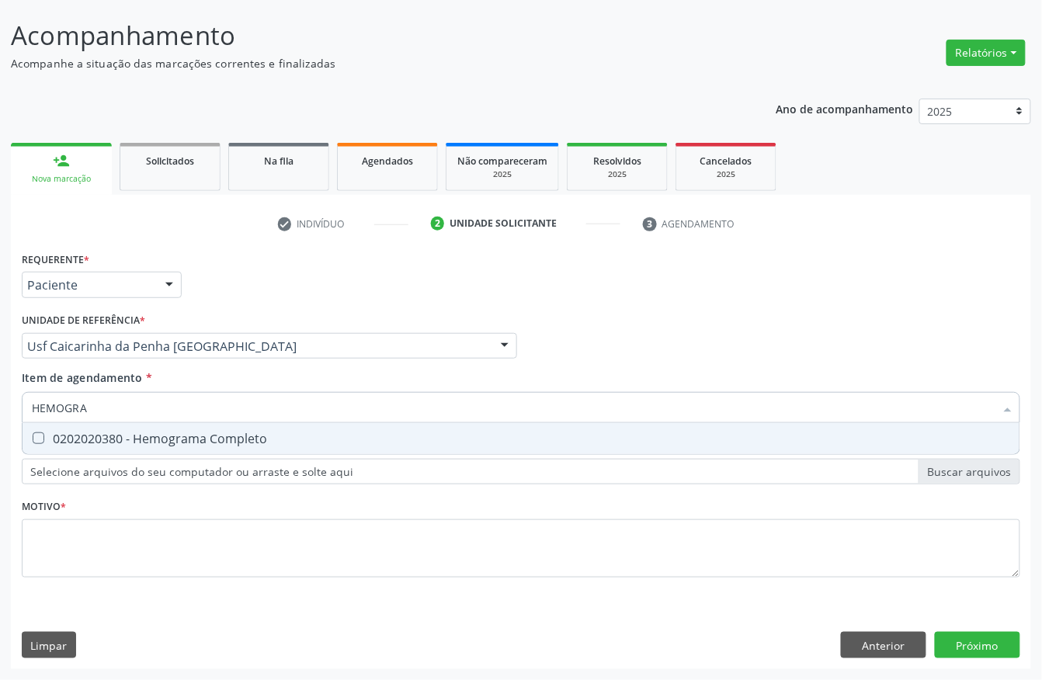
click at [221, 418] on input "HEMOGRA" at bounding box center [513, 407] width 963 height 31
click at [206, 432] on div "0202020380 - Hemograma Completo" at bounding box center [521, 438] width 978 height 12
drag, startPoint x: 194, startPoint y: 402, endPoint x: 0, endPoint y: 364, distance: 197.8
click at [0, 374] on div "Acompanhamento Acompanhe a situação das marcações correntes e finalizadas Relat…" at bounding box center [521, 338] width 1042 height 684
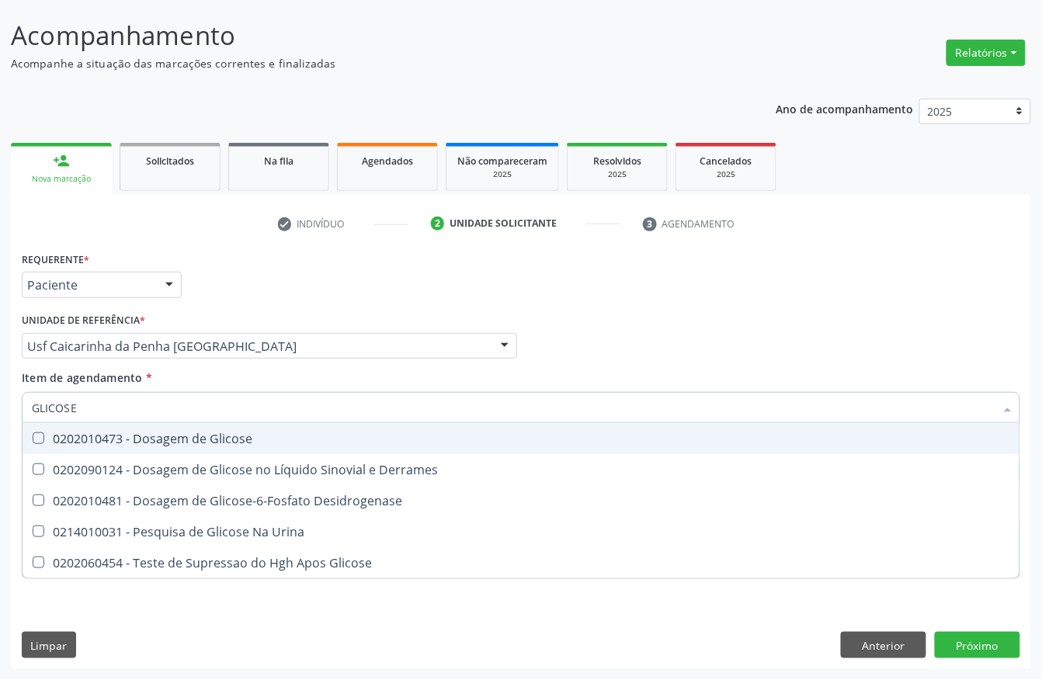
click at [65, 446] on span "0202010473 - Dosagem de Glicose" at bounding box center [521, 438] width 997 height 31
click at [0, 392] on div "Acompanhamento Acompanhe a situação das marcações correntes e finalizadas Relat…" at bounding box center [521, 338] width 1042 height 684
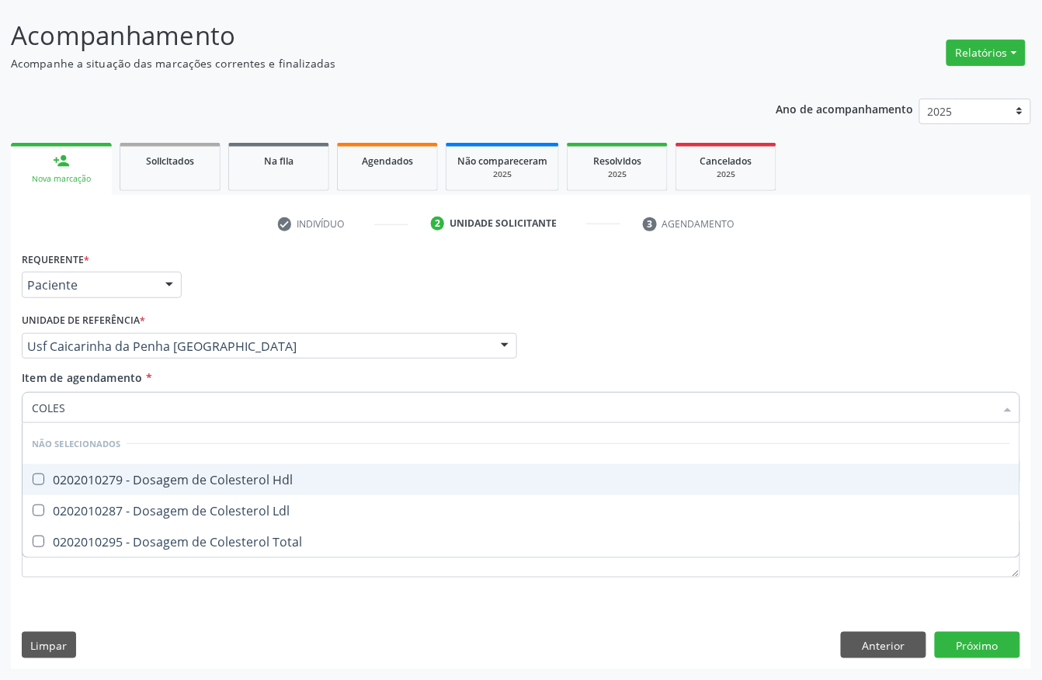
click at [98, 474] on div "0202010279 - Dosagem de Colesterol Hdl" at bounding box center [521, 480] width 978 height 12
click at [95, 510] on div "0202010287 - Dosagem de Colesterol Ldl" at bounding box center [521, 511] width 978 height 12
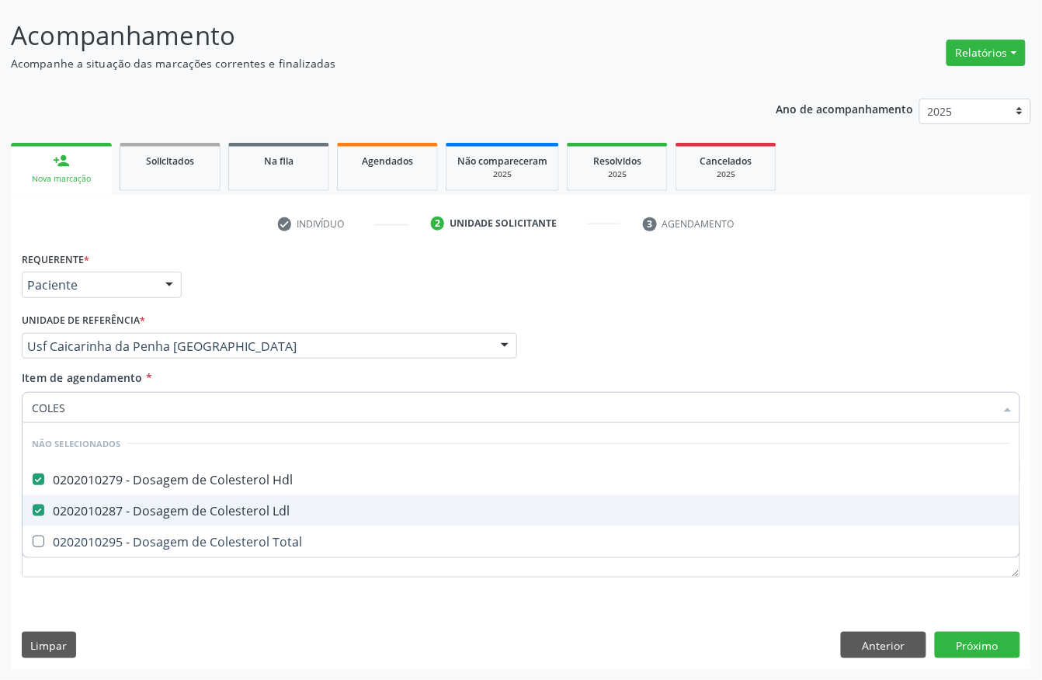
click at [87, 536] on div "0202010295 - Dosagem de Colesterol Total" at bounding box center [521, 542] width 978 height 12
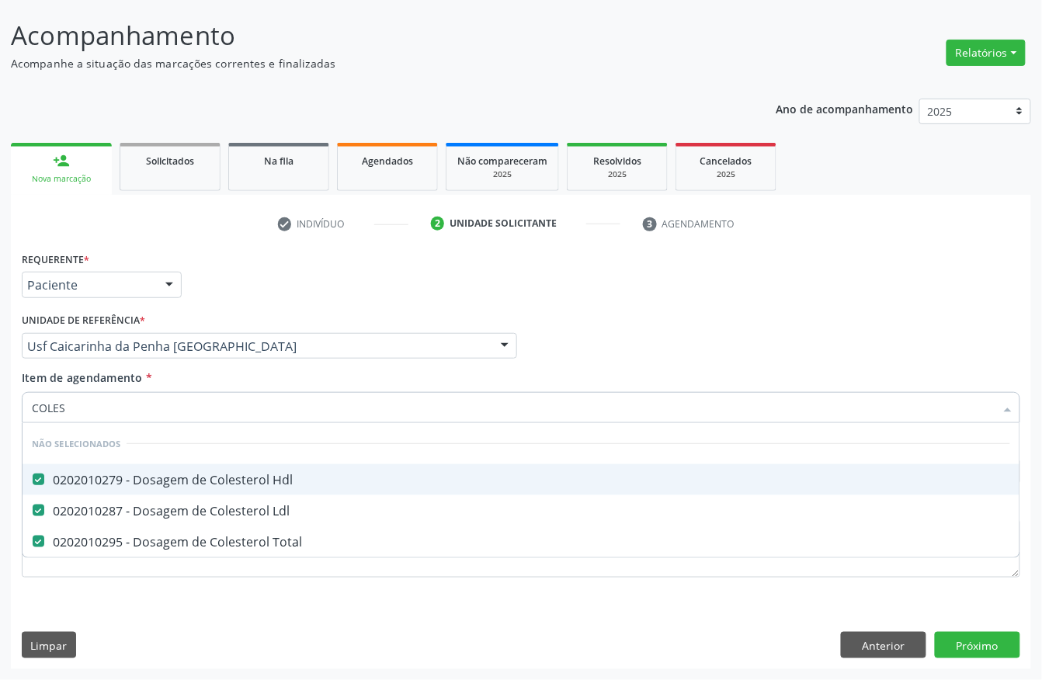
drag, startPoint x: 19, startPoint y: 407, endPoint x: 0, endPoint y: 407, distance: 19.4
click at [0, 407] on div "Acompanhamento Acompanhe a situação das marcações correntes e finalizadas Relat…" at bounding box center [521, 338] width 1042 height 684
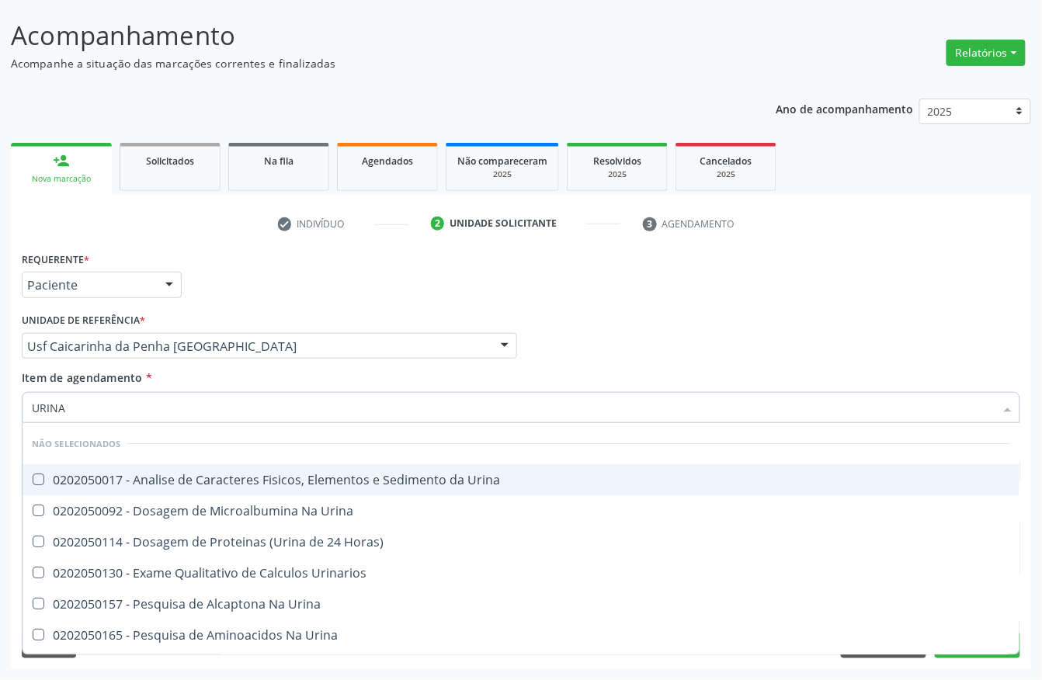
click at [44, 470] on span "0202050017 - Analise de Caracteres Fisicos, Elementos e Sedimento da Urina" at bounding box center [521, 479] width 997 height 31
drag, startPoint x: 85, startPoint y: 411, endPoint x: 0, endPoint y: 405, distance: 85.6
click at [0, 405] on div "Acompanhamento Acompanhe a situação das marcações correntes e finalizadas Relat…" at bounding box center [521, 338] width 1042 height 684
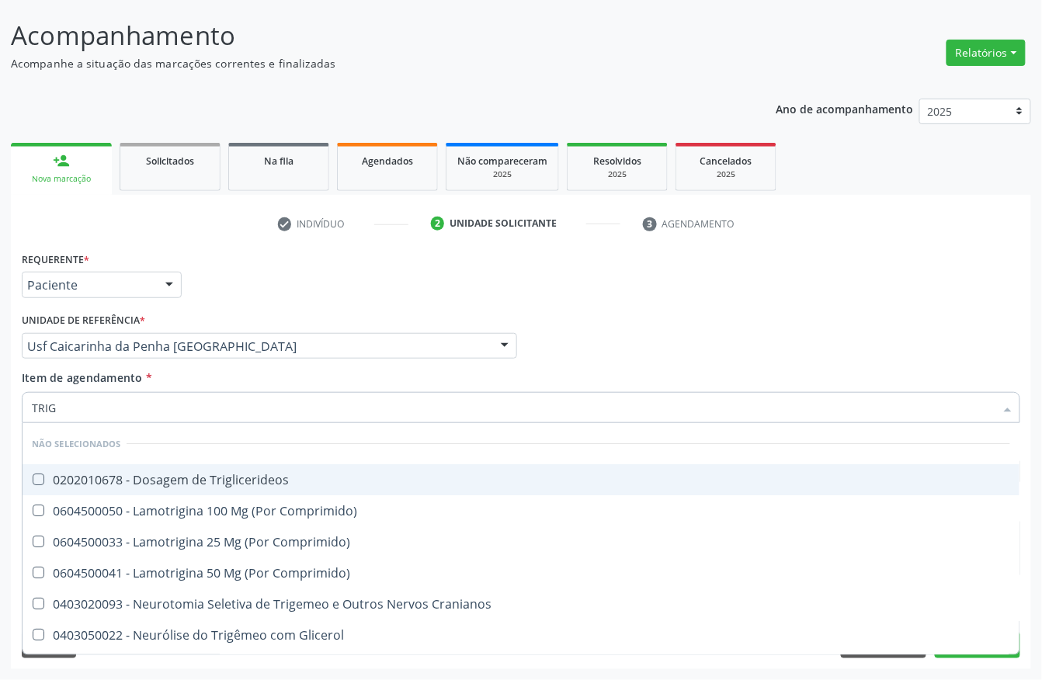
click at [48, 486] on span "0202010678 - Dosagem de Triglicerideos" at bounding box center [521, 479] width 997 height 31
drag, startPoint x: 88, startPoint y: 405, endPoint x: 0, endPoint y: 404, distance: 87.8
click at [0, 404] on div "Acompanhamento Acompanhe a situação das marcações correntes e finalizadas Relat…" at bounding box center [521, 338] width 1042 height 684
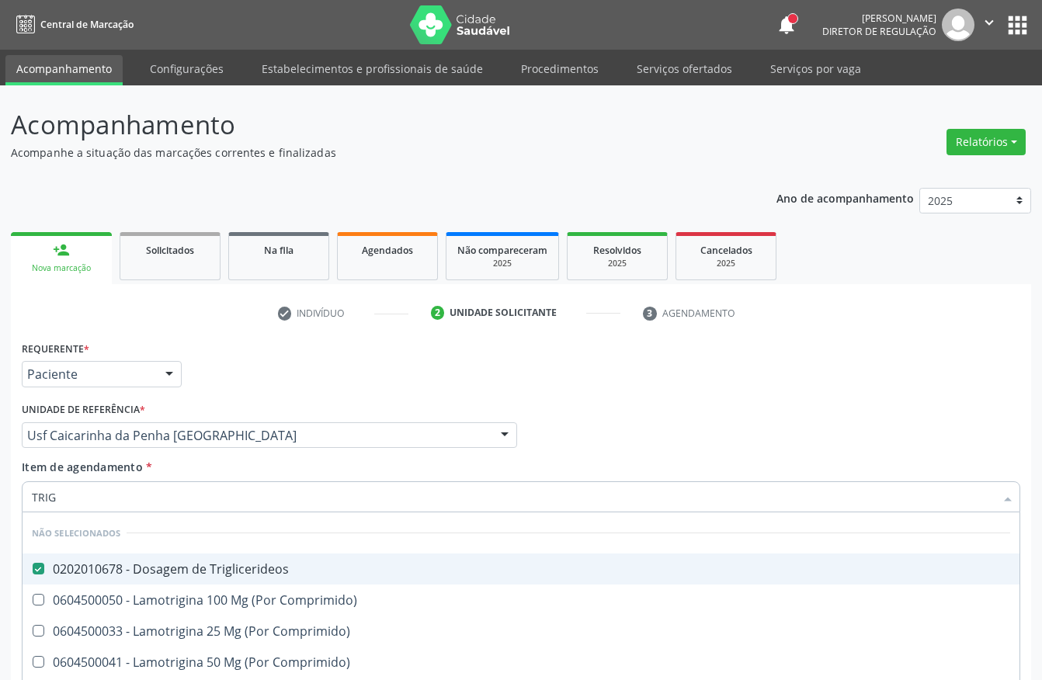
scroll to position [91, 0]
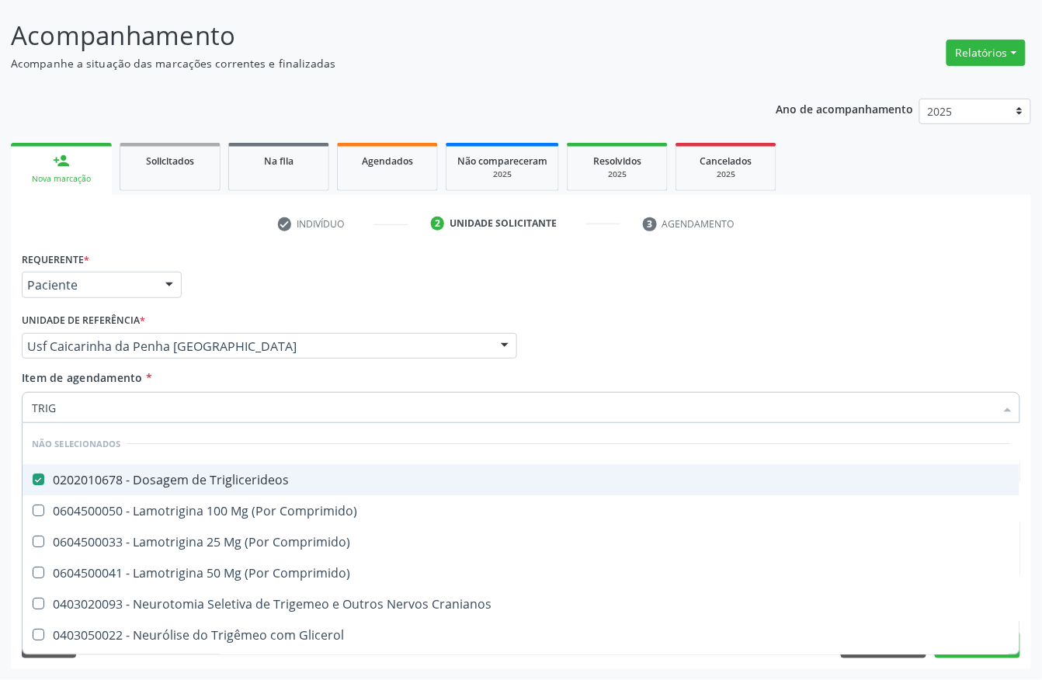
click at [753, 346] on div "Profissional Solicitante Por favor, selecione a Unidade de Atendimento primeiro…" at bounding box center [521, 339] width 1006 height 61
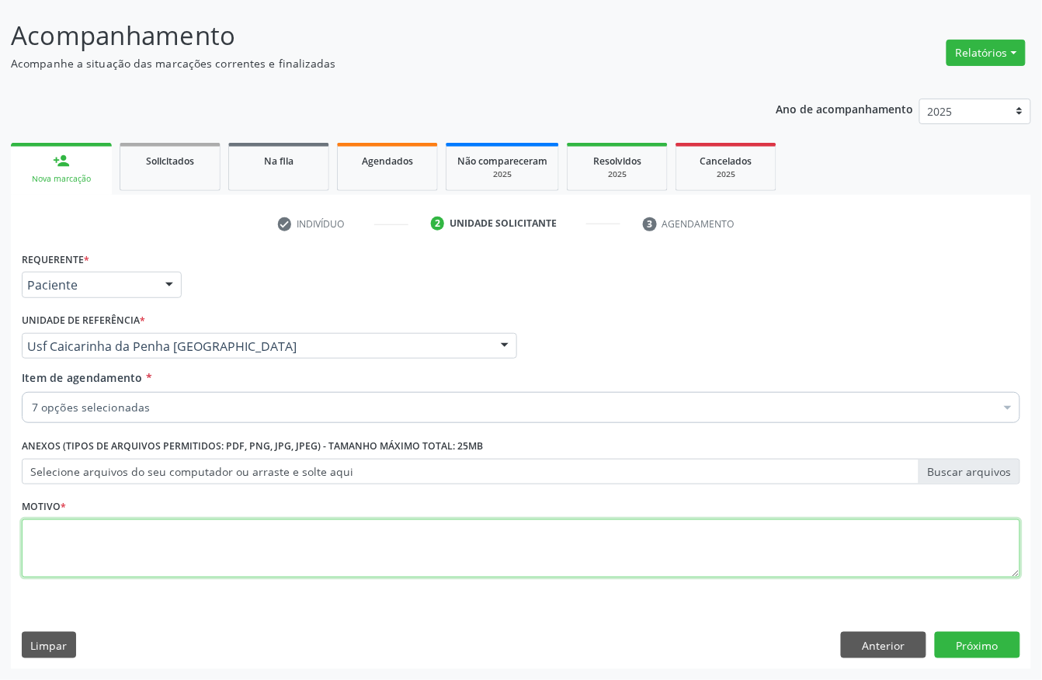
click at [85, 540] on textarea at bounding box center [521, 548] width 999 height 59
type textarea "."
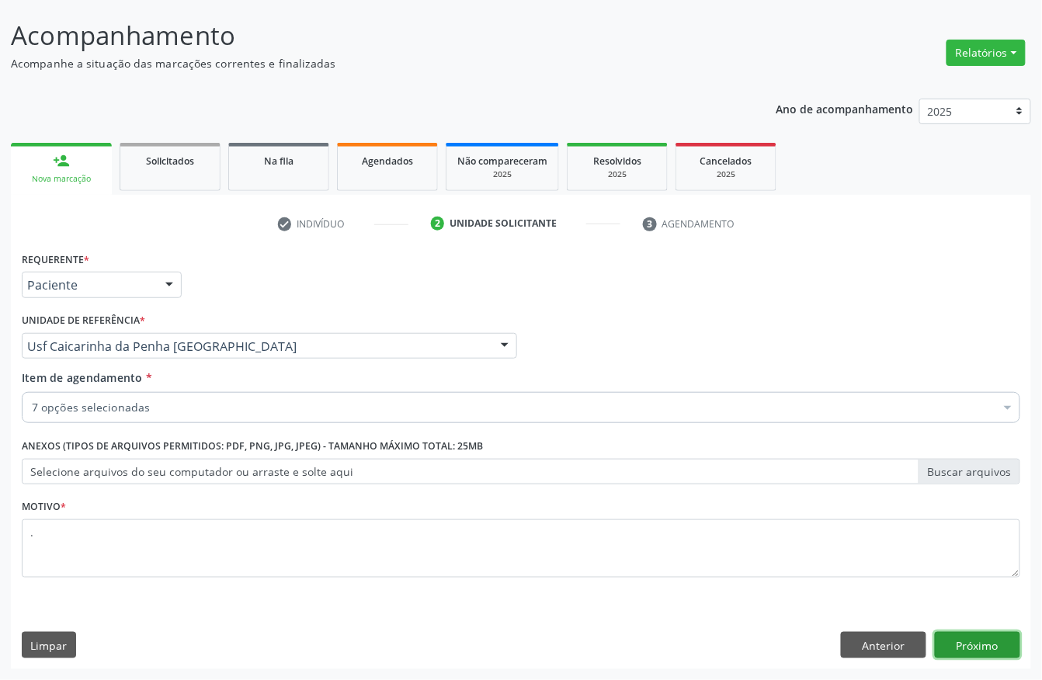
click at [980, 638] on button "Próximo" at bounding box center [977, 645] width 85 height 26
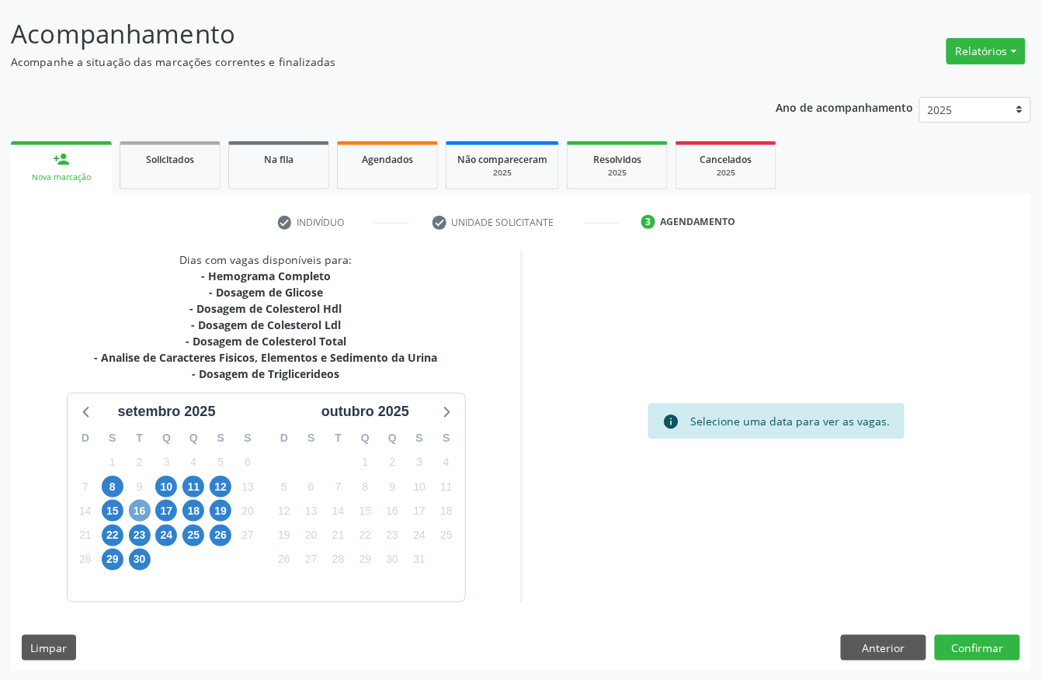
click at [144, 510] on span "16" at bounding box center [140, 511] width 22 height 22
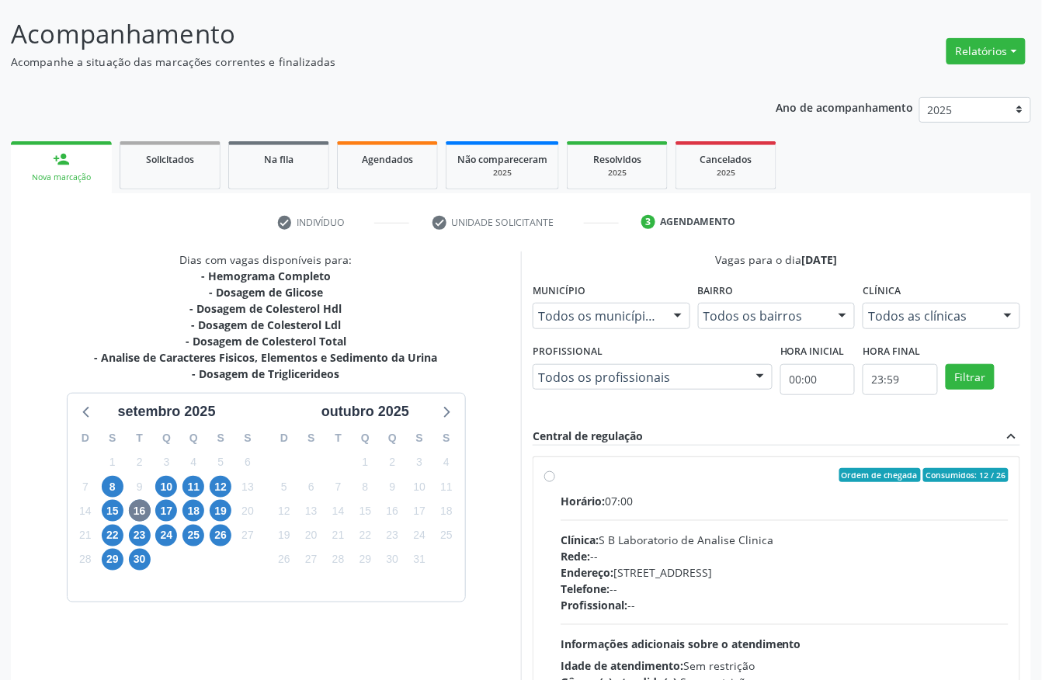
click at [693, 502] on div "Horário: 07:00" at bounding box center [785, 501] width 448 height 16
click at [555, 482] on input "Ordem de chegada Consumidos: 12 / 26 Horário: 07:00 Clínica: S B Laboratorio de…" at bounding box center [549, 475] width 11 height 14
radio input "true"
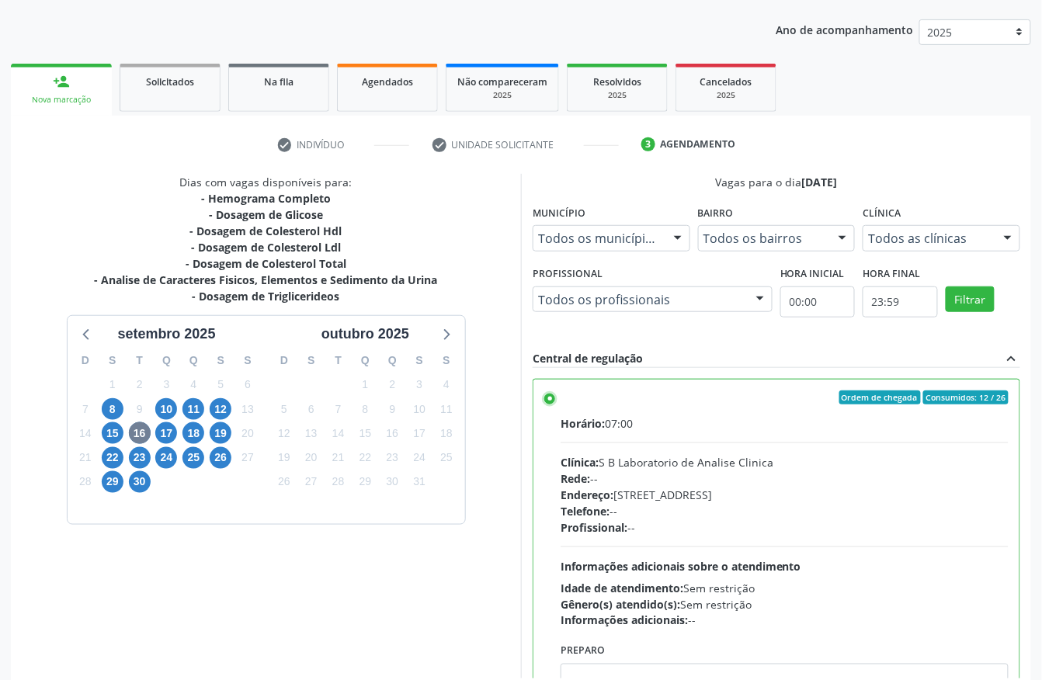
scroll to position [248, 0]
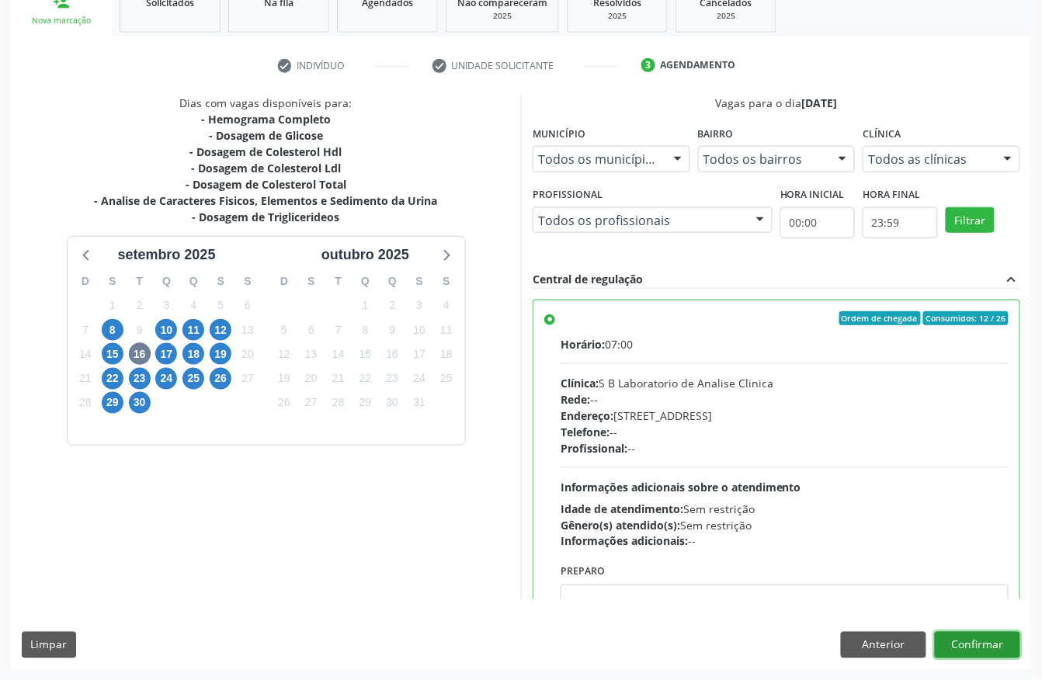
click at [971, 646] on button "Confirmar" at bounding box center [977, 645] width 85 height 26
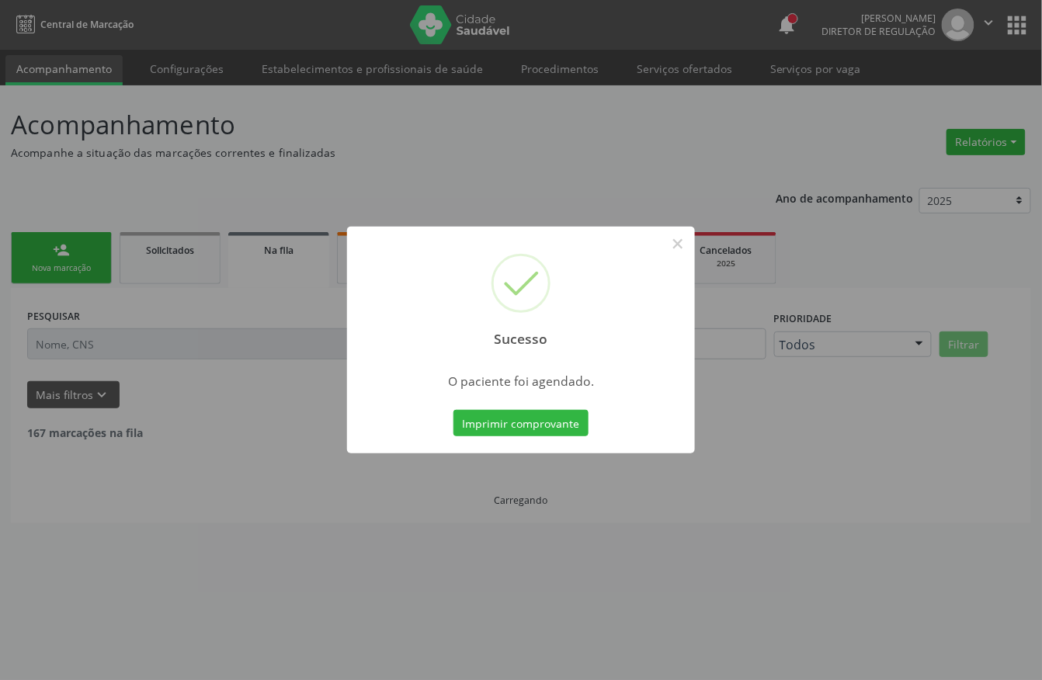
scroll to position [0, 0]
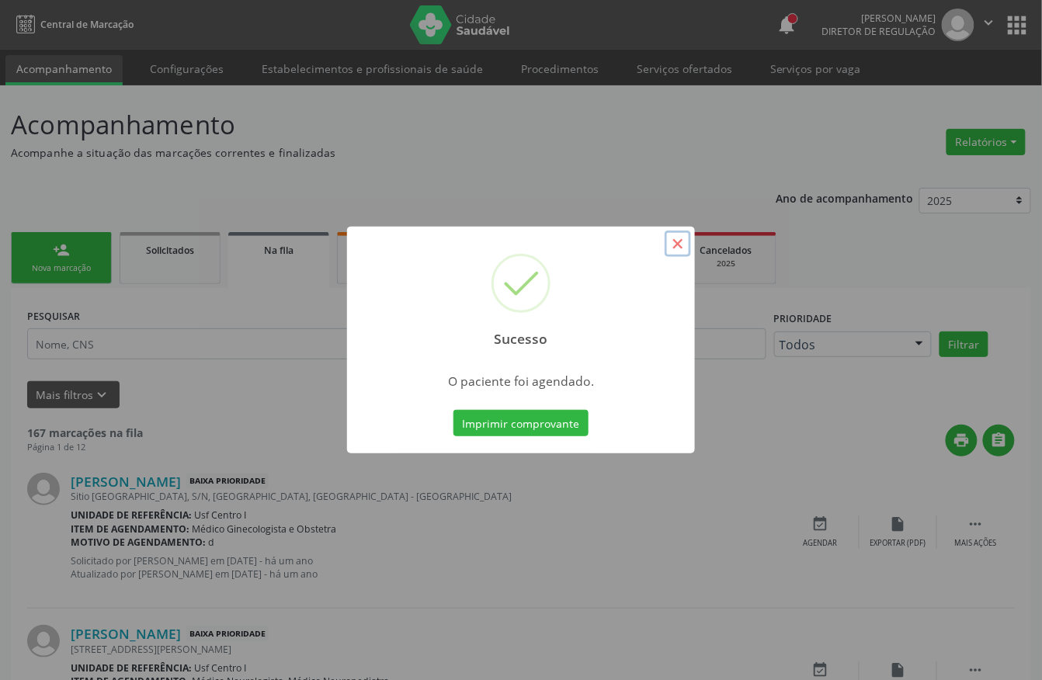
click at [672, 241] on button "×" at bounding box center [678, 244] width 26 height 26
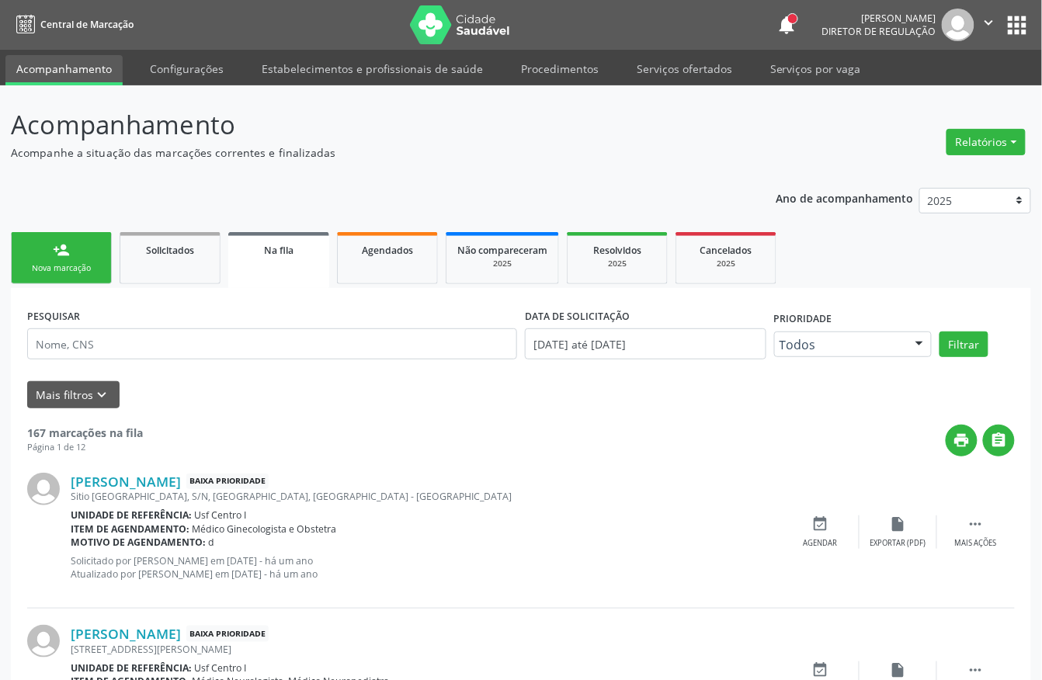
click at [61, 246] on div "person_add" at bounding box center [61, 249] width 17 height 17
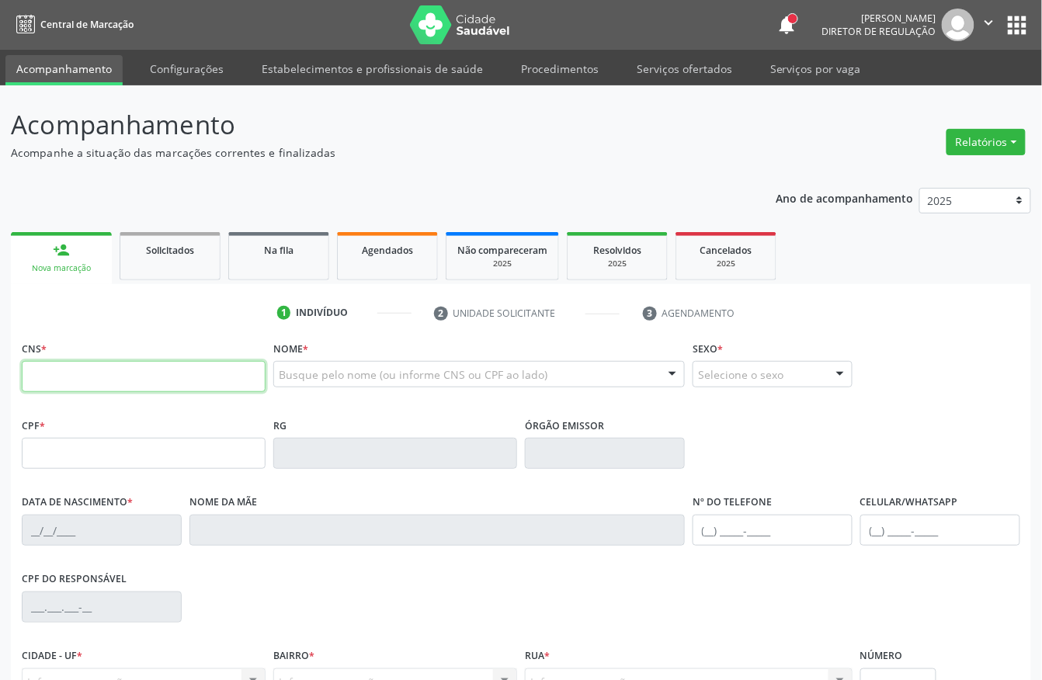
click at [116, 371] on input "text" at bounding box center [144, 376] width 244 height 31
type input "898 0037 4206 1323"
type input "068.286.944-90"
type input "10/05/1988"
type input "Maria Edite Alves de Lima"
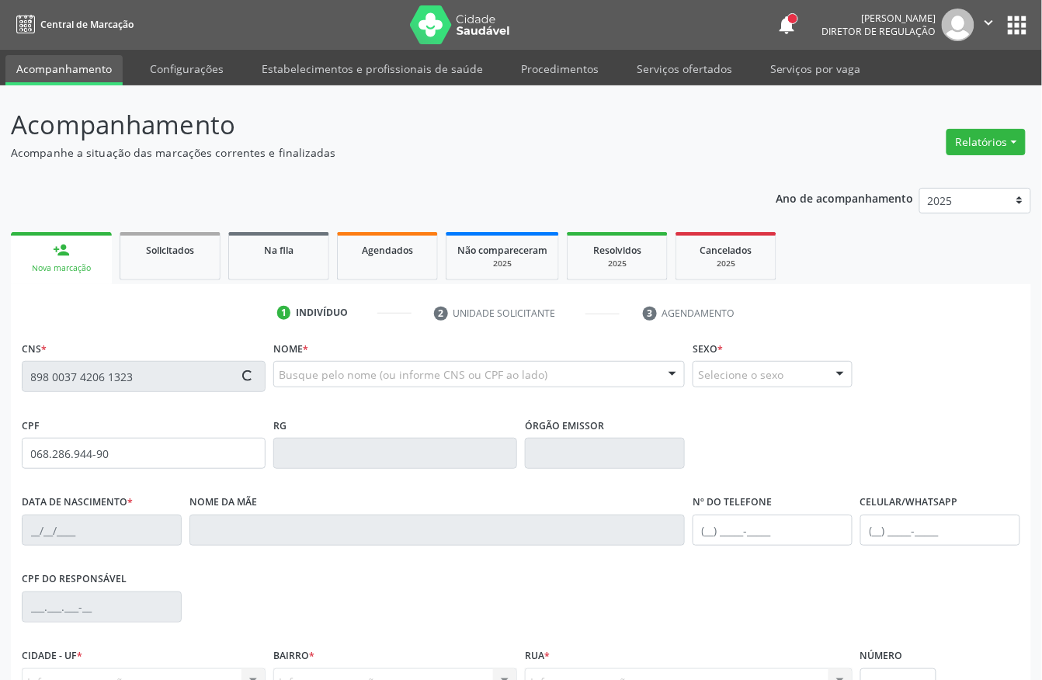
type input "(87) 99999-9999"
type input "105.409.404-70"
type input "14"
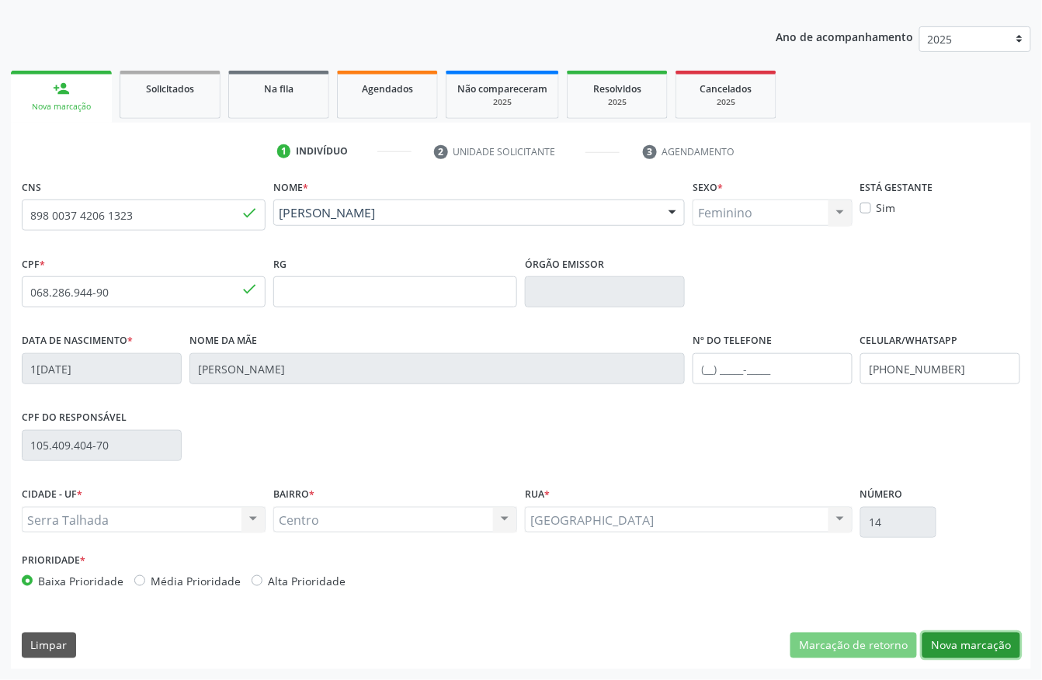
click at [999, 644] on button "Nova marcação" at bounding box center [971, 646] width 98 height 26
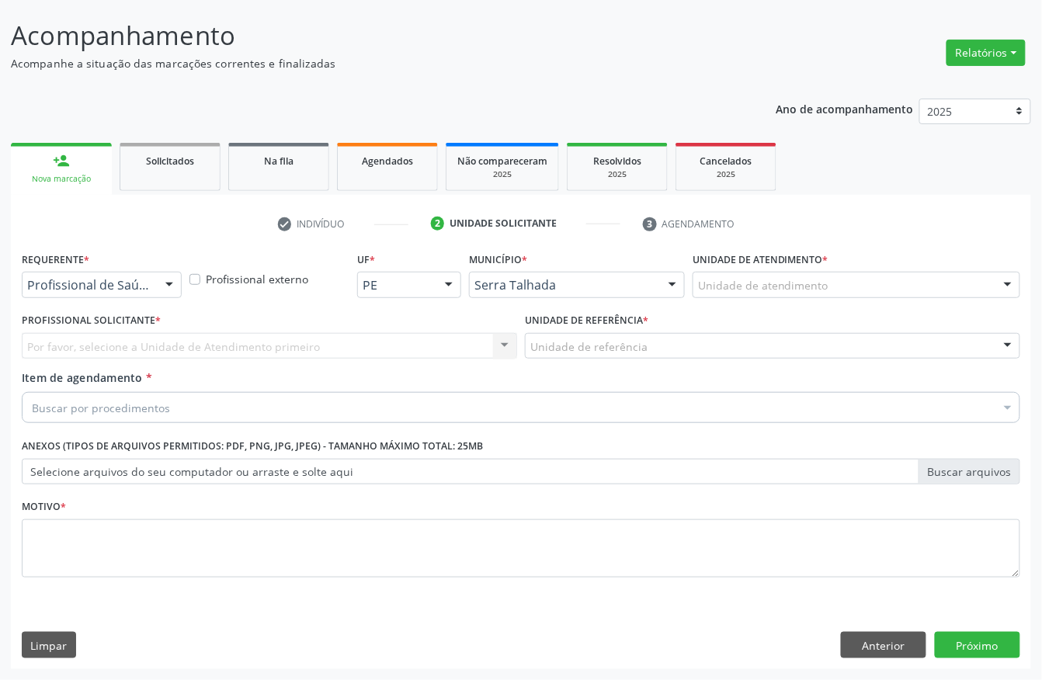
scroll to position [91, 0]
click at [96, 264] on div "Requerente * Profissional de Saúde Profissional de Saúde Paciente Nenhum result…" at bounding box center [102, 273] width 160 height 50
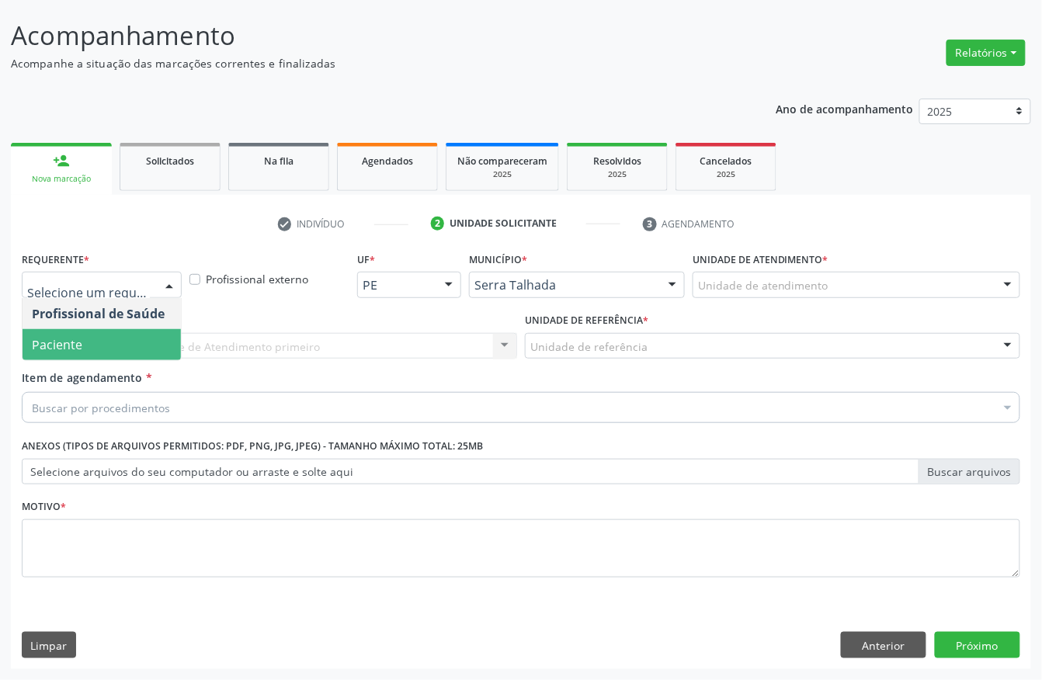
click at [95, 351] on span "Paciente" at bounding box center [102, 344] width 158 height 31
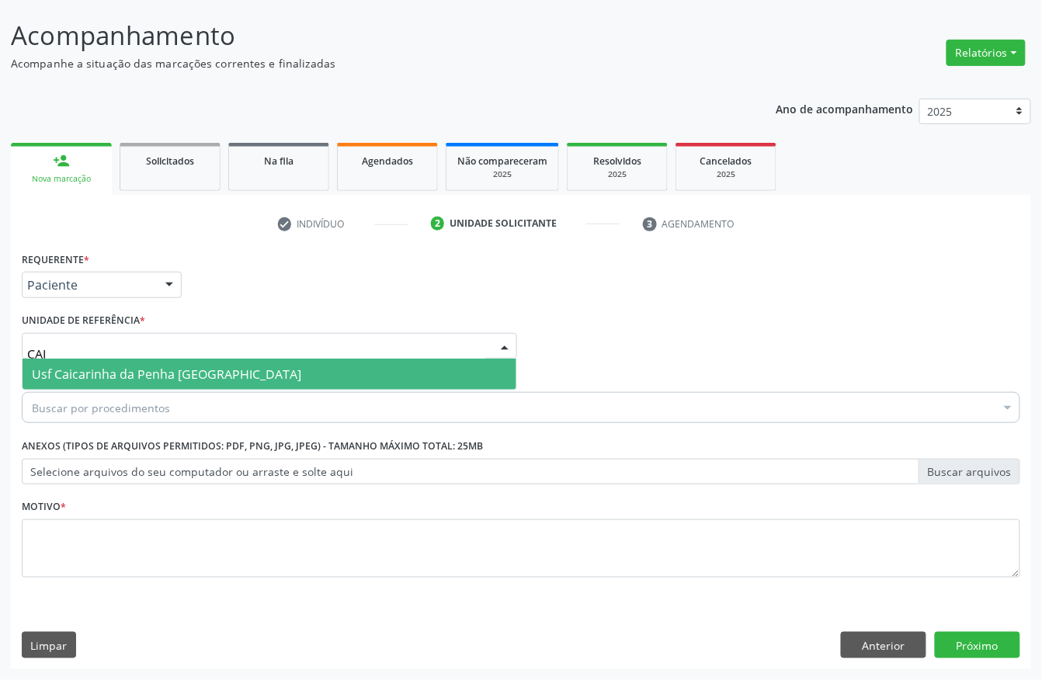
type input "CAIC"
click at [44, 373] on span "Usf Caicarinha da Penha [GEOGRAPHIC_DATA]" at bounding box center [166, 374] width 269 height 17
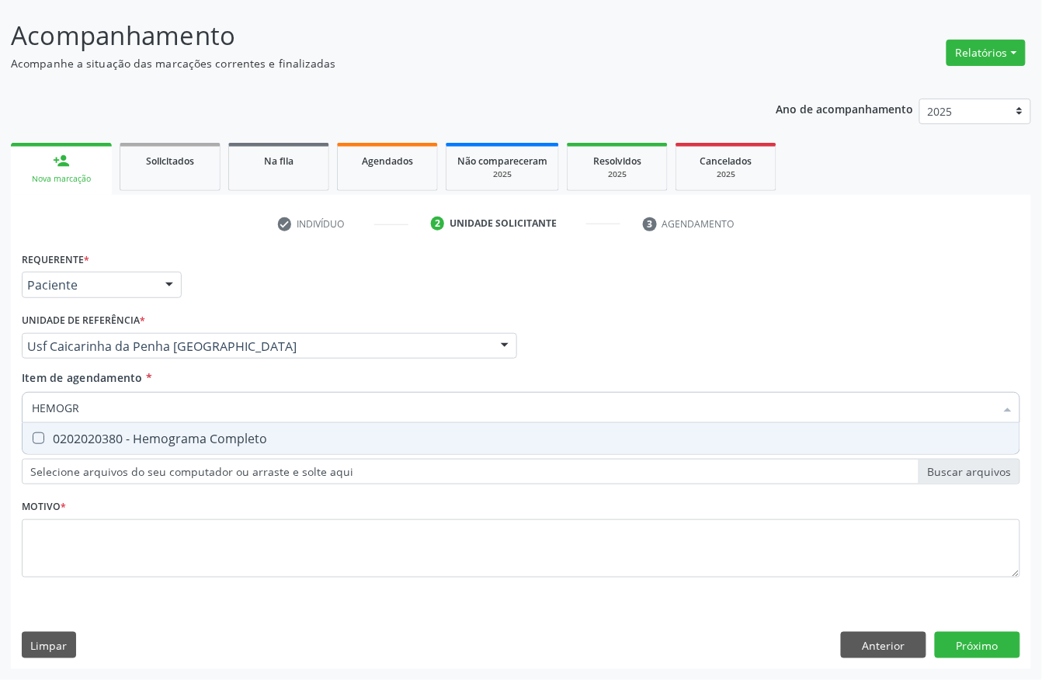
type input "HEMOGRA"
click at [255, 432] on div "0202020380 - Hemograma Completo" at bounding box center [521, 438] width 978 height 12
checkbox Completo "true"
click at [0, 411] on div "Acompanhamento Acompanhe a situação das marcações correntes e finalizadas Relat…" at bounding box center [521, 338] width 1042 height 684
type input "G"
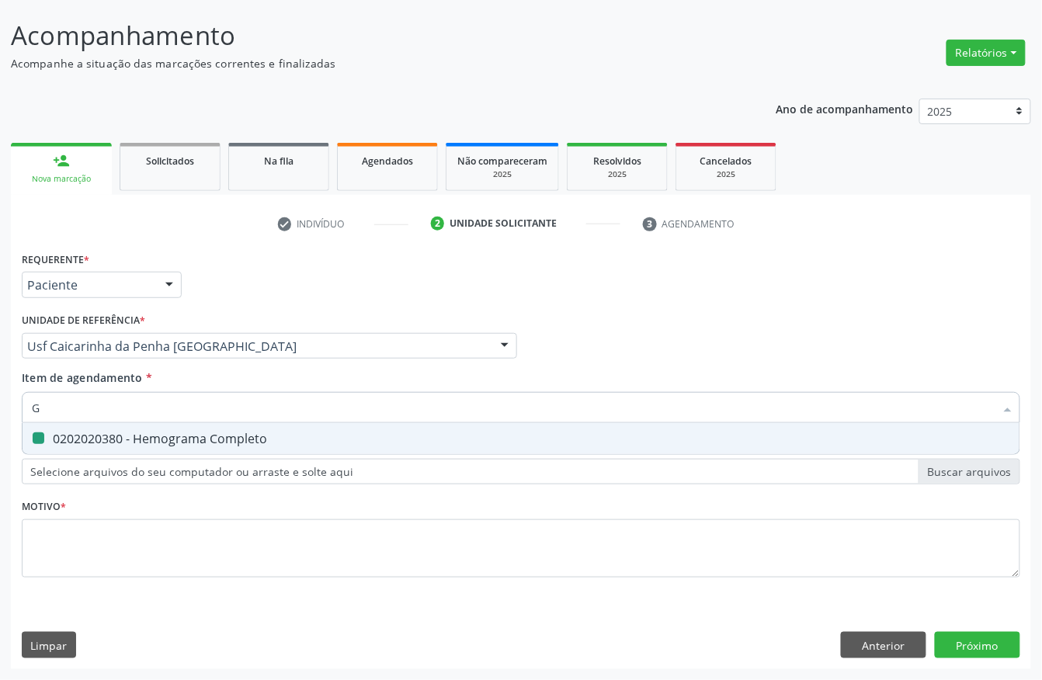
checkbox Completo "false"
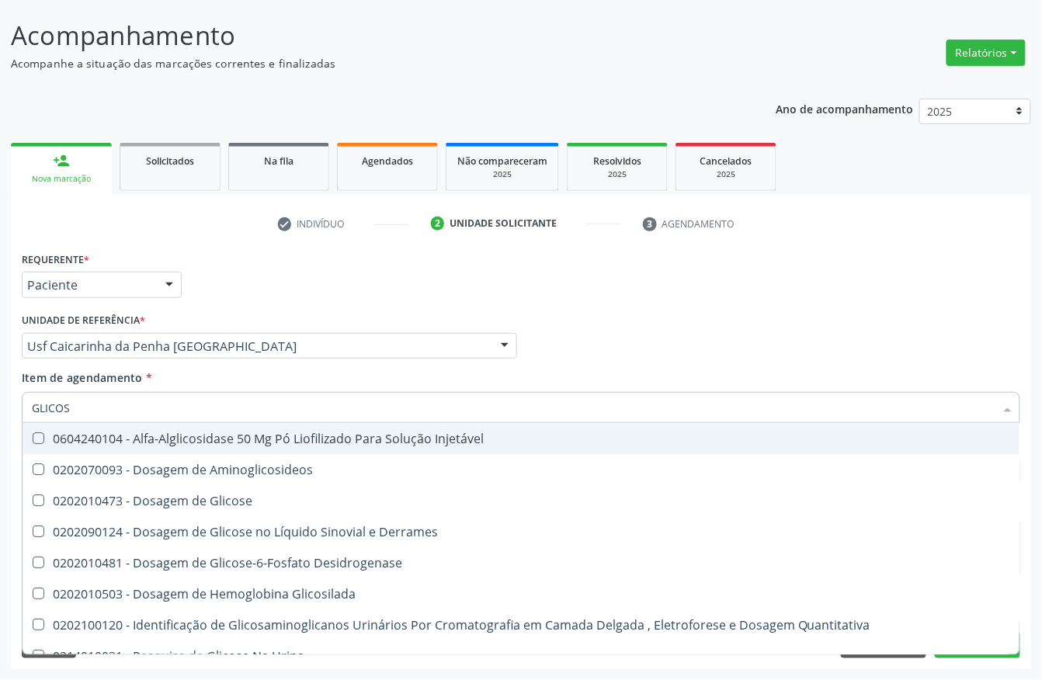
type input "GLICOSE"
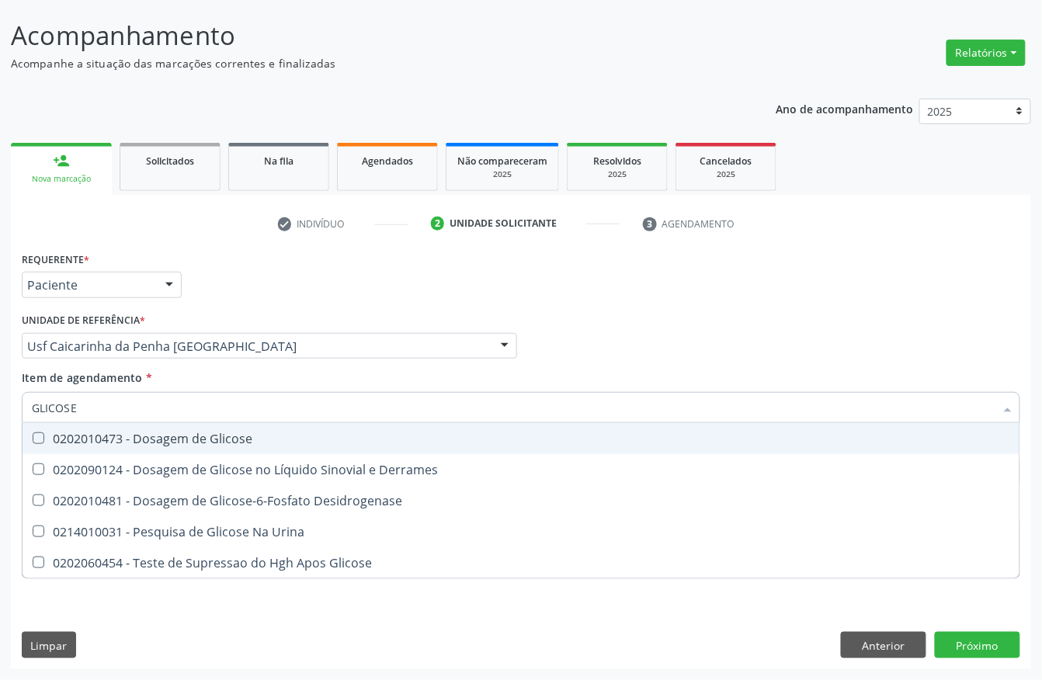
click at [78, 426] on span "0202010473 - Dosagem de Glicose" at bounding box center [521, 438] width 997 height 31
checkbox Glicose "true"
drag, startPoint x: 104, startPoint y: 408, endPoint x: 0, endPoint y: 404, distance: 104.1
click at [0, 404] on div "Acompanhamento Acompanhe a situação das marcações correntes e finalizadas Relat…" at bounding box center [521, 338] width 1042 height 684
type input "UREI"
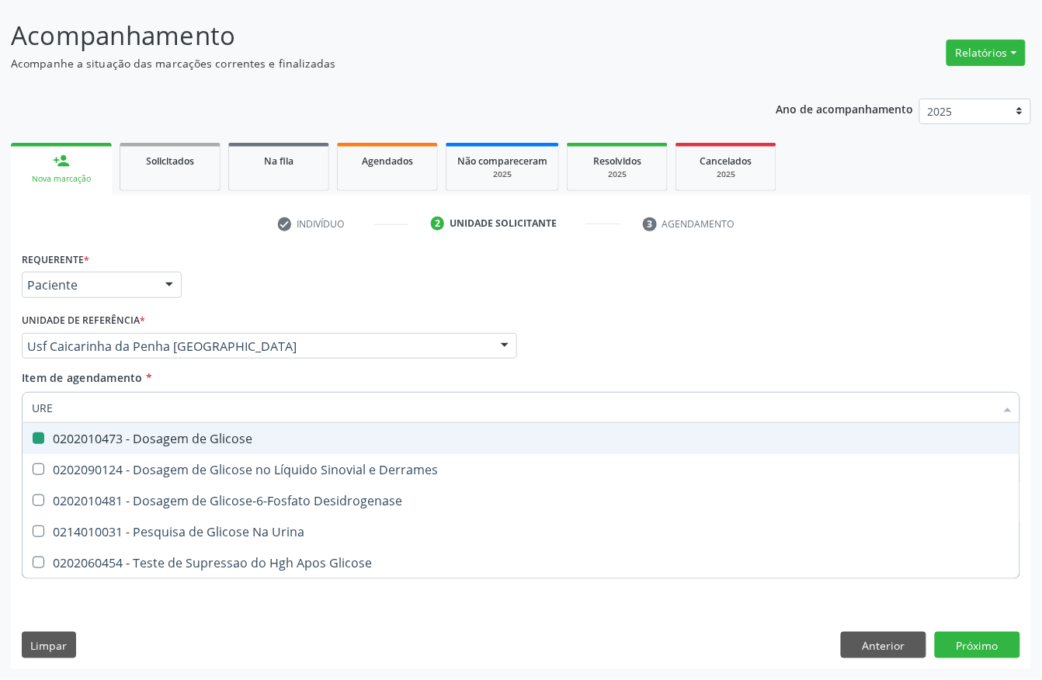
checkbox Glicose "false"
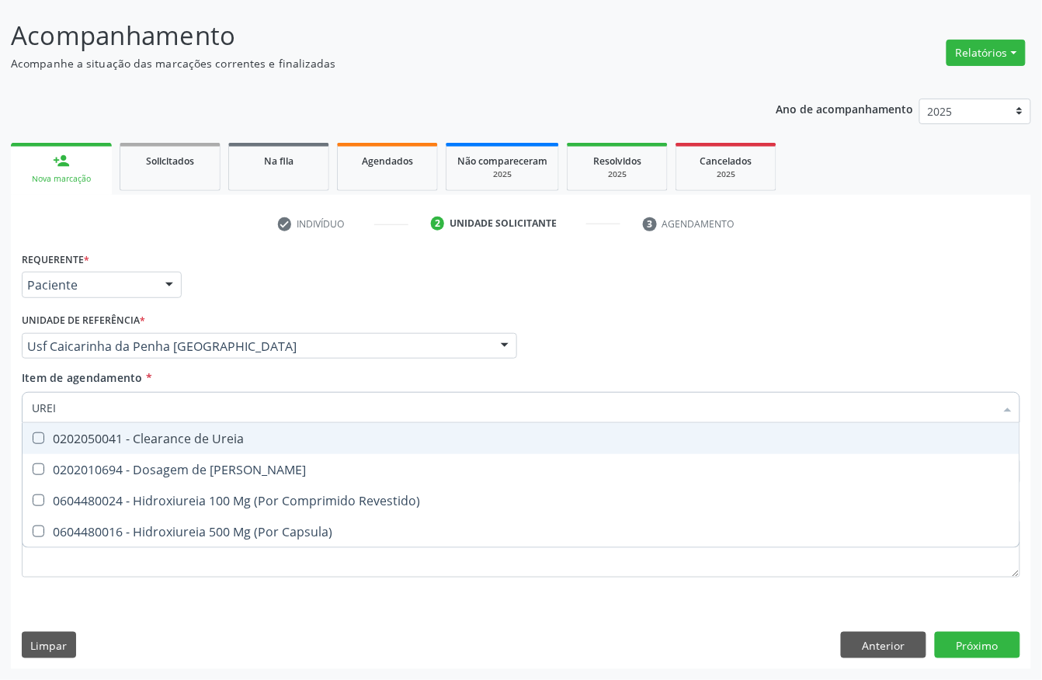
type input "UREIA"
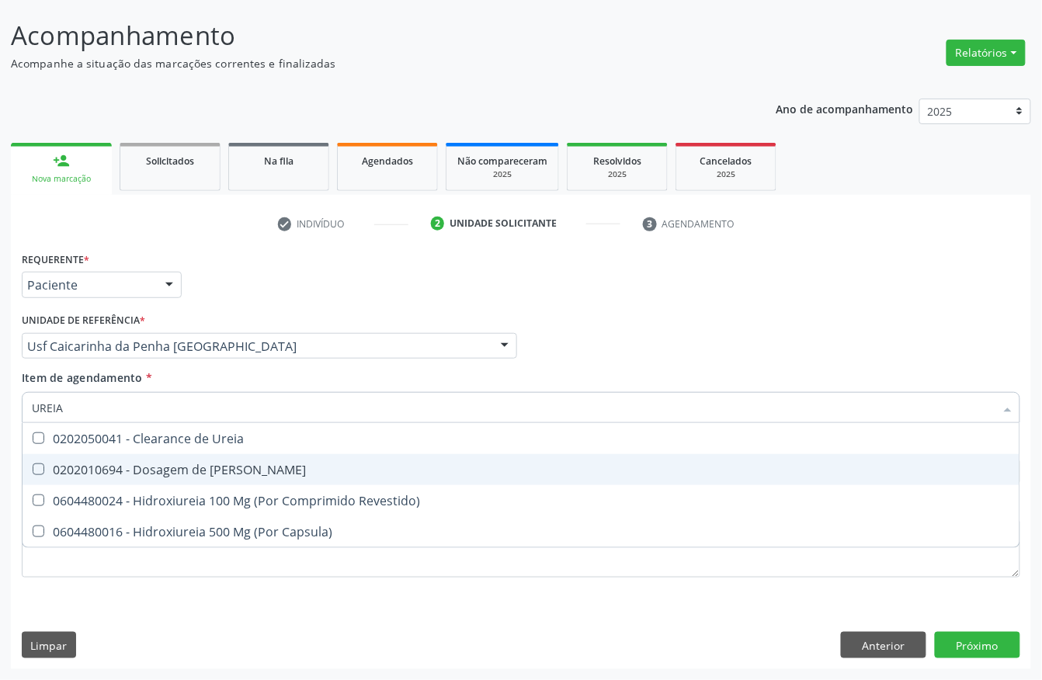
click at [38, 474] on div "0202010694 - Dosagem de Ureia" at bounding box center [521, 470] width 978 height 12
checkbox Ureia "true"
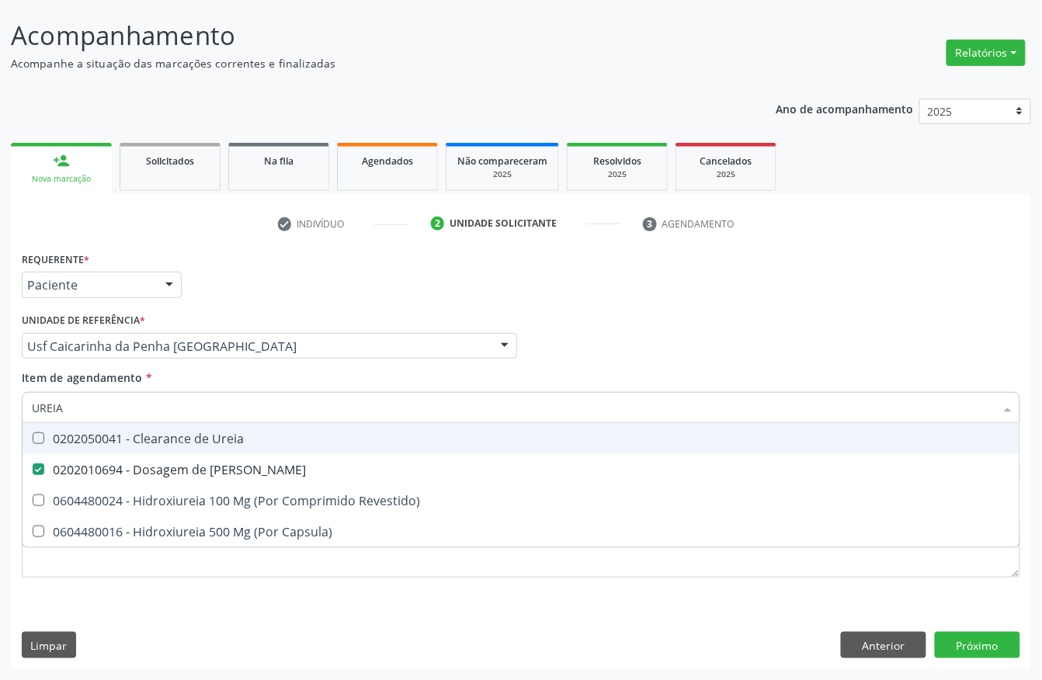
drag, startPoint x: 71, startPoint y: 411, endPoint x: 0, endPoint y: 407, distance: 71.5
click at [16, 411] on div "Requerente * Paciente Profissional de Saúde Paciente Nenhum resultado encontrad…" at bounding box center [521, 459] width 1020 height 422
type input "PARAS"
checkbox Ureia "false"
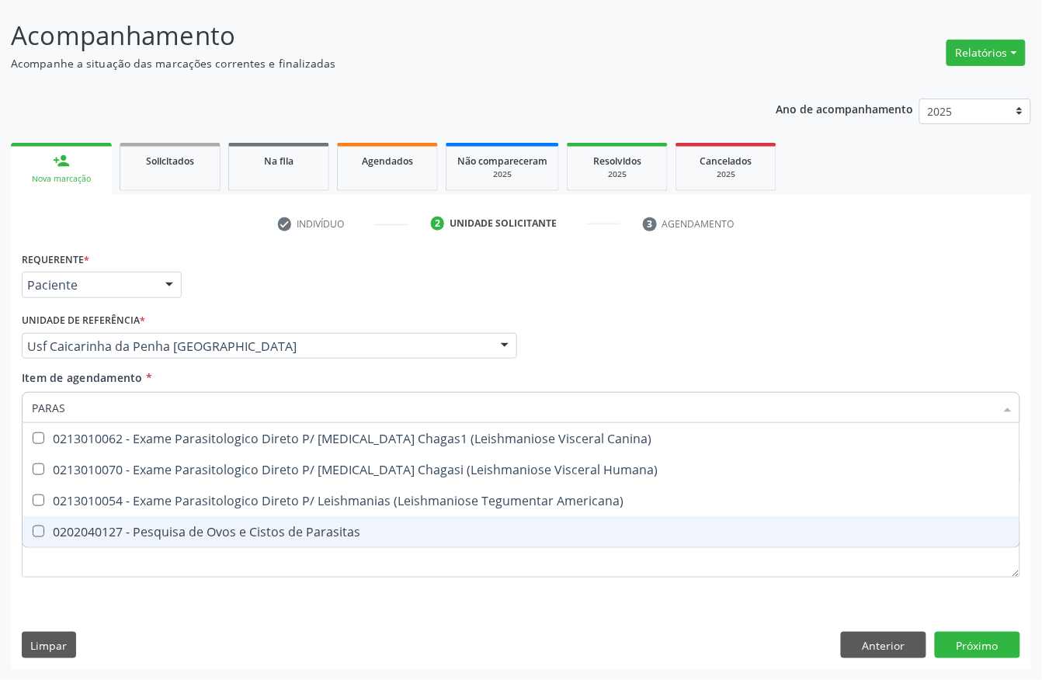
click at [41, 526] on Parasitas at bounding box center [39, 532] width 12 height 12
click at [33, 526] on Parasitas "checkbox" at bounding box center [28, 531] width 10 height 10
checkbox Parasitas "true"
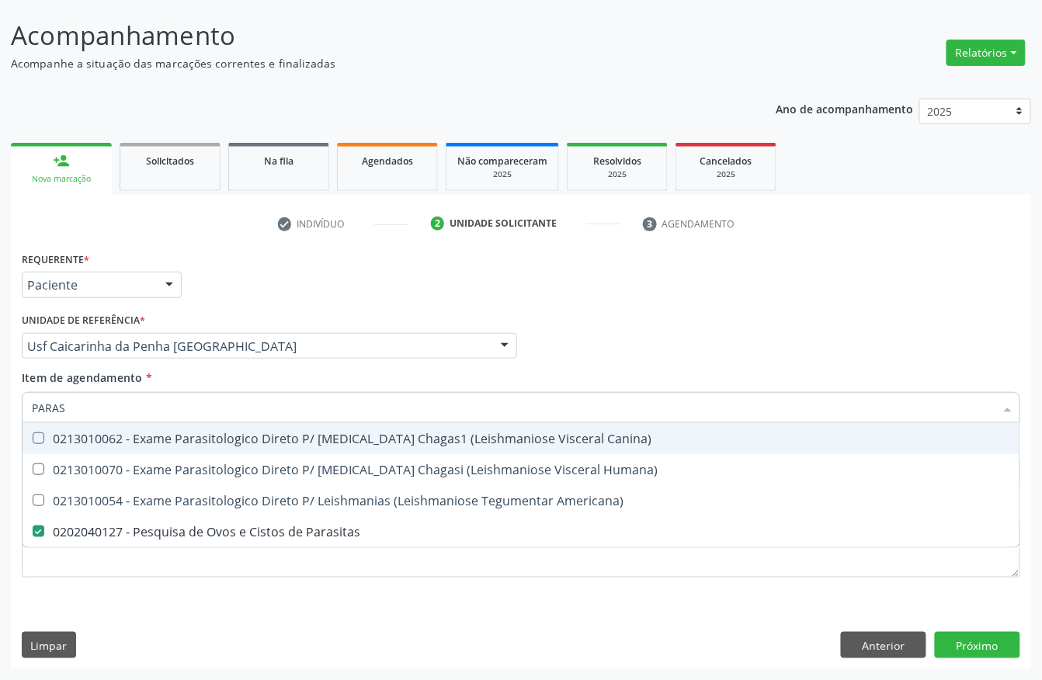
drag, startPoint x: 78, startPoint y: 401, endPoint x: 0, endPoint y: 376, distance: 82.3
click at [0, 380] on div "Acompanhamento Acompanhe a situação das marcações correntes e finalizadas Relat…" at bounding box center [521, 338] width 1042 height 684
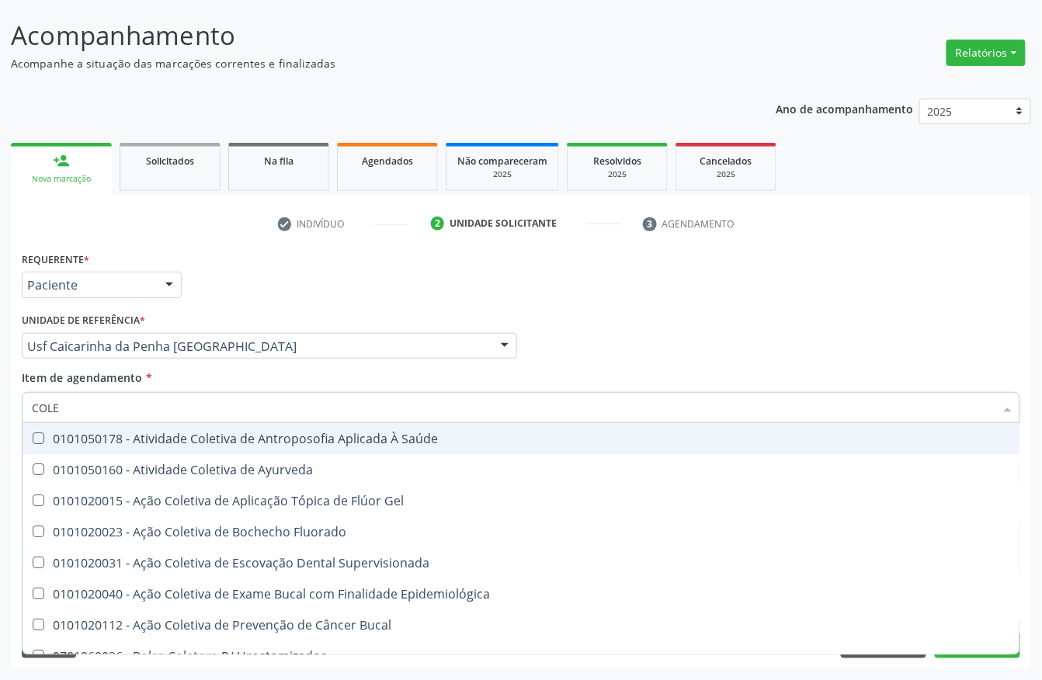
type input "COLES"
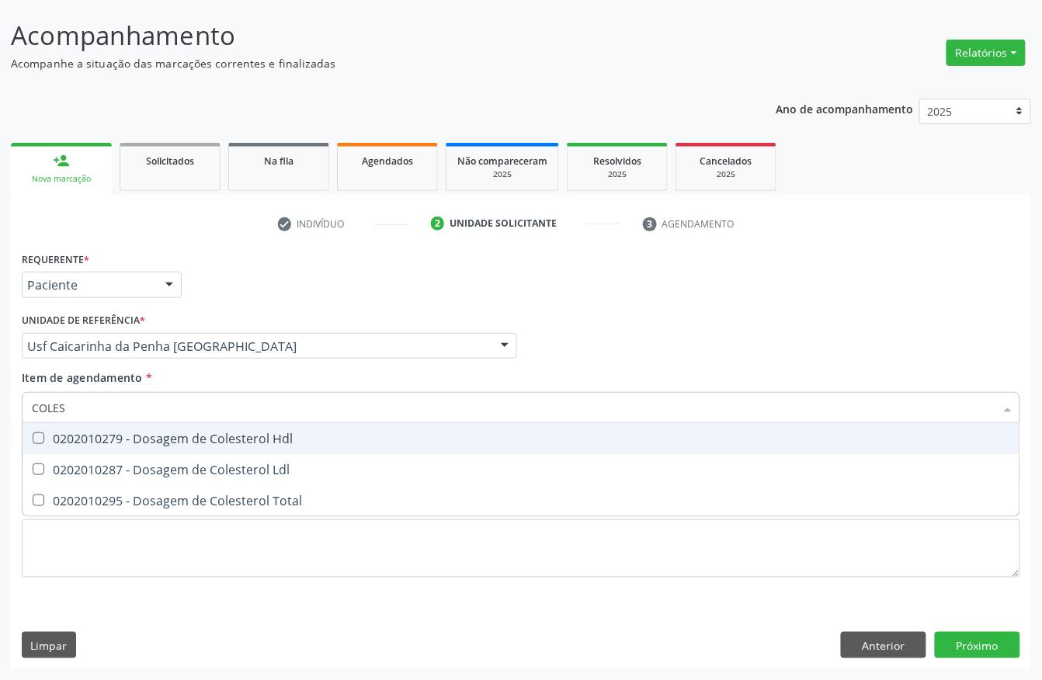
click at [32, 441] on div at bounding box center [29, 438] width 12 height 12
checkbox Hdl "true"
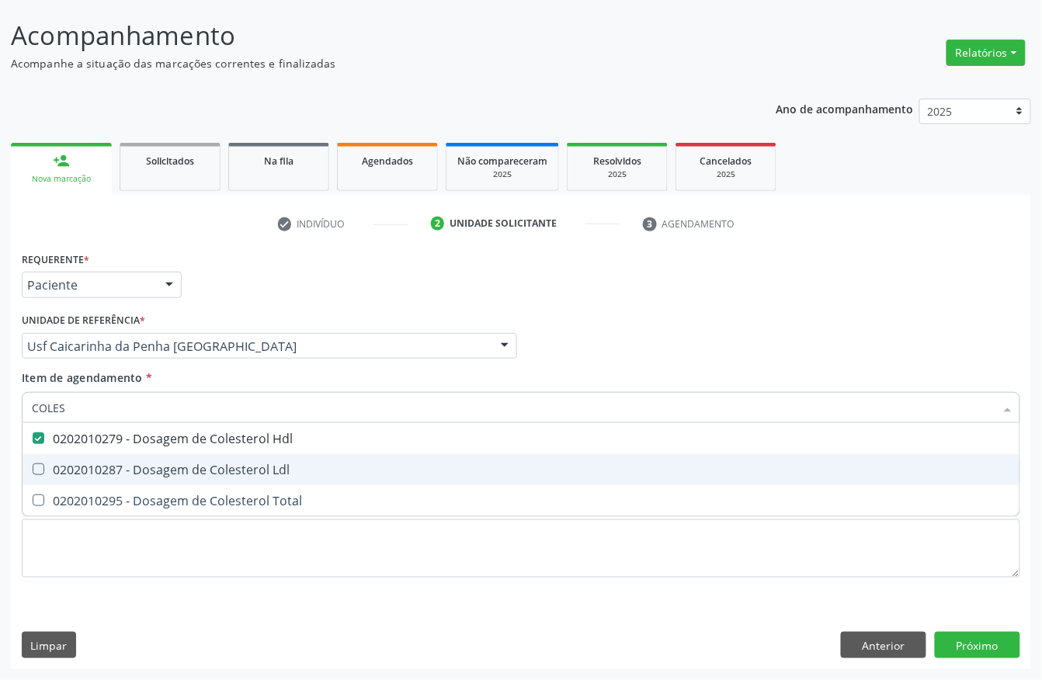
click at [36, 464] on Ldl at bounding box center [39, 470] width 12 height 12
click at [33, 464] on Ldl "checkbox" at bounding box center [28, 469] width 10 height 10
checkbox Ldl "true"
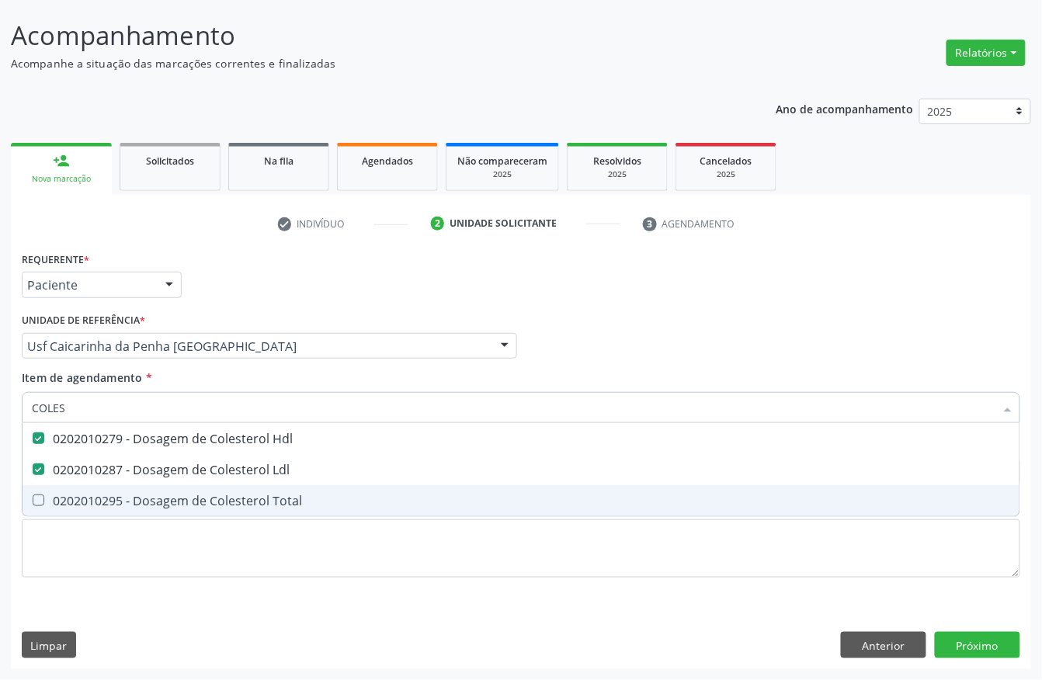
click at [48, 501] on div "0202010295 - Dosagem de Colesterol Total" at bounding box center [521, 501] width 978 height 12
checkbox Total "true"
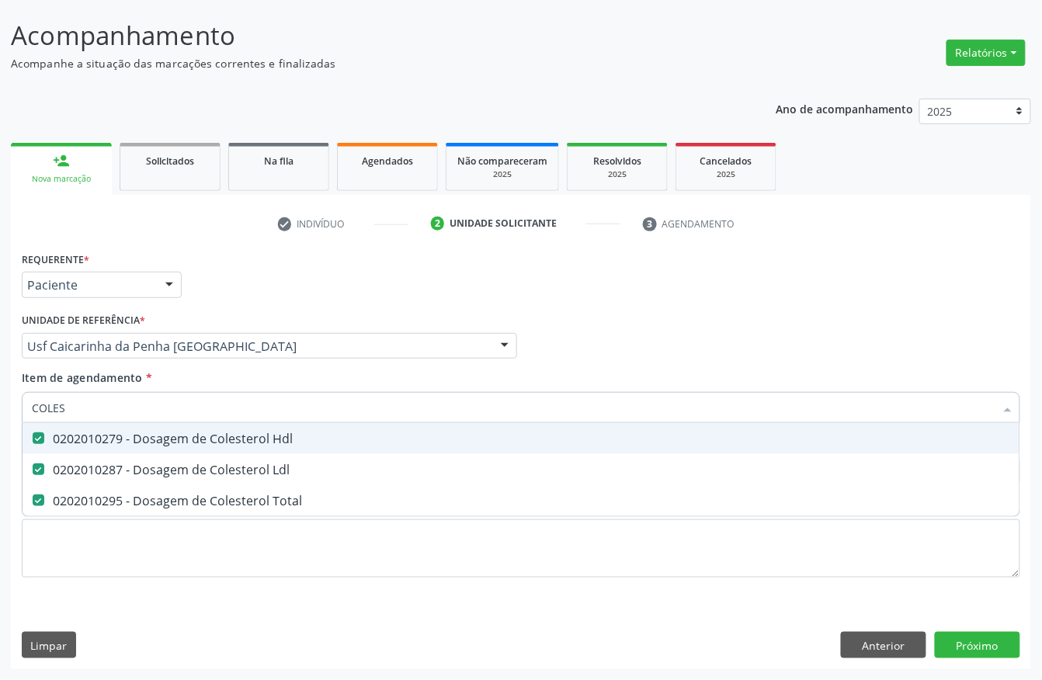
drag, startPoint x: 90, startPoint y: 395, endPoint x: 0, endPoint y: 395, distance: 90.1
click at [0, 395] on div "Acompanhamento Acompanhe a situação das marcações correntes e finalizadas Relat…" at bounding box center [521, 338] width 1042 height 684
type input "CREA"
checkbox Hdl "false"
checkbox Ldl "false"
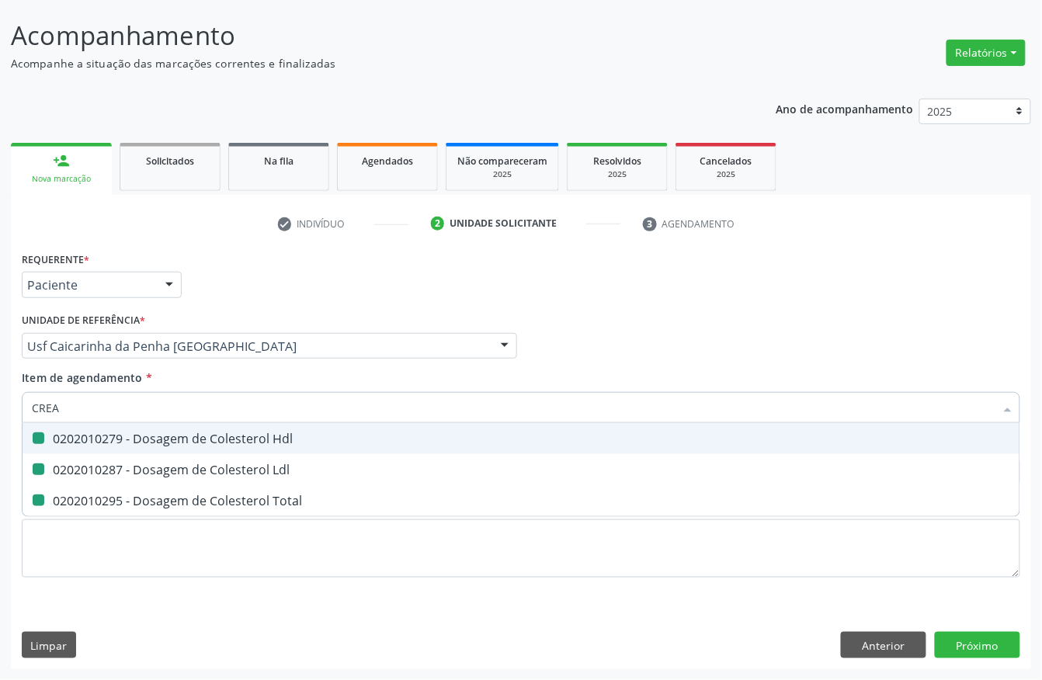
checkbox Total "false"
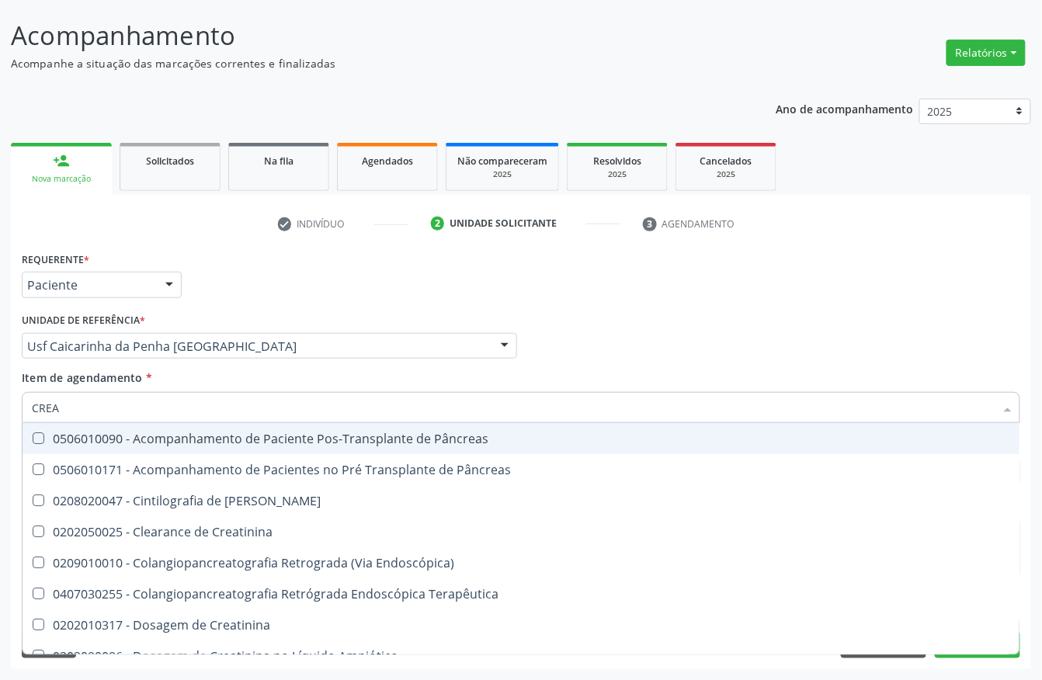
type input "CREAT"
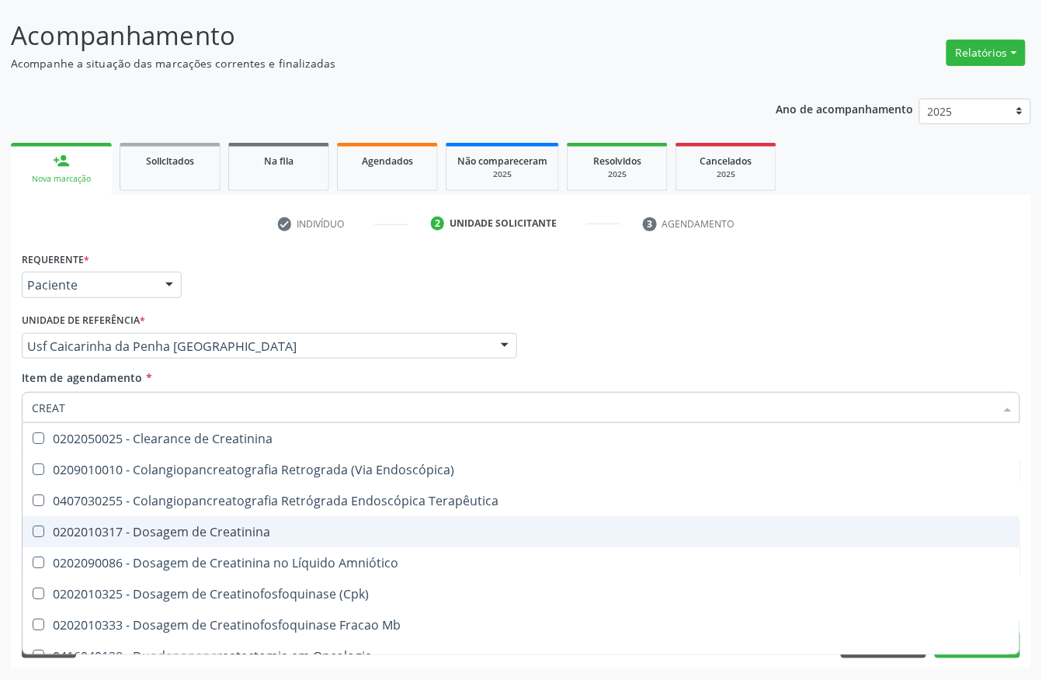
click at [85, 520] on span "0202010317 - Dosagem de Creatinina" at bounding box center [521, 531] width 997 height 31
checkbox Creatinina "true"
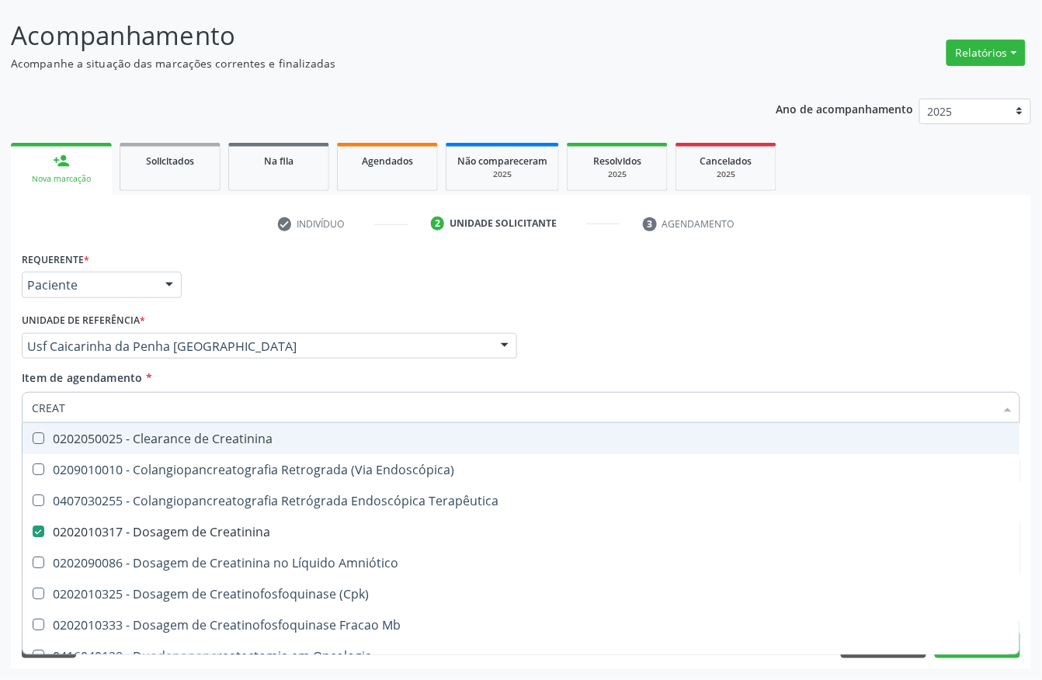
drag, startPoint x: 93, startPoint y: 410, endPoint x: 0, endPoint y: 360, distance: 105.6
click at [0, 365] on div "Acompanhamento Acompanhe a situação das marcações correntes e finalizadas Relat…" at bounding box center [521, 338] width 1042 height 684
type input "UR"
checkbox Creatinina "false"
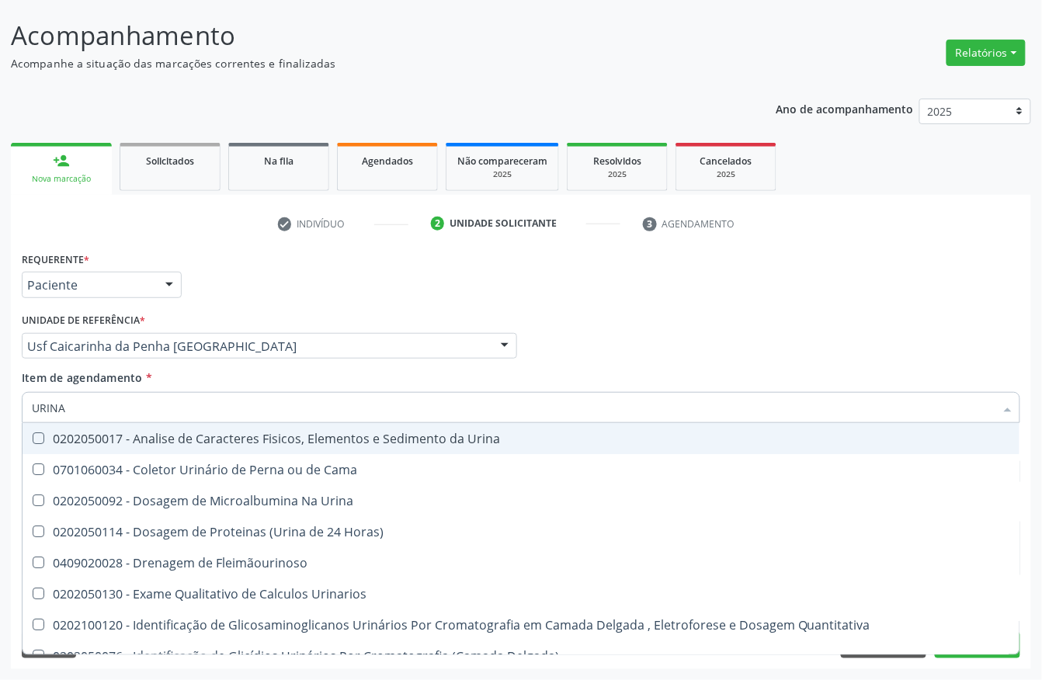
type input "URINA"
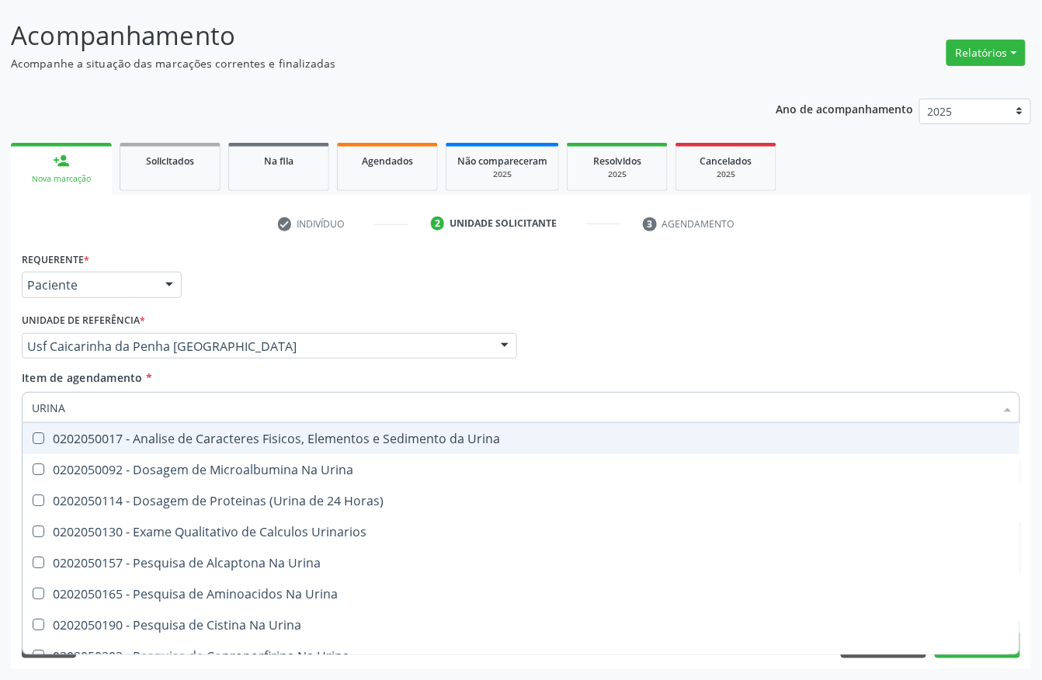
click at [40, 436] on Urina at bounding box center [39, 438] width 12 height 12
click at [33, 436] on Urina "checkbox" at bounding box center [28, 438] width 10 height 10
checkbox Urina "true"
drag, startPoint x: 93, startPoint y: 413, endPoint x: 0, endPoint y: 413, distance: 93.2
click at [0, 413] on div "Acompanhamento Acompanhe a situação das marcações correntes e finalizadas Relat…" at bounding box center [521, 338] width 1042 height 684
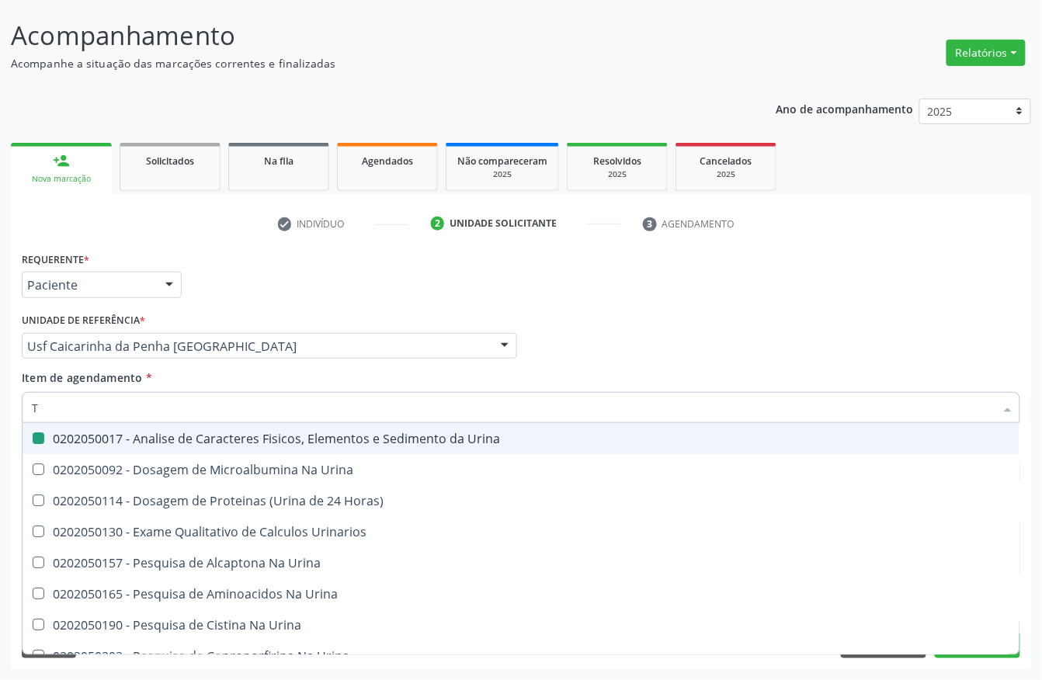
type input "TR"
checkbox Urina "false"
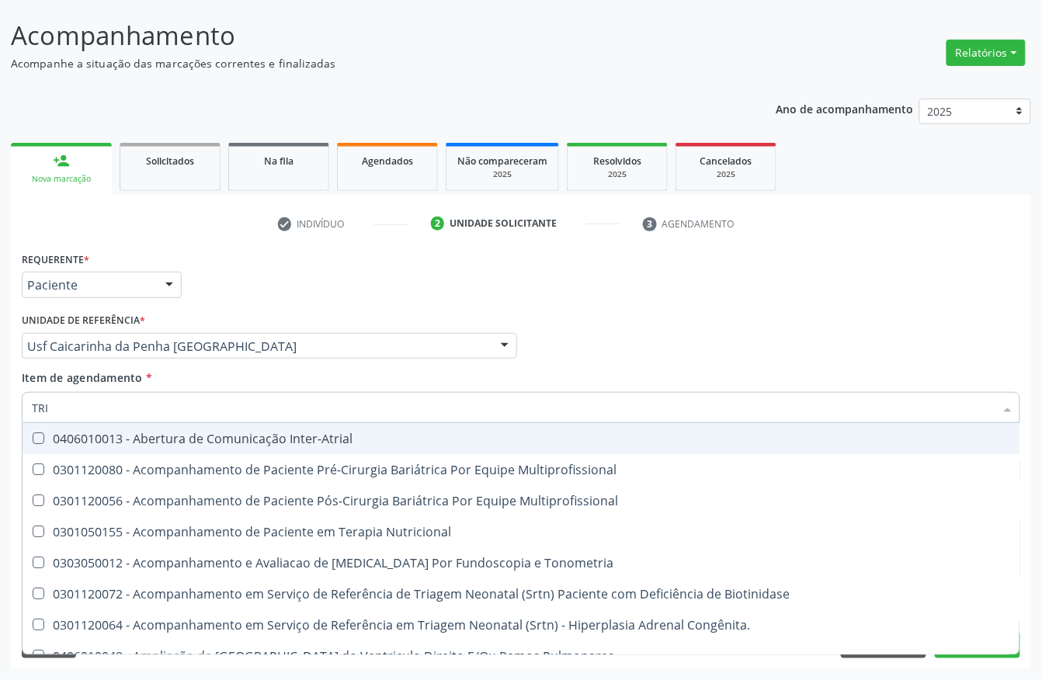
type input "TRIG"
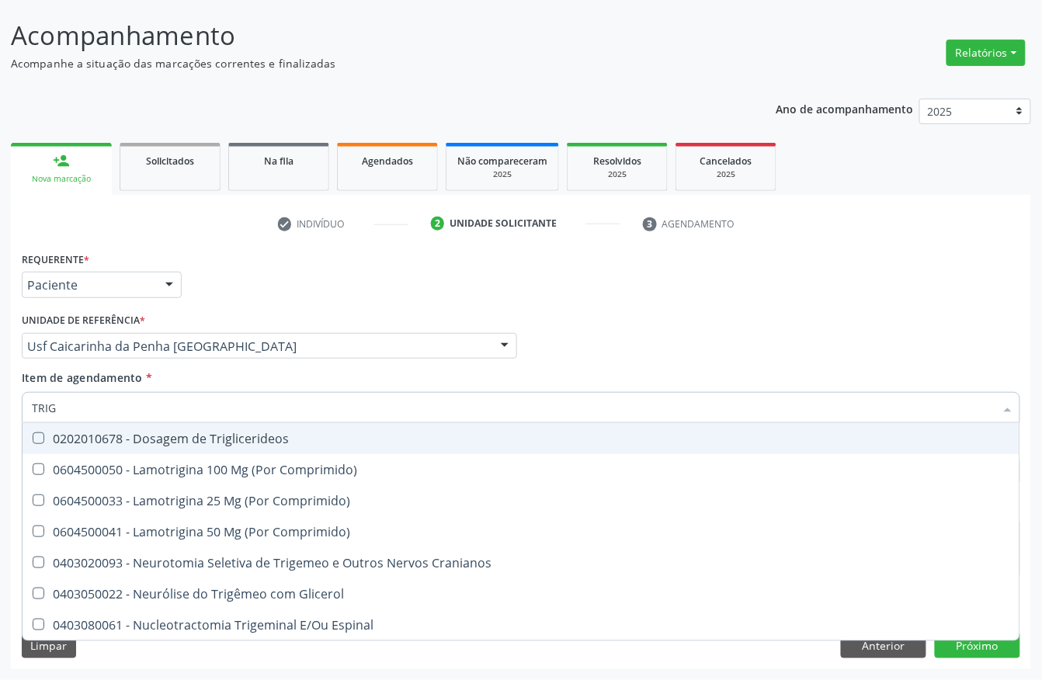
click at [63, 436] on div "0202010678 - Dosagem de Triglicerideos" at bounding box center [521, 438] width 978 height 12
checkbox Triglicerideos "true"
drag, startPoint x: 53, startPoint y: 411, endPoint x: 0, endPoint y: 408, distance: 52.9
click at [0, 408] on div "Acompanhamento Acompanhe a situação das marcações correntes e finalizadas Relat…" at bounding box center [521, 338] width 1042 height 684
type input "H"
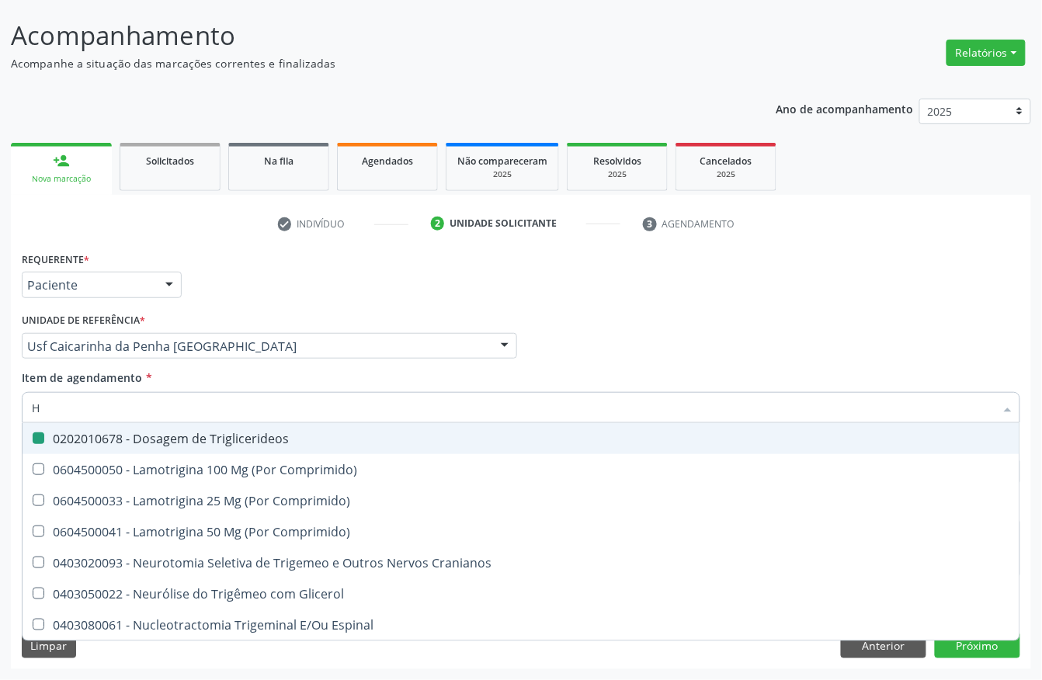
checkbox Triglicerideos "false"
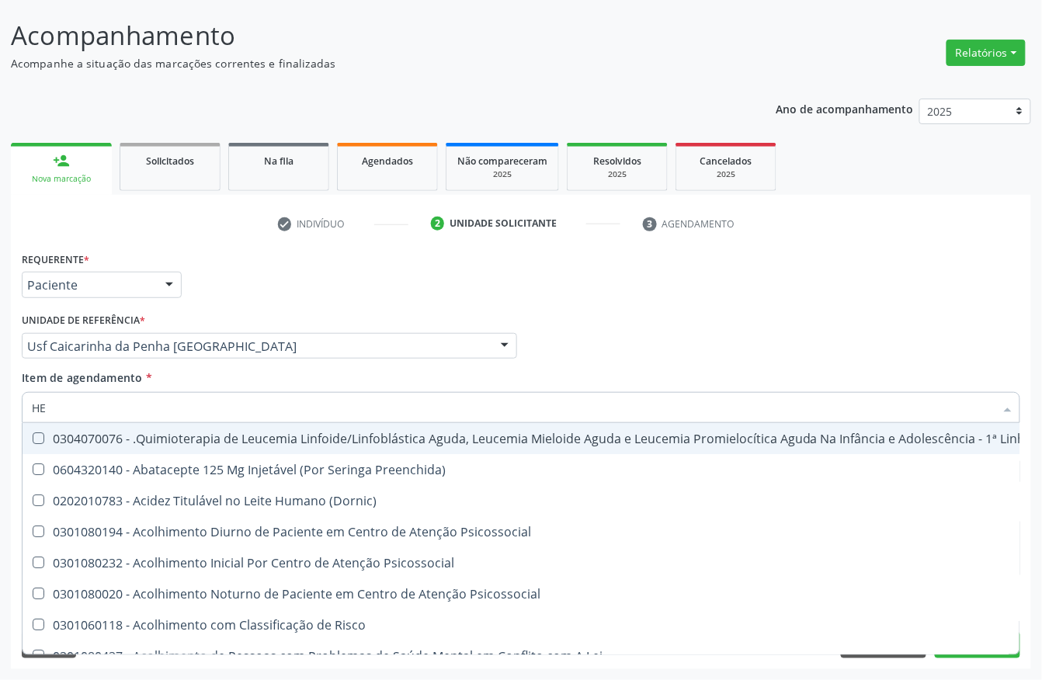
type input "HEM"
checkbox Trabalho "true"
checkbox Removível "false"
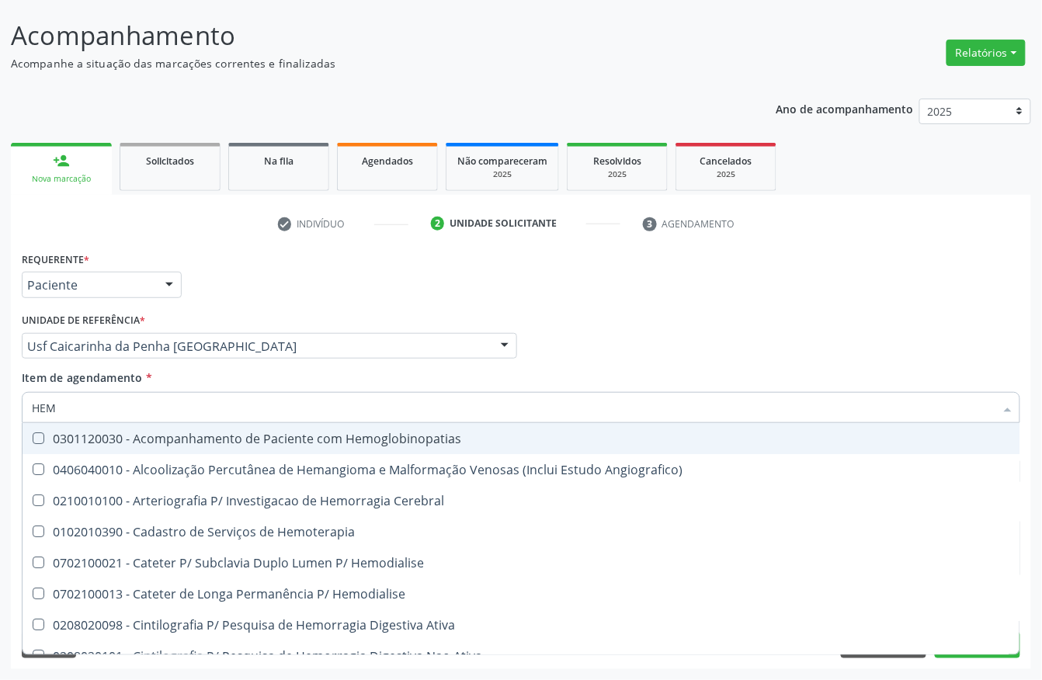
type input "HEMO"
checkbox Retro-Retal "true"
checkbox Completo "false"
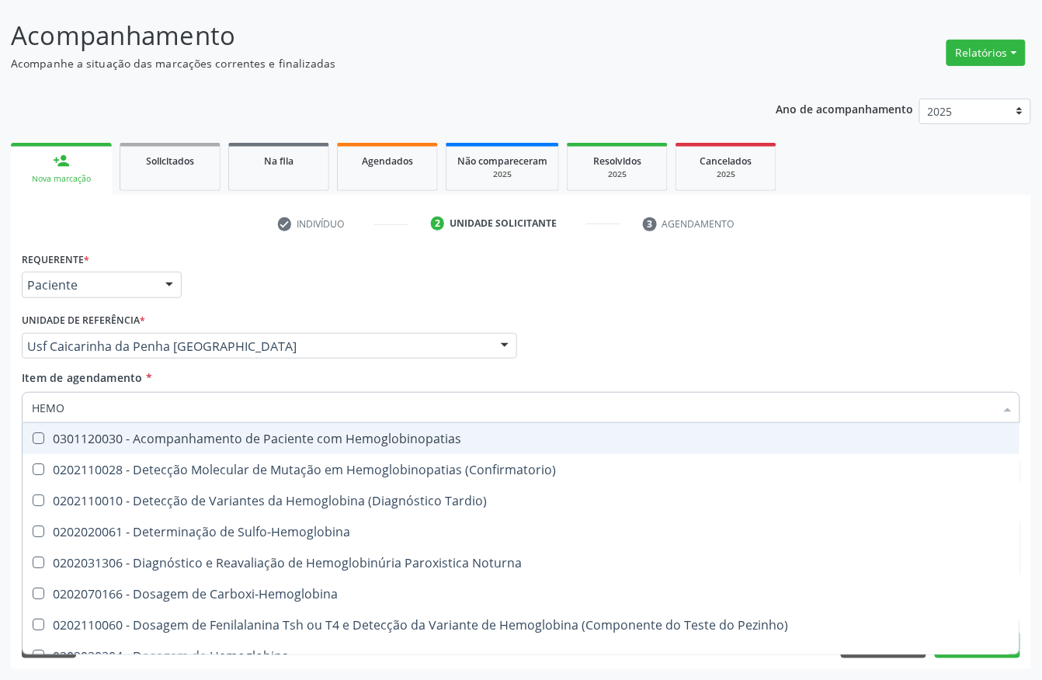
type input "HEMOG"
checkbox Completo "true"
type input "HEMOGL"
checkbox Completo "false"
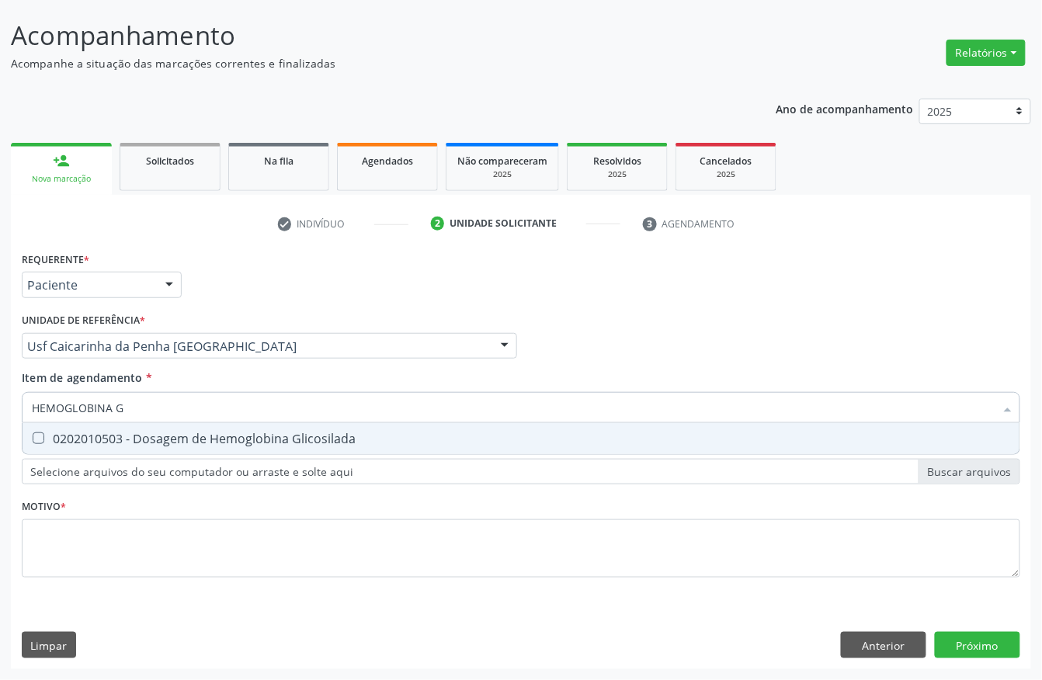
type input "HEMOGLOBINA G"
click at [38, 426] on span "0202010503 - Dosagem de Hemoglobina Glicosilada" at bounding box center [521, 438] width 997 height 31
checkbox Glicosilada "true"
drag, startPoint x: 154, startPoint y: 407, endPoint x: 0, endPoint y: 396, distance: 154.1
click at [0, 402] on div "Acompanhamento Acompanhe a situação das marcações correntes e finalizadas Relat…" at bounding box center [521, 338] width 1042 height 684
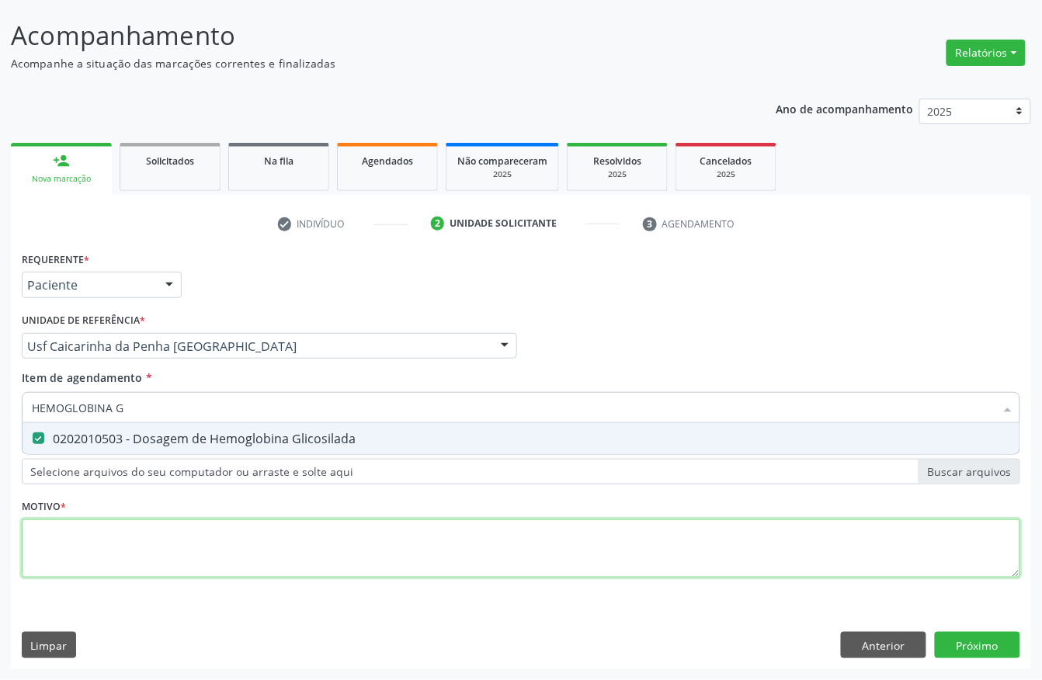
click at [61, 568] on div "Requerente * Paciente Profissional de Saúde Paciente Nenhum resultado encontrad…" at bounding box center [521, 424] width 999 height 352
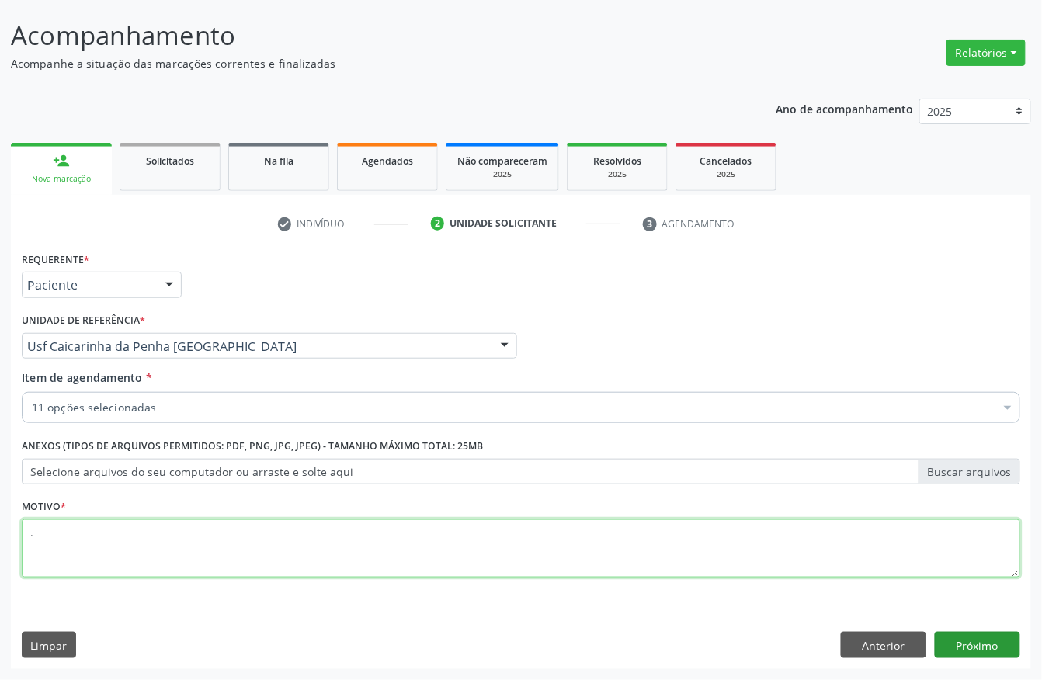
type textarea "."
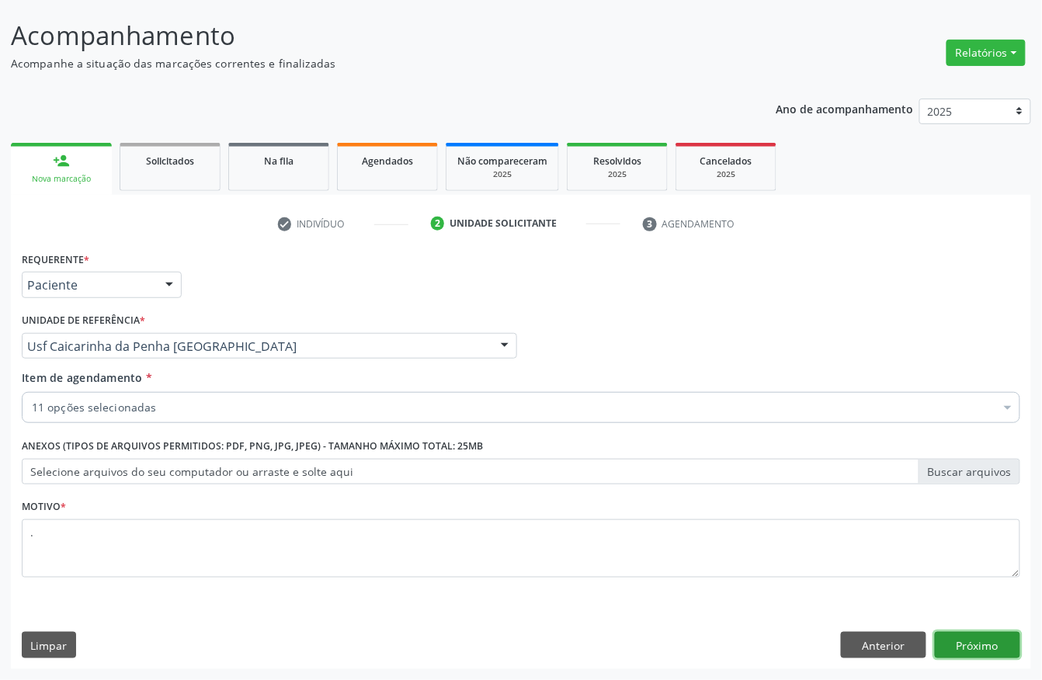
click at [986, 637] on button "Próximo" at bounding box center [977, 645] width 85 height 26
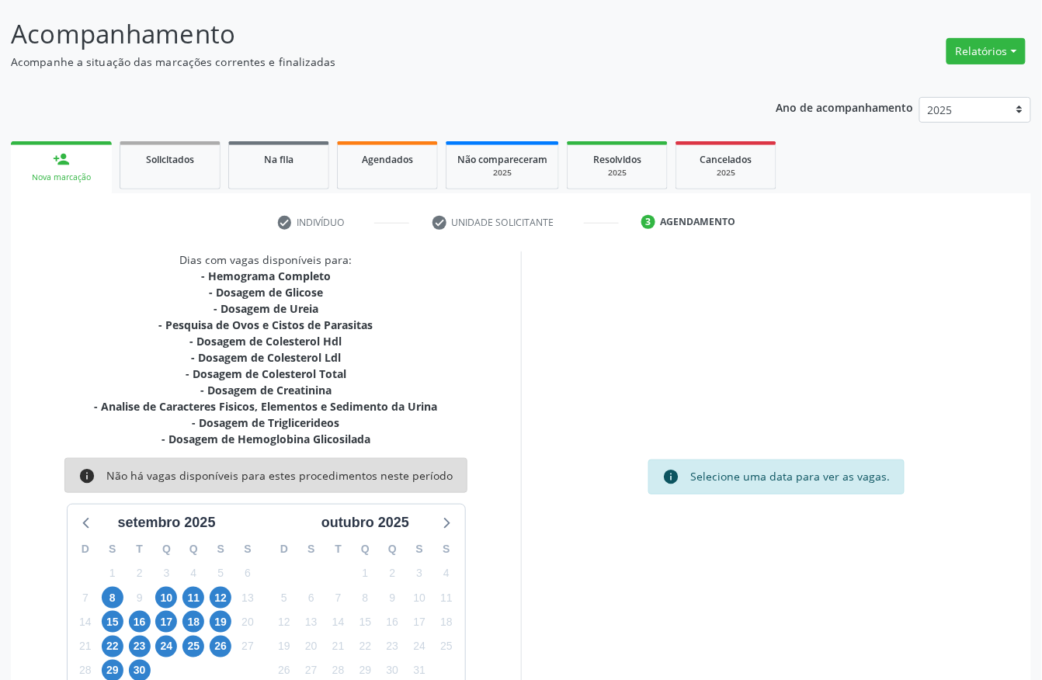
scroll to position [159, 0]
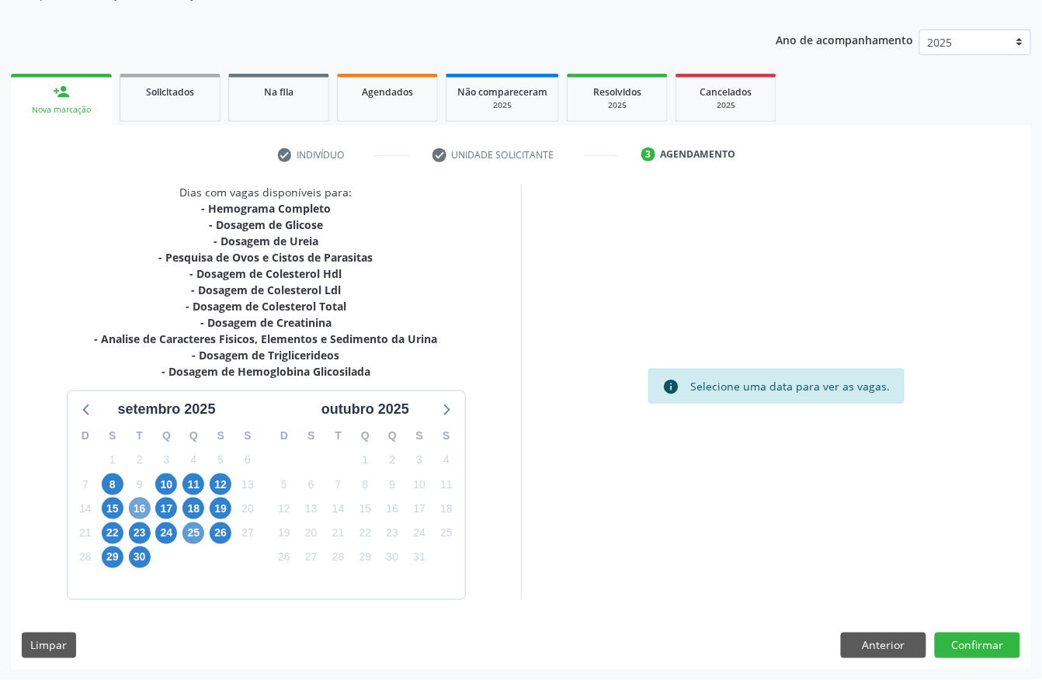
drag, startPoint x: 134, startPoint y: 501, endPoint x: 194, endPoint y: 526, distance: 65.5
click at [134, 502] on span "16" at bounding box center [140, 509] width 22 height 22
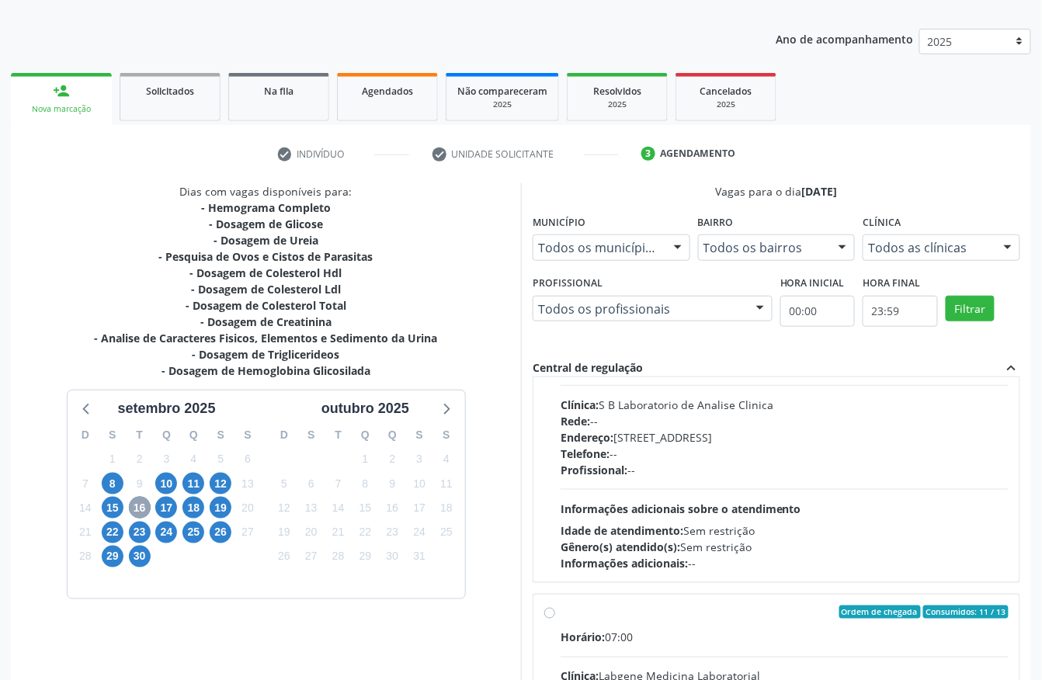
scroll to position [103, 0]
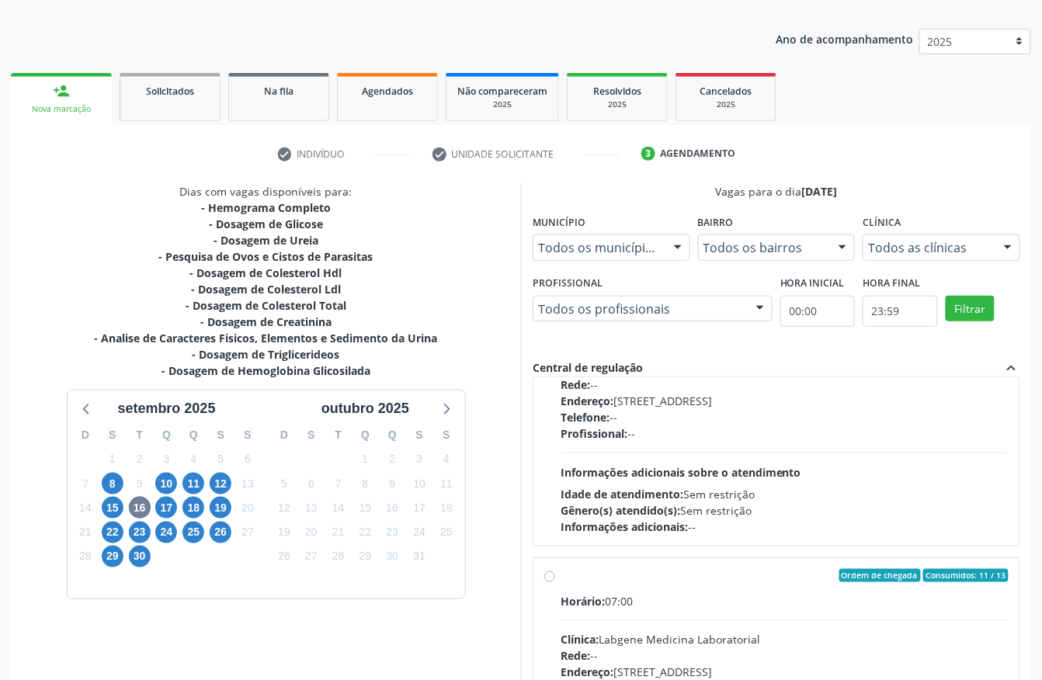
click at [727, 429] on div "Profissional: --" at bounding box center [785, 433] width 448 height 16
click at [555, 311] on input "Ordem de chegada Consumidos: 13 / 26 Horário: 07:00 Clínica: S B Laboratorio de…" at bounding box center [549, 304] width 11 height 14
radio input "true"
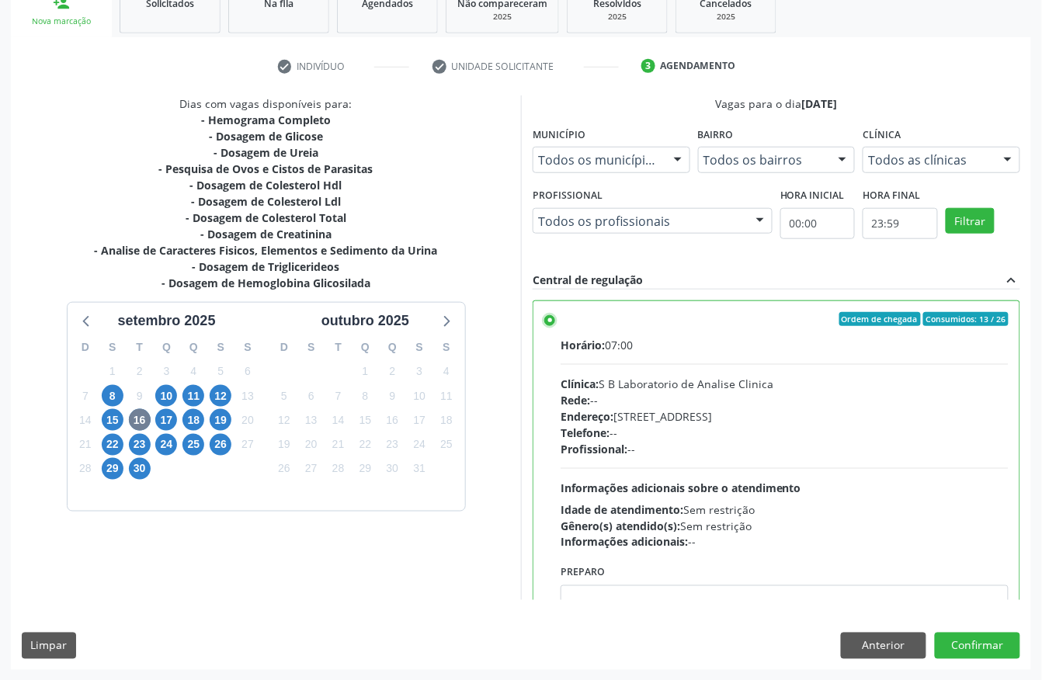
scroll to position [248, 0]
click at [1010, 648] on button "Confirmar" at bounding box center [977, 645] width 85 height 26
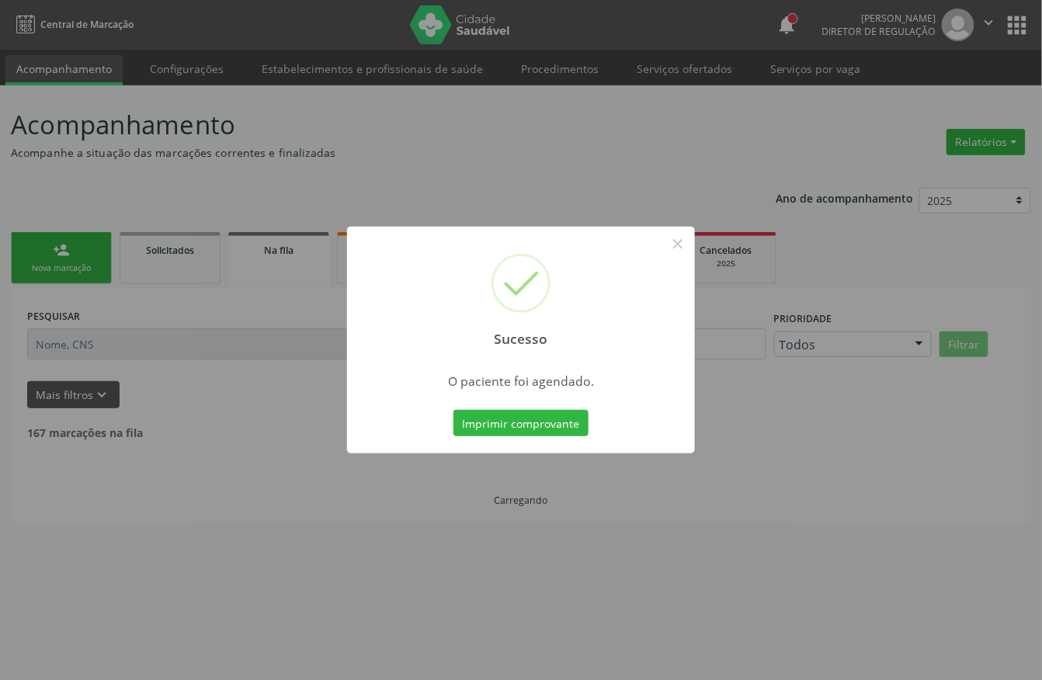
scroll to position [0, 0]
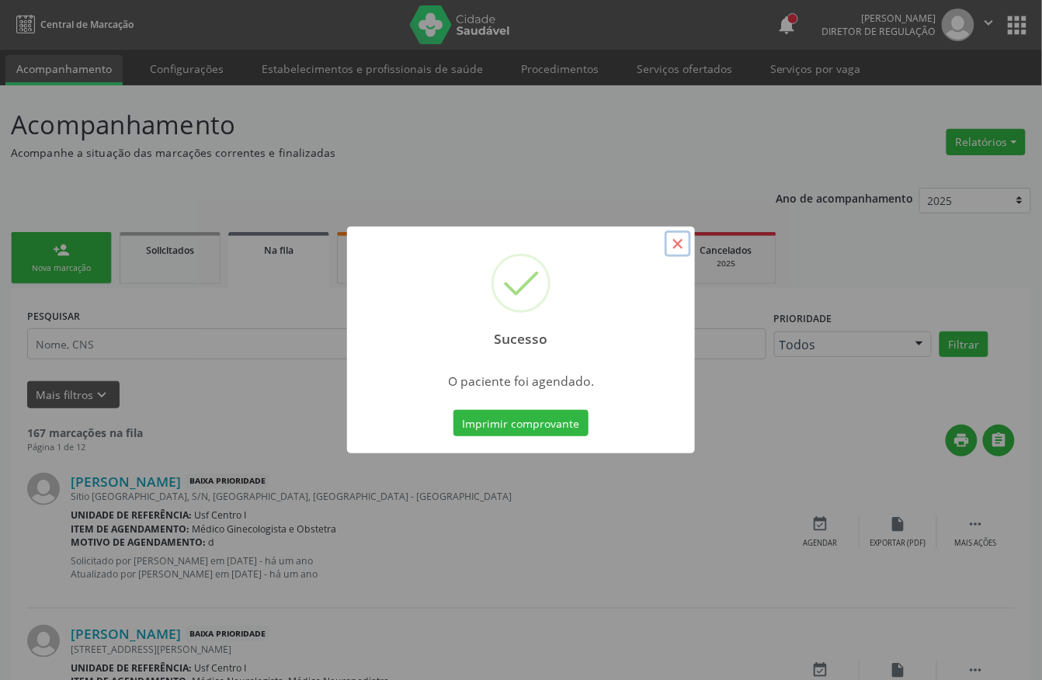
click at [680, 244] on button "×" at bounding box center [678, 244] width 26 height 26
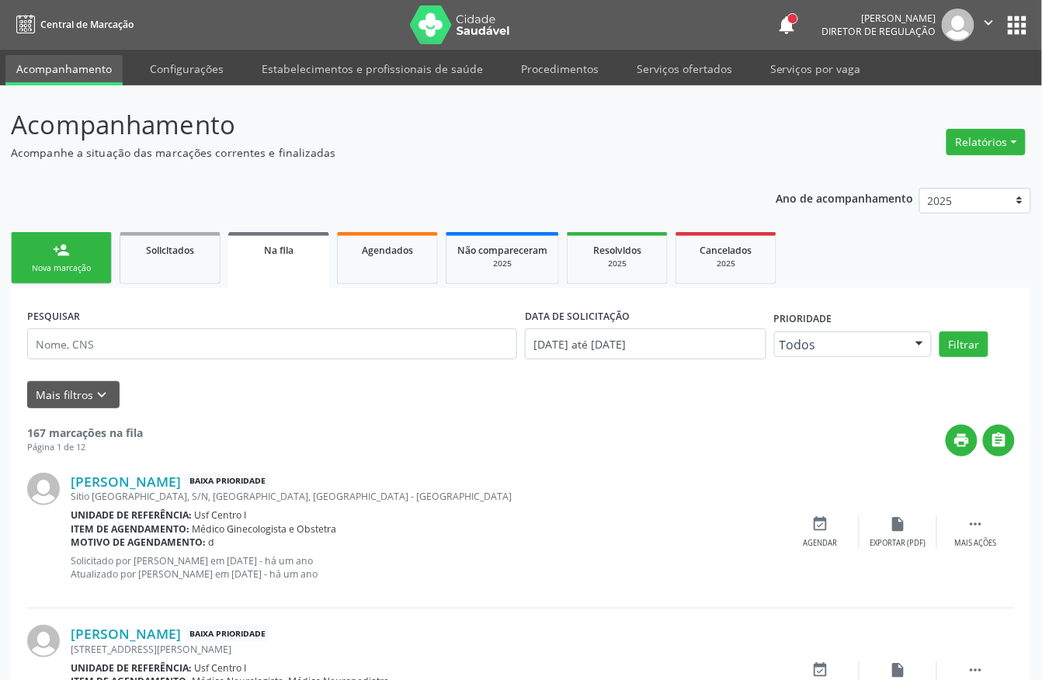
click at [50, 259] on link "person_add Nova marcação" at bounding box center [61, 258] width 101 height 52
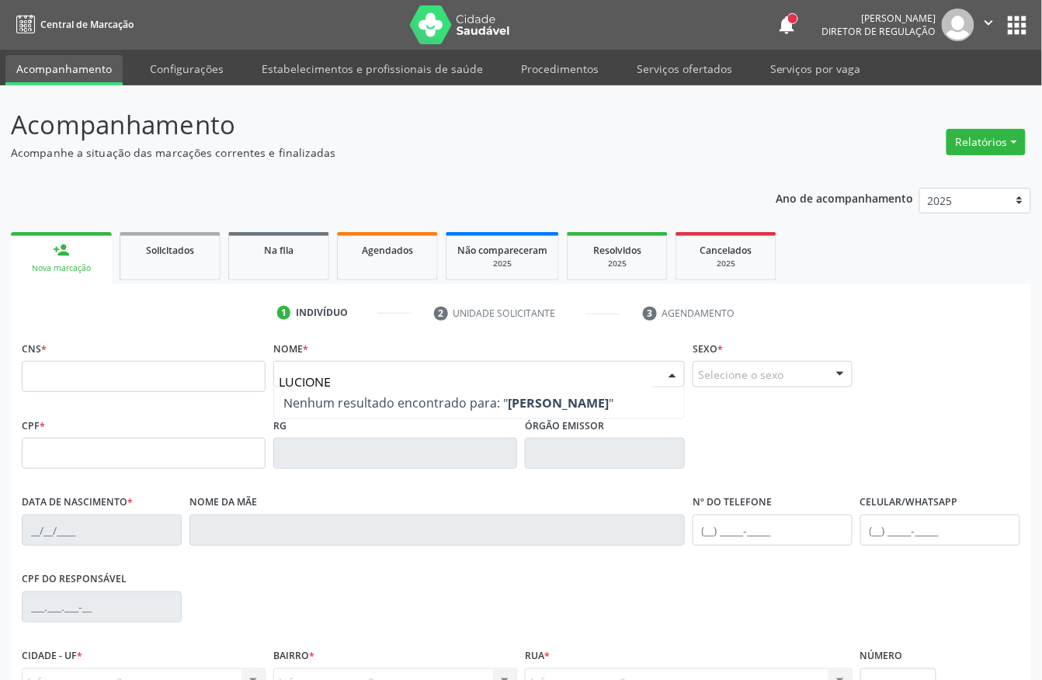
type input "LUCIONE"
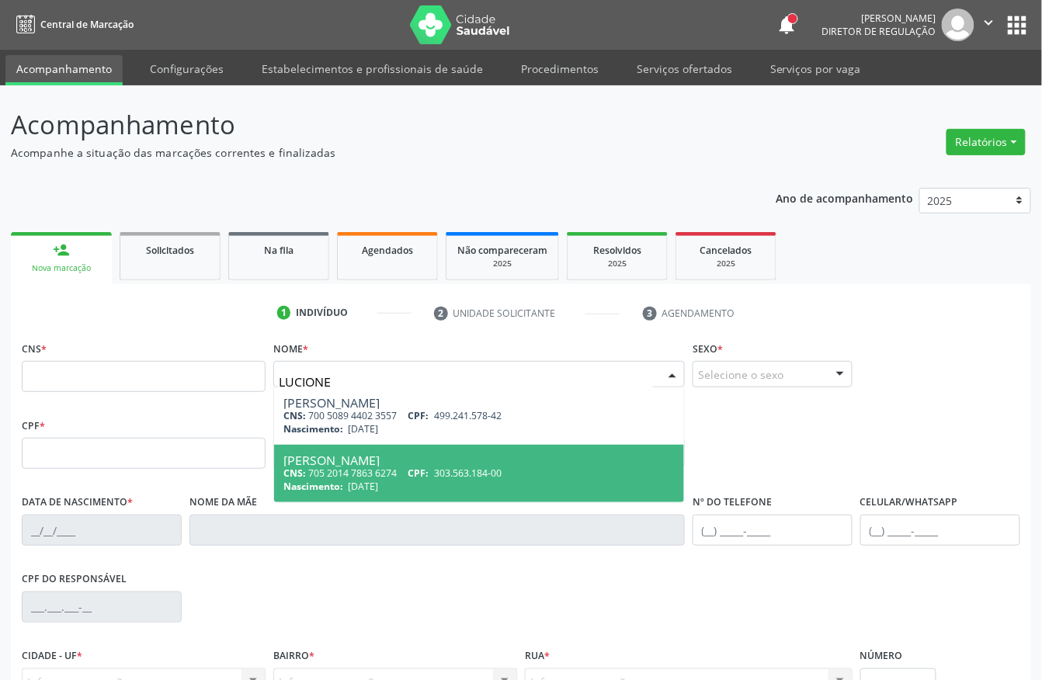
click at [337, 466] on div "[PERSON_NAME]" at bounding box center [478, 460] width 391 height 12
type input "705 2014 7863 6274"
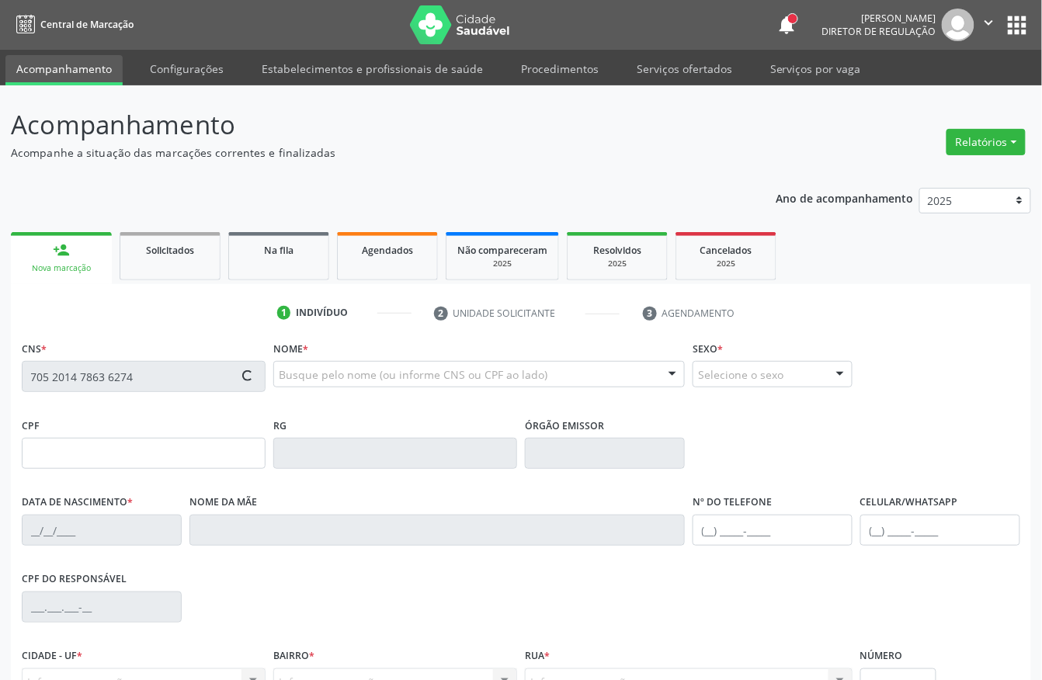
type input "303.563.184-00"
type input "1[DATE]"
type input "[PERSON_NAME]"
type input "[PHONE_NUMBER]"
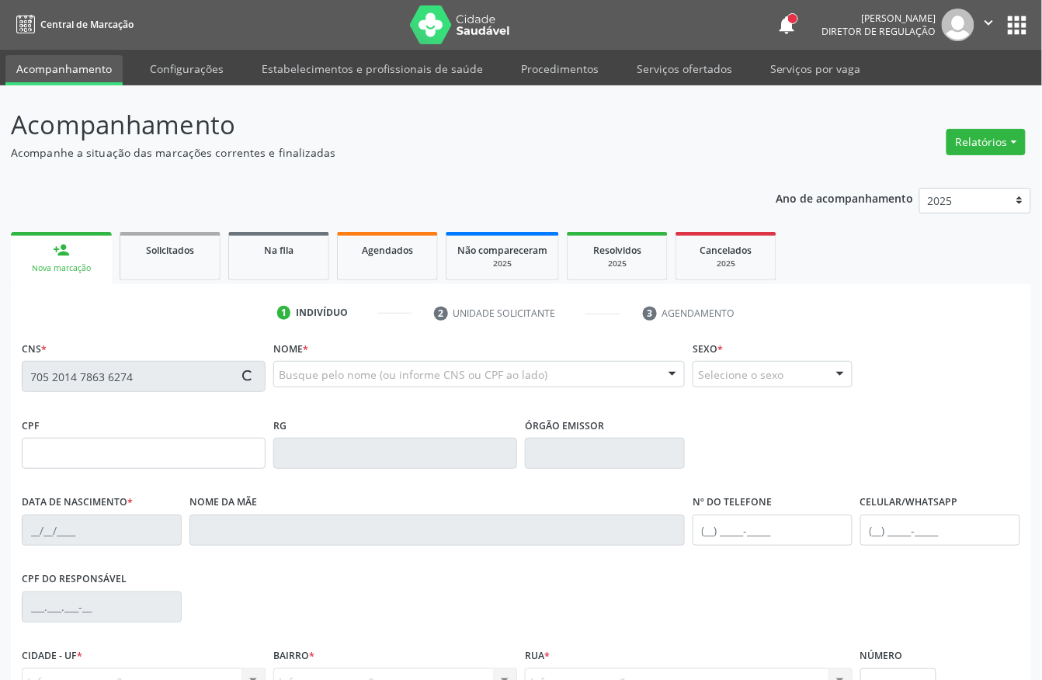
type input "408.021.594-00"
type input "53"
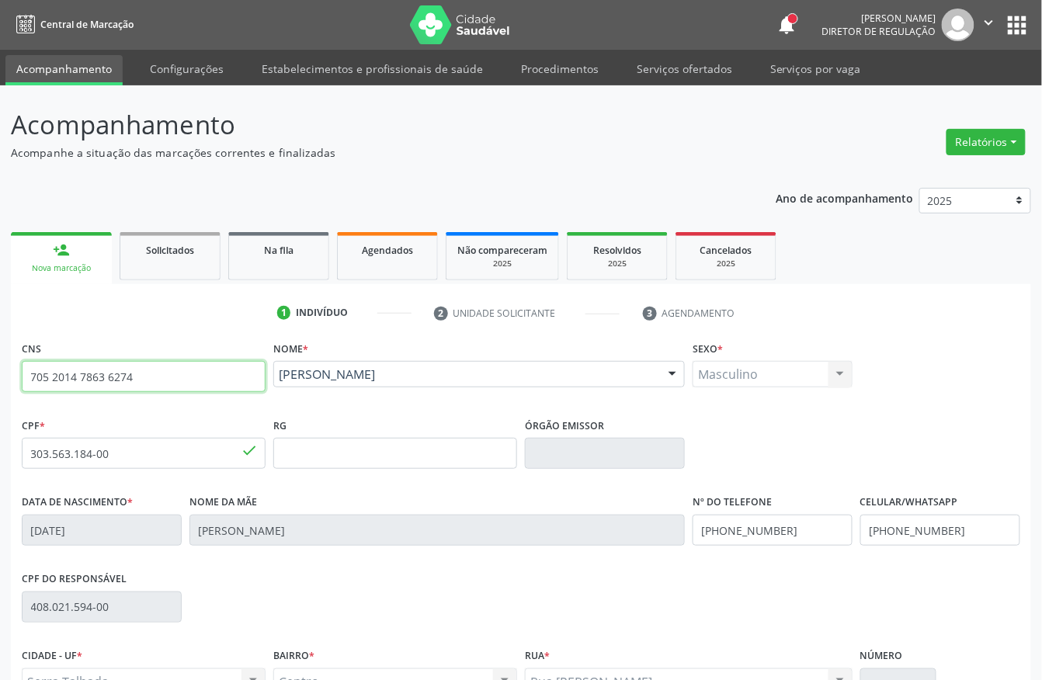
drag, startPoint x: 135, startPoint y: 379, endPoint x: 0, endPoint y: 377, distance: 135.1
click at [0, 377] on div "Acompanhamento Acompanhe a situação das marcações correntes e finalizadas Relat…" at bounding box center [521, 463] width 1042 height 756
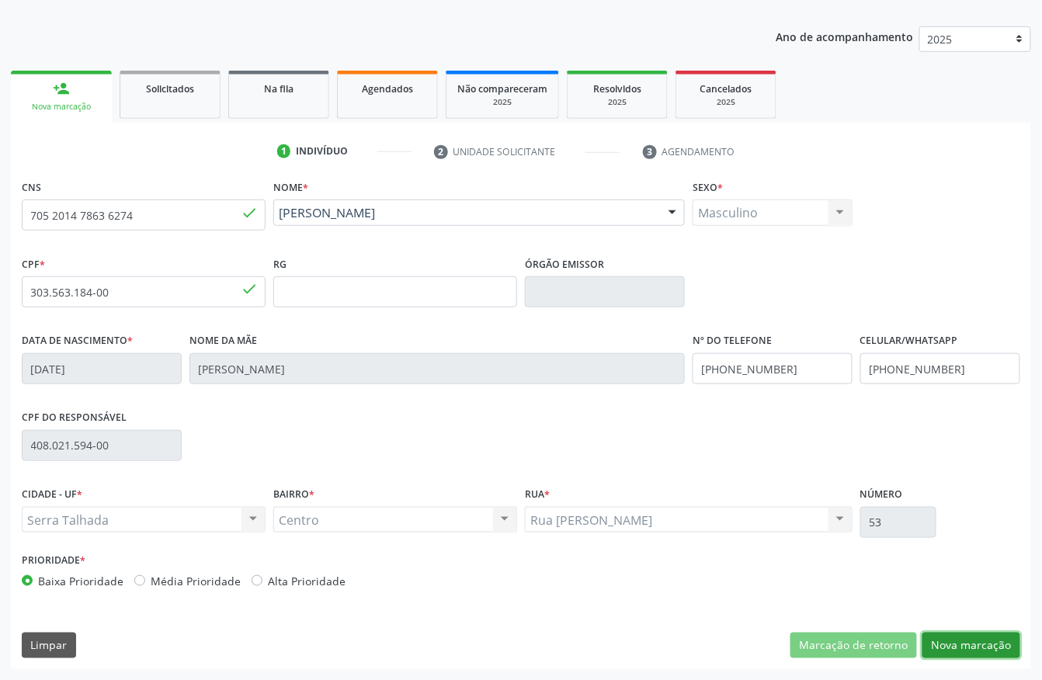
click at [952, 641] on button "Nova marcação" at bounding box center [971, 646] width 98 height 26
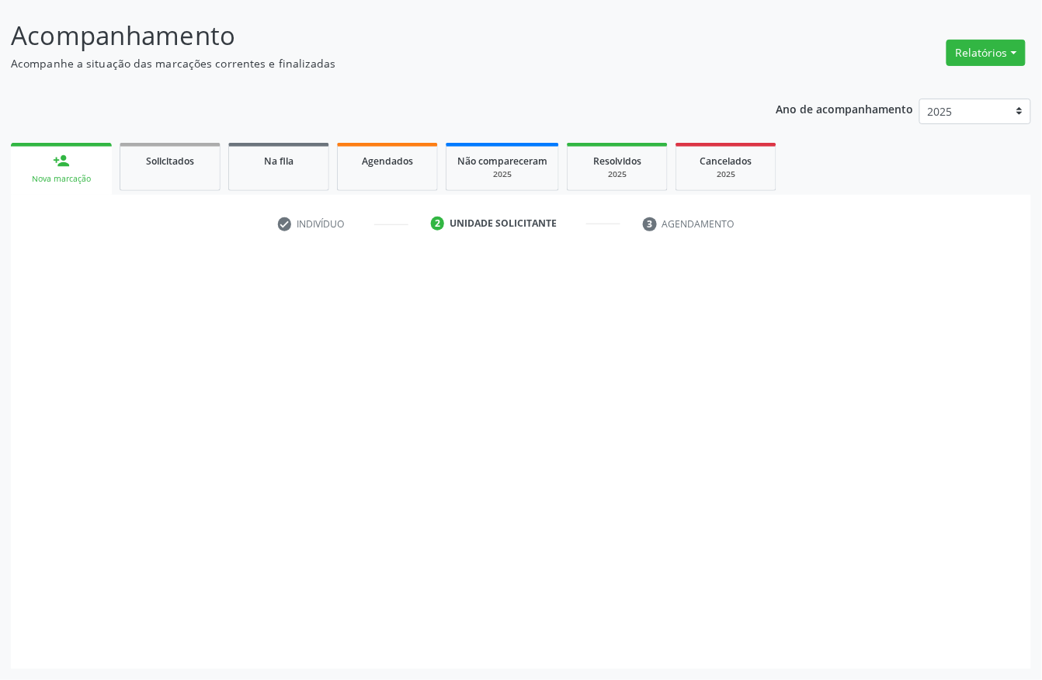
scroll to position [91, 0]
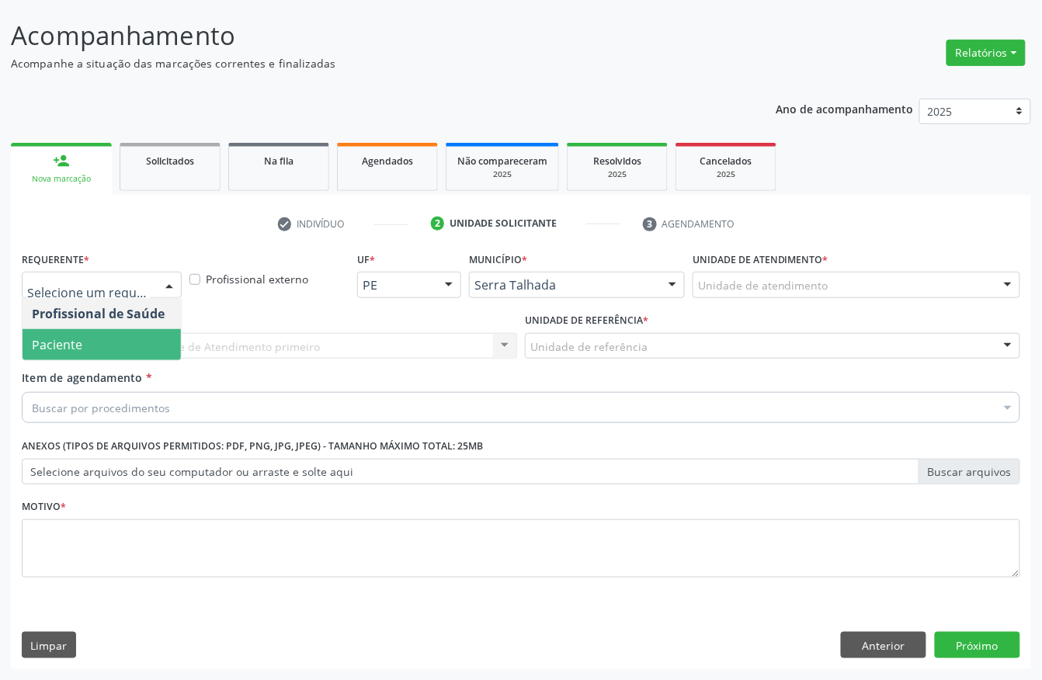
click at [89, 340] on span "Paciente" at bounding box center [102, 344] width 158 height 31
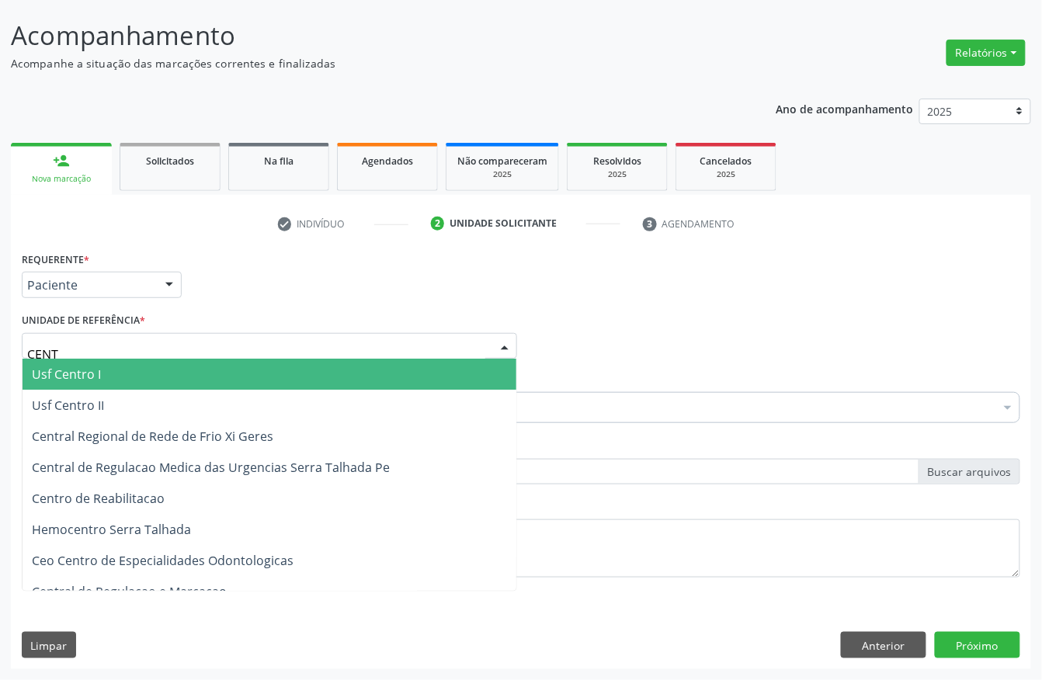
type input "CENTR"
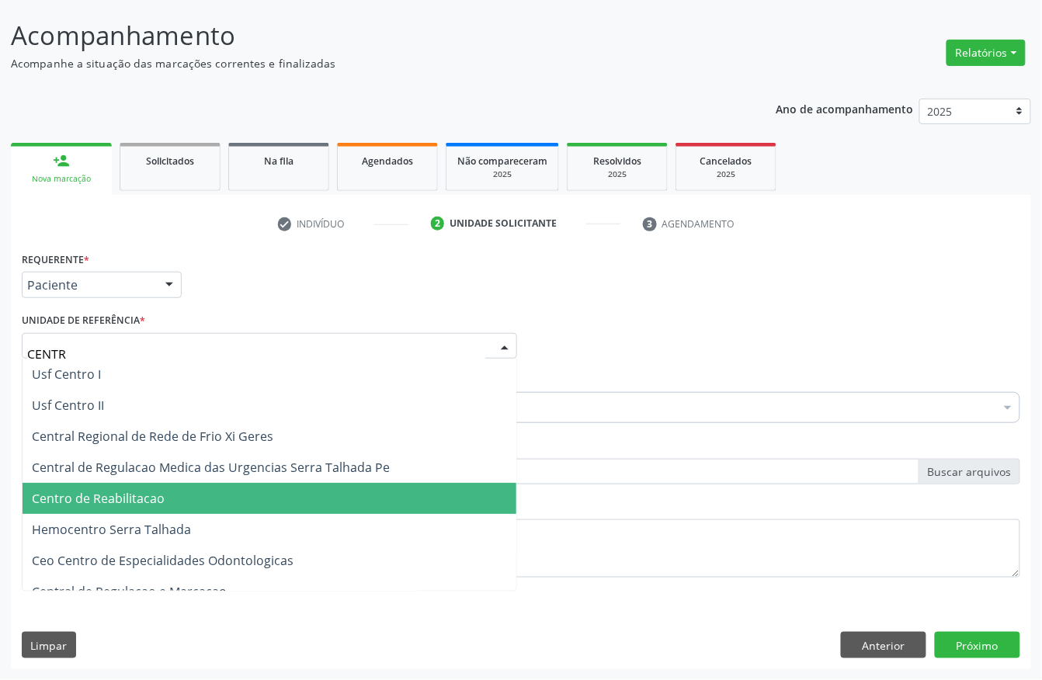
click at [143, 508] on span "Centro de Reabilitacao" at bounding box center [270, 498] width 494 height 31
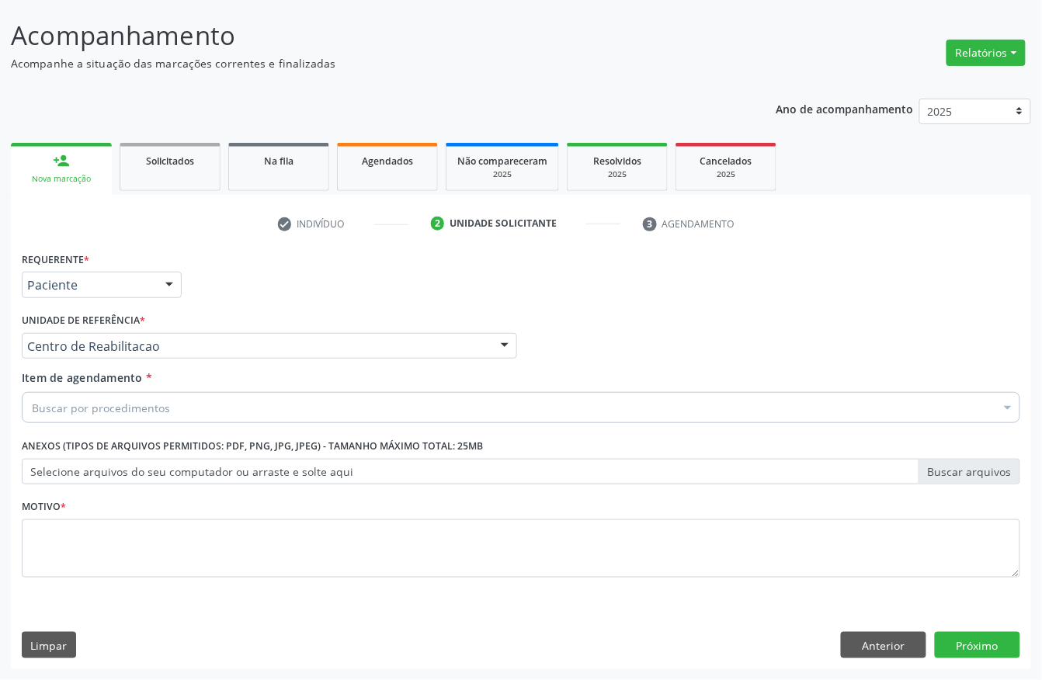
click at [88, 415] on div "Buscar por procedimentos" at bounding box center [521, 407] width 999 height 31
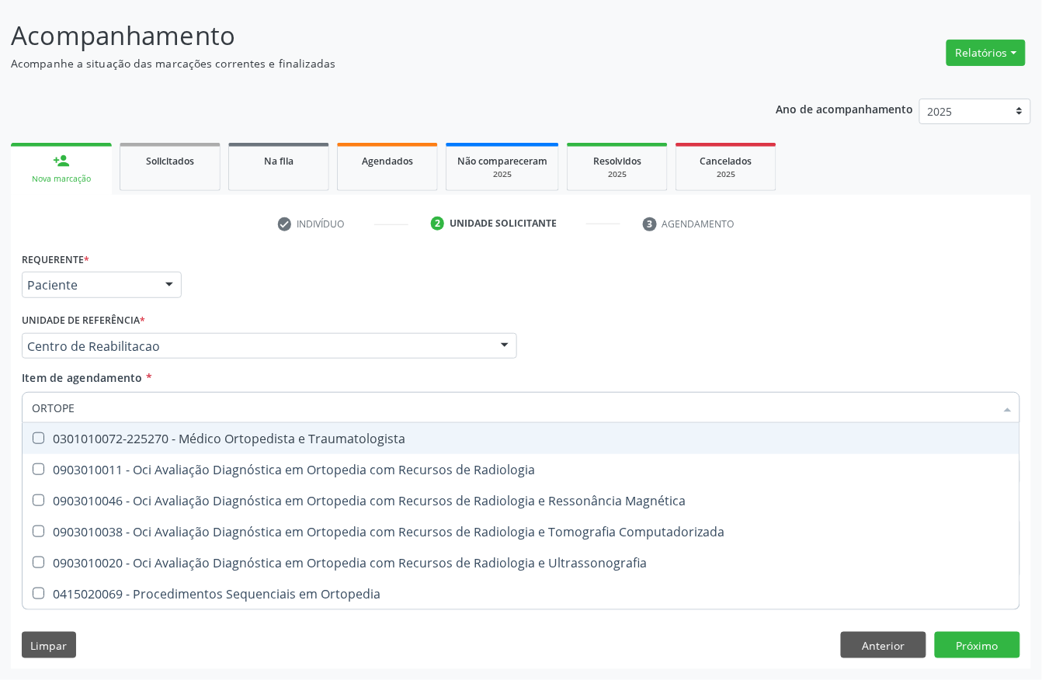
type input "ORTOPED"
click at [159, 433] on div "0301010072-225270 - Médico Ortopedista e Traumatologista" at bounding box center [521, 438] width 978 height 12
checkbox Traumatologista "true"
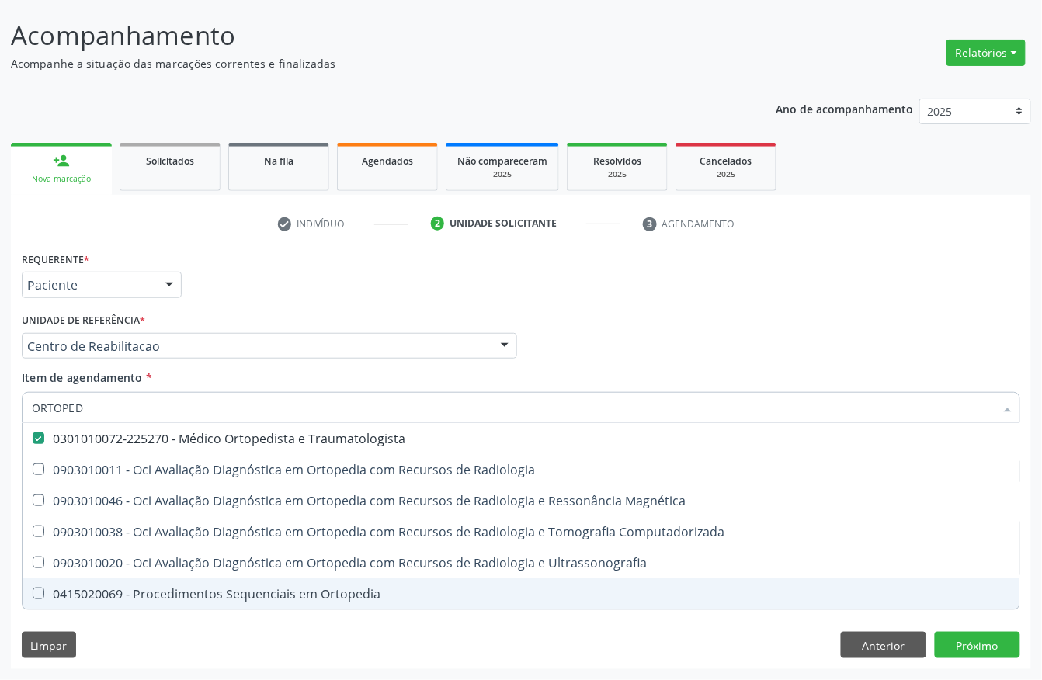
click at [556, 648] on div "Requerente * Paciente Profissional de Saúde Paciente Nenhum resultado encontrad…" at bounding box center [521, 459] width 1020 height 422
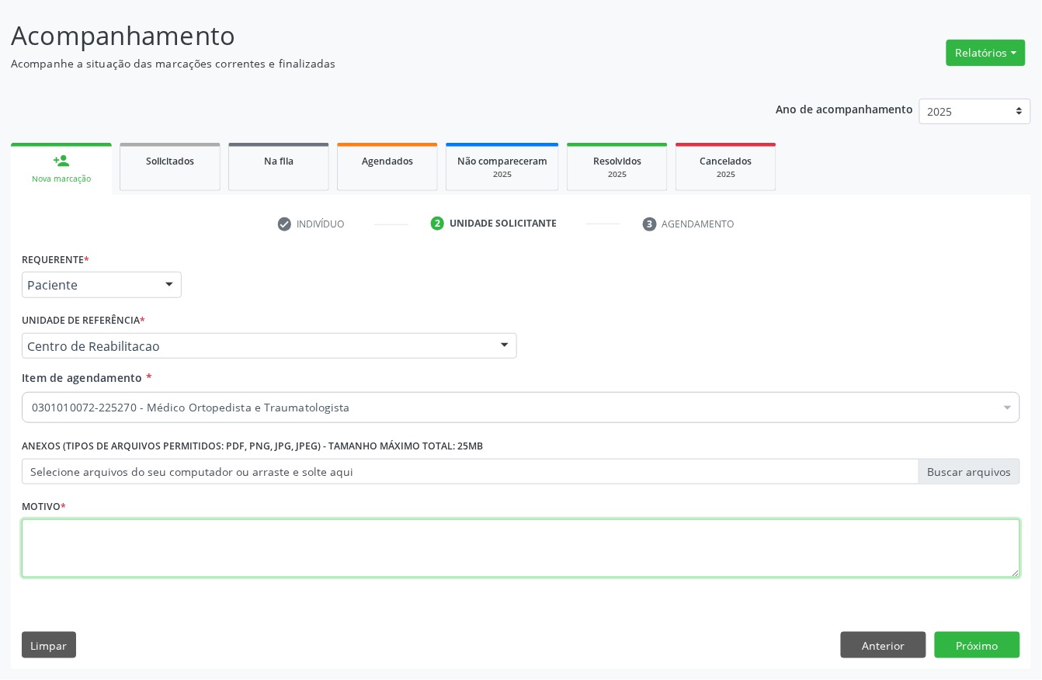
click at [491, 550] on textarea at bounding box center [521, 548] width 999 height 59
type textarea "."
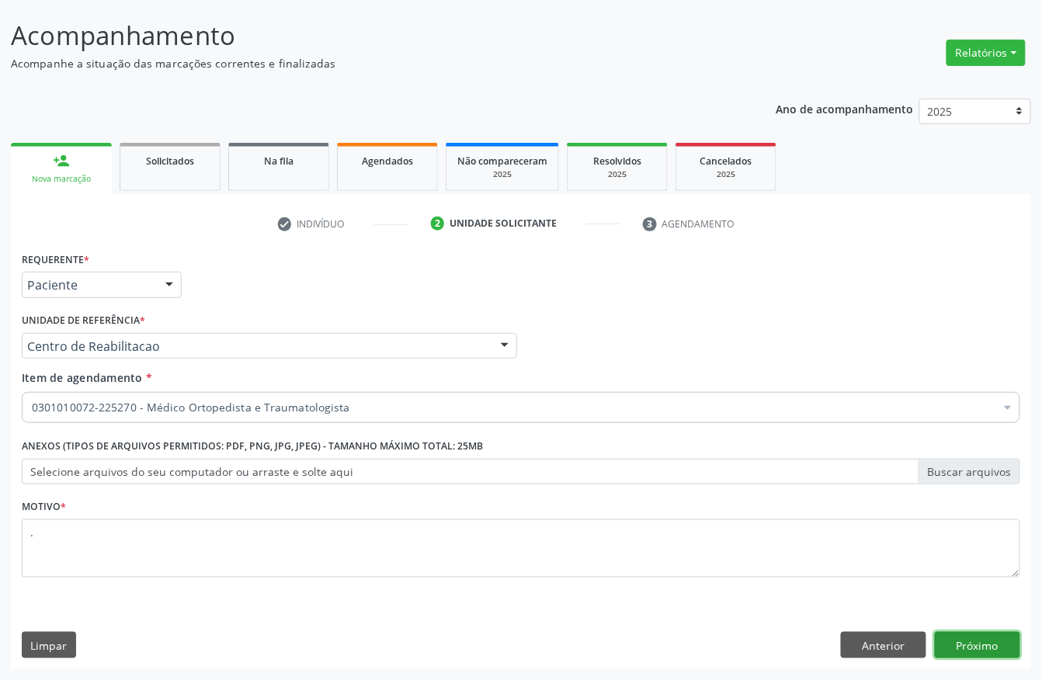
click at [979, 644] on button "Próximo" at bounding box center [977, 645] width 85 height 26
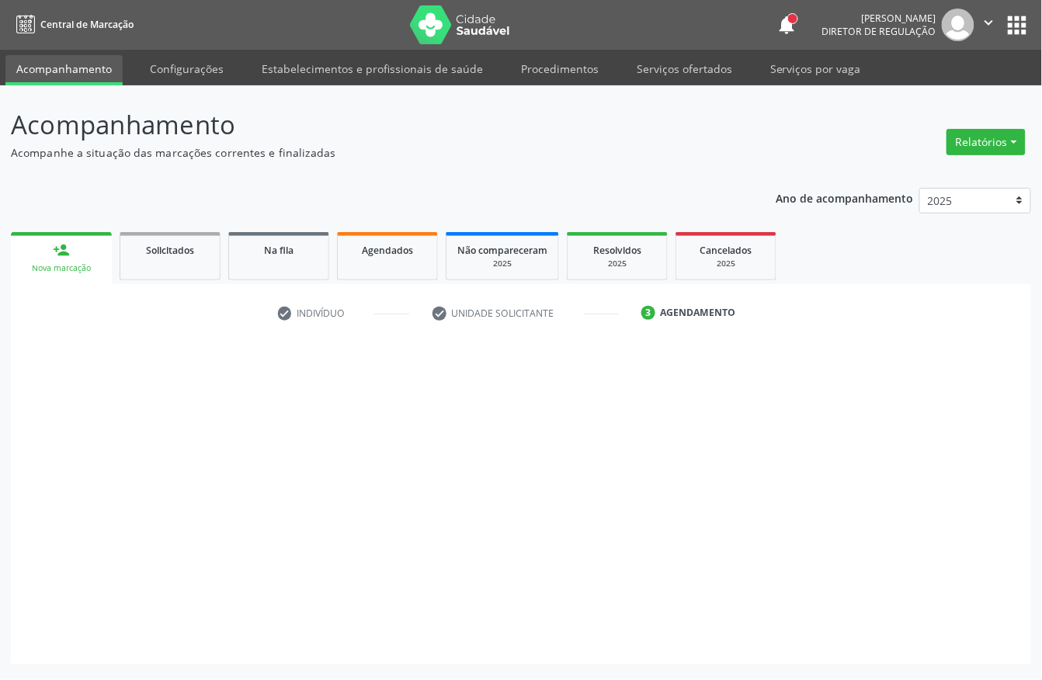
scroll to position [0, 0]
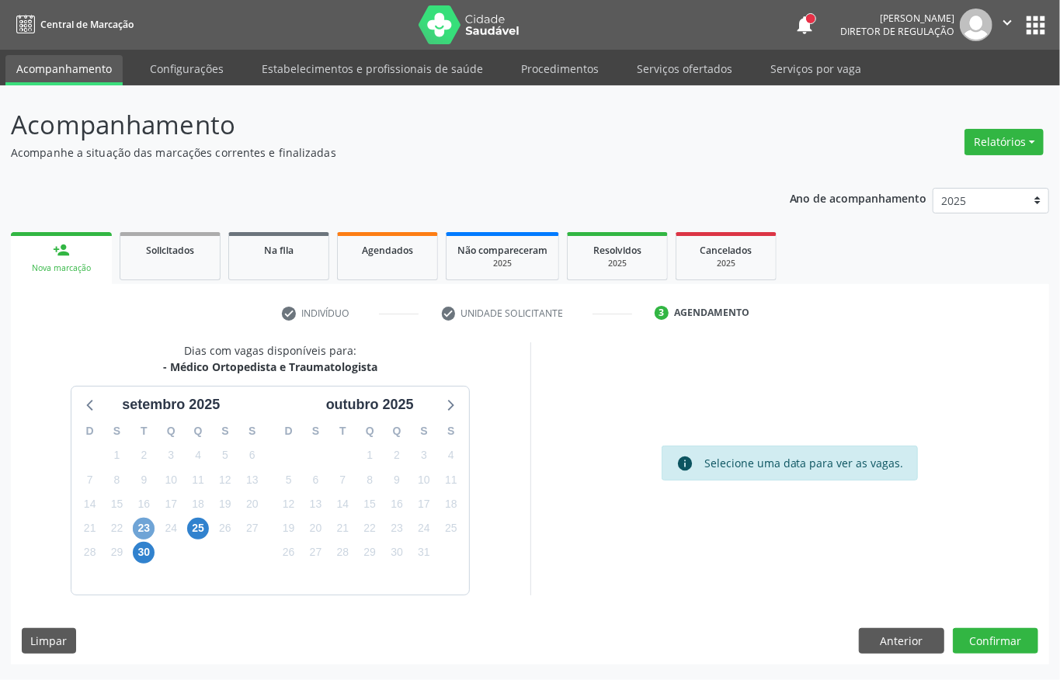
click at [143, 528] on span "23" at bounding box center [144, 529] width 22 height 22
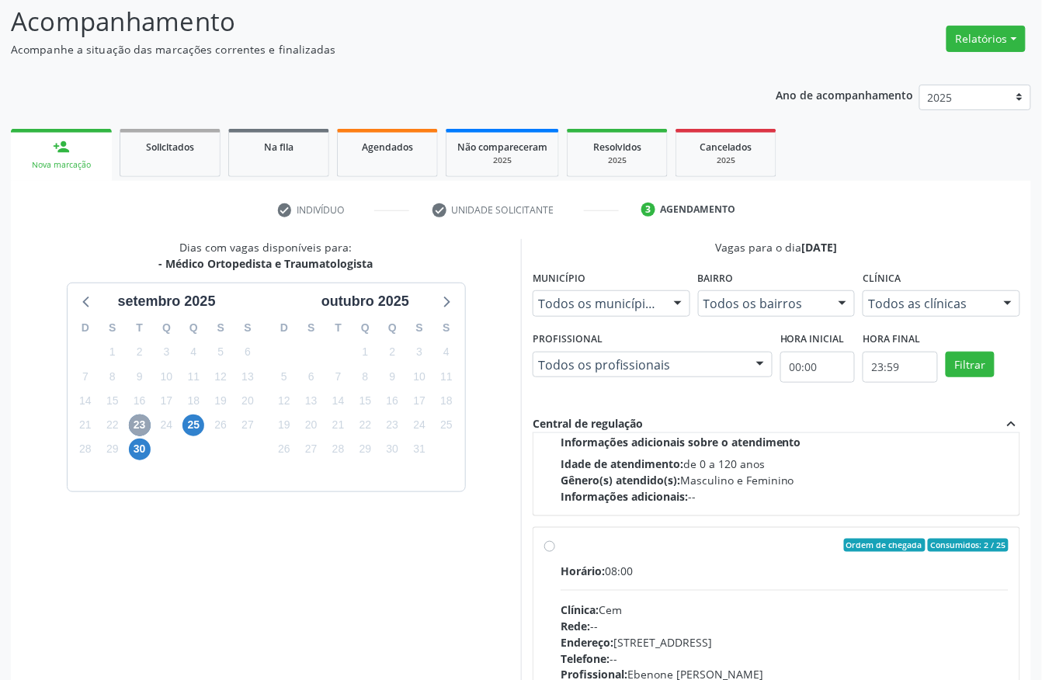
scroll to position [246, 0]
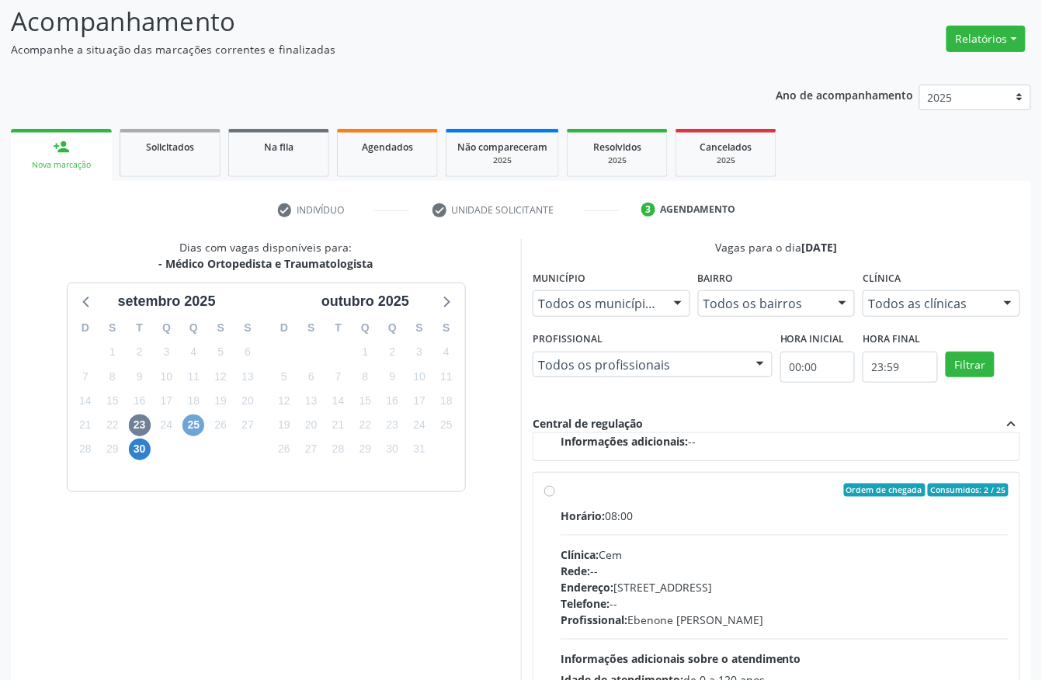
click at [191, 430] on span "25" at bounding box center [193, 426] width 22 height 22
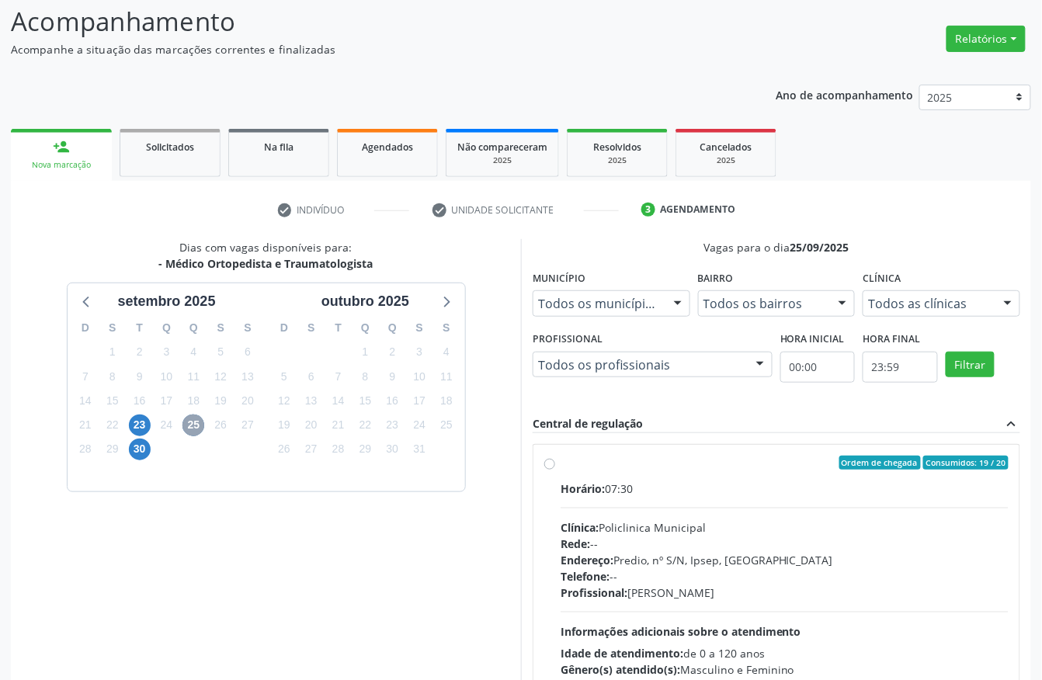
scroll to position [207, 0]
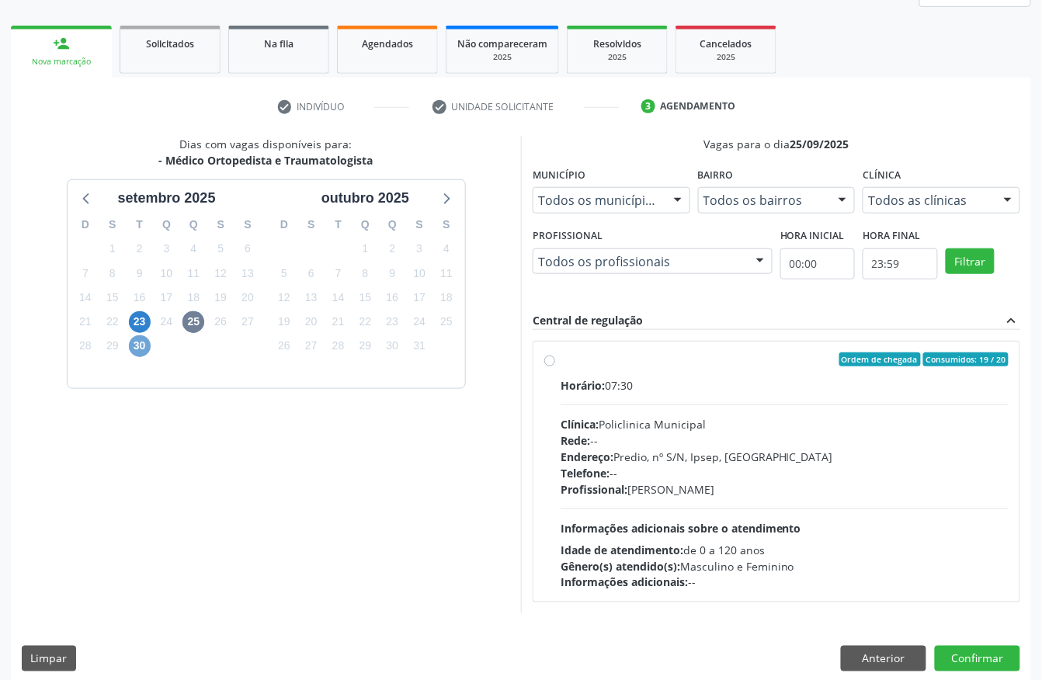
click at [132, 342] on span "30" at bounding box center [140, 346] width 22 height 22
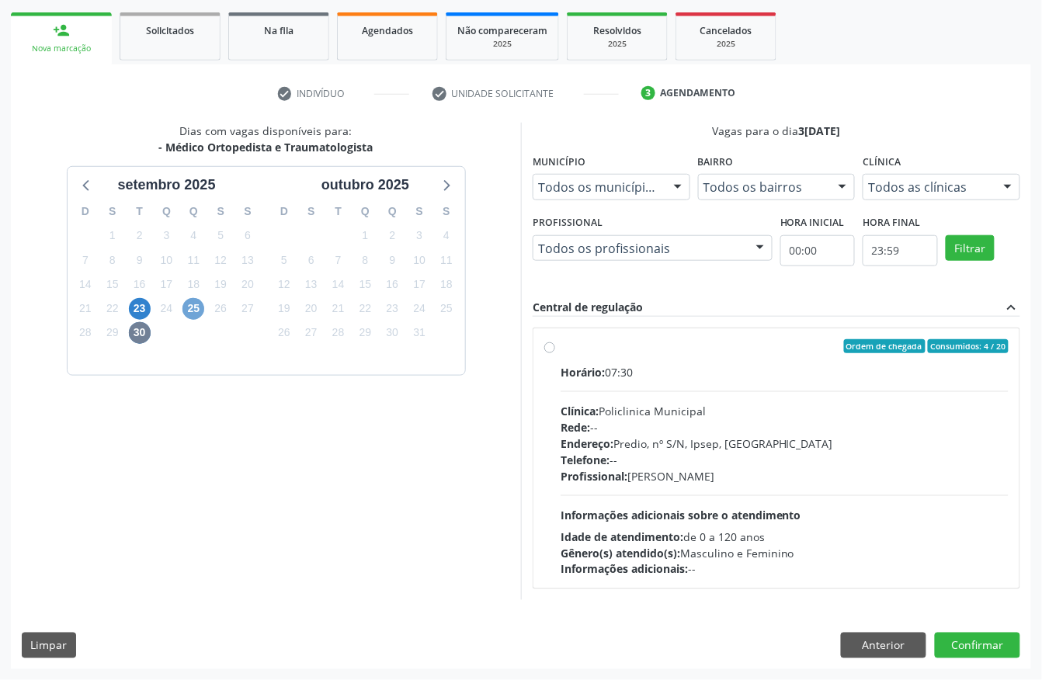
click at [189, 309] on span "25" at bounding box center [193, 309] width 22 height 22
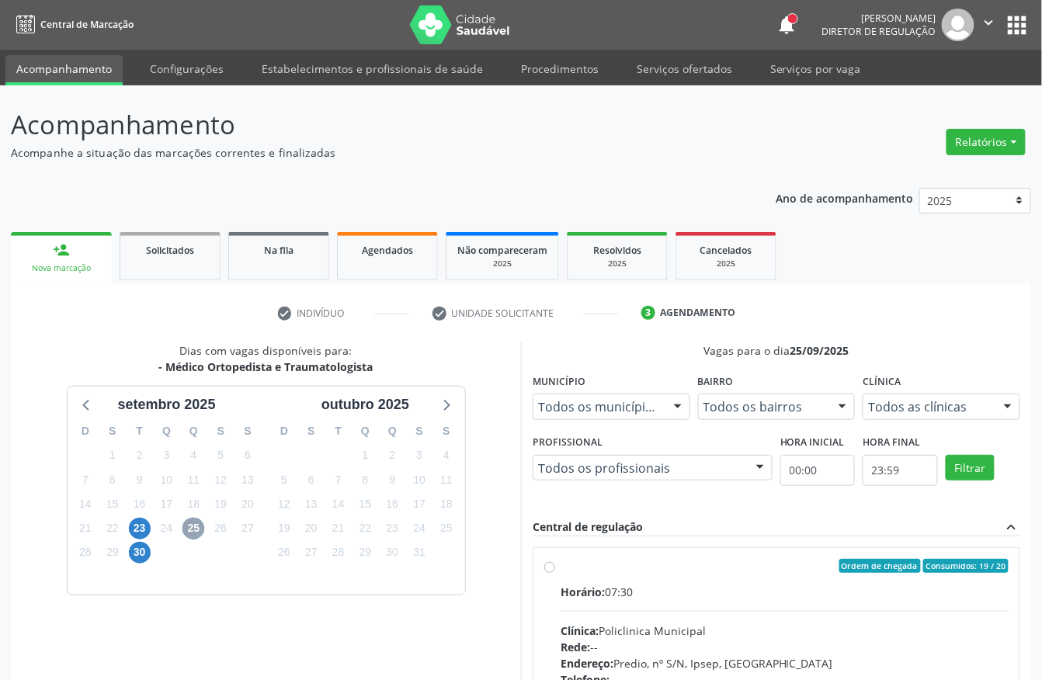
scroll to position [103, 0]
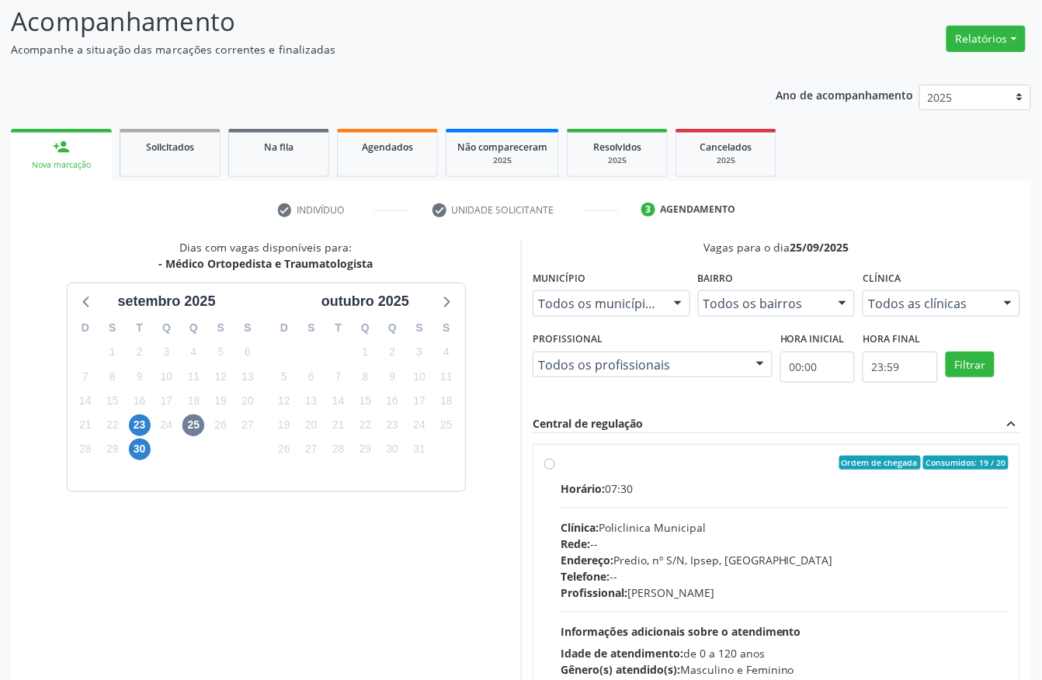
click at [686, 528] on div "Clínica: Policlinica Municipal" at bounding box center [785, 527] width 448 height 16
click at [555, 470] on input "Ordem de chegada Consumidos: 19 / 20 Horário: 07:30 Clínica: Policlinica Munici…" at bounding box center [549, 463] width 11 height 14
radio input "true"
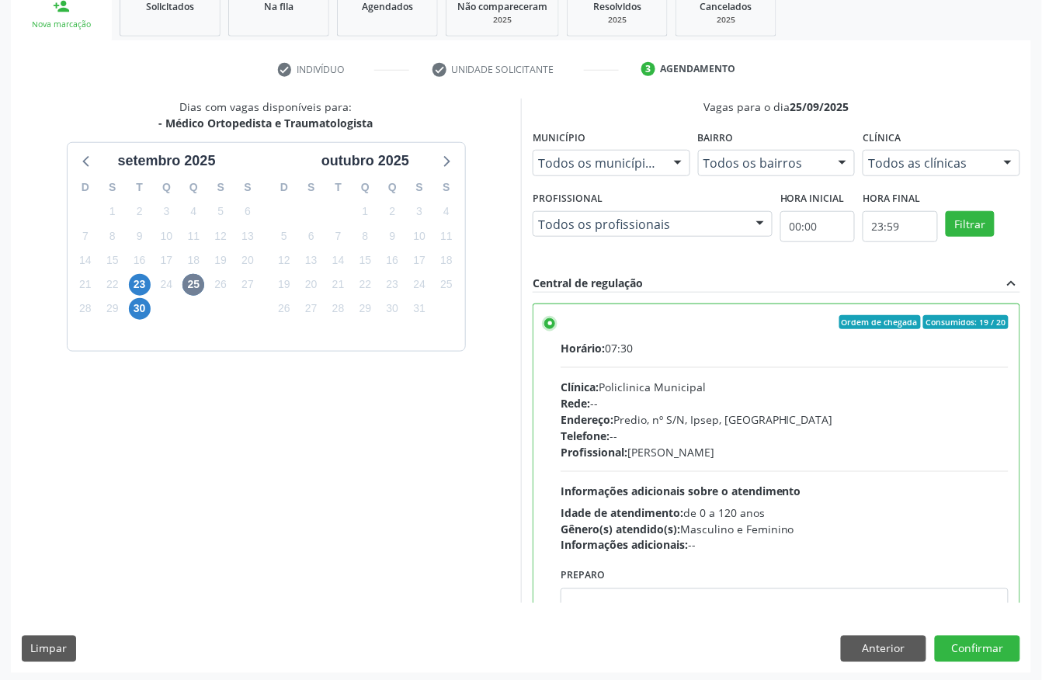
scroll to position [248, 0]
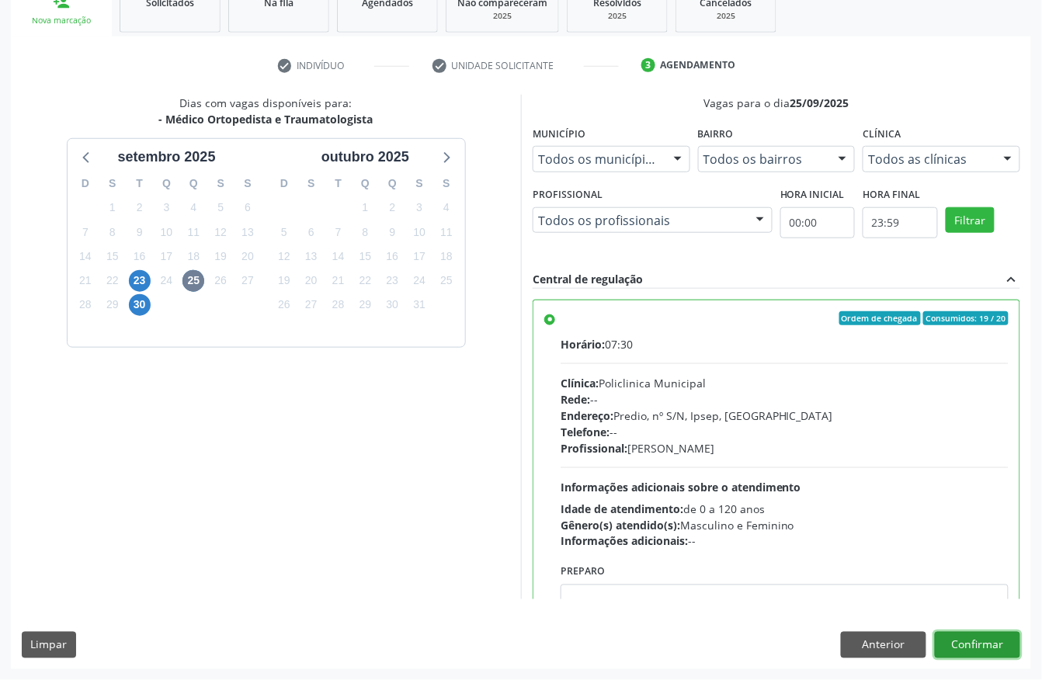
click at [982, 651] on button "Confirmar" at bounding box center [977, 645] width 85 height 26
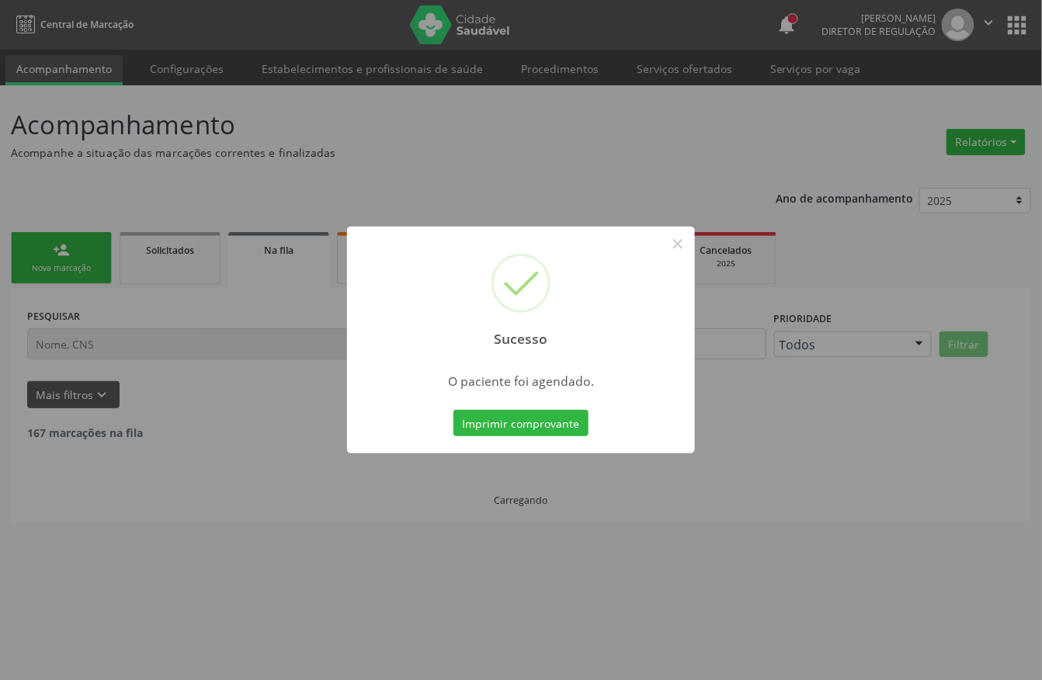
scroll to position [0, 0]
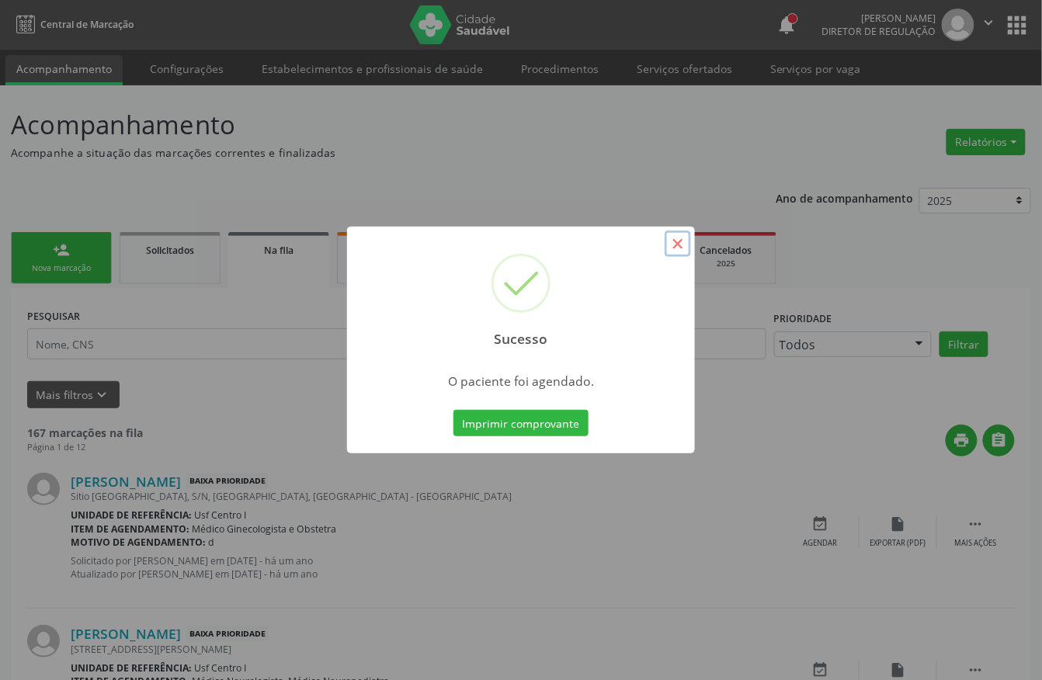
click at [672, 248] on button "×" at bounding box center [678, 244] width 26 height 26
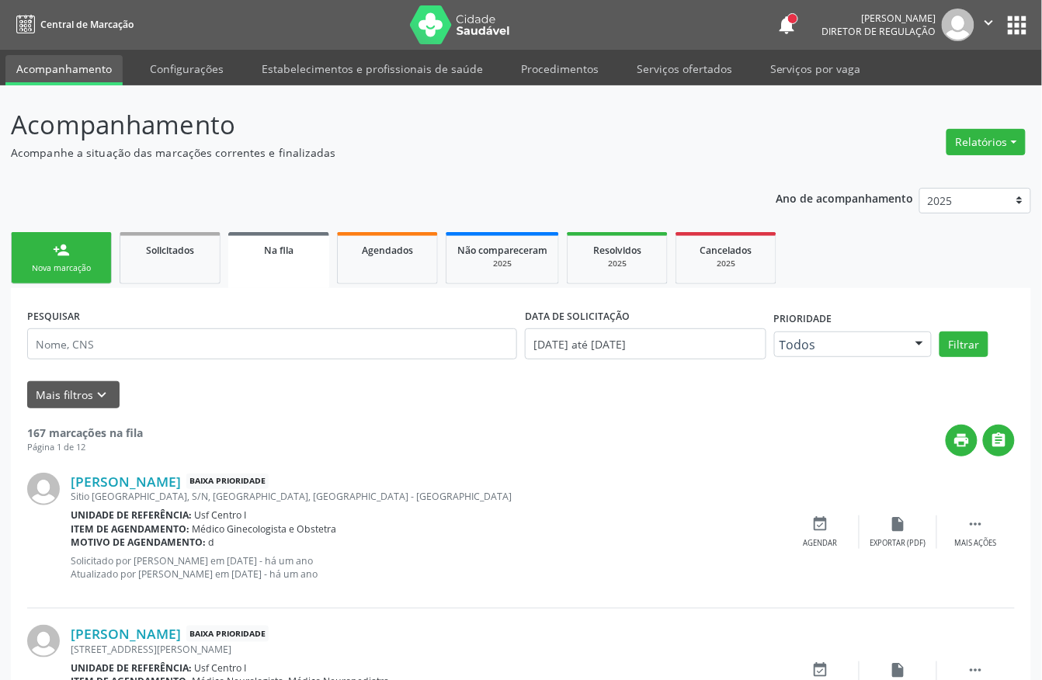
click at [63, 262] on div "Nova marcação" at bounding box center [62, 268] width 78 height 12
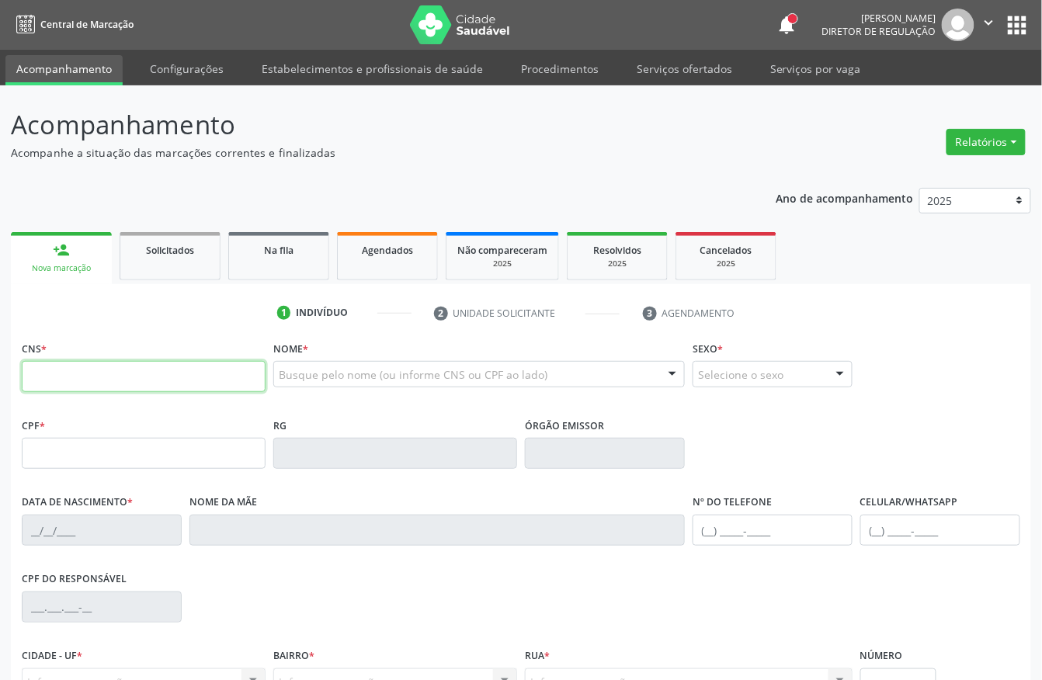
click at [112, 380] on input "text" at bounding box center [144, 376] width 244 height 31
paste input "705 2014 7863 6274"
type input "705 2014 7863 6274"
type input "303.563.184-00"
type input "1[DATE]"
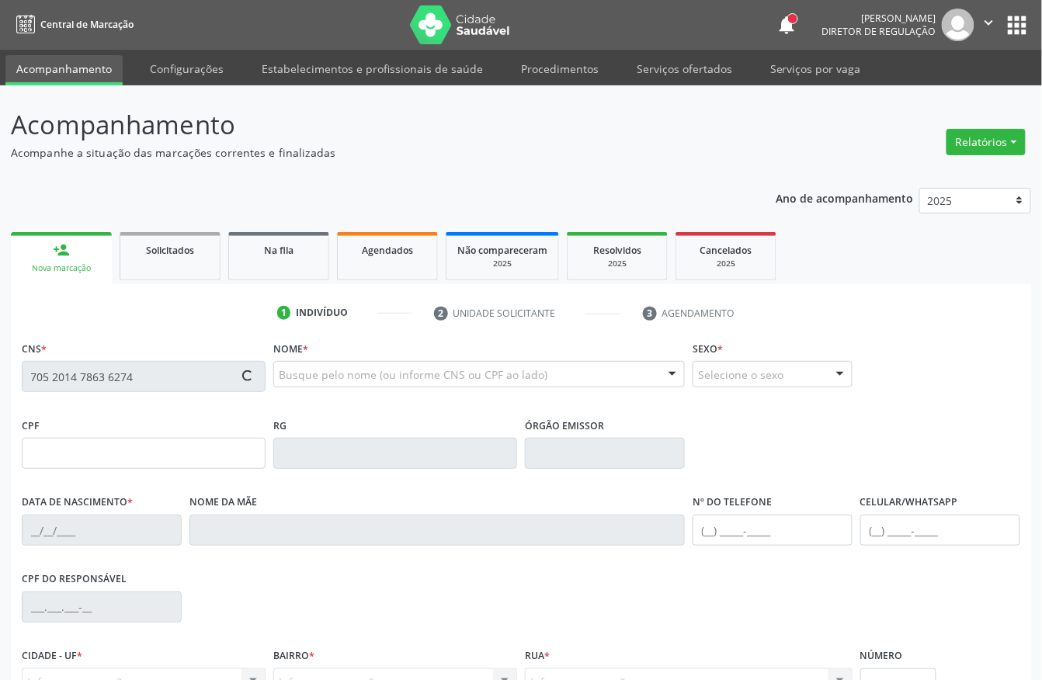
type input "[PERSON_NAME]"
type input "[PHONE_NUMBER]"
type input "408.021.594-00"
type input "53"
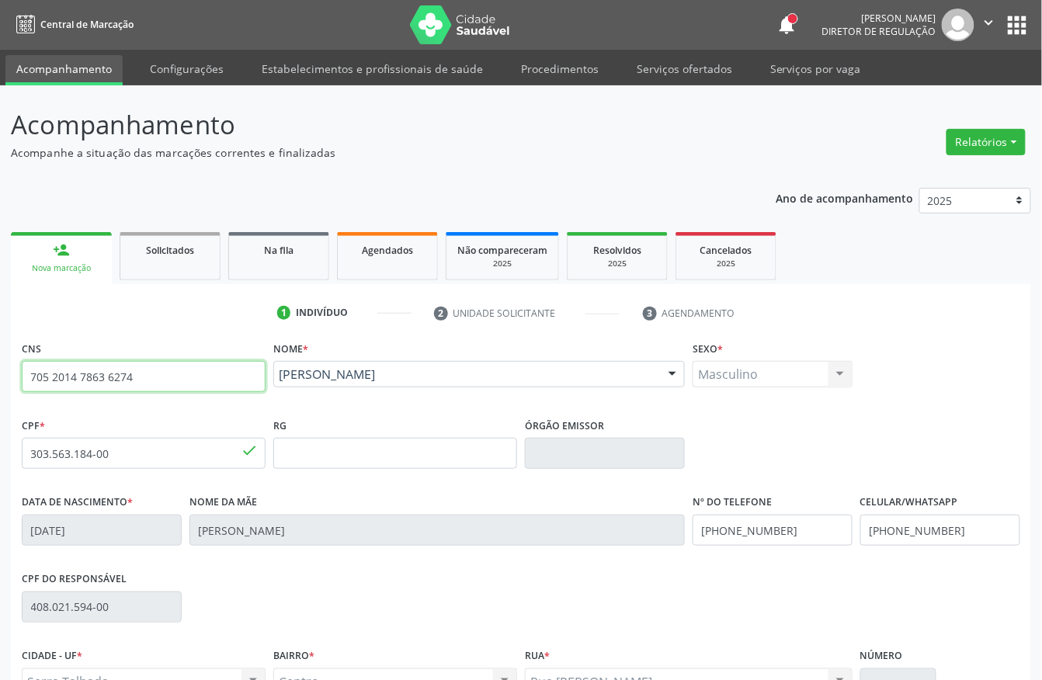
drag, startPoint x: 169, startPoint y: 380, endPoint x: 0, endPoint y: 380, distance: 169.3
click at [0, 380] on div "Acompanhamento Acompanhe a situação das marcações correntes e finalizadas Relat…" at bounding box center [521, 463] width 1042 height 756
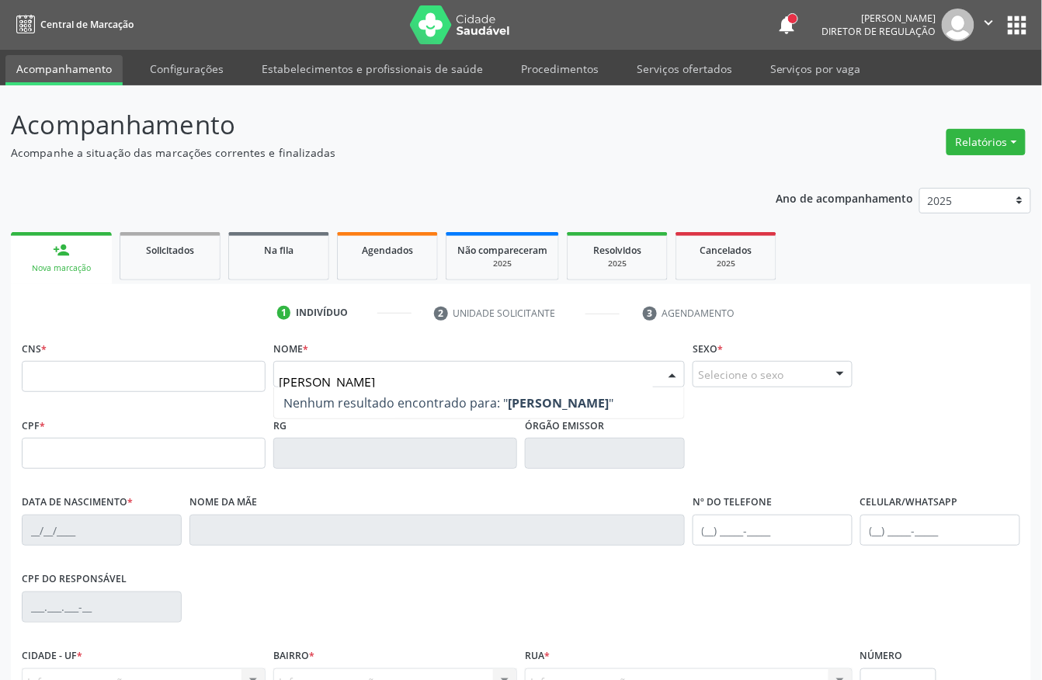
type input "[PERSON_NAME]"
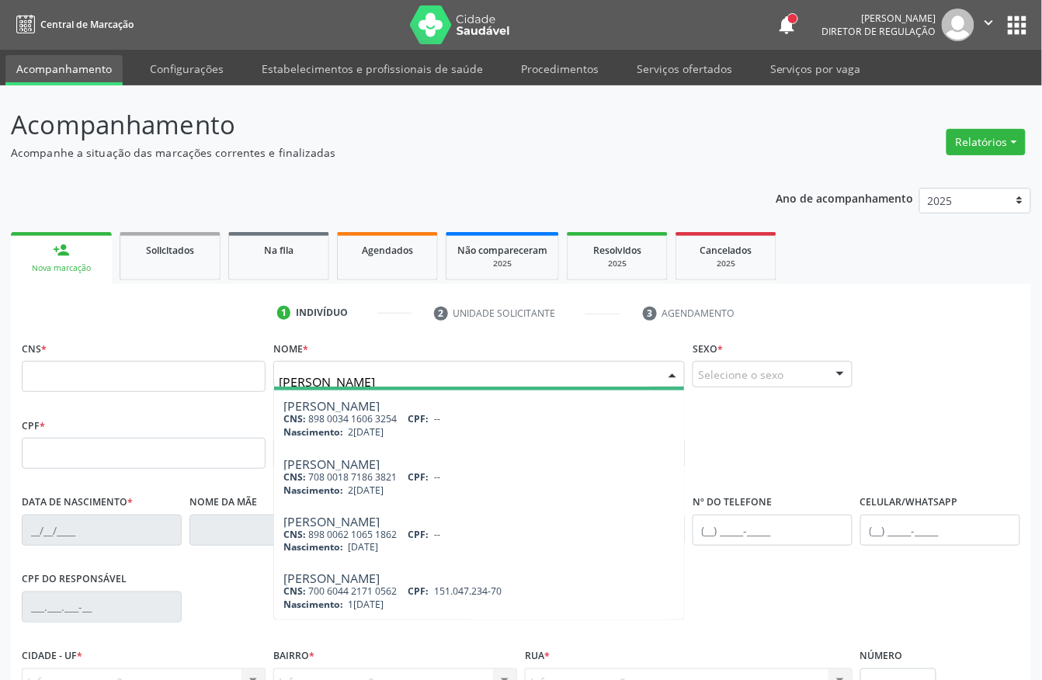
scroll to position [632, 0]
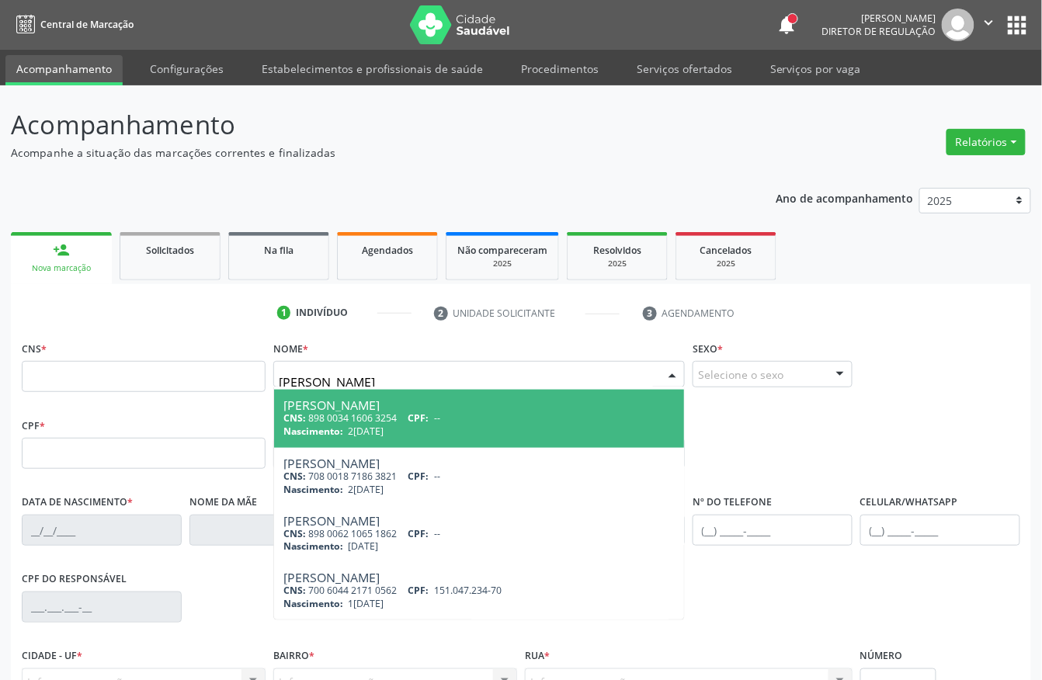
drag, startPoint x: 391, startPoint y: 373, endPoint x: 38, endPoint y: 377, distance: 353.3
click at [97, 377] on div "CNS * Nome * [PERSON_NAME] CNS: 704 5003 1612 5914 CPF: 136.253.334-30 Nascimen…" at bounding box center [521, 375] width 1006 height 77
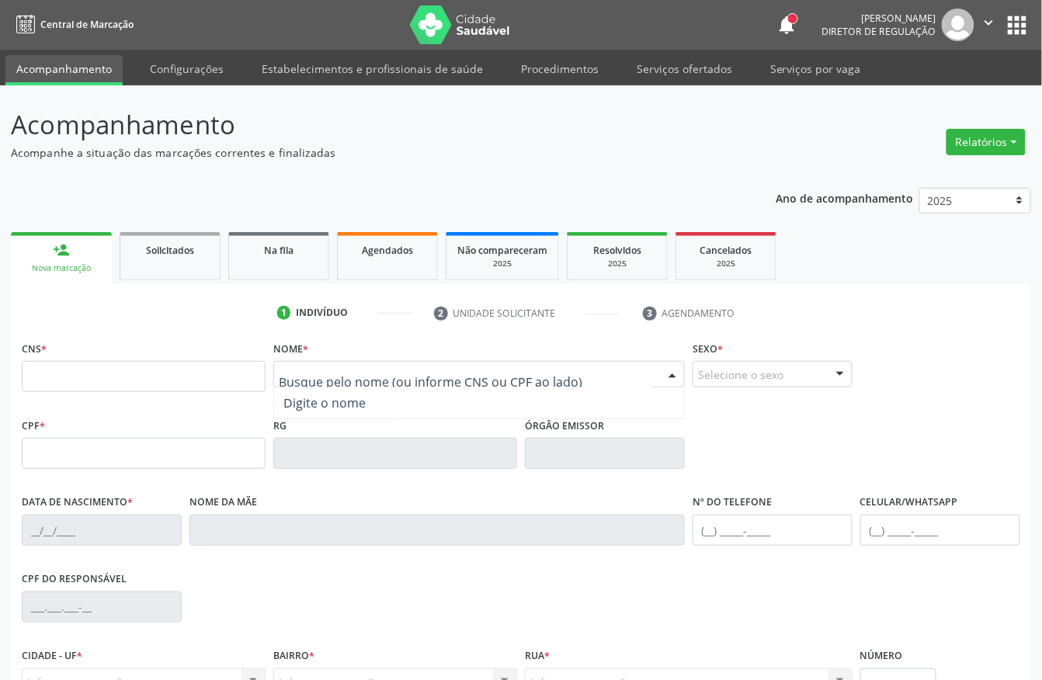
scroll to position [0, 0]
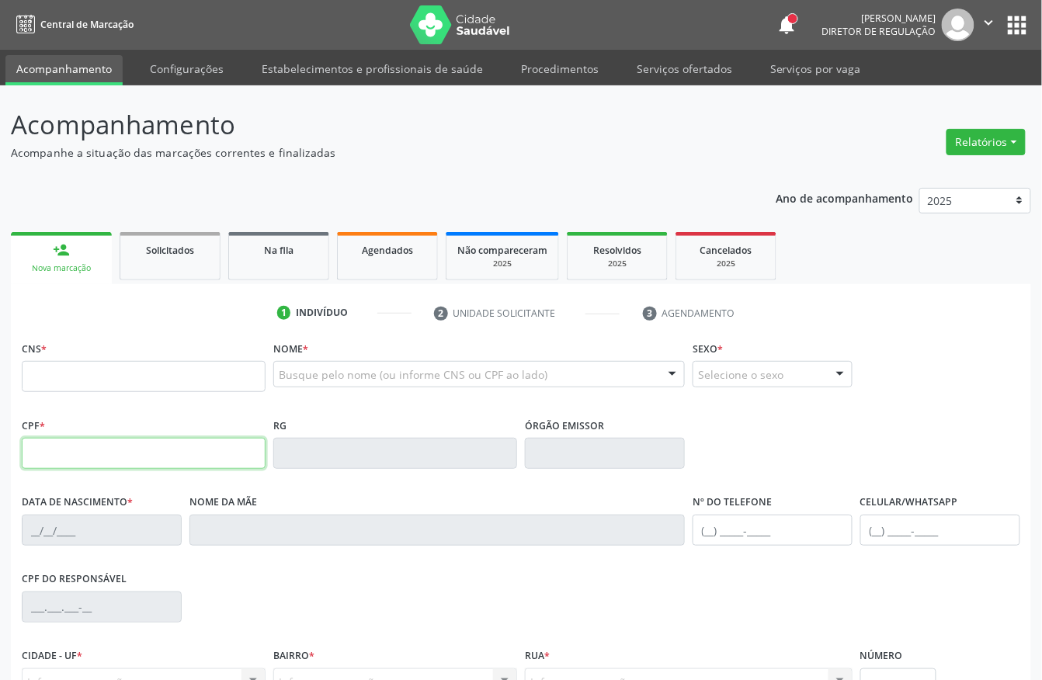
click at [66, 460] on input "text" at bounding box center [144, 453] width 244 height 31
type input "083.609.124-83"
type input "1[DATE]"
type input "[PERSON_NAME]"
type input "[PHONE_NUMBER]"
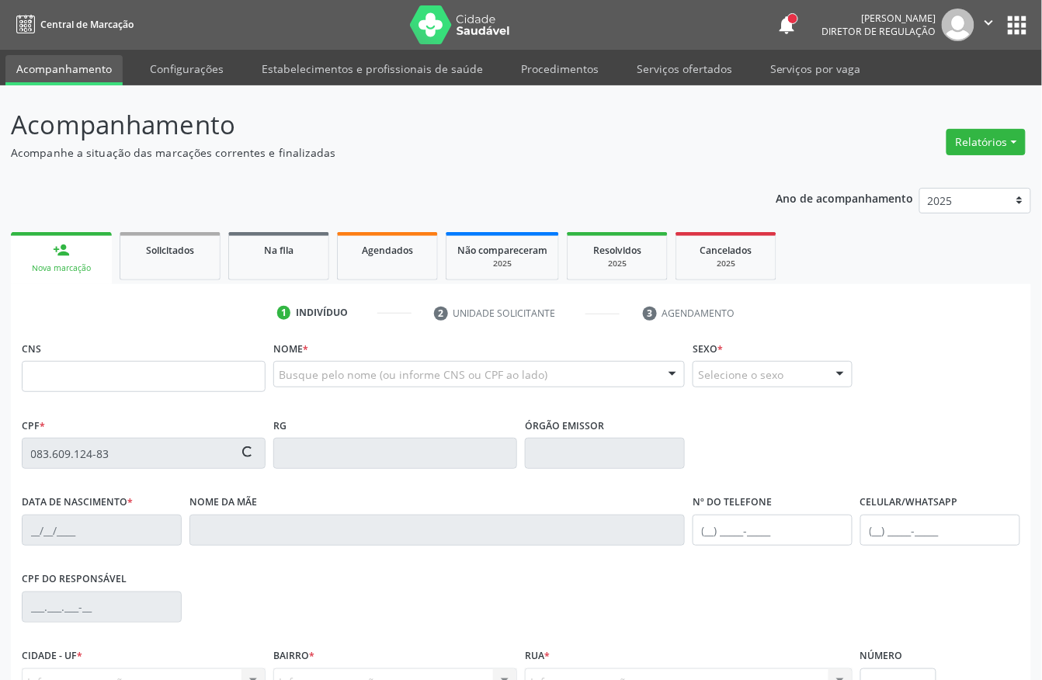
type input "194.952.264-49"
type input "270"
type input "706 2060 4753 3169"
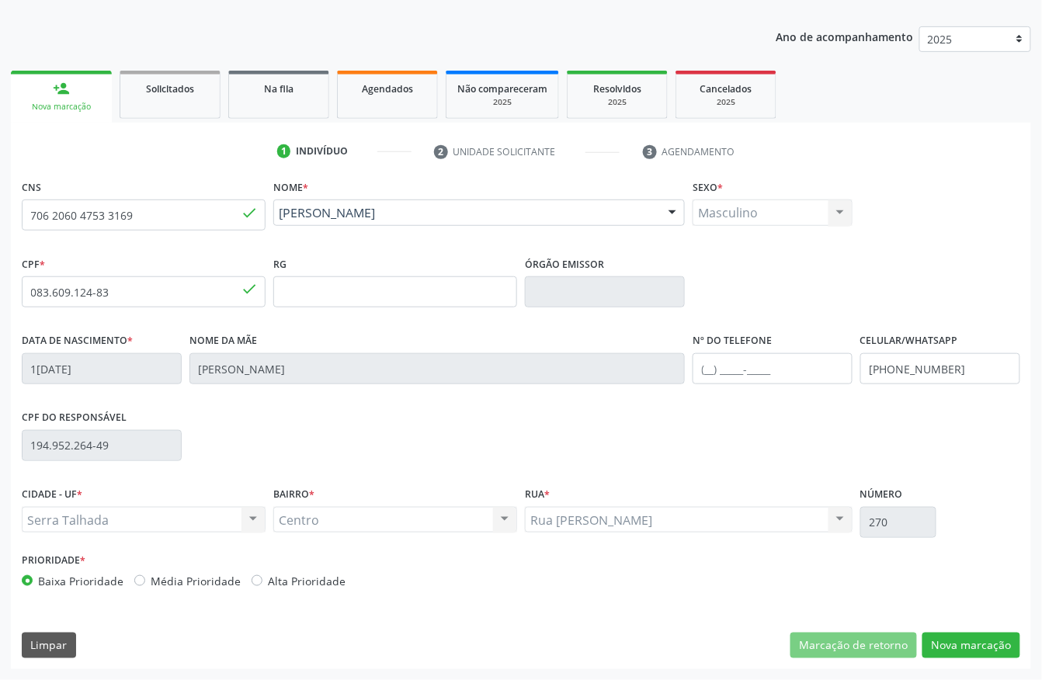
scroll to position [162, 0]
click at [955, 648] on button "Nova marcação" at bounding box center [971, 646] width 98 height 26
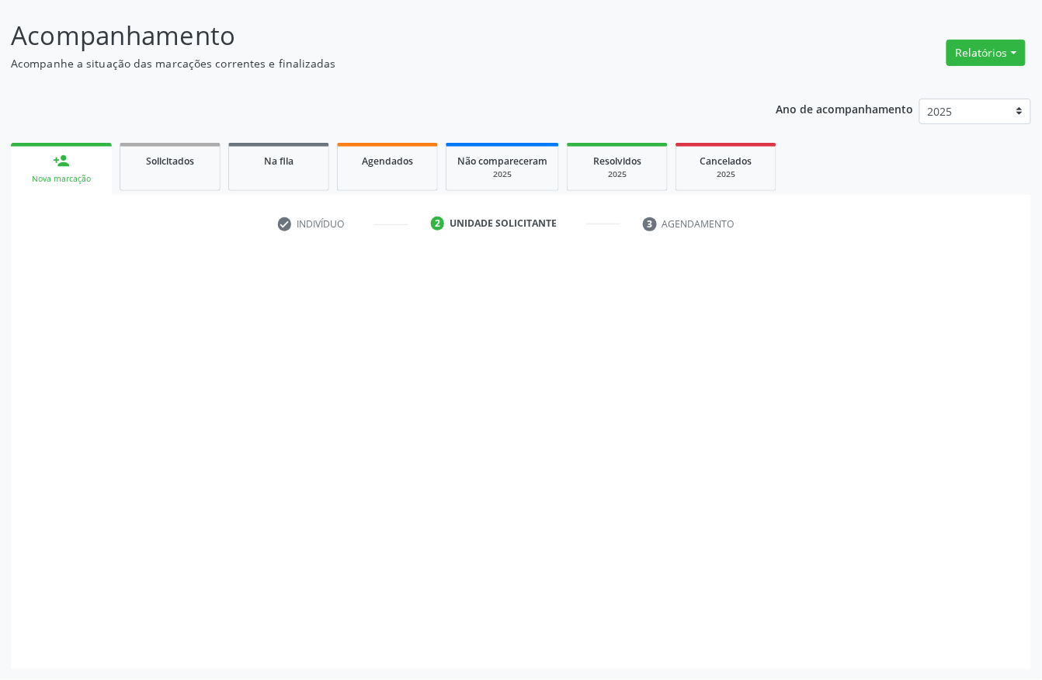
scroll to position [91, 0]
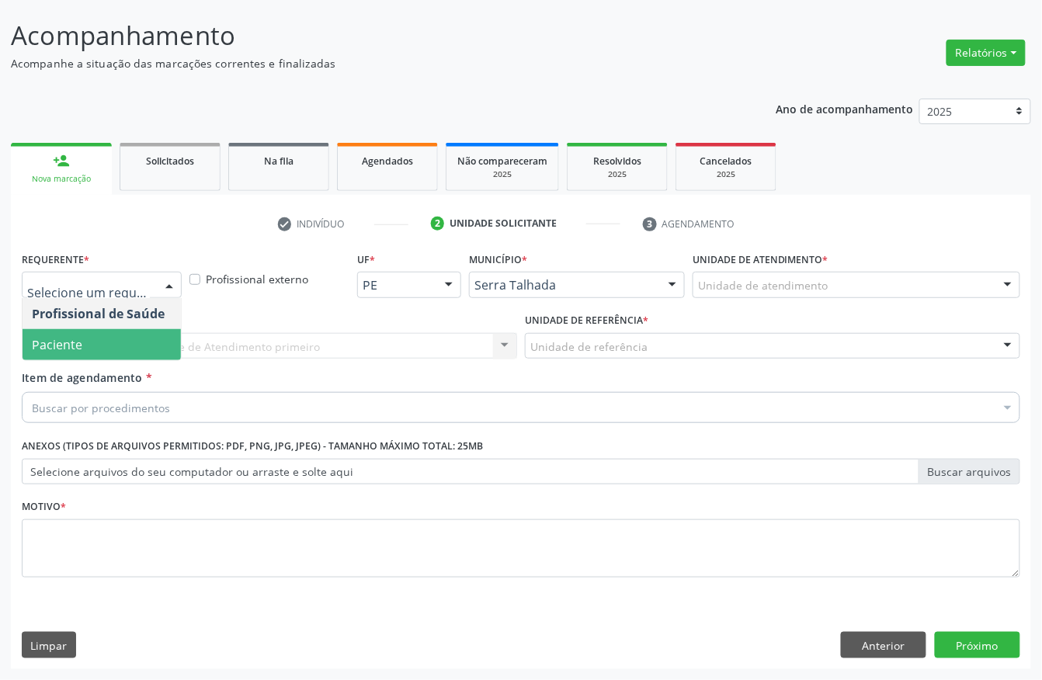
click at [73, 332] on span "Paciente" at bounding box center [102, 344] width 158 height 31
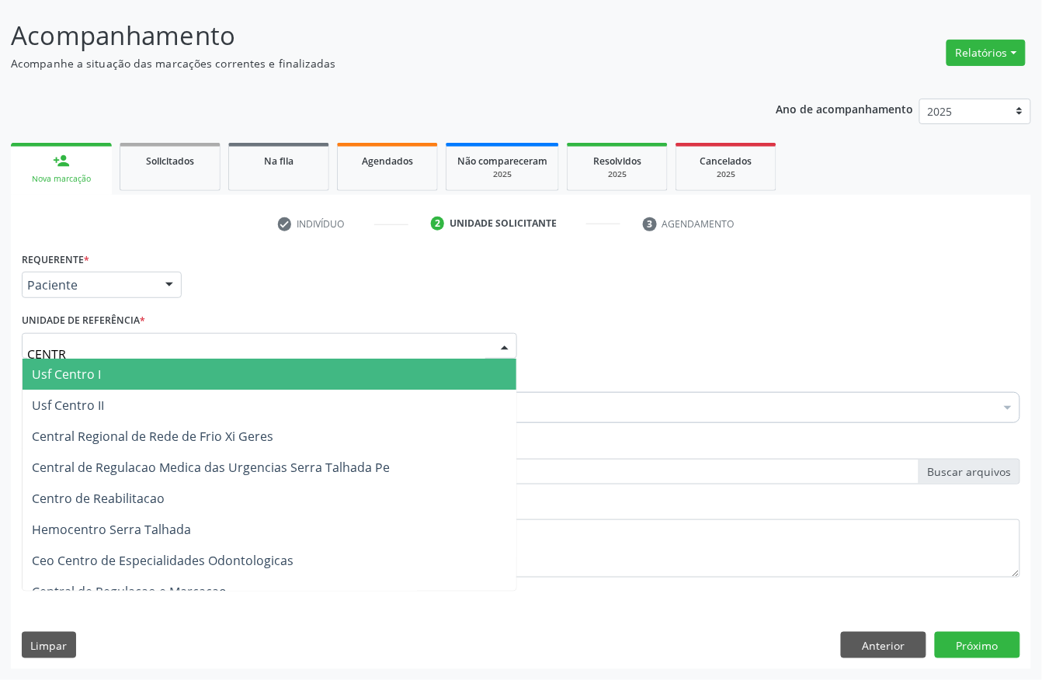
type input "CENTRO"
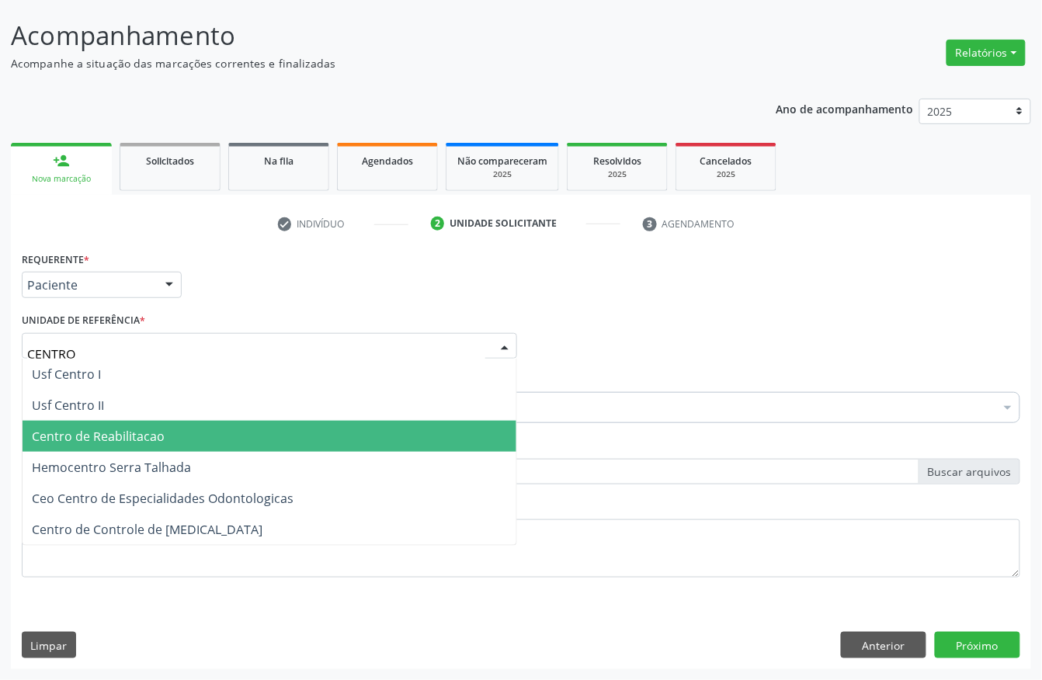
click at [99, 432] on span "Centro de Reabilitacao" at bounding box center [98, 436] width 133 height 17
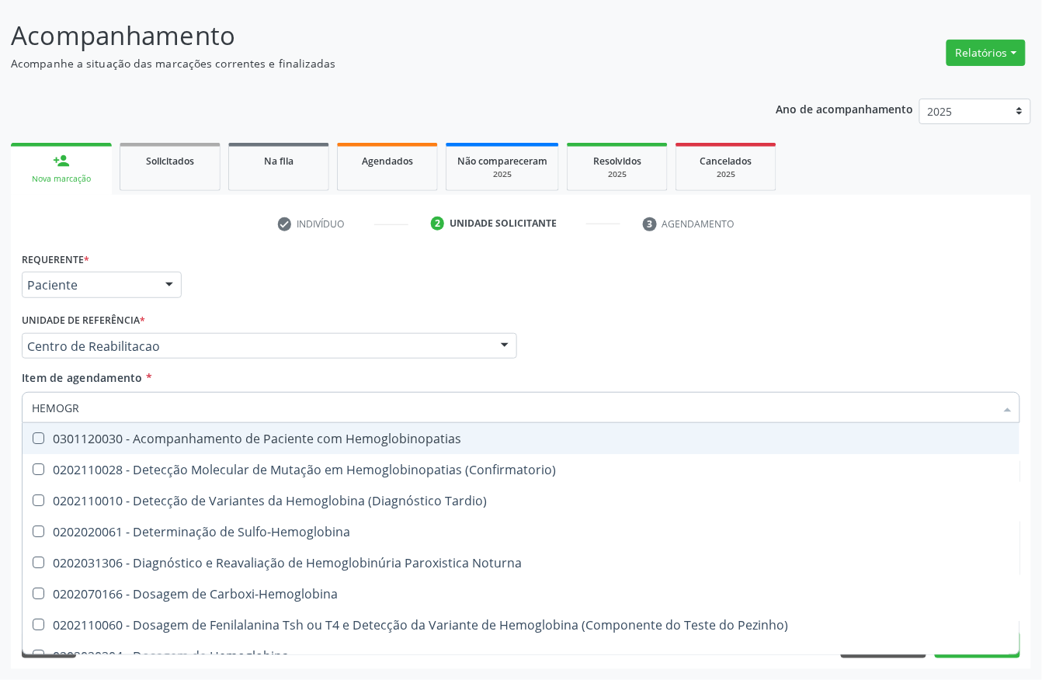
type input "HEMOGRA"
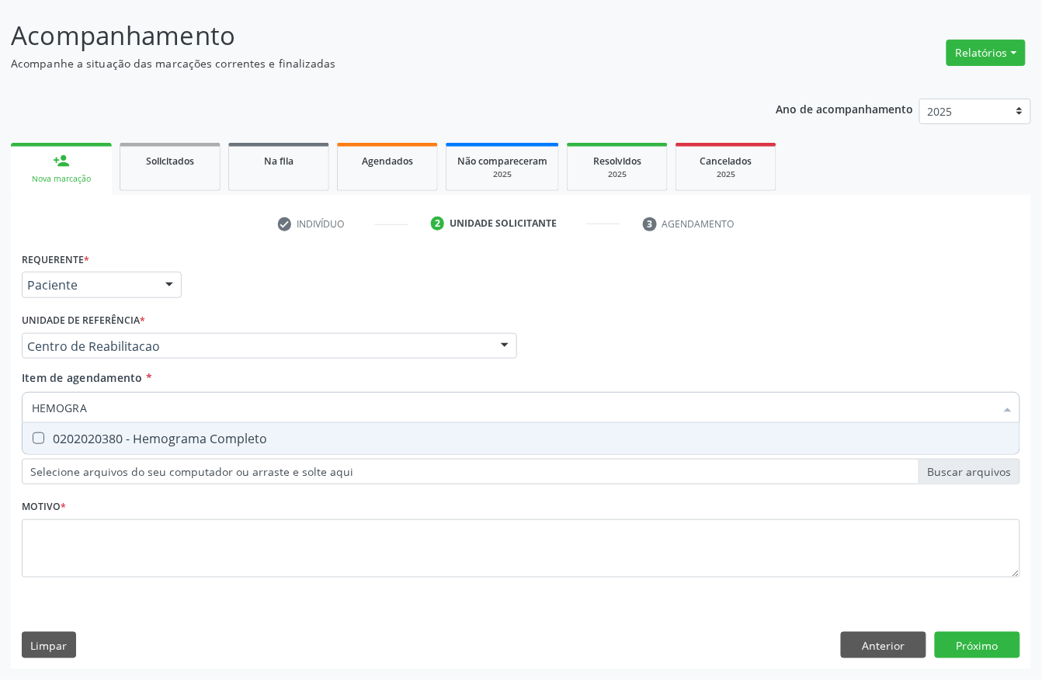
click at [98, 432] on div "0202020380 - Hemograma Completo" at bounding box center [521, 438] width 978 height 12
checkbox Completo "true"
drag, startPoint x: 90, startPoint y: 408, endPoint x: 0, endPoint y: 405, distance: 90.1
click at [0, 405] on div "Acompanhamento Acompanhe a situação das marcações correntes e finalizadas Relat…" at bounding box center [521, 338] width 1042 height 684
type input "PSA"
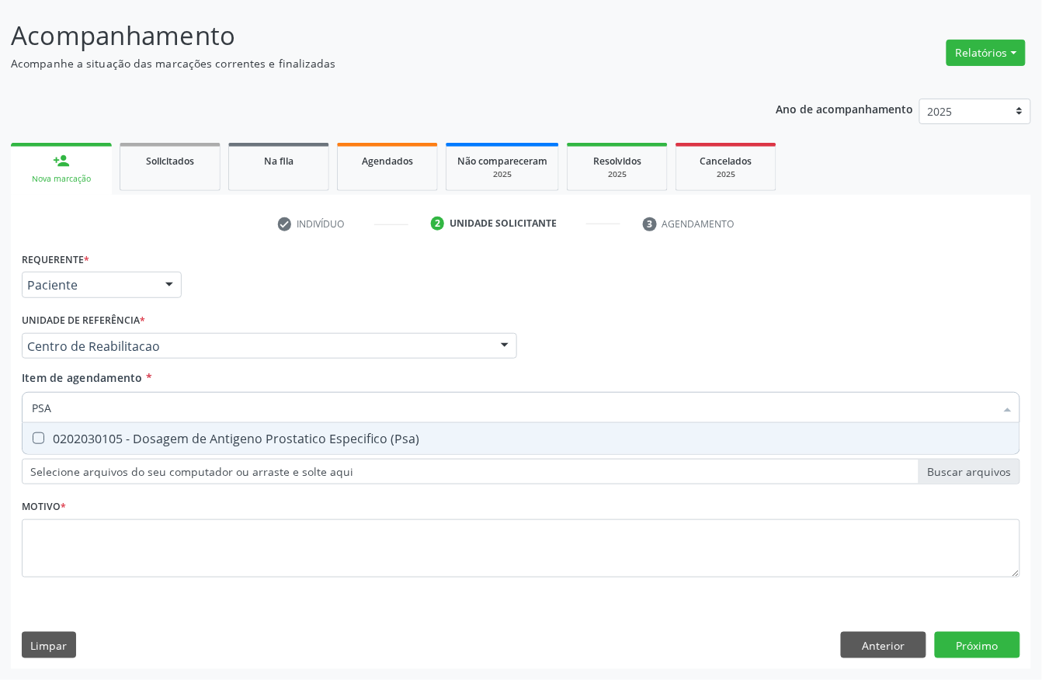
click at [75, 436] on div "0202030105 - Dosagem de Antigeno Prostatico Especifico (Psa)" at bounding box center [521, 438] width 978 height 12
checkbox \(Psa\) "true"
drag, startPoint x: 13, startPoint y: 401, endPoint x: 0, endPoint y: 395, distance: 14.6
click at [0, 398] on div "Acompanhamento Acompanhe a situação das marcações correntes e finalizadas Relat…" at bounding box center [521, 338] width 1042 height 684
type input "CREA"
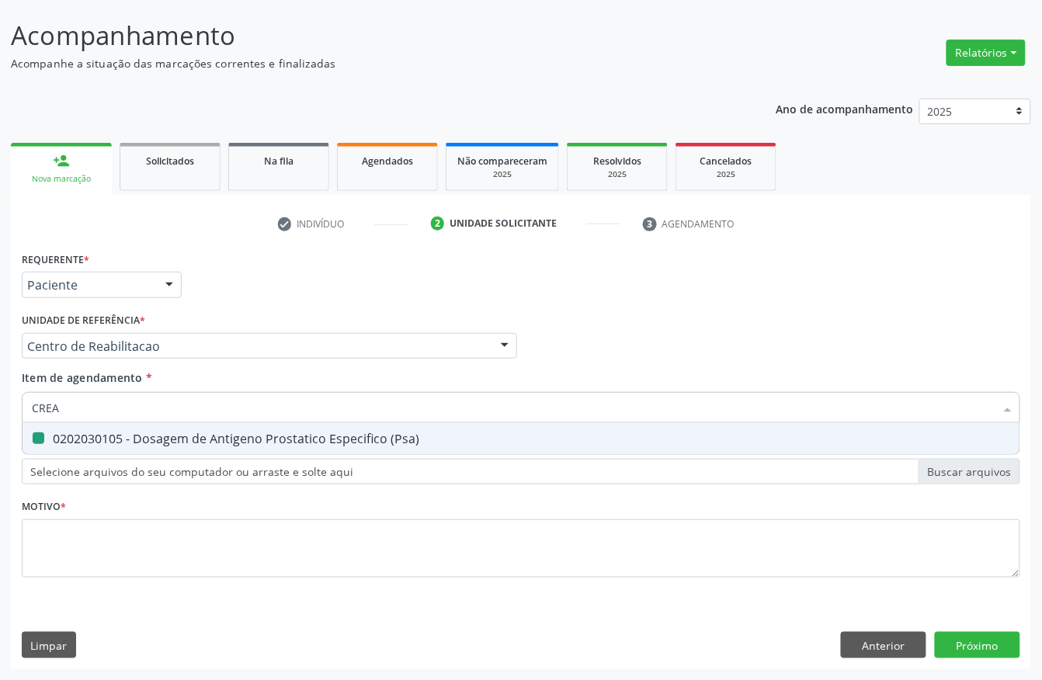
checkbox \(Psa\) "false"
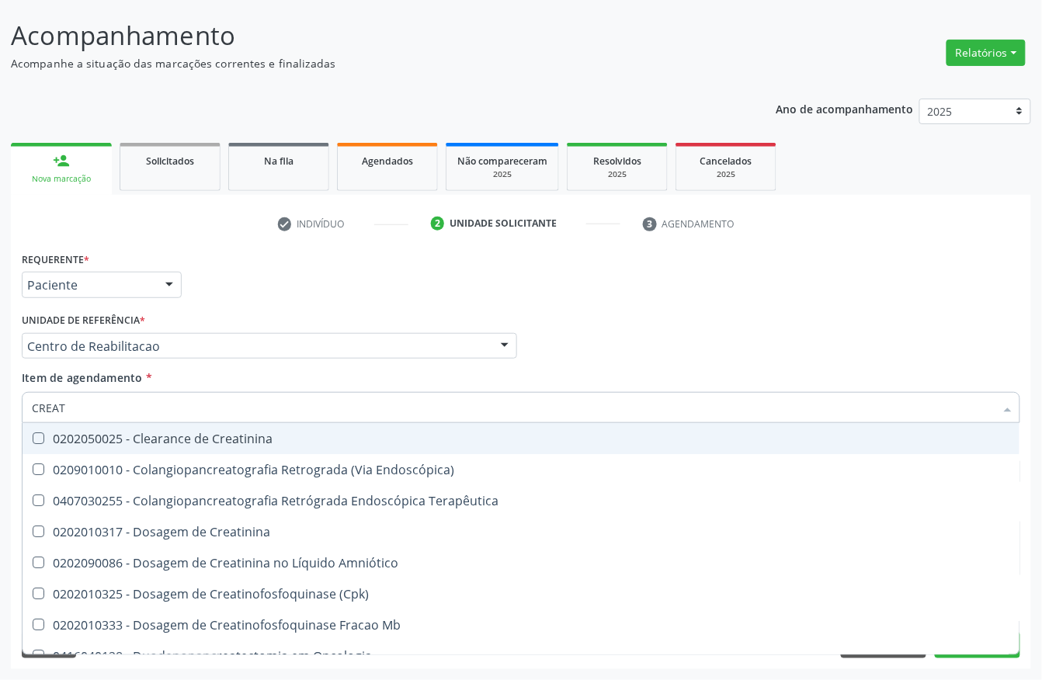
type input "CREATI"
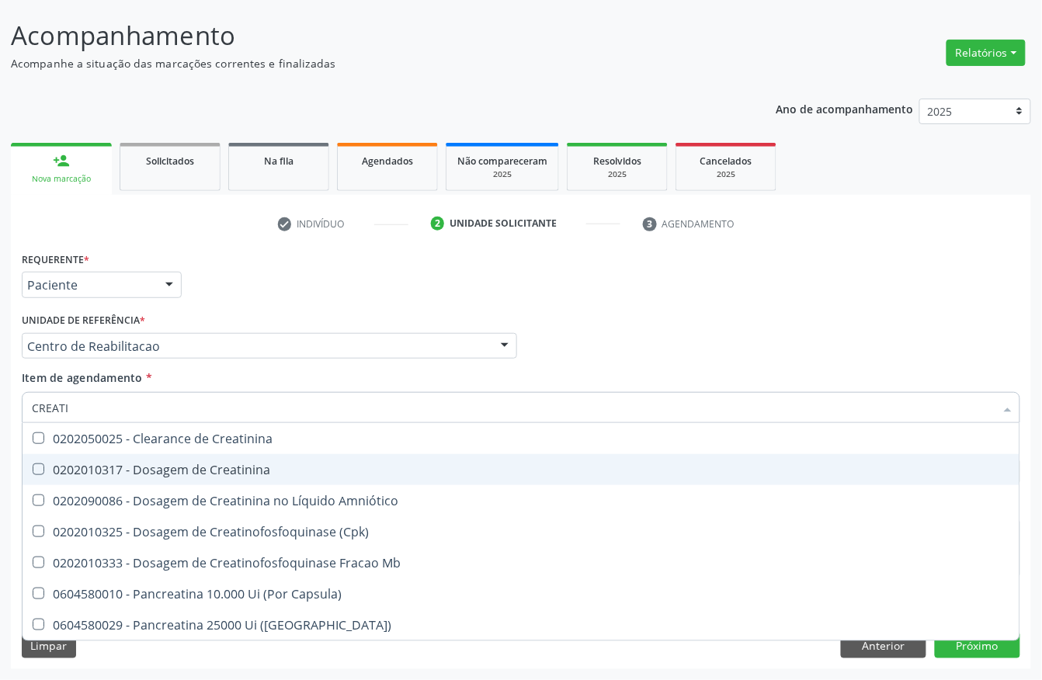
click at [156, 458] on span "0202010317 - Dosagem de Creatinina" at bounding box center [521, 469] width 997 height 31
checkbox Creatinina "true"
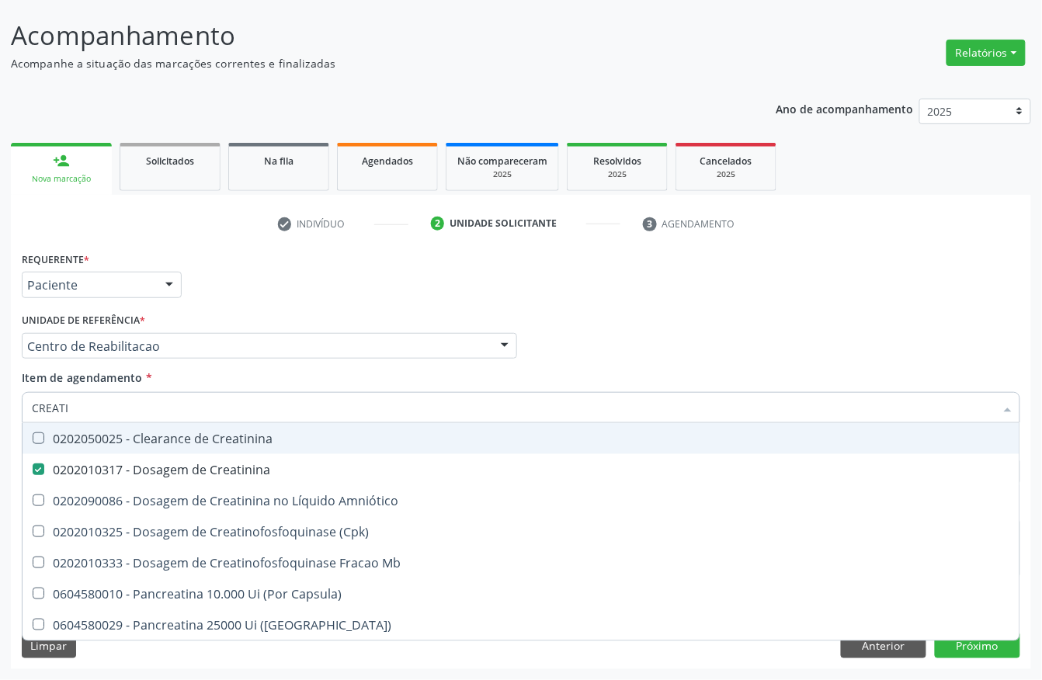
drag, startPoint x: 109, startPoint y: 410, endPoint x: 0, endPoint y: 410, distance: 109.5
click at [0, 410] on div "Acompanhamento Acompanhe a situação das marcações correntes e finalizadas Relat…" at bounding box center [521, 338] width 1042 height 684
type input "COLE"
checkbox Creatinina "false"
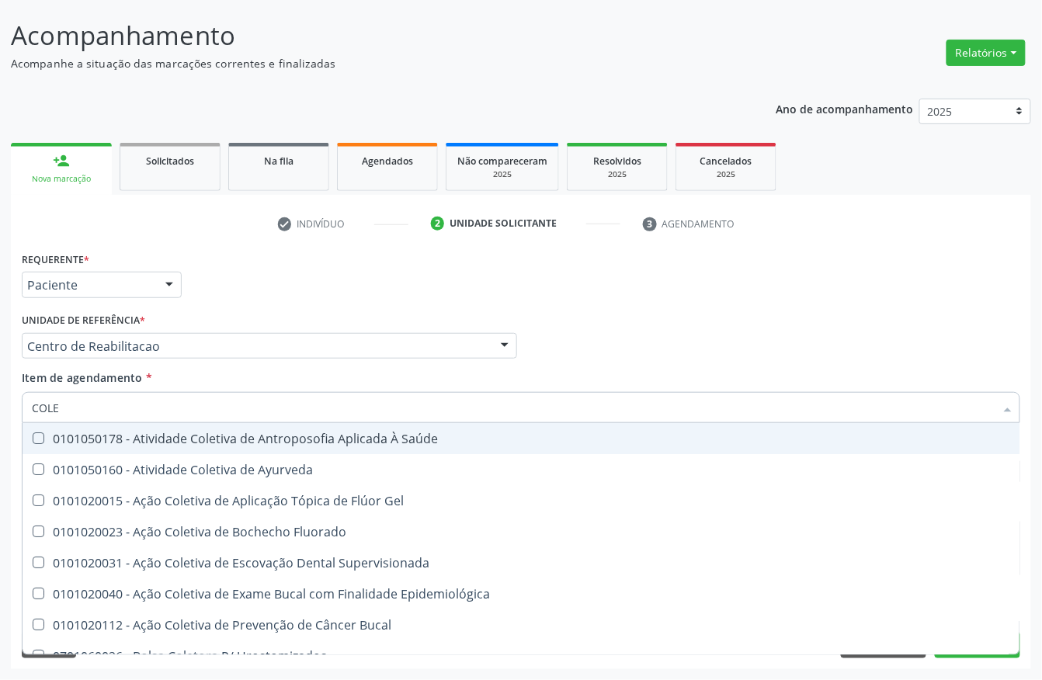
type input "COLES"
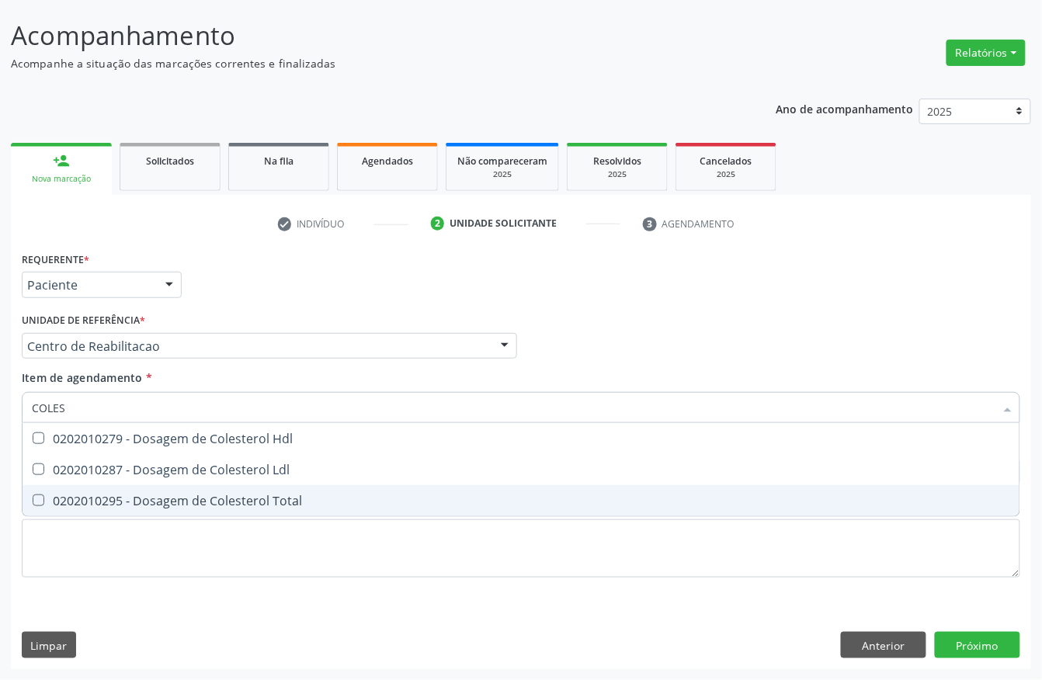
click at [45, 508] on span "0202010295 - Dosagem de Colesterol Total" at bounding box center [521, 500] width 997 height 31
checkbox Total "true"
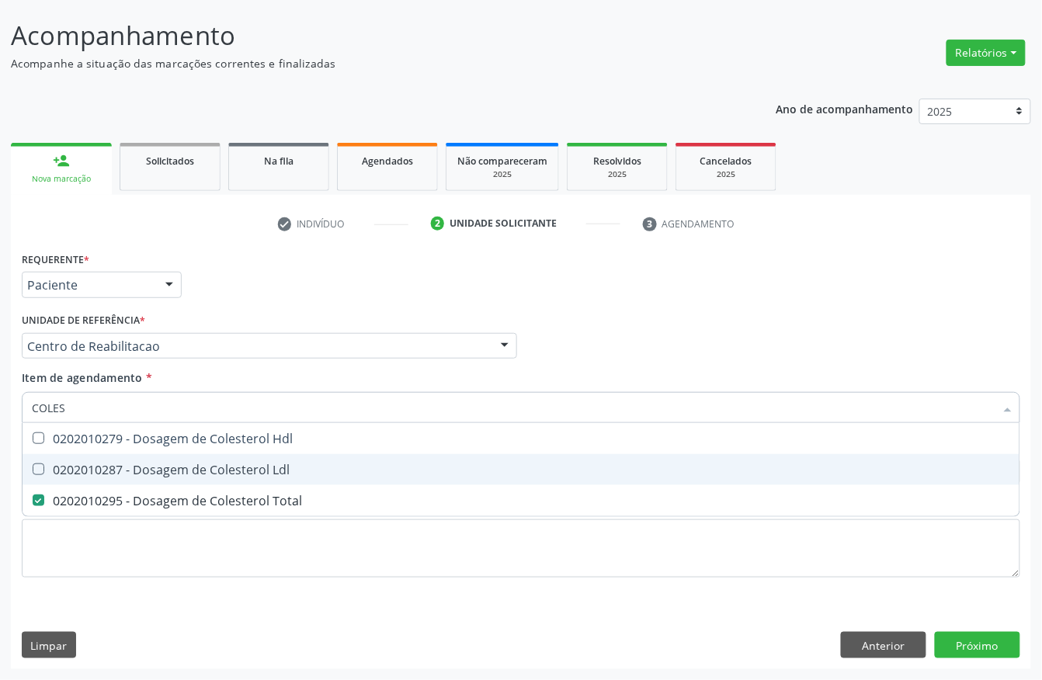
click at [54, 475] on div "0202010287 - Dosagem de Colesterol Ldl" at bounding box center [521, 470] width 978 height 12
checkbox Ldl "true"
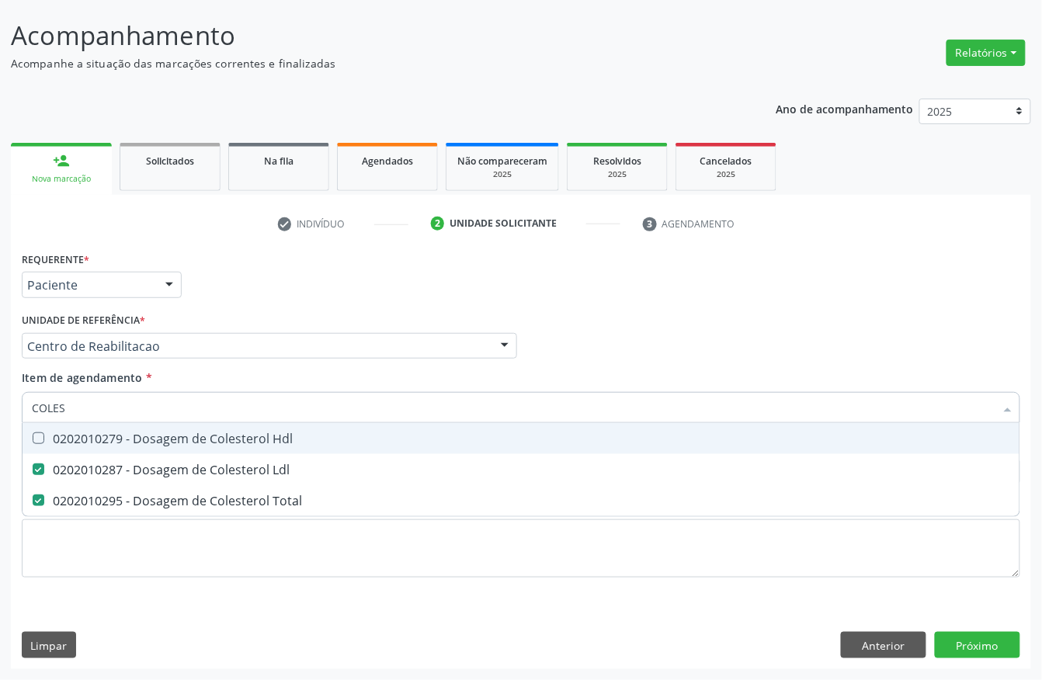
click at [66, 444] on div "0202010279 - Dosagem de Colesterol Hdl" at bounding box center [521, 438] width 978 height 12
checkbox Hdl "true"
drag, startPoint x: 115, startPoint y: 415, endPoint x: 0, endPoint y: 414, distance: 114.9
click at [0, 414] on div "Acompanhamento Acompanhe a situação das marcações correntes e finalizadas Relat…" at bounding box center [521, 338] width 1042 height 684
type input "C"
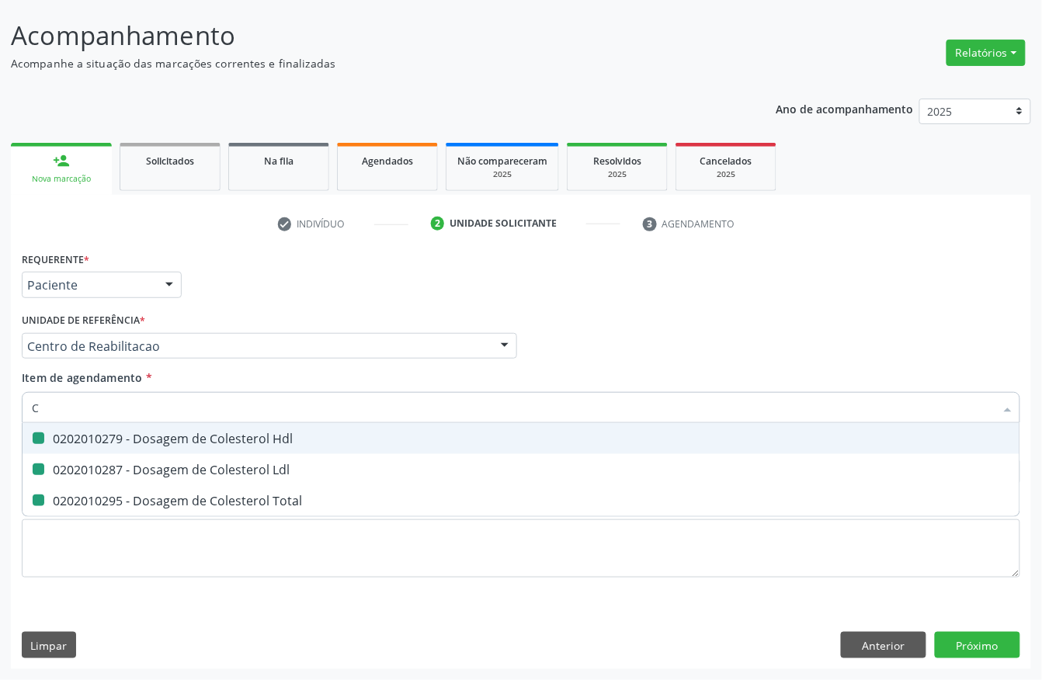
checkbox Hdl "false"
checkbox Ldl "false"
checkbox Total "false"
type input "UREIA"
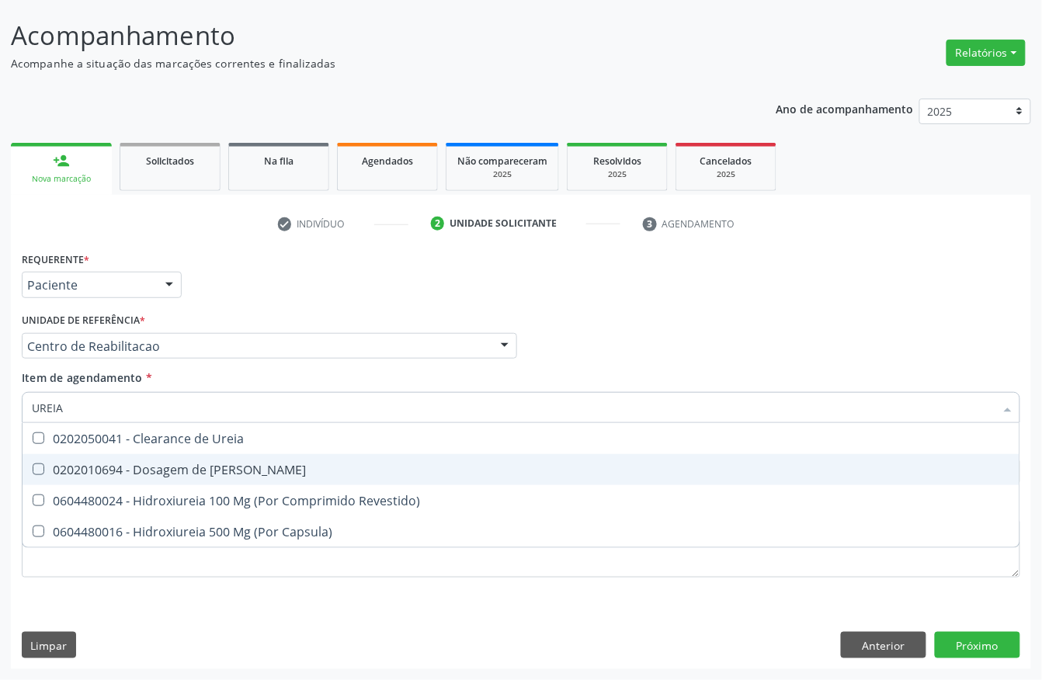
click at [227, 469] on div "0202010694 - Dosagem de [PERSON_NAME]" at bounding box center [521, 470] width 978 height 12
checkbox Ureia "true"
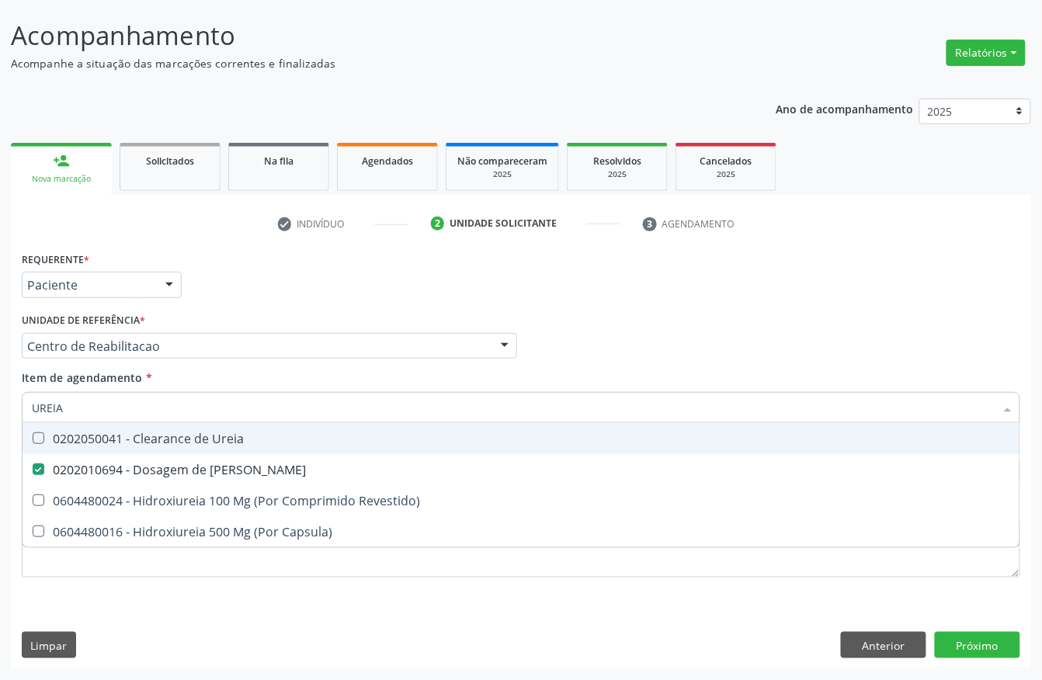
drag, startPoint x: 191, startPoint y: 417, endPoint x: 0, endPoint y: 430, distance: 191.5
click at [0, 427] on div "Acompanhamento Acompanhe a situação das marcações correntes e finalizadas Relat…" at bounding box center [521, 338] width 1042 height 684
type input "TG"
checkbox Ureia "false"
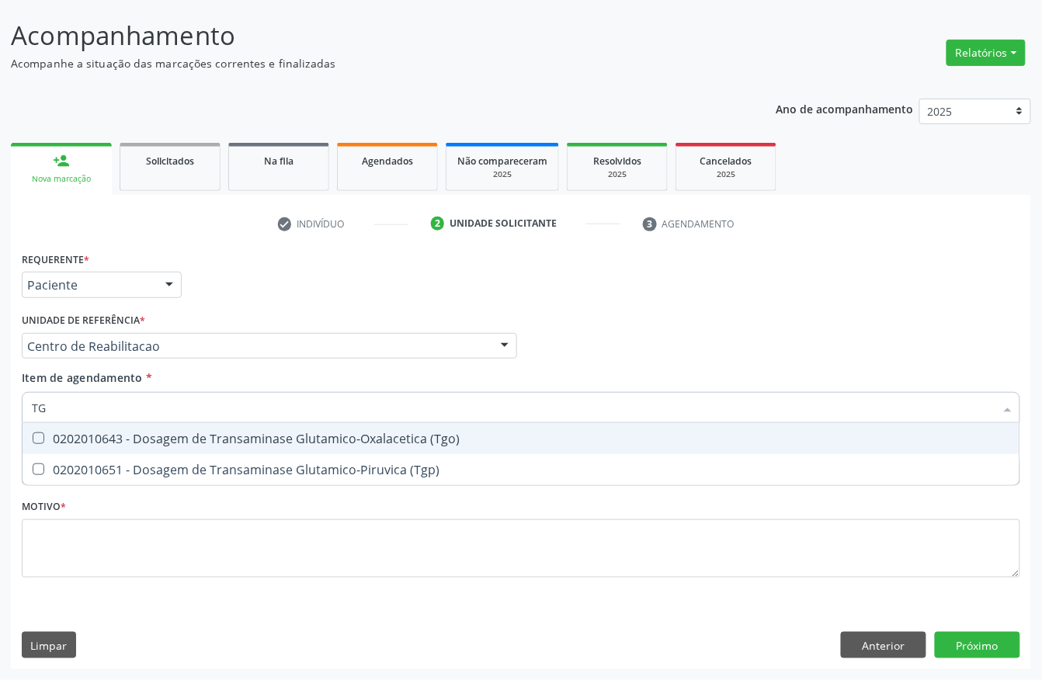
click at [28, 433] on div at bounding box center [29, 438] width 12 height 12
checkbox \(Tgo\) "true"
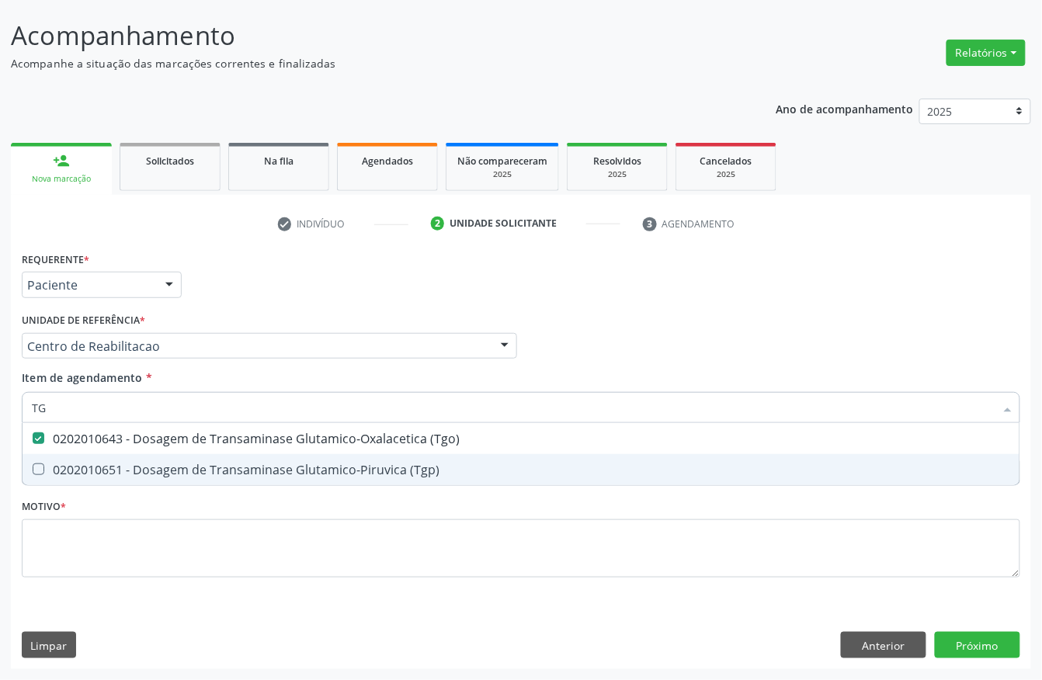
click at [36, 470] on \(Tgp\) at bounding box center [39, 470] width 12 height 12
click at [33, 470] on \(Tgp\) "checkbox" at bounding box center [28, 469] width 10 height 10
checkbox \(Tgp\) "true"
drag, startPoint x: 63, startPoint y: 401, endPoint x: 0, endPoint y: 401, distance: 62.9
click at [28, 401] on div "TG" at bounding box center [521, 407] width 999 height 31
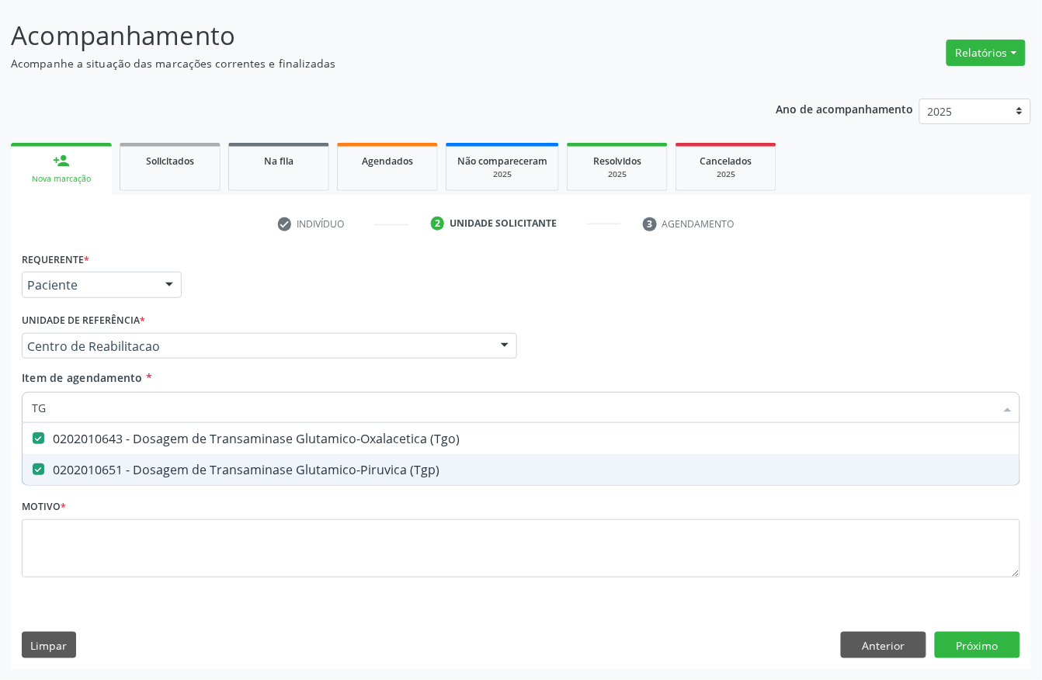
type input "TG"
click at [0, 401] on div "Acompanhamento Acompanhe a situação das marcações correntes e finalizadas Relat…" at bounding box center [521, 338] width 1042 height 684
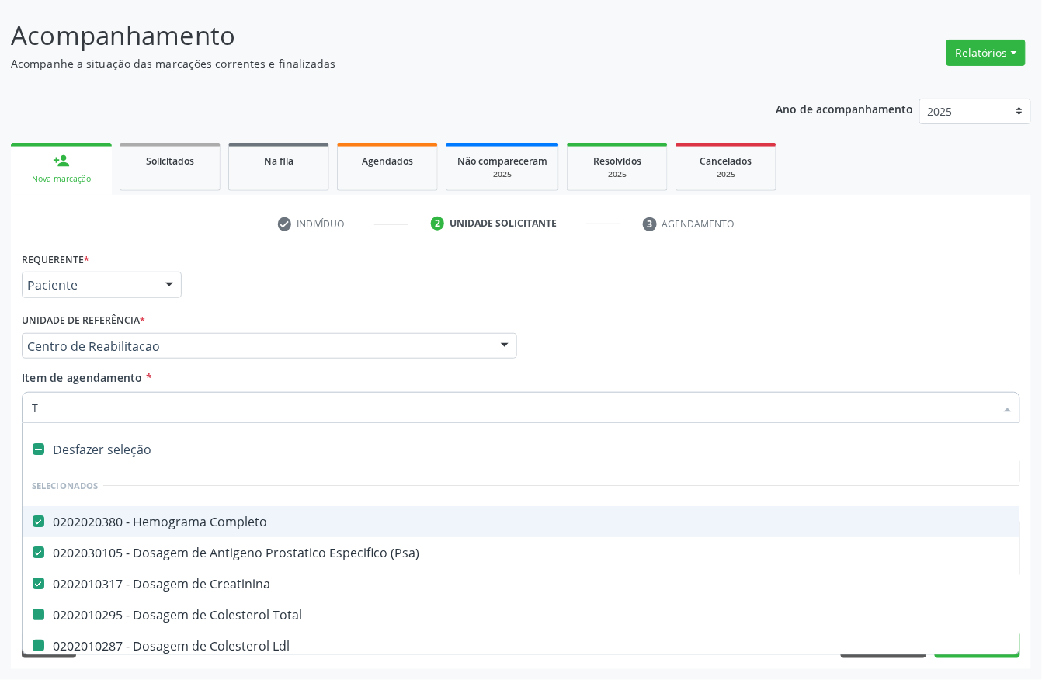
type input "TR"
checkbox Total "false"
checkbox Ldl "false"
checkbox Hdl "false"
checkbox Ureia "false"
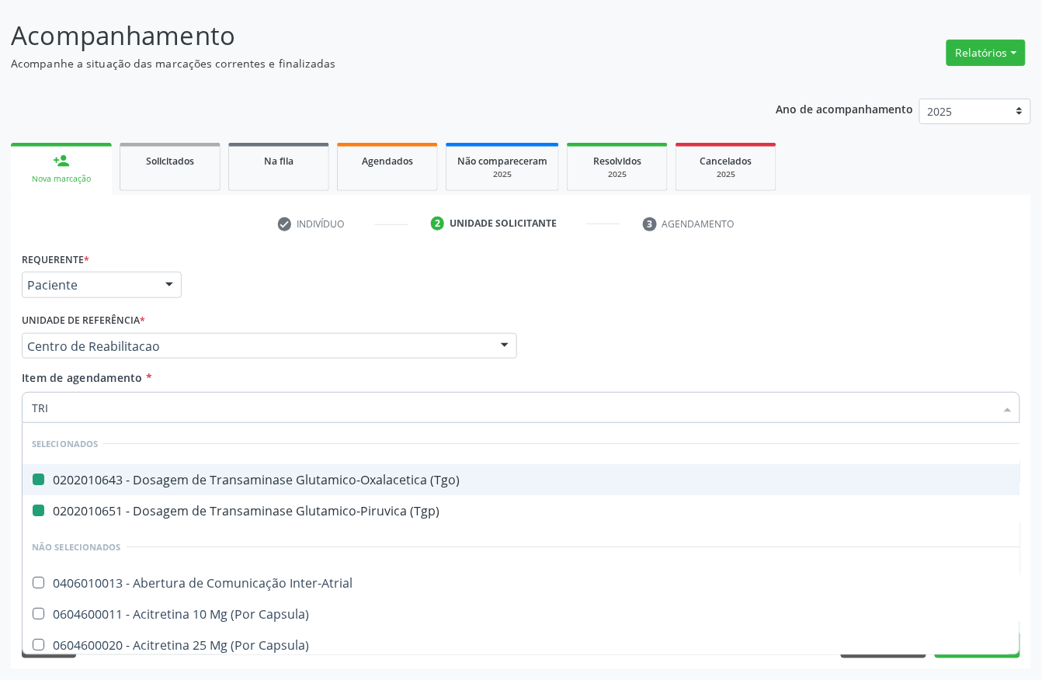
type input "TRIG"
checkbox \(Tgo\) "false"
checkbox \(Tgp\) "false"
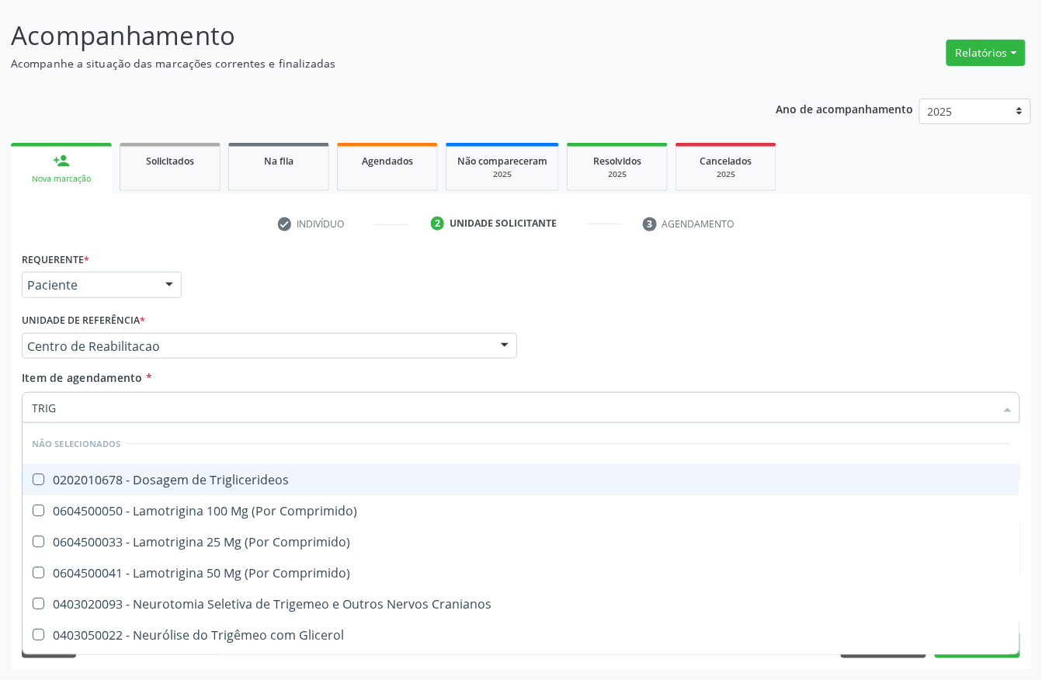
click at [70, 474] on div "0202010678 - Dosagem de Triglicerideos" at bounding box center [521, 480] width 978 height 12
checkbox Triglicerideos "true"
drag, startPoint x: 76, startPoint y: 405, endPoint x: 0, endPoint y: 391, distance: 77.2
click at [0, 391] on div "Acompanhamento Acompanhe a situação das marcações correntes e finalizadas Relat…" at bounding box center [521, 338] width 1042 height 684
type input "PARAS"
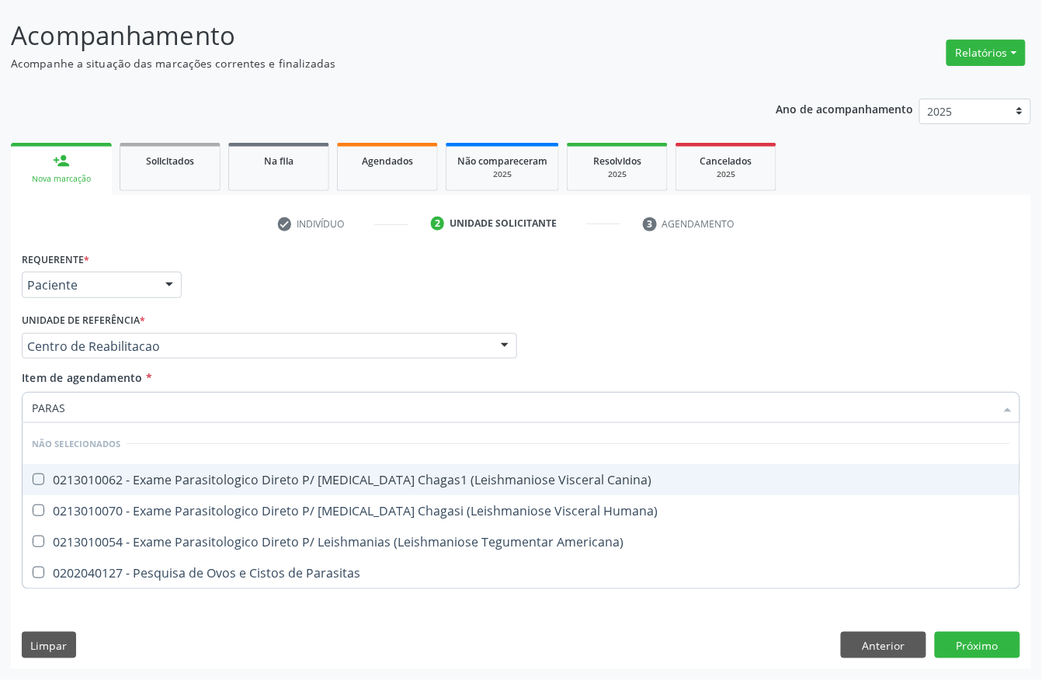
checkbox Canina\) "false"
checkbox Humana\) "false"
checkbox Americana\) "false"
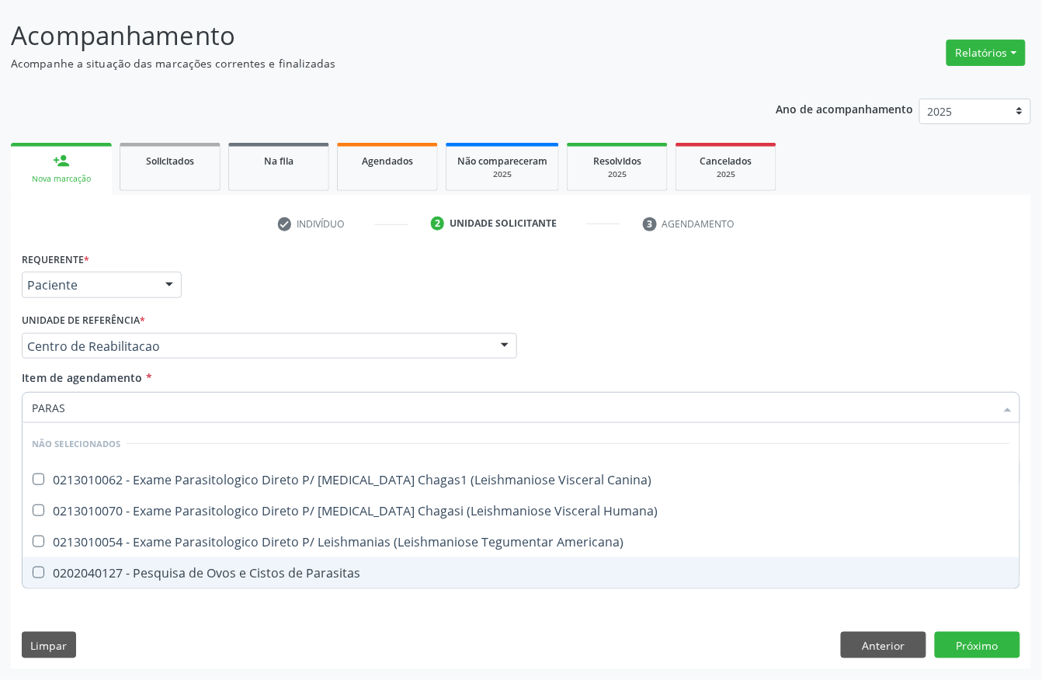
click at [43, 569] on Parasitas at bounding box center [39, 573] width 12 height 12
click at [33, 569] on Parasitas "checkbox" at bounding box center [28, 573] width 10 height 10
checkbox Parasitas "true"
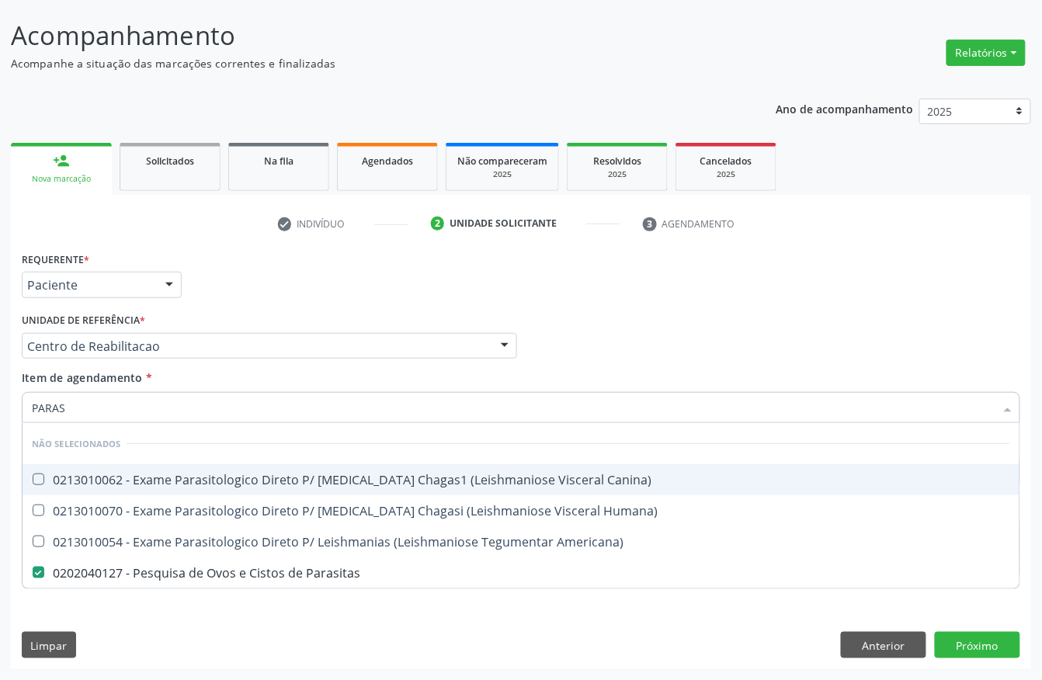
drag, startPoint x: 95, startPoint y: 402, endPoint x: 0, endPoint y: 401, distance: 94.7
click at [0, 401] on div "Acompanhamento Acompanhe a situação das marcações correntes e finalizadas Relat…" at bounding box center [521, 338] width 1042 height 684
type input "[MEDICAL_DATA]"
checkbox Canina\) "false"
checkbox Humana\) "false"
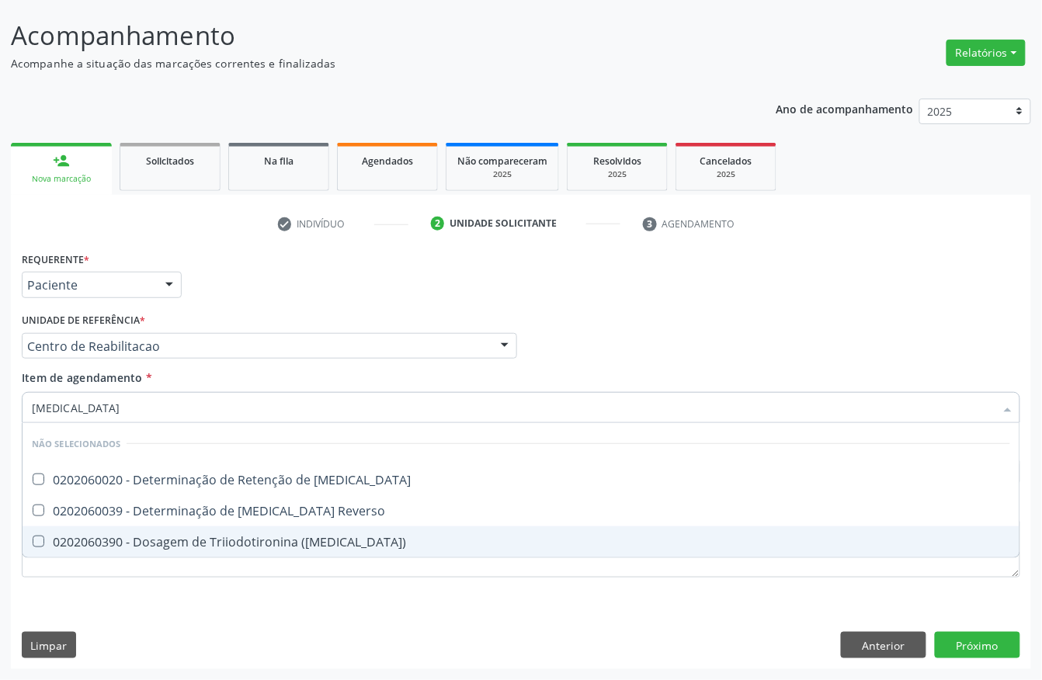
click at [73, 544] on div "0202060390 - Dosagem de Triiodotironina ([MEDICAL_DATA])" at bounding box center [521, 542] width 978 height 12
checkbox \(T3\) "true"
type input "T4"
checkbox T3 "false"
checkbox Reverso "false"
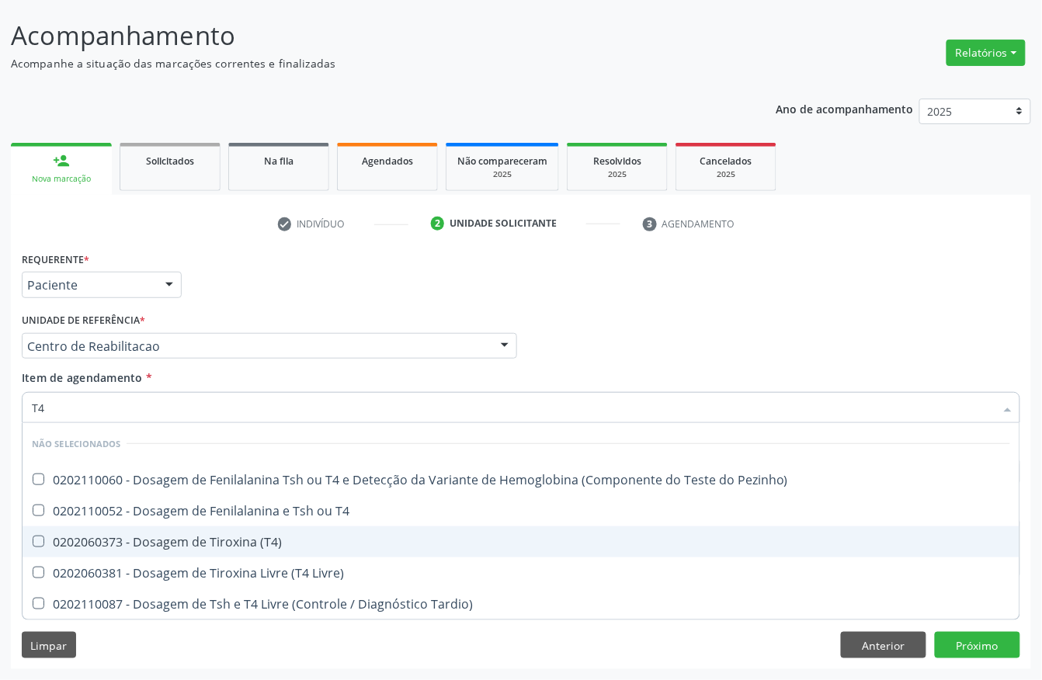
click at [228, 544] on div "0202060373 - Dosagem de Tiroxina (T4)" at bounding box center [521, 542] width 978 height 12
checkbox \(T4\) "true"
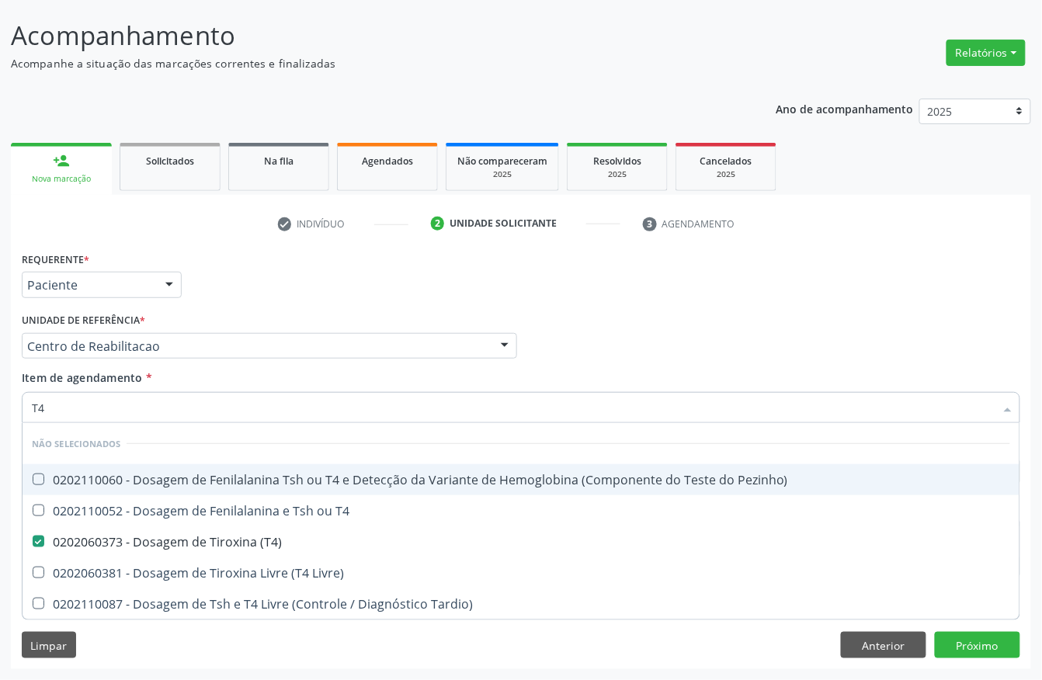
click at [180, 404] on input "T4" at bounding box center [513, 407] width 963 height 31
type input "T"
checkbox Pezinho\) "true"
checkbox T4 "true"
checkbox Livre\) "true"
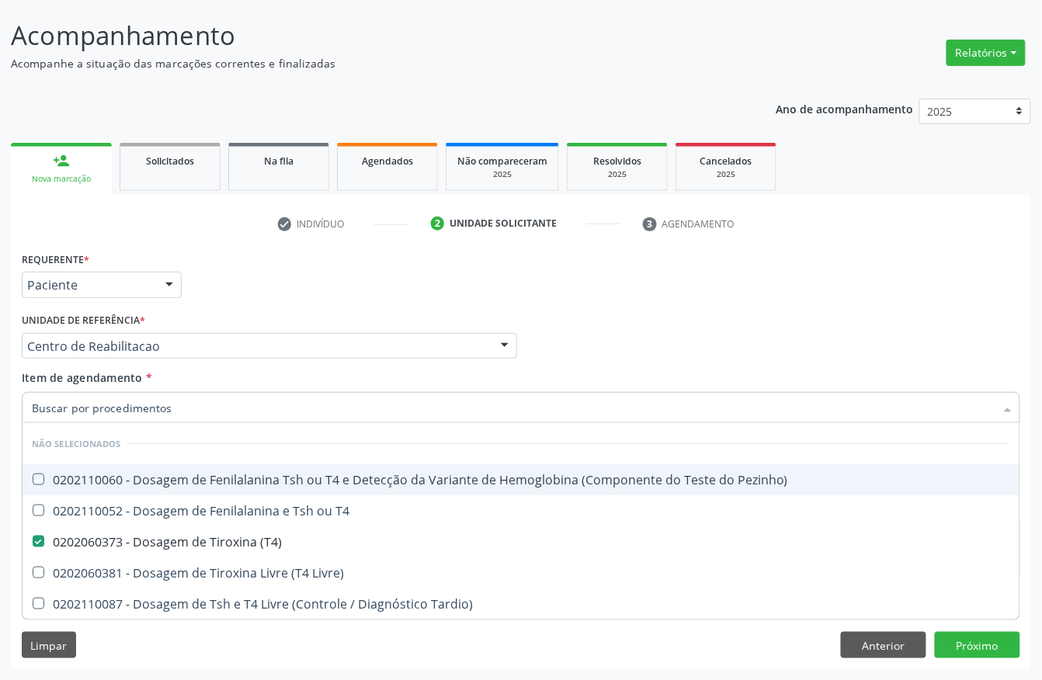
checkbox Tardio\) "true"
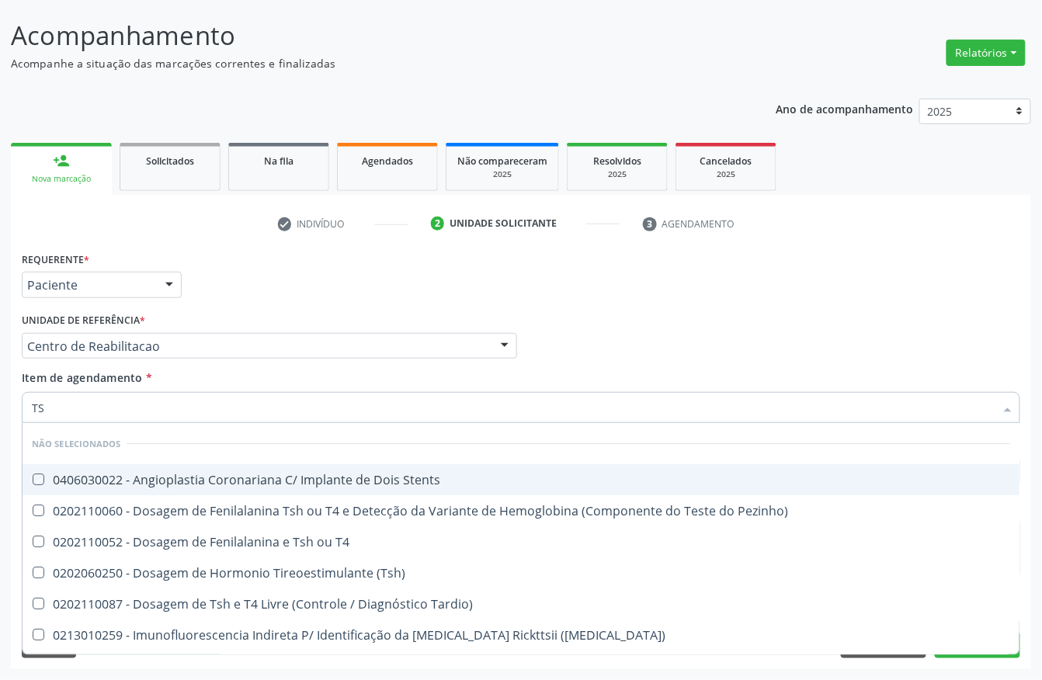
type input "TSH"
checkbox Stents "false"
checkbox Pezinho\) "false"
checkbox T4 "false"
checkbox \(Tsh\) "false"
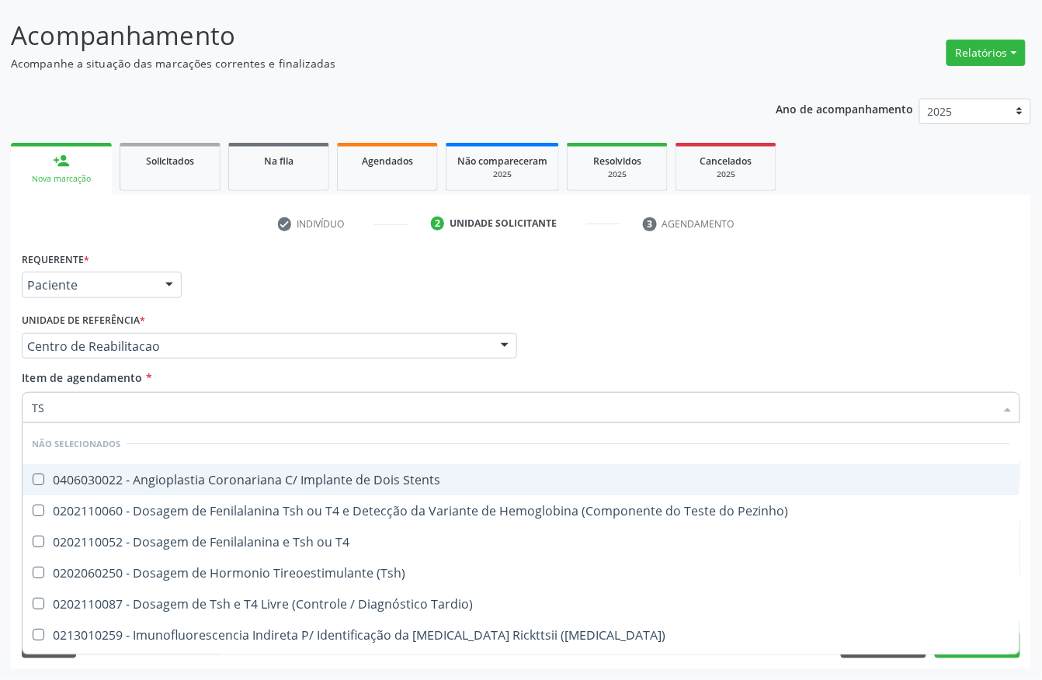
checkbox Tardio\) "false"
checkbox Maculosa\) "false"
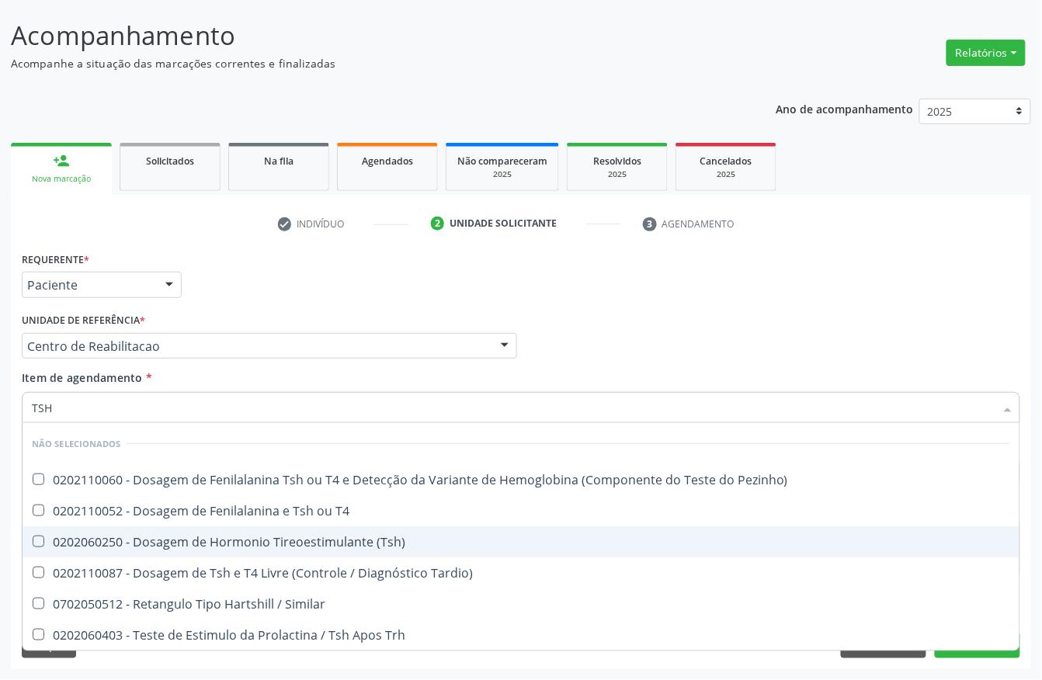
click at [147, 530] on span "0202060250 - Dosagem de Hormonio Tireoestimulante (Tsh)" at bounding box center [521, 541] width 997 height 31
checkbox \(Tsh\) "true"
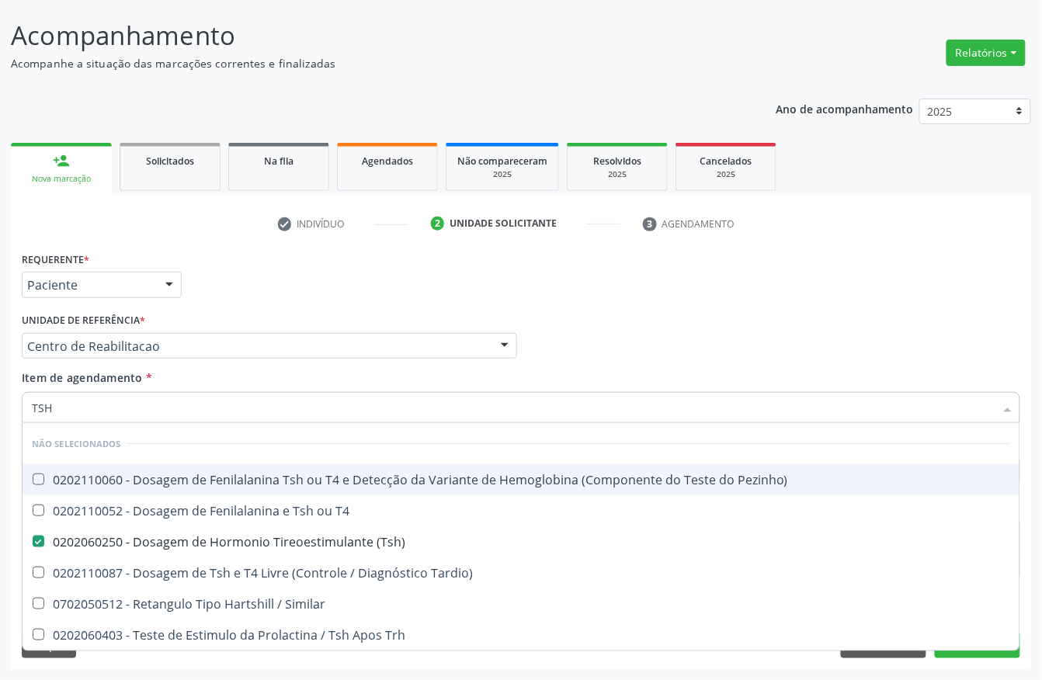
click at [100, 418] on input "TSH" at bounding box center [513, 407] width 963 height 31
type input "URI"
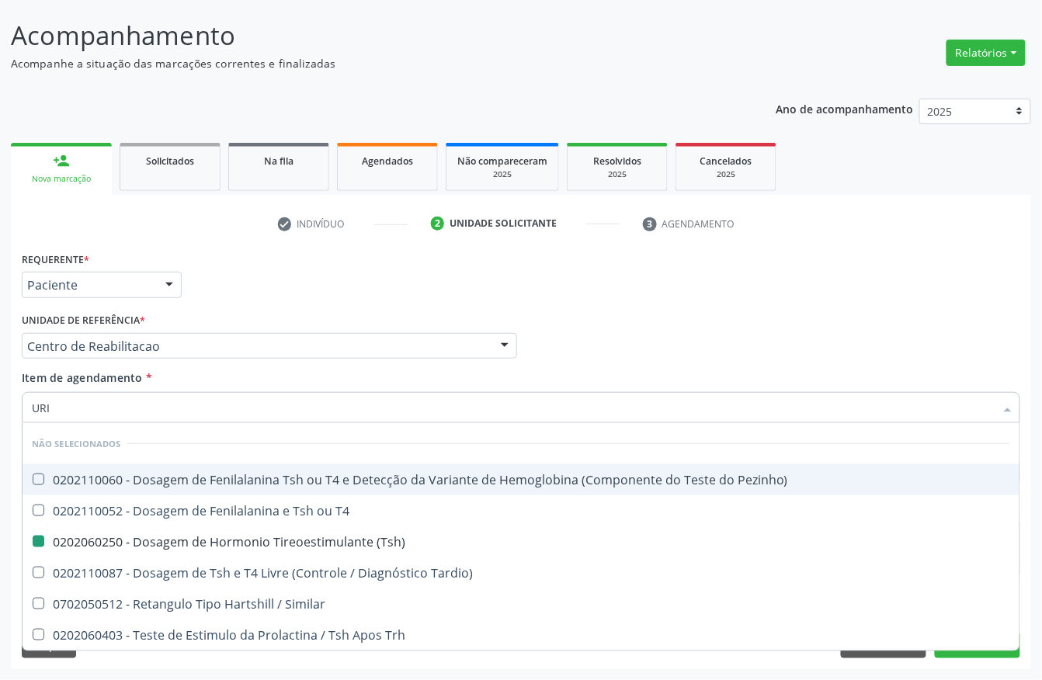
checkbox Pezinho\) "false"
checkbox \(Tsh\) "false"
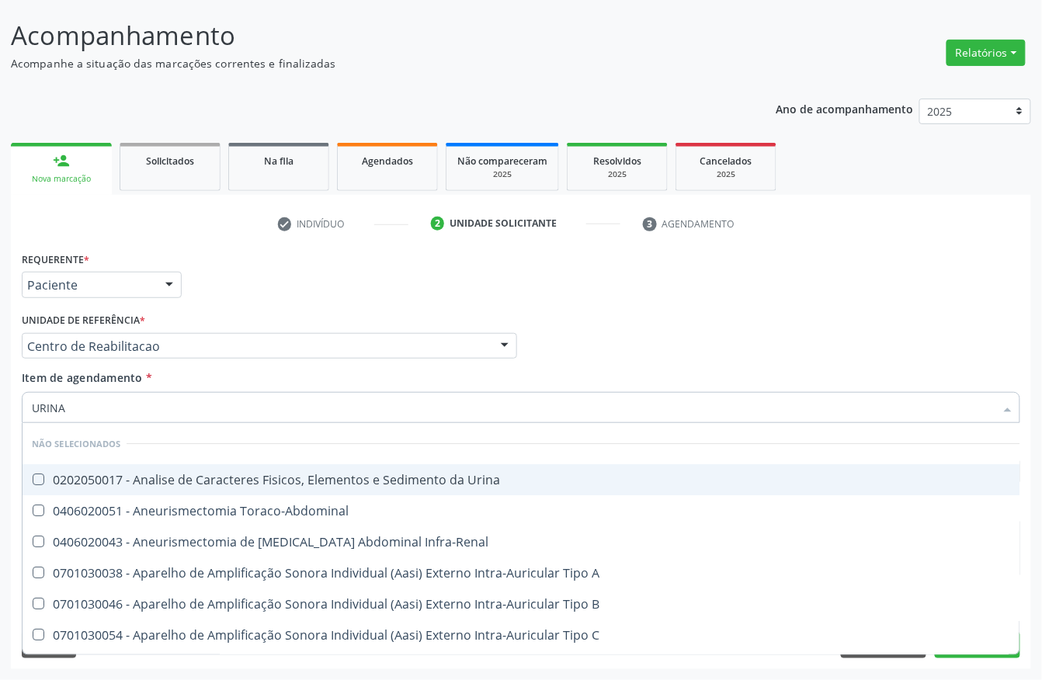
type input "URINA"
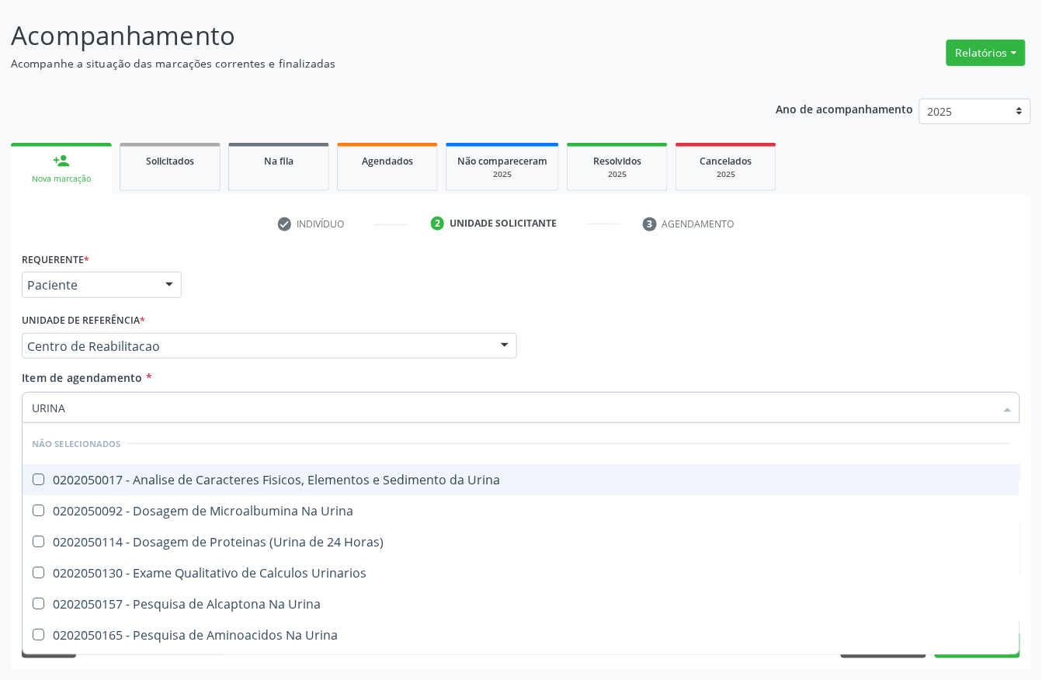
click at [240, 477] on div "0202050017 - Analise de Caracteres Fisicos, Elementos e Sedimento da Urina" at bounding box center [521, 480] width 978 height 12
checkbox Urina "true"
click at [219, 412] on input "URINA" at bounding box center [513, 407] width 963 height 31
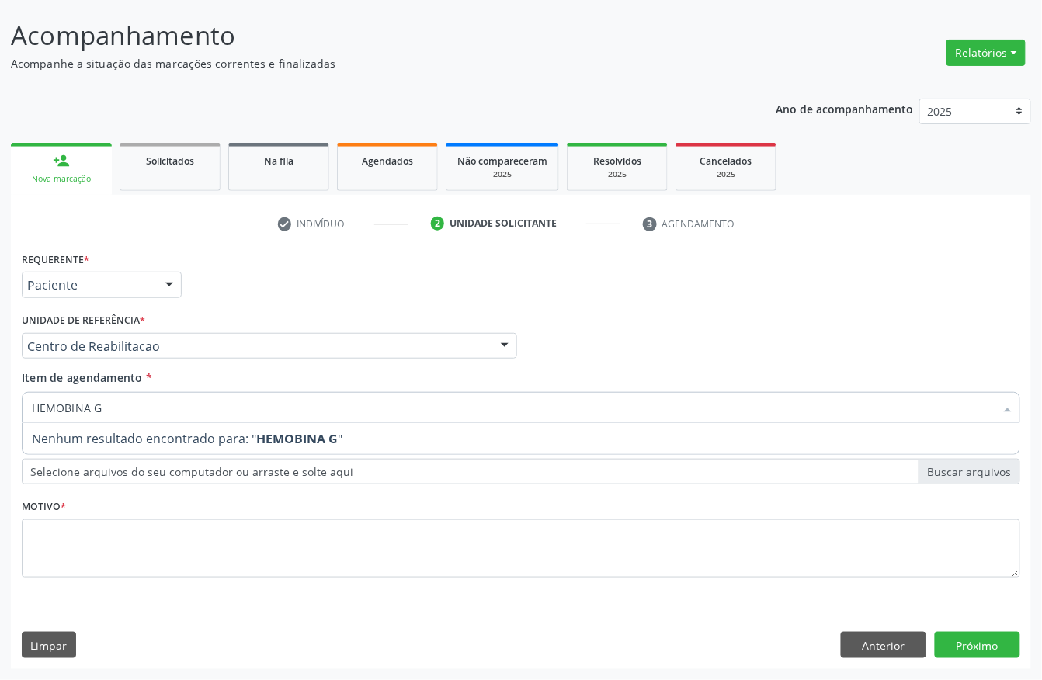
click at [57, 405] on input "HEMOBINA G" at bounding box center [513, 407] width 963 height 31
click at [138, 414] on input "HEGLOBINA G" at bounding box center [513, 407] width 963 height 31
click at [42, 411] on input "HEGLOBINA G" at bounding box center [513, 407] width 963 height 31
type input "HEMOGLOBINA G"
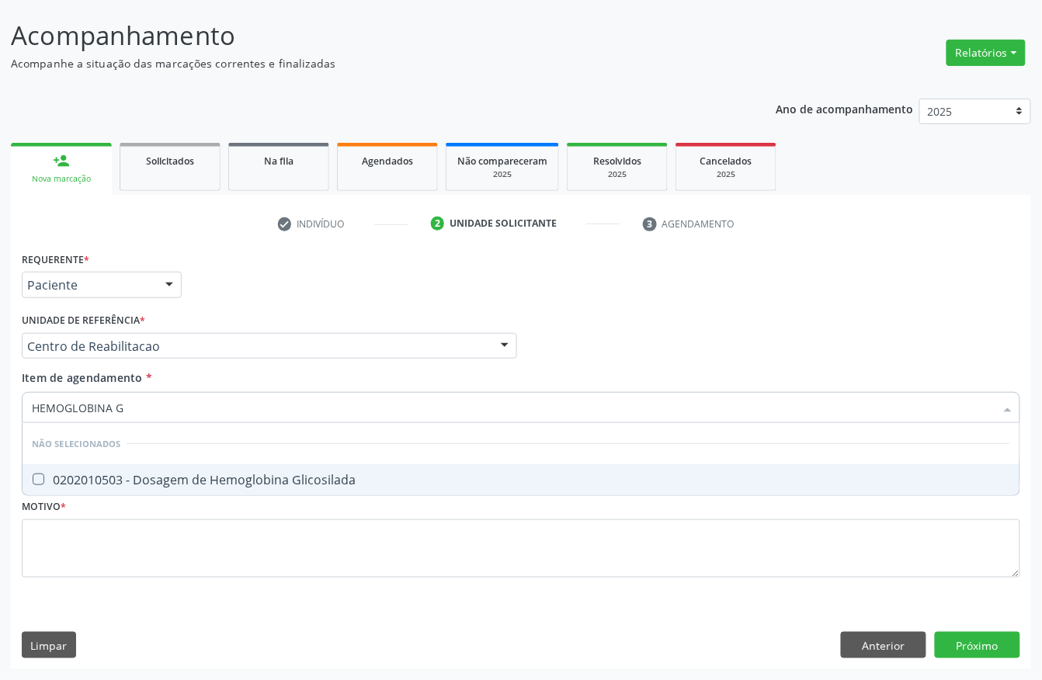
click at [214, 474] on div "0202010503 - Dosagem de Hemoglobina Glicosilada" at bounding box center [521, 480] width 978 height 12
checkbox Glicosilada "true"
click at [205, 410] on input "HEMOGLOBINA G" at bounding box center [513, 407] width 963 height 31
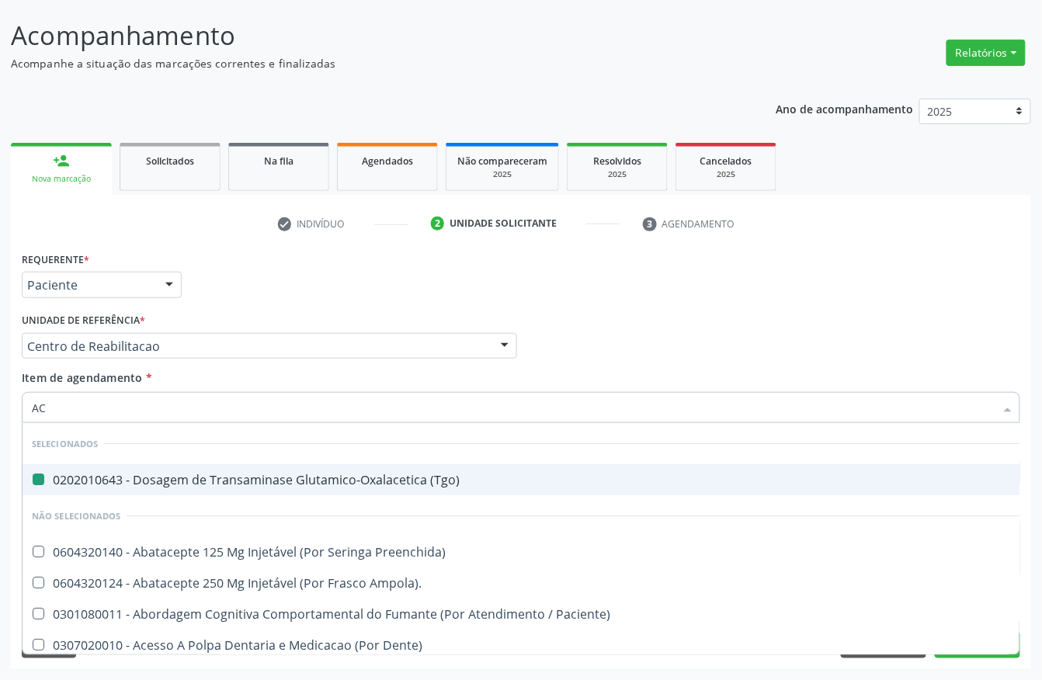
type input "ACI"
checkbox \(Tgo\) "false"
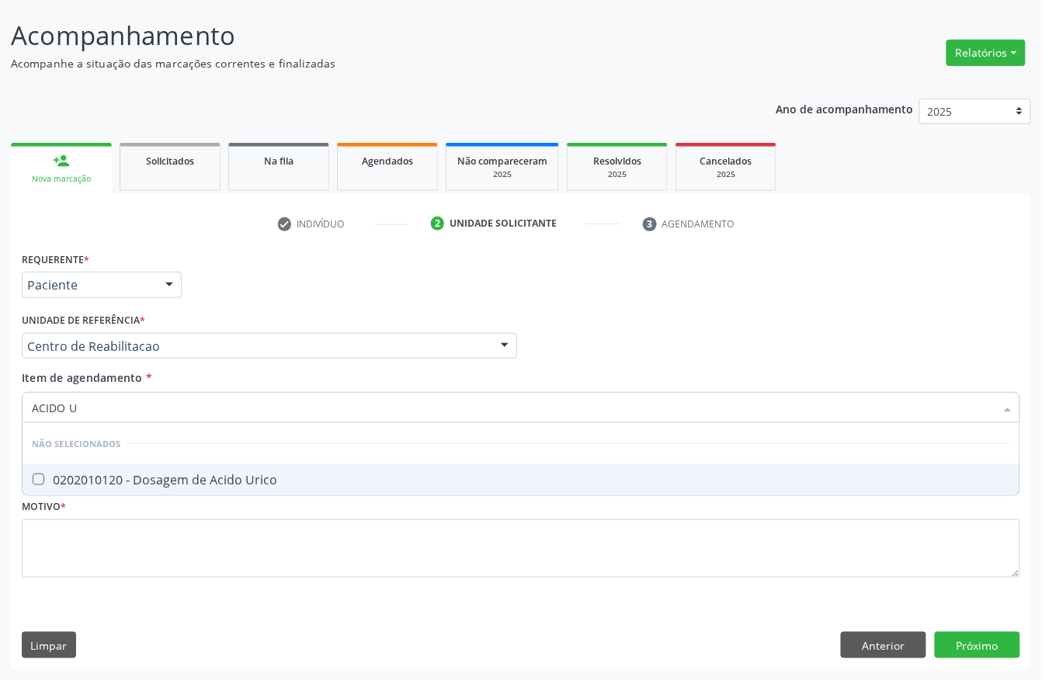
type input "ACIDO U"
click at [165, 474] on div "0202010120 - Dosagem de Acido Urico" at bounding box center [521, 480] width 978 height 12
checkbox Urico "true"
click at [161, 405] on input "ACIDO U" at bounding box center [513, 407] width 963 height 31
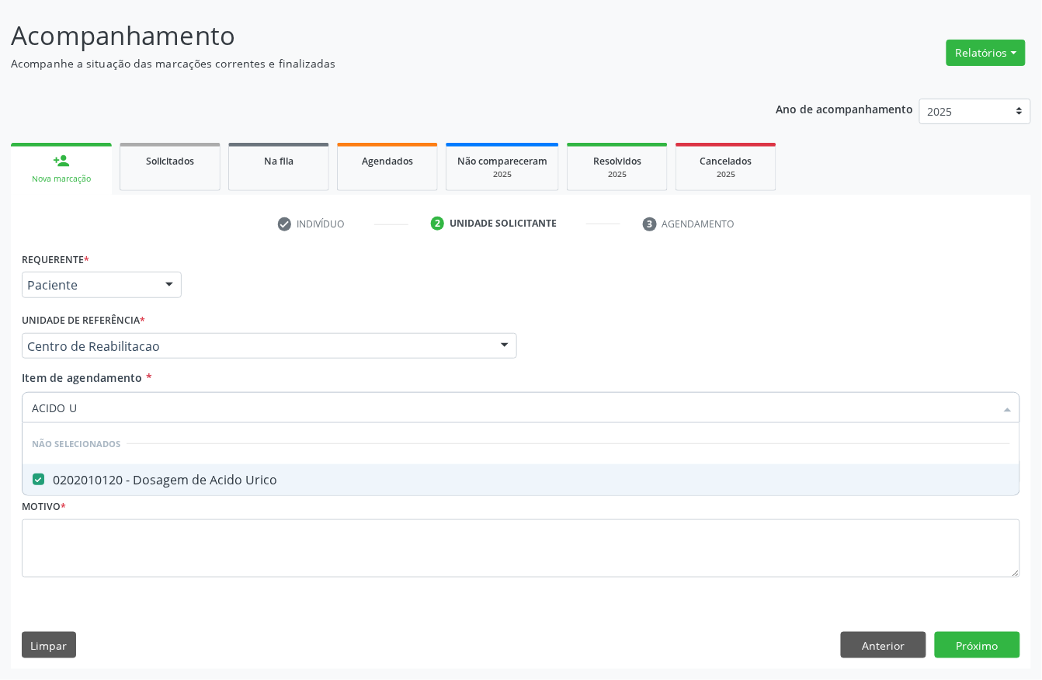
click at [161, 405] on input "ACIDO U" at bounding box center [513, 407] width 963 height 31
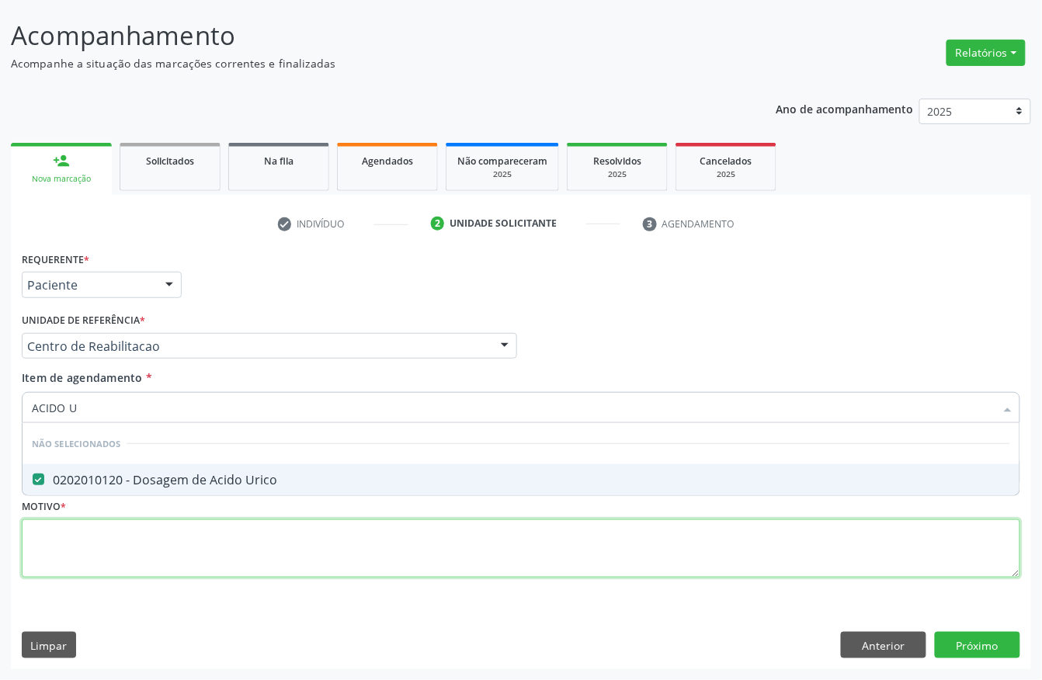
click at [56, 557] on div "Requerente * Paciente Profissional de Saúde Paciente Nenhum resultado encontrad…" at bounding box center [521, 424] width 999 height 352
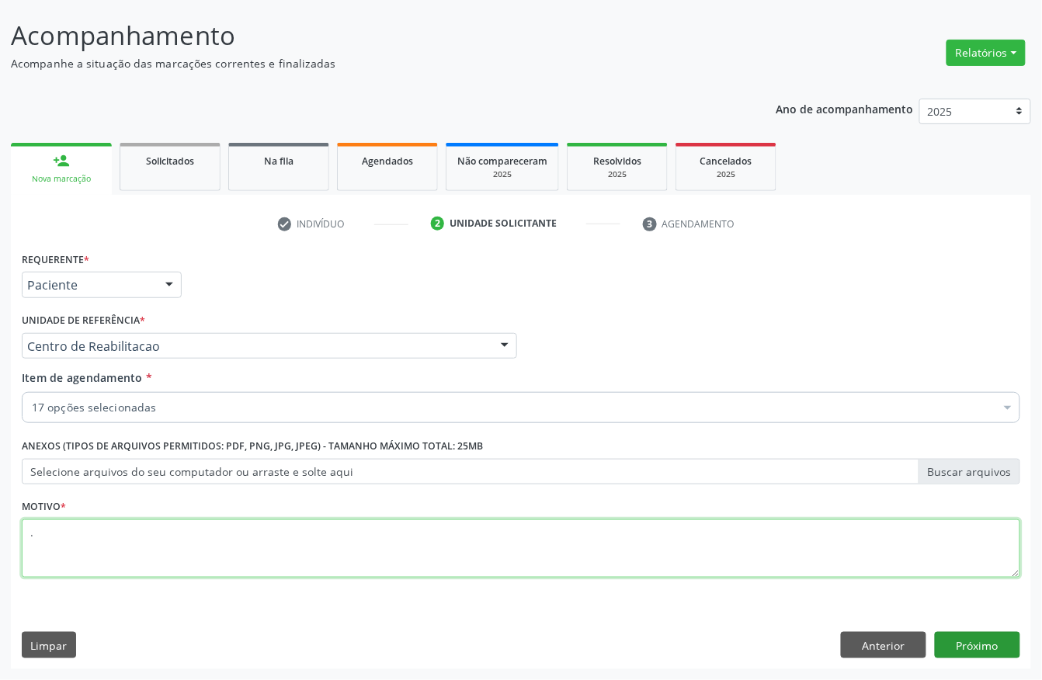
type textarea "."
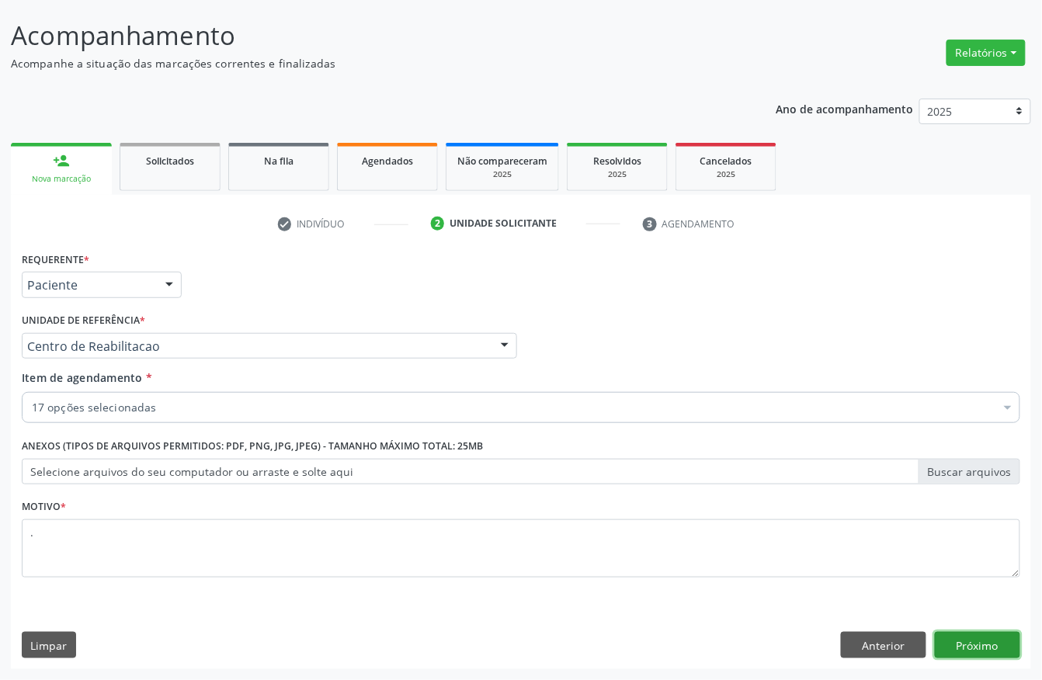
click at [994, 640] on button "Próximo" at bounding box center [977, 645] width 85 height 26
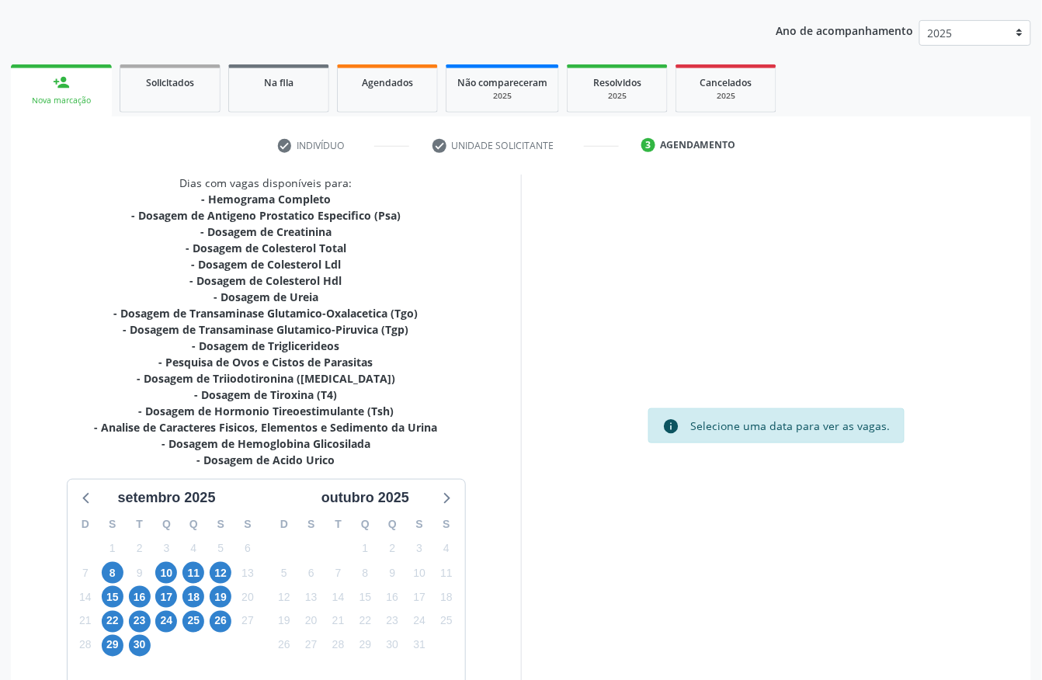
scroll to position [258, 0]
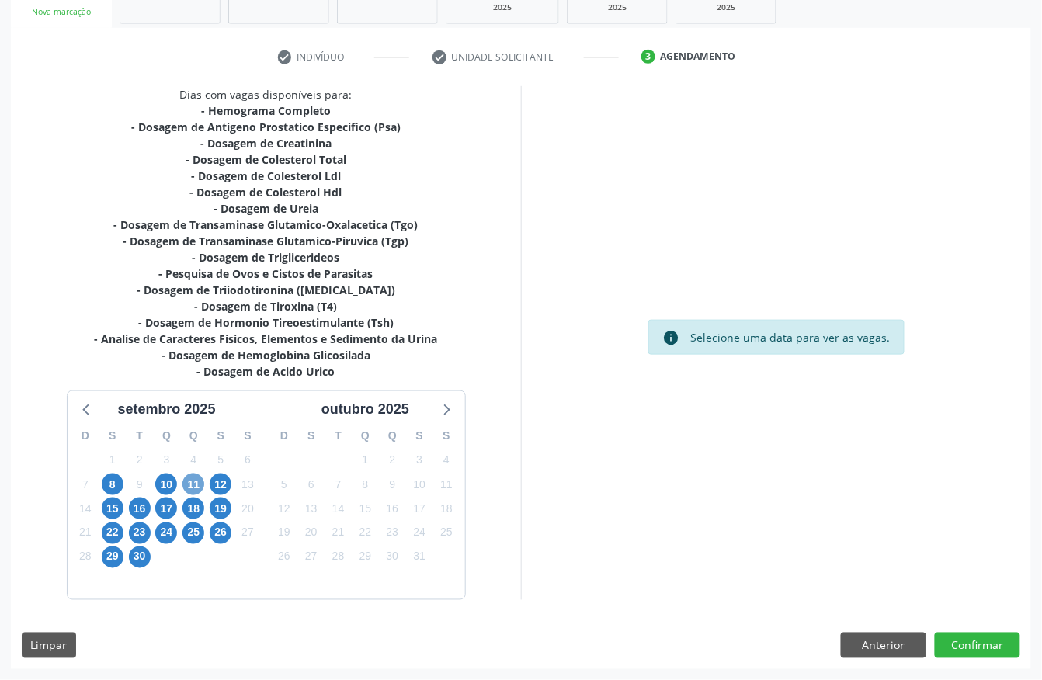
click at [191, 481] on span "11" at bounding box center [193, 485] width 22 height 22
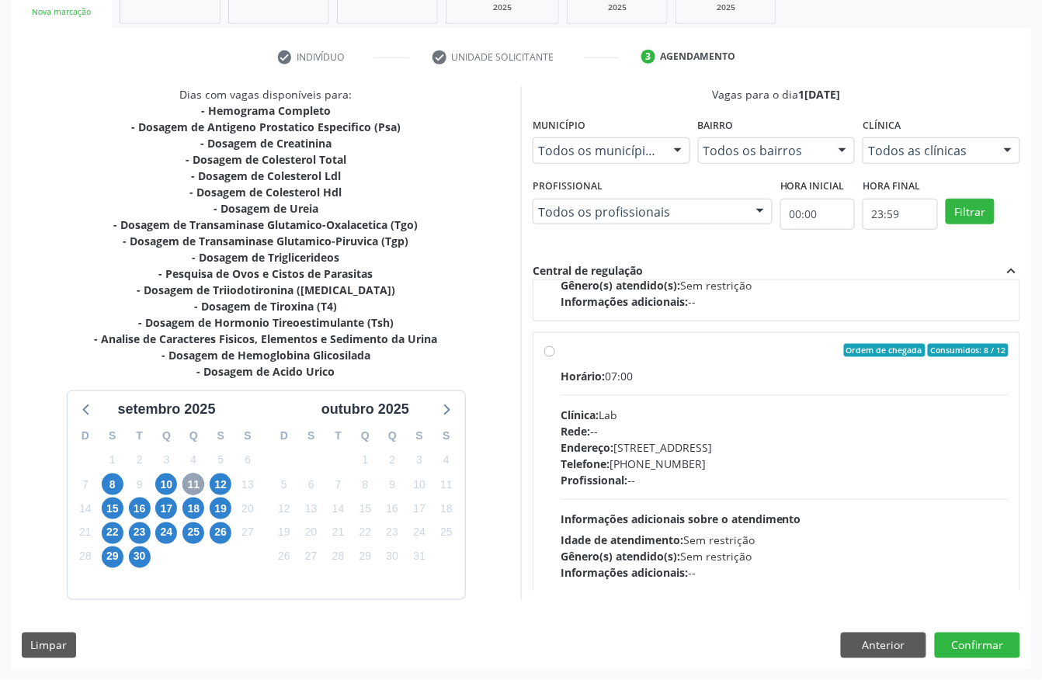
scroll to position [246, 0]
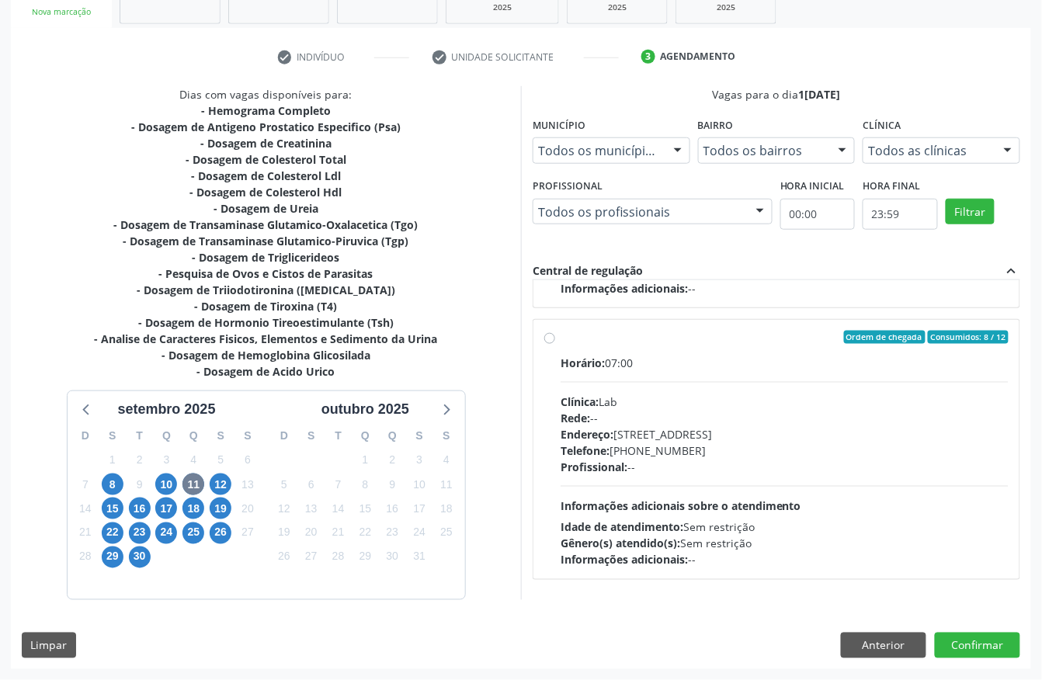
click at [210, 488] on div "12" at bounding box center [221, 485] width 22 height 24
click at [213, 486] on span "12" at bounding box center [221, 485] width 22 height 22
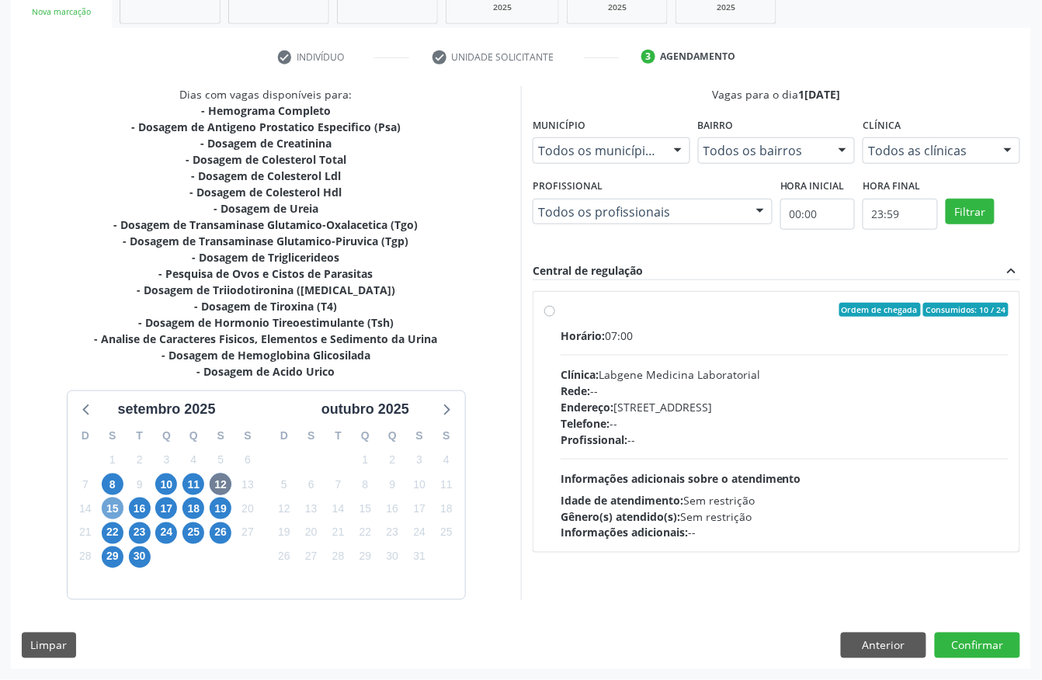
click at [115, 506] on span "15" at bounding box center [113, 509] width 22 height 22
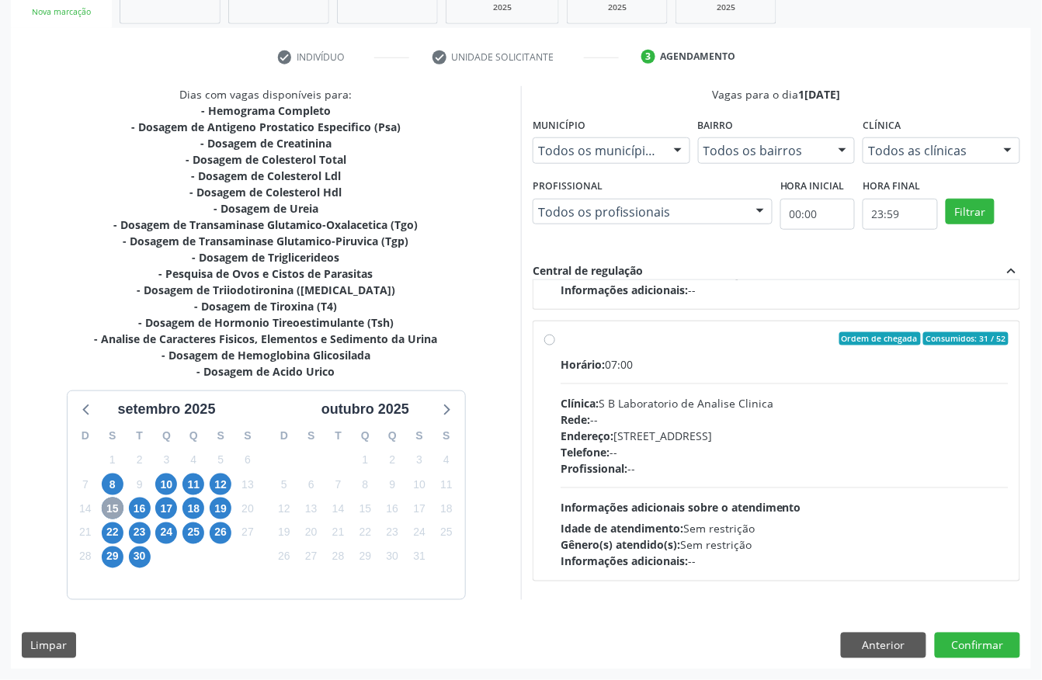
scroll to position [311, 0]
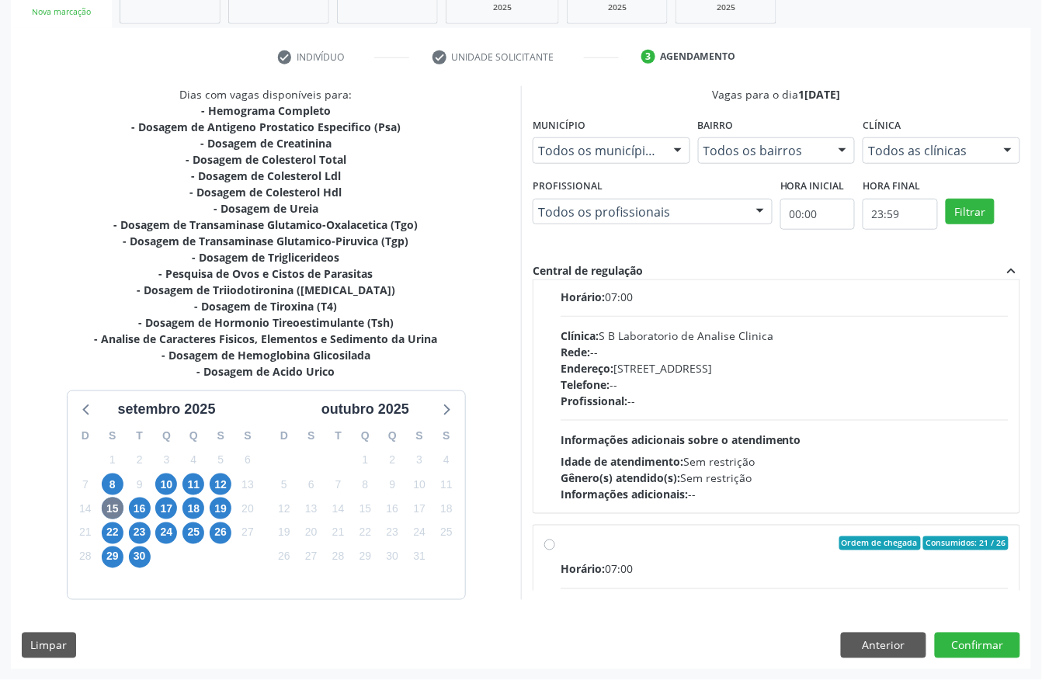
click at [733, 320] on div "Horário: 07:00 Clínica: S B Laboratorio de Analise Clinica Rede: -- Endereço: […" at bounding box center [785, 396] width 448 height 214
click at [555, 279] on input "Ordem de chegada Consumidos: 31 / 52 Horário: 07:00 Clínica: S B Laboratorio de…" at bounding box center [549, 272] width 11 height 14
radio input "true"
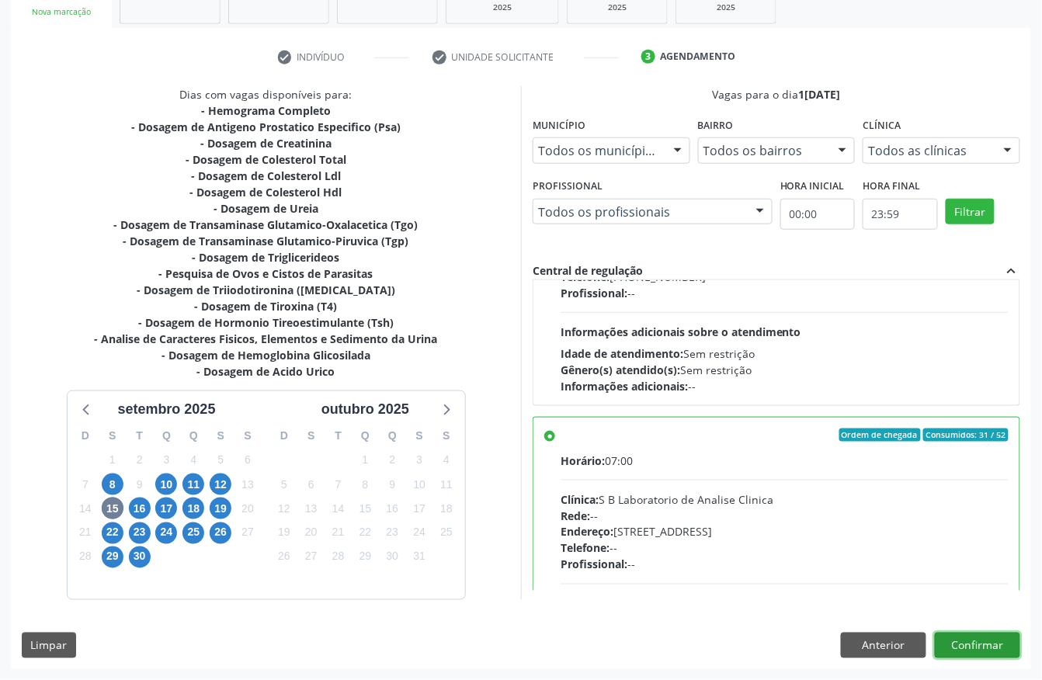
click at [946, 637] on button "Confirmar" at bounding box center [977, 646] width 85 height 26
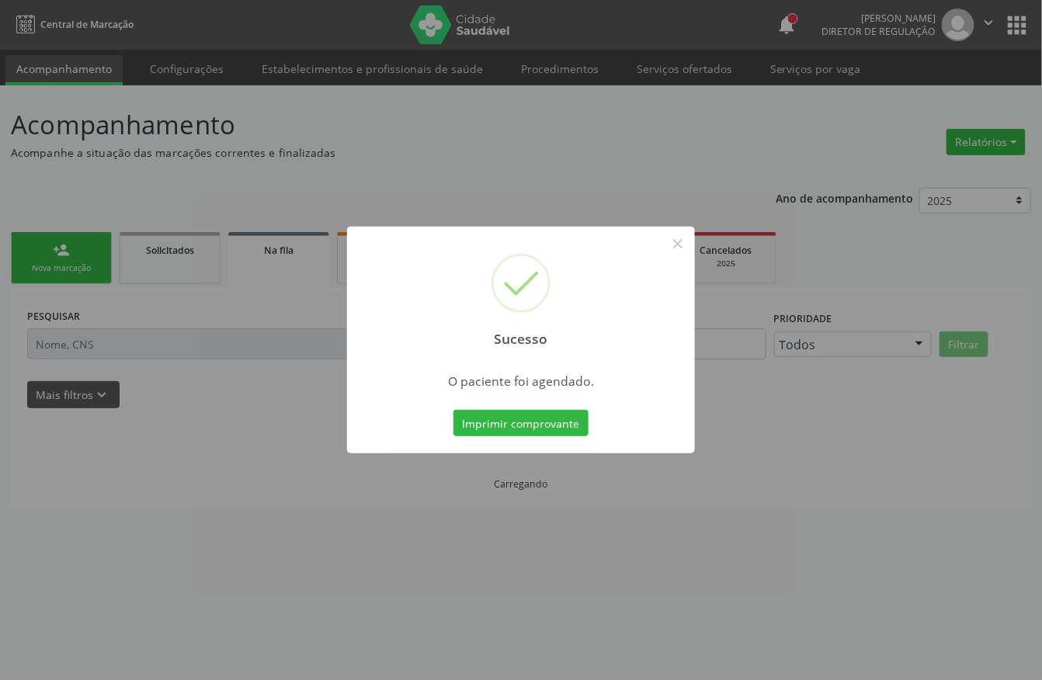
scroll to position [0, 0]
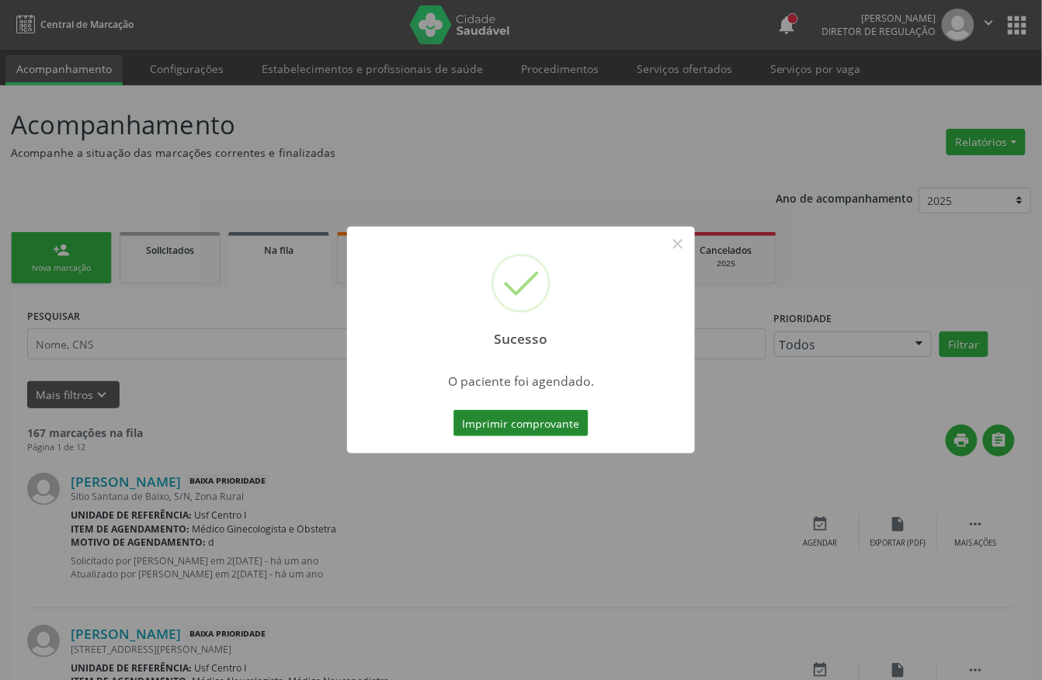
click at [498, 430] on button "Imprimir comprovante" at bounding box center [520, 423] width 135 height 26
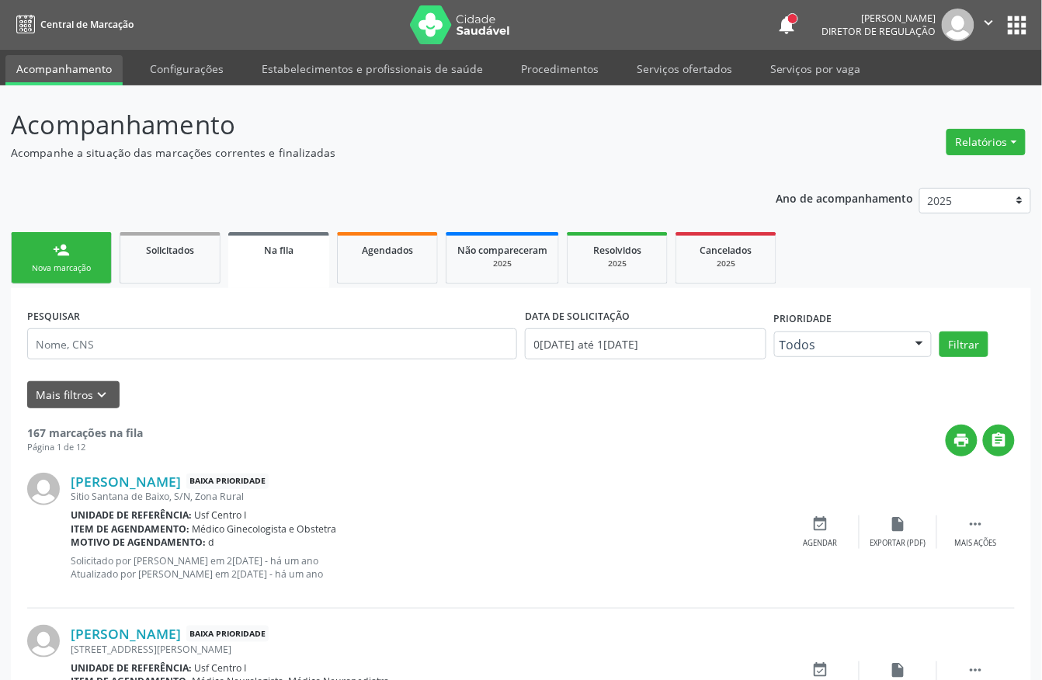
click at [20, 262] on link "person_add Nova marcação" at bounding box center [61, 258] width 101 height 52
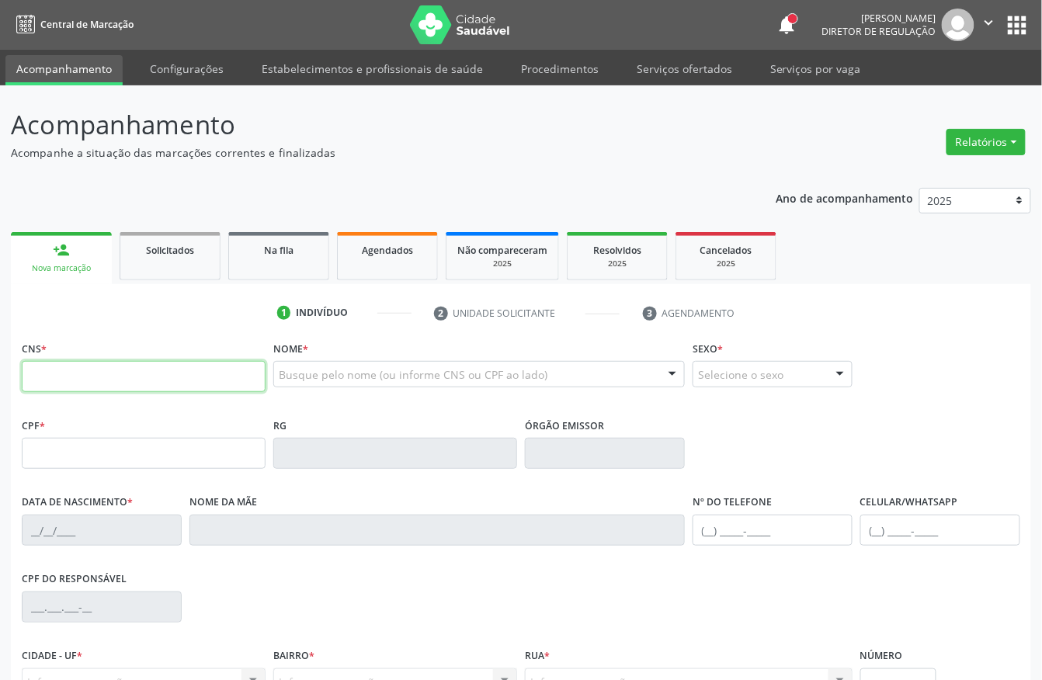
click at [217, 373] on input "text" at bounding box center [144, 376] width 244 height 31
paste input "705 2014 7863 6274"
type input "705 2014 7863 6274"
type input "303.563.184-00"
type input "1[DATE]"
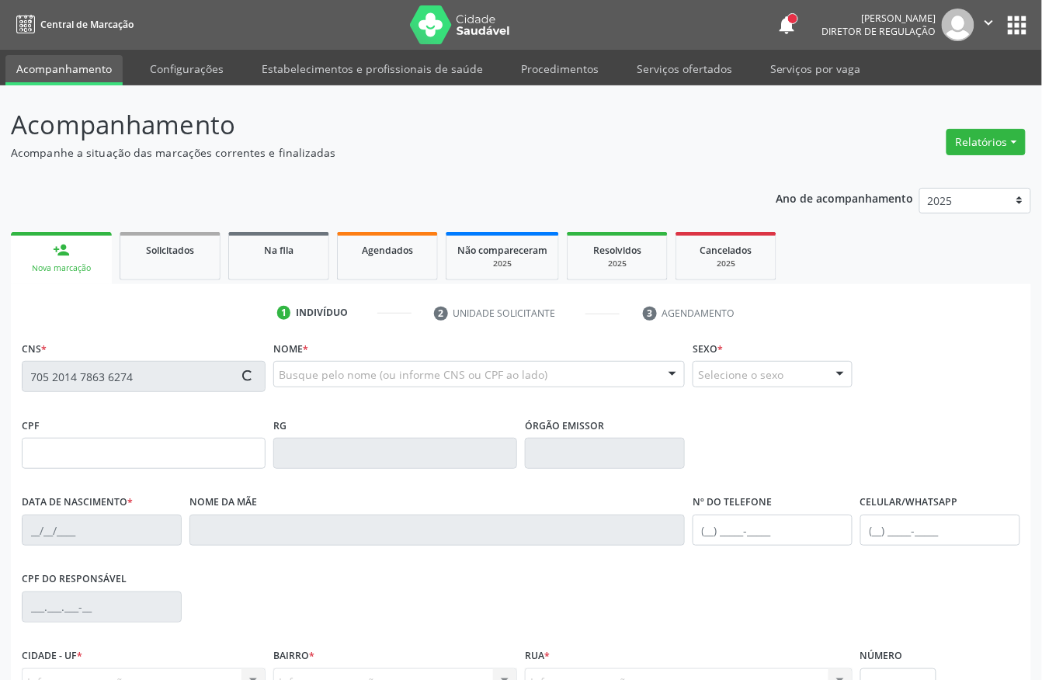
type input "[PERSON_NAME]"
type input "[PHONE_NUMBER]"
type input "408.021.594-00"
type input "53"
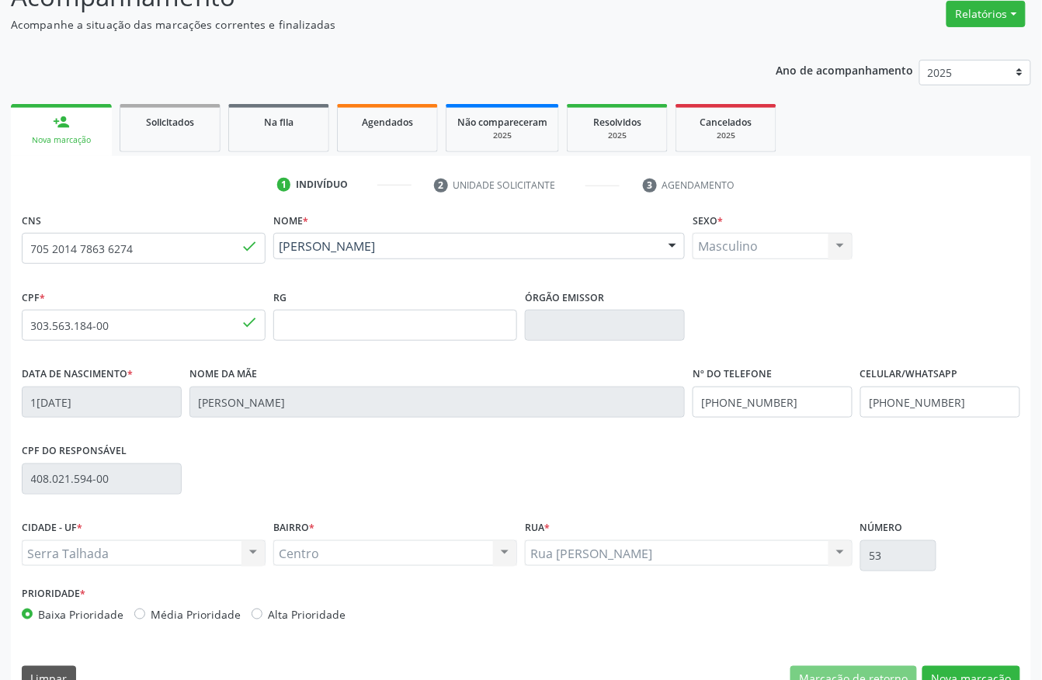
scroll to position [162, 0]
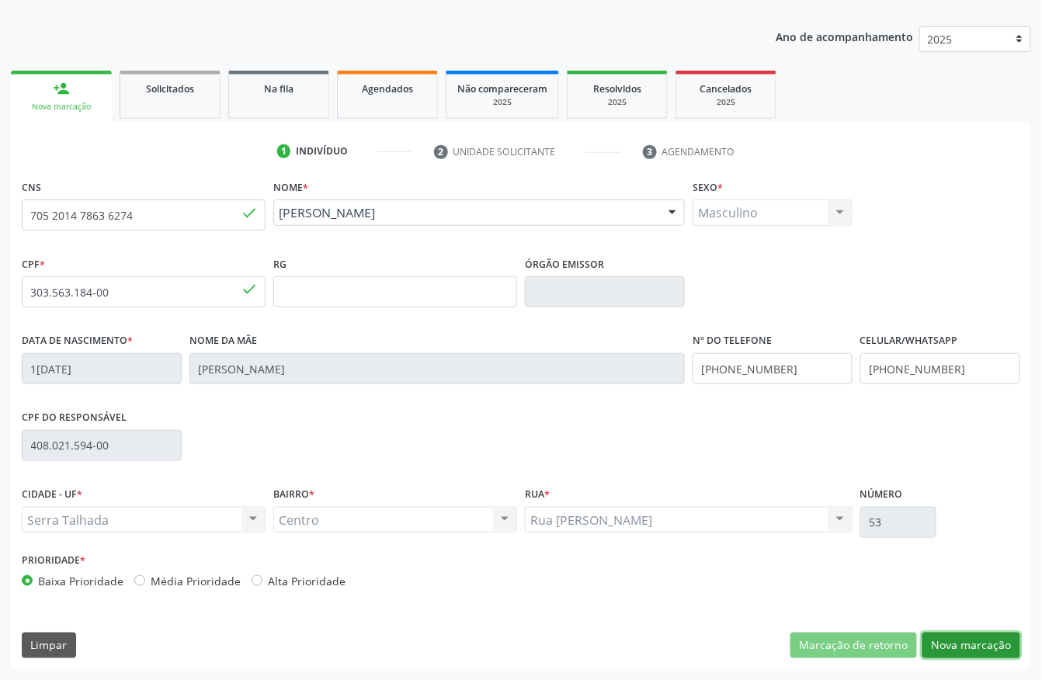
click at [964, 648] on button "Nova marcação" at bounding box center [971, 646] width 98 height 26
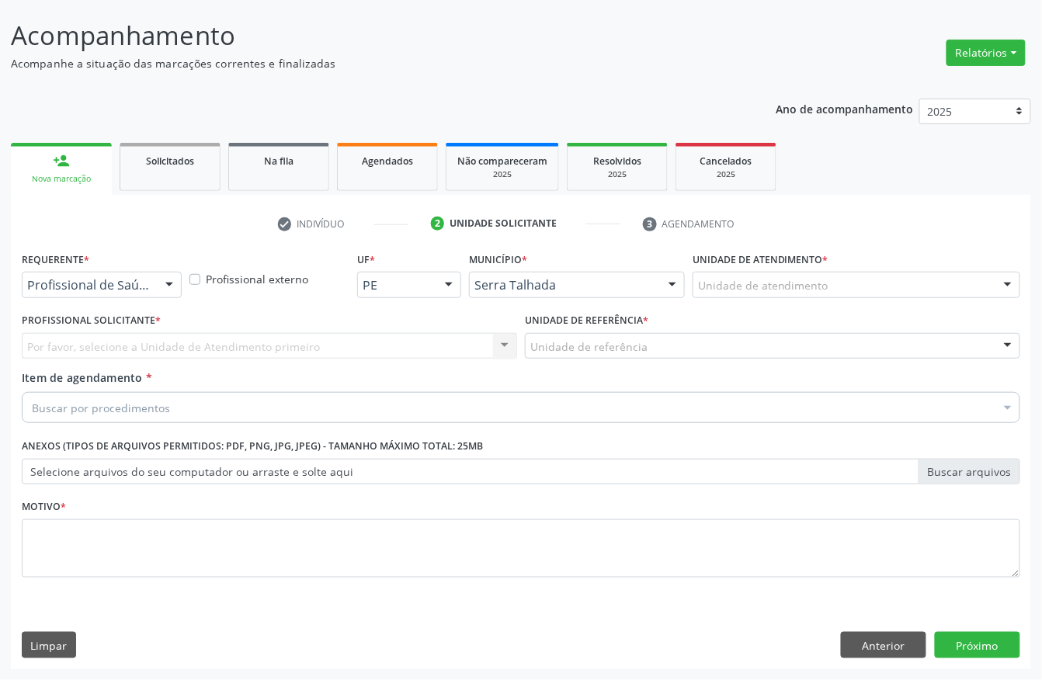
click at [120, 293] on div "Profissional de Saúde" at bounding box center [102, 285] width 160 height 26
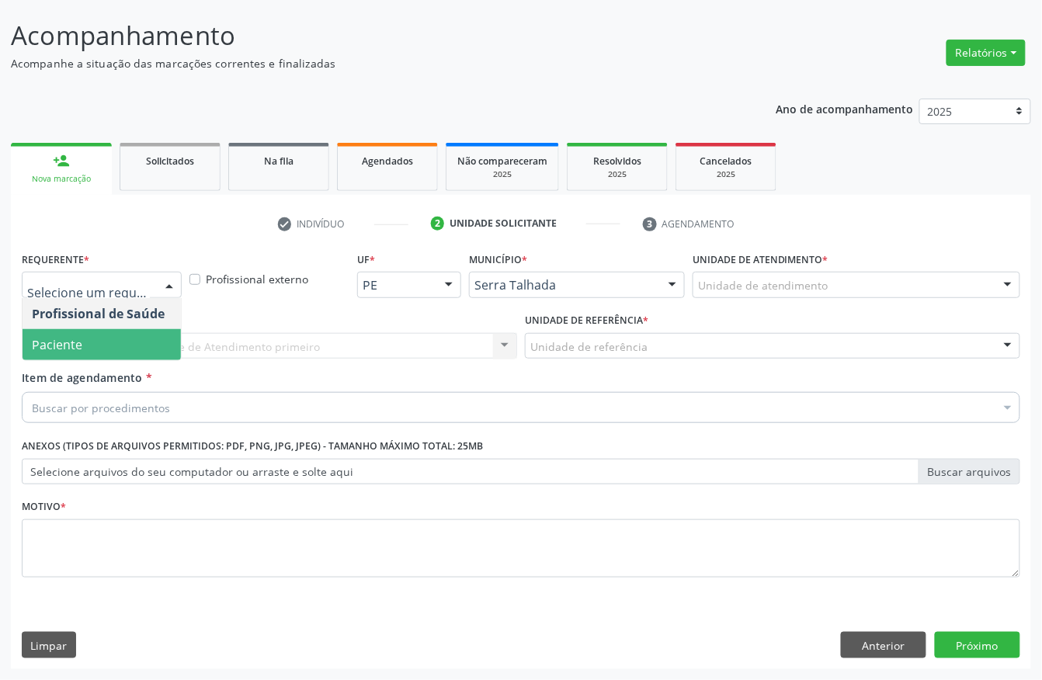
click at [106, 342] on span "Paciente" at bounding box center [102, 344] width 158 height 31
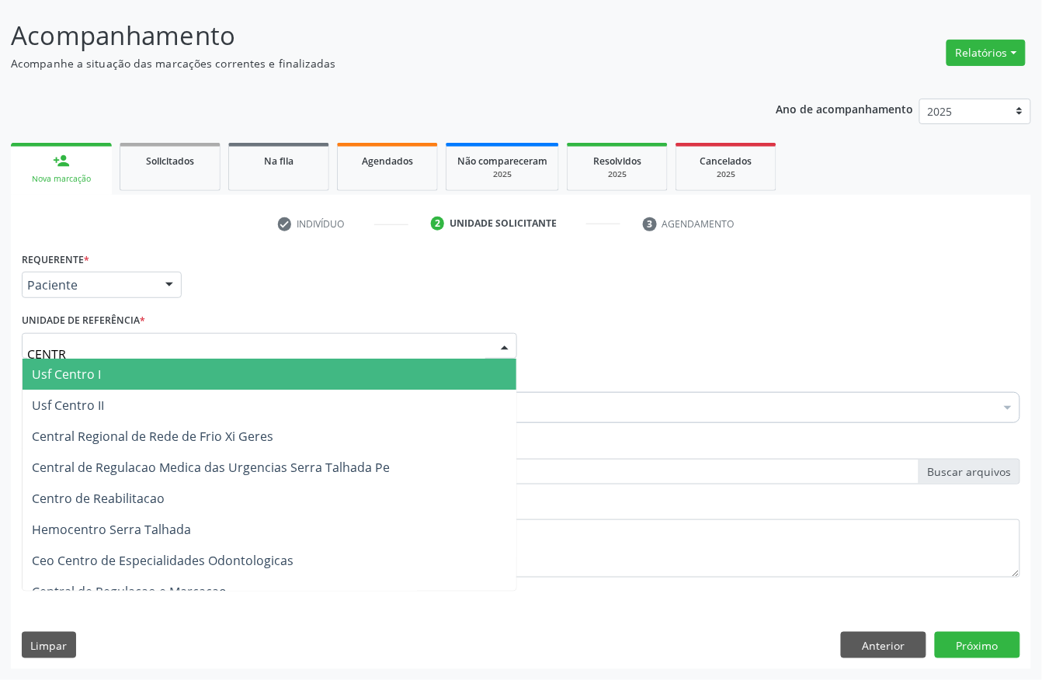
type input "CENTRO"
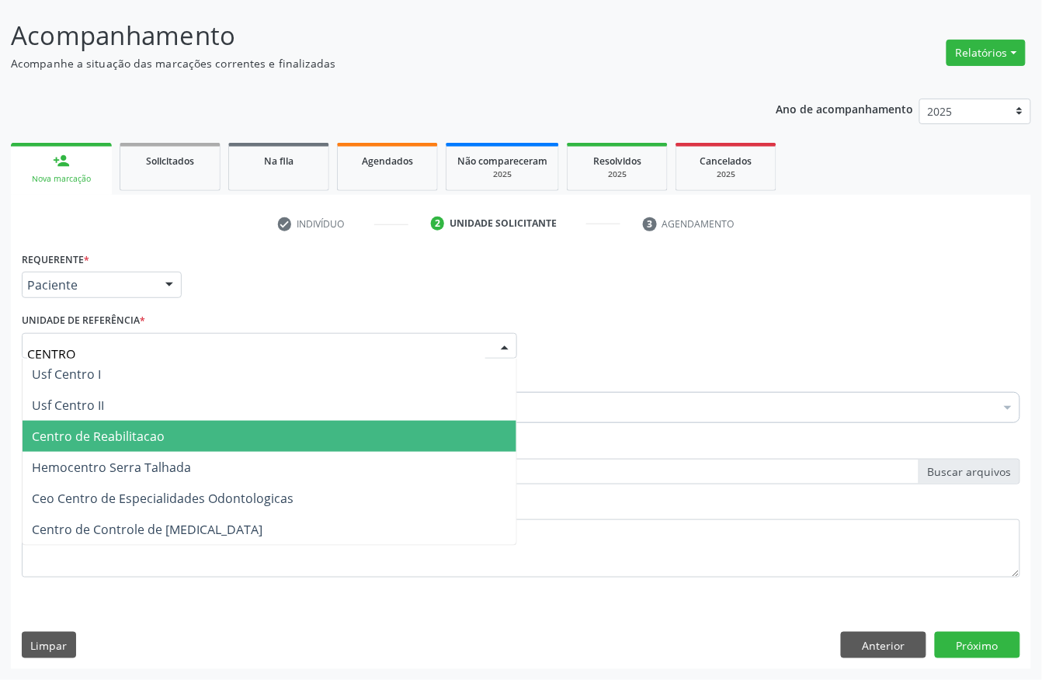
click at [106, 429] on span "Centro de Reabilitacao" at bounding box center [98, 436] width 133 height 17
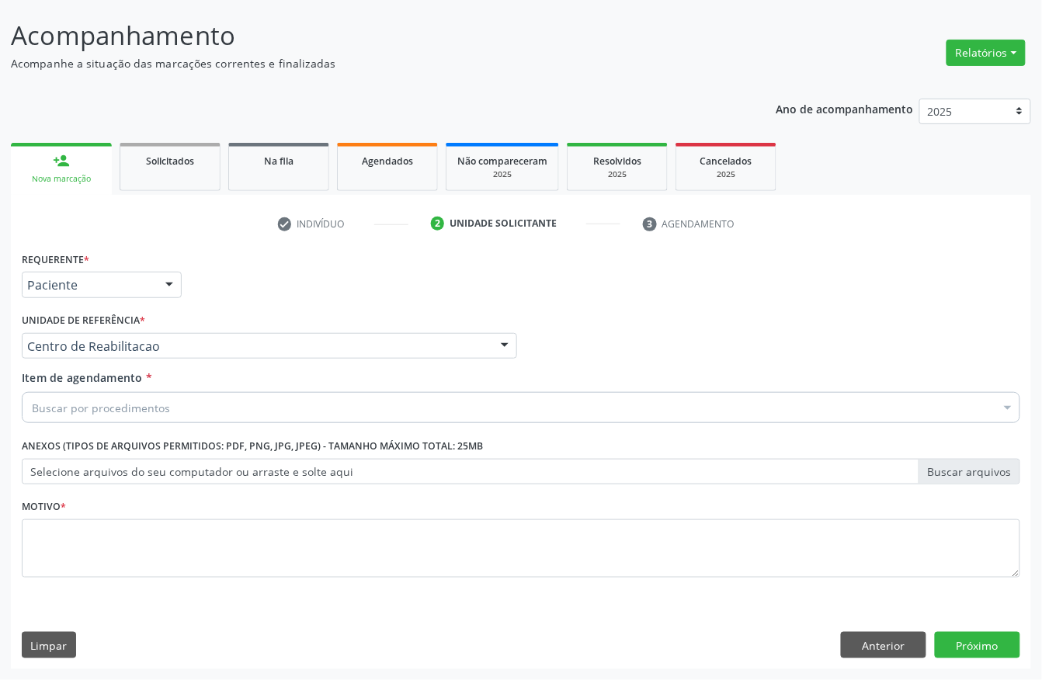
click at [106, 416] on div "Buscar por procedimentos" at bounding box center [521, 407] width 999 height 31
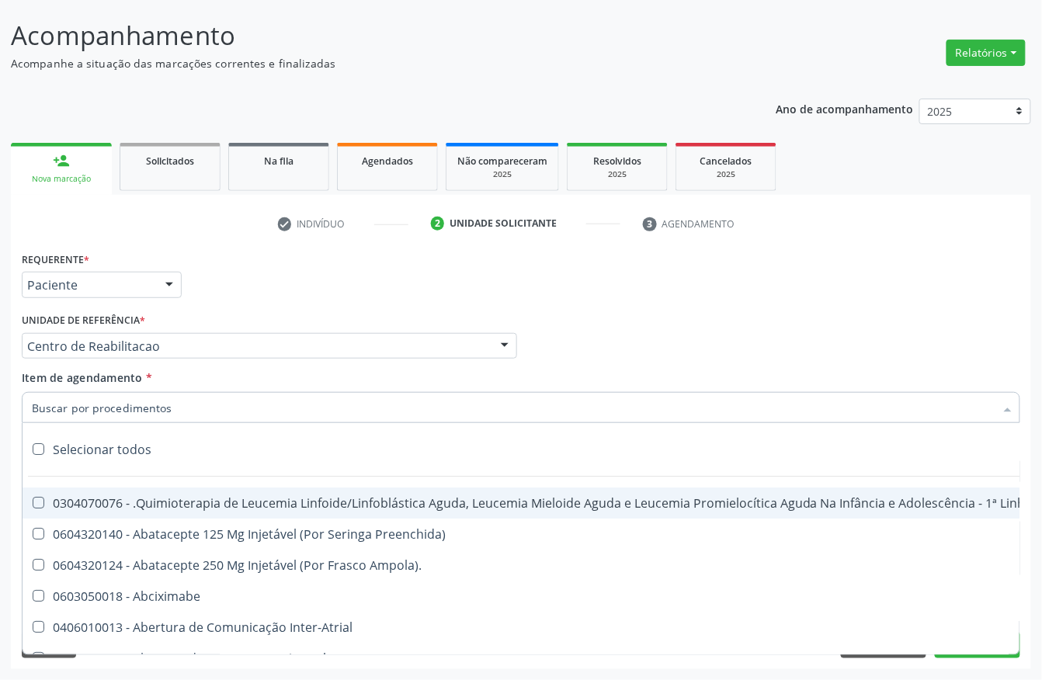
click at [109, 408] on input "Item de agendamento *" at bounding box center [513, 407] width 963 height 31
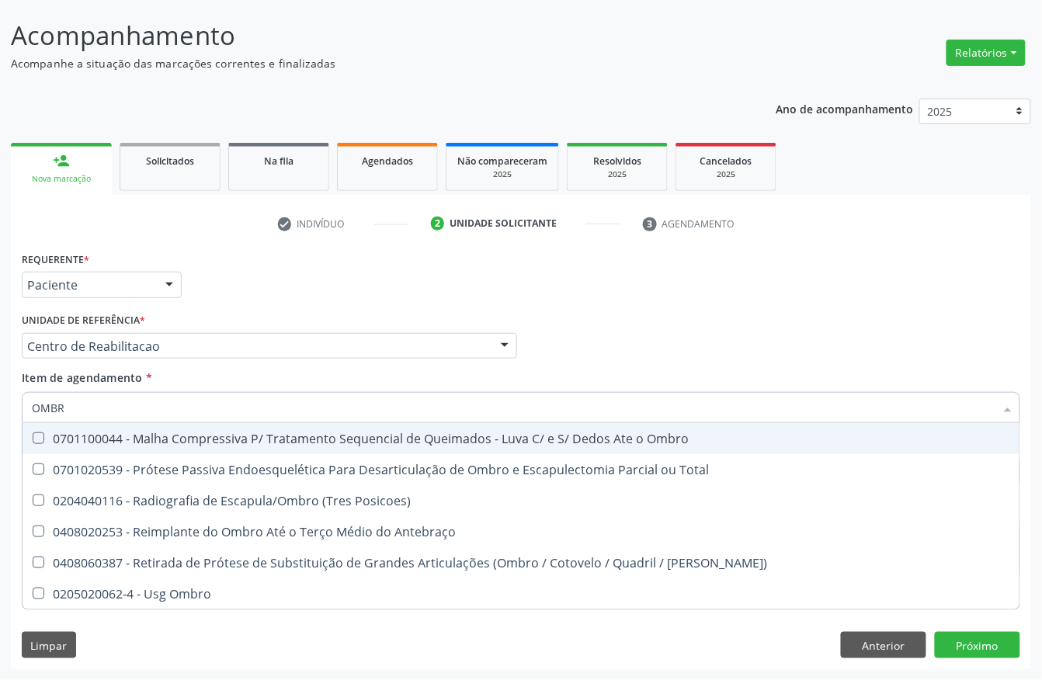
type input "OMBRO"
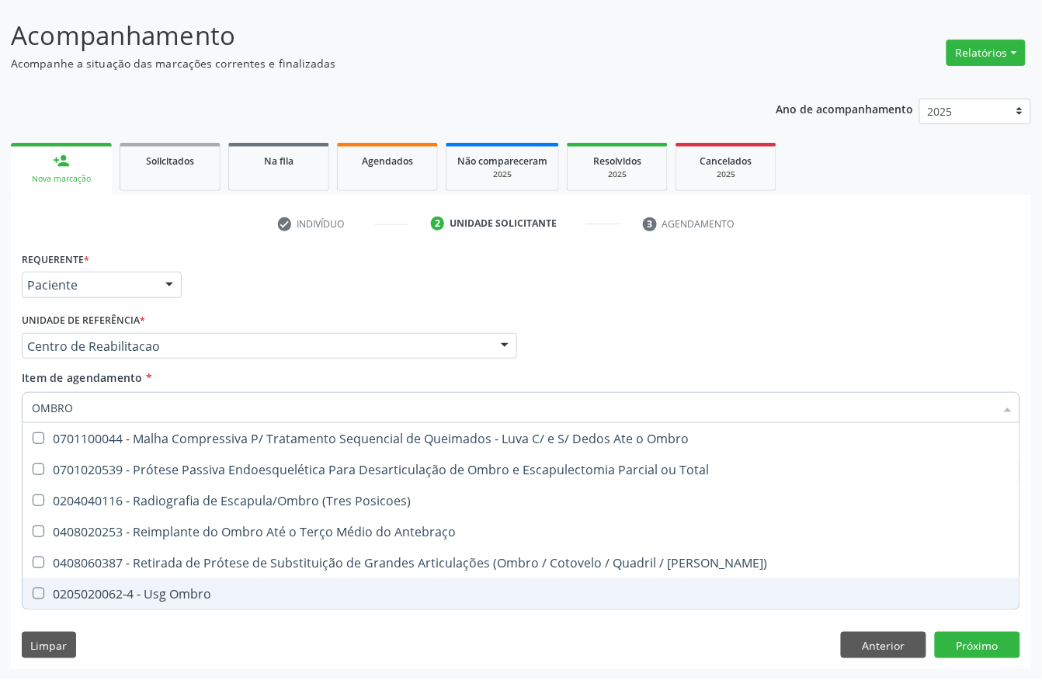
click at [82, 588] on div "0205020062-4 - Usg Ombro" at bounding box center [521, 594] width 978 height 12
checkbox Ombro "true"
click at [425, 640] on div "Requerente * Paciente Profissional de Saúde Paciente Nenhum resultado encontrad…" at bounding box center [521, 459] width 1020 height 422
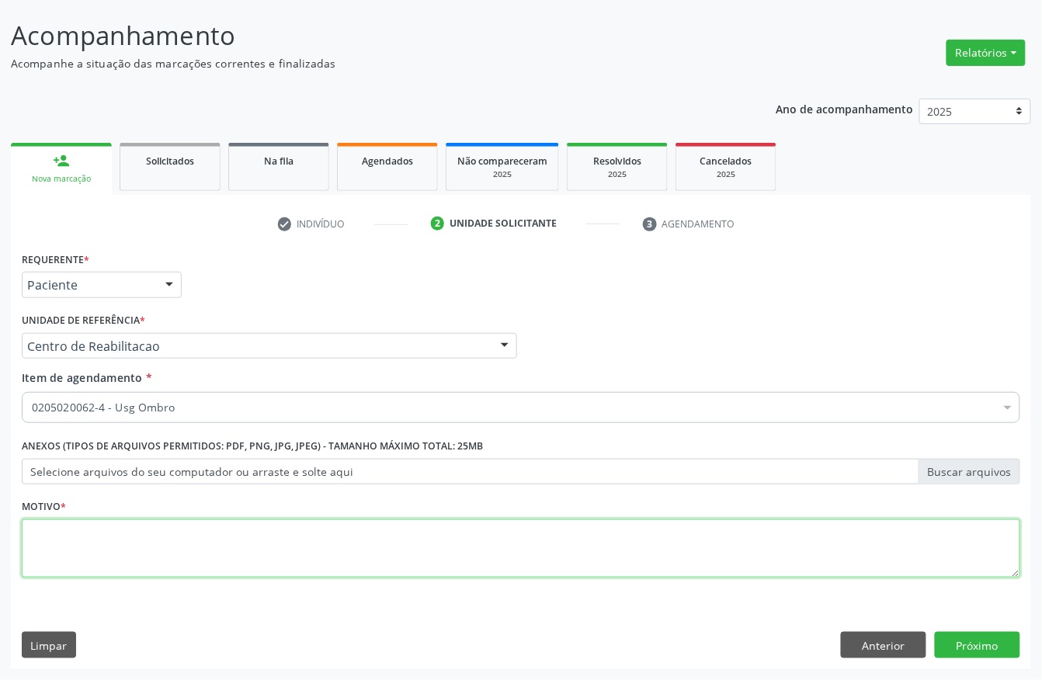
click at [297, 541] on textarea at bounding box center [521, 548] width 999 height 59
type textarea "."
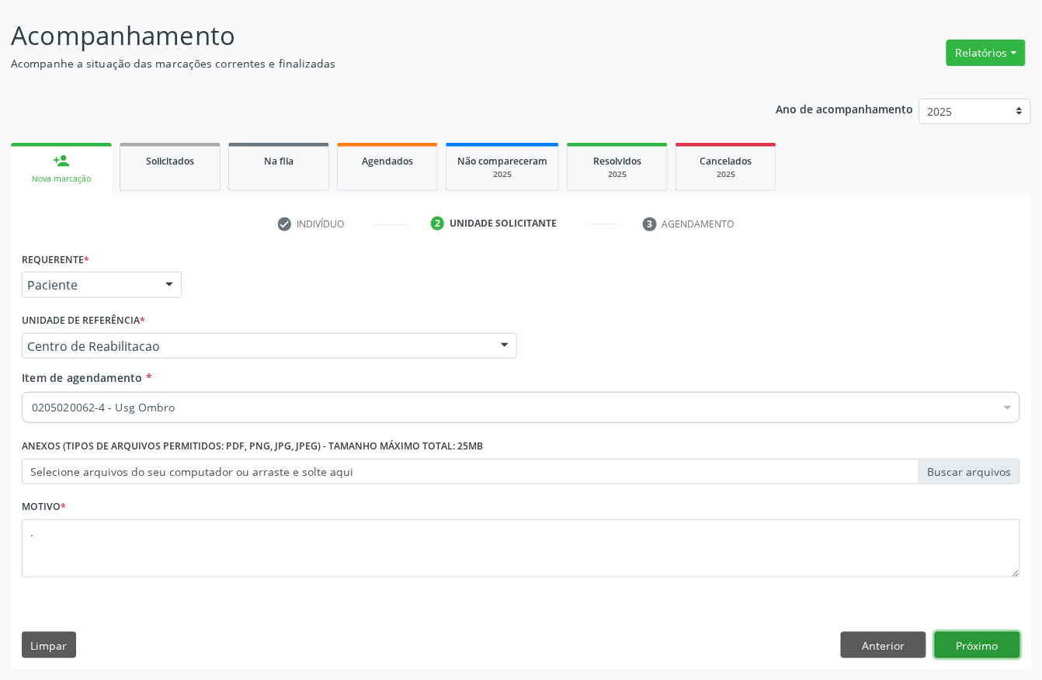
click at [964, 649] on button "Próximo" at bounding box center [977, 645] width 85 height 26
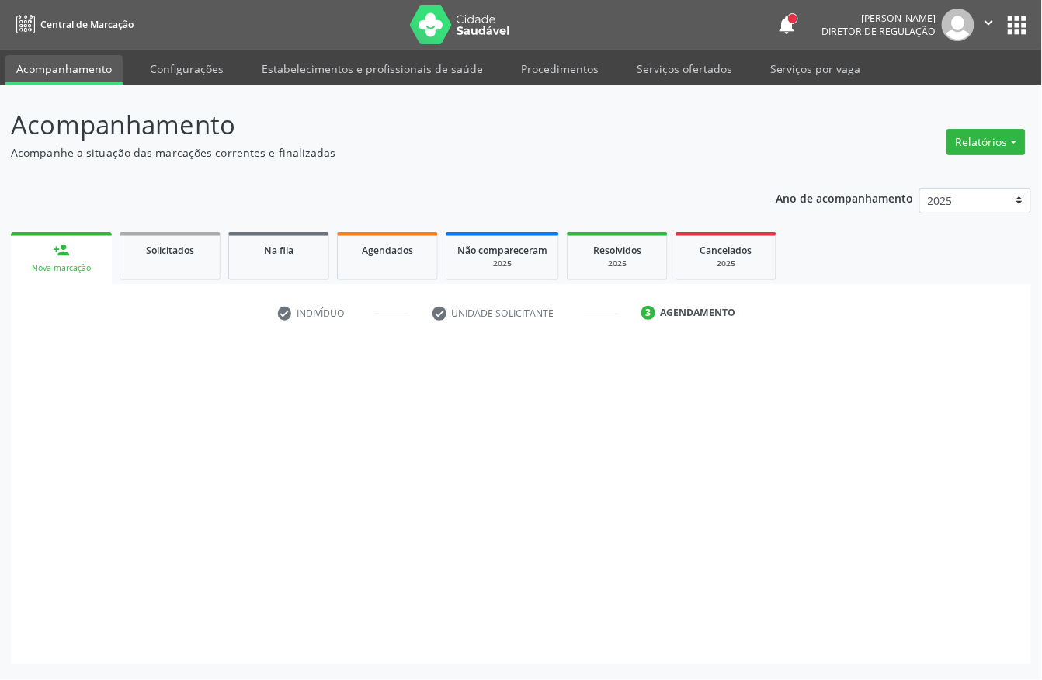
scroll to position [0, 0]
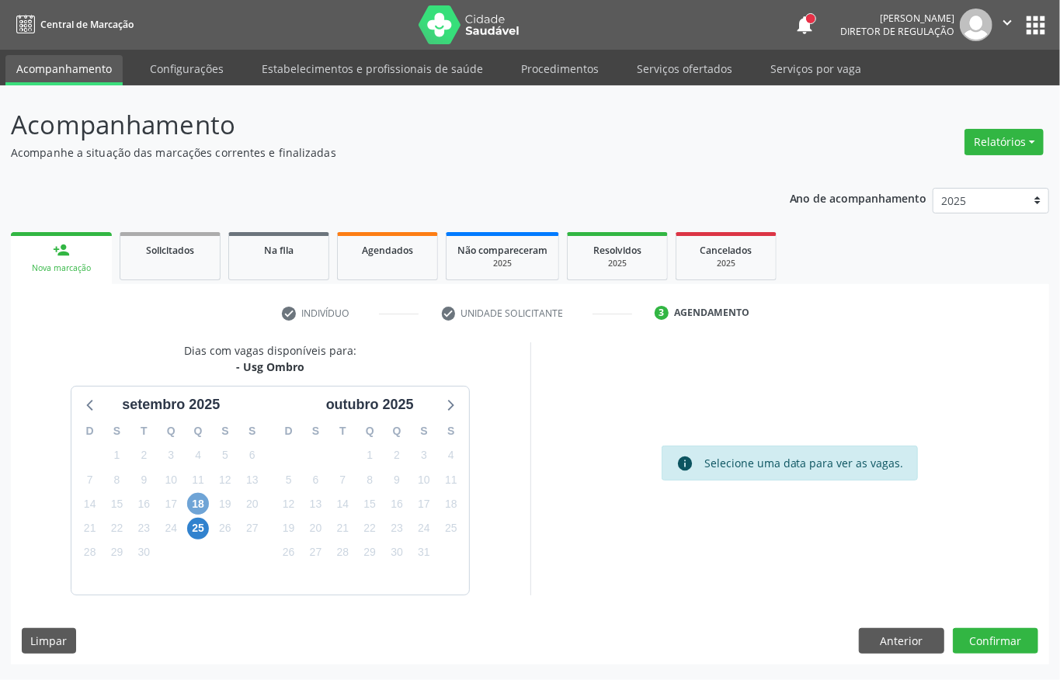
click at [193, 504] on span "18" at bounding box center [198, 504] width 22 height 22
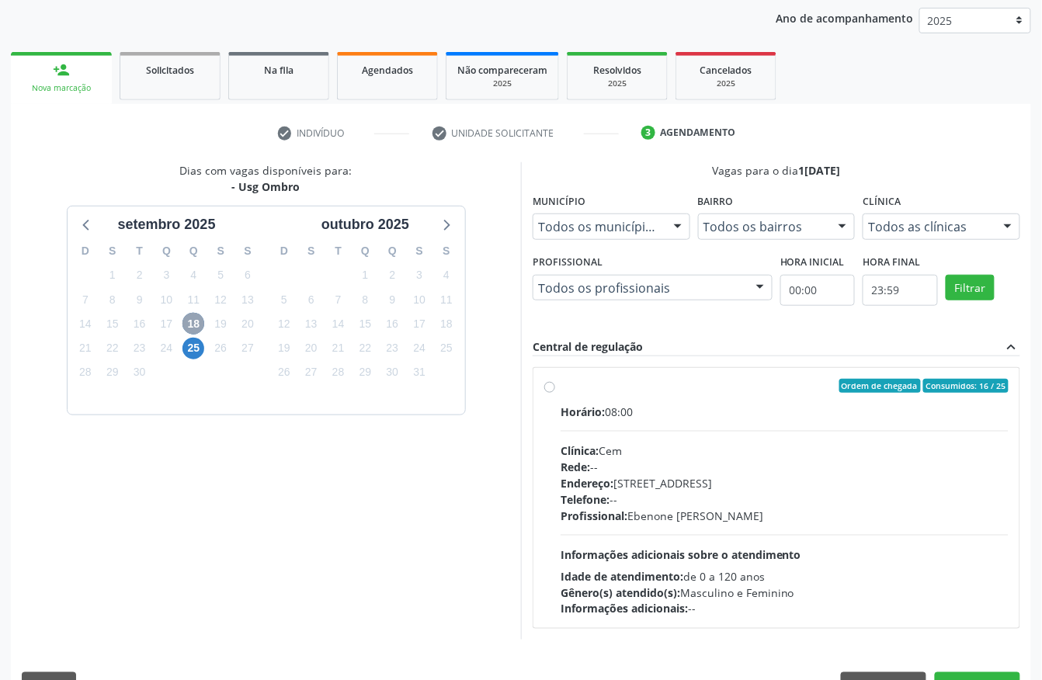
scroll to position [207, 0]
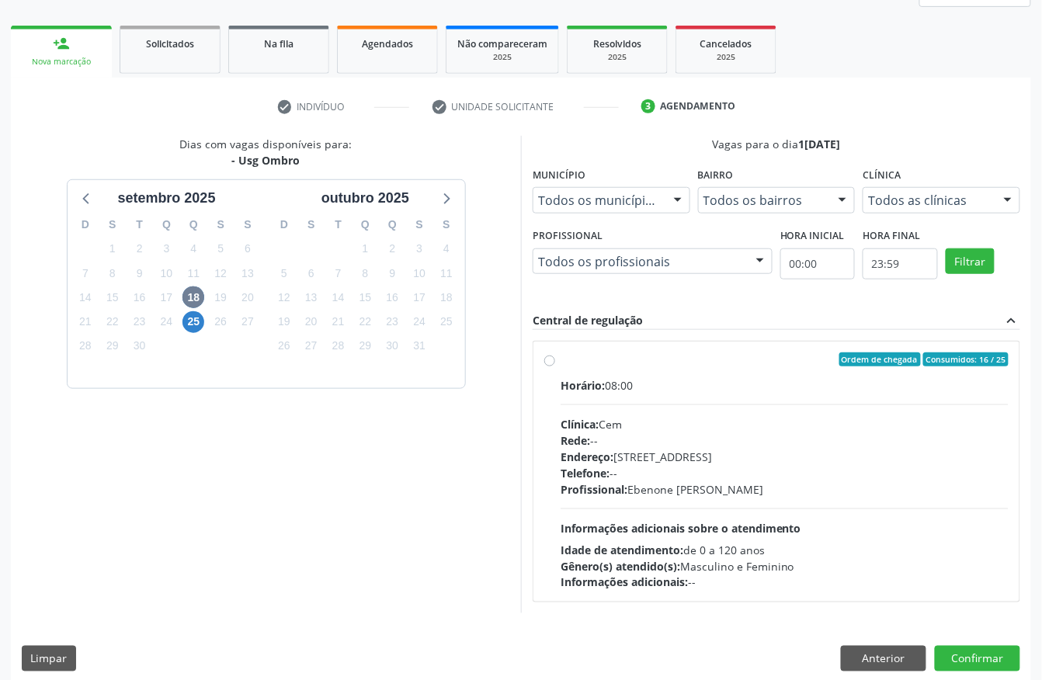
click at [727, 394] on div "Horário: 08:00 Clínica: Cem Rede: -- Endereço: [STREET_ADDRESS] Telefone: -- Pr…" at bounding box center [785, 484] width 448 height 214
click at [555, 366] on input "Ordem de chegada Consumidos: 16 / 25 Horário: 08:00 Clínica: Cem Rede: -- Ender…" at bounding box center [549, 360] width 11 height 14
radio input "true"
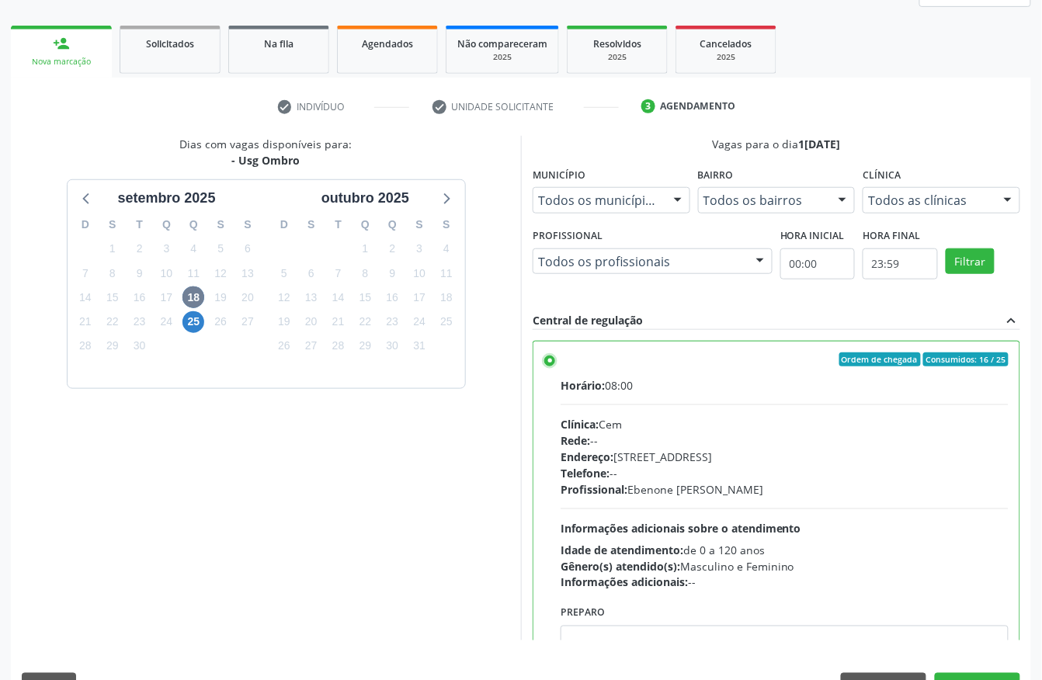
scroll to position [248, 0]
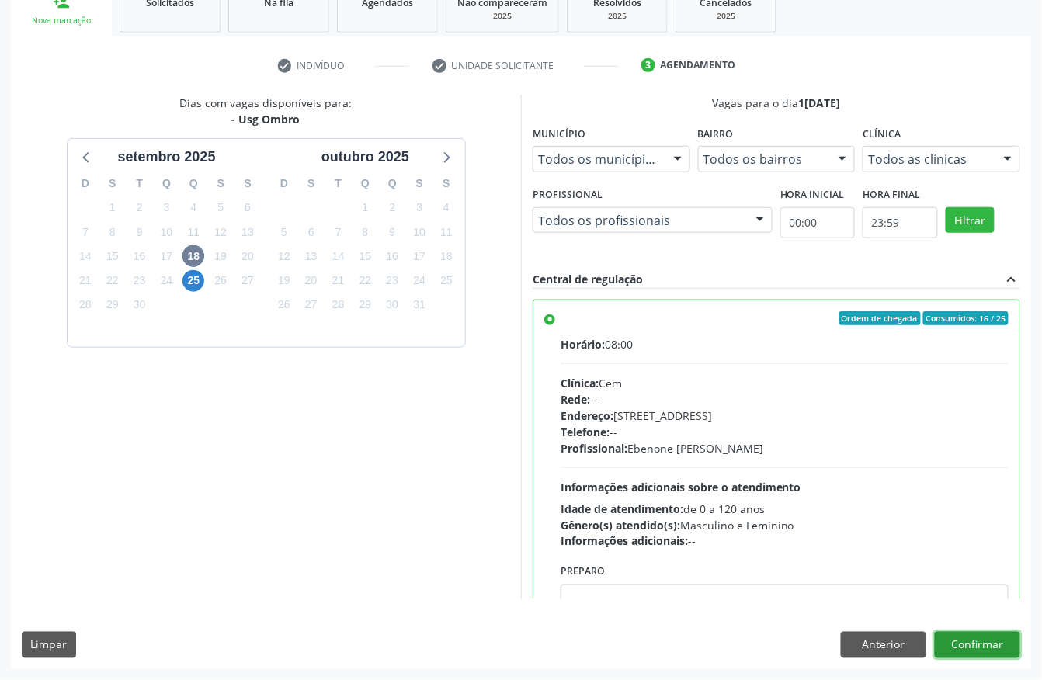
click at [983, 648] on button "Confirmar" at bounding box center [977, 645] width 85 height 26
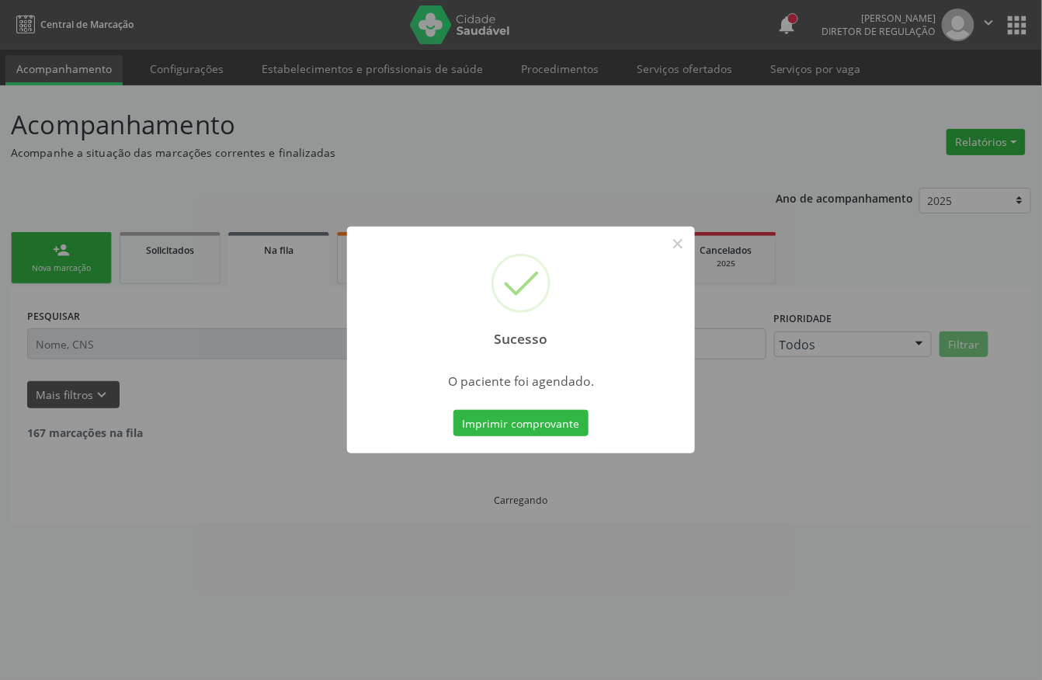
scroll to position [0, 0]
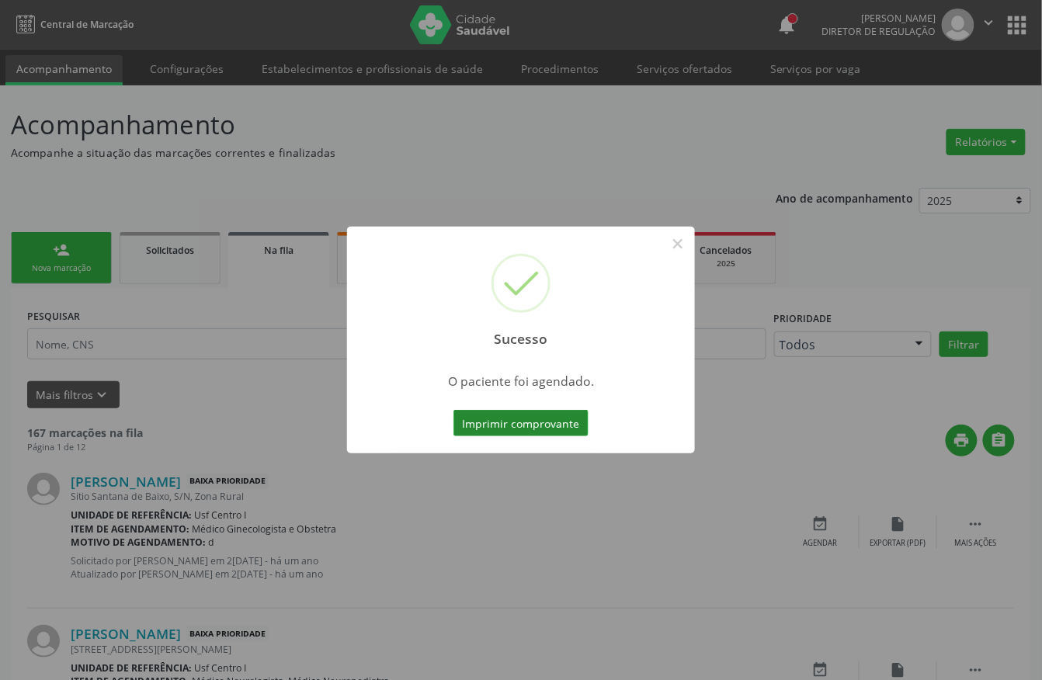
click at [564, 417] on button "Imprimir comprovante" at bounding box center [520, 423] width 135 height 26
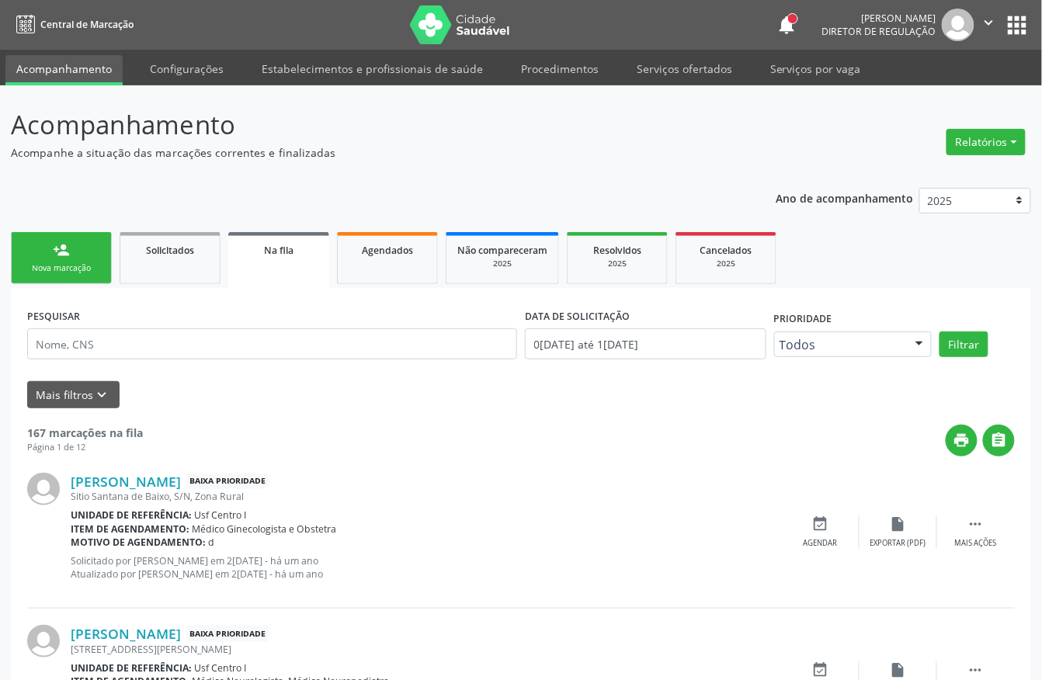
click at [36, 241] on link "person_add Nova marcação" at bounding box center [61, 258] width 101 height 52
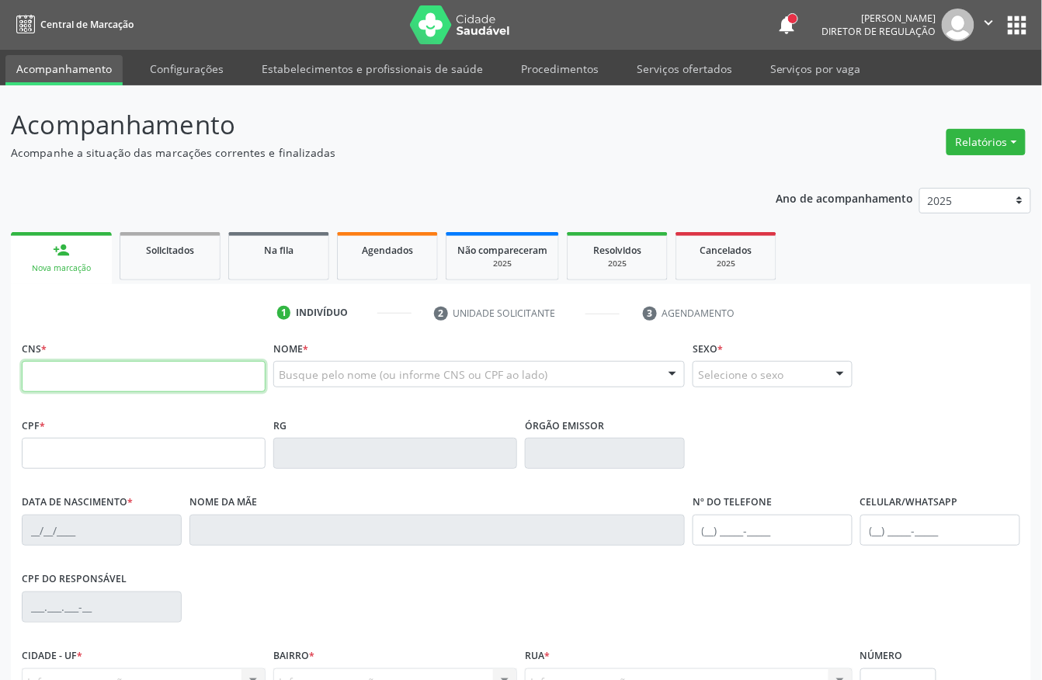
click at [45, 367] on input "text" at bounding box center [144, 376] width 244 height 31
paste input "705 2014 7863 6274"
type input "705 2014 7863 6274"
type input "303.563.184-00"
type input "1[DATE]"
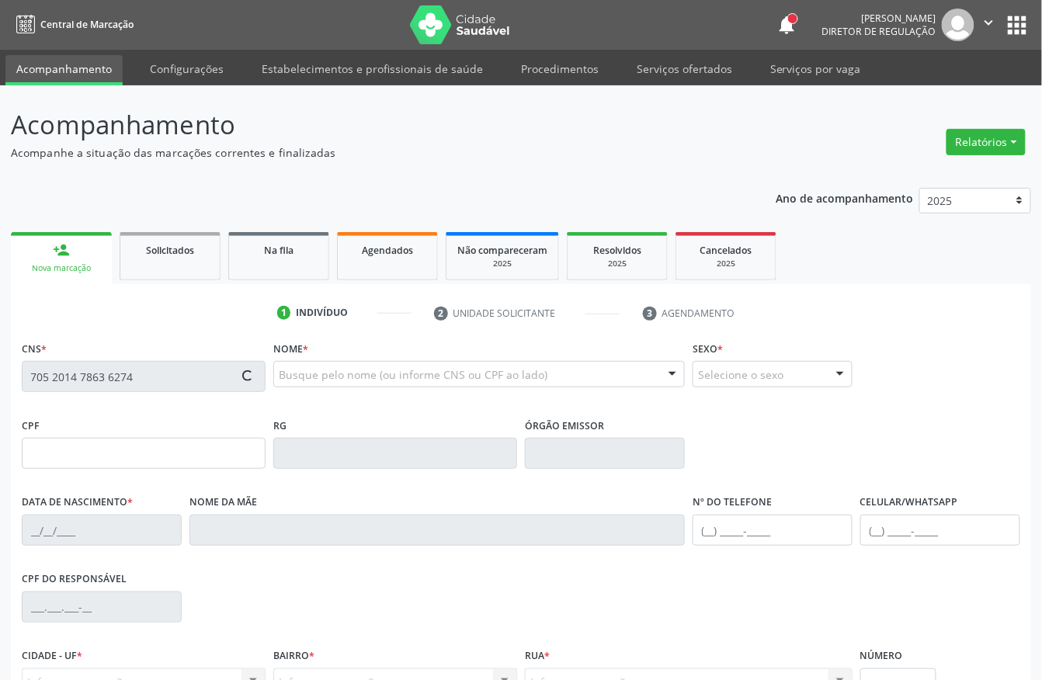
type input "[PERSON_NAME]"
type input "[PHONE_NUMBER]"
type input "408.021.594-00"
type input "53"
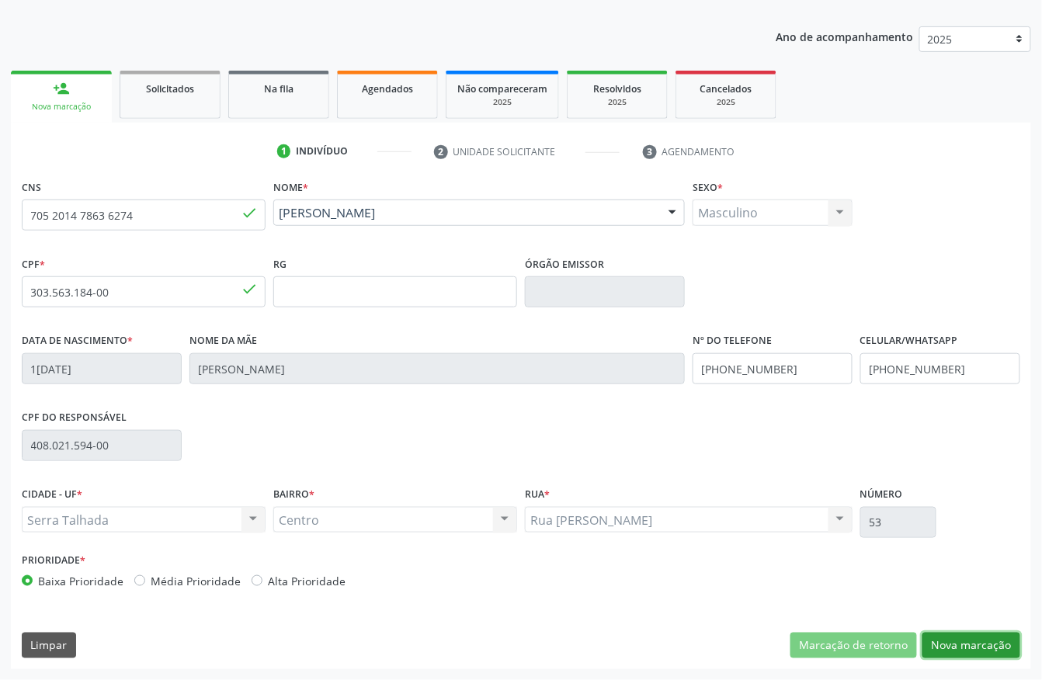
click at [972, 646] on button "Nova marcação" at bounding box center [971, 646] width 98 height 26
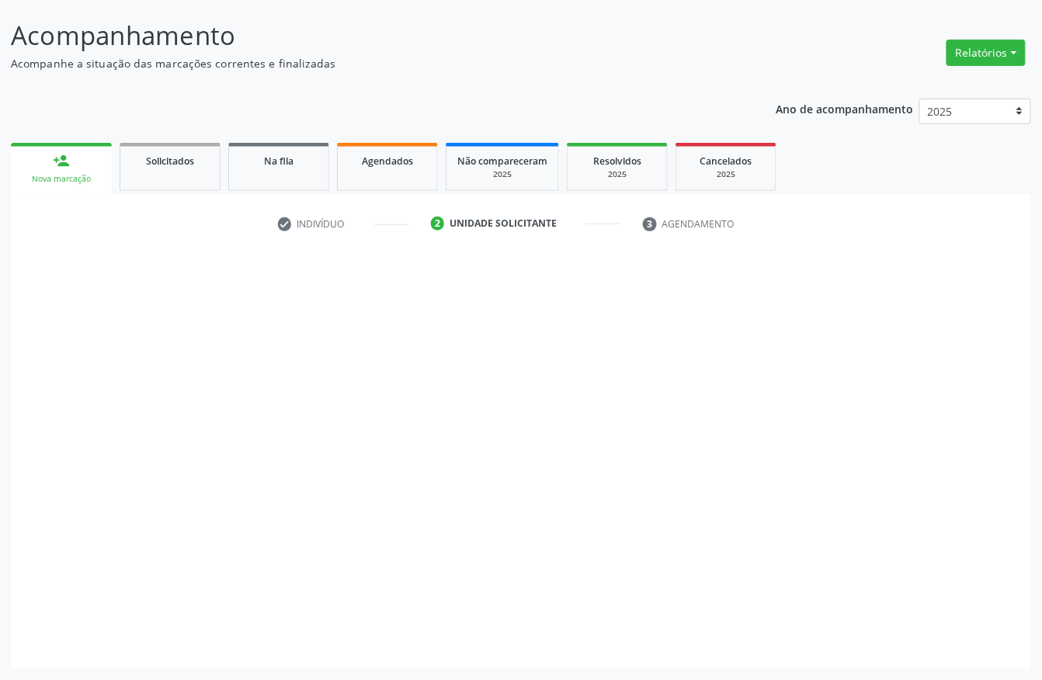
scroll to position [91, 0]
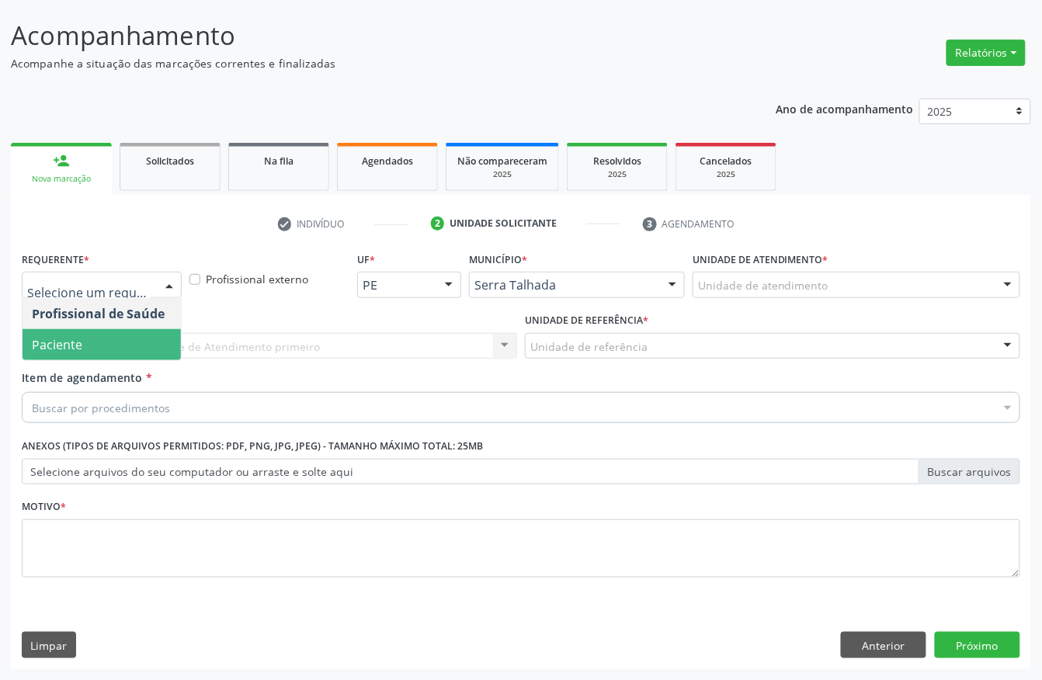
click at [85, 351] on span "Paciente" at bounding box center [102, 344] width 158 height 31
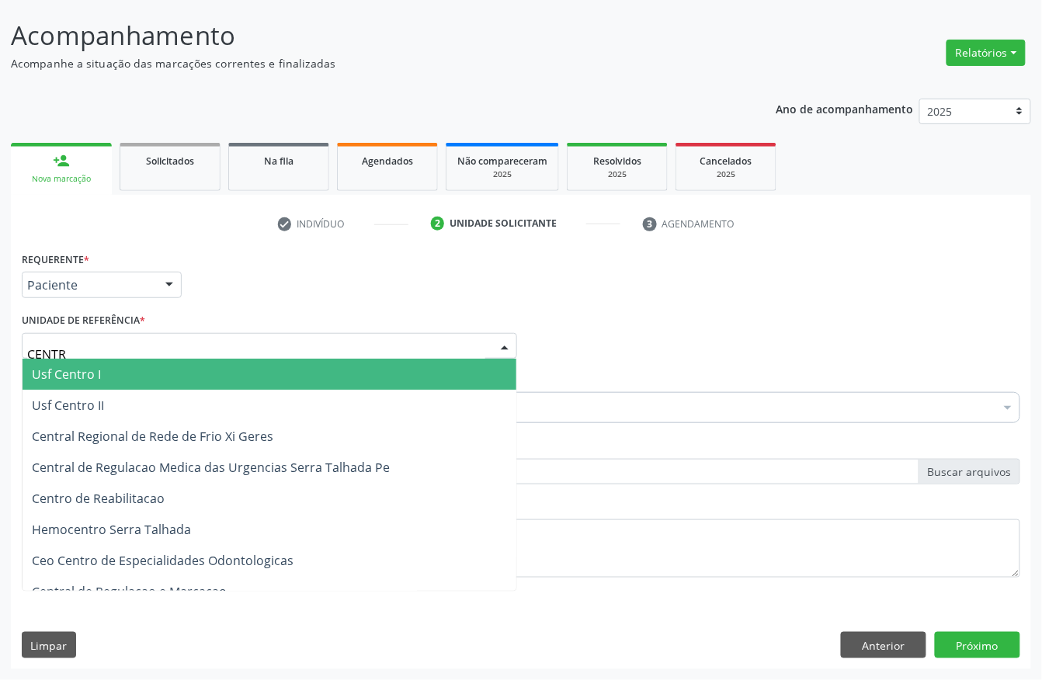
type input "CENTRO"
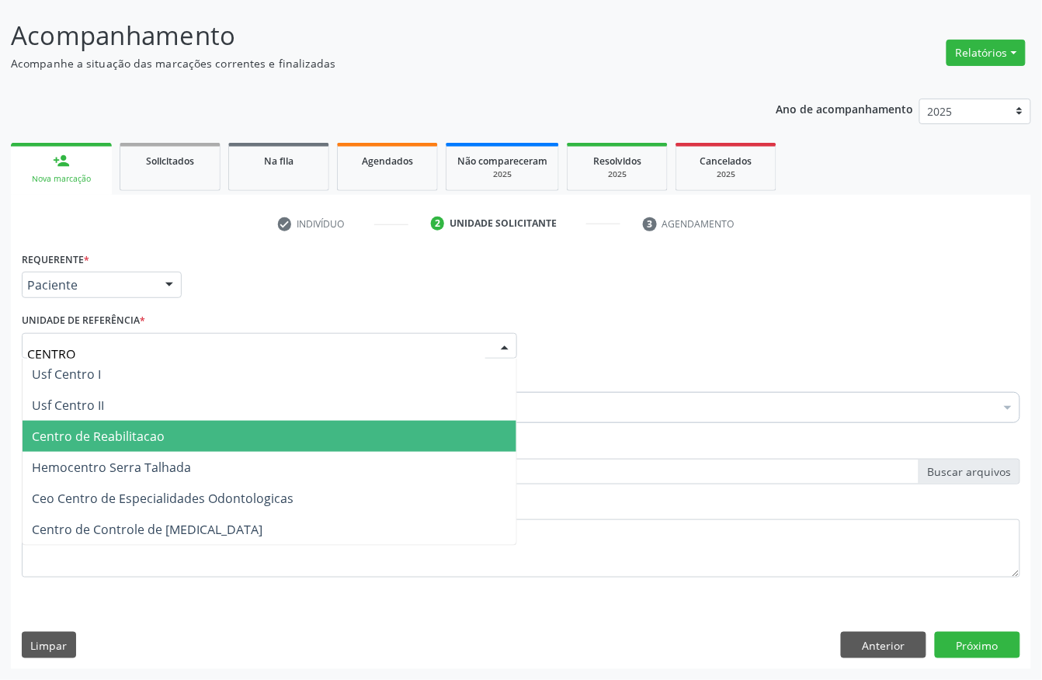
click at [121, 428] on span "Centro de Reabilitacao" at bounding box center [98, 436] width 133 height 17
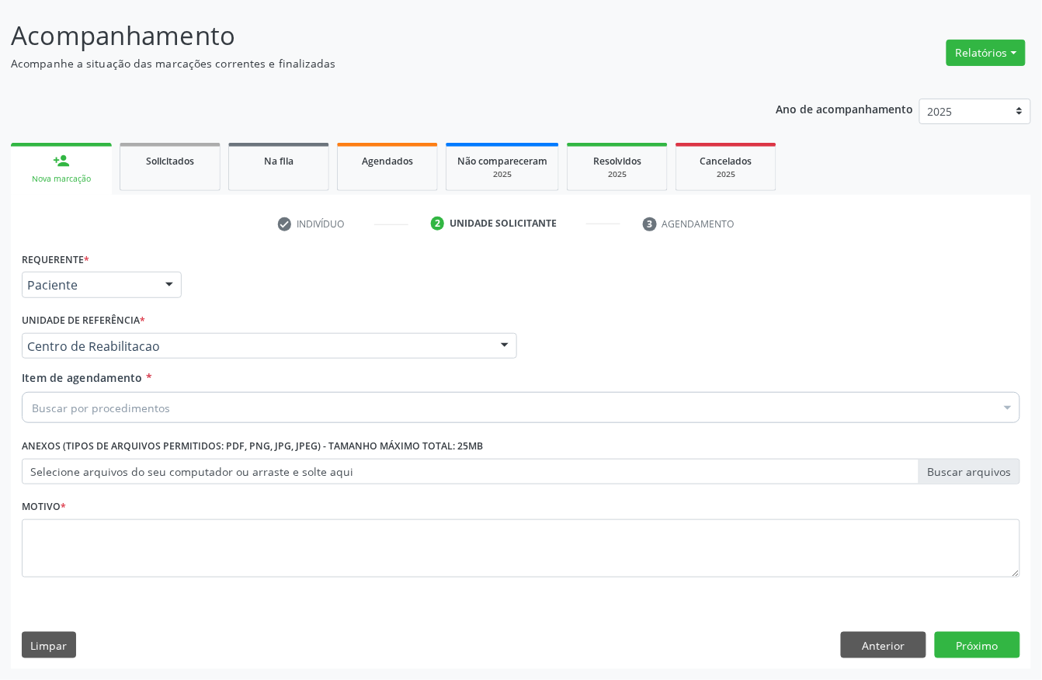
click at [0, 444] on div "Acompanhamento Acompanhe a situação das marcações correntes e finalizadas Relat…" at bounding box center [521, 338] width 1042 height 684
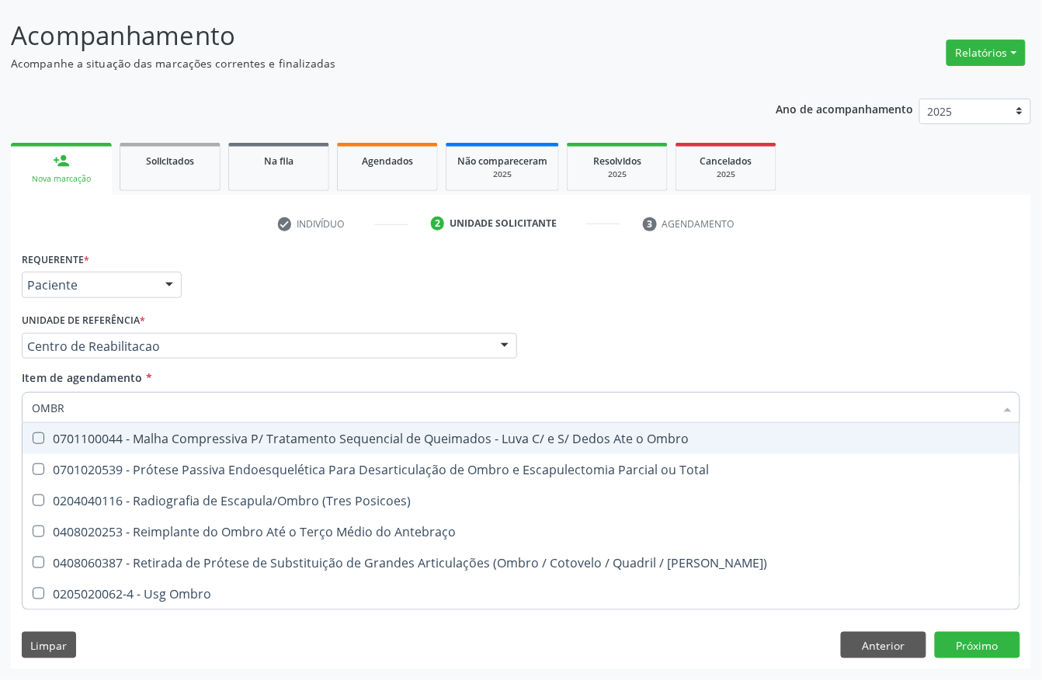
type input "OMBRO"
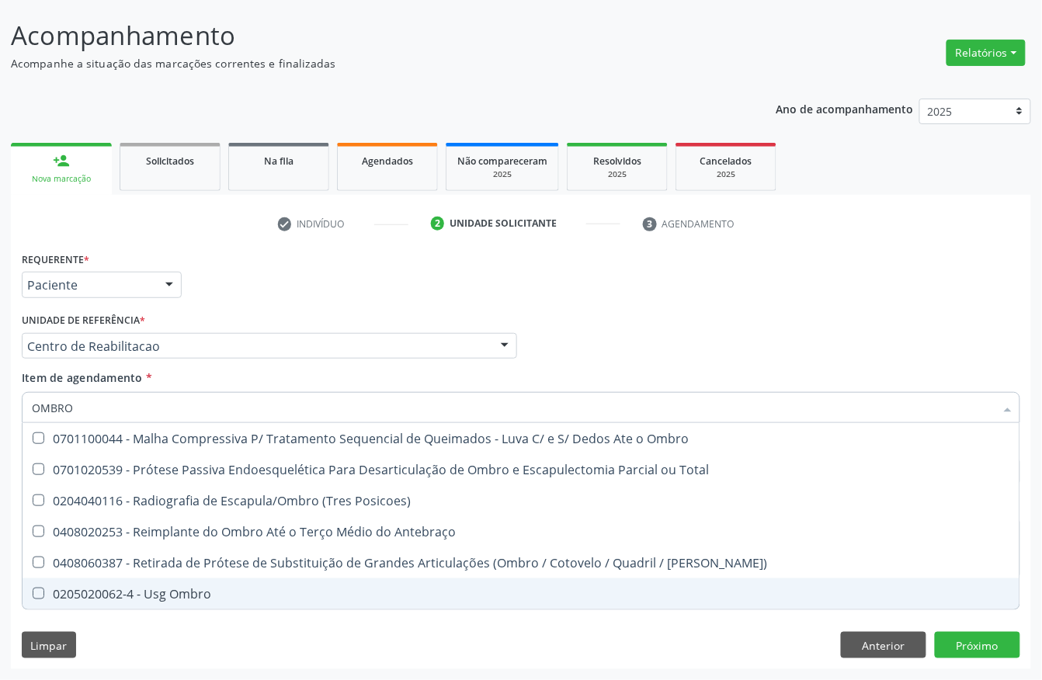
click at [90, 593] on div "0205020062-4 - Usg Ombro" at bounding box center [521, 594] width 978 height 12
checkbox Ombro "true"
click at [180, 658] on div "Requerente * Paciente Profissional de Saúde Paciente Nenhum resultado encontrad…" at bounding box center [521, 459] width 1020 height 422
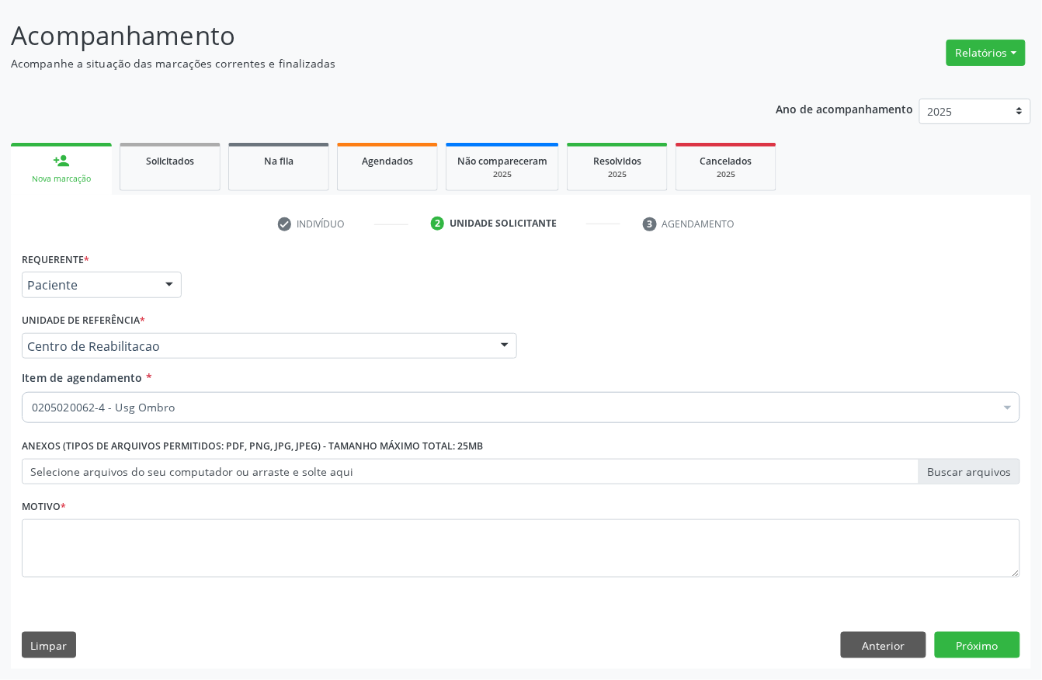
checkbox Ombro "true"
checkbox Ampola\)\ "false"
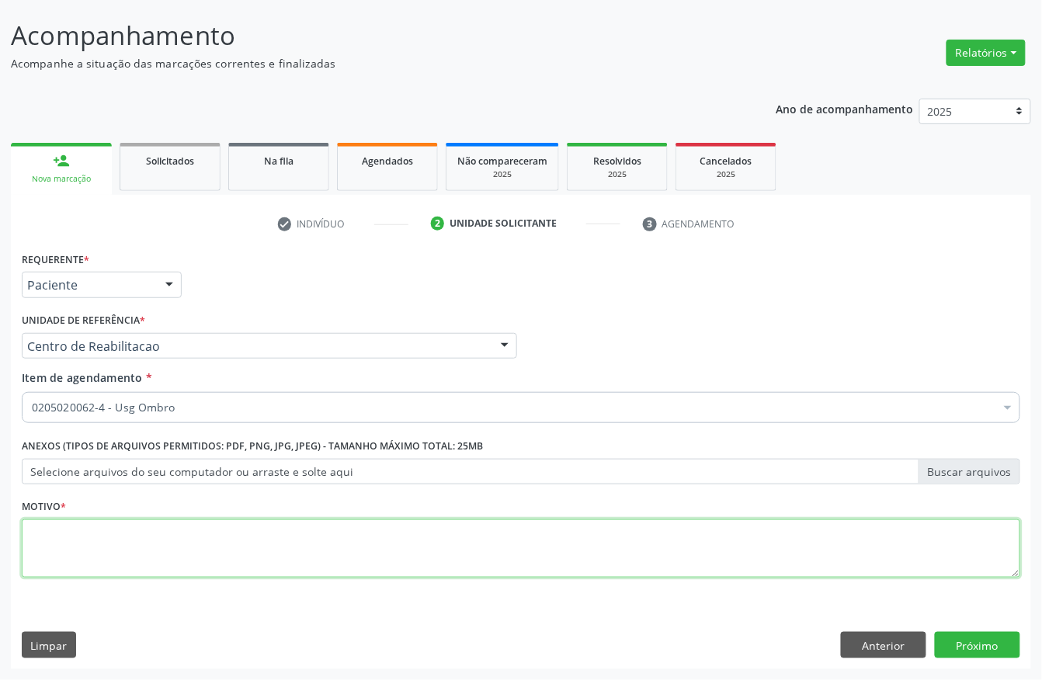
click at [131, 526] on textarea at bounding box center [521, 548] width 999 height 59
type textarea "."
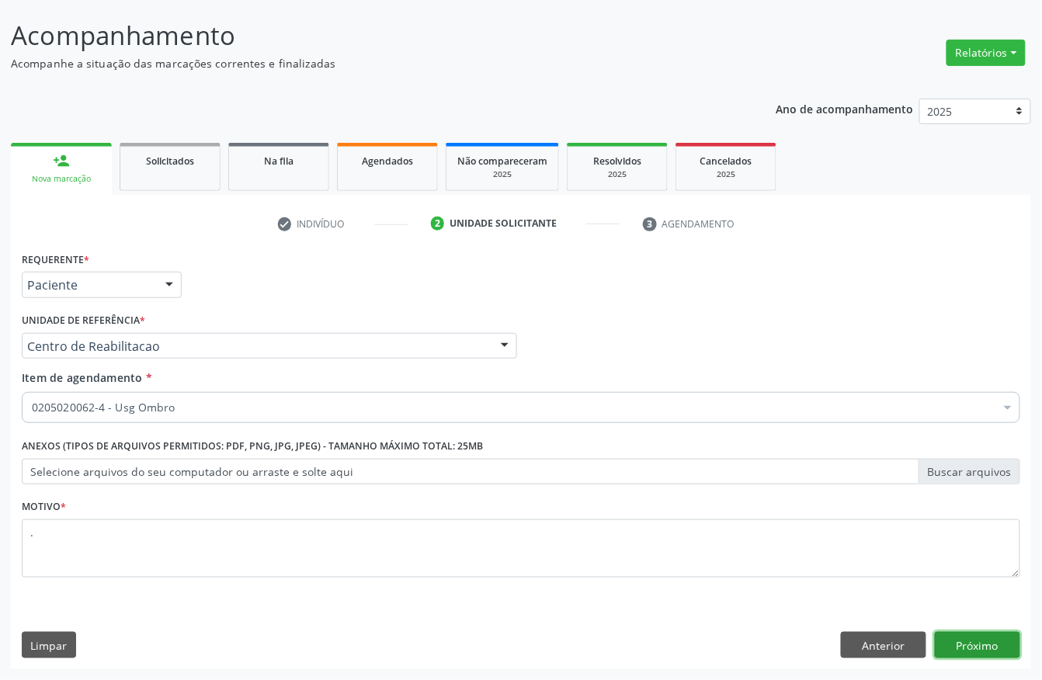
click at [1012, 643] on button "Próximo" at bounding box center [977, 645] width 85 height 26
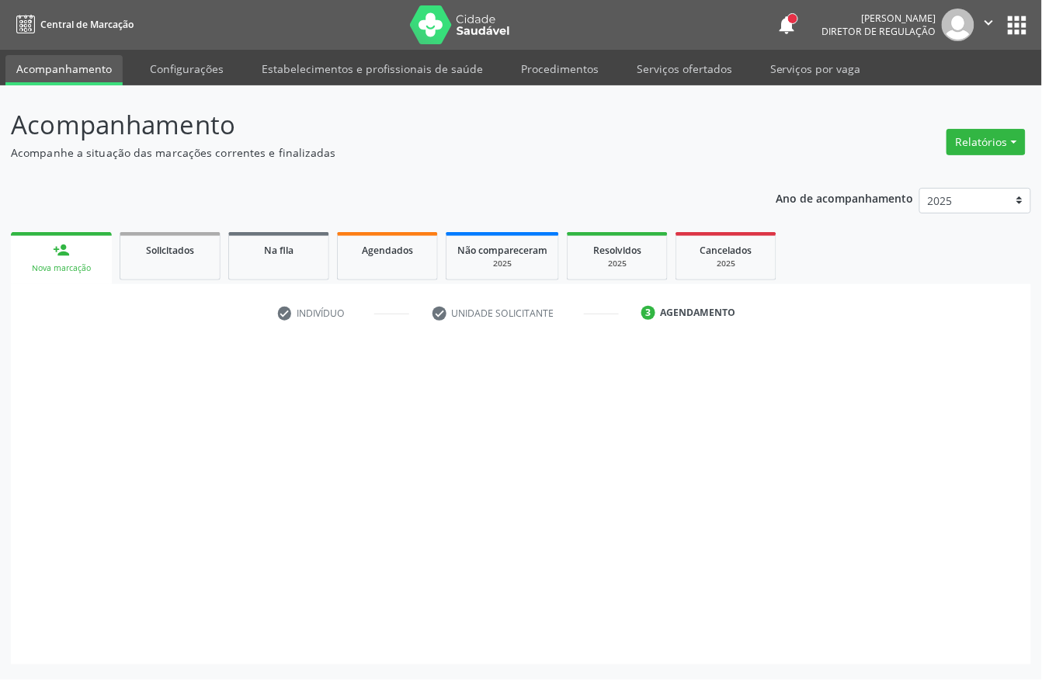
scroll to position [0, 0]
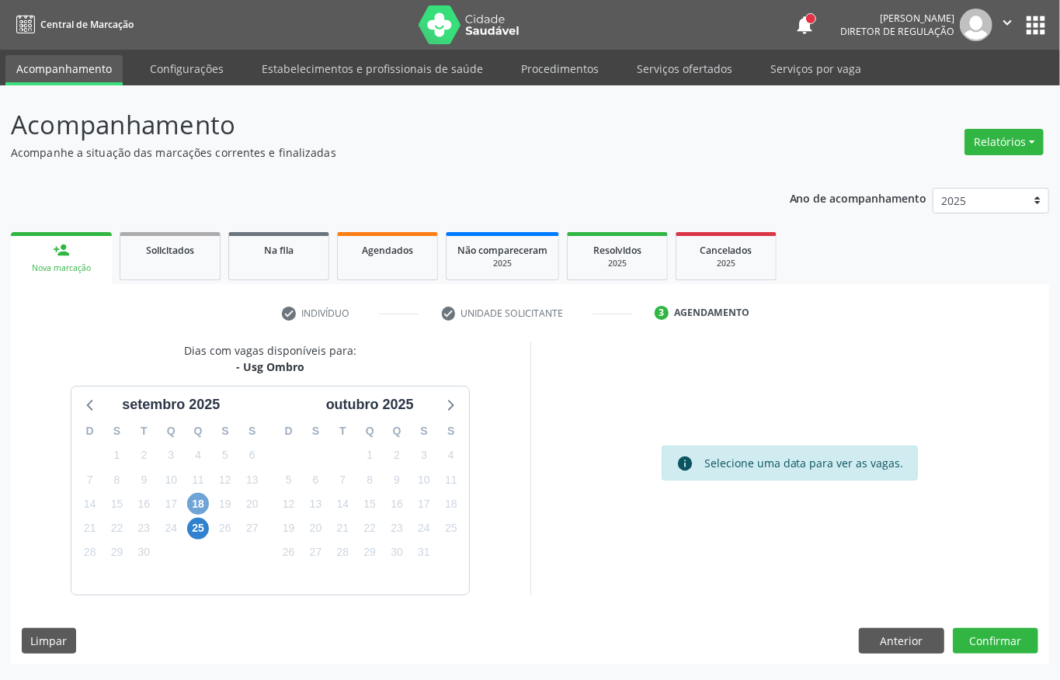
click at [203, 502] on span "18" at bounding box center [198, 504] width 22 height 22
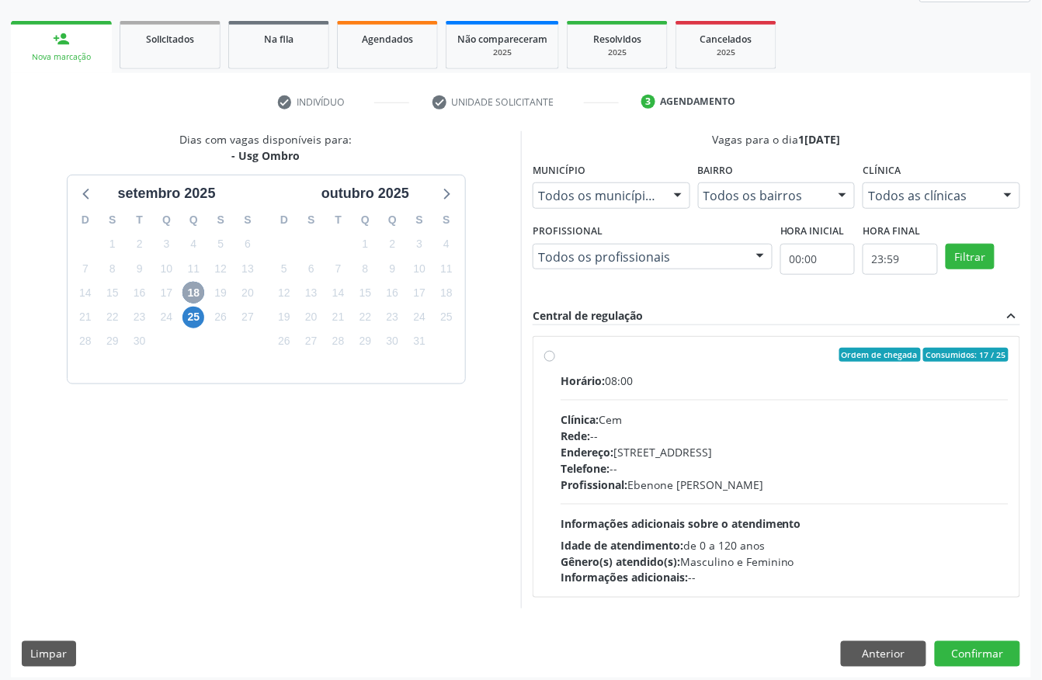
scroll to position [222, 0]
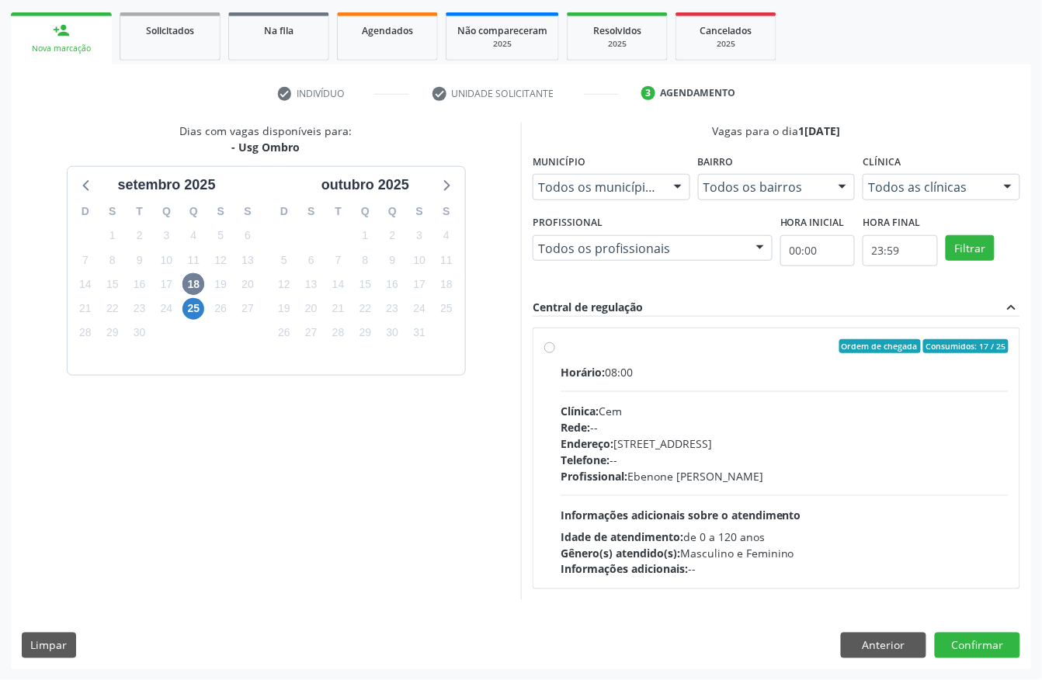
click at [674, 436] on div "Endereço: [STREET_ADDRESS]" at bounding box center [785, 444] width 448 height 16
click at [555, 353] on input "Ordem de chegada Consumidos: 17 / 25 Horário: 08:00 Clínica: Cem Rede: -- Ender…" at bounding box center [549, 346] width 11 height 14
radio input "true"
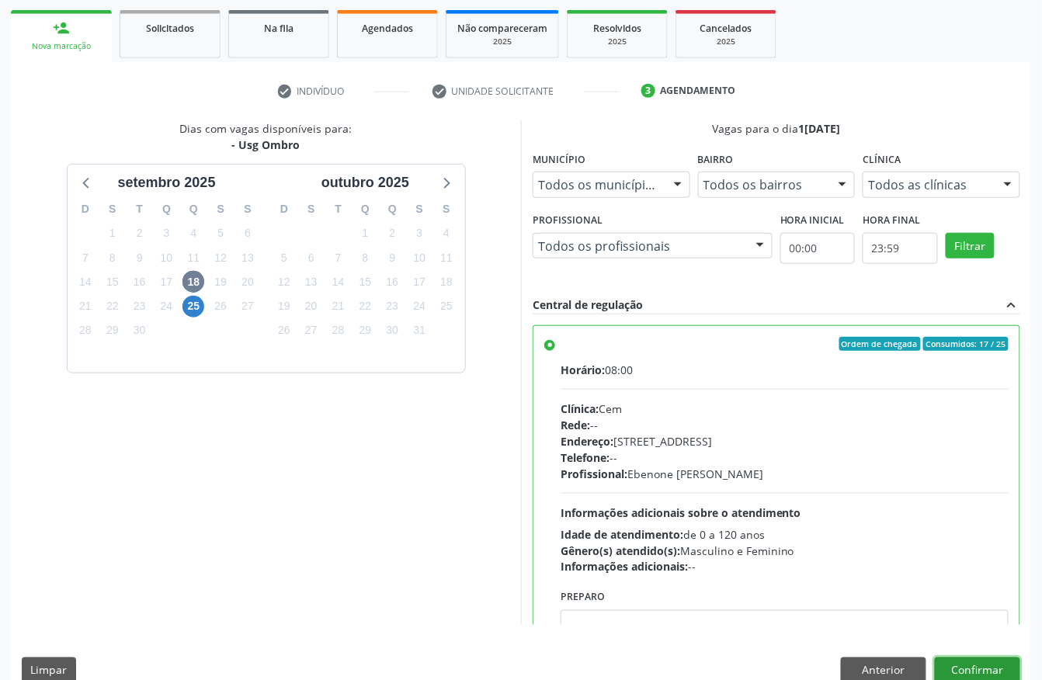
click at [951, 662] on button "Confirmar" at bounding box center [977, 671] width 85 height 26
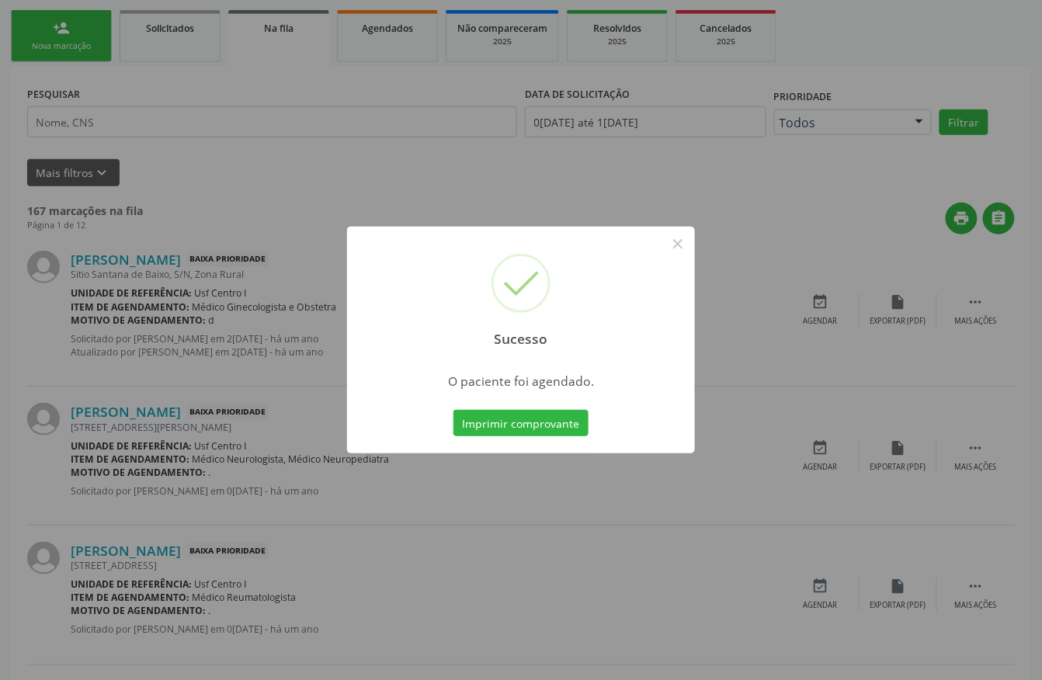
scroll to position [0, 0]
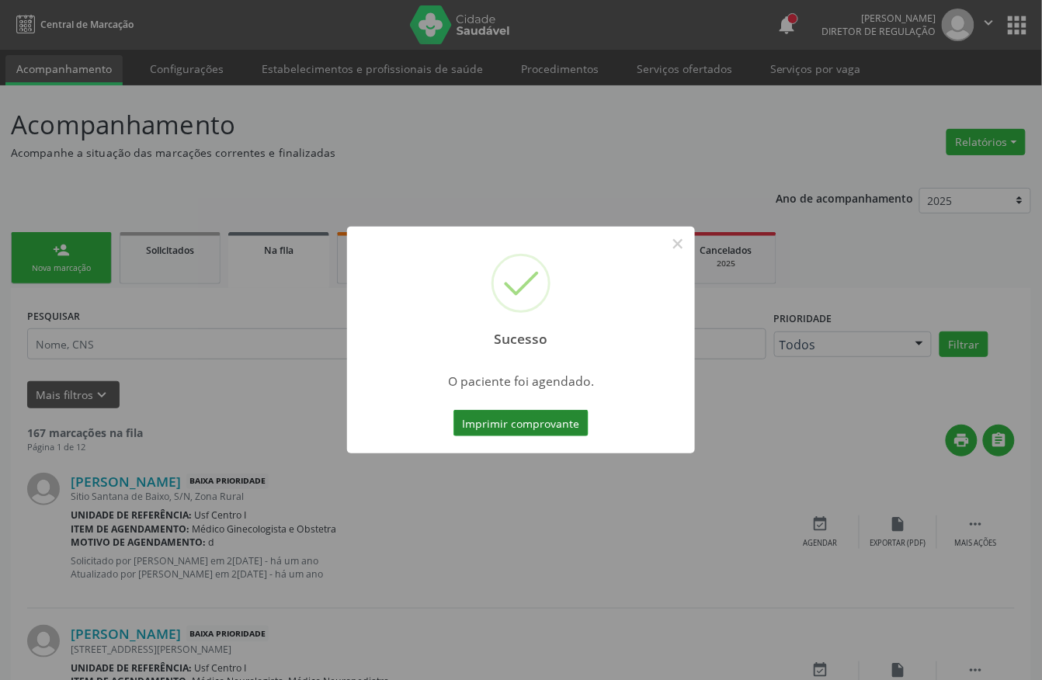
click at [519, 423] on button "Imprimir comprovante" at bounding box center [520, 423] width 135 height 26
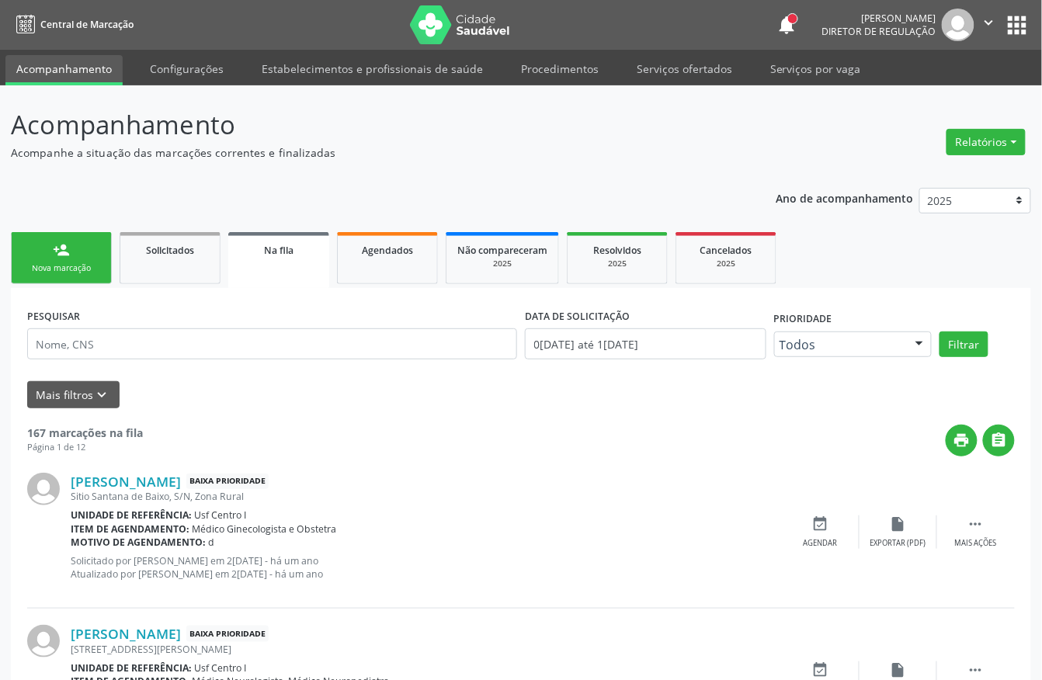
click at [29, 253] on link "person_add Nova marcação" at bounding box center [61, 258] width 101 height 52
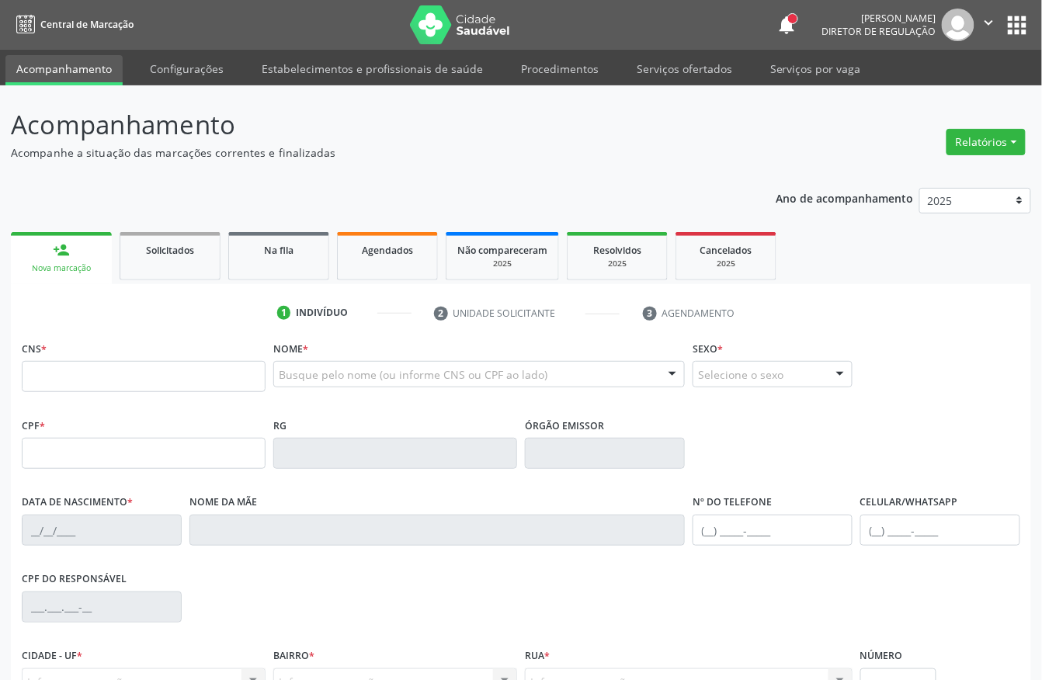
click at [67, 248] on div "person_add" at bounding box center [61, 249] width 17 height 17
click at [101, 367] on input "text" at bounding box center [144, 376] width 244 height 31
paste input "705 2014 7863 6274"
type input "705 2014 7863 6274"
type input "303.563.184-00"
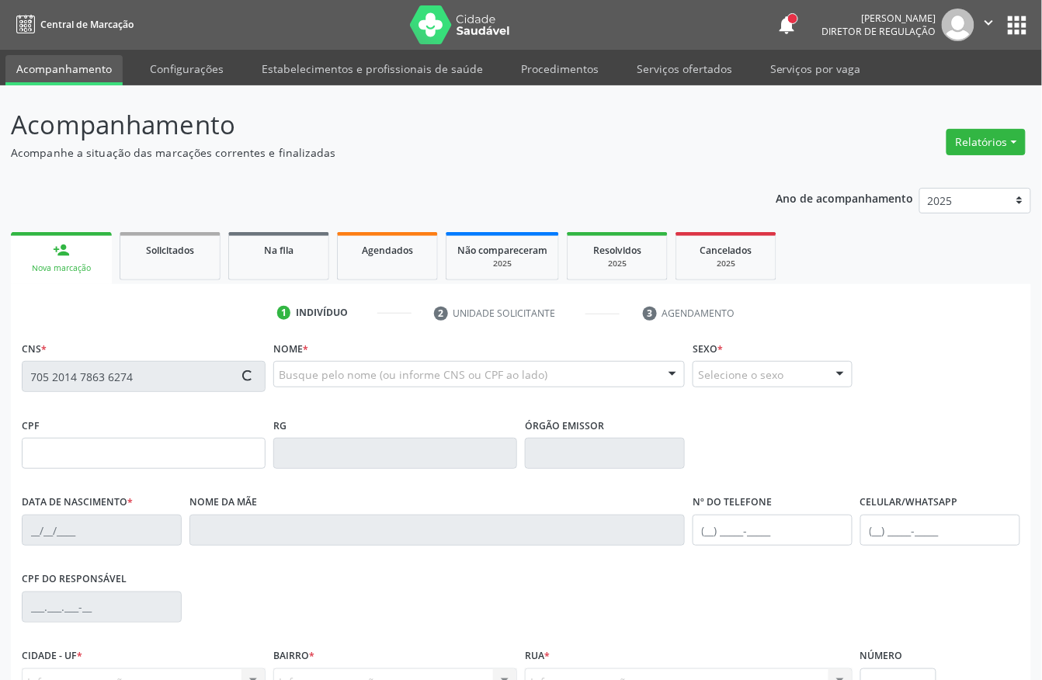
type input "1[DATE]"
type input "[PERSON_NAME]"
type input "[PHONE_NUMBER]"
type input "408.021.594-00"
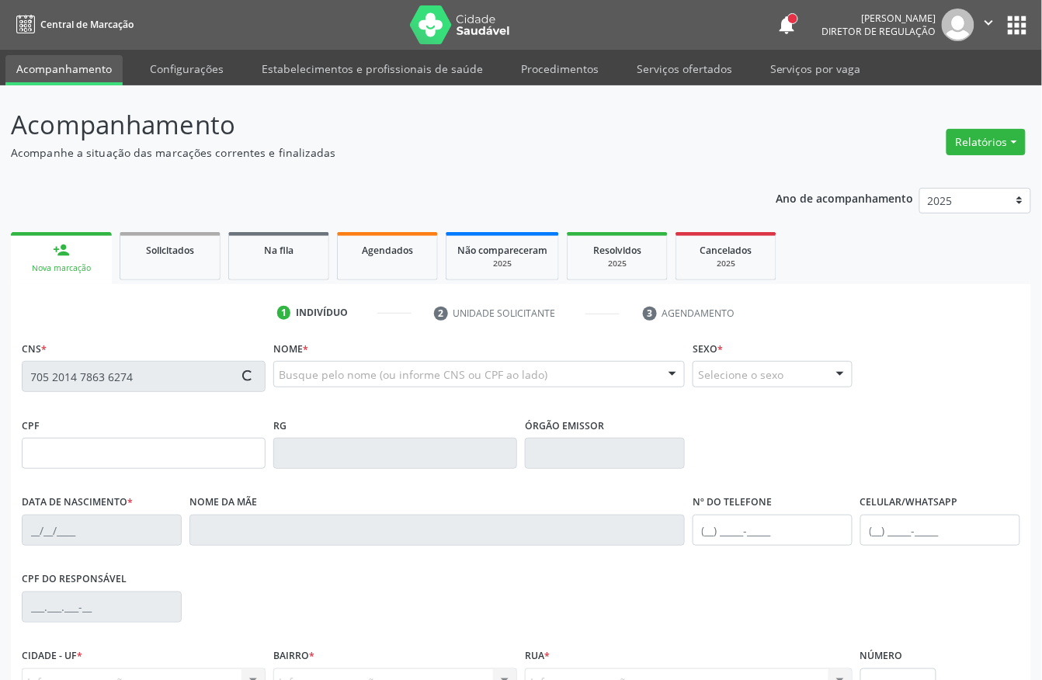
type input "53"
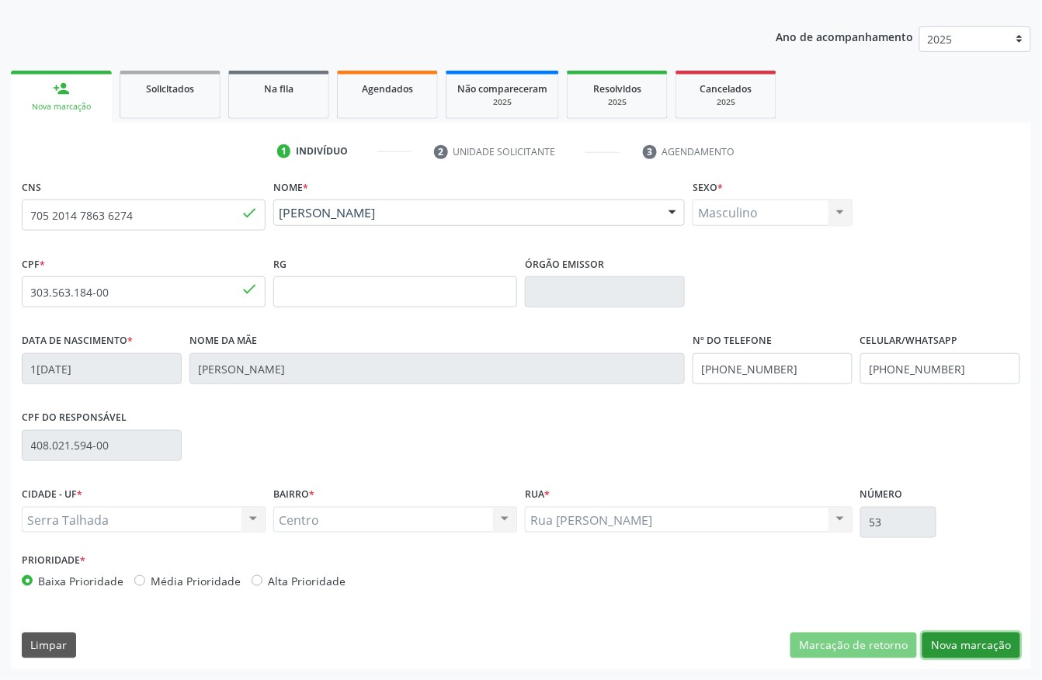
click at [967, 637] on button "Nova marcação" at bounding box center [971, 646] width 98 height 26
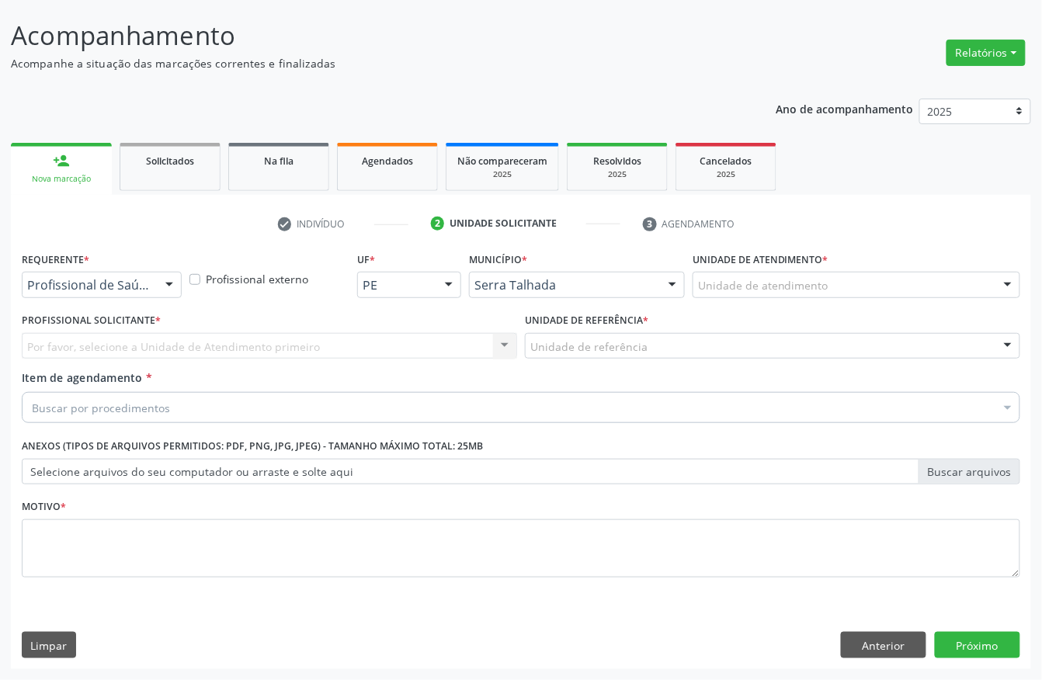
scroll to position [91, 0]
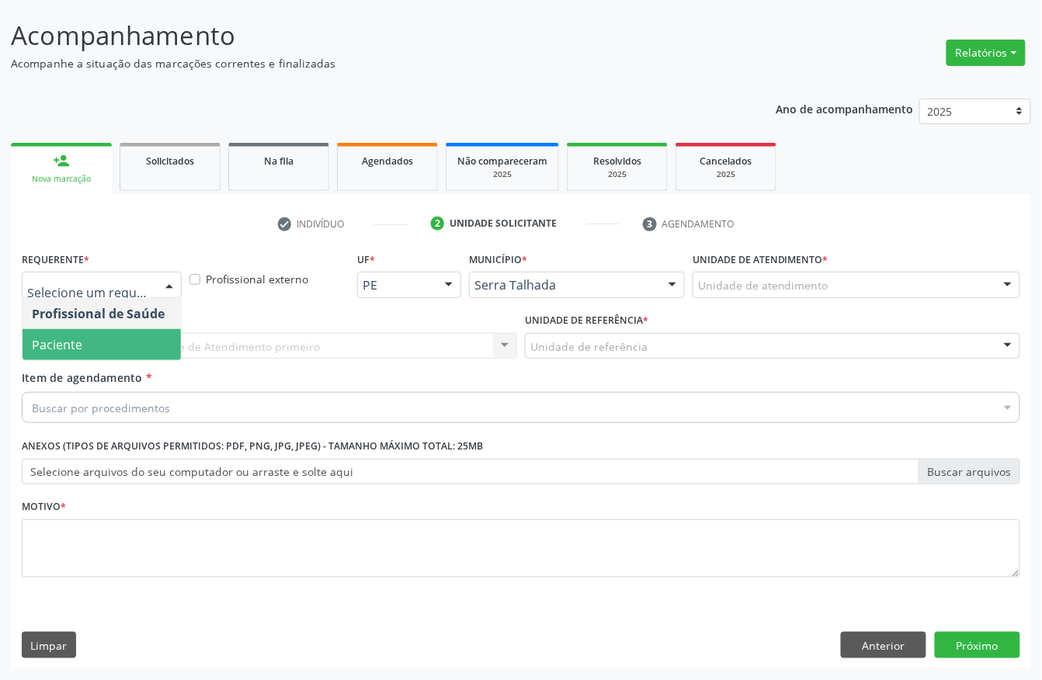
click at [94, 342] on span "Paciente" at bounding box center [102, 344] width 158 height 31
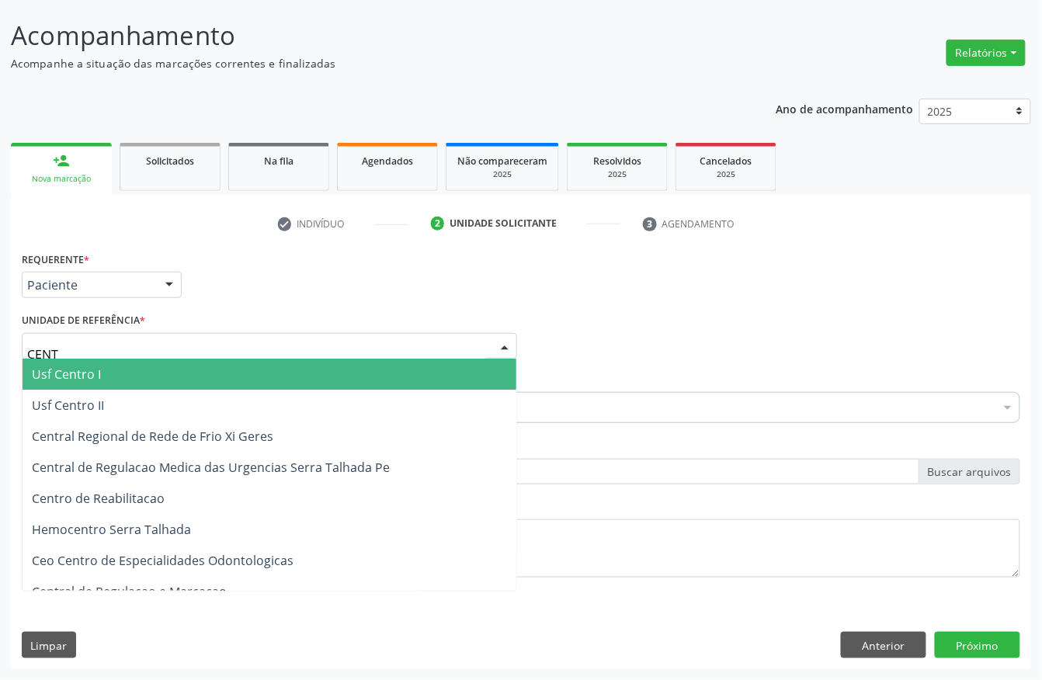
type input "CENTR"
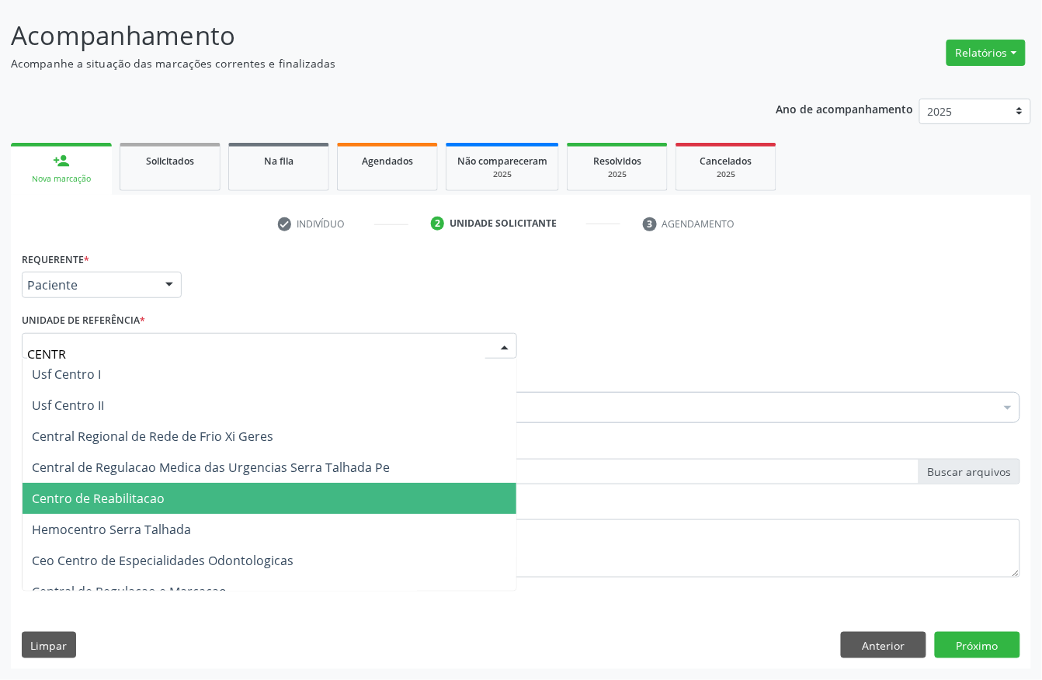
click at [102, 502] on span "Centro de Reabilitacao" at bounding box center [98, 498] width 133 height 17
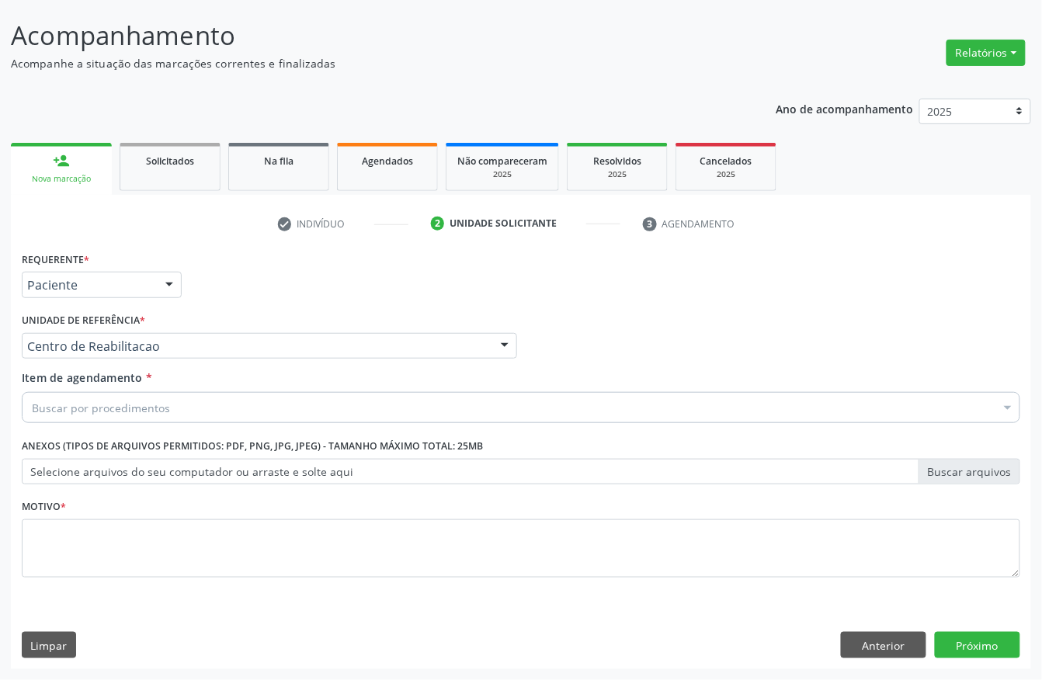
click at [31, 408] on div "Buscar por procedimentos" at bounding box center [521, 407] width 999 height 31
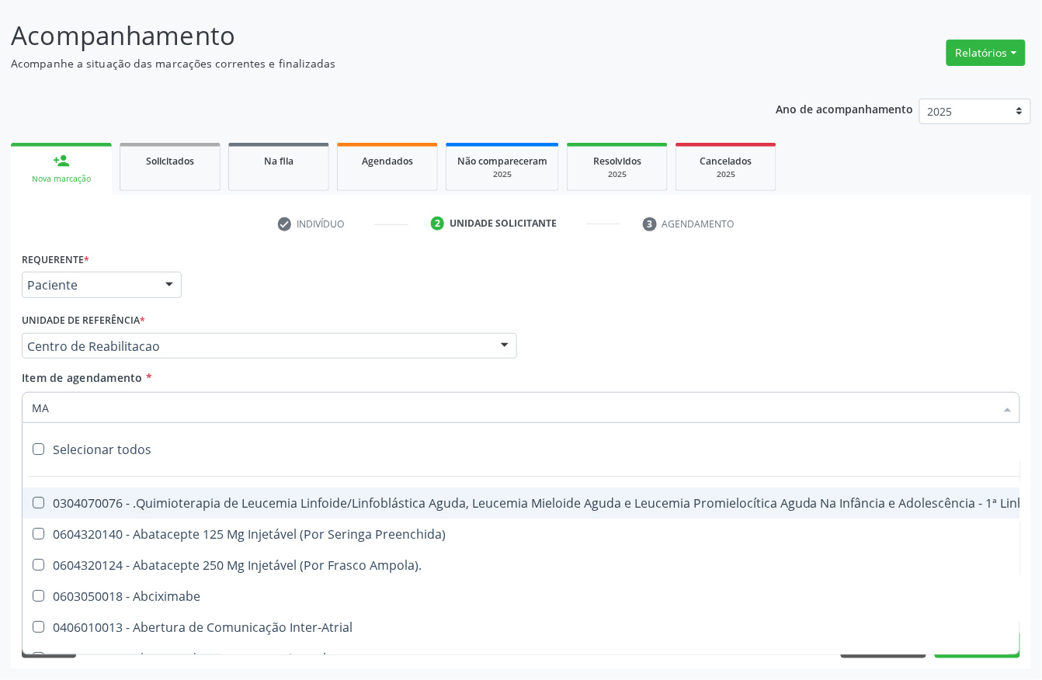
type input "MAO"
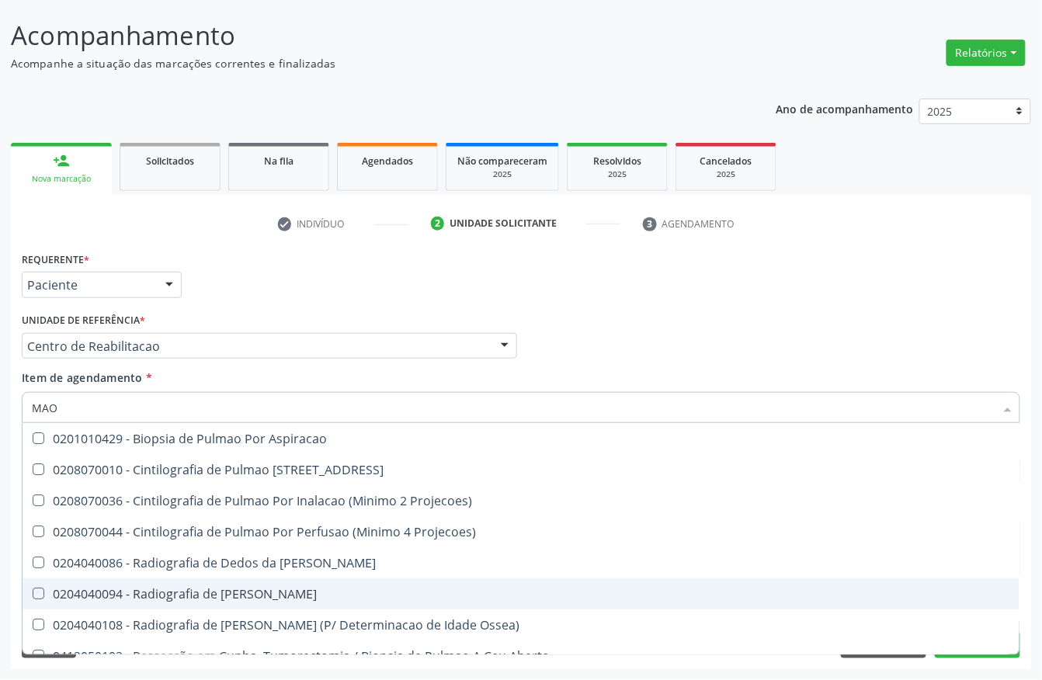
click at [213, 592] on div "0204040094 - Radiografia de [PERSON_NAME]" at bounding box center [521, 594] width 978 height 12
checkbox Mao "true"
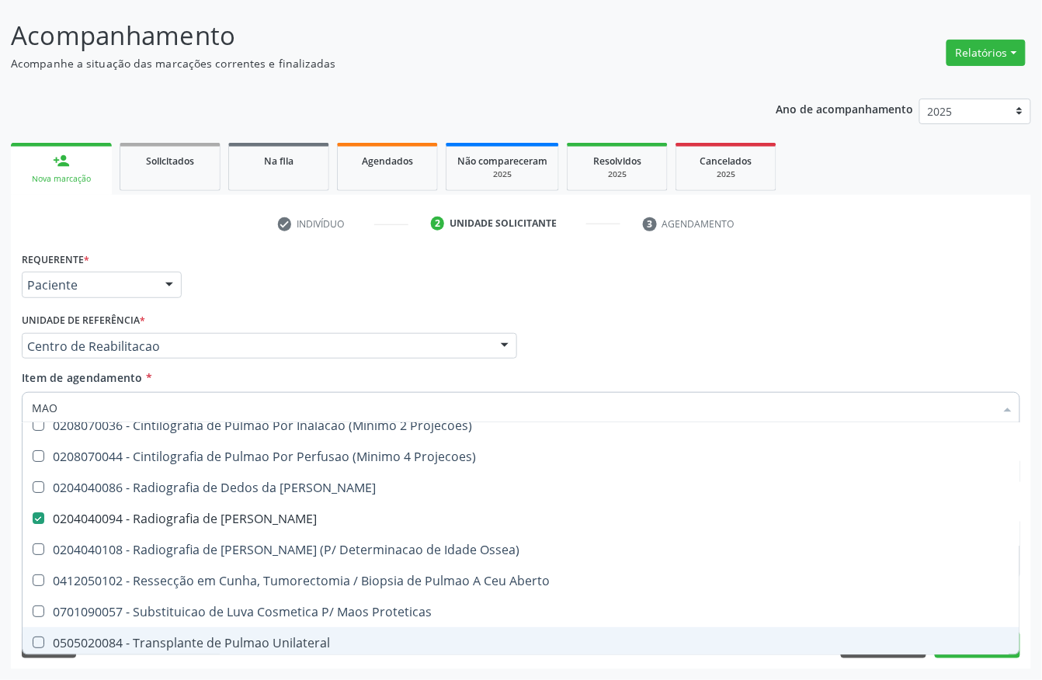
scroll to position [38, 0]
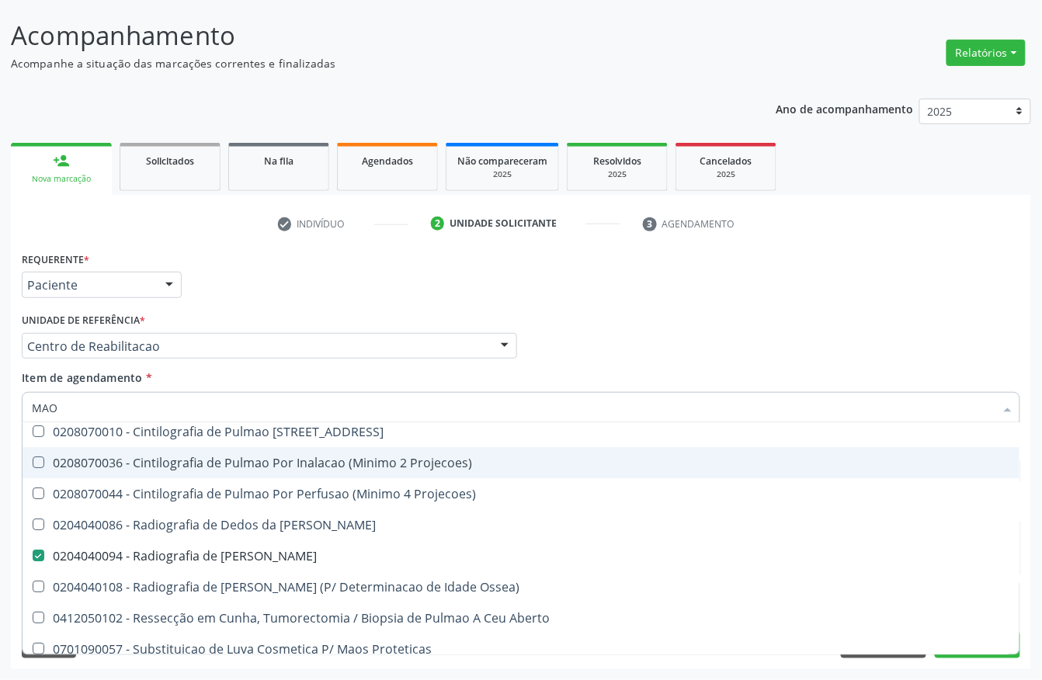
drag, startPoint x: 84, startPoint y: 396, endPoint x: 0, endPoint y: 396, distance: 83.9
click at [0, 396] on div "Acompanhamento Acompanhe a situação das marcações correntes e finalizadas Relat…" at bounding box center [521, 338] width 1042 height 684
type input "O"
checkbox Mao "false"
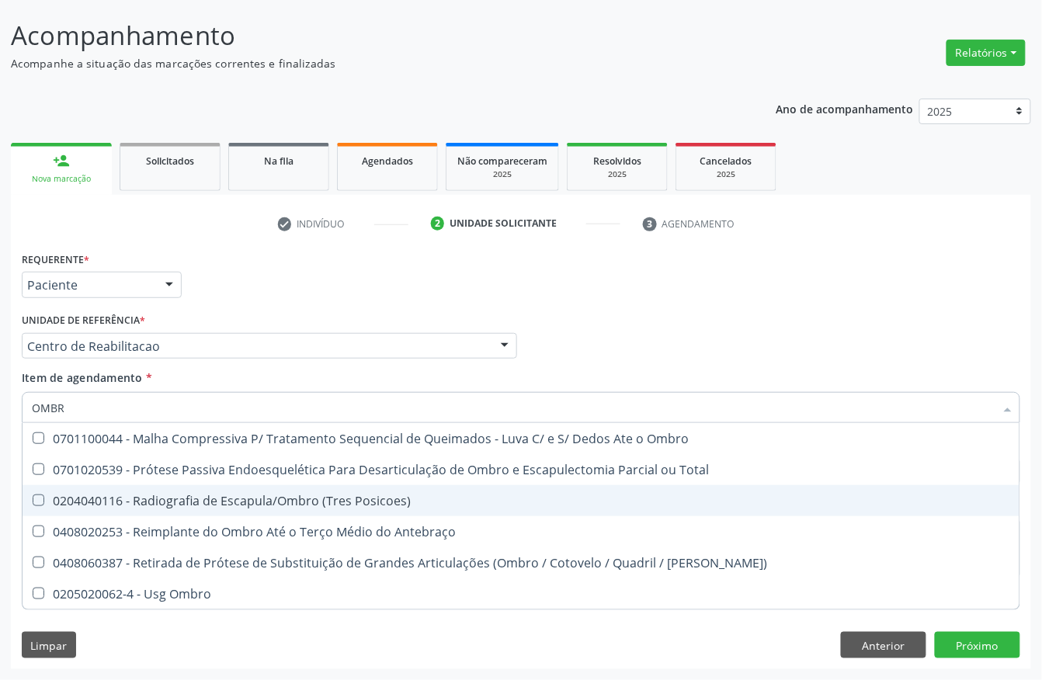
type input "OMBRO"
click at [224, 495] on div "0204040116 - Radiografia de Escapula/Ombro (Tres Posicoes)" at bounding box center [521, 501] width 978 height 12
click at [57, 495] on div "0204040116 - Radiografia de Escapula/Ombro (Tres Posicoes)" at bounding box center [521, 501] width 978 height 12
checkbox Posicoes\) "false"
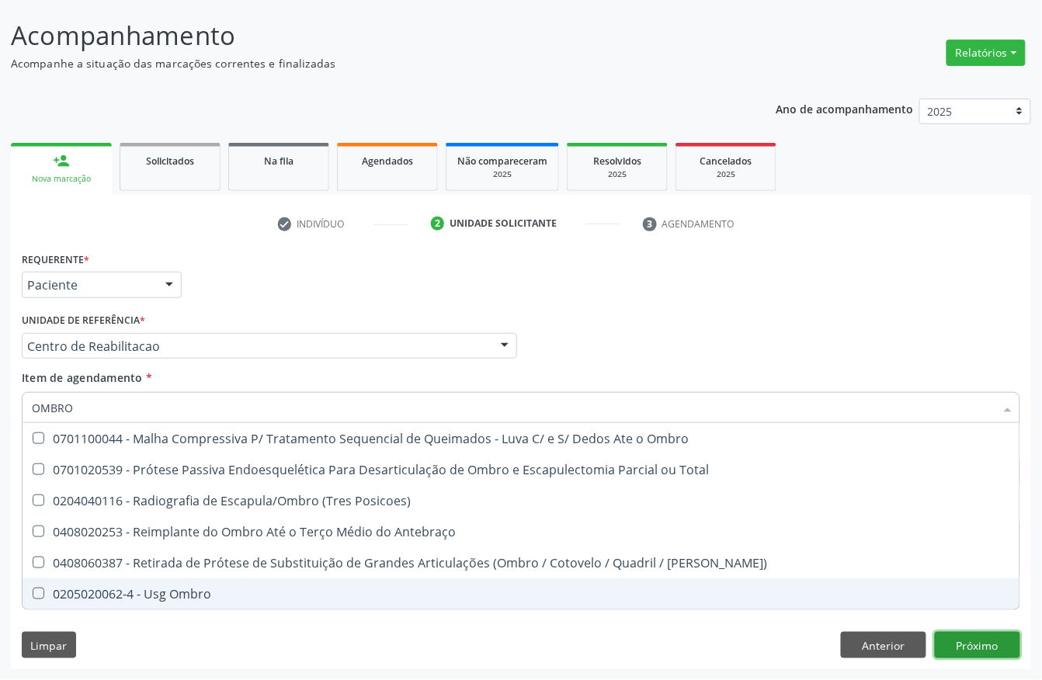
click at [955, 638] on div "Requerente * Paciente Profissional de Saúde Paciente Nenhum resultado encontrad…" at bounding box center [521, 459] width 1020 height 422
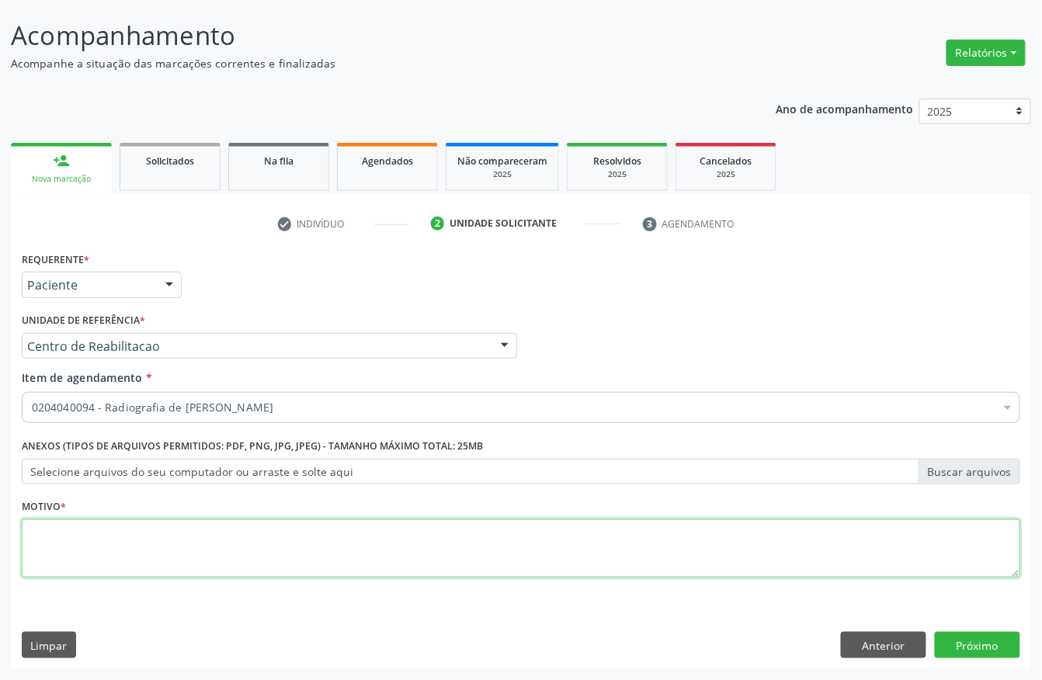
click at [497, 550] on textarea at bounding box center [521, 548] width 999 height 59
type textarea "-"
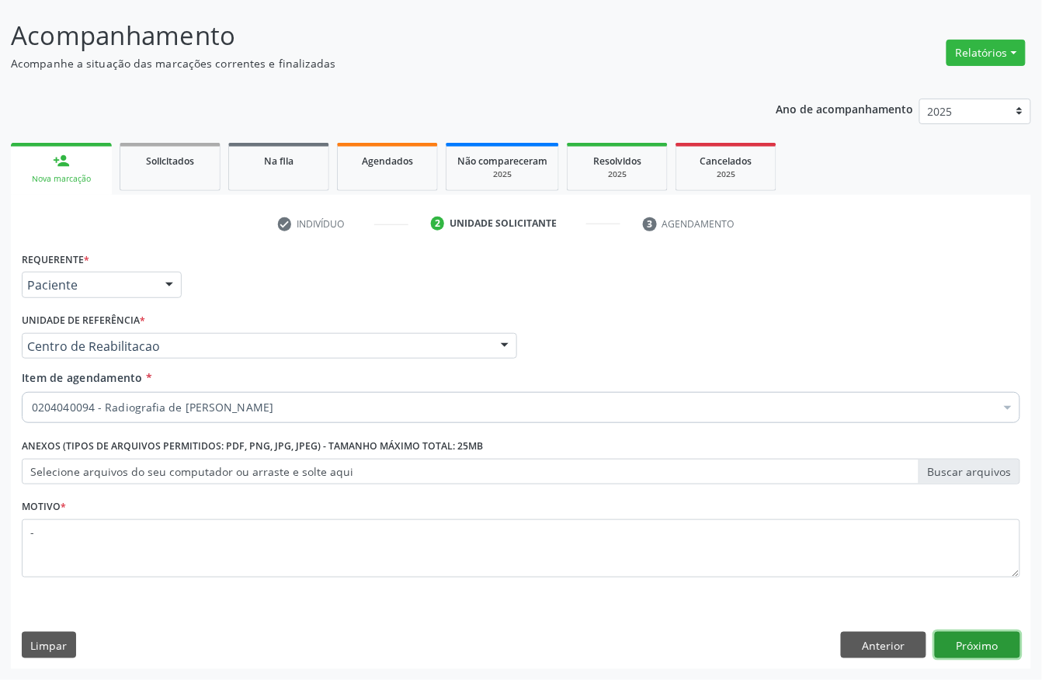
click at [994, 638] on button "Próximo" at bounding box center [977, 645] width 85 height 26
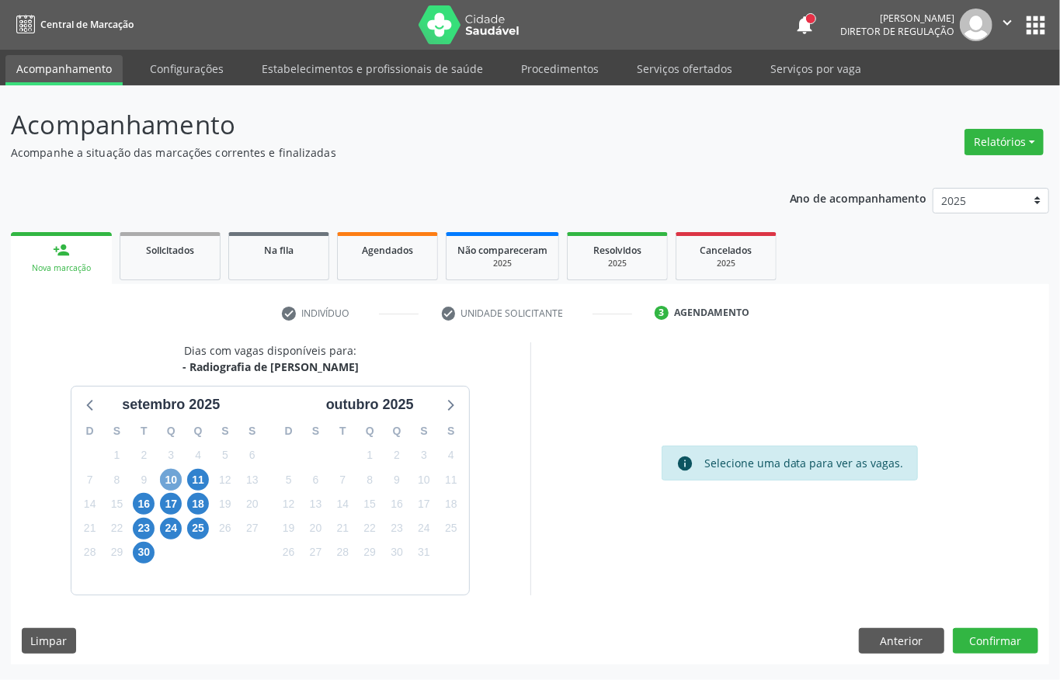
click at [177, 479] on span "10" at bounding box center [171, 480] width 22 height 22
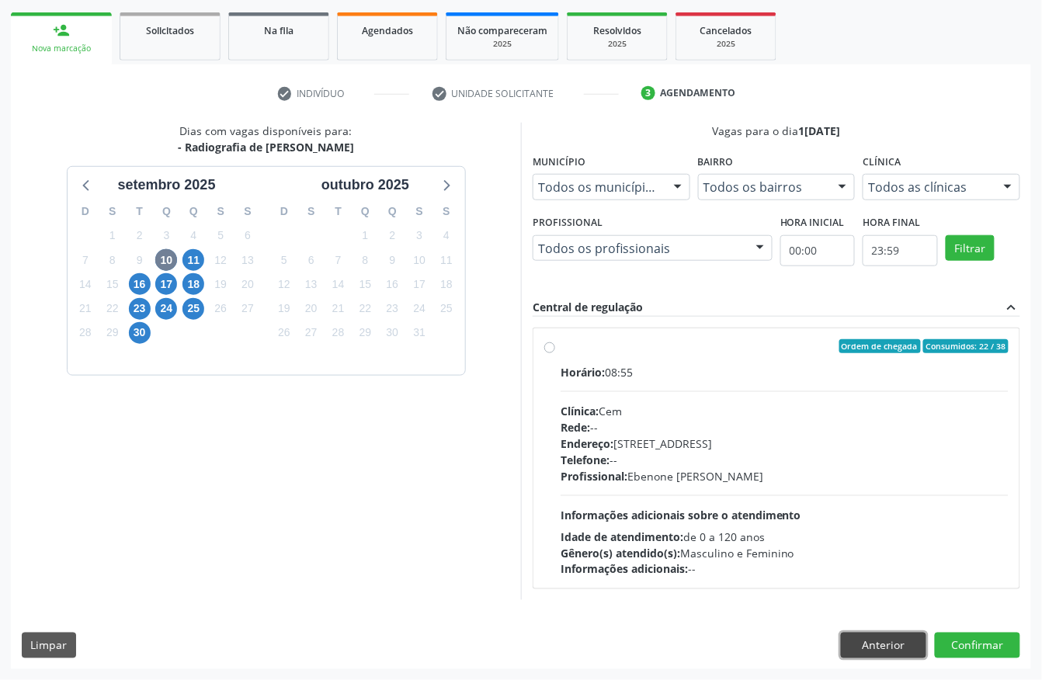
click at [890, 633] on button "Anterior" at bounding box center [883, 646] width 85 height 26
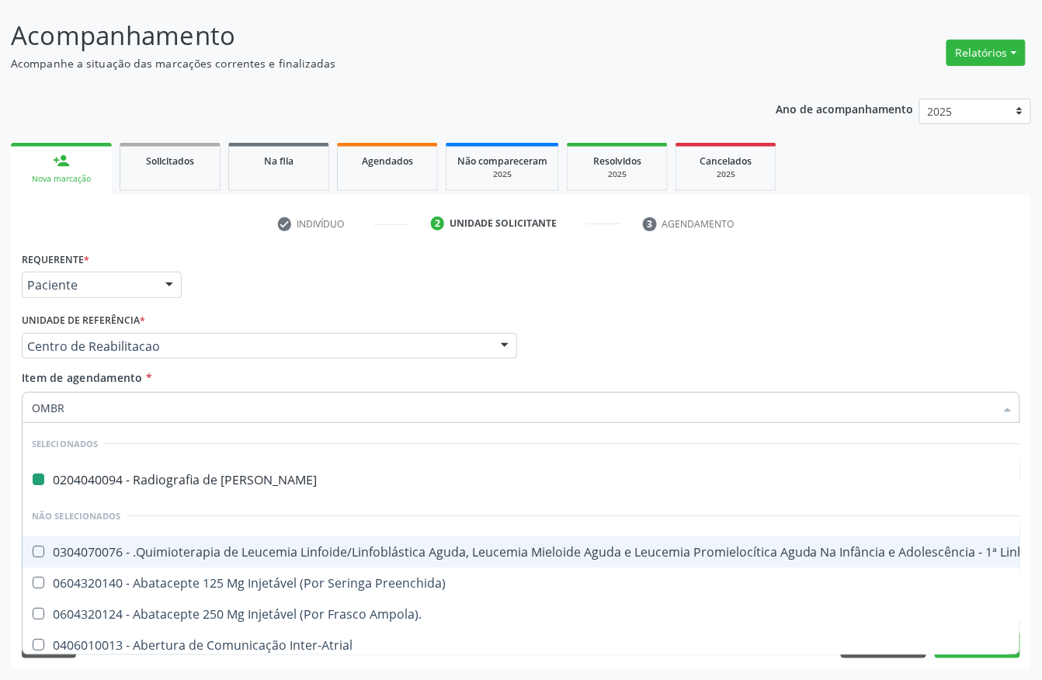
type input "OMBRO"
checkbox Mao "false"
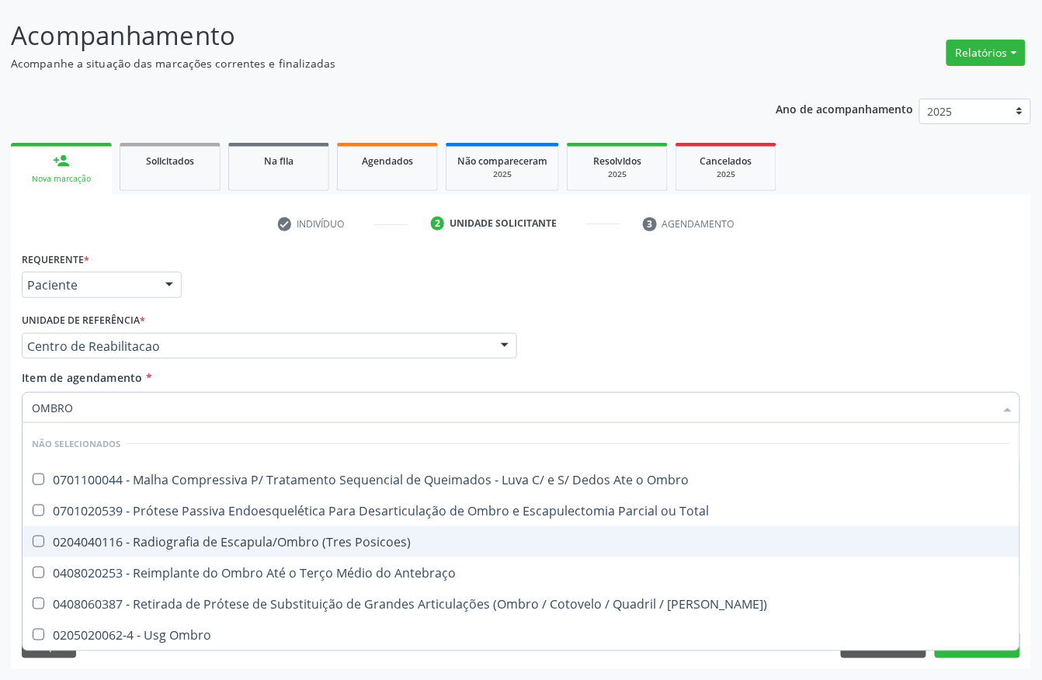
click at [169, 551] on span "0204040116 - Radiografia de Escapula/Ombro (Tres Posicoes)" at bounding box center [521, 541] width 997 height 31
checkbox Posicoes\) "true"
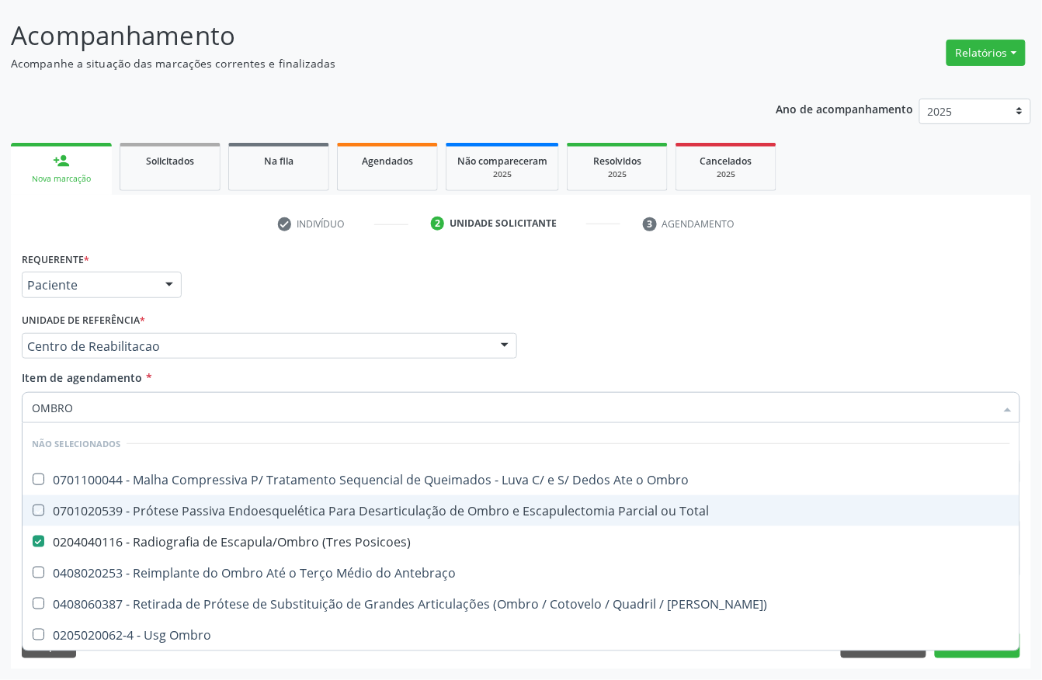
click at [0, 516] on div "Acompanhamento Acompanhe a situação das marcações correntes e finalizadas Relat…" at bounding box center [521, 338] width 1042 height 684
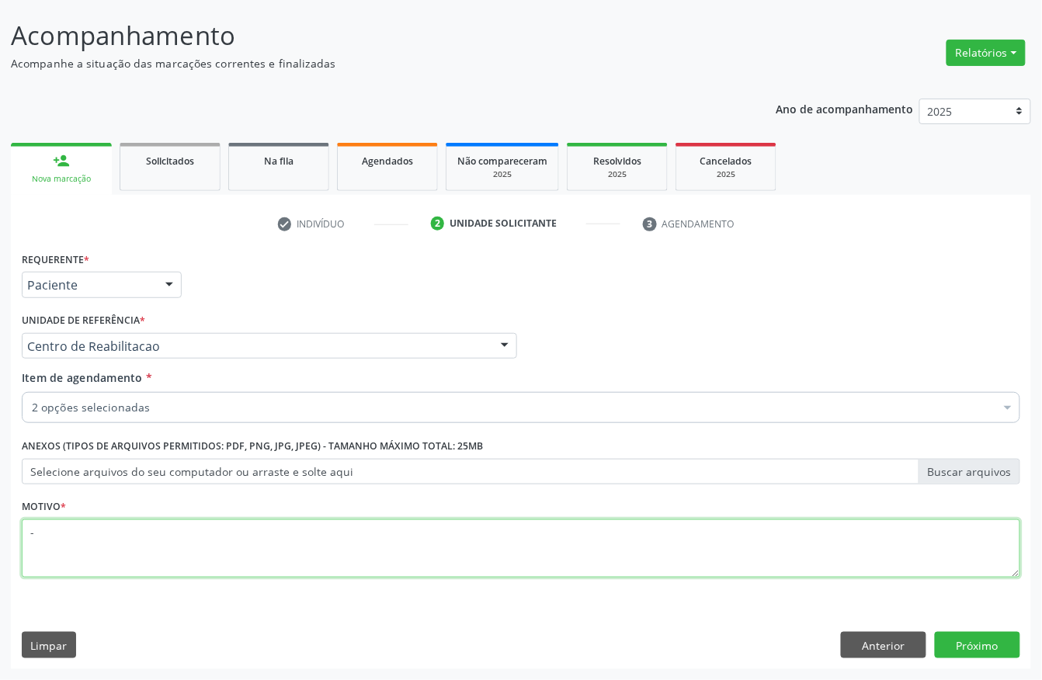
click at [140, 553] on textarea "-" at bounding box center [521, 548] width 999 height 59
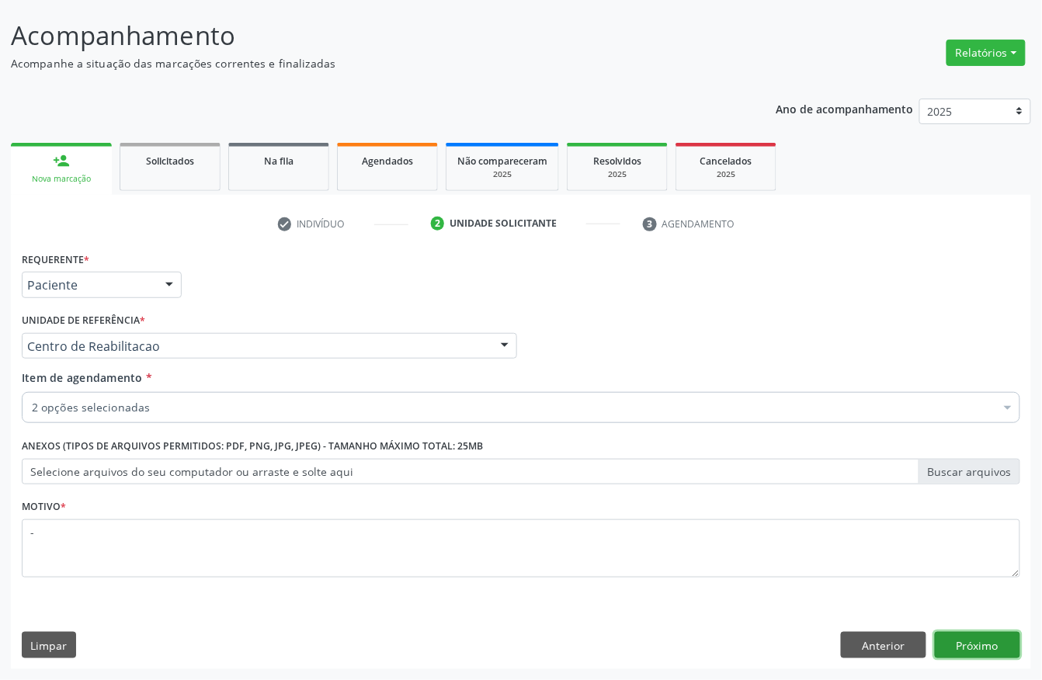
click at [954, 647] on button "Próximo" at bounding box center [977, 645] width 85 height 26
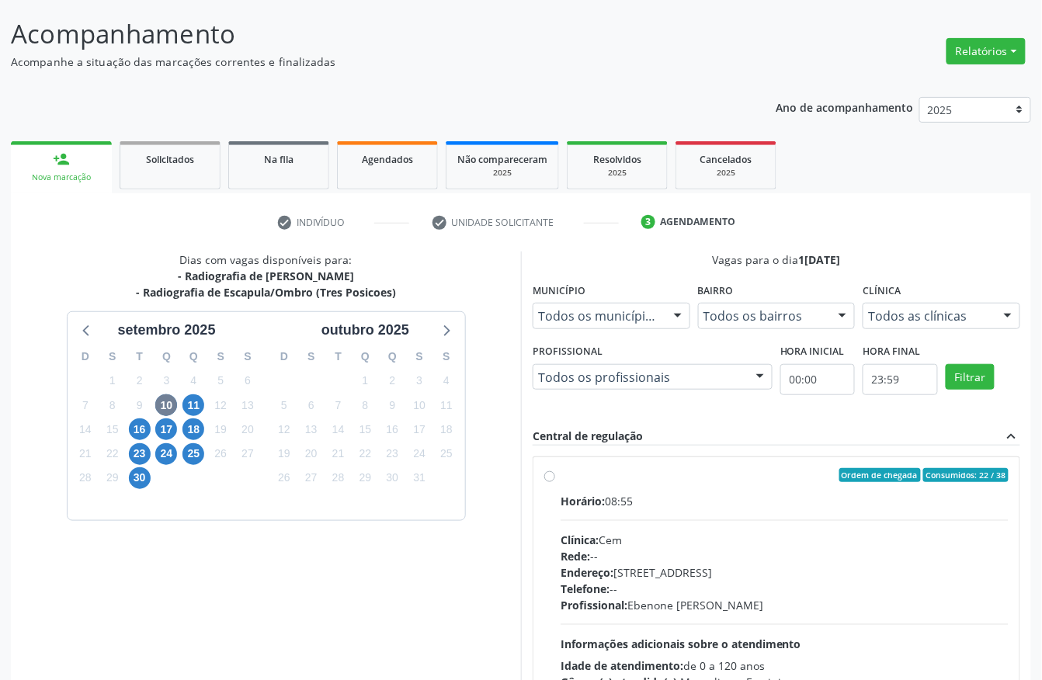
click at [640, 475] on div "Ordem de chegada Consumidos: 22 / 38" at bounding box center [785, 475] width 448 height 14
click at [555, 475] on input "Ordem de chegada Consumidos: 22 / 38 Horário: 08:55 Clínica: Cem Rede: -- Ender…" at bounding box center [549, 475] width 11 height 14
radio input "true"
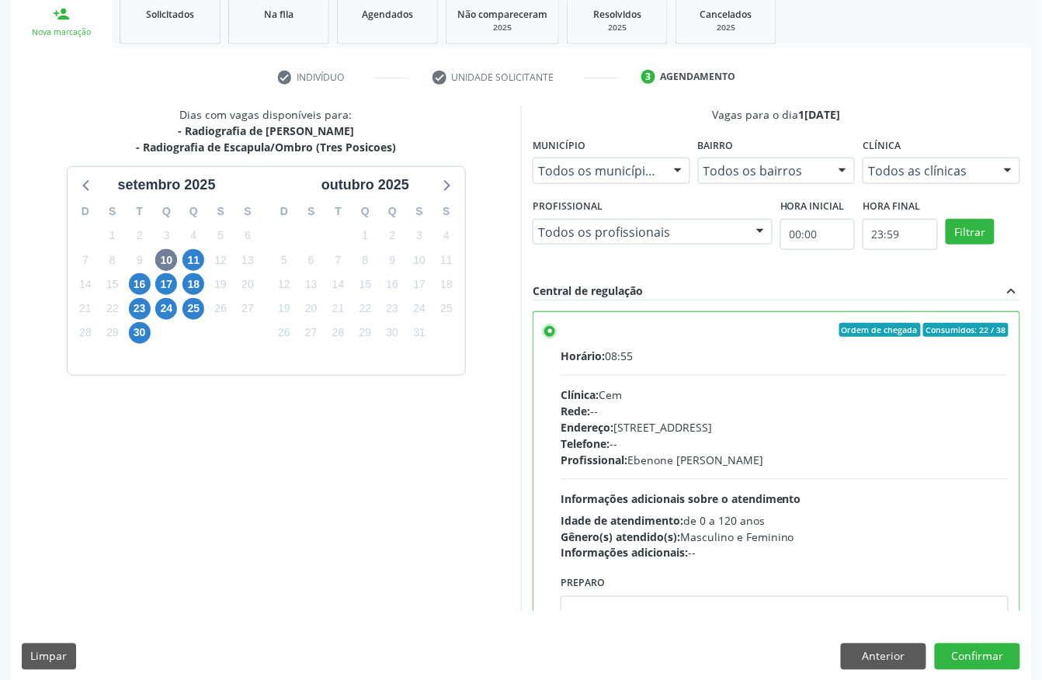
scroll to position [248, 0]
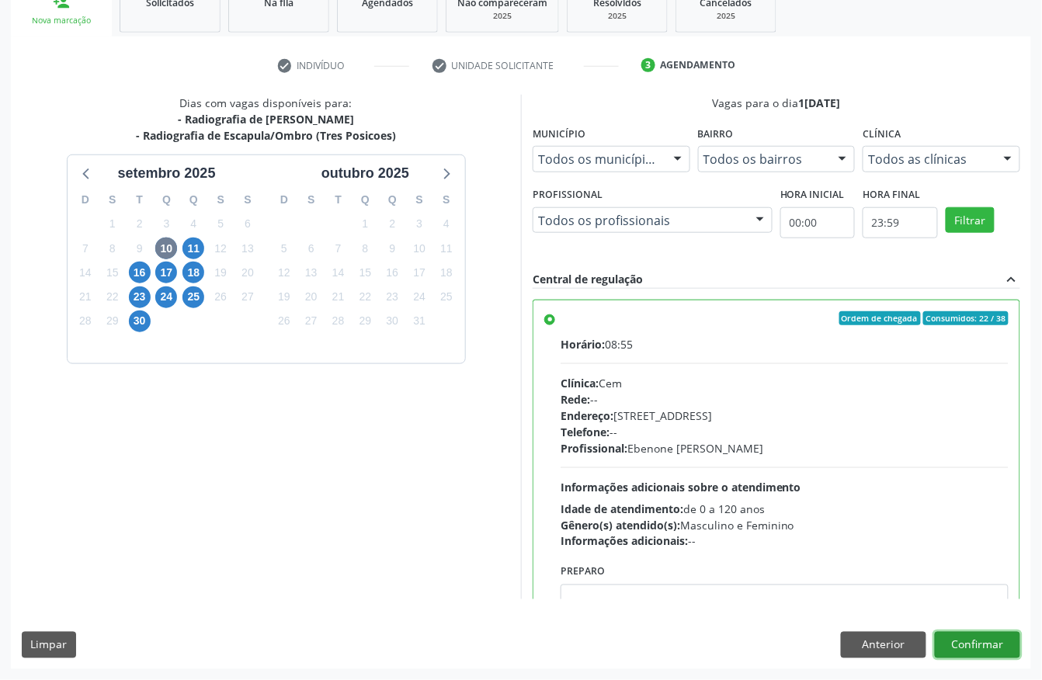
click at [967, 654] on button "Confirmar" at bounding box center [977, 645] width 85 height 26
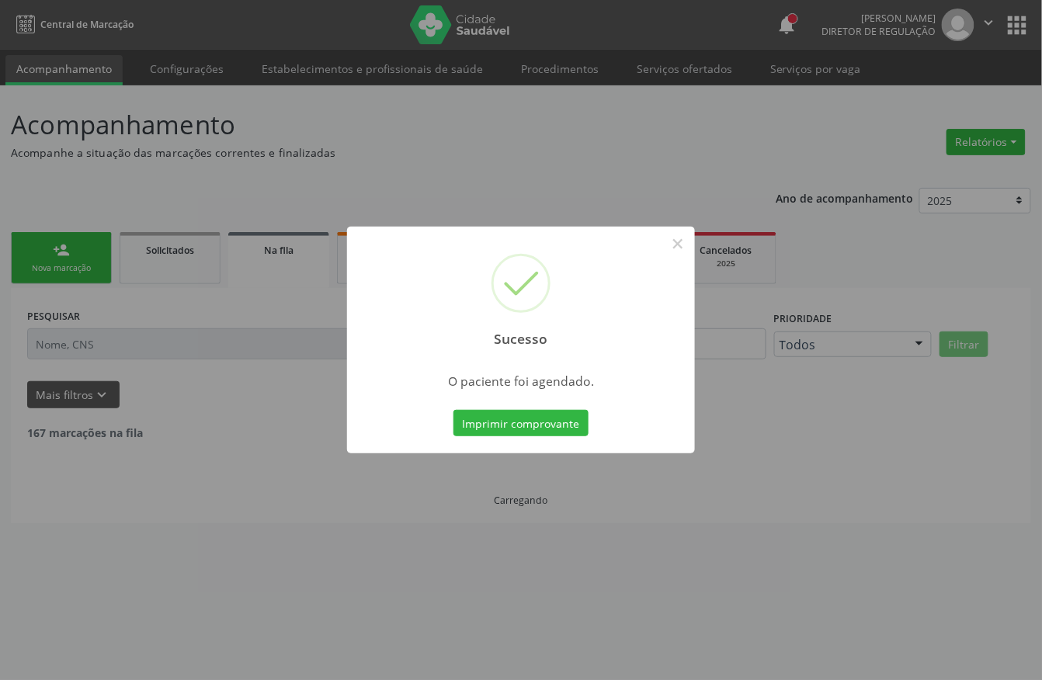
scroll to position [0, 0]
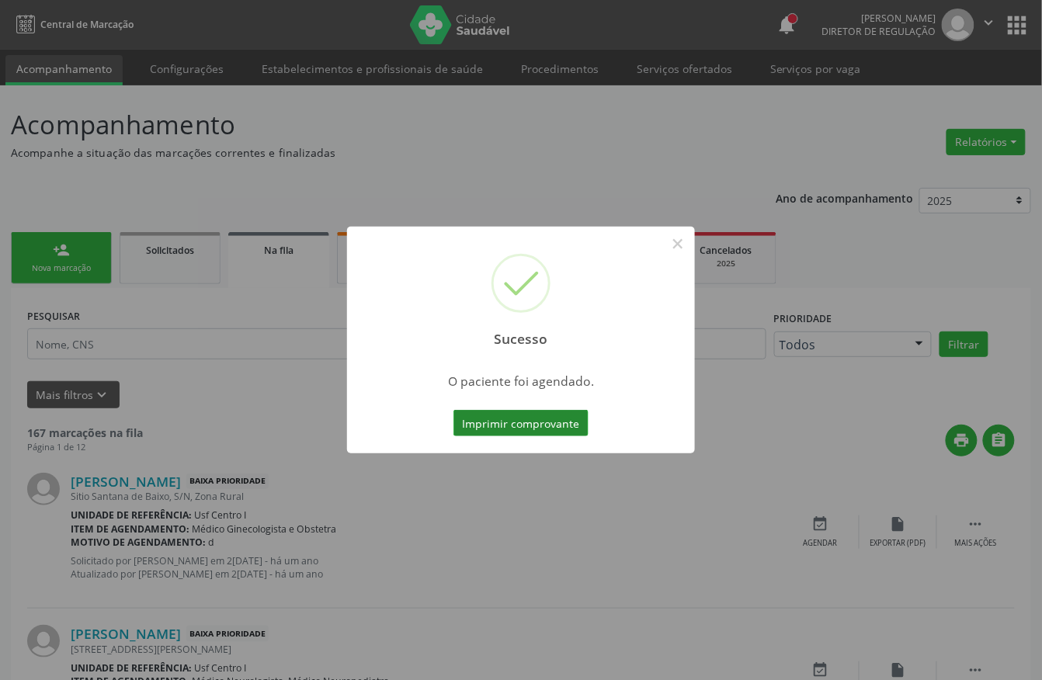
click at [488, 416] on button "Imprimir comprovante" at bounding box center [520, 423] width 135 height 26
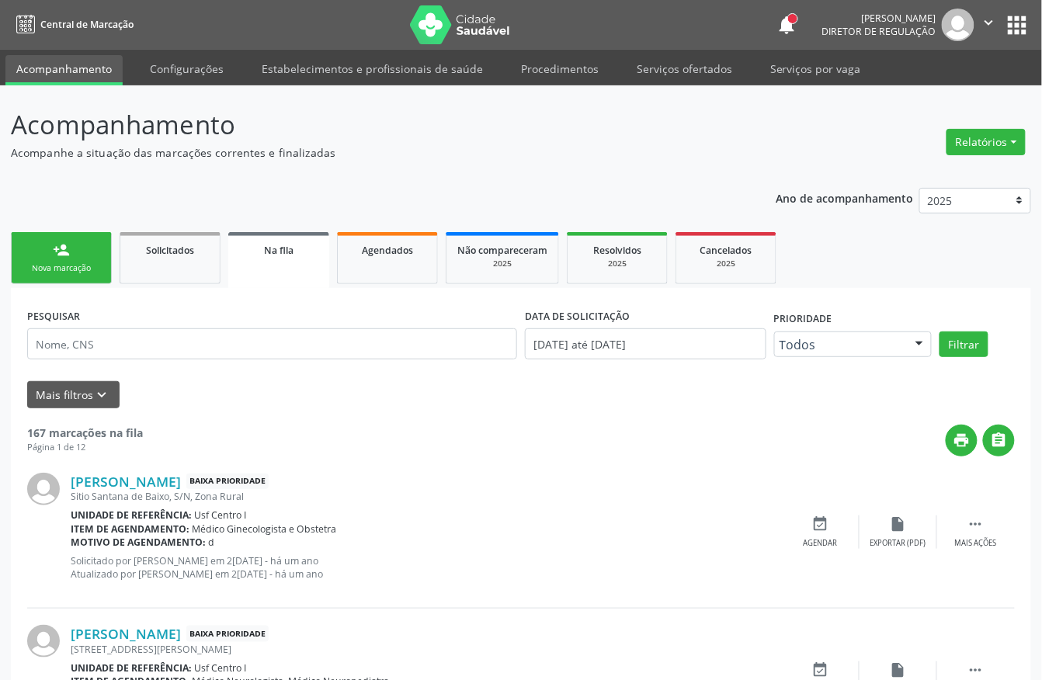
drag, startPoint x: 61, startPoint y: 255, endPoint x: 63, endPoint y: 265, distance: 9.6
click at [61, 255] on div "person_add" at bounding box center [61, 249] width 17 height 17
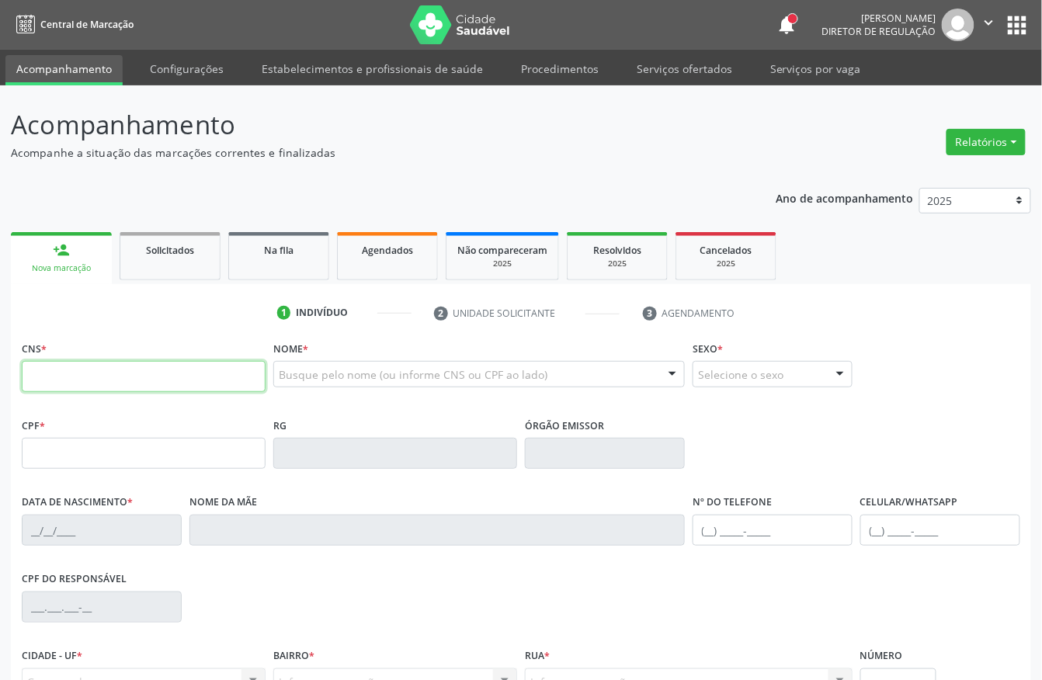
click at [56, 382] on input "text" at bounding box center [144, 376] width 244 height 31
paste input "705 2014 7863 6274"
type input "705 2014 7863 6274"
type input "303.563.184-00"
type input "1[DATE]"
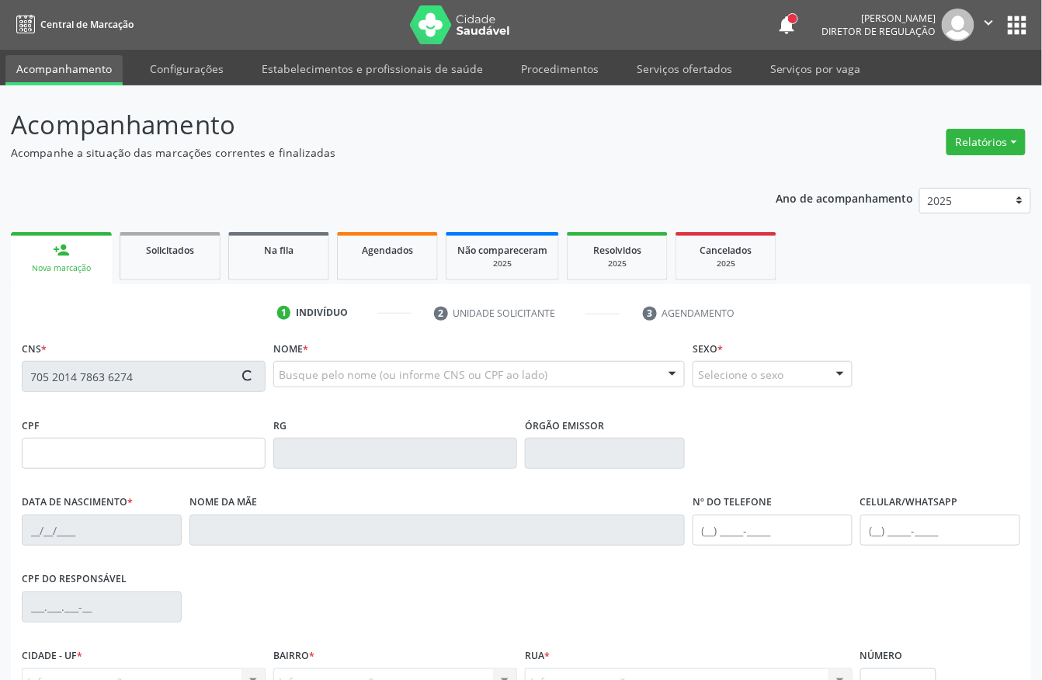
type input "[PERSON_NAME]"
type input "[PHONE_NUMBER]"
type input "408.021.594-00"
type input "53"
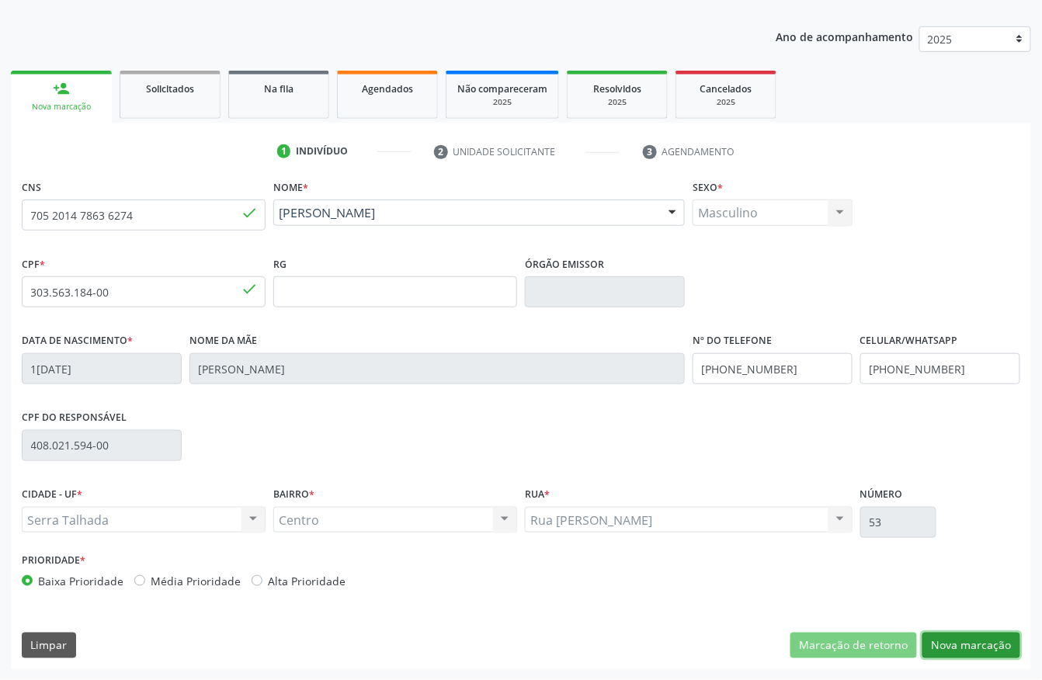
click at [947, 640] on button "Nova marcação" at bounding box center [971, 646] width 98 height 26
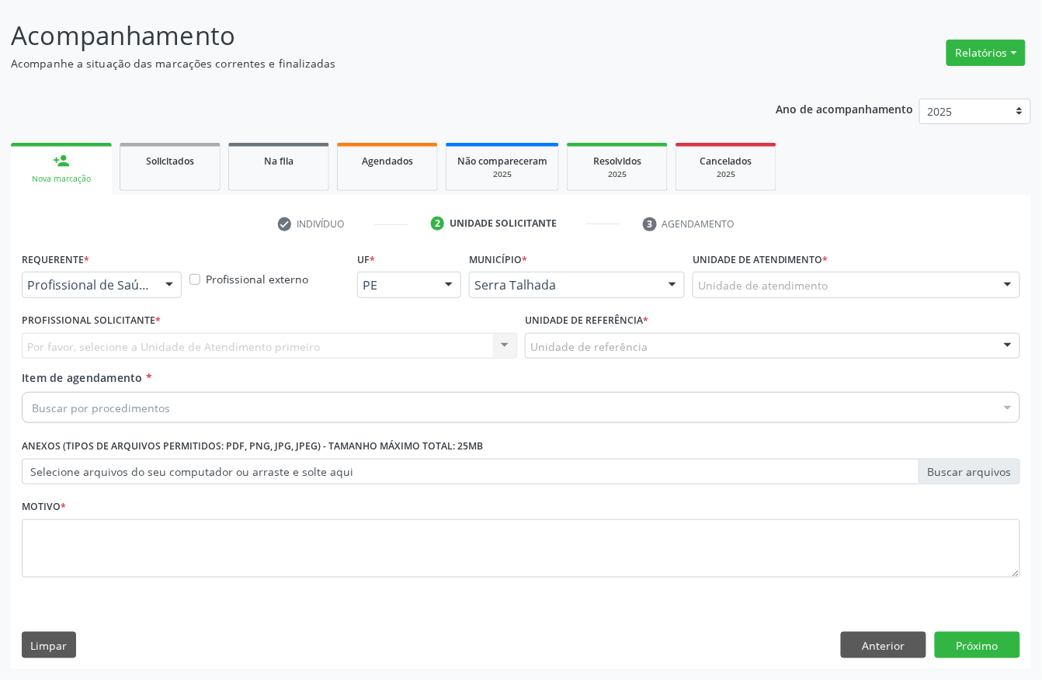
click at [151, 286] on div "Profissional de Saúde" at bounding box center [102, 285] width 160 height 26
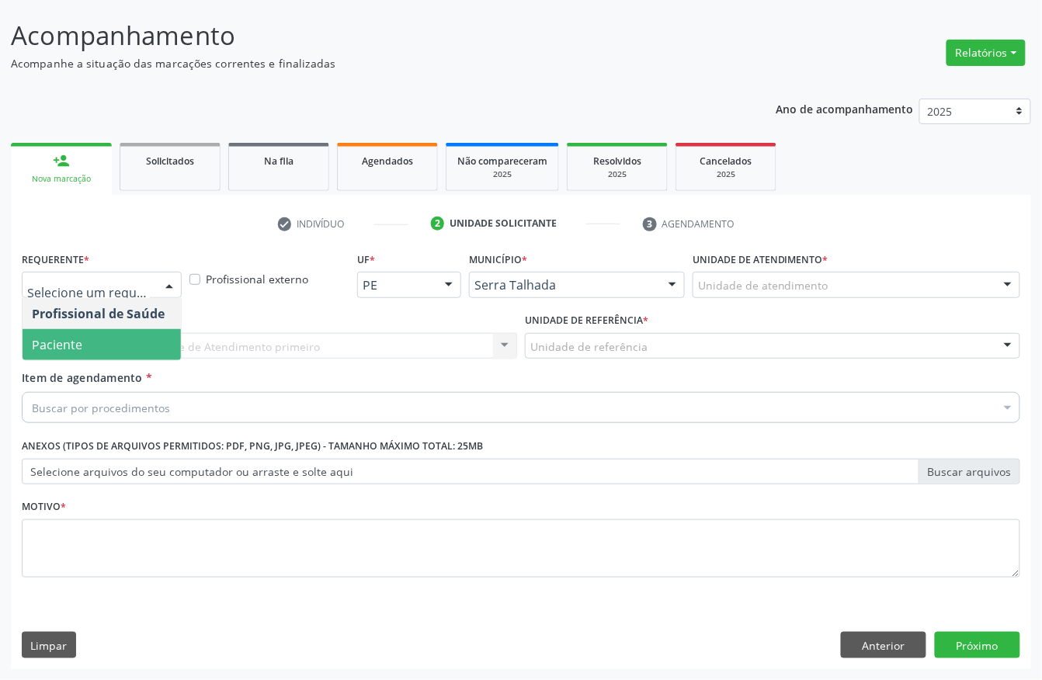
click at [128, 333] on span "Paciente" at bounding box center [102, 344] width 158 height 31
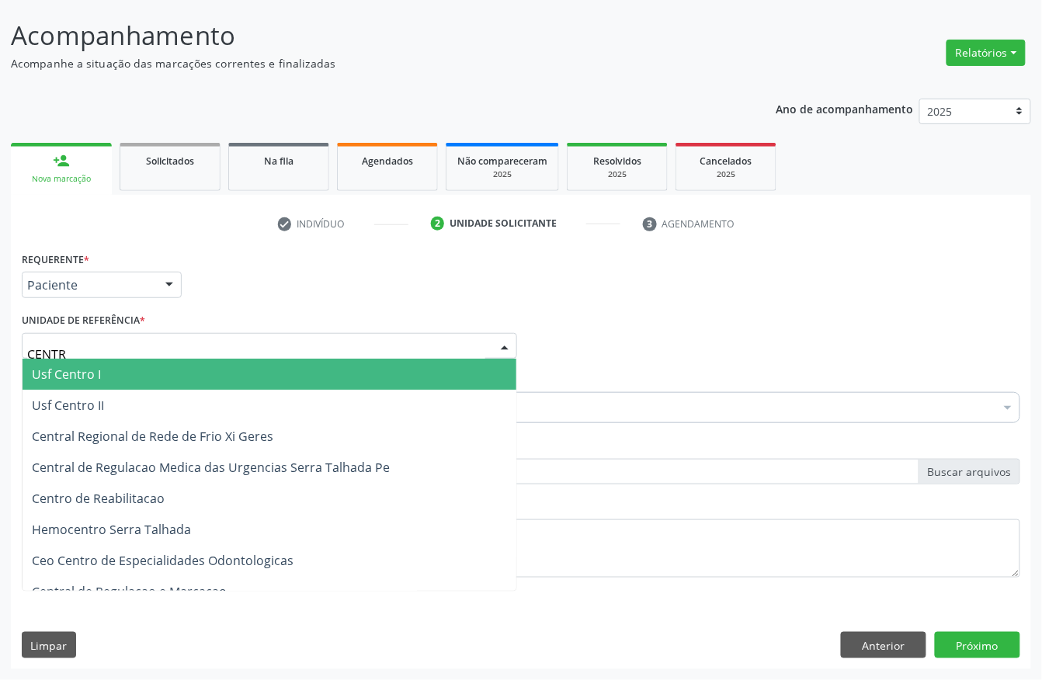
type input "CENTRO"
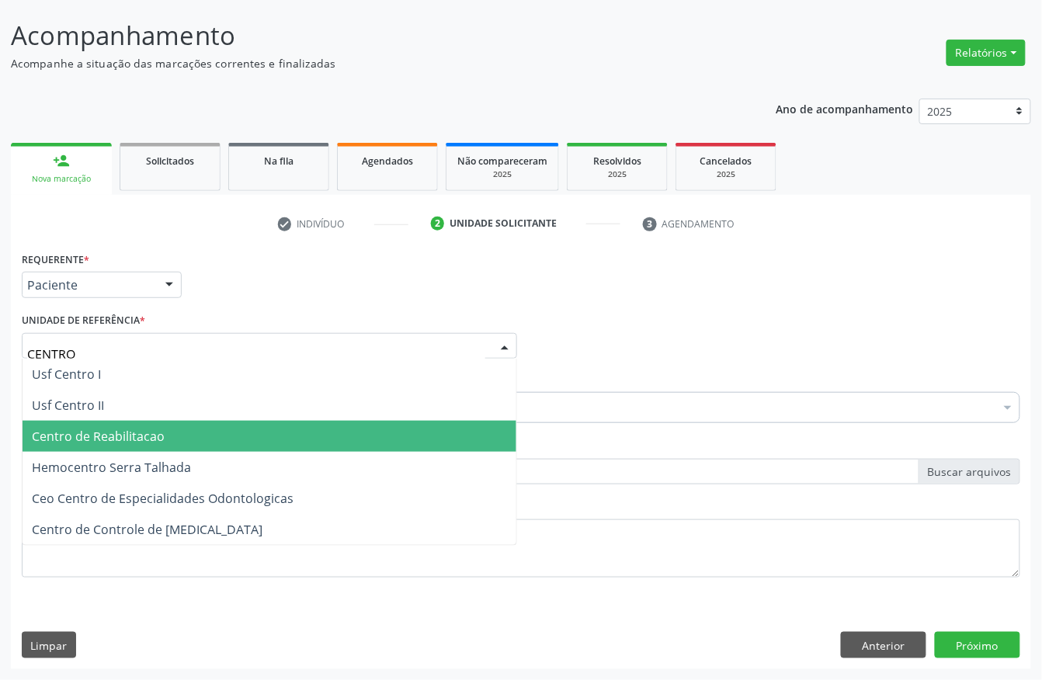
click at [101, 423] on span "Centro de Reabilitacao" at bounding box center [270, 436] width 494 height 31
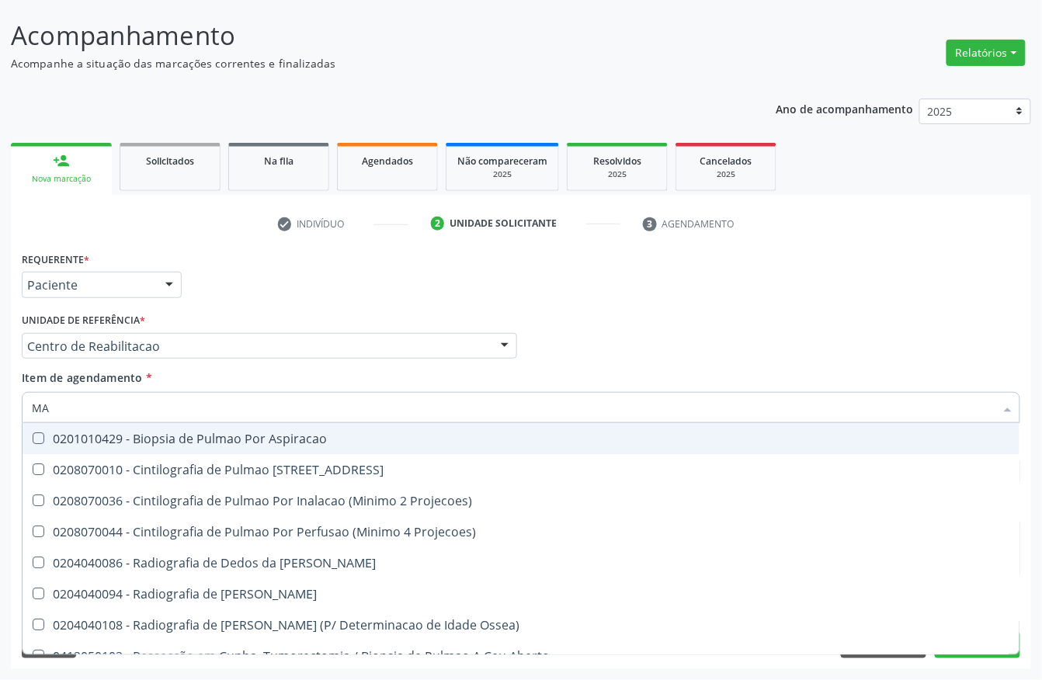
type input "MAO"
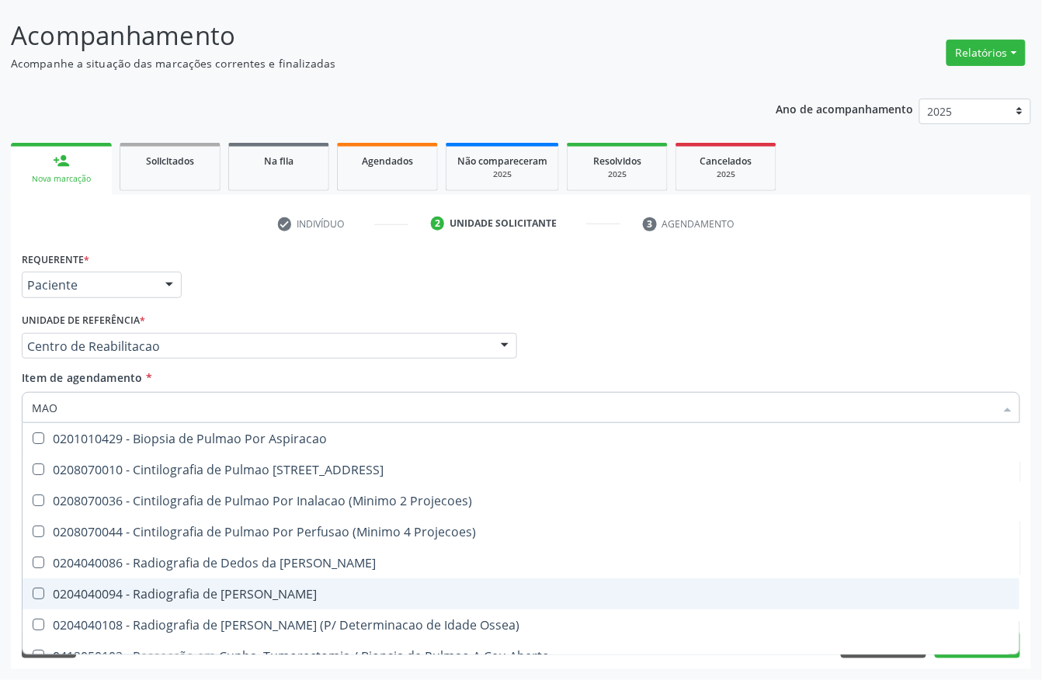
click at [166, 590] on div "0204040094 - Radiografia de [PERSON_NAME]" at bounding box center [521, 594] width 978 height 12
checkbox Mao "true"
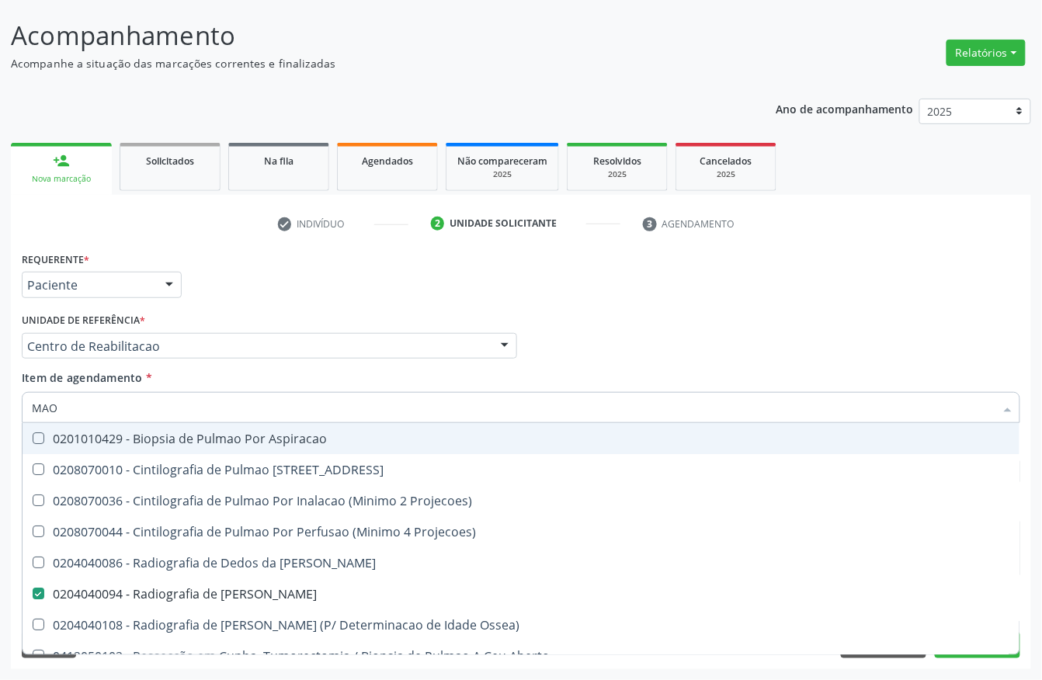
drag, startPoint x: 90, startPoint y: 407, endPoint x: 0, endPoint y: 405, distance: 90.1
click at [0, 405] on div "Acompanhamento Acompanhe a situação das marcações correntes e finalizadas Relat…" at bounding box center [521, 338] width 1042 height 684
type input "OMBRO"
checkbox Mao "false"
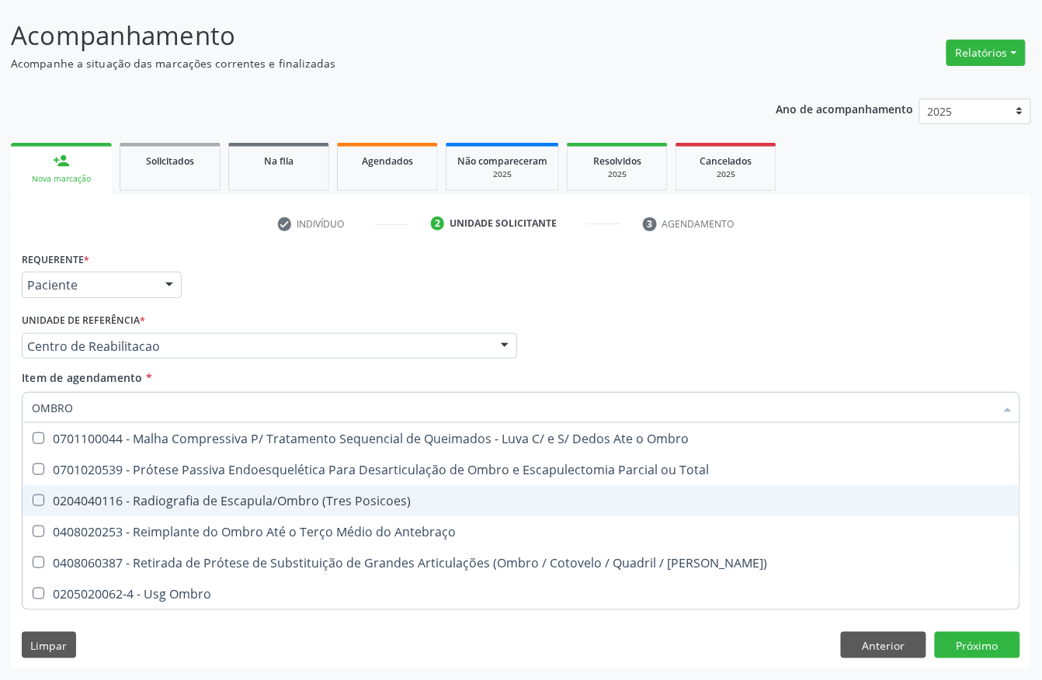
click at [65, 495] on div "0204040116 - Radiografia de Escapula/Ombro (Tres Posicoes)" at bounding box center [521, 501] width 978 height 12
checkbox Posicoes\) "true"
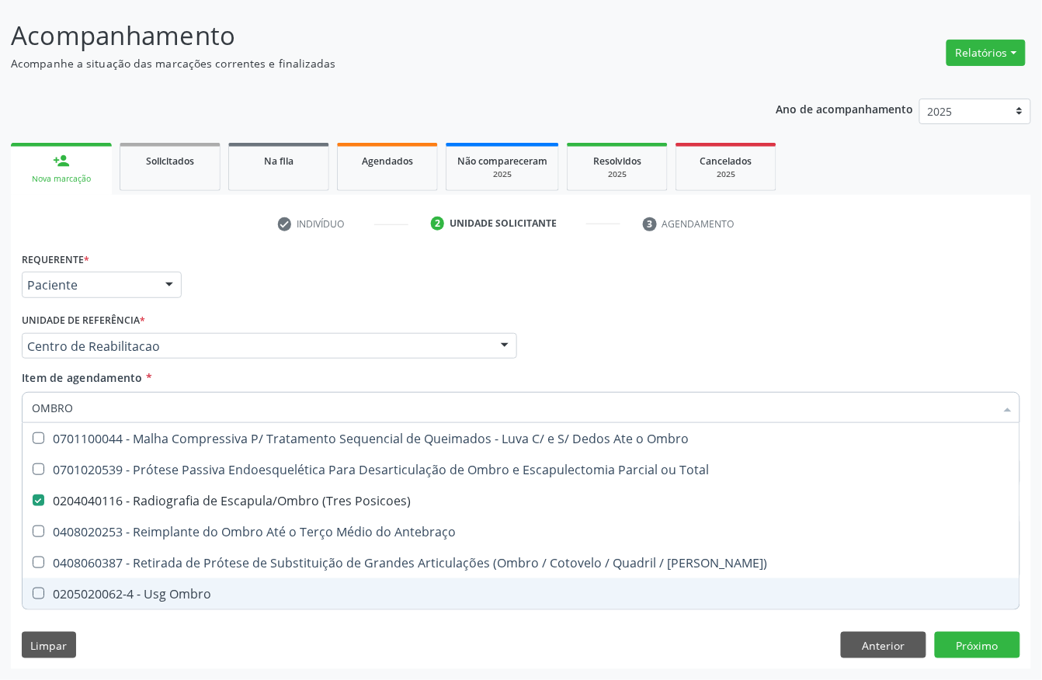
click at [206, 647] on div "Requerente * Paciente Profissional de Saúde Paciente Nenhum resultado encontrad…" at bounding box center [521, 459] width 1020 height 422
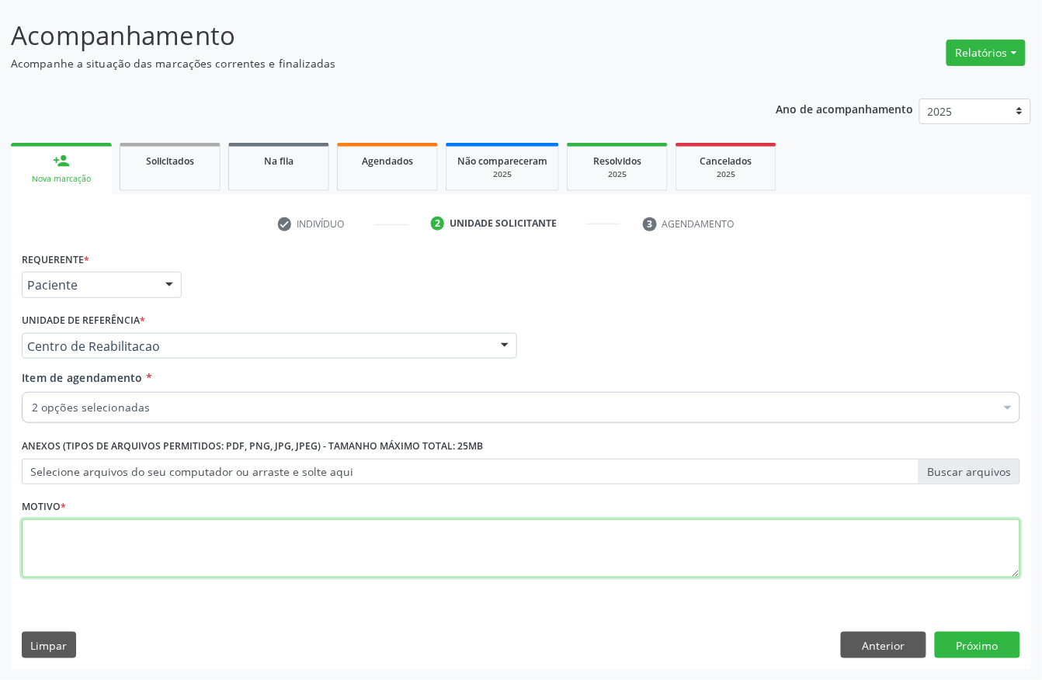
click at [106, 535] on textarea at bounding box center [521, 548] width 999 height 59
type textarea "."
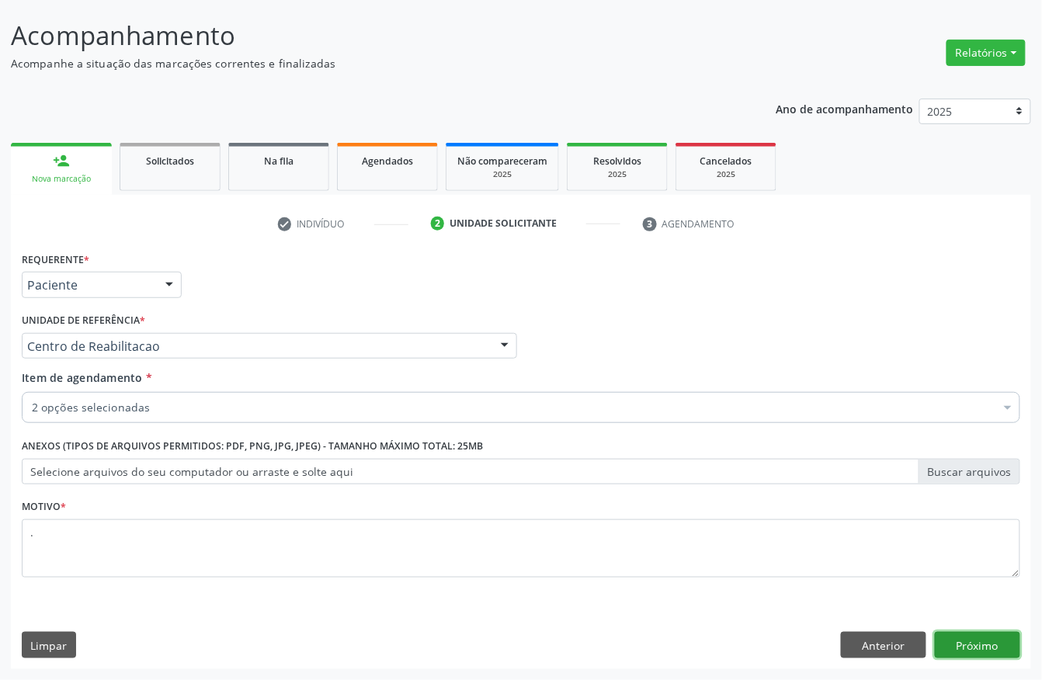
click at [976, 653] on button "Próximo" at bounding box center [977, 645] width 85 height 26
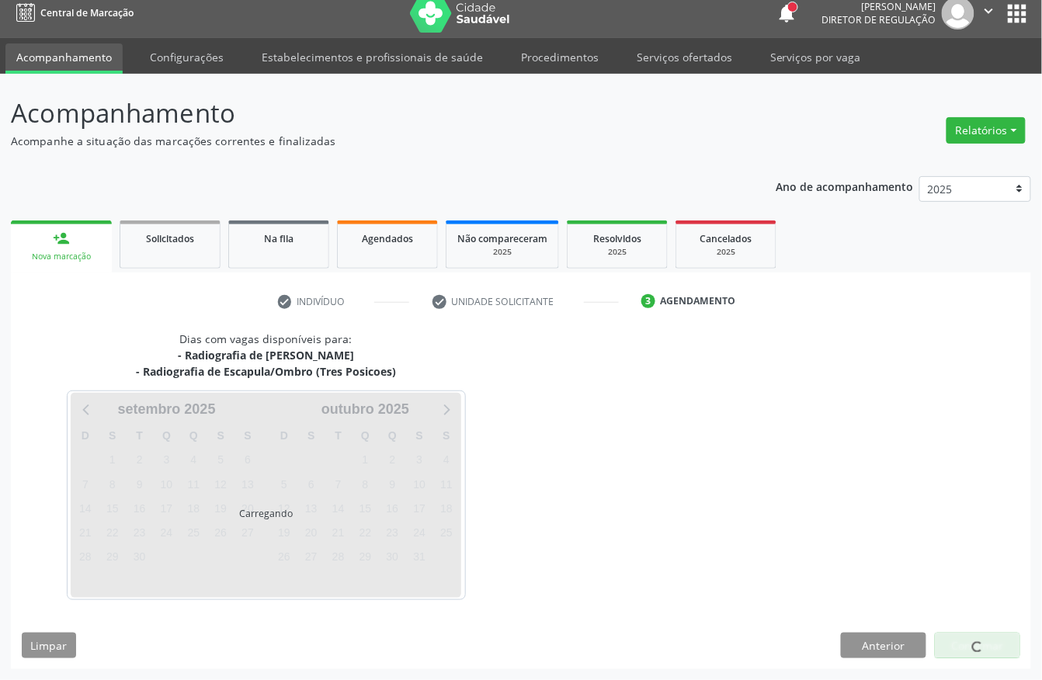
scroll to position [13, 0]
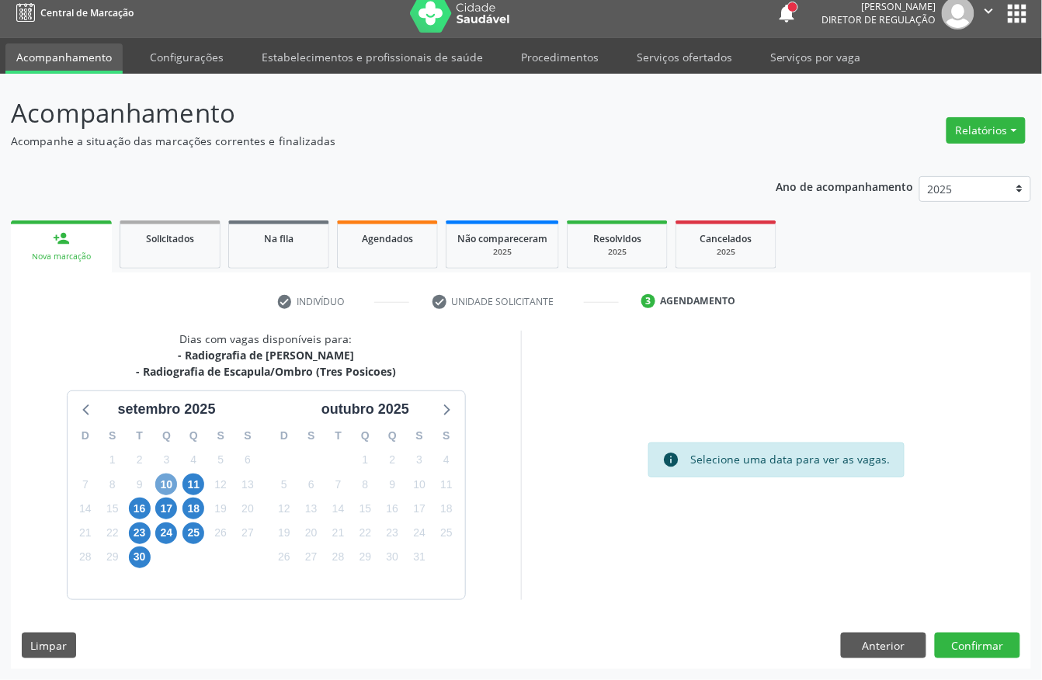
click at [168, 483] on span "10" at bounding box center [166, 485] width 22 height 22
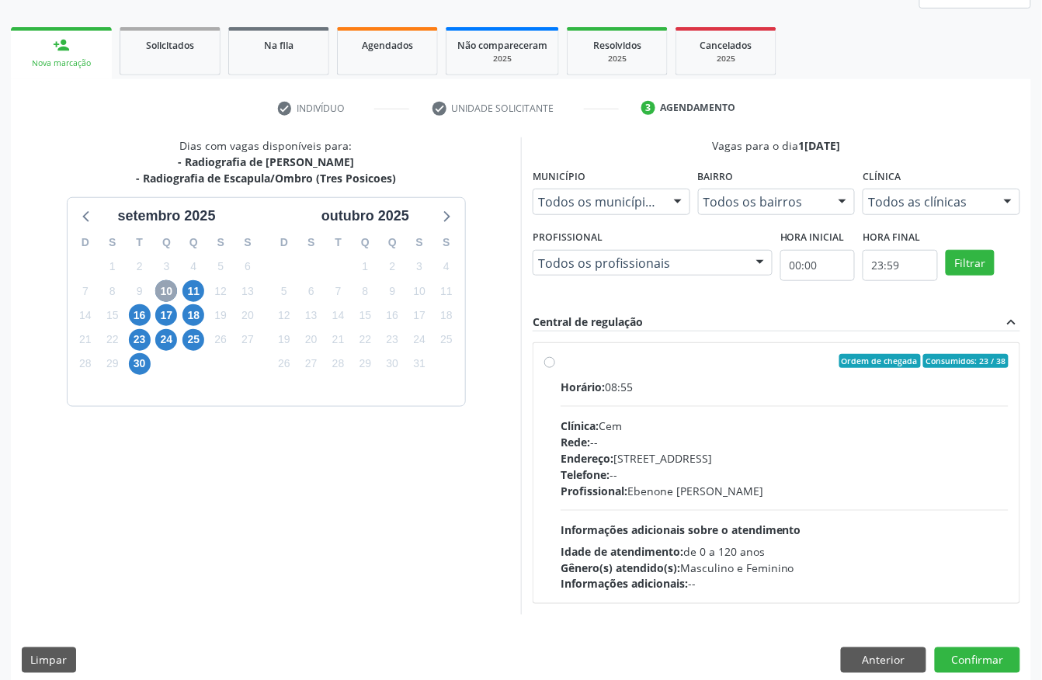
scroll to position [221, 0]
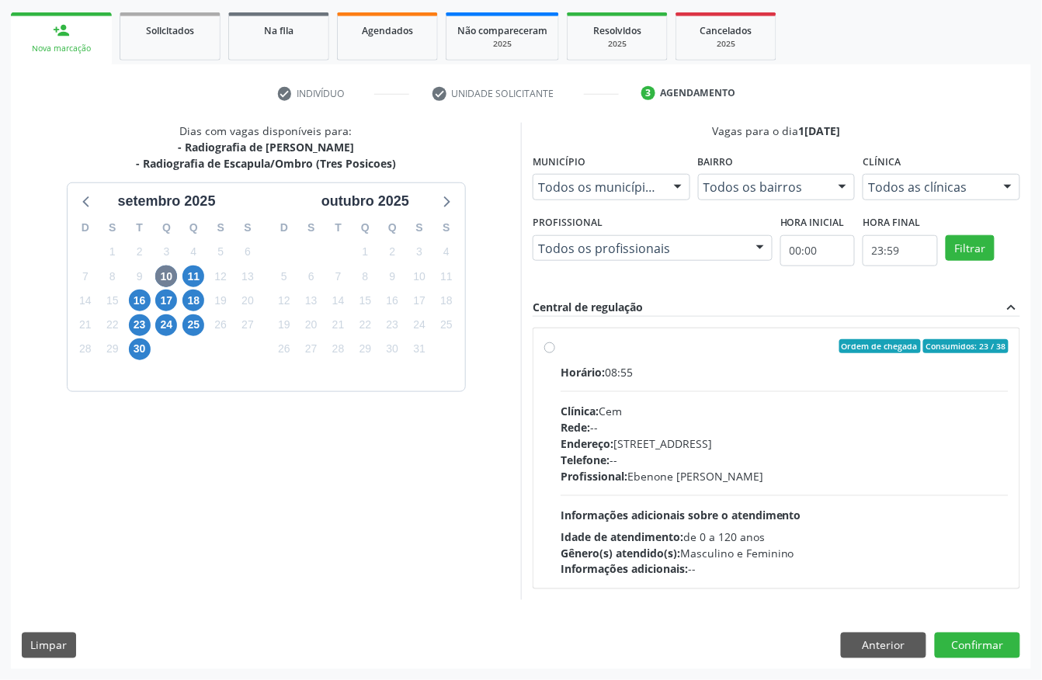
click at [731, 411] on div "Clínica: Cem" at bounding box center [785, 411] width 448 height 16
click at [555, 353] on input "Ordem de chegada Consumidos: 23 / 38 Horário: 08:55 Clínica: Cem Rede: -- Ender…" at bounding box center [549, 346] width 11 height 14
radio input "true"
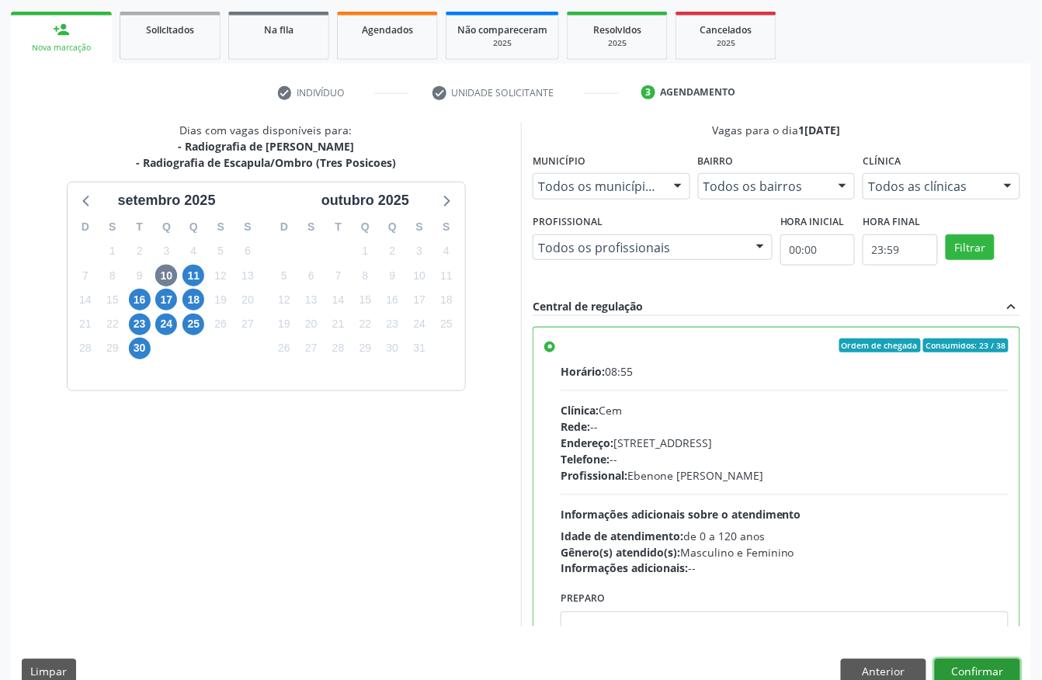
click at [960, 666] on button "Confirmar" at bounding box center [977, 672] width 85 height 26
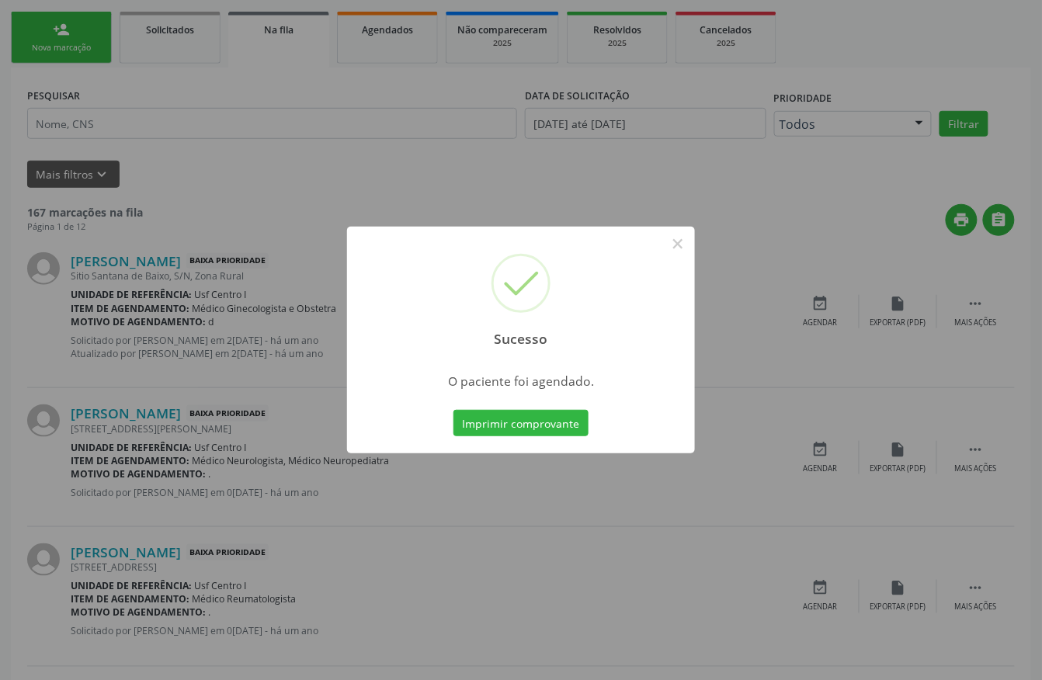
scroll to position [0, 0]
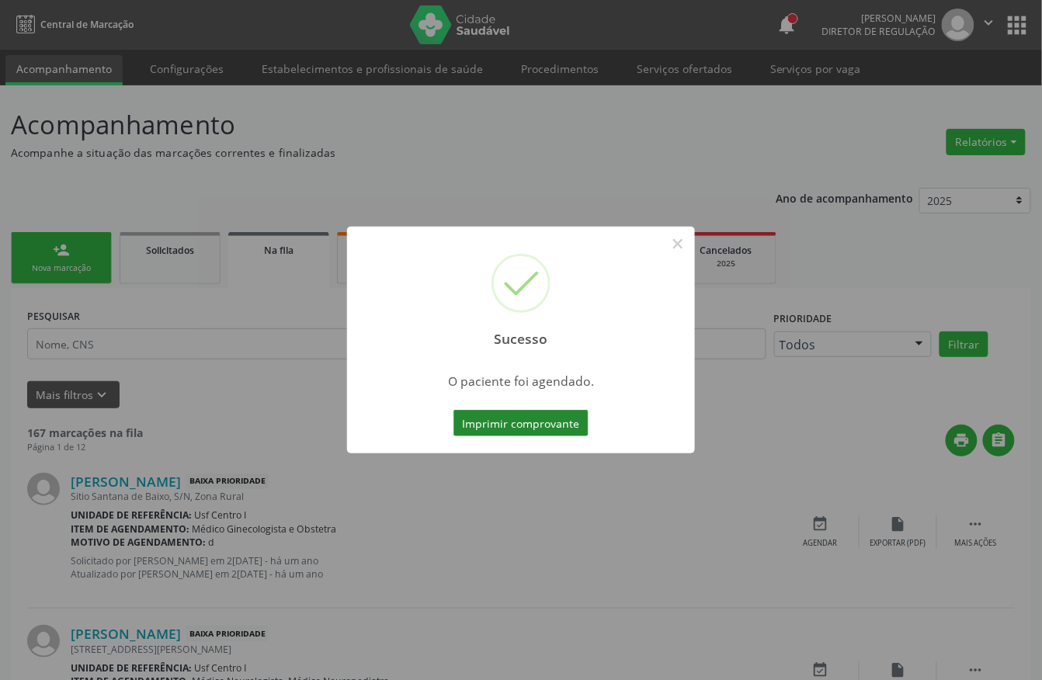
click at [540, 420] on button "Imprimir comprovante" at bounding box center [520, 423] width 135 height 26
